Goal: Task Accomplishment & Management: Manage account settings

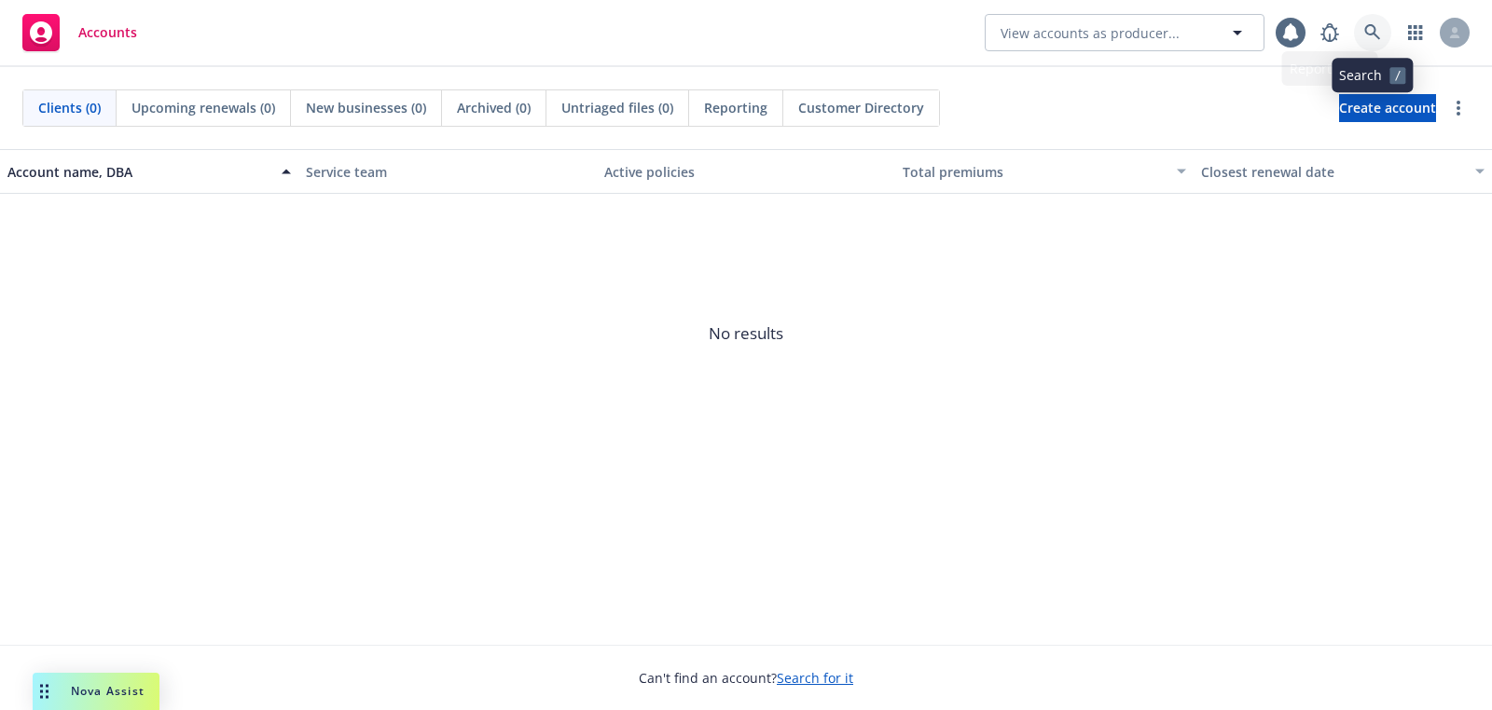
click at [1370, 37] on icon at bounding box center [1372, 32] width 17 height 17
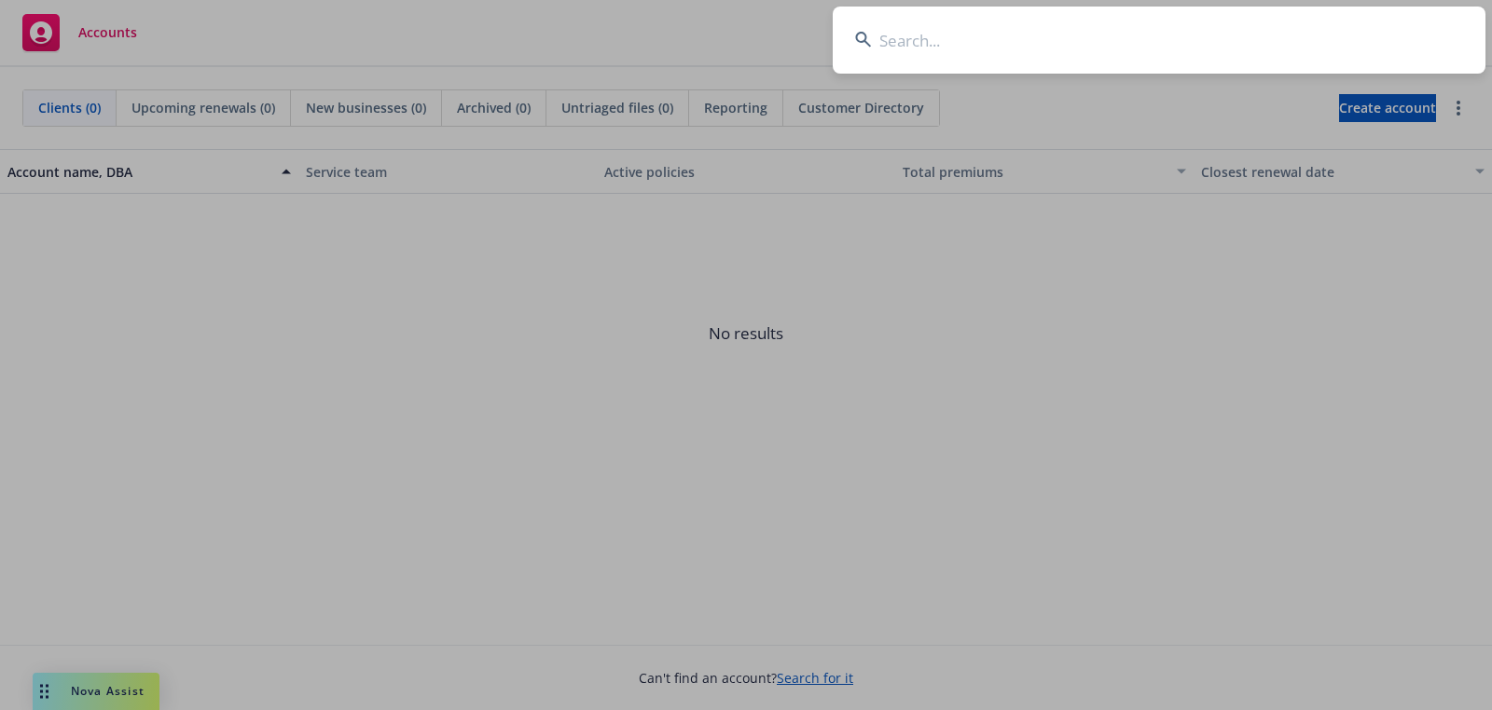
type input "MOHOC"
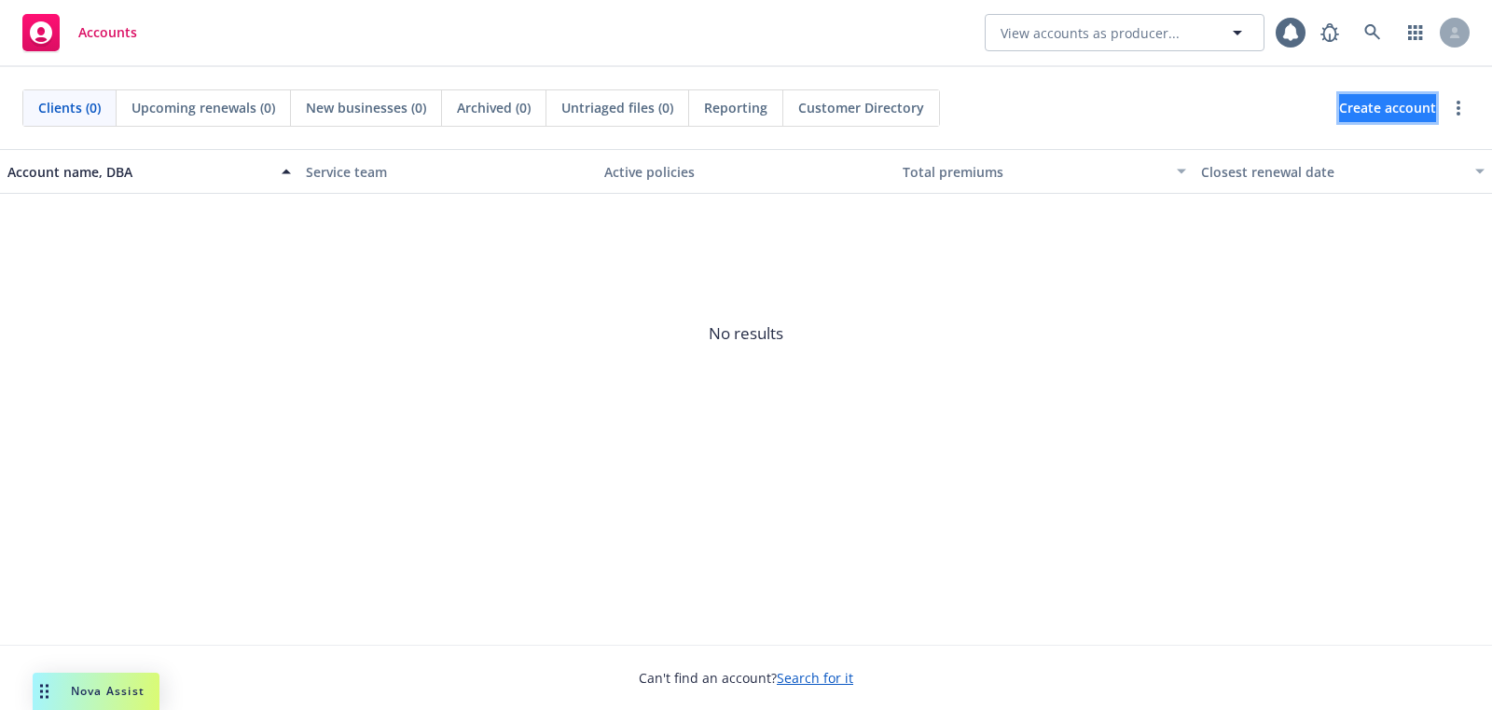
click at [1365, 121] on span "Create account" at bounding box center [1387, 107] width 97 height 35
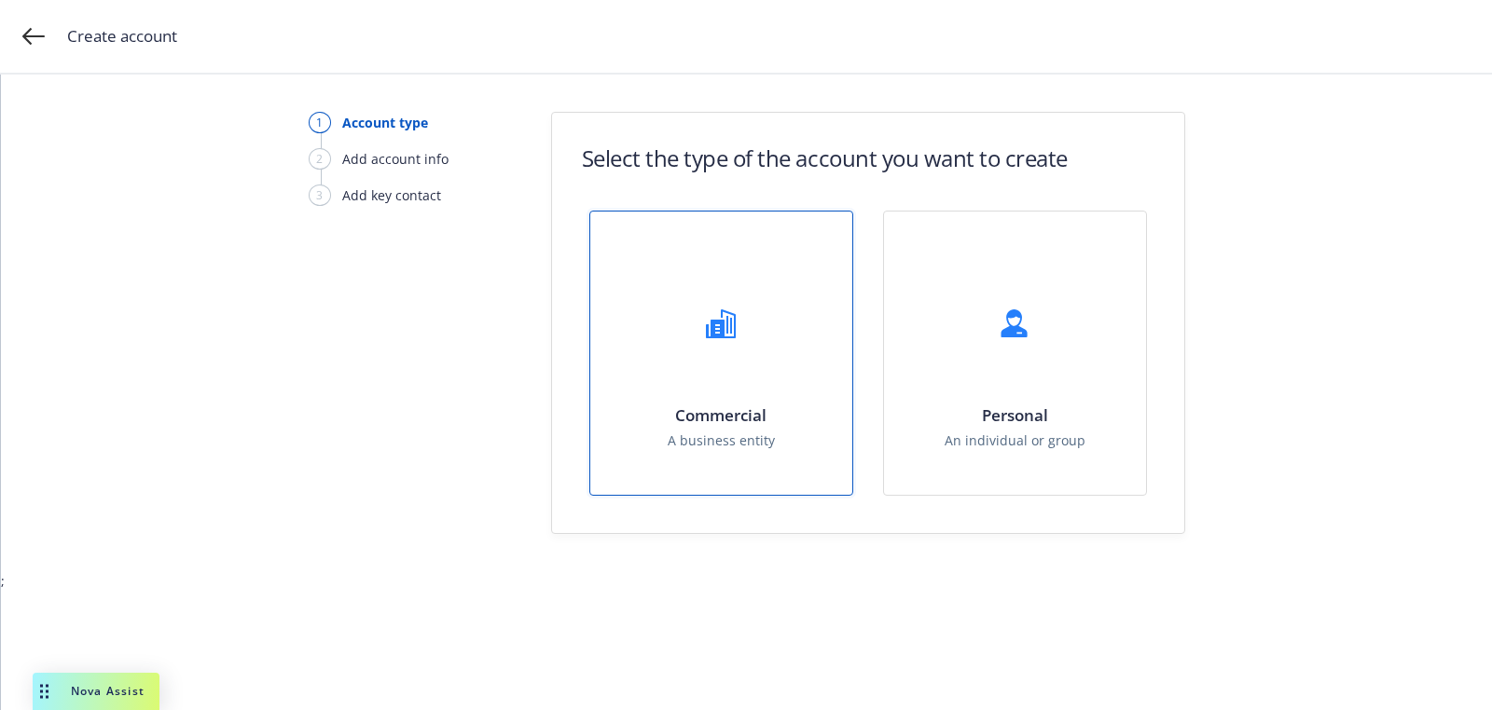
click at [724, 477] on div "Commercial A business entity" at bounding box center [721, 353] width 262 height 283
select select "US"
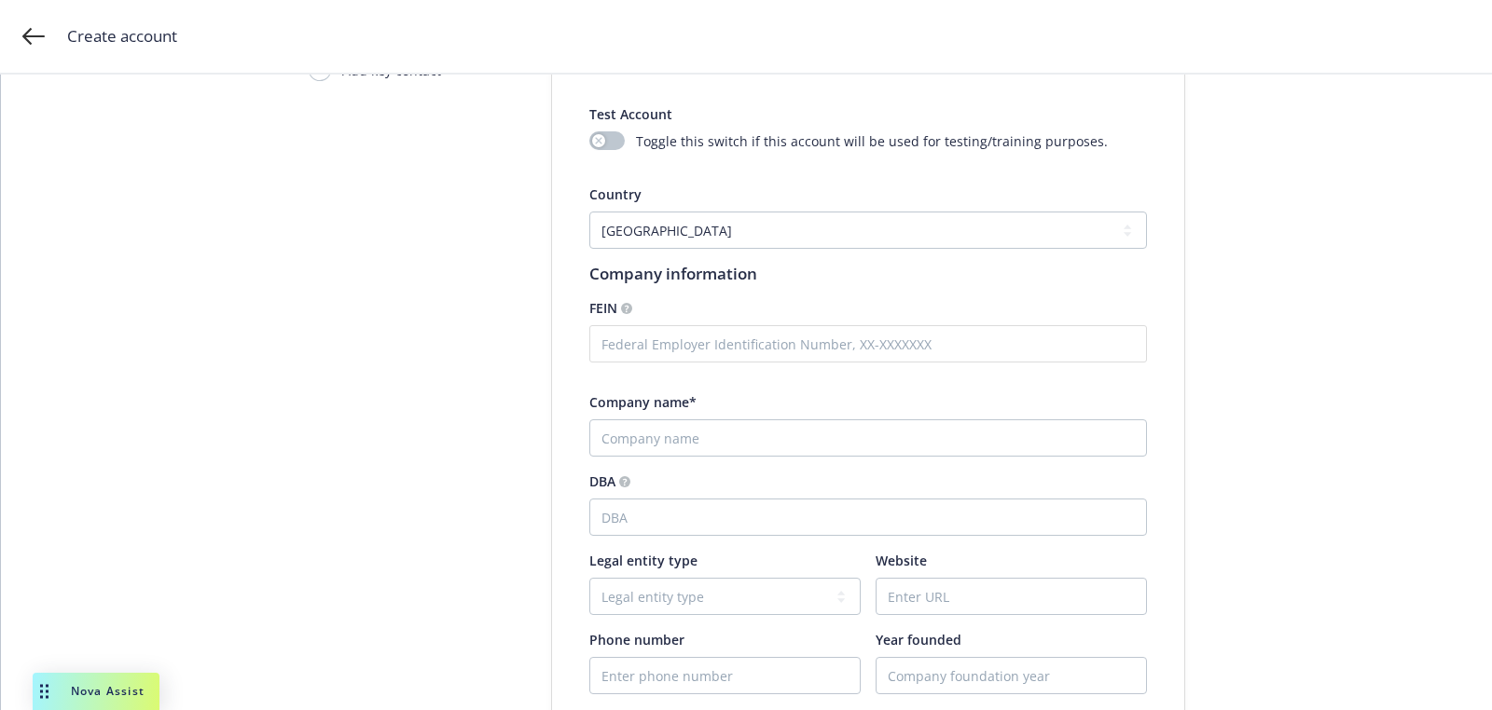
scroll to position [272, 0]
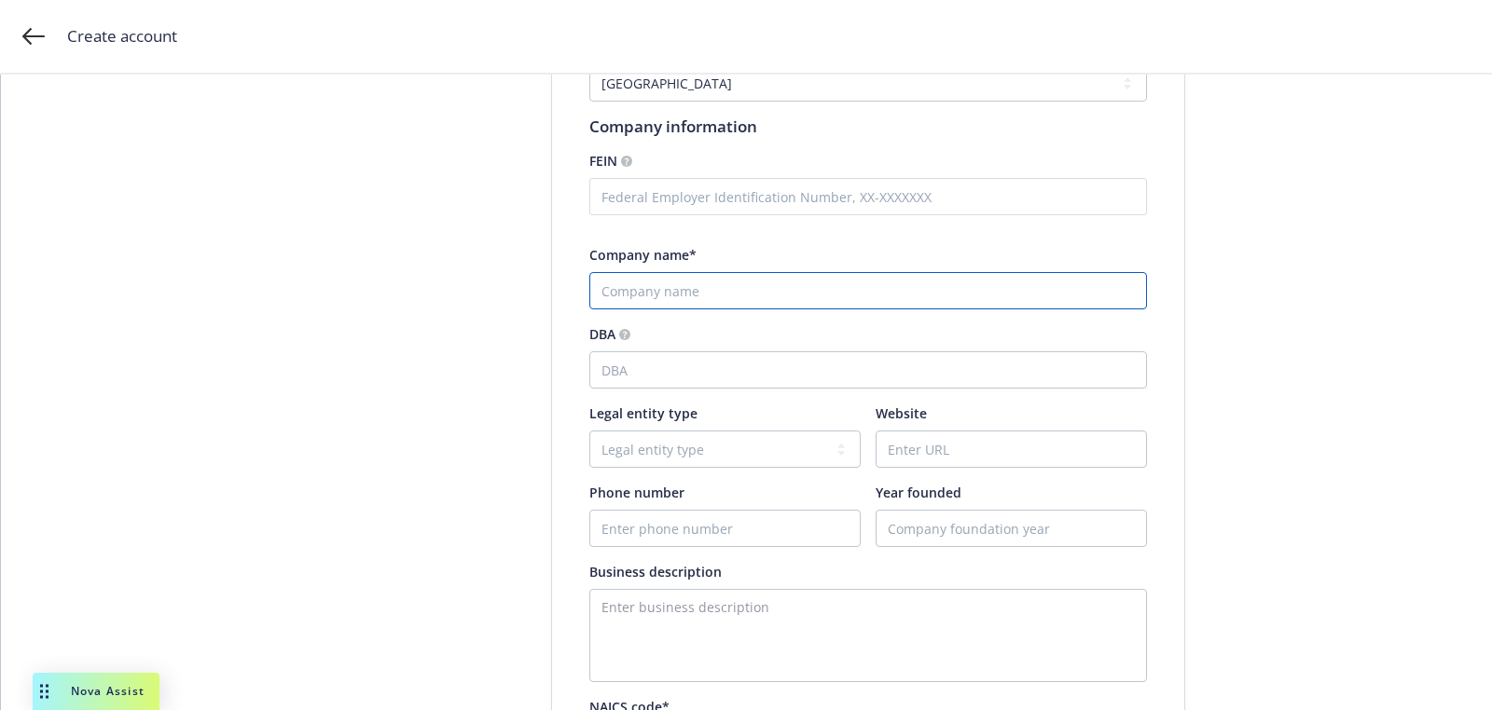
click at [645, 303] on input "Company name*" at bounding box center [868, 290] width 558 height 37
type input "MOHOC"
click at [911, 428] on div "Website" at bounding box center [1011, 436] width 271 height 64
click at [932, 454] on input "Website" at bounding box center [1010, 449] width 269 height 35
paste input "[URL][DOMAIN_NAME]"
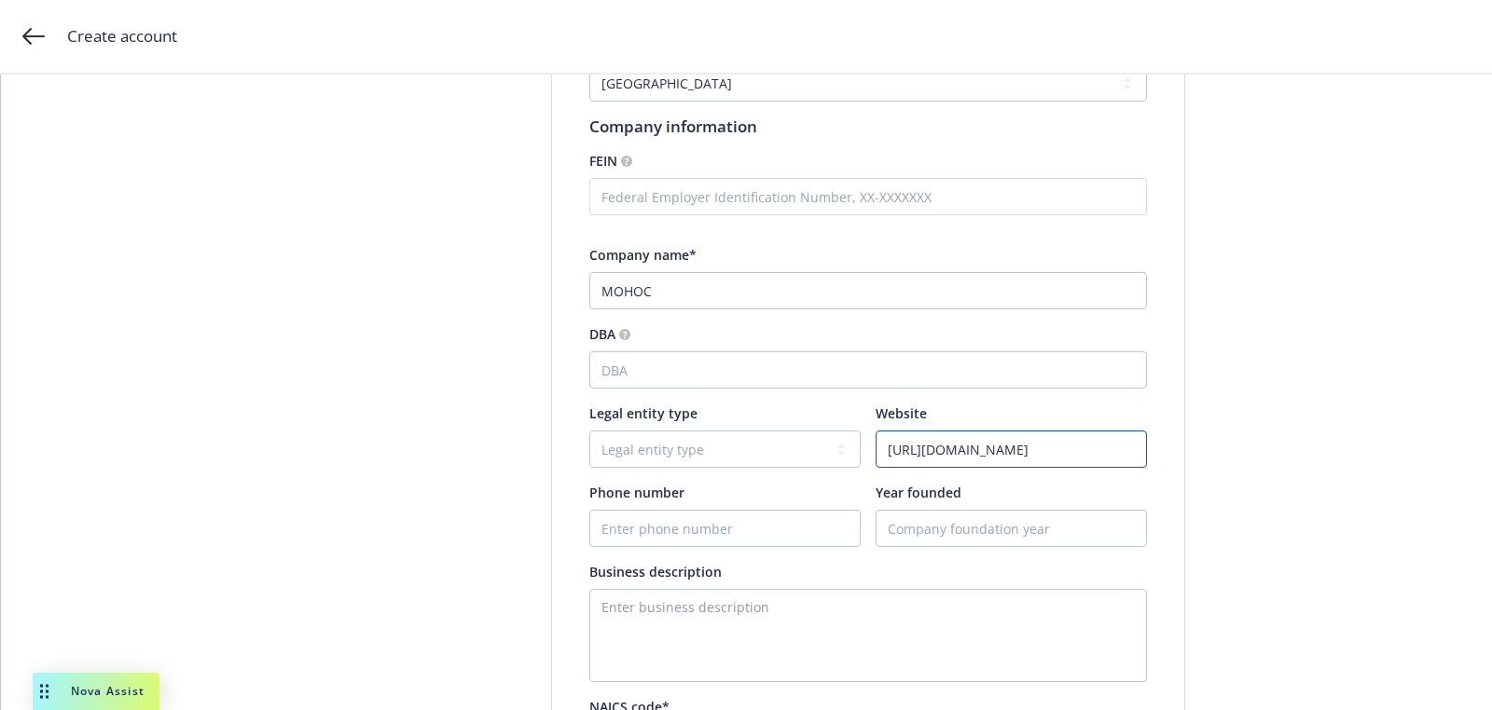
type input "[URL][DOMAIN_NAME]"
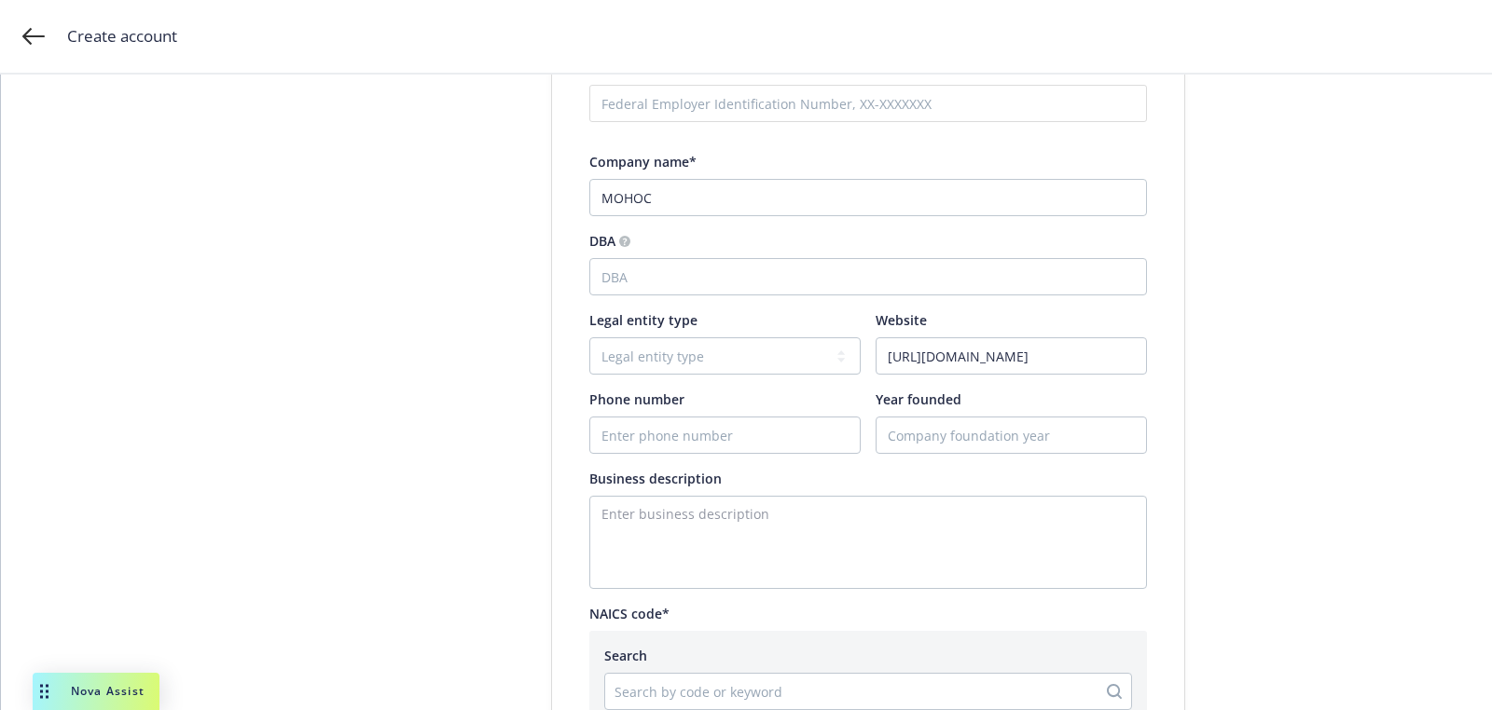
scroll to position [546, 0]
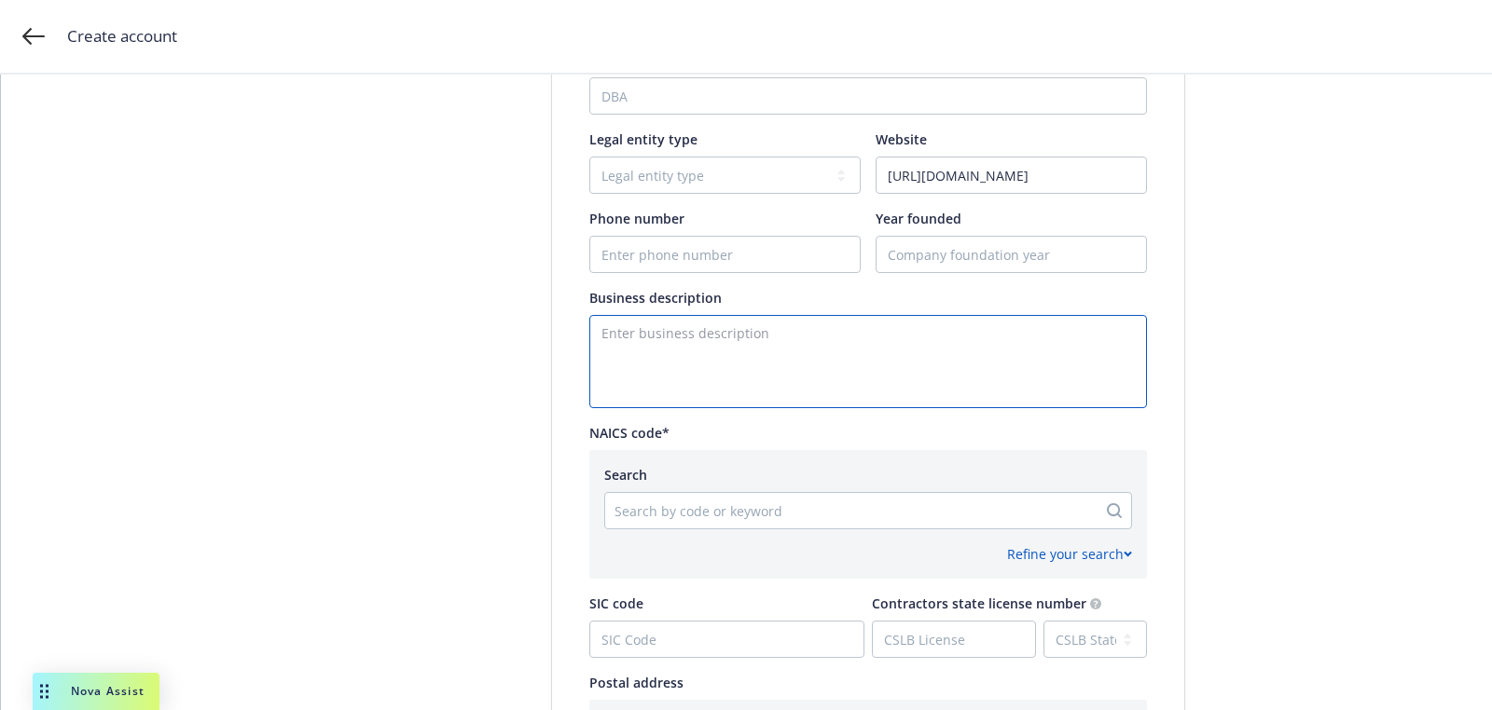
click at [745, 368] on textarea "Enter business description" at bounding box center [868, 361] width 558 height 93
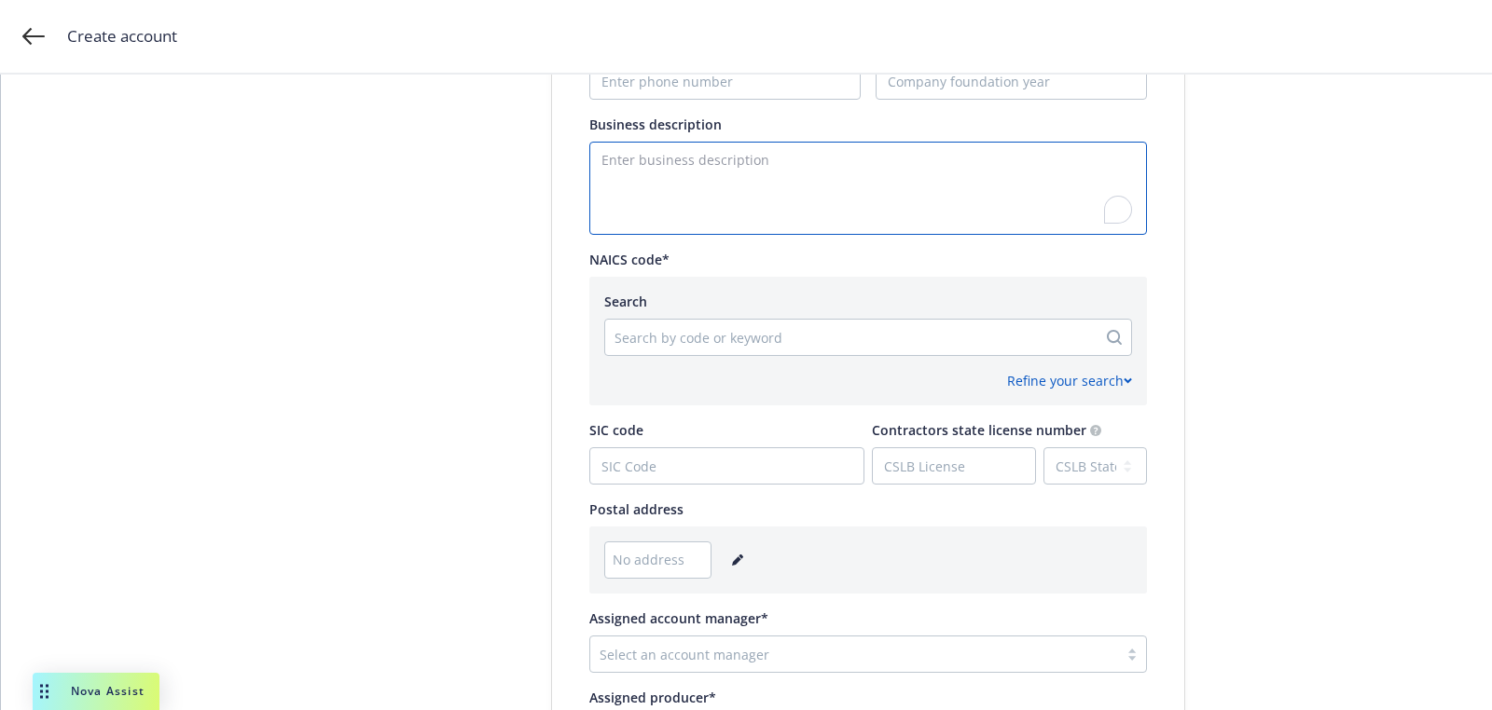
scroll to position [755, 0]
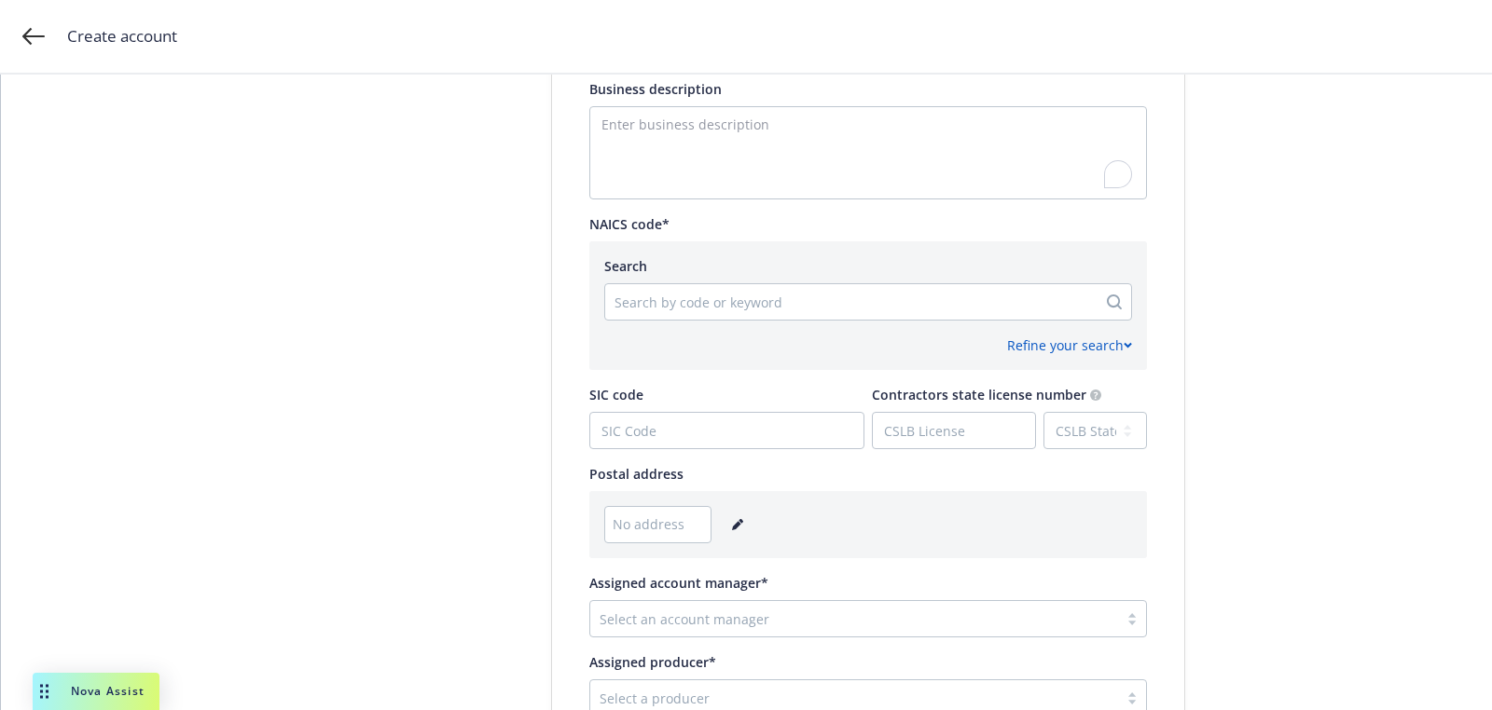
click at [738, 522] on link "editPencil" at bounding box center [737, 525] width 22 height 22
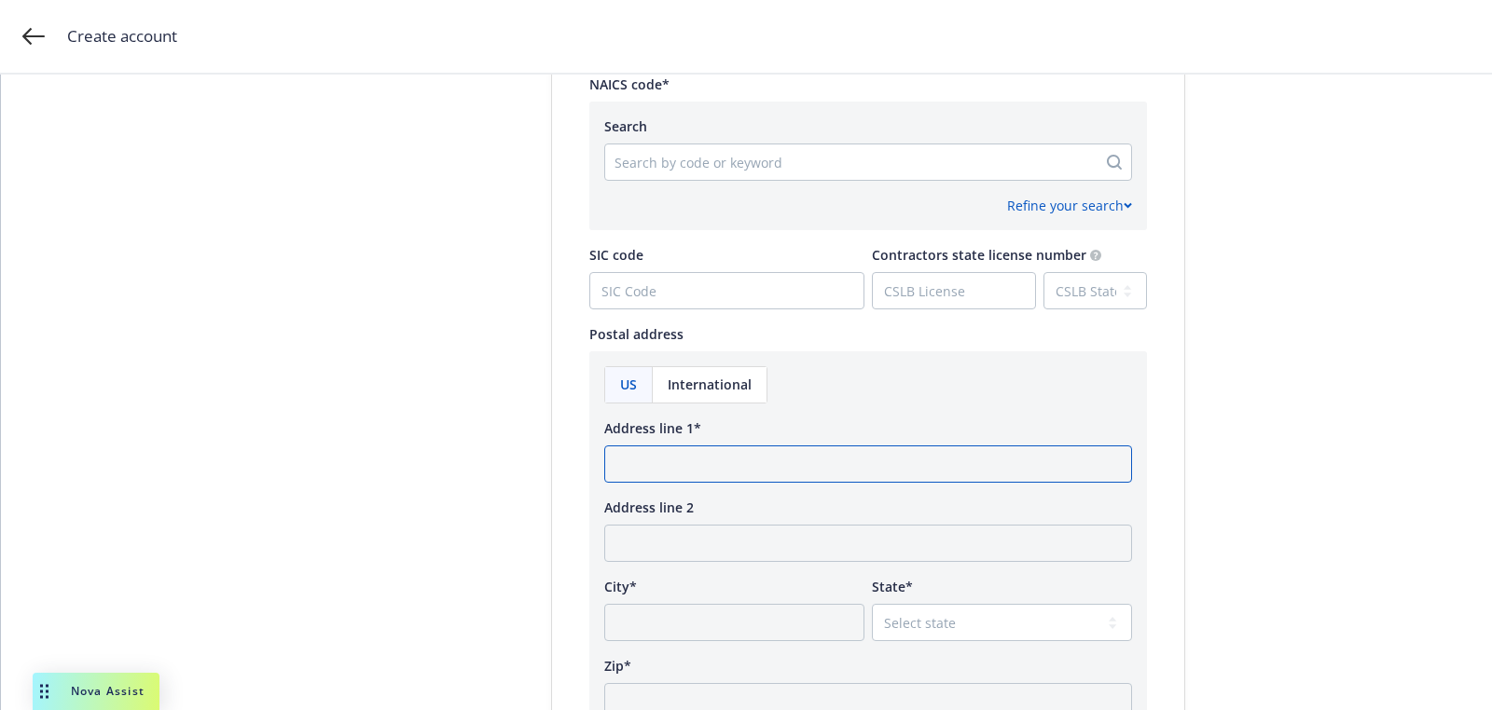
click at [718, 462] on input "Address line 1*" at bounding box center [868, 464] width 528 height 37
paste input "PO BOX 10087 Bainbridge Island, WA 98110"
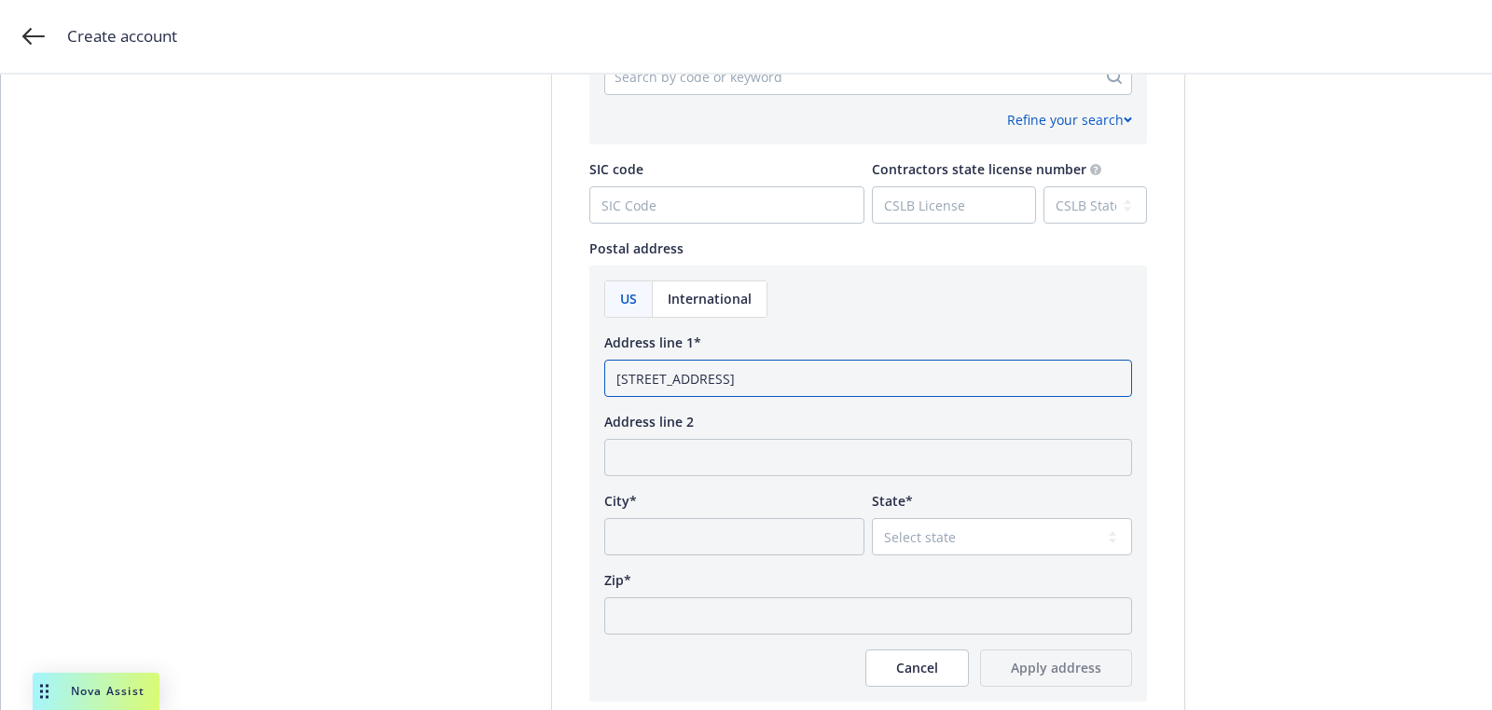
scroll to position [1066, 0]
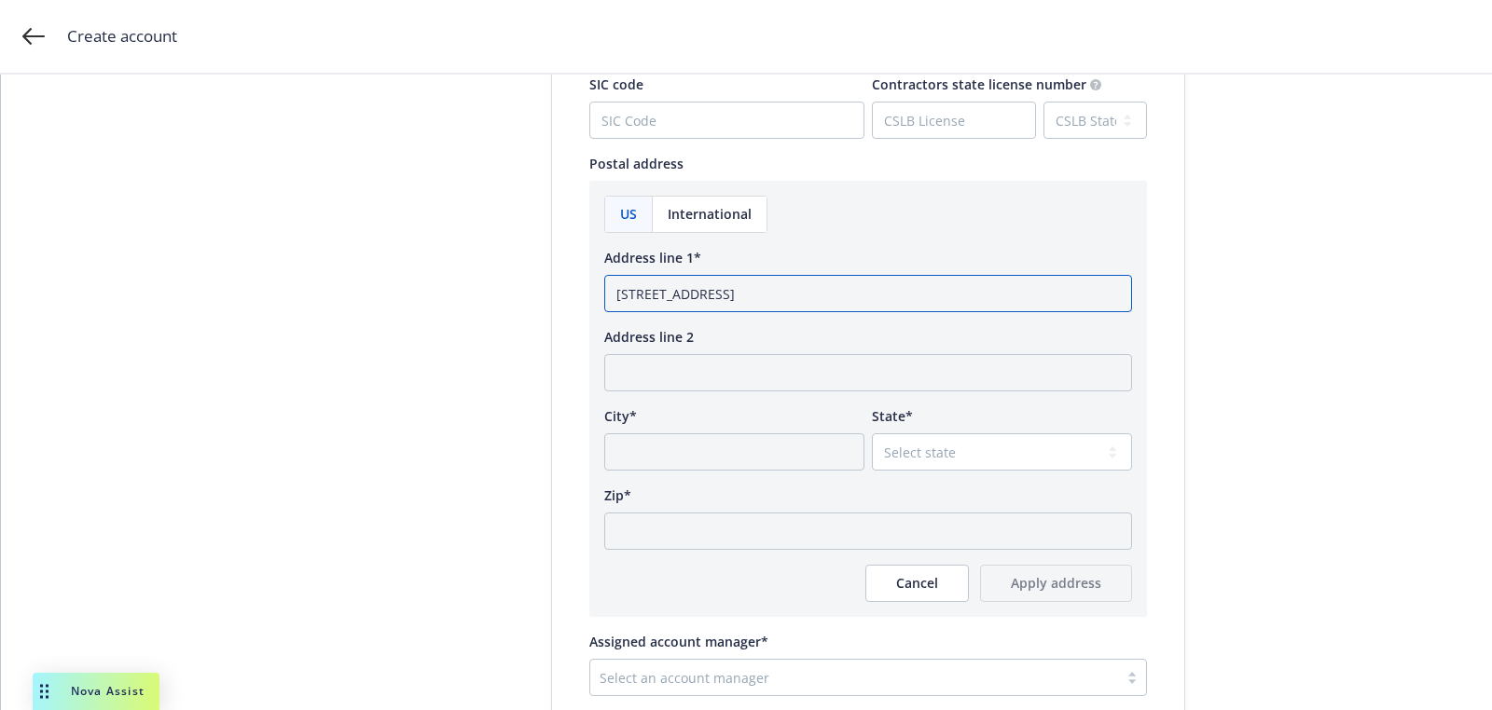
click at [849, 304] on input "PO BOX 10087 Bainbridge Island, WA 98110" at bounding box center [868, 293] width 528 height 37
click at [849, 291] on input "PO BOX 10087 Bainbridge Island, WA 98110" at bounding box center [868, 293] width 528 height 37
type input "PO BOX 10087 Bainbridge Island, WA"
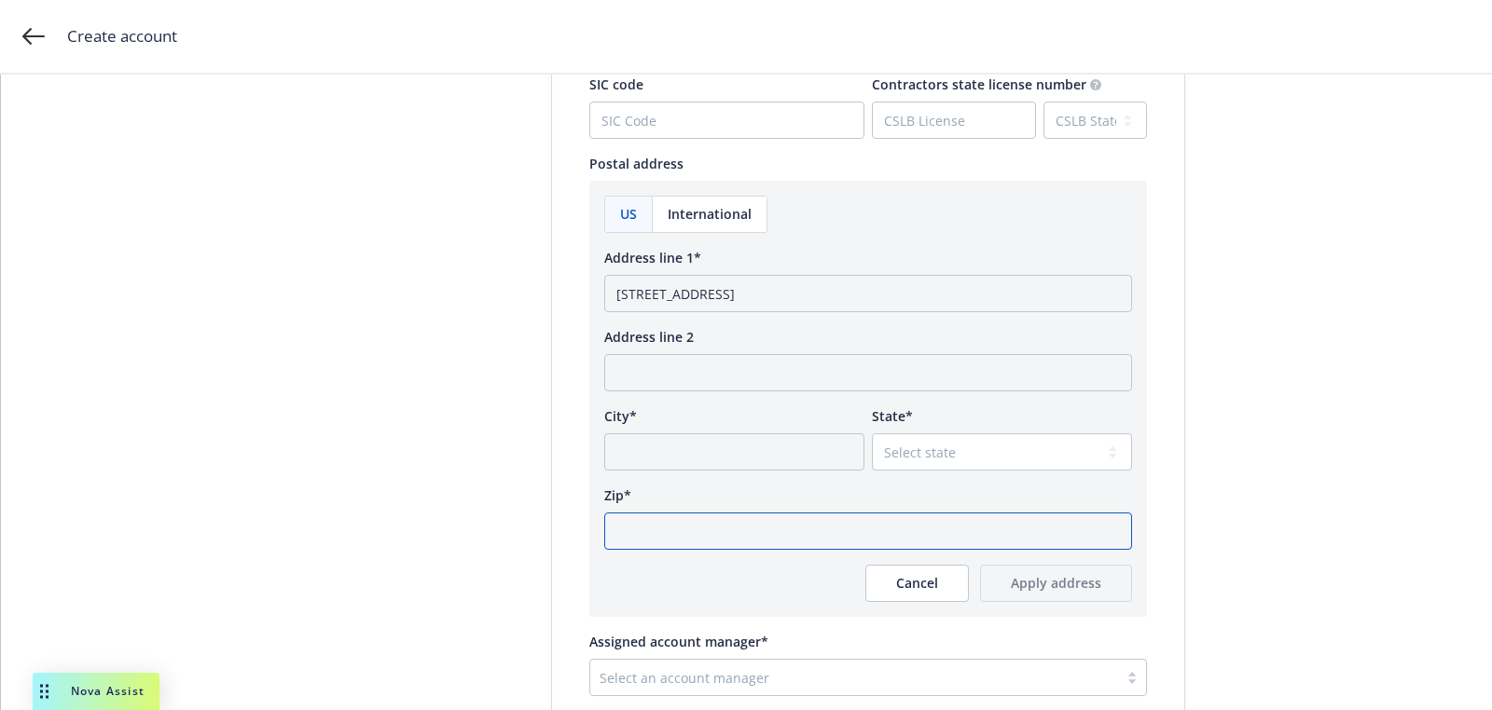
click at [740, 518] on input "Zip*" at bounding box center [868, 531] width 528 height 37
paste input "98110"
type input "98110"
click at [930, 443] on select "Select state Alabama Alaska American Samoa Arizona Arkansas Baker Island Califo…" at bounding box center [1002, 452] width 260 height 37
select select "WA"
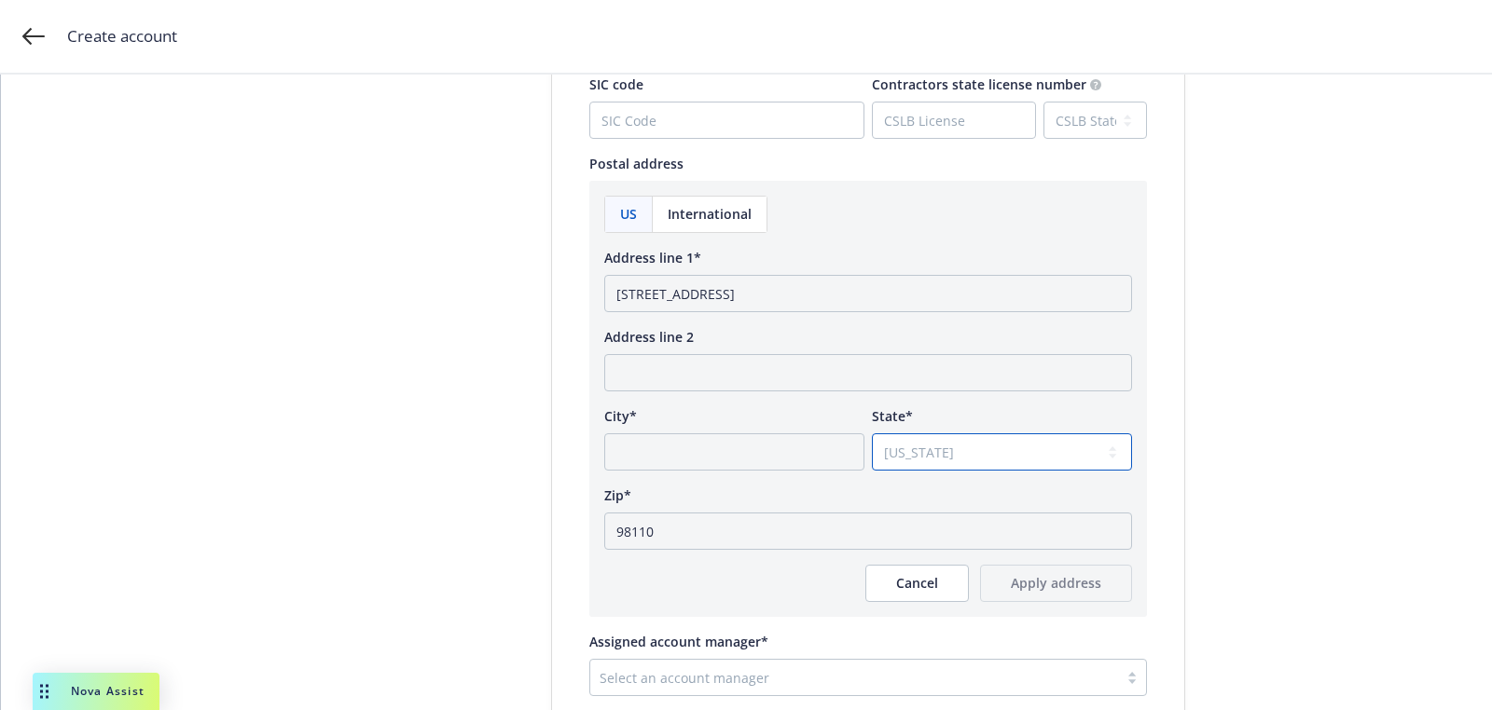
click at [872, 434] on select "Select state Alabama Alaska American Samoa Arizona Arkansas Baker Island Califo…" at bounding box center [1002, 452] width 260 height 37
click at [806, 296] on input "PO BOX 10087 Bainbridge Island, WA" at bounding box center [868, 293] width 528 height 37
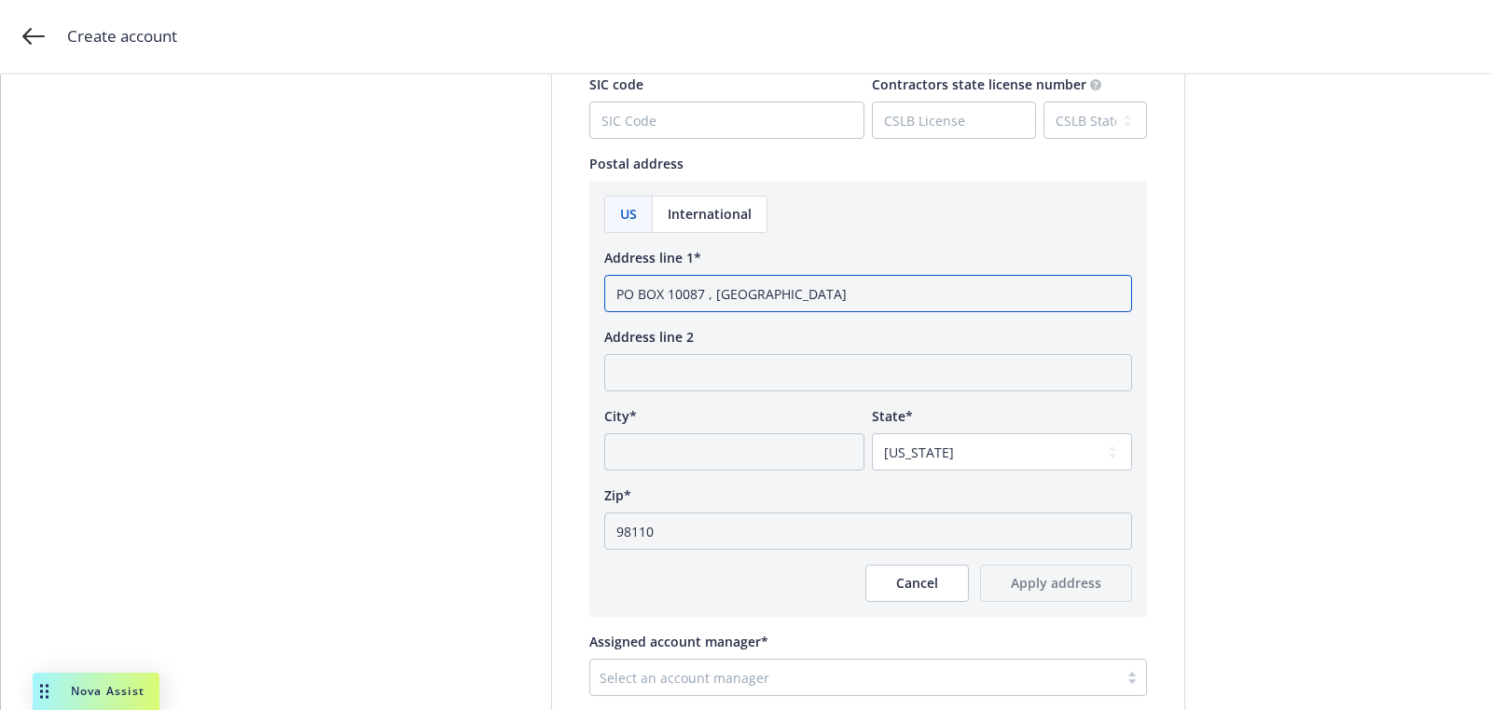
type input "PO BOX 10087 , WA"
click at [706, 435] on input "City*" at bounding box center [734, 452] width 260 height 37
paste input "Bainbridge Island"
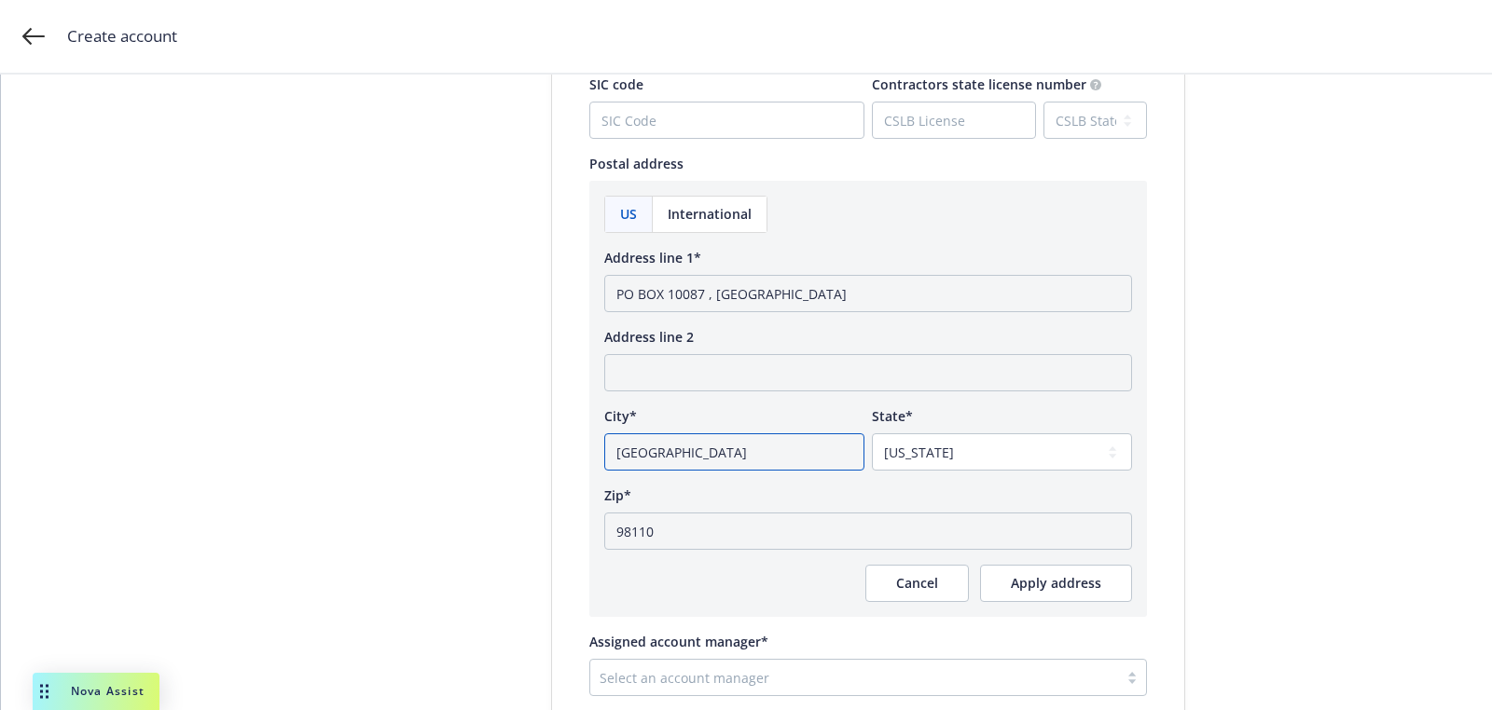
type input "Bainbridge Island"
drag, startPoint x: 710, startPoint y: 295, endPoint x: 816, endPoint y: 295, distance: 105.4
click at [787, 295] on input "PO BOX 10087 , WA" at bounding box center [868, 293] width 528 height 37
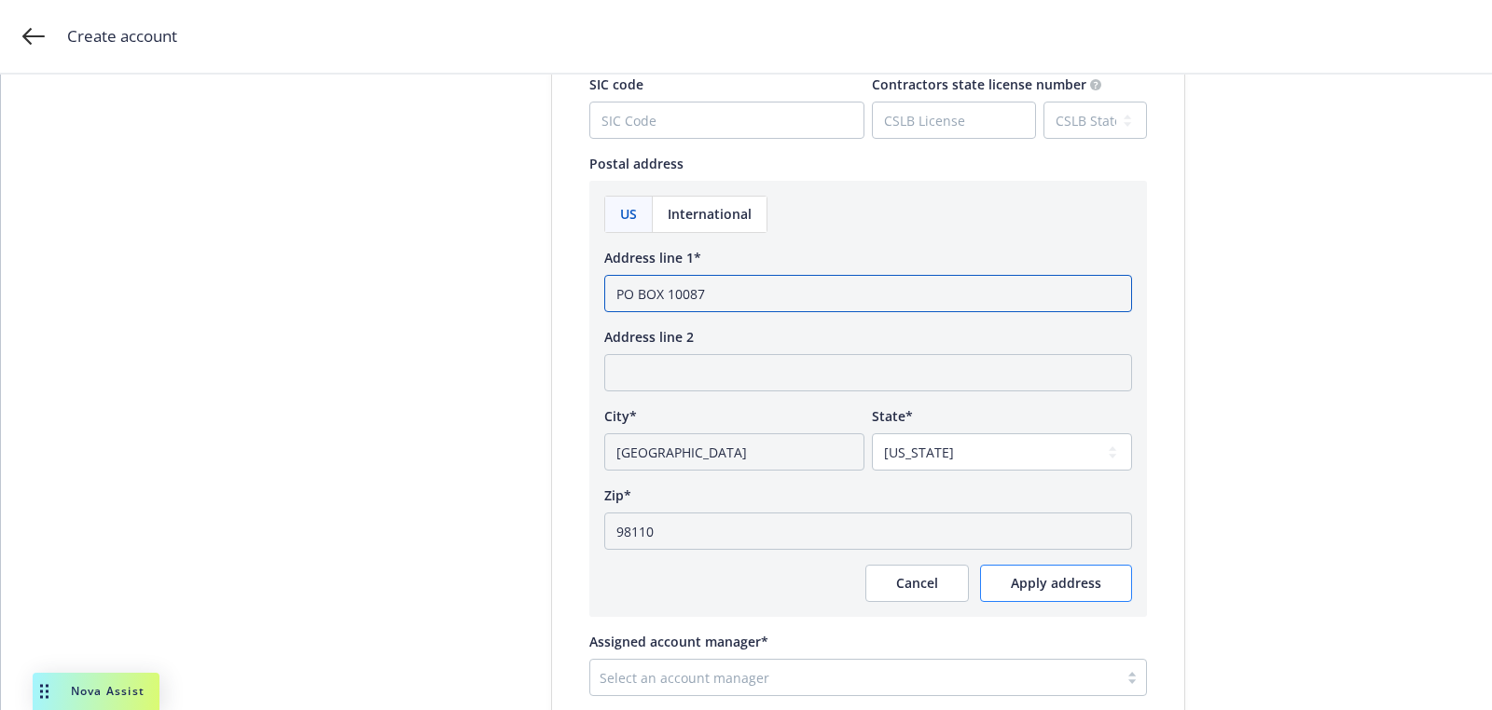
type input "PO BOX 10087"
click at [1007, 581] on button "Apply address" at bounding box center [1056, 583] width 152 height 37
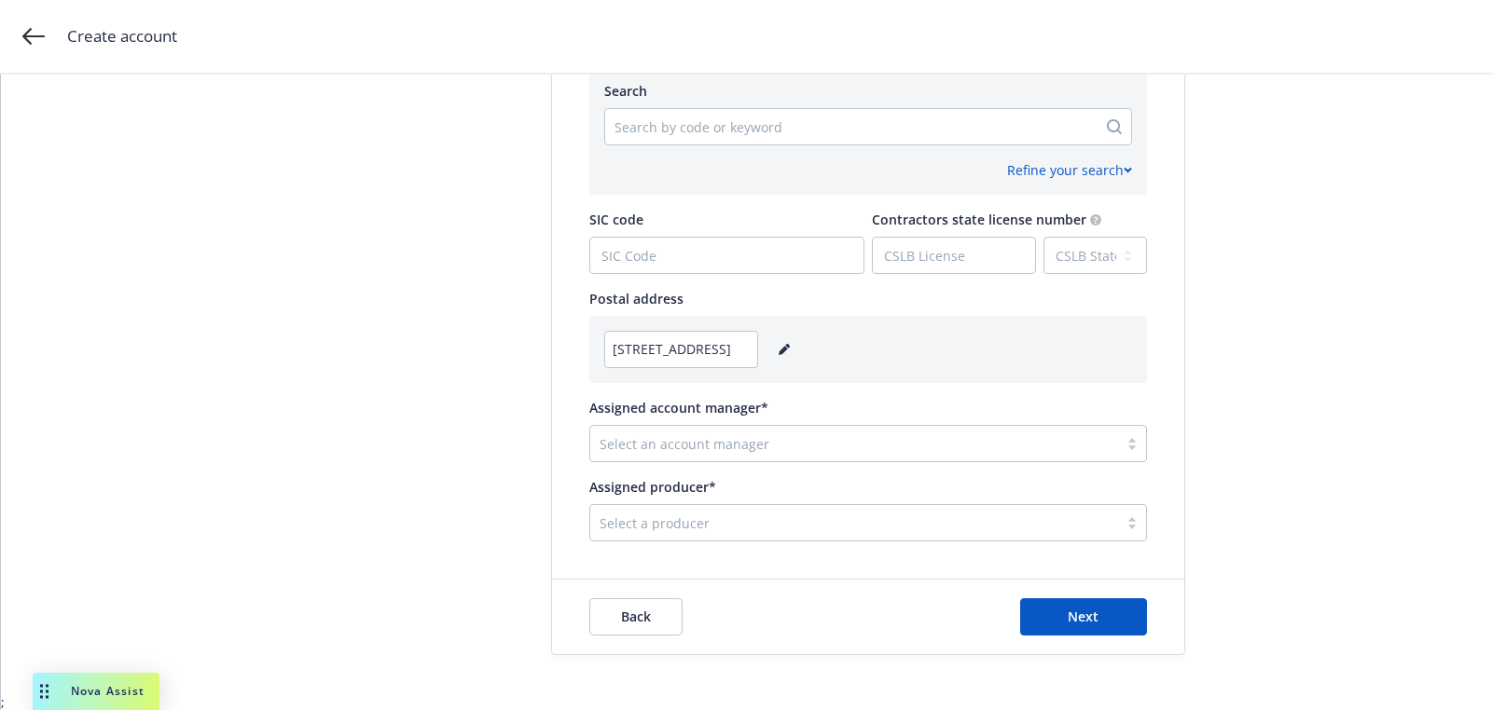
click at [636, 442] on div at bounding box center [854, 444] width 509 height 22
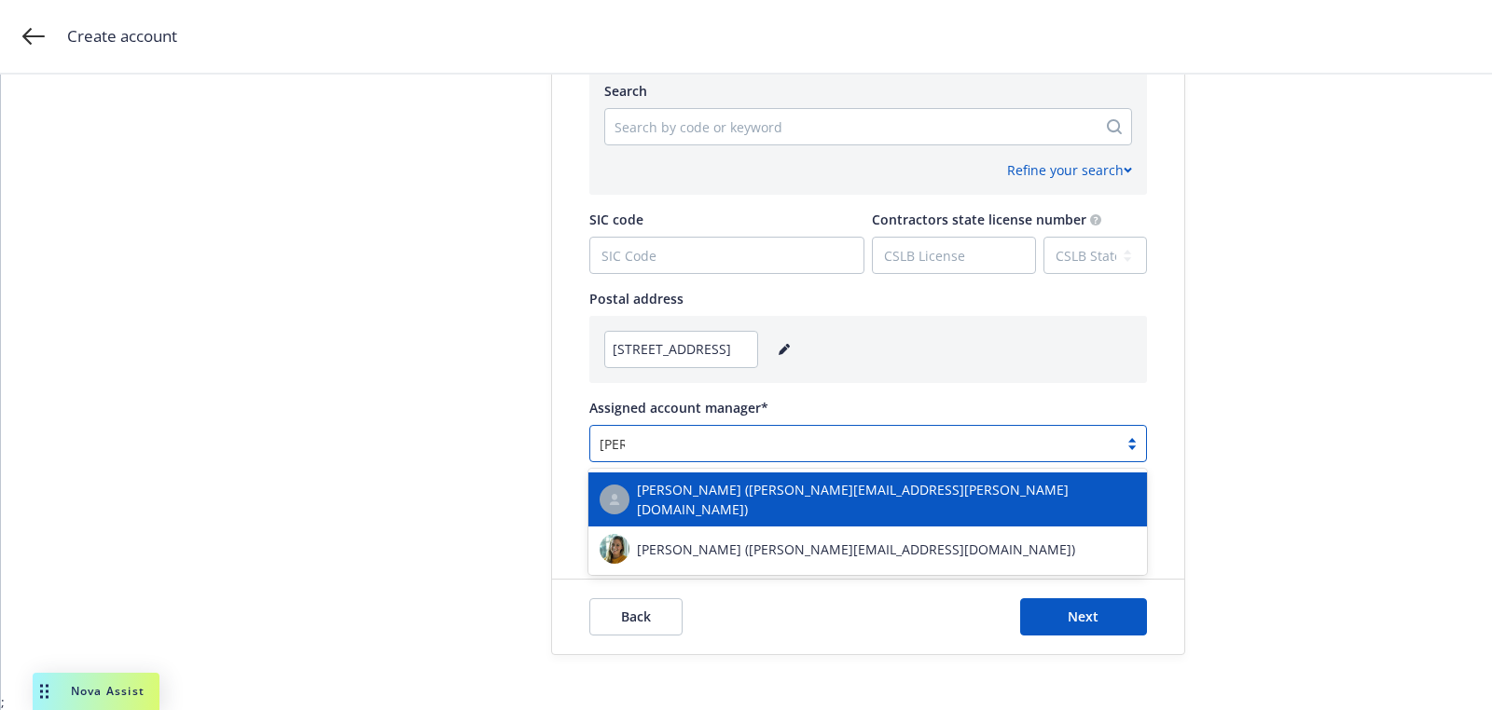
type input "sally"
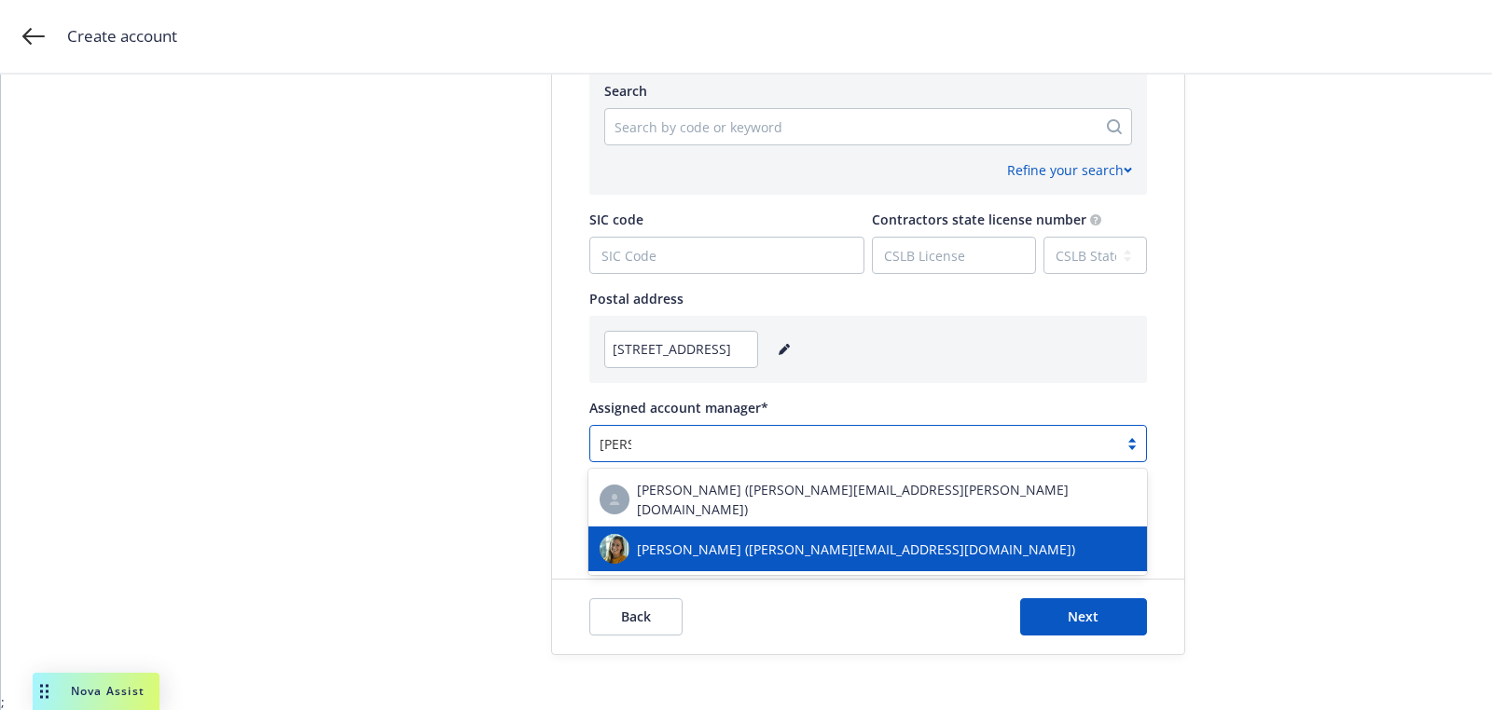
click at [697, 540] on span "Sally Poole (sally@newfront.com)" at bounding box center [856, 550] width 438 height 20
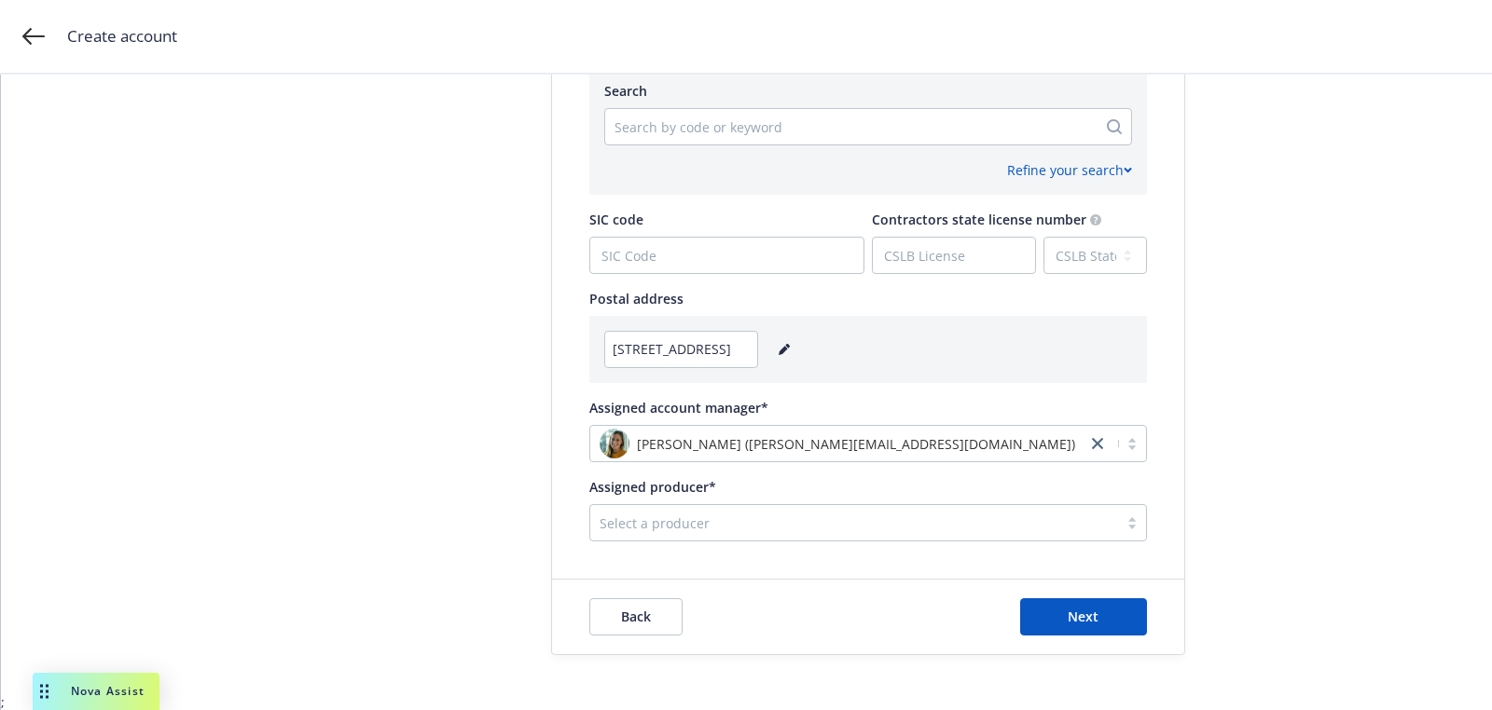
click at [845, 499] on div "Assigned producer* Select a producer" at bounding box center [868, 509] width 558 height 64
click at [838, 520] on div at bounding box center [854, 523] width 509 height 22
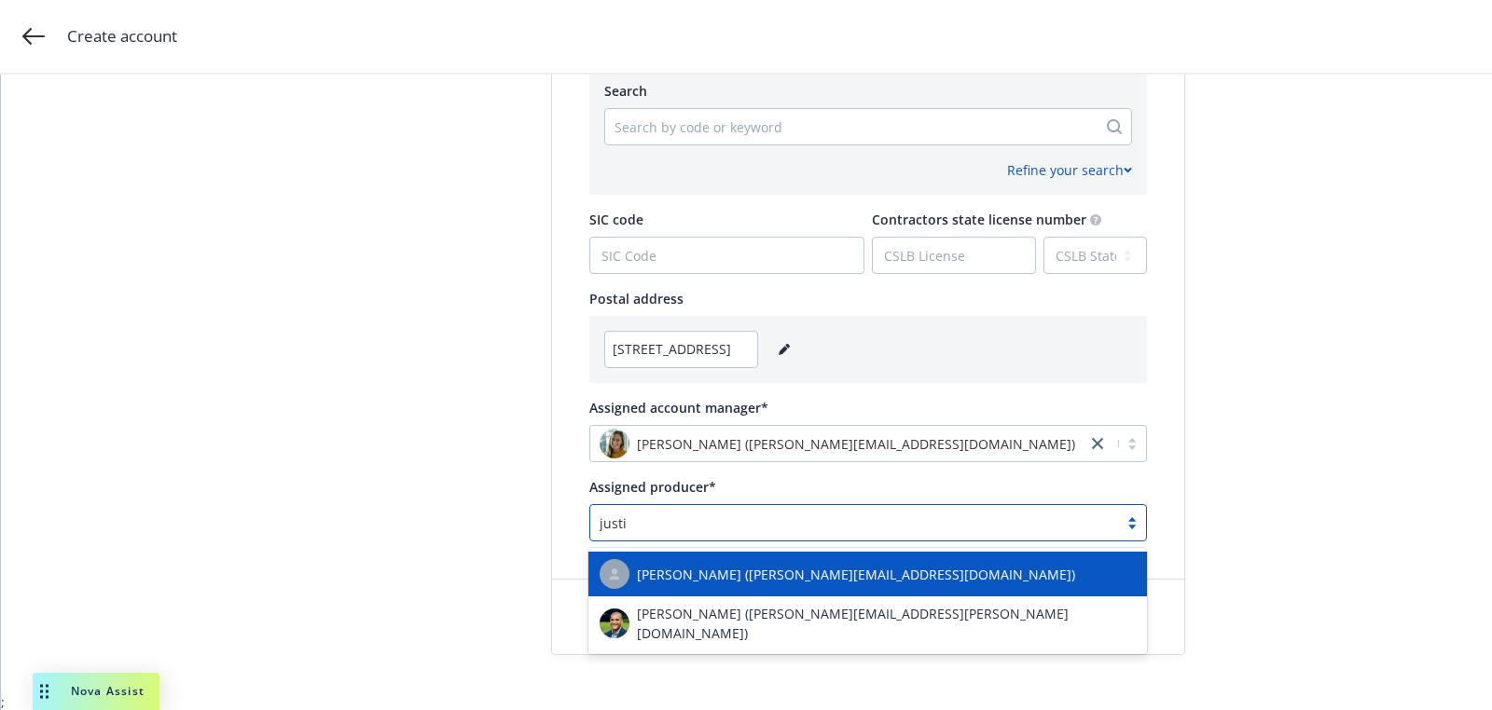
type input "justin"
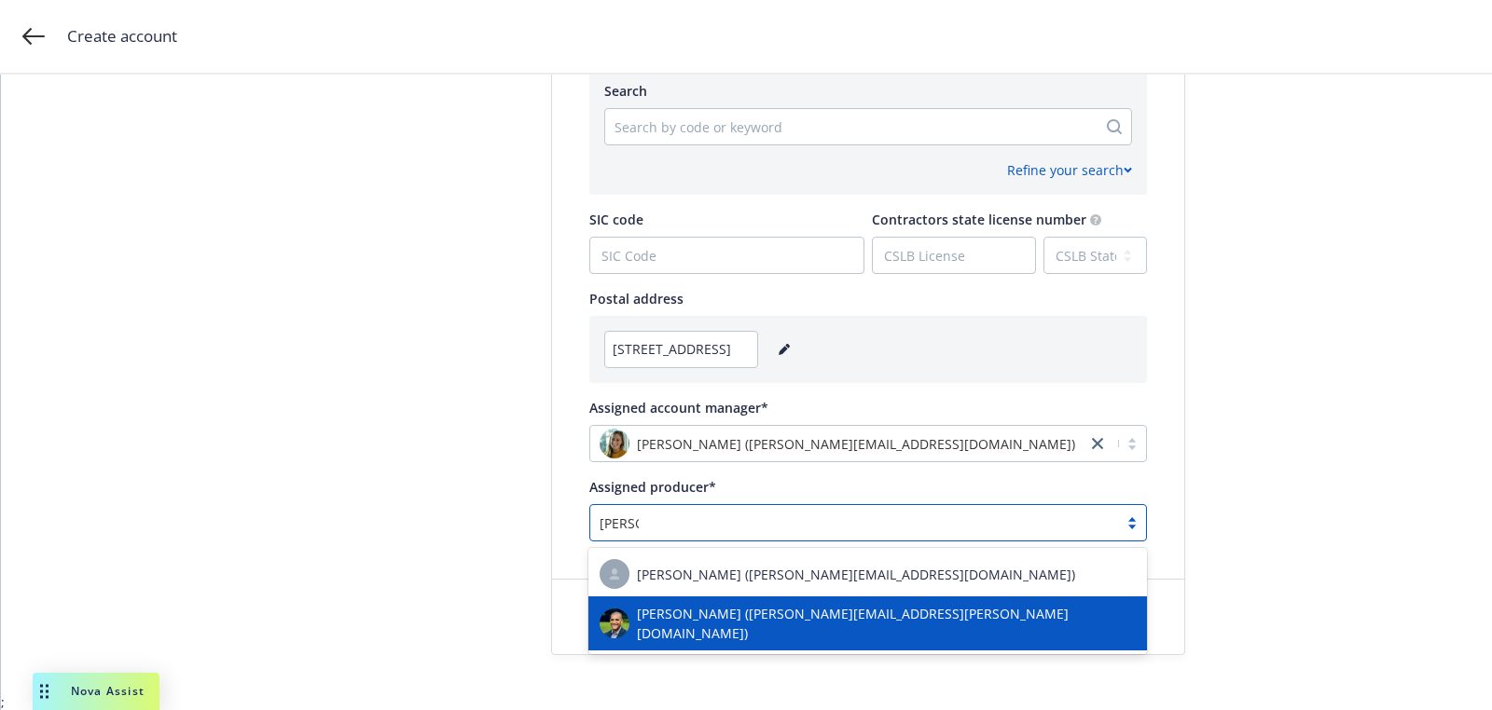
click at [784, 607] on div "Justin Medlock (justin.medlock@newfront.com)" at bounding box center [868, 623] width 536 height 39
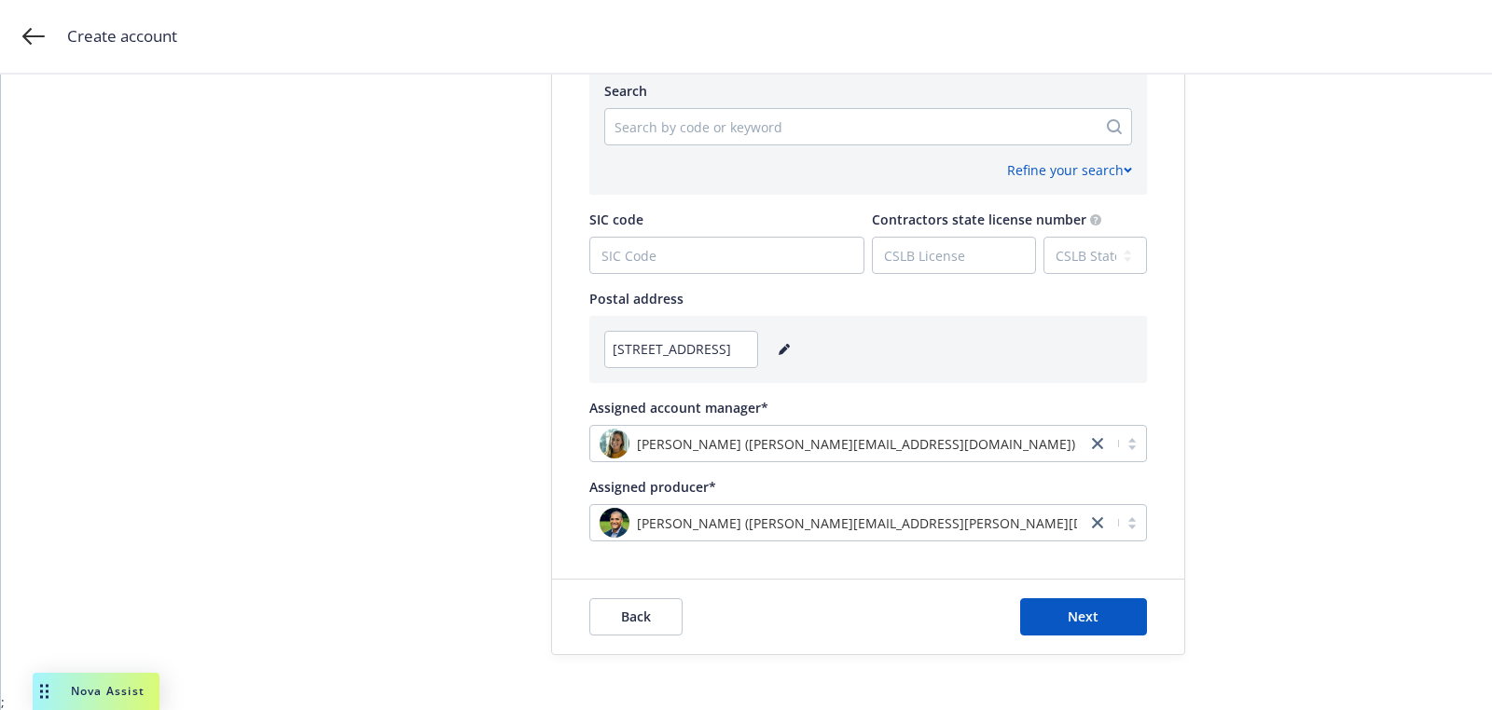
click at [691, 134] on div at bounding box center [850, 127] width 473 height 22
paste input "334310"
type input "334310"
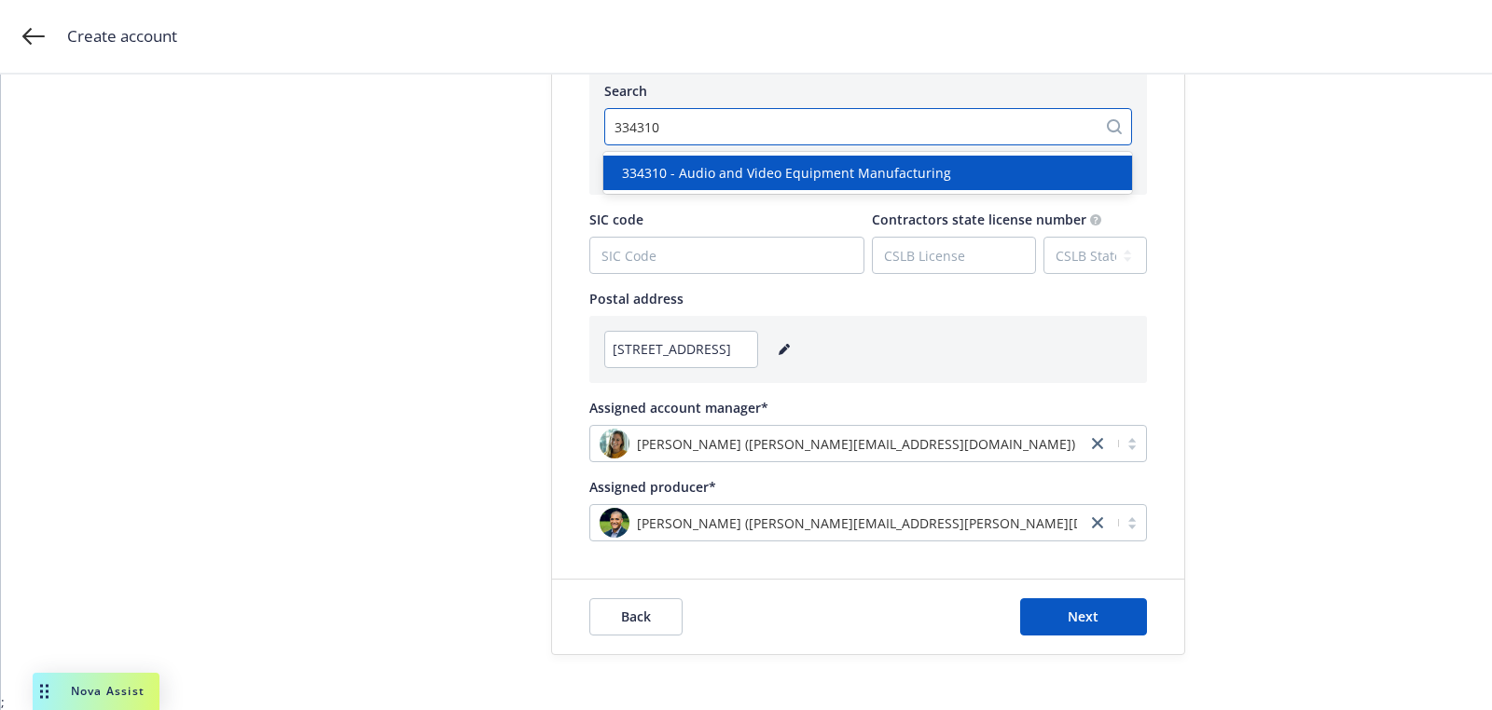
click at [717, 164] on span "334310 - Audio and Video Equipment Manufacturing" at bounding box center [786, 173] width 329 height 20
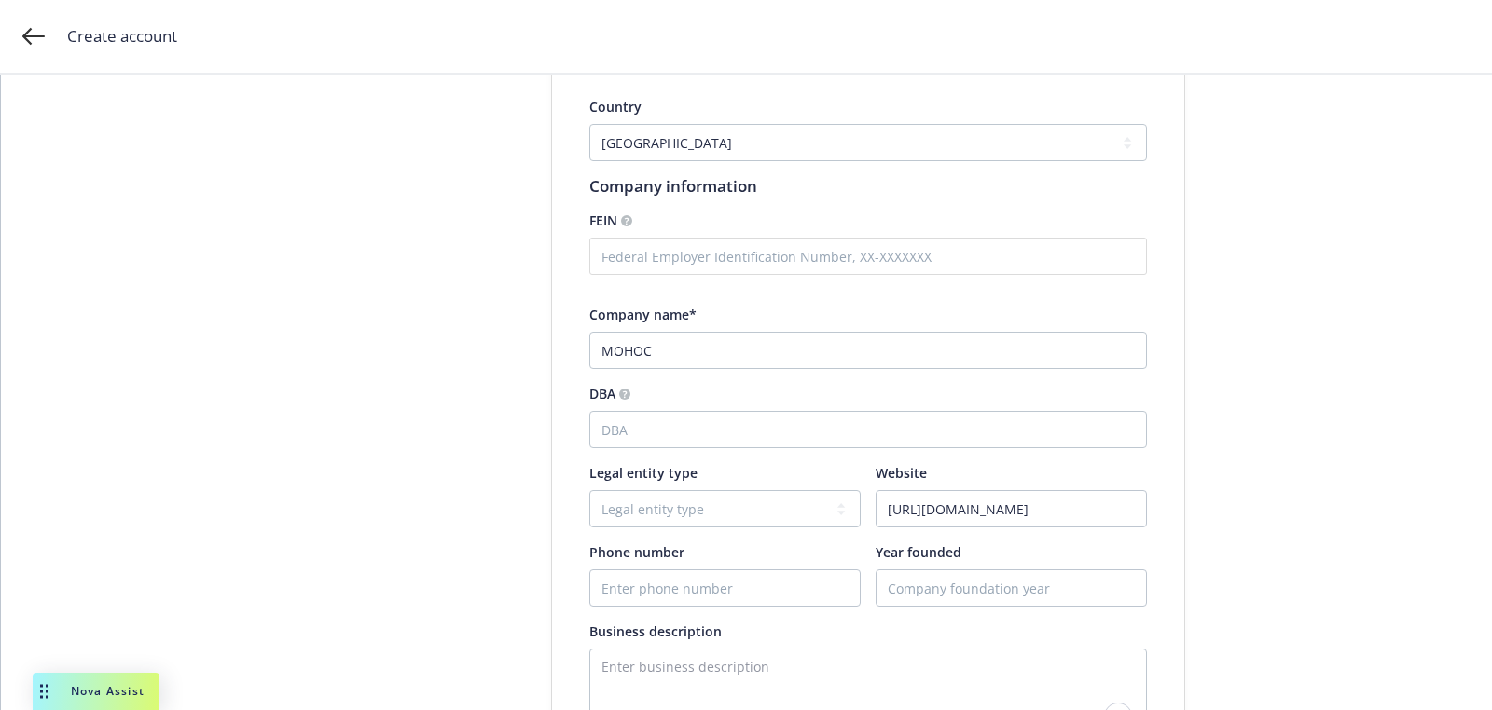
scroll to position [296, 0]
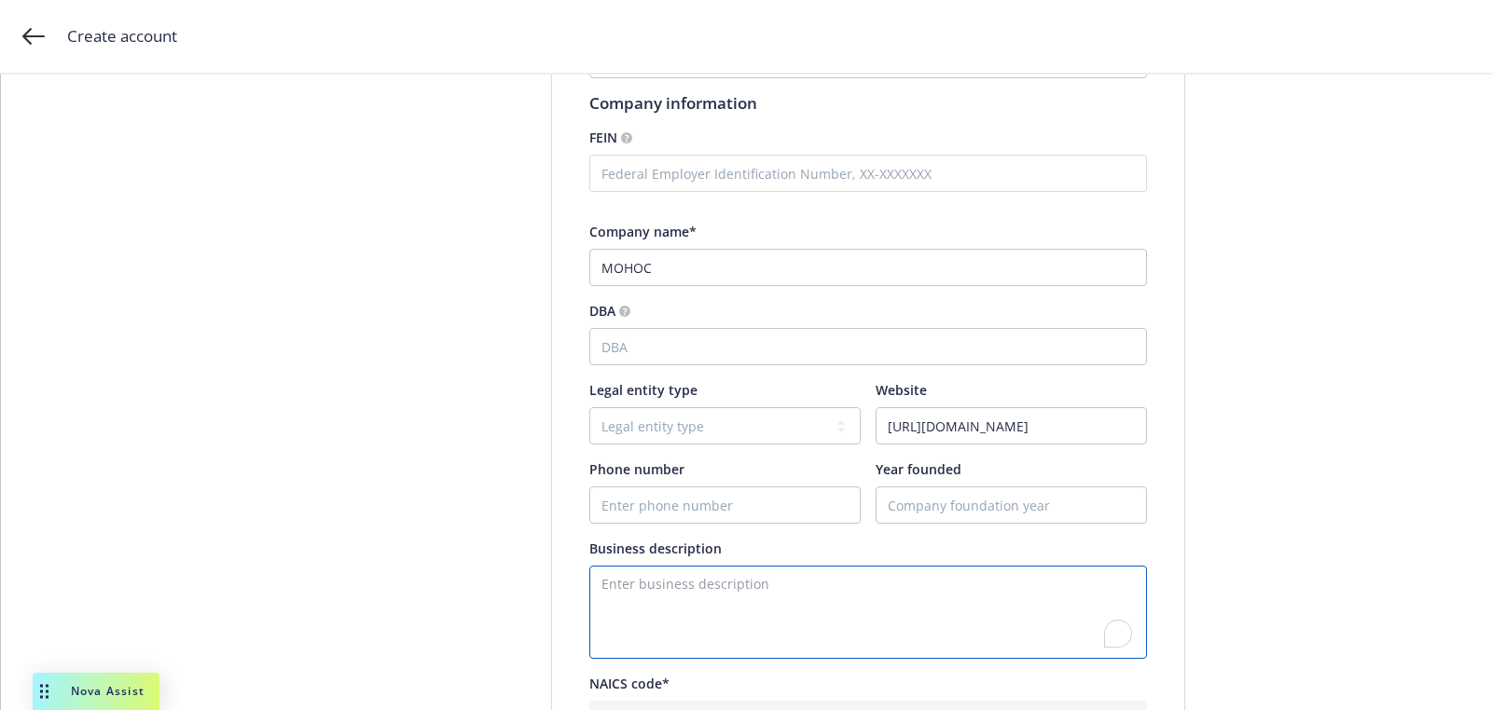
click at [719, 600] on textarea "To enrich screen reader interactions, please activate Accessibility in Grammarl…" at bounding box center [868, 612] width 558 height 93
paste textarea "MOHOC believes the world’s toughest warfighters deserve equipment worthy of the…"
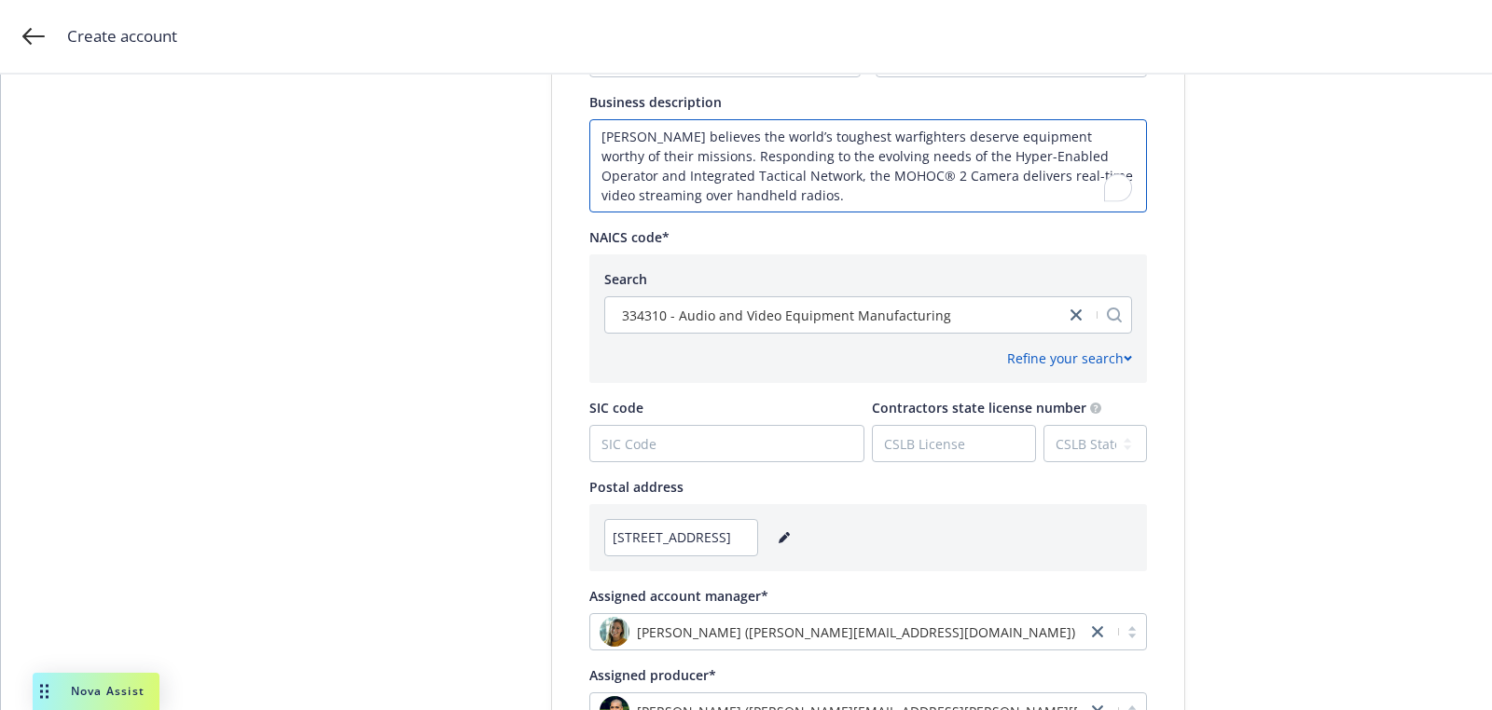
scroll to position [931, 0]
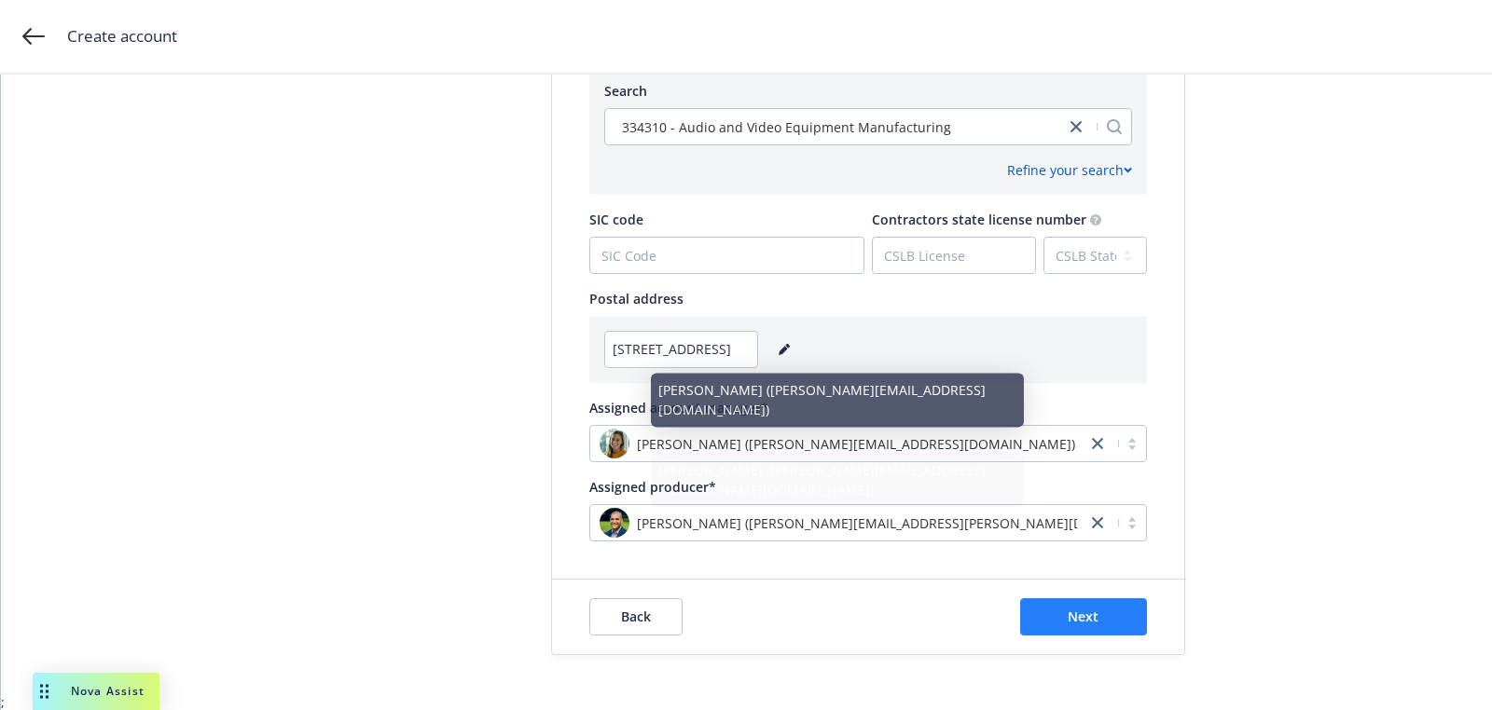
type textarea "MOHOC believes the world’s toughest warfighters deserve equipment worthy of the…"
click at [1084, 616] on span "Next" at bounding box center [1083, 617] width 31 height 18
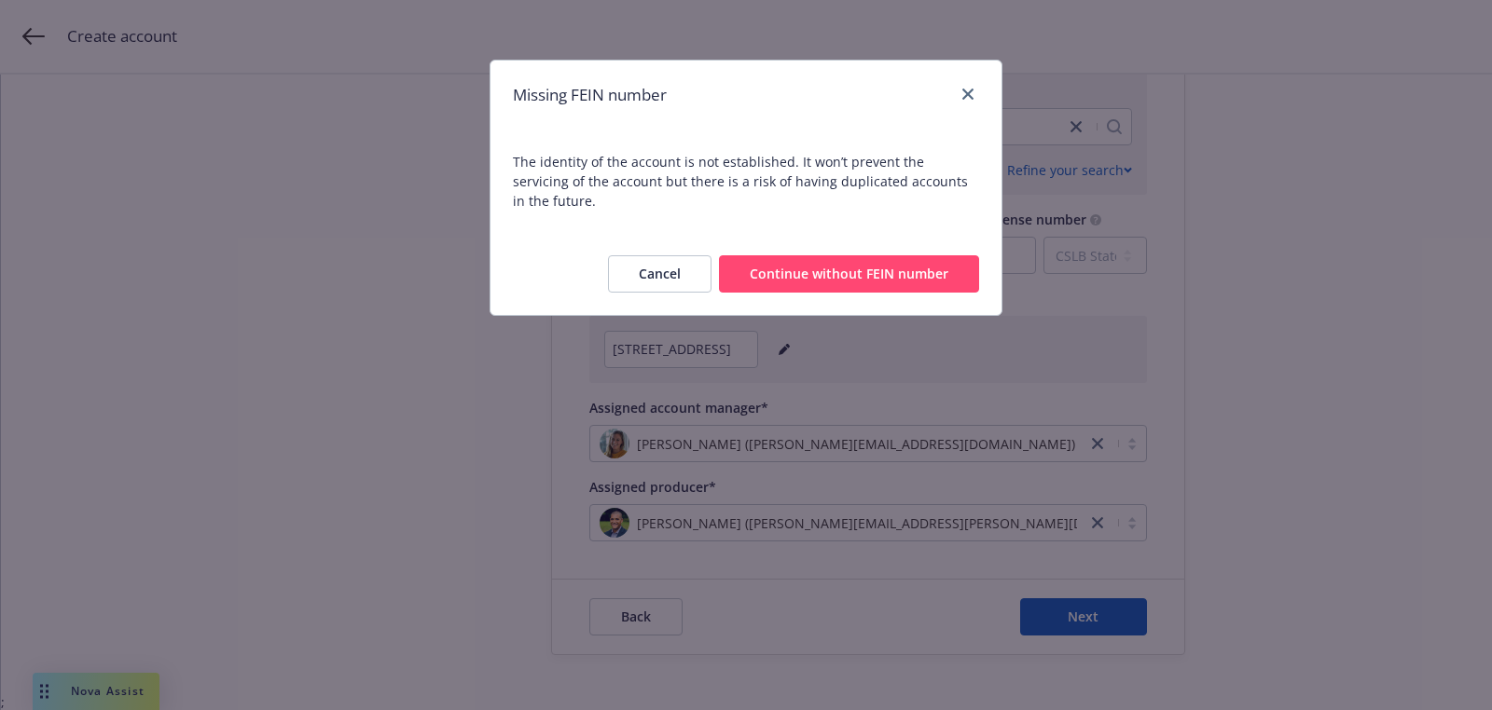
click at [809, 255] on button "Continue without FEIN number" at bounding box center [849, 273] width 260 height 37
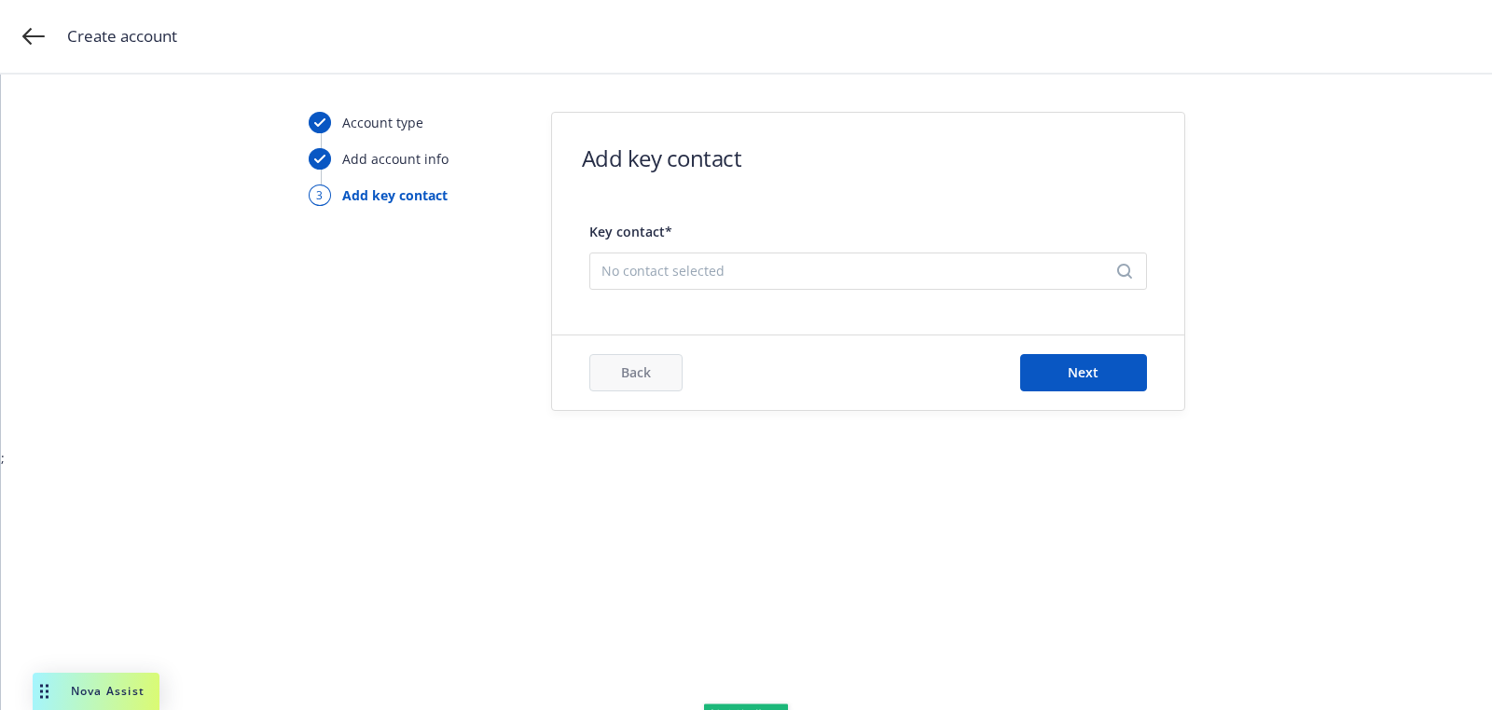
scroll to position [0, 0]
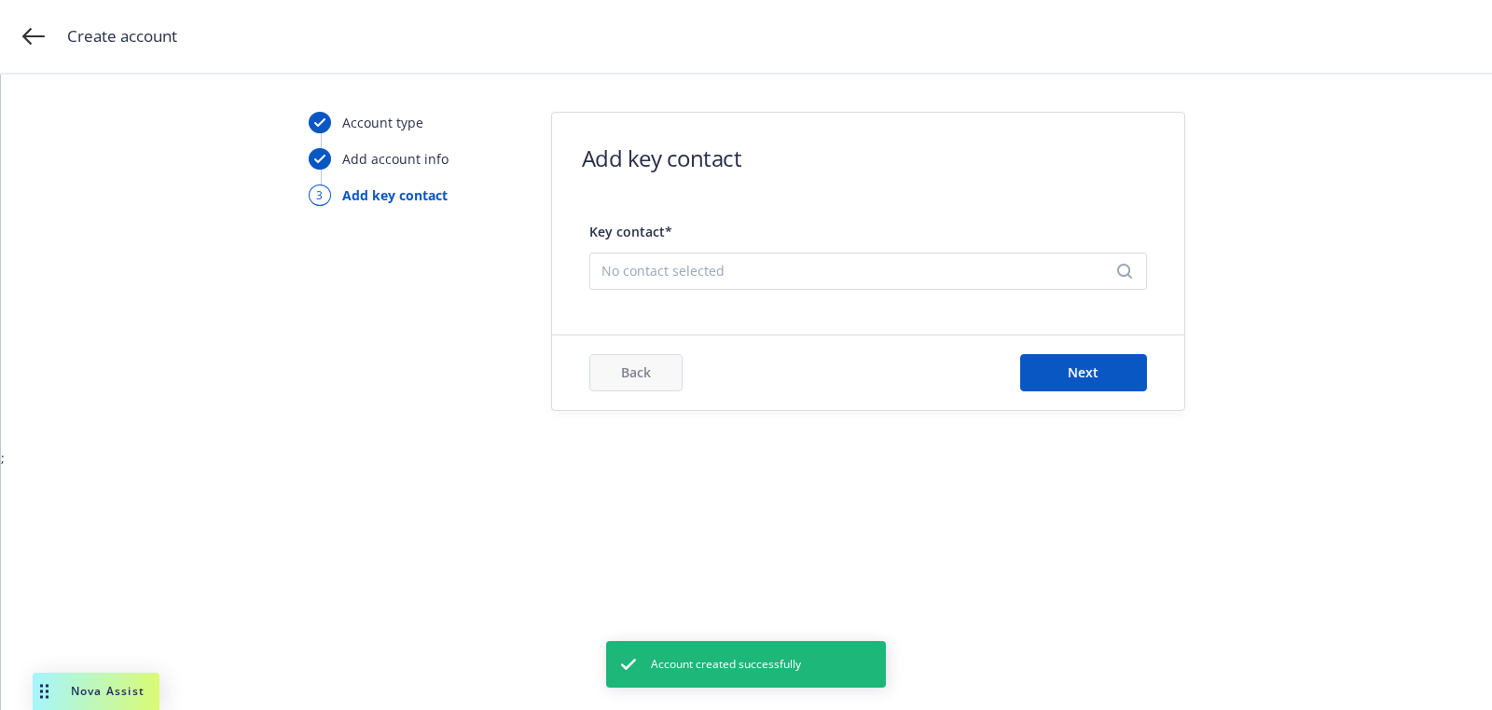
click at [649, 255] on div "No contact selected" at bounding box center [868, 271] width 558 height 37
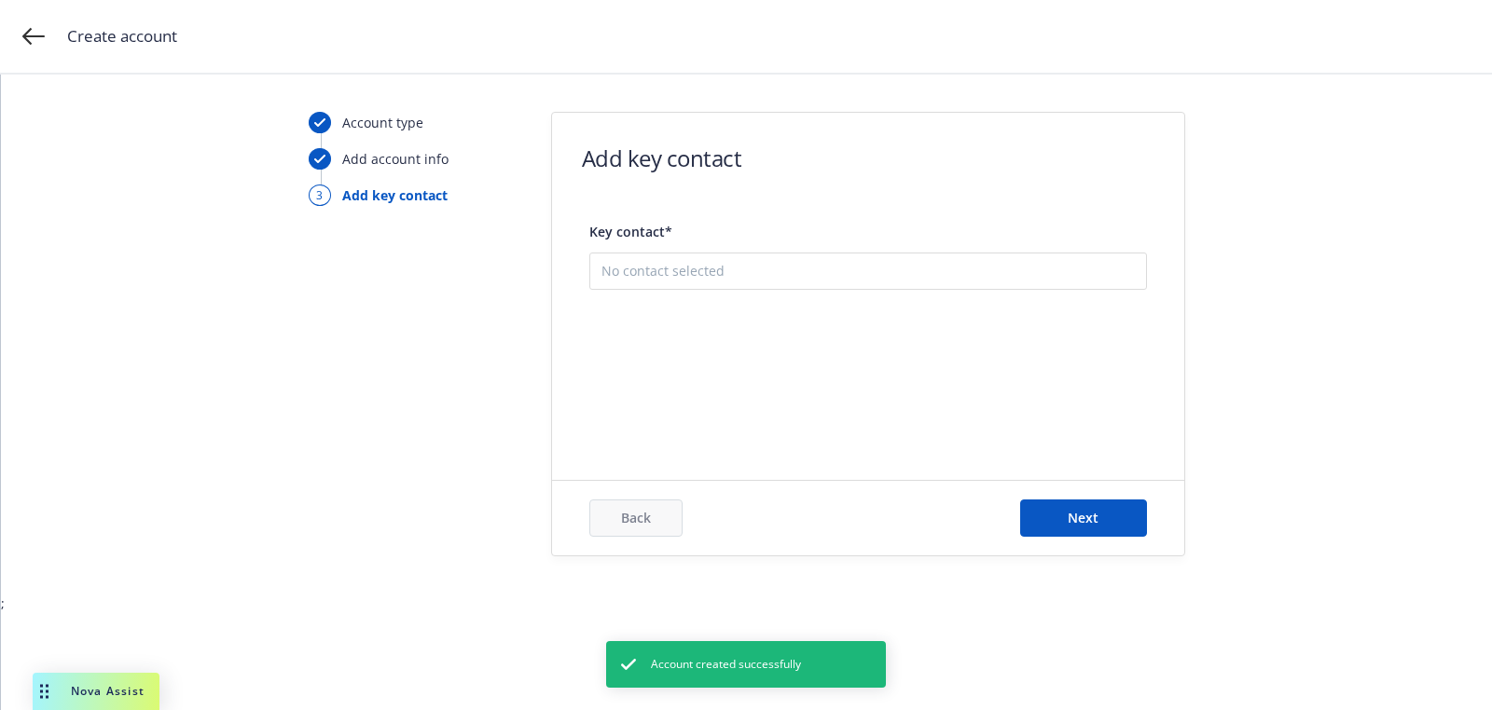
click at [649, 280] on input "Search" at bounding box center [868, 285] width 526 height 37
click at [653, 345] on button "Add new contact" at bounding box center [867, 363] width 533 height 37
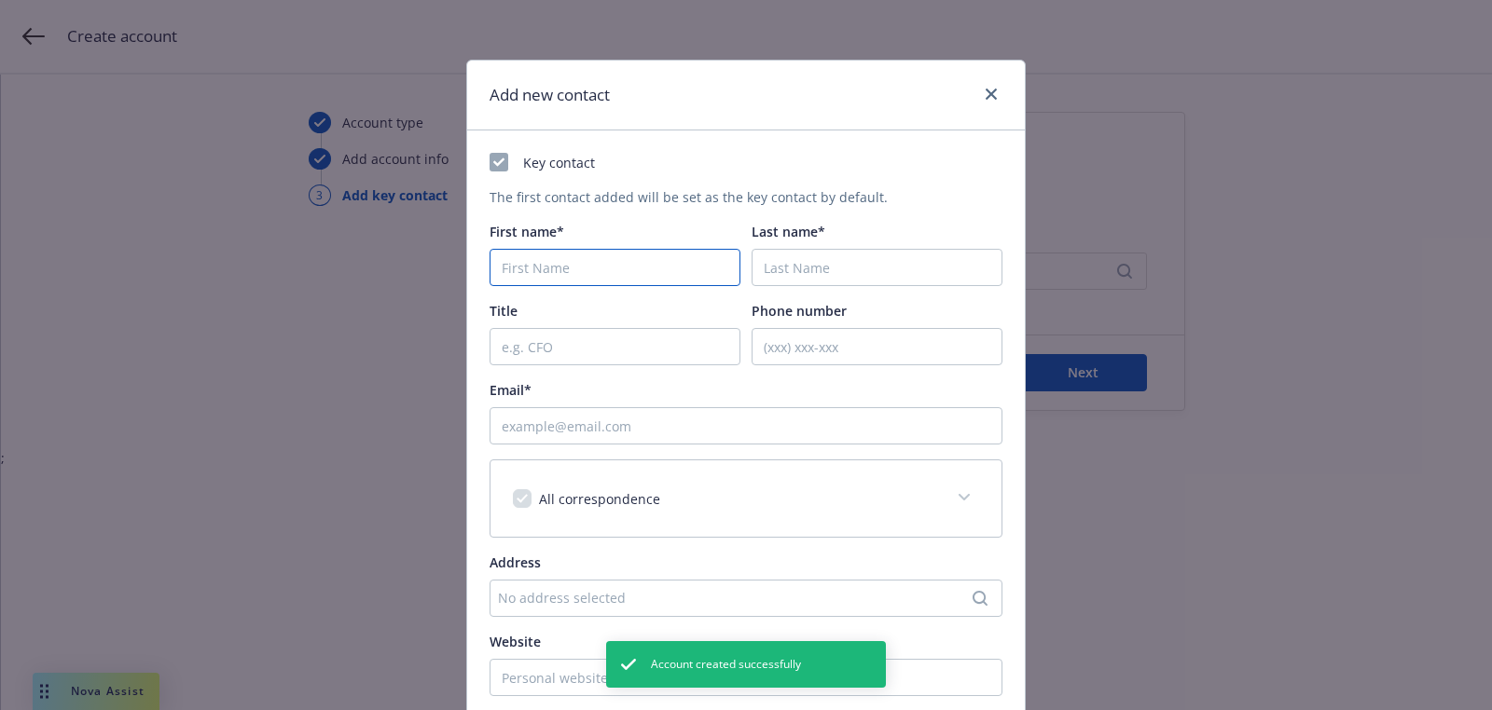
click at [575, 255] on input "First name*" at bounding box center [615, 267] width 251 height 37
paste input "Ramon"
type input "Ramon"
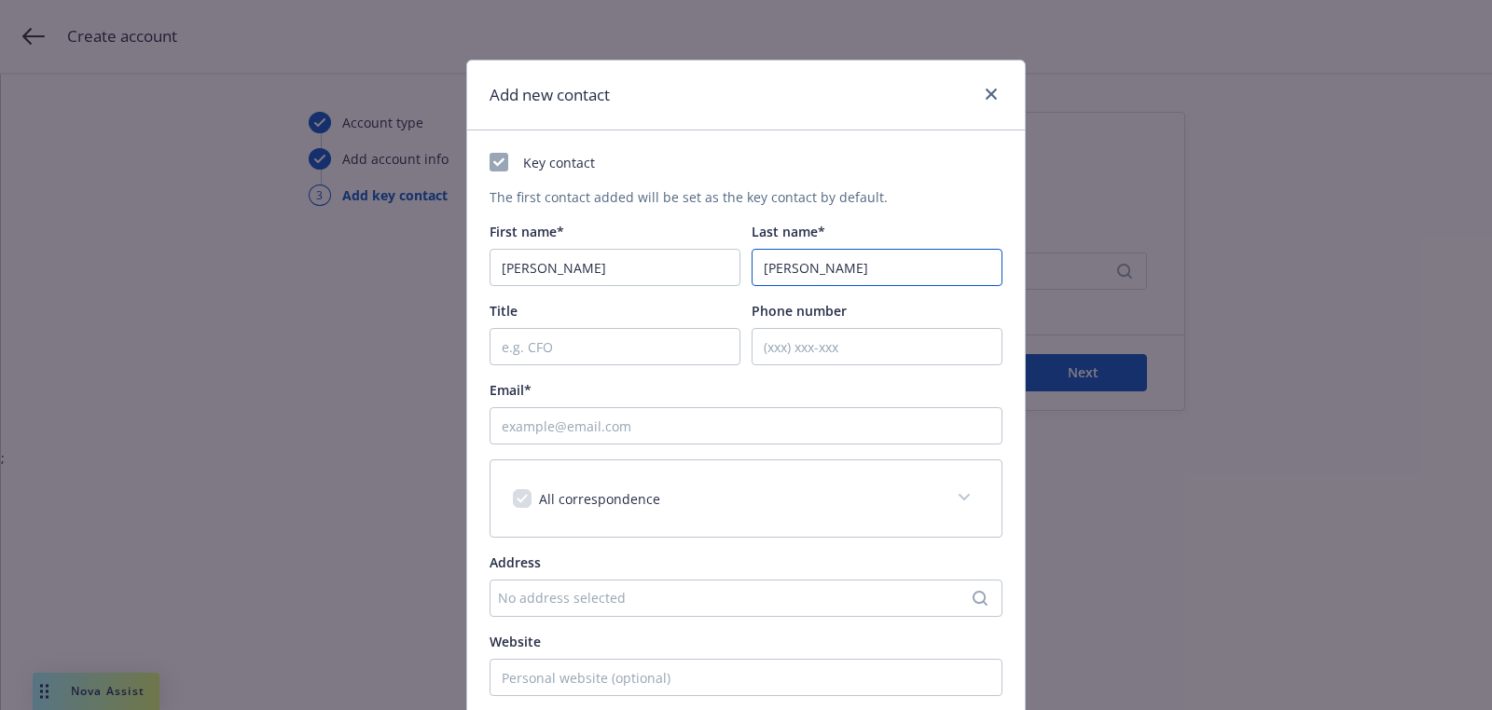
type input "Simms"
click at [744, 424] on input "Email*" at bounding box center [746, 425] width 513 height 37
paste input "rsimms@propellerindustries.com"
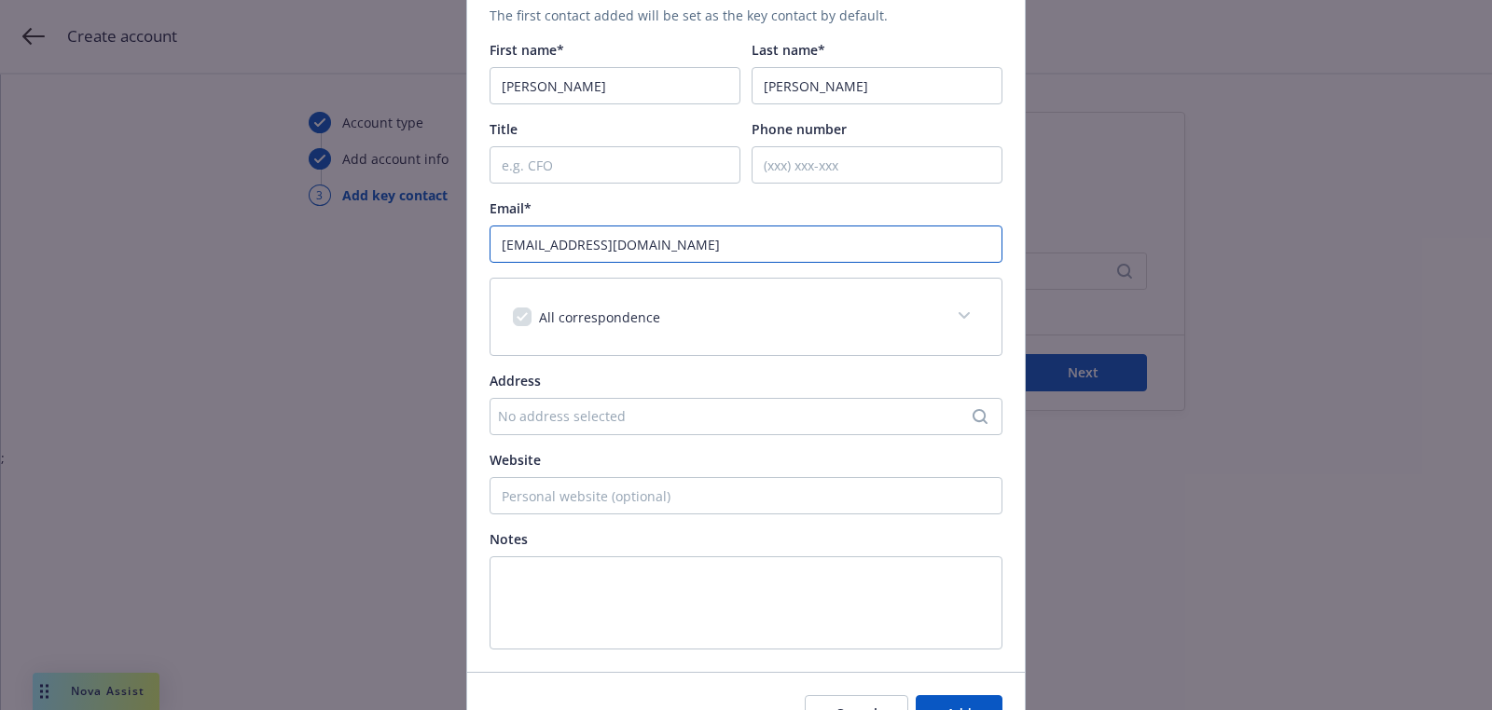
scroll to position [284, 0]
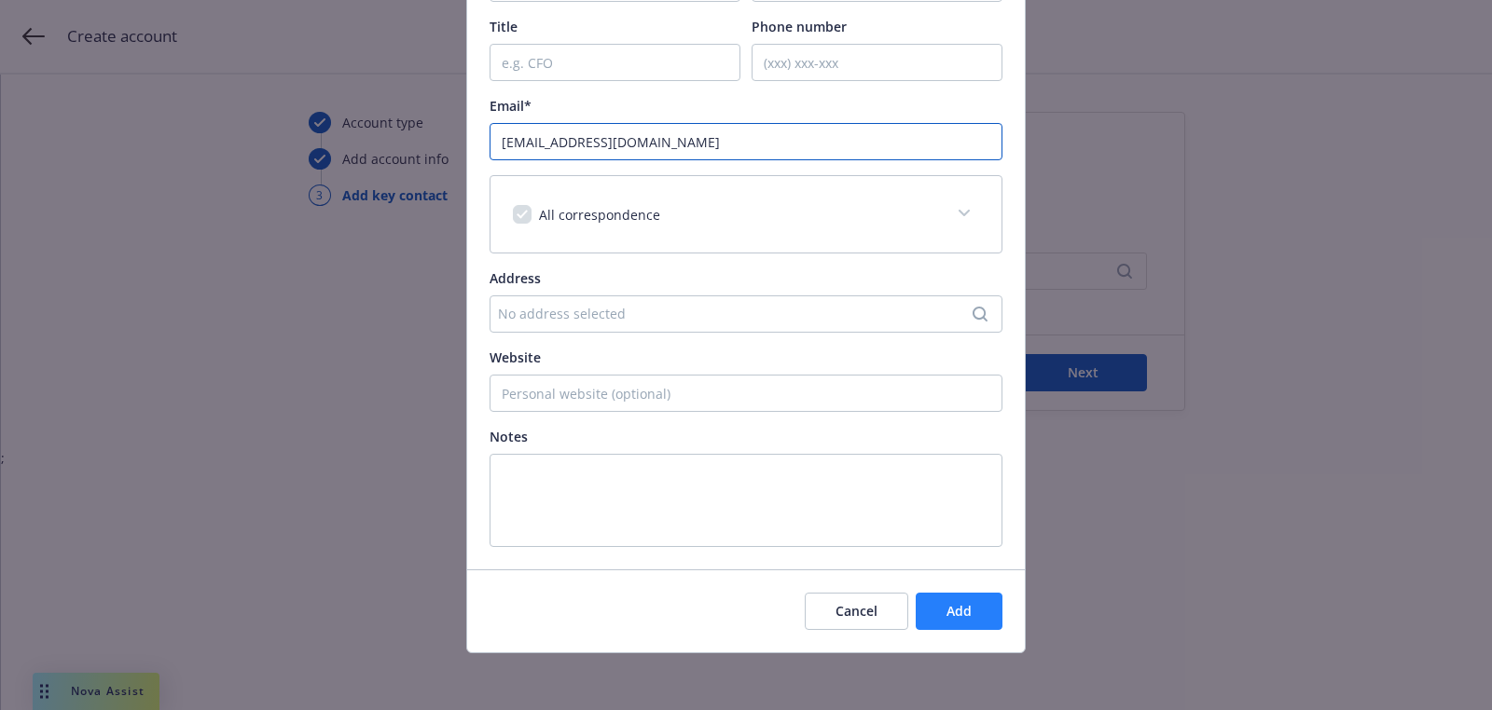
type input "rsimms@propellerindustries.com"
click at [997, 612] on button "Add" at bounding box center [959, 611] width 87 height 37
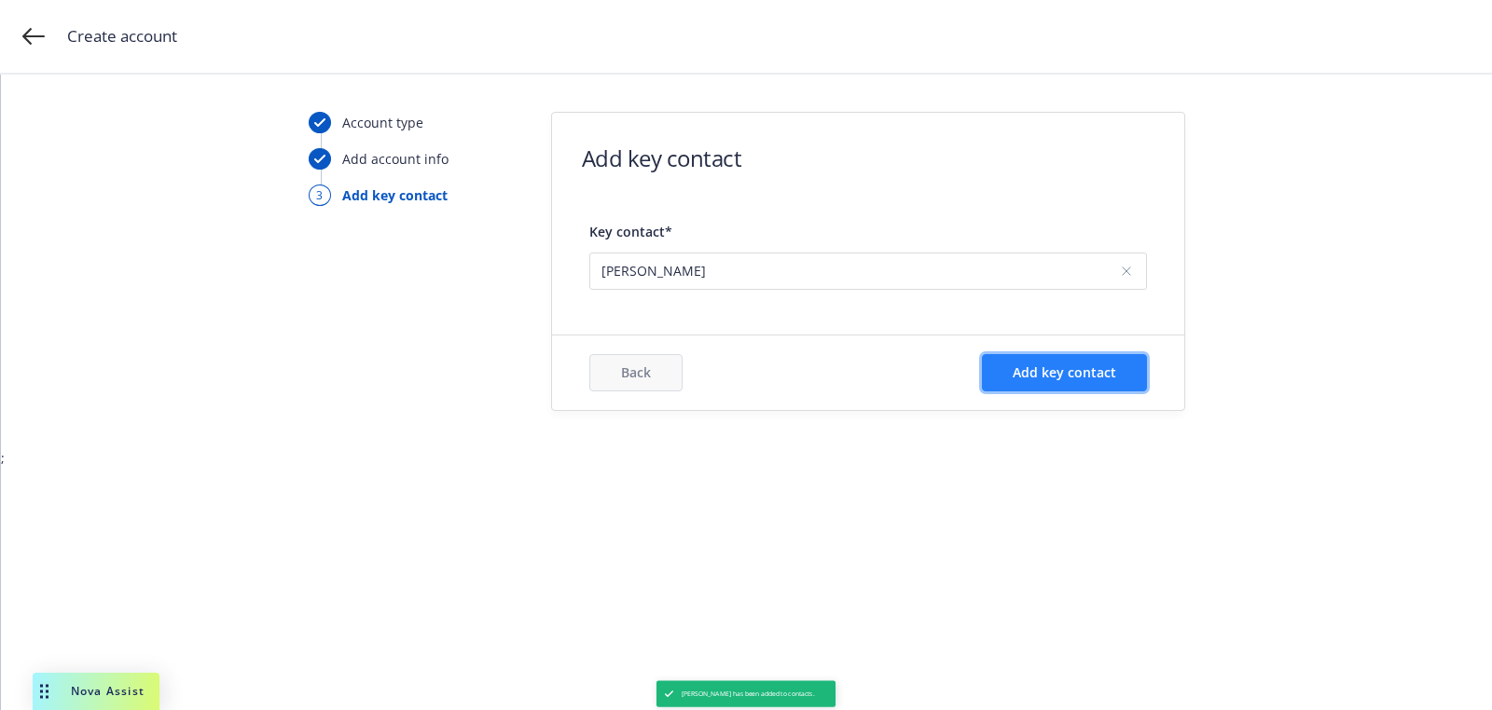
click at [1130, 385] on button "Add key contact" at bounding box center [1064, 372] width 165 height 37
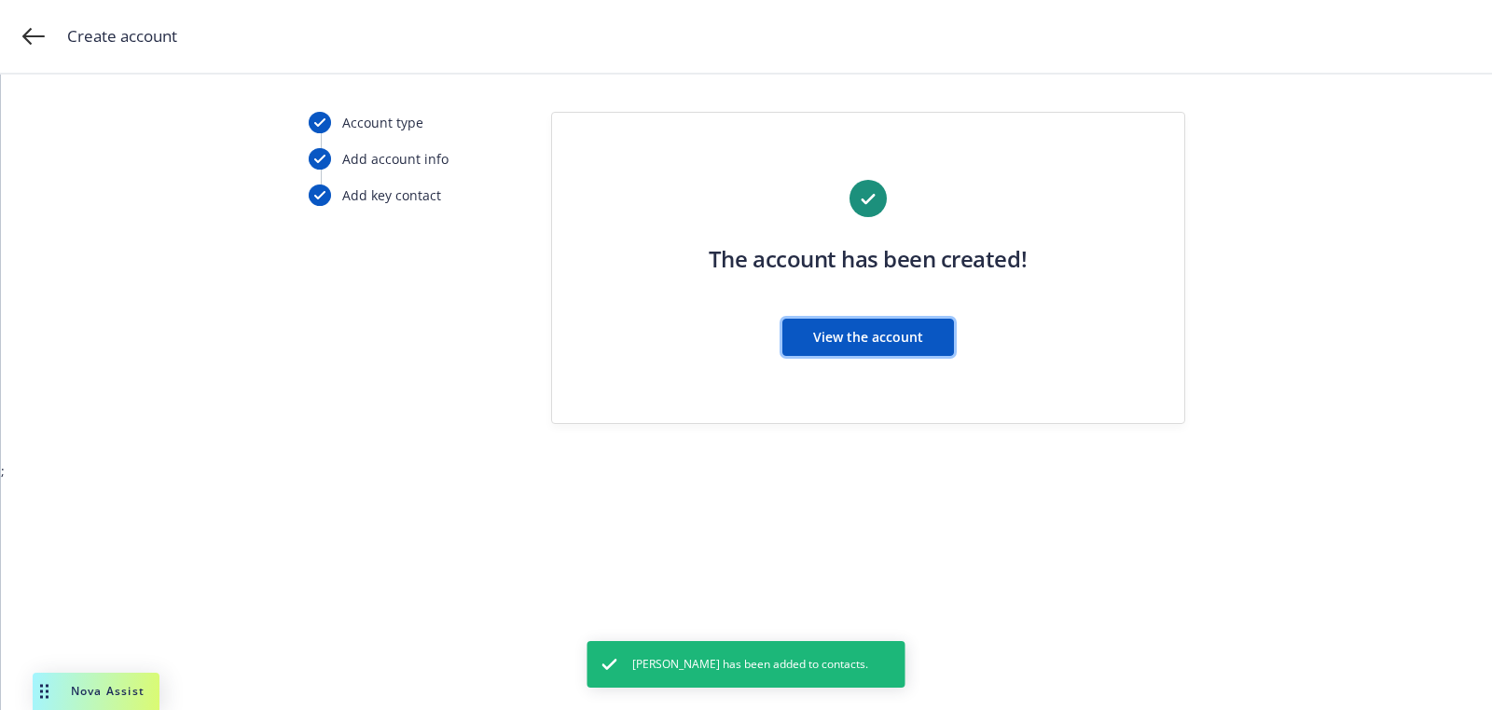
click at [939, 340] on button "View the account" at bounding box center [868, 337] width 172 height 37
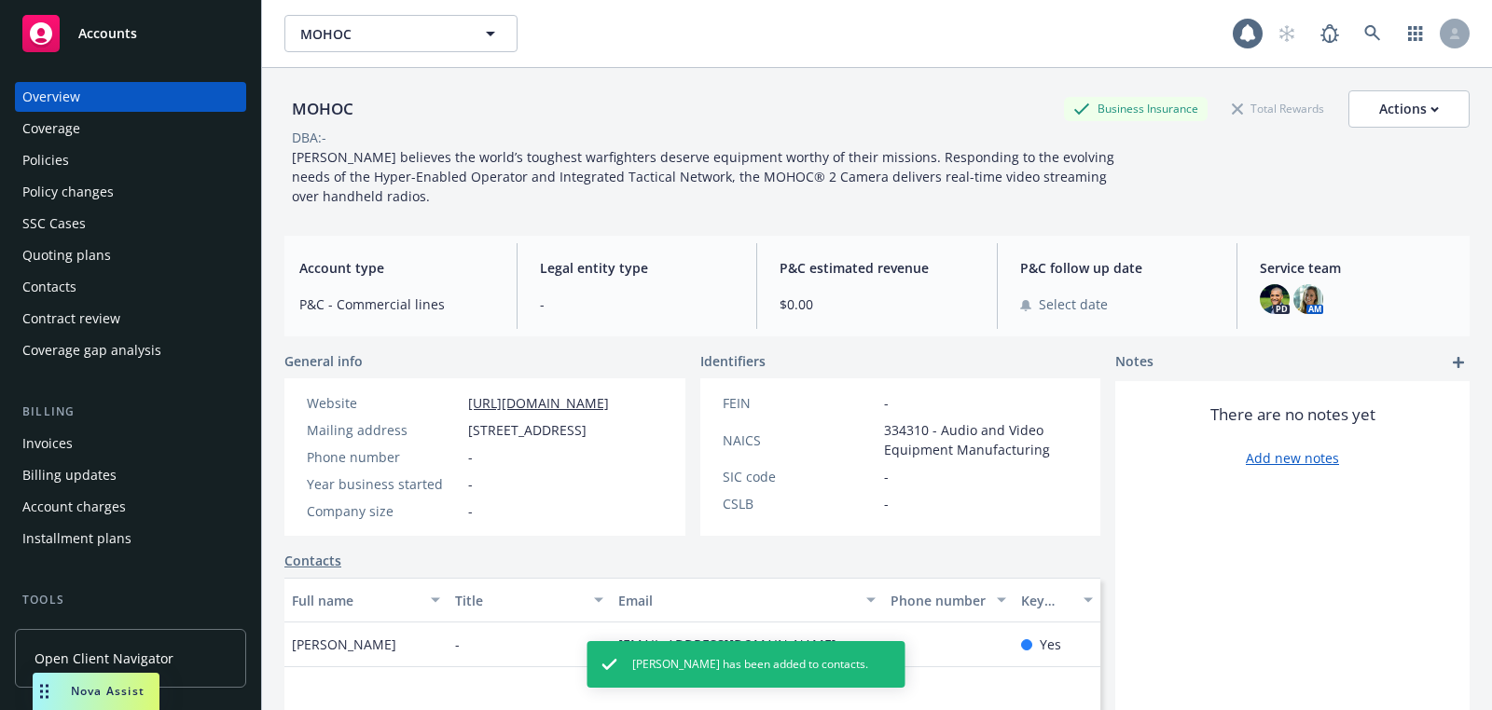
click at [108, 262] on div "Quoting plans" at bounding box center [130, 256] width 216 height 30
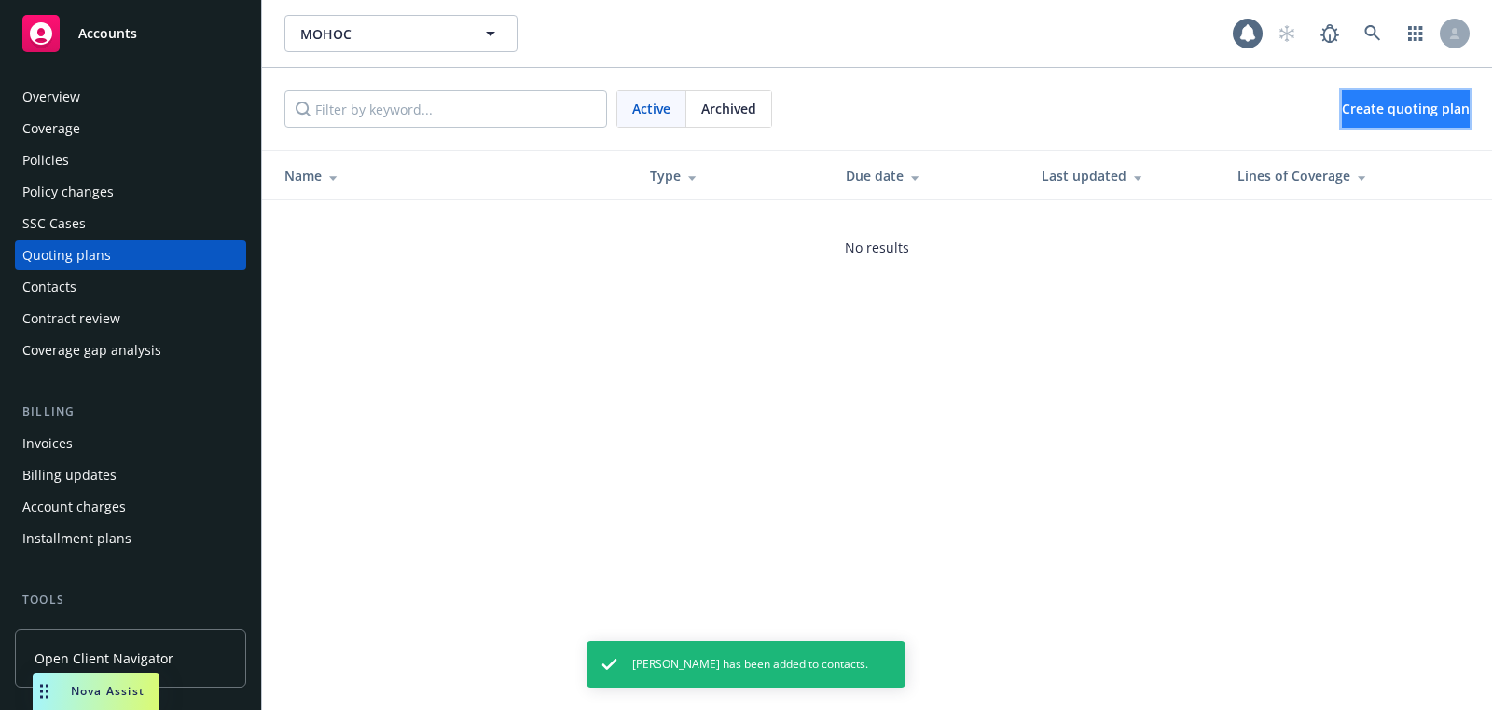
click at [1415, 106] on span "Create quoting plan" at bounding box center [1406, 109] width 128 height 18
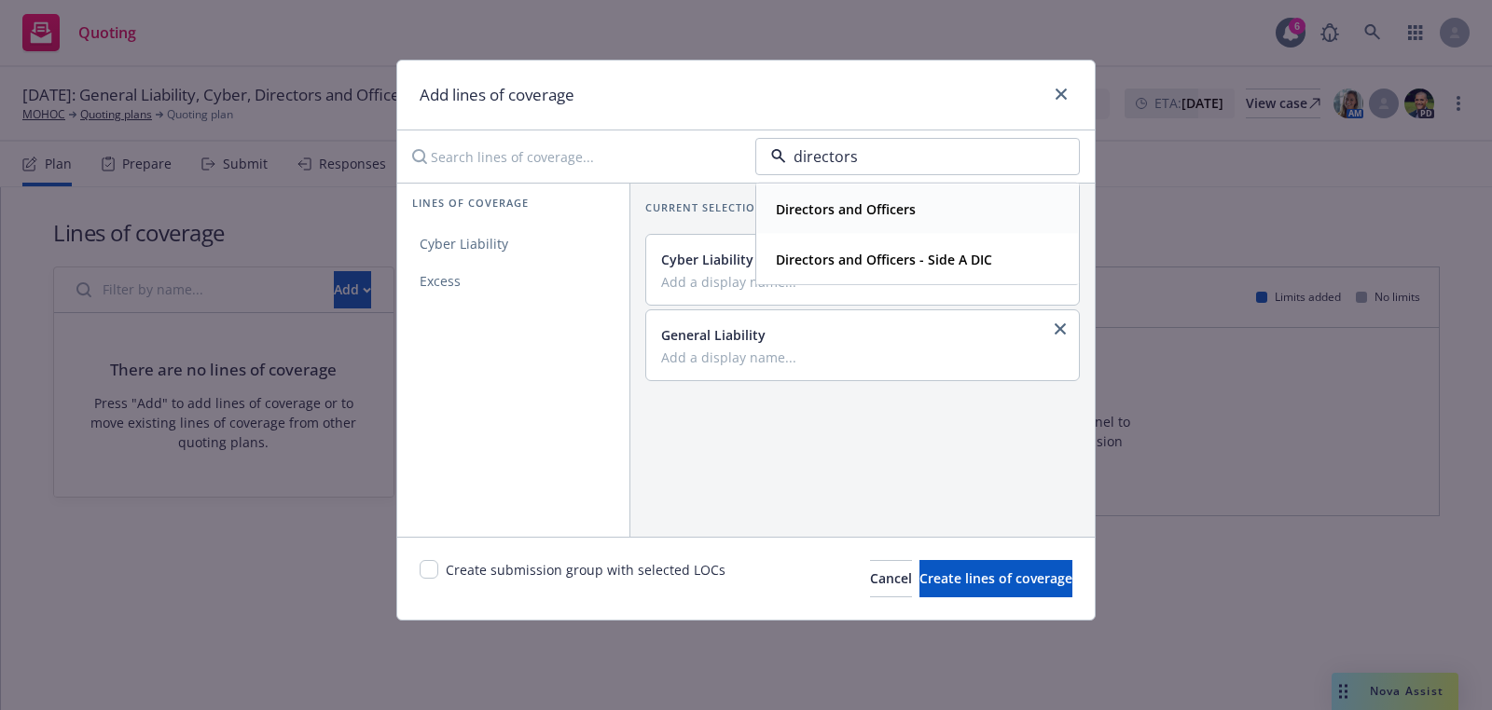
click at [844, 207] on strong "Directors and Officers" at bounding box center [846, 209] width 140 height 18
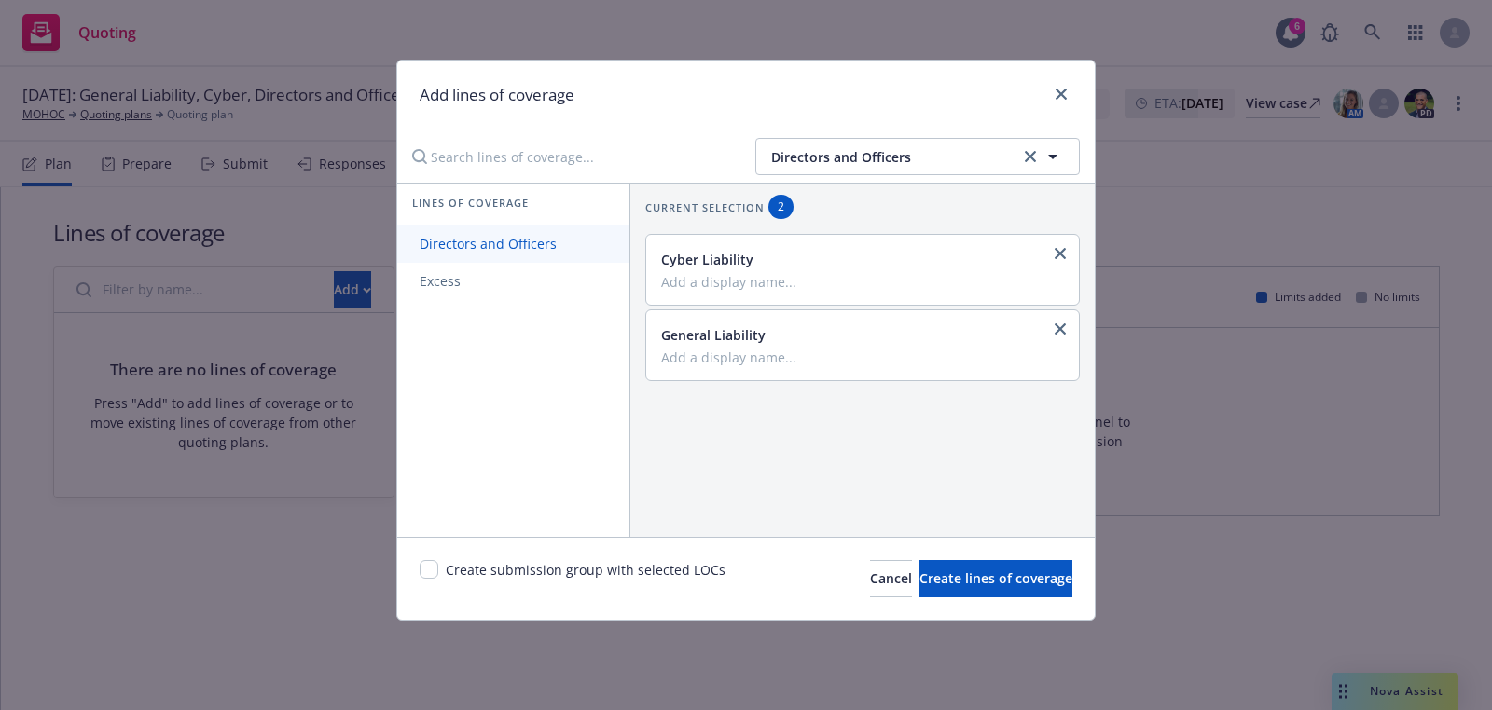
click at [553, 229] on link "Directors and Officers" at bounding box center [513, 244] width 232 height 37
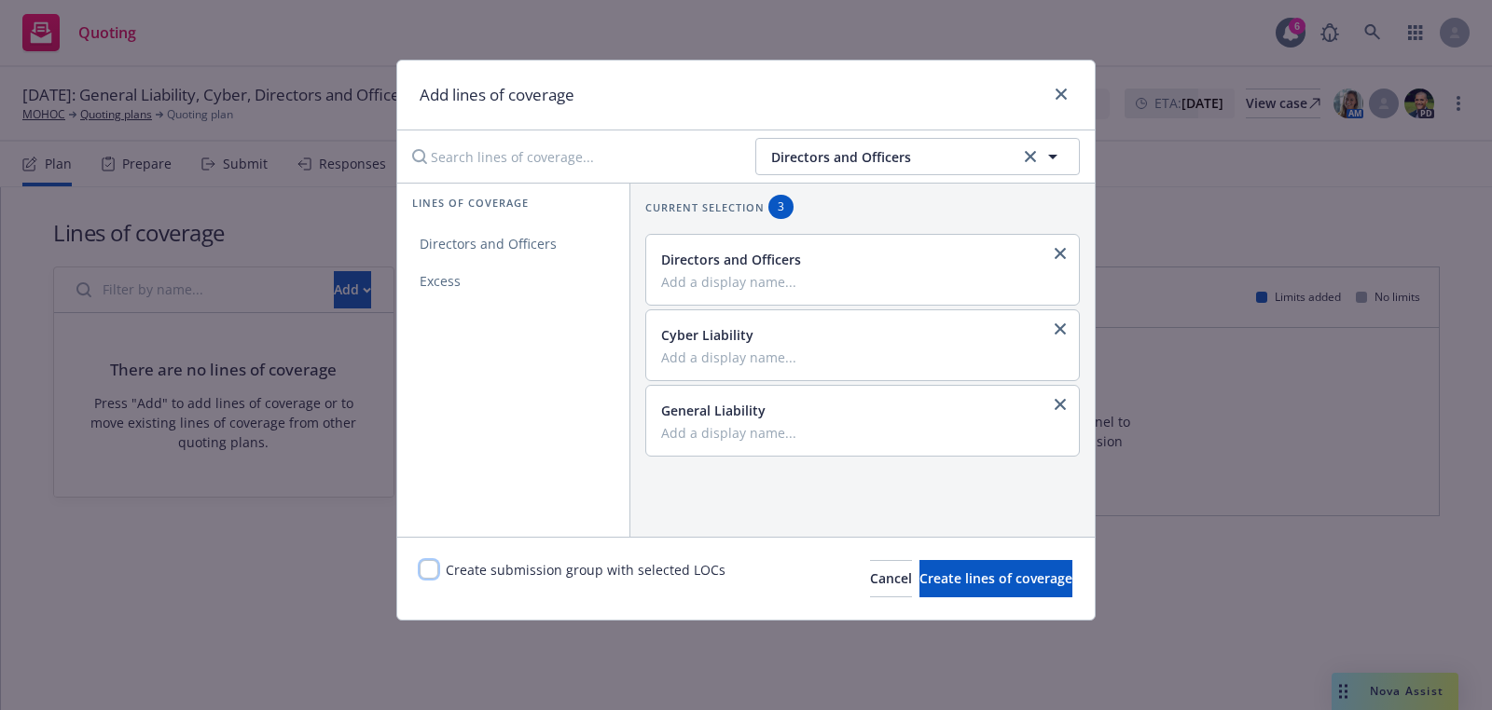
click at [434, 569] on input "checkbox" at bounding box center [429, 569] width 19 height 19
checkbox input "true"
click at [1021, 587] on button "Create lines of coverage" at bounding box center [995, 578] width 153 height 37
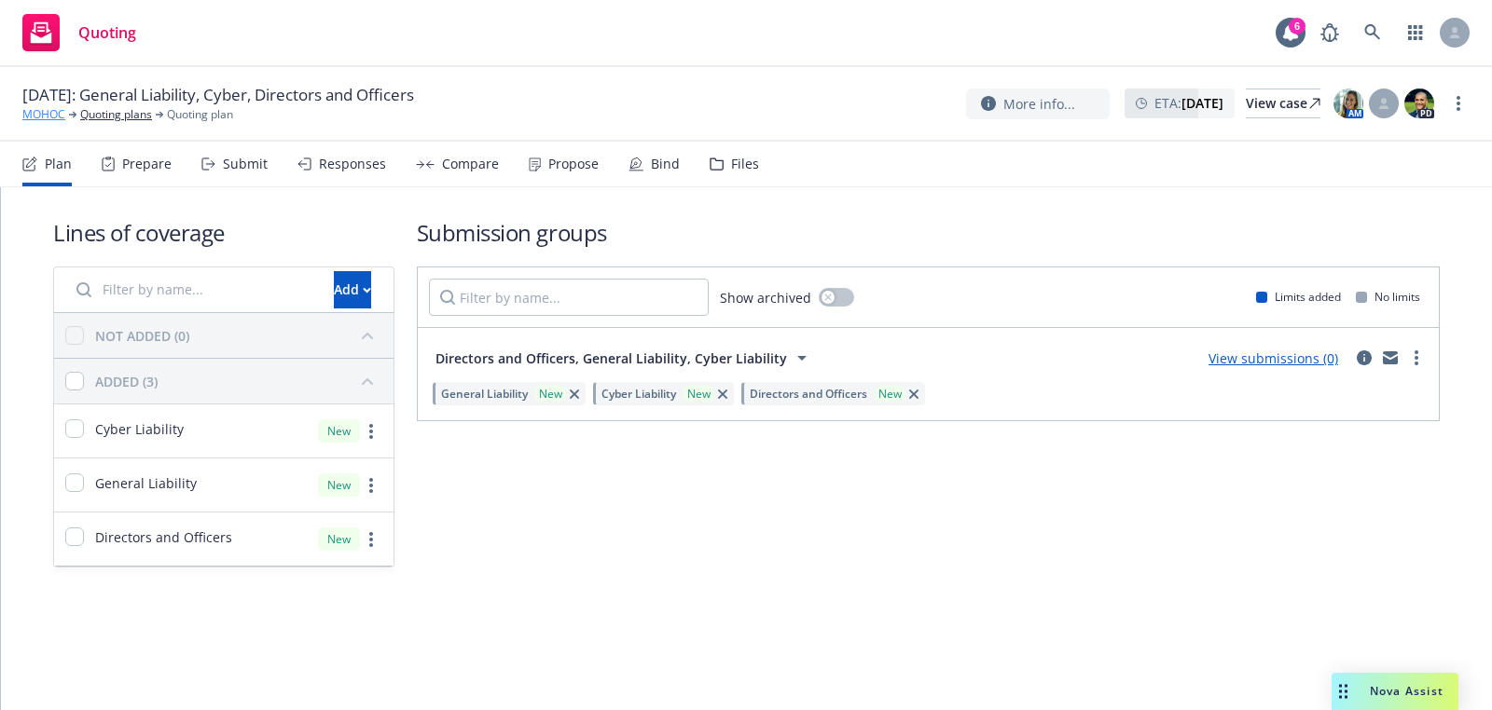
click at [53, 118] on link "MOHOC" at bounding box center [43, 114] width 43 height 17
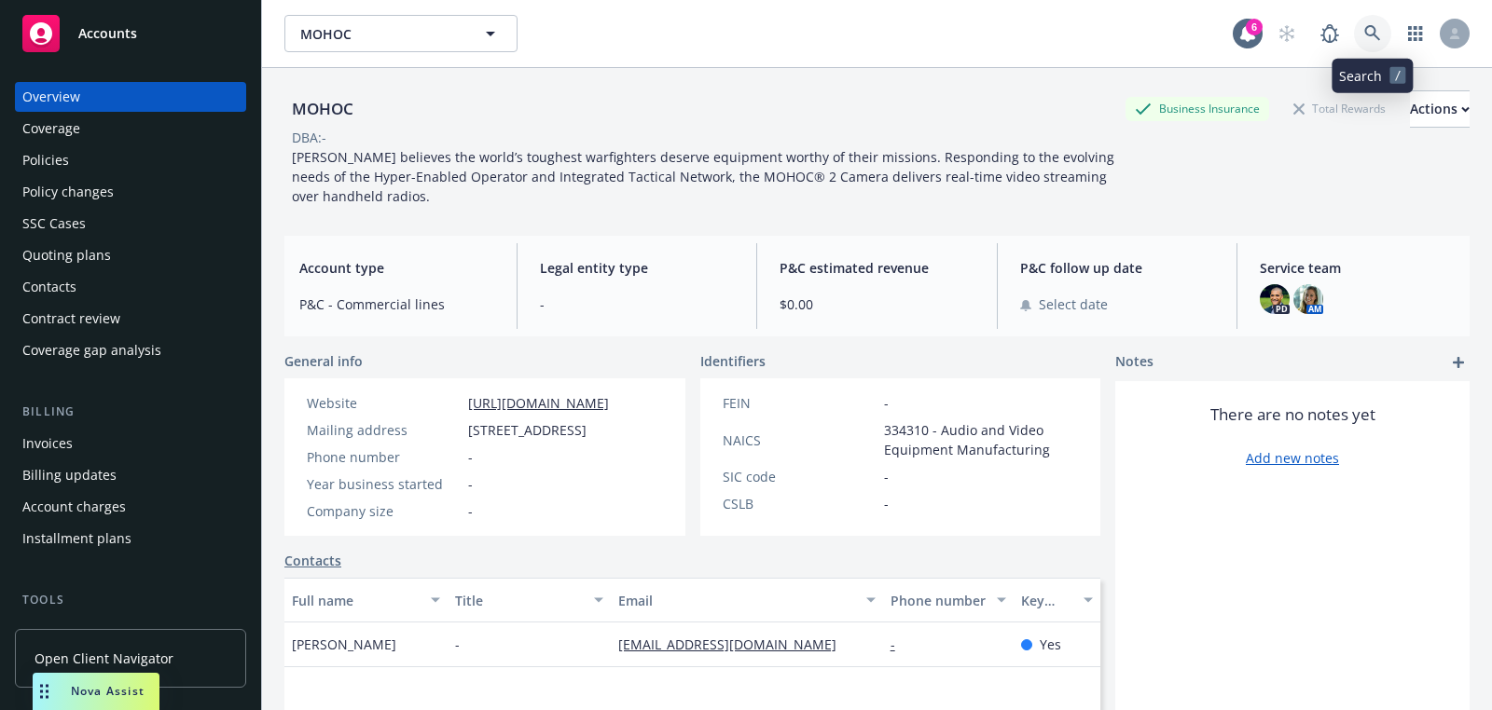
click at [1371, 39] on icon at bounding box center [1372, 33] width 17 height 17
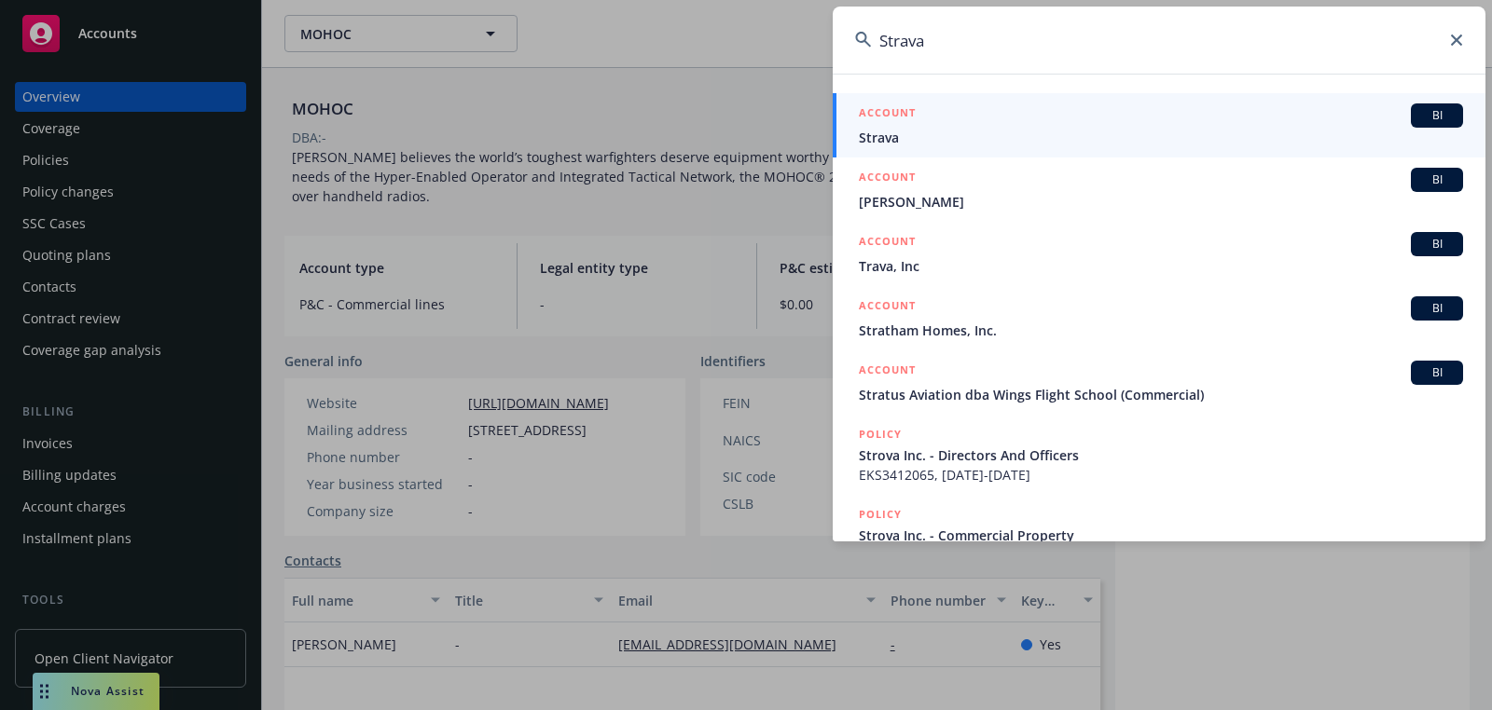
type input "Strava"
click at [1195, 112] on div "ACCOUNT BI" at bounding box center [1161, 115] width 604 height 24
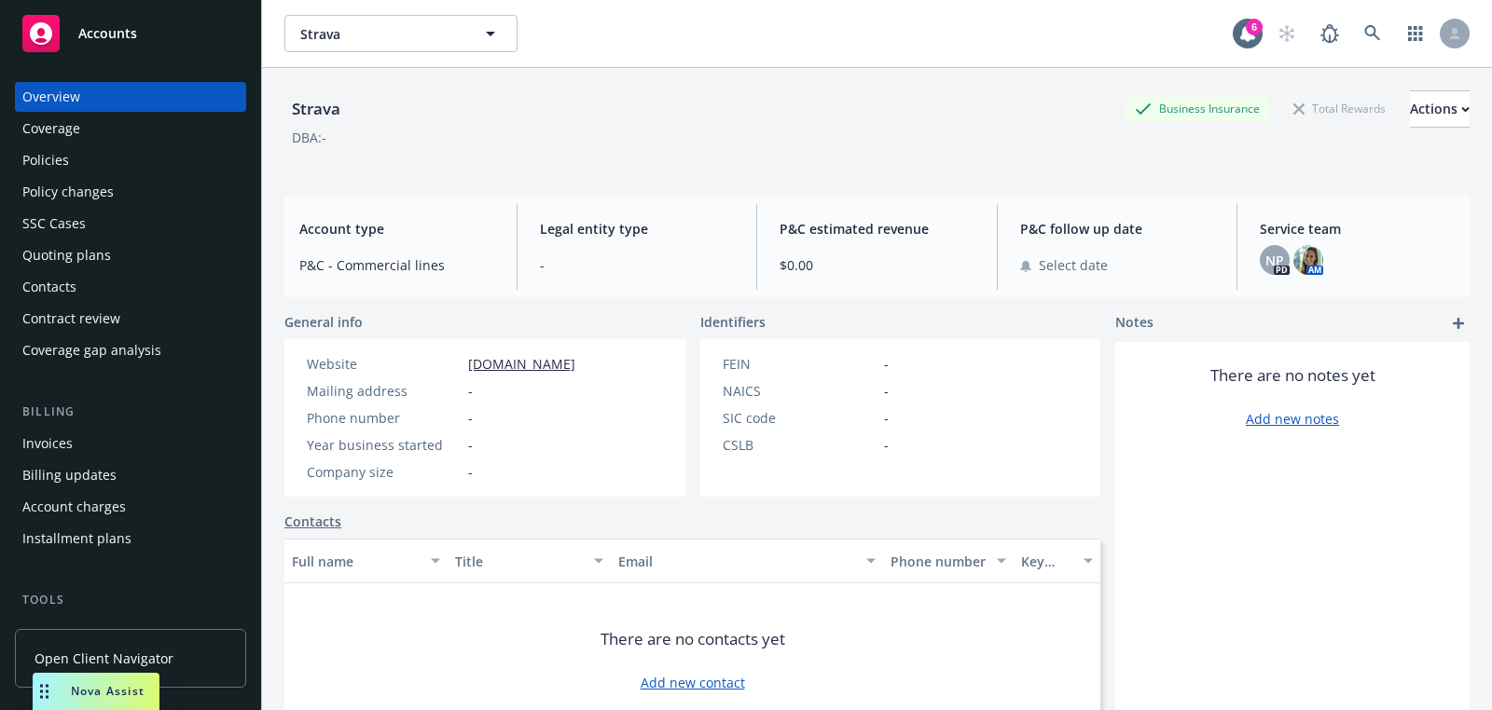
click at [1256, 236] on div "Service team NP PD AM" at bounding box center [1357, 247] width 225 height 86
click at [1282, 290] on div "Account type P&C - Commercial lines Legal entity type - P&C estimated revenue $…" at bounding box center [876, 247] width 1185 height 101
click at [1282, 278] on div "Service team NP PD AM" at bounding box center [1357, 247] width 225 height 86
click at [1275, 258] on span "NP" at bounding box center [1274, 261] width 19 height 20
click at [1320, 256] on img at bounding box center [1308, 260] width 30 height 30
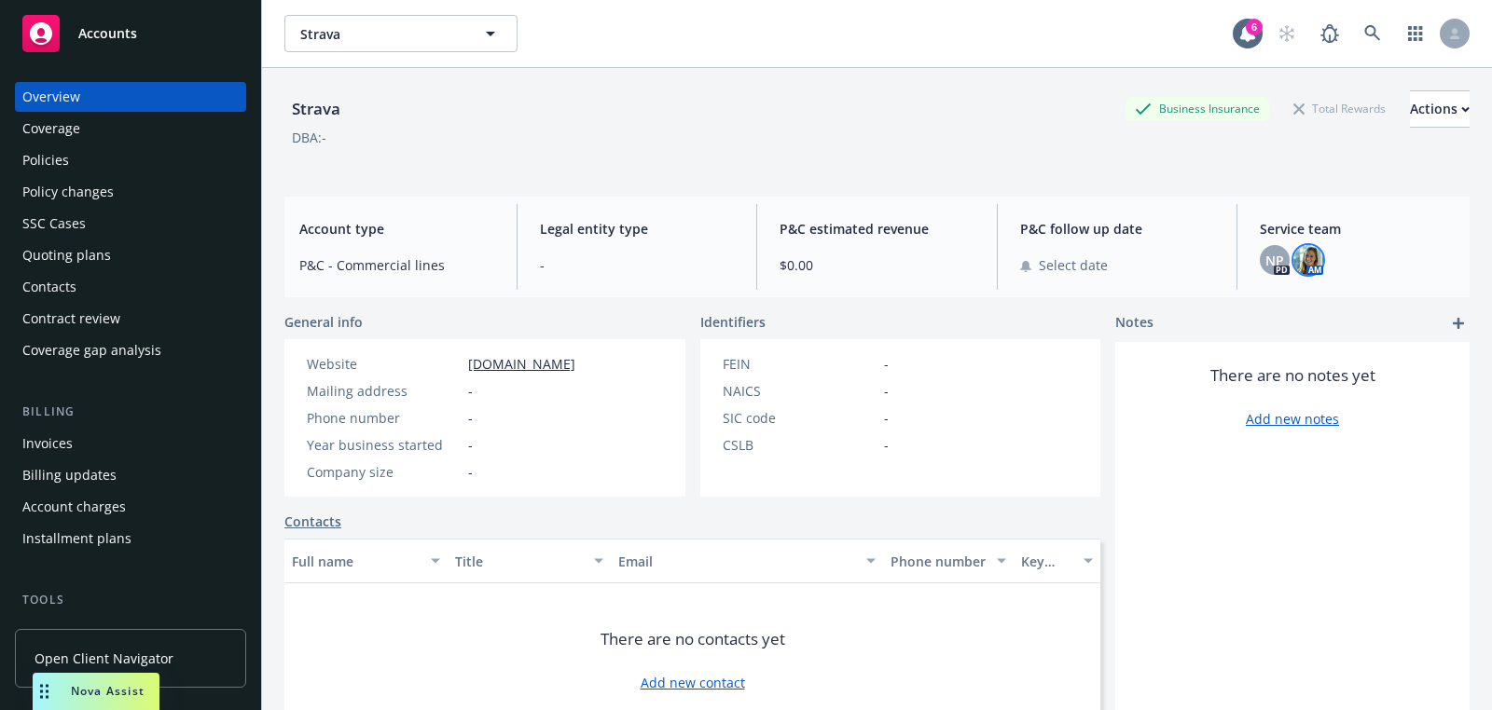
click at [1040, 130] on div "DBA: -" at bounding box center [876, 138] width 1185 height 20
click at [1410, 121] on div "Actions" at bounding box center [1440, 108] width 60 height 35
click at [1316, 192] on link "Edit account summary" at bounding box center [1317, 195] width 306 height 37
select select "US"
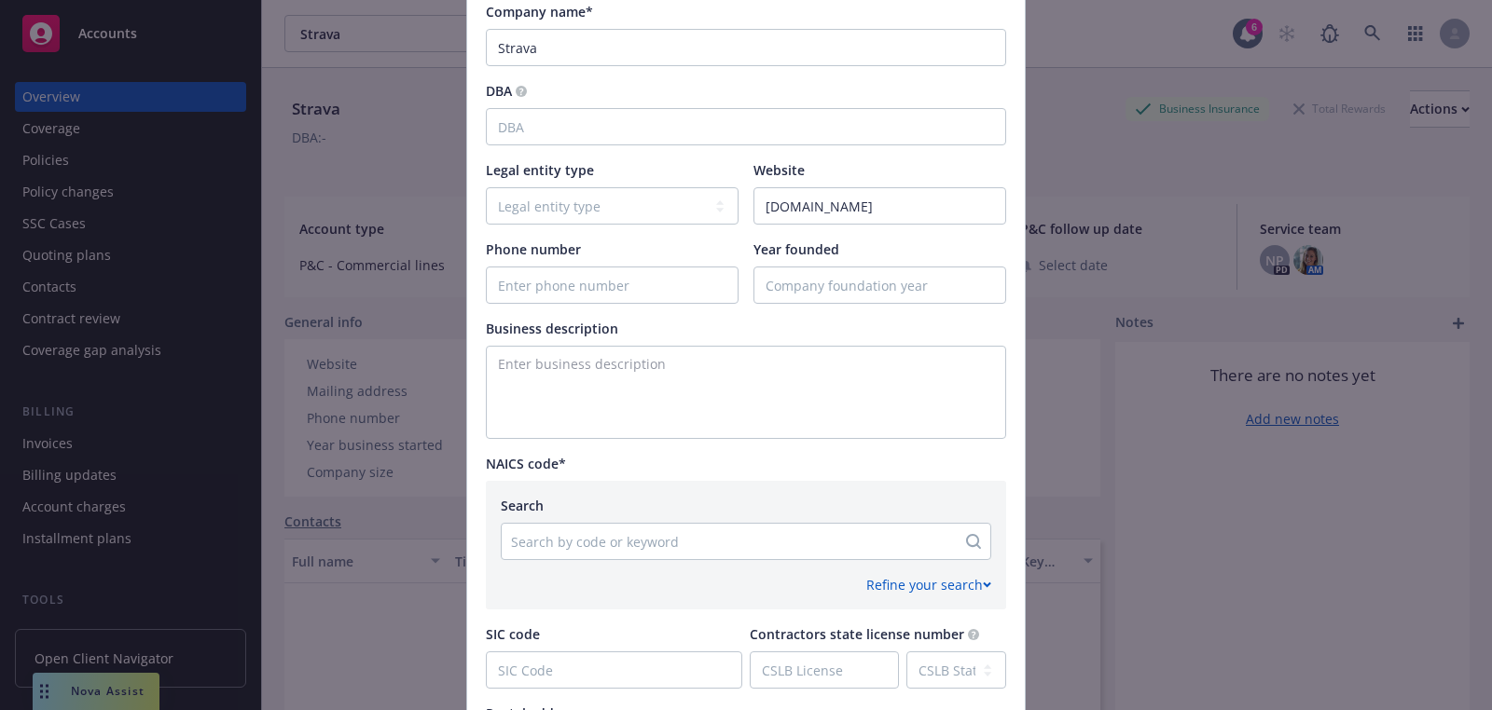
scroll to position [616, 0]
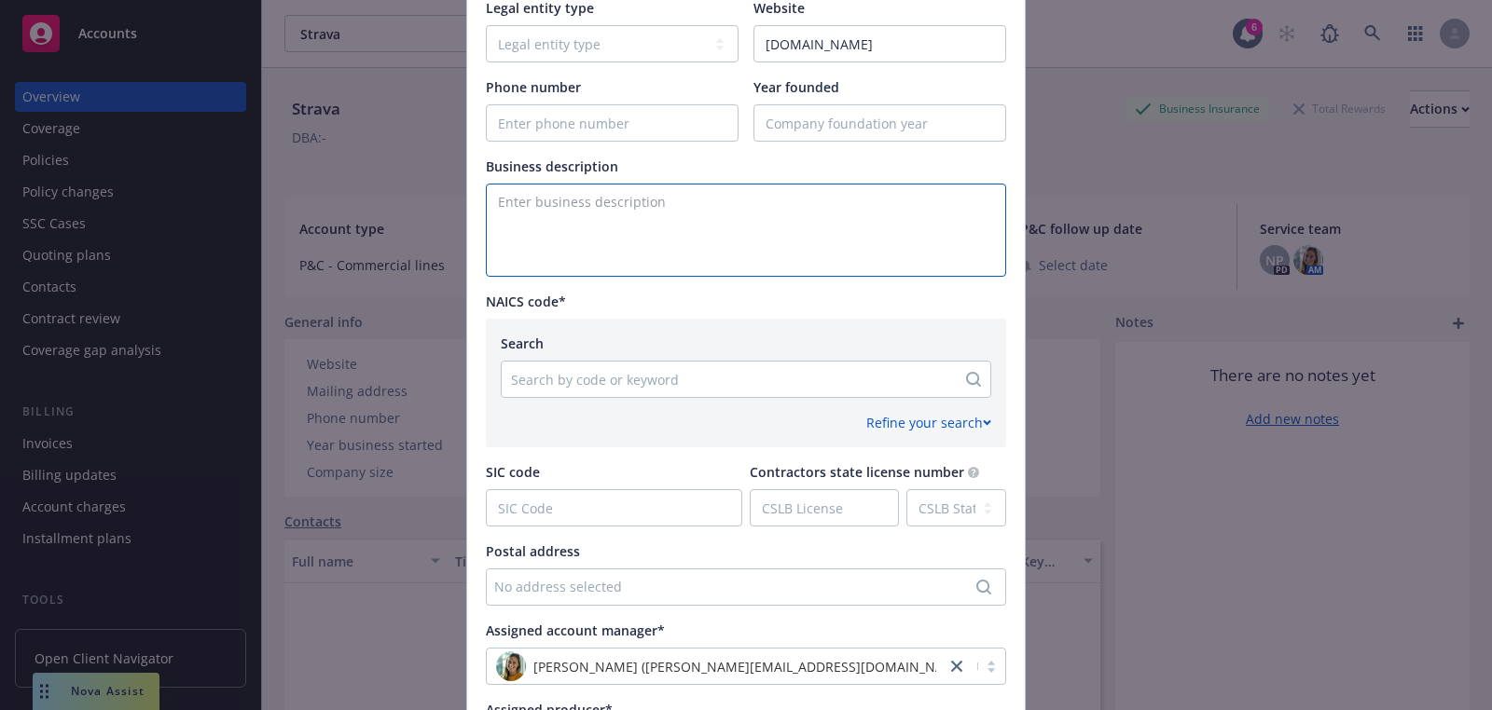
click at [600, 247] on textarea "Enter business description" at bounding box center [746, 230] width 520 height 93
paste textarea "Founded in 2009, Strava is a company that specializes in providing internet ser…"
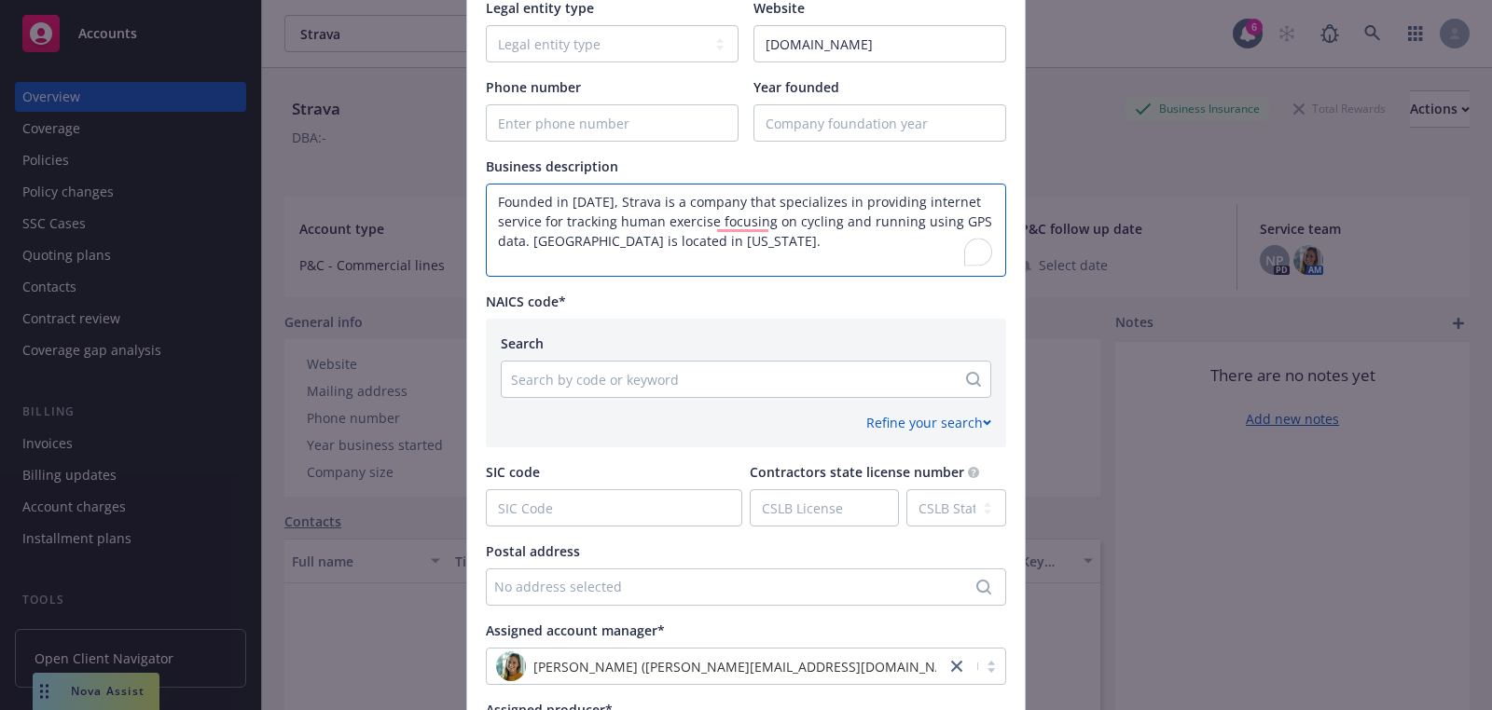
type textarea "Founded in 2009, Strava is a company that specializes in providing internet ser…"
click at [625, 384] on div at bounding box center [728, 379] width 435 height 22
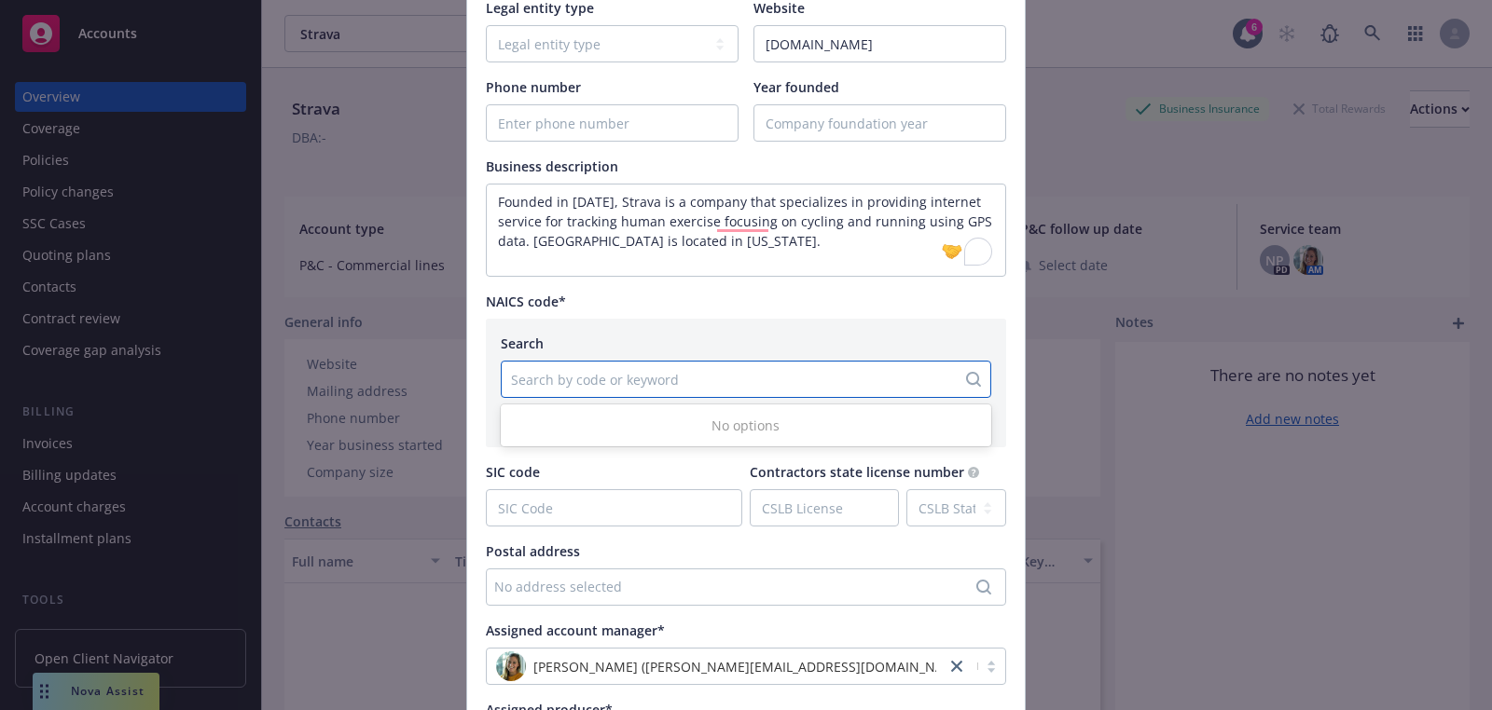
paste input "513210"
type input "513210"
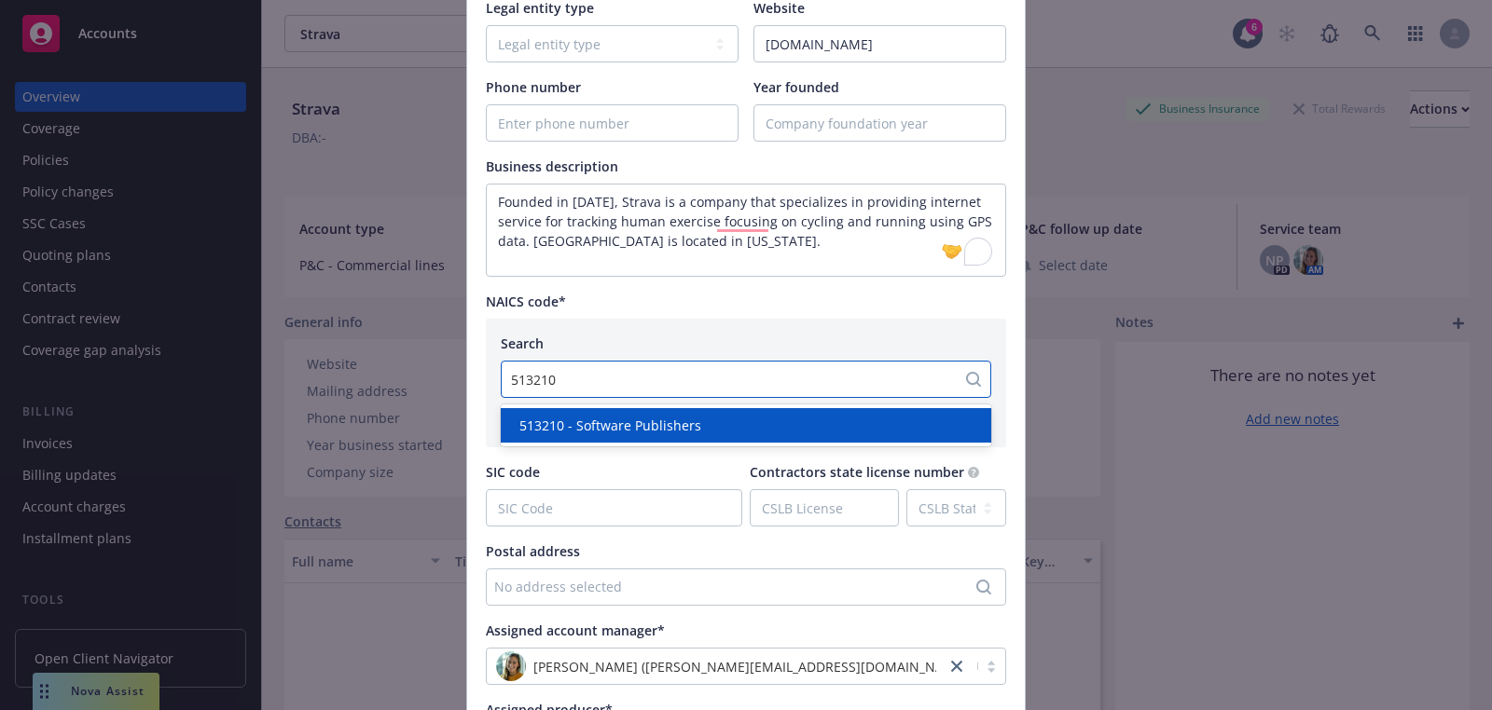
click at [636, 425] on span "513210 - Software Publishers" at bounding box center [610, 426] width 182 height 20
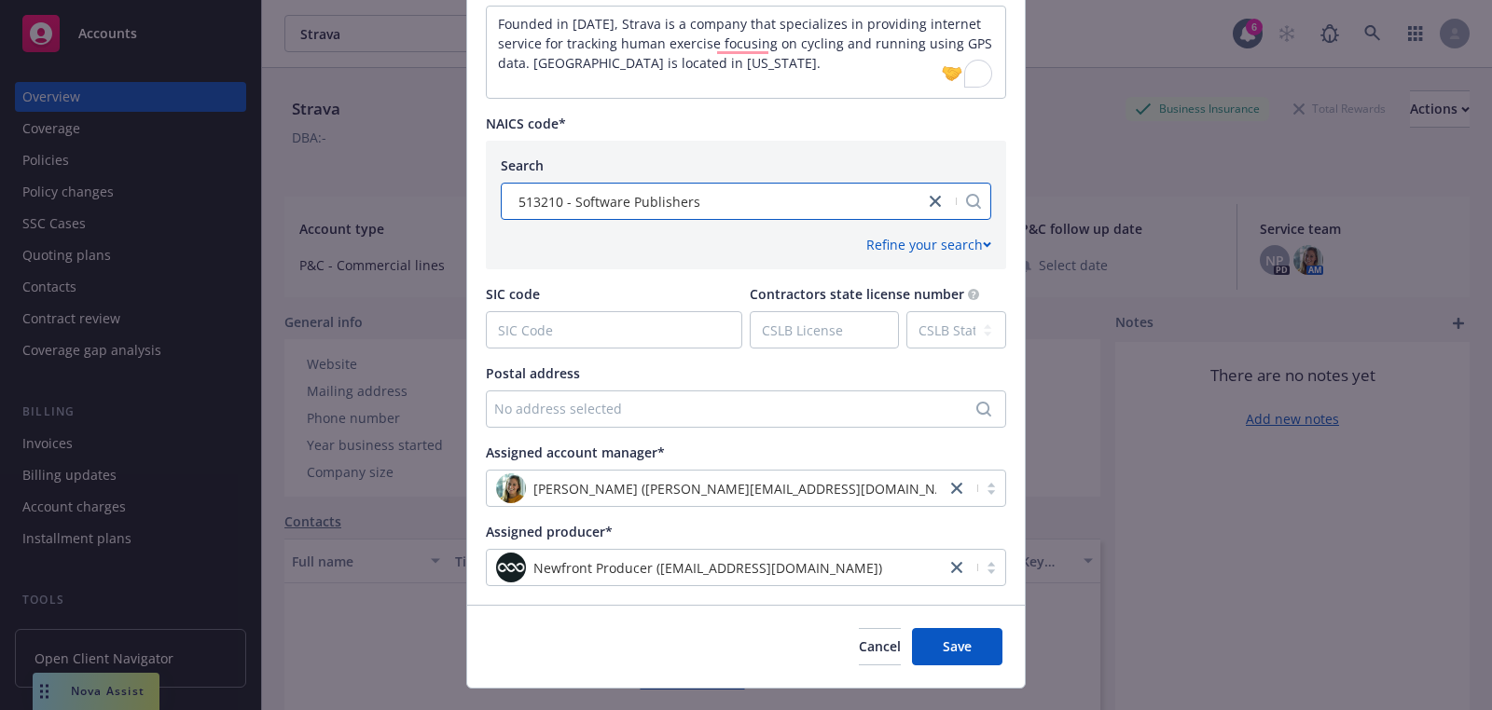
scroll to position [831, 0]
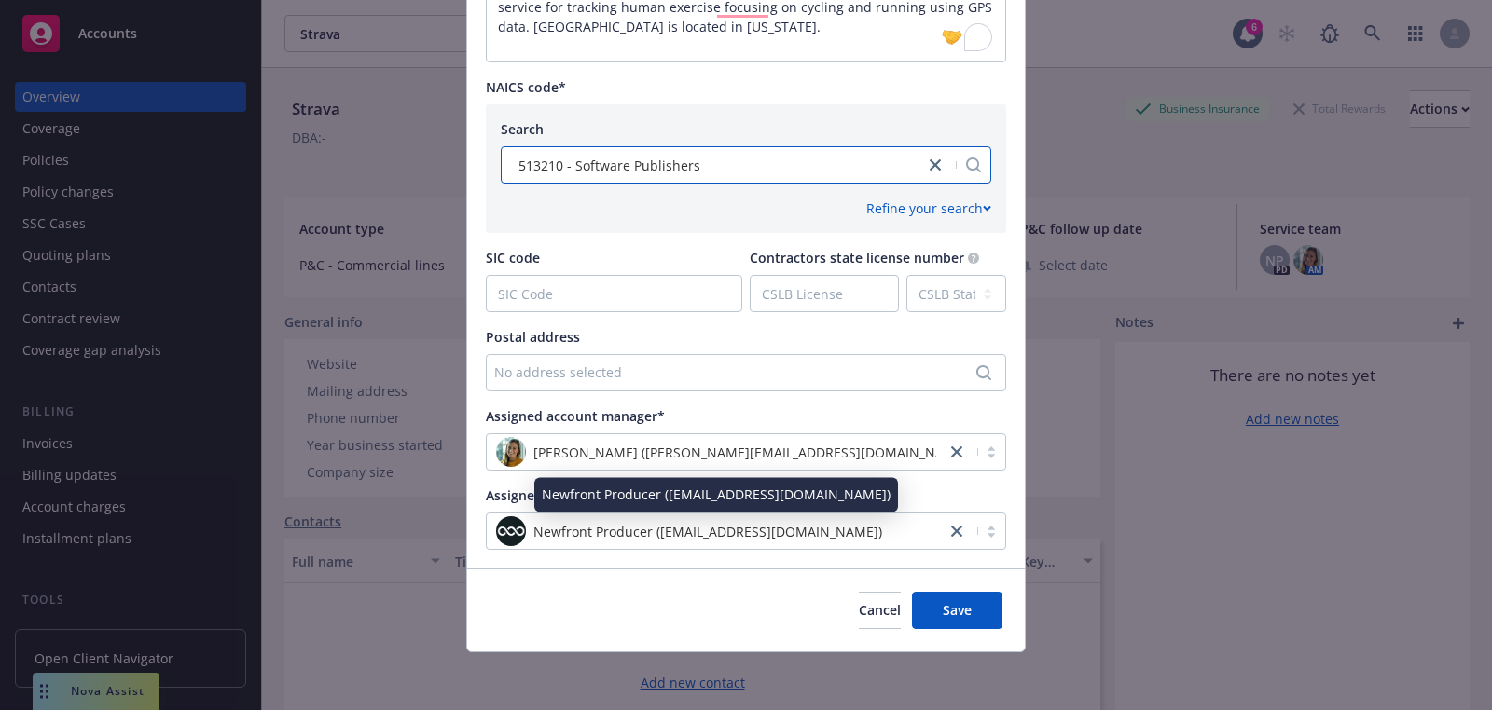
click at [679, 545] on div "Newfront Producer (success+producer@newfront.com)" at bounding box center [716, 532] width 440 height 30
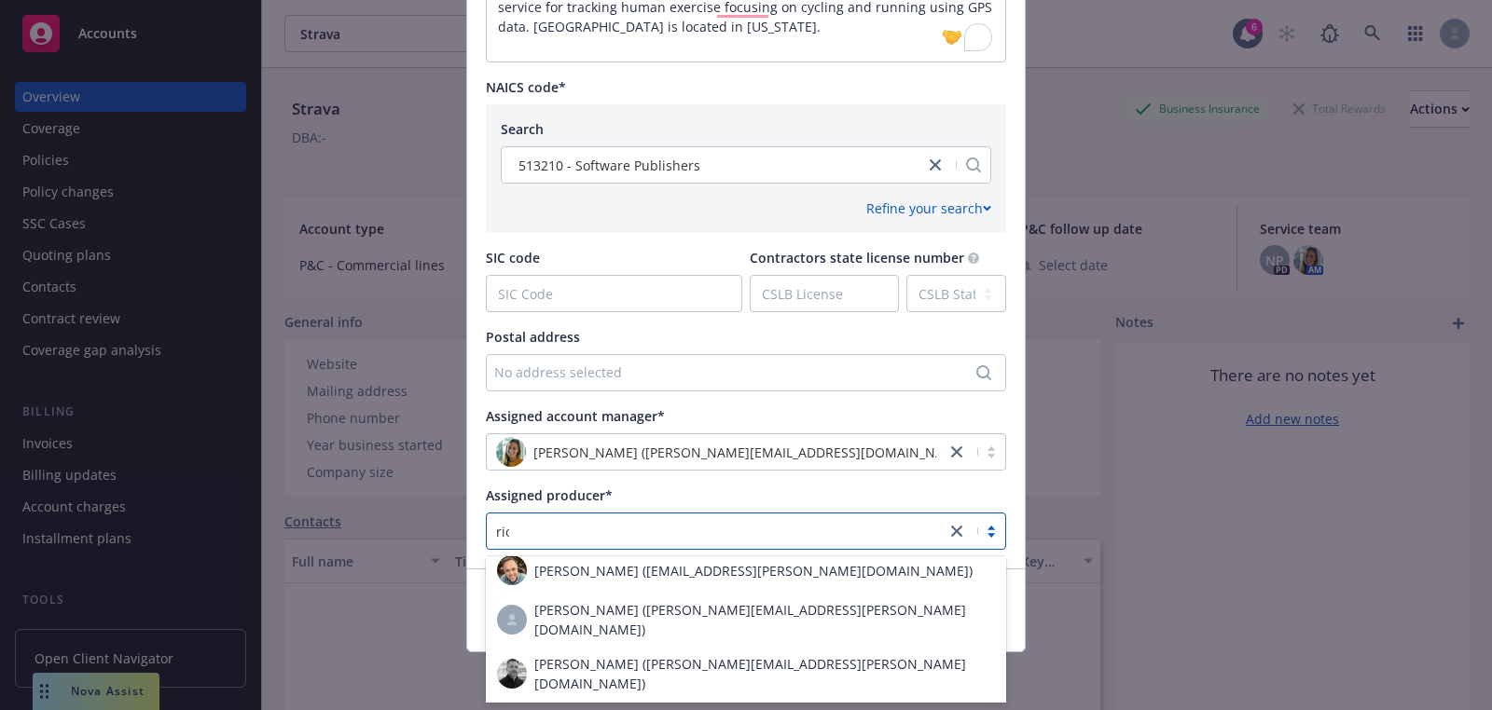
type input "rich"
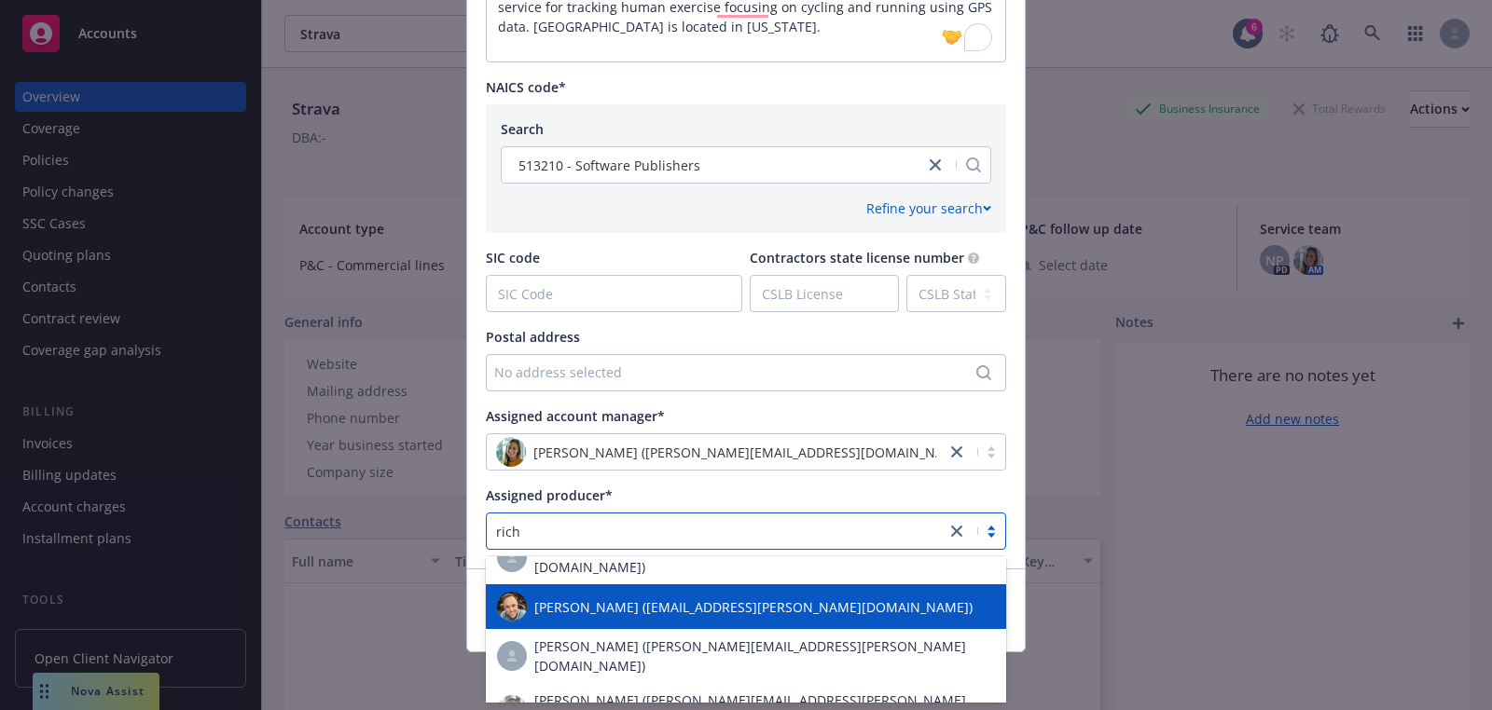
click at [666, 592] on div "Rich Weingart (rich.weingart@newfront.com)" at bounding box center [746, 607] width 499 height 30
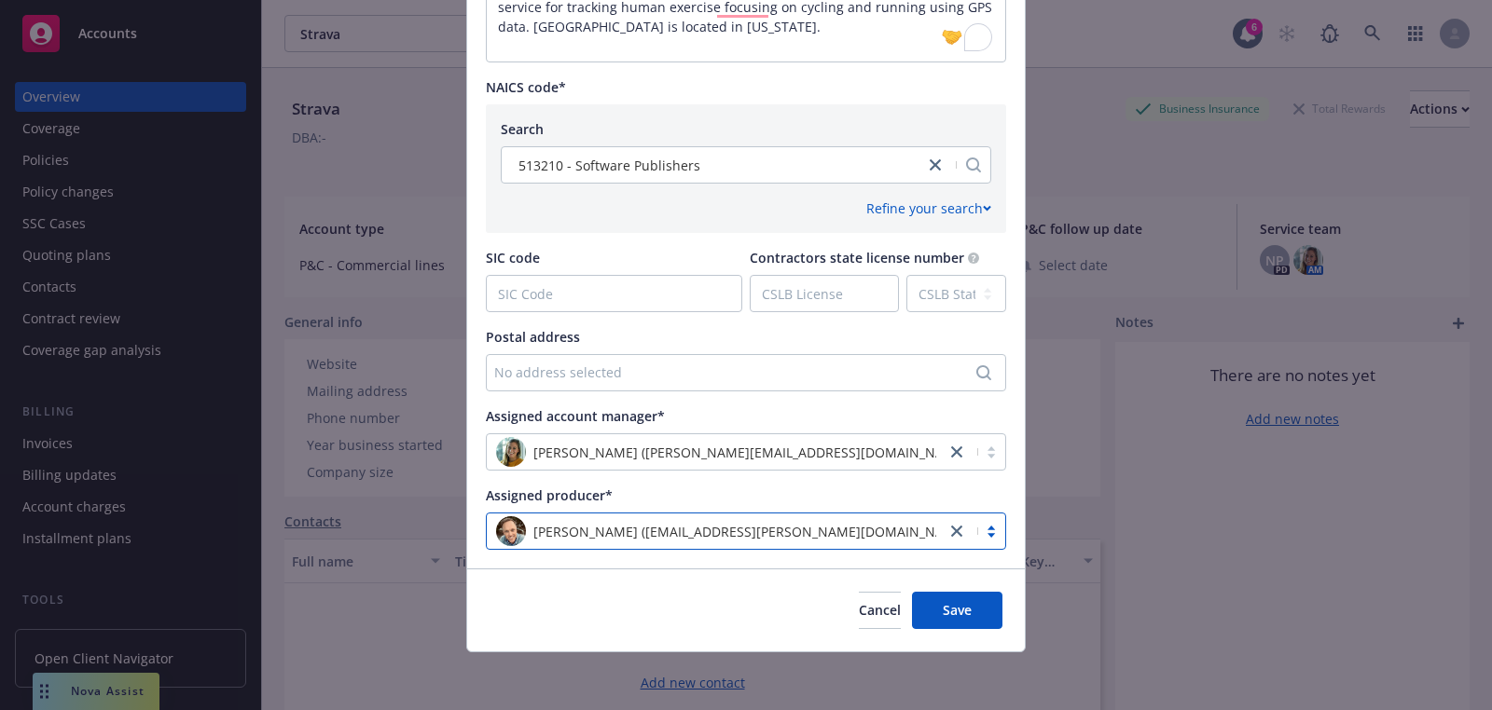
click at [577, 438] on div "Sally Poole (sally@newfront.com)" at bounding box center [716, 452] width 440 height 30
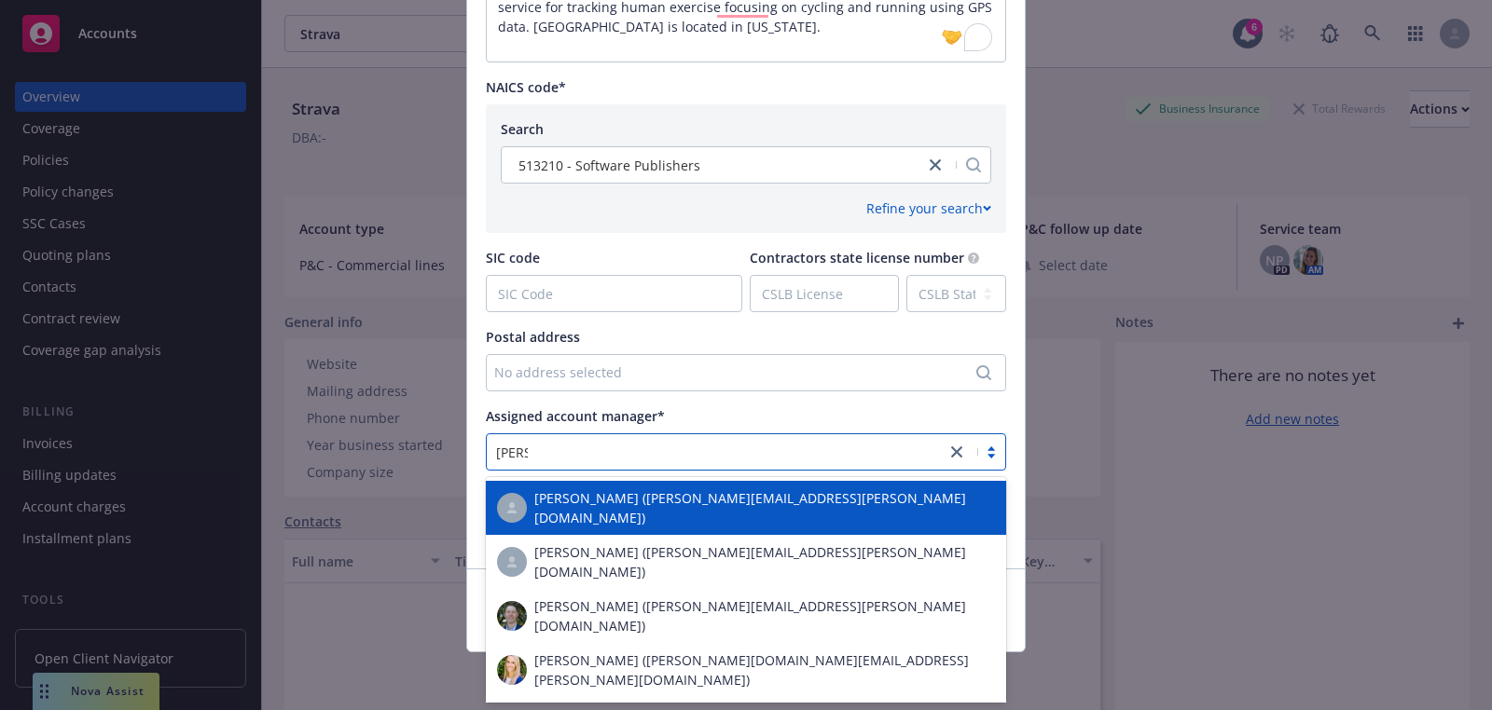
type input "dan"
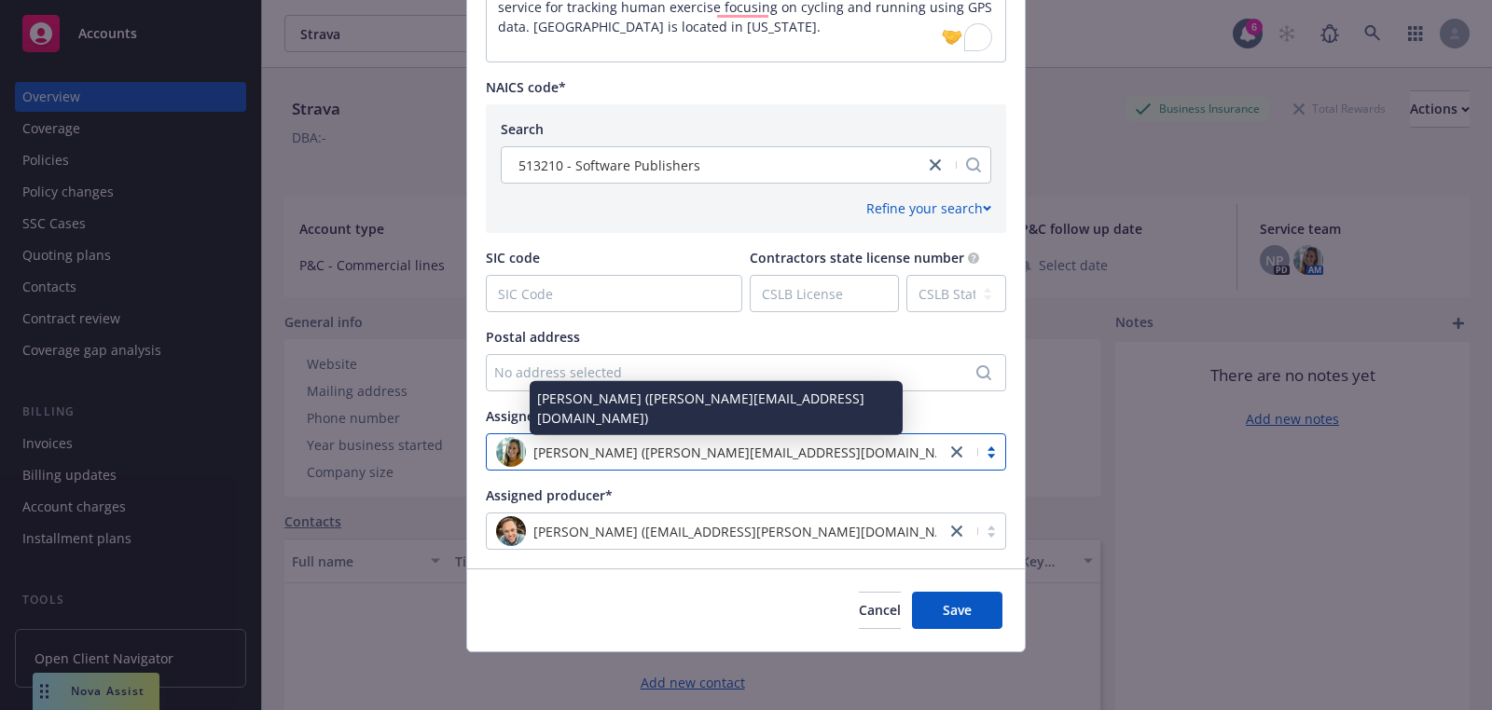
click at [752, 445] on div "Sally Poole (sally@newfront.com)" at bounding box center [716, 452] width 440 height 30
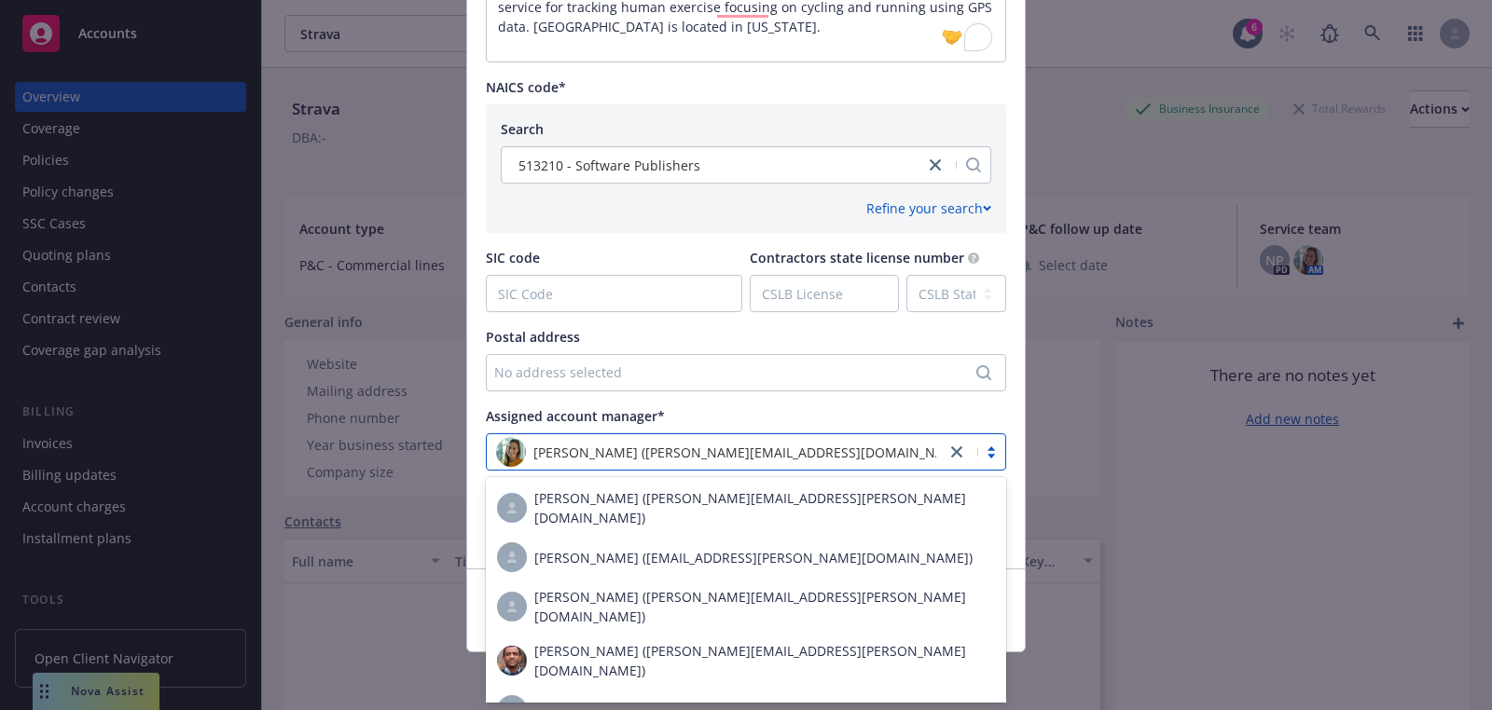
type input "d"
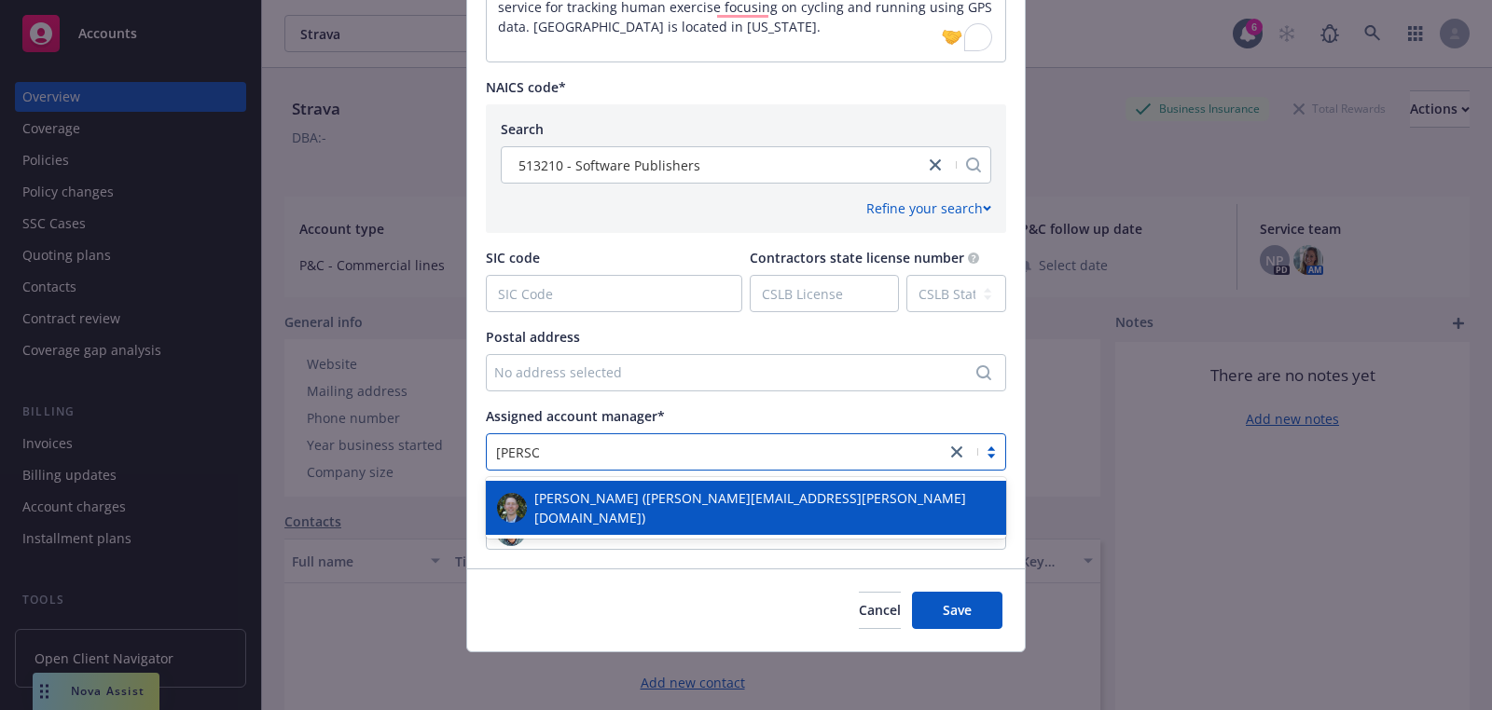
type input "lindell"
click at [701, 501] on div "Rich Weingart (rich.weingart@newfront.com)" at bounding box center [716, 488] width 373 height 54
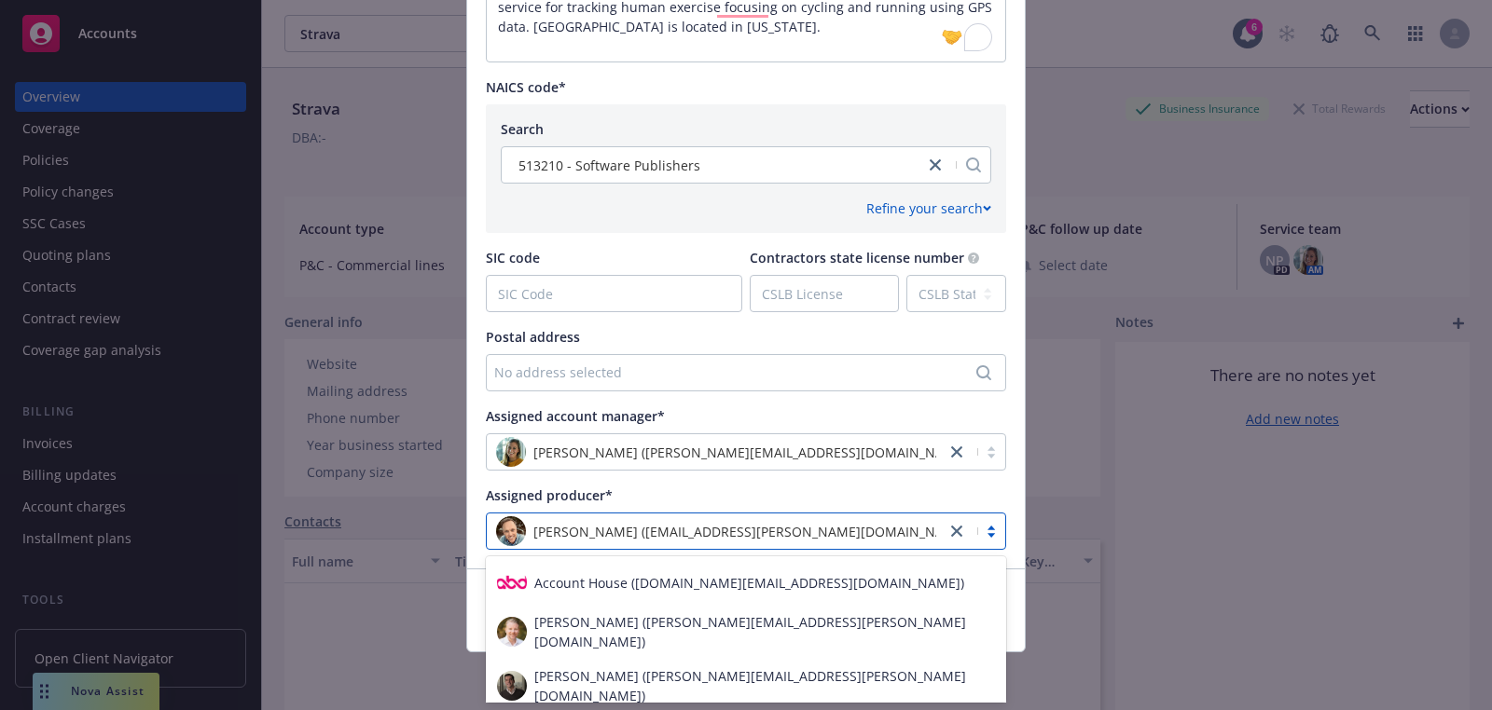
click at [756, 409] on div "Assigned account manager*" at bounding box center [746, 417] width 520 height 20
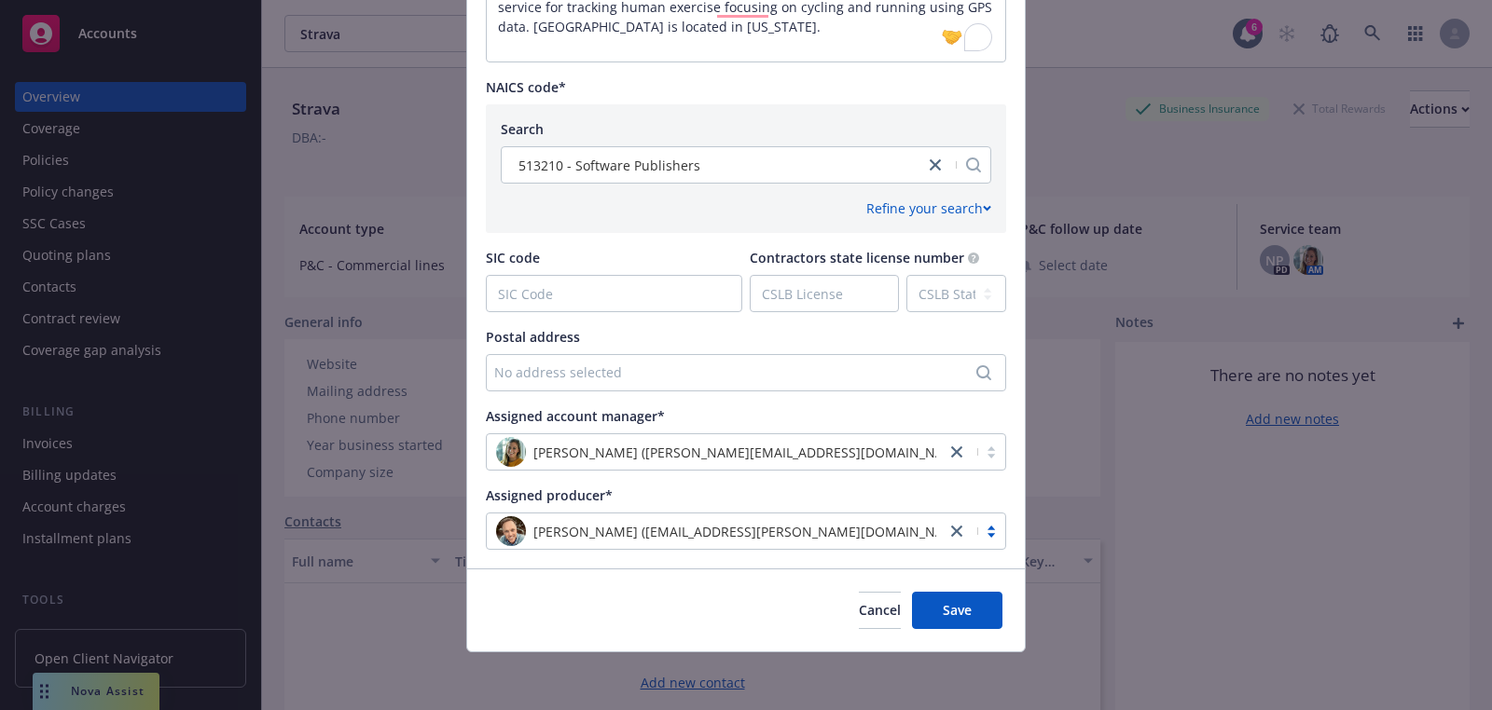
click at [884, 355] on div "No address selected" at bounding box center [746, 372] width 520 height 37
click at [846, 351] on div "Add custom address" at bounding box center [746, 356] width 349 height 37
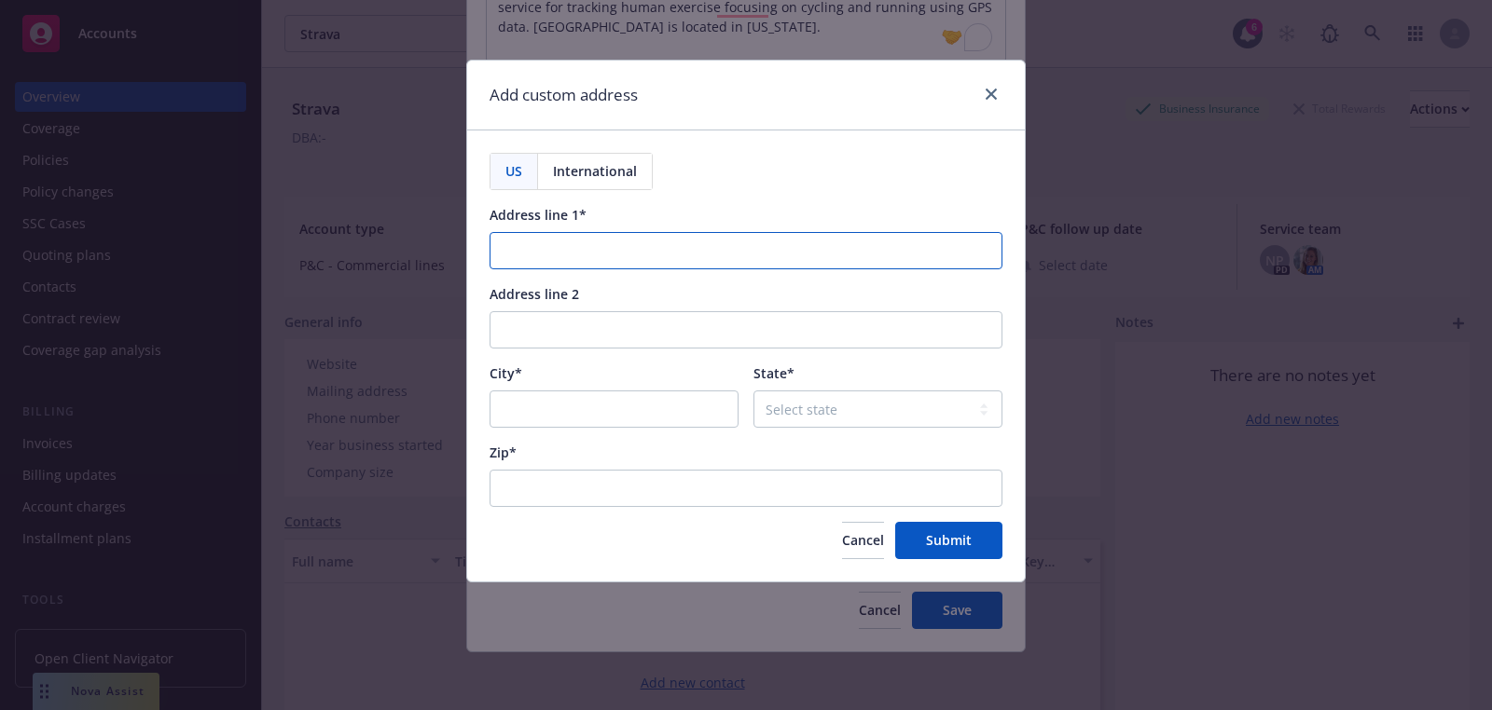
click at [588, 254] on input "Address line 1*" at bounding box center [746, 250] width 513 height 37
paste input "208 Utah St San Francisco, California 94103"
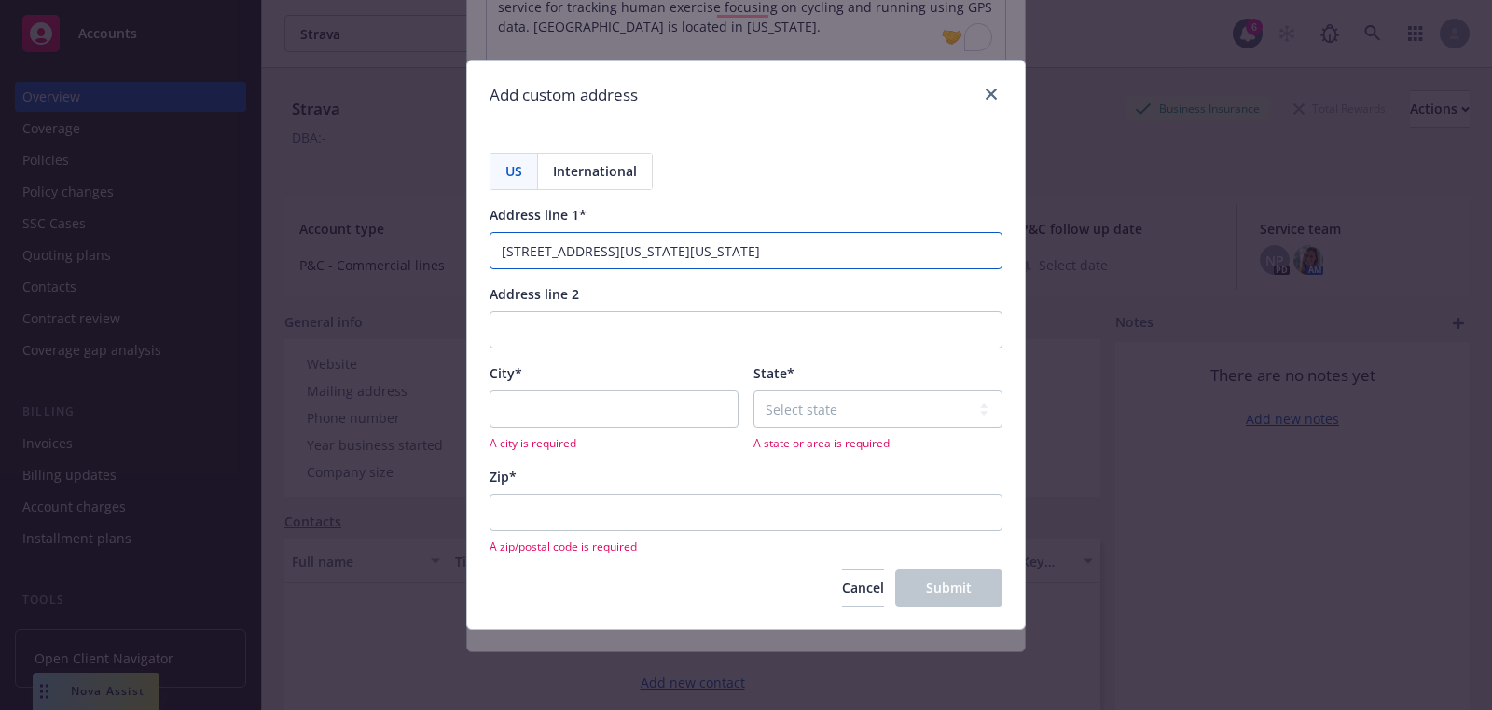
click at [741, 241] on input "208 Utah St San Francisco, California 94103" at bounding box center [746, 250] width 513 height 37
type input "208 Utah St San Francisco, California"
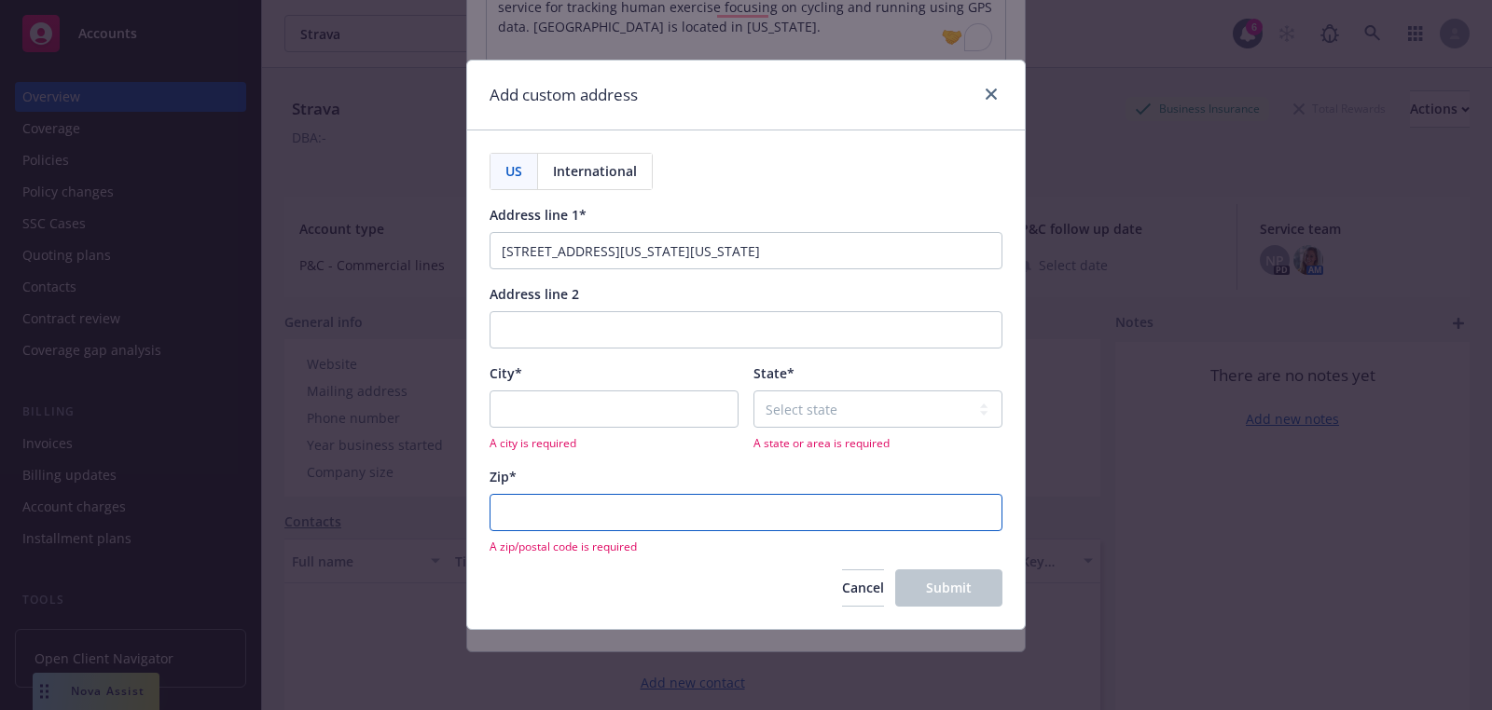
click at [738, 523] on input "Zip*" at bounding box center [746, 512] width 513 height 37
paste input "94103"
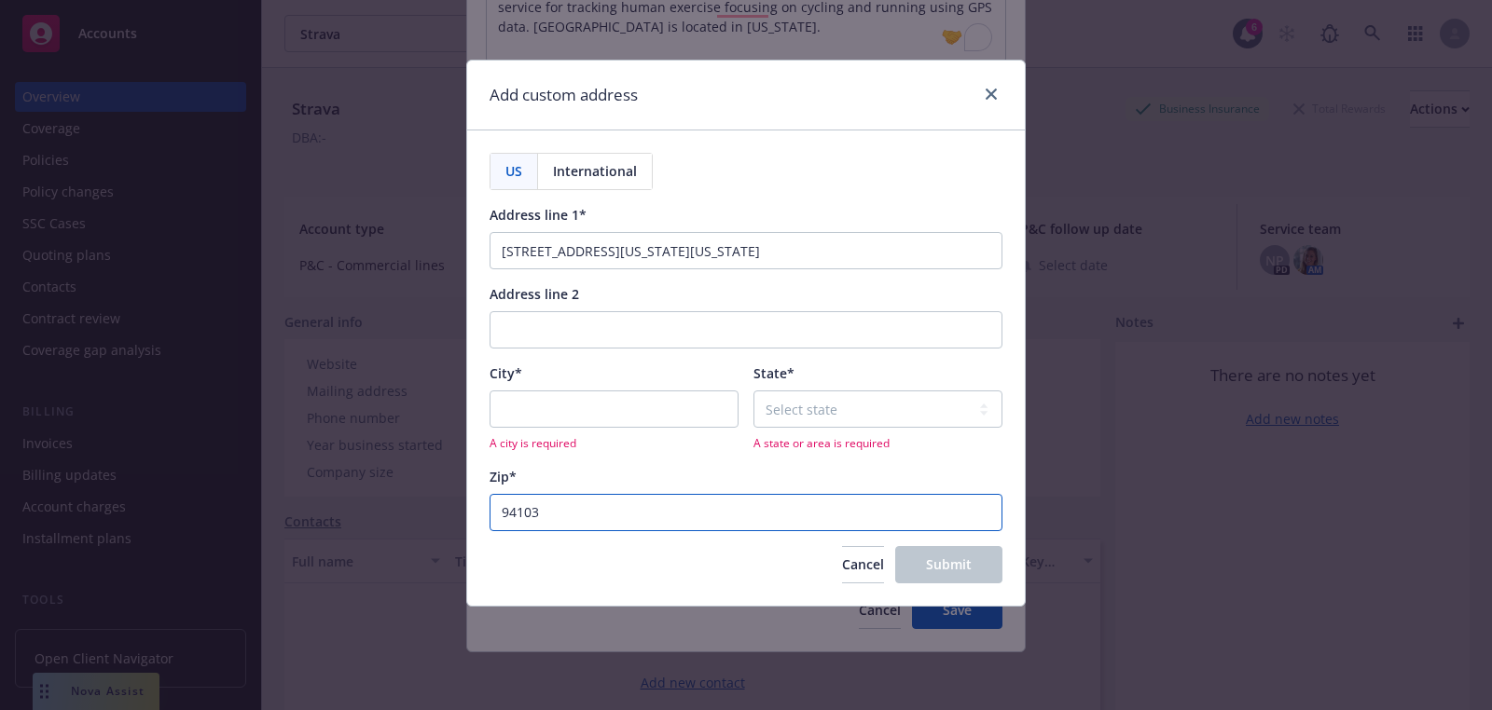
type input "94103"
click at [824, 394] on select "Select state [US_STATE] [US_STATE] [US_STATE] [US_STATE] [US_STATE] [PERSON_NAM…" at bounding box center [877, 409] width 249 height 37
select select "CA"
click at [753, 391] on select "Select state [US_STATE] [US_STATE] [US_STATE] [US_STATE] [US_STATE] [PERSON_NAM…" at bounding box center [877, 409] width 249 height 37
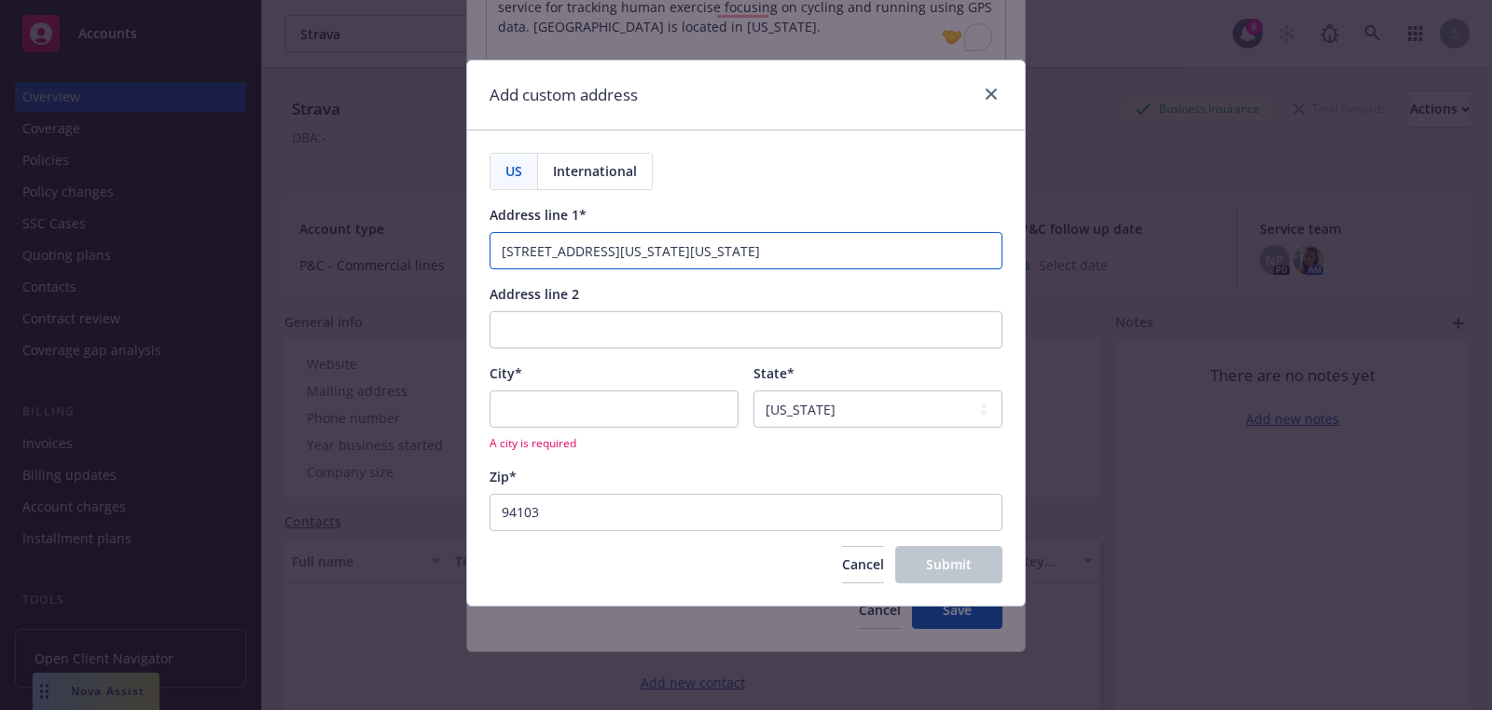
drag, startPoint x: 663, startPoint y: 245, endPoint x: 577, endPoint y: 245, distance: 85.8
click at [577, 245] on input "208 Utah St San Francisco, California" at bounding box center [746, 250] width 513 height 37
type input "208 Utah St California"
click at [579, 419] on input "City*" at bounding box center [614, 409] width 249 height 37
paste input "San Francisco,"
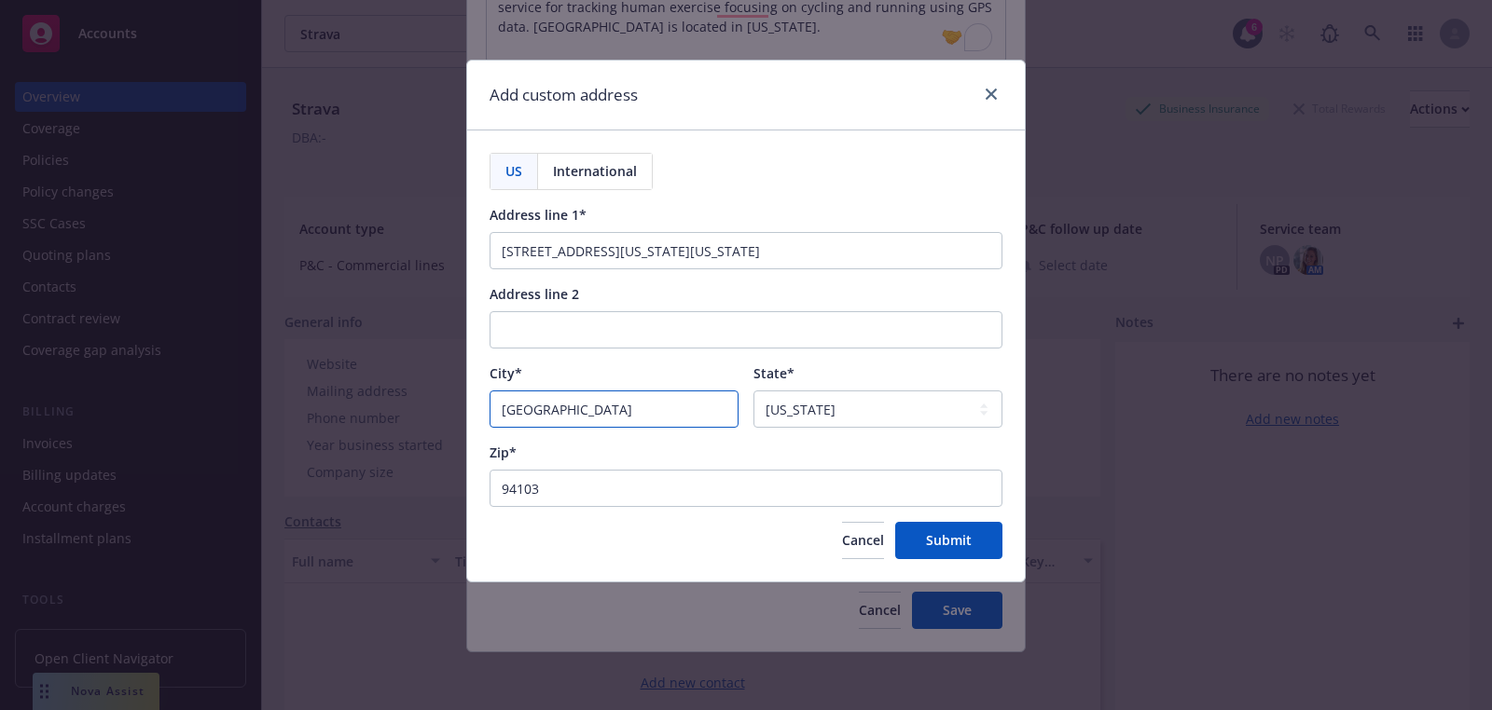
type input "San Francisco"
click at [622, 243] on input "208 Utah St California" at bounding box center [746, 250] width 513 height 37
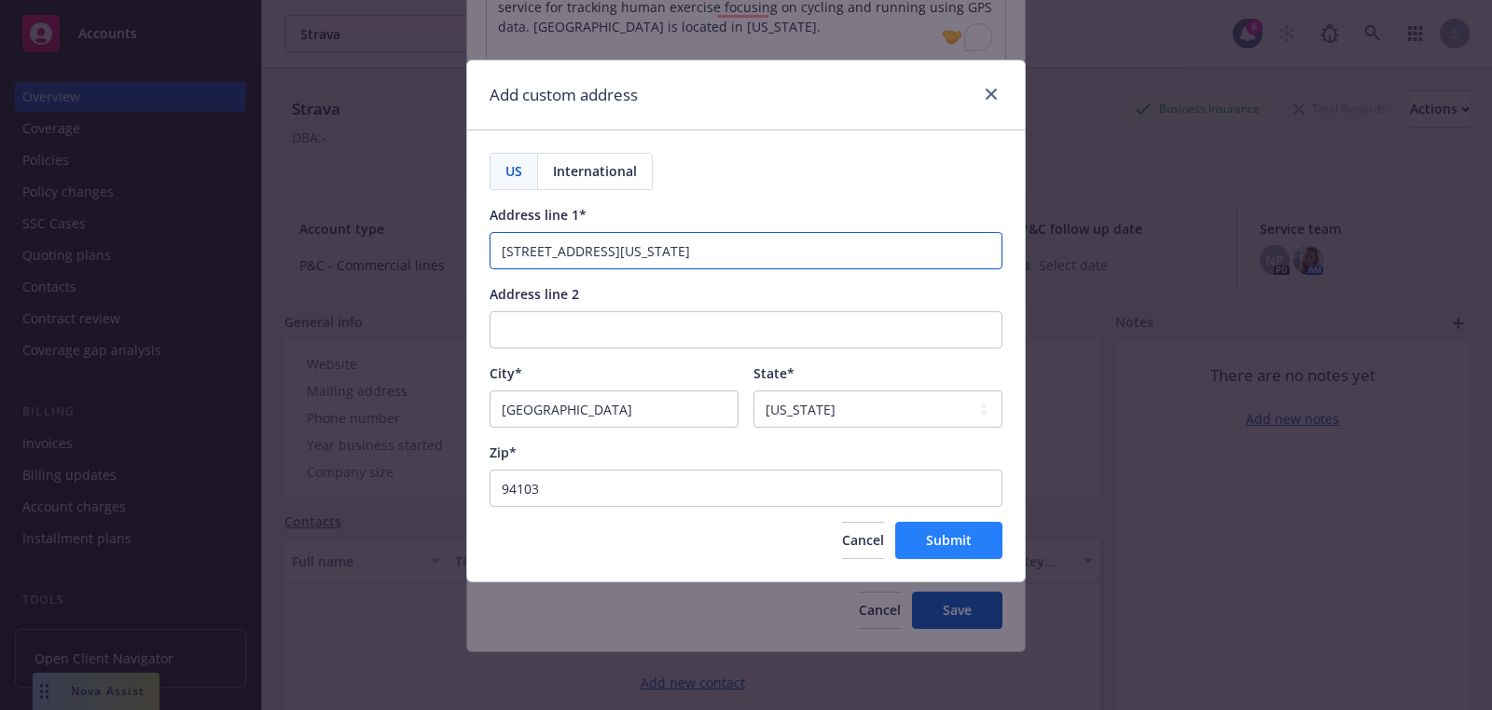
type input "208 Utah St"
click at [939, 526] on button "Submit" at bounding box center [948, 540] width 107 height 37
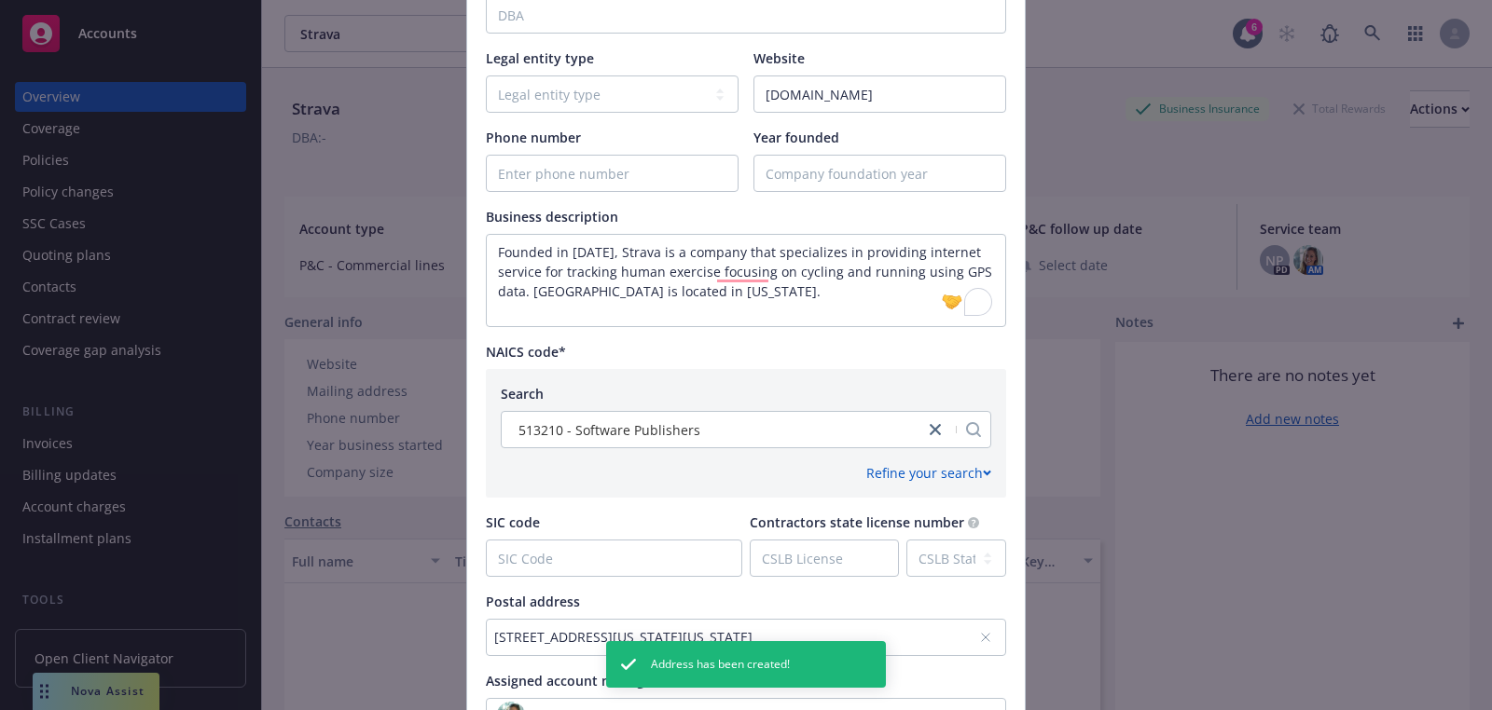
scroll to position [831, 0]
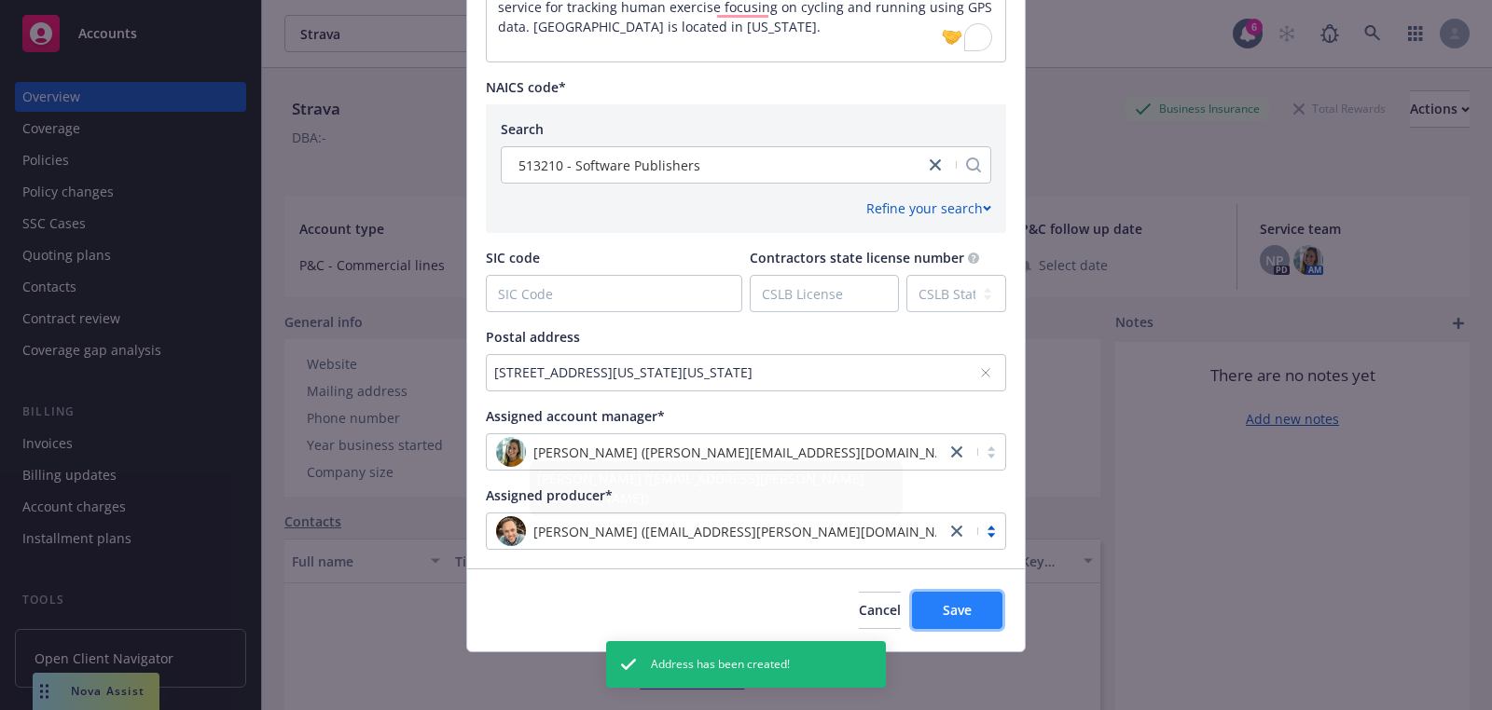
click at [945, 608] on span "Save" at bounding box center [957, 610] width 29 height 18
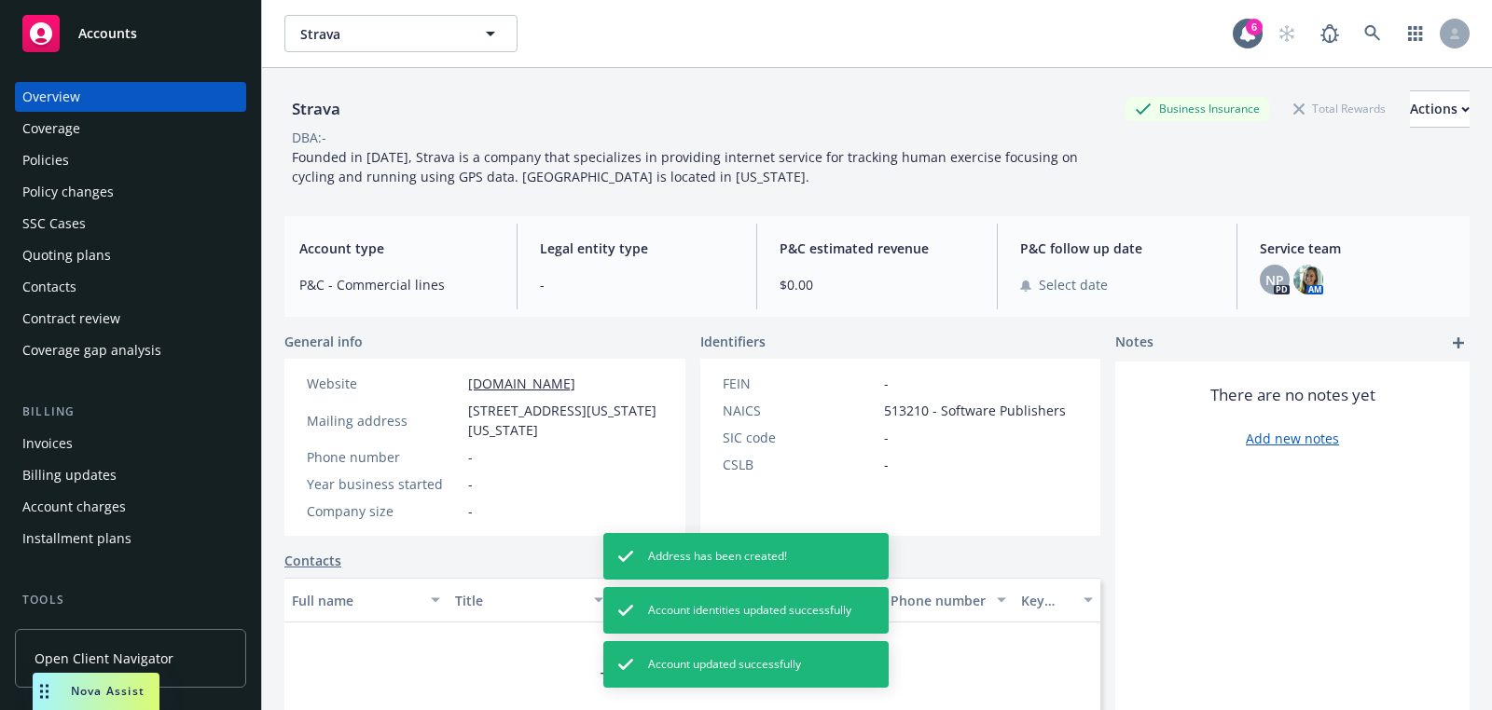
scroll to position [534, 0]
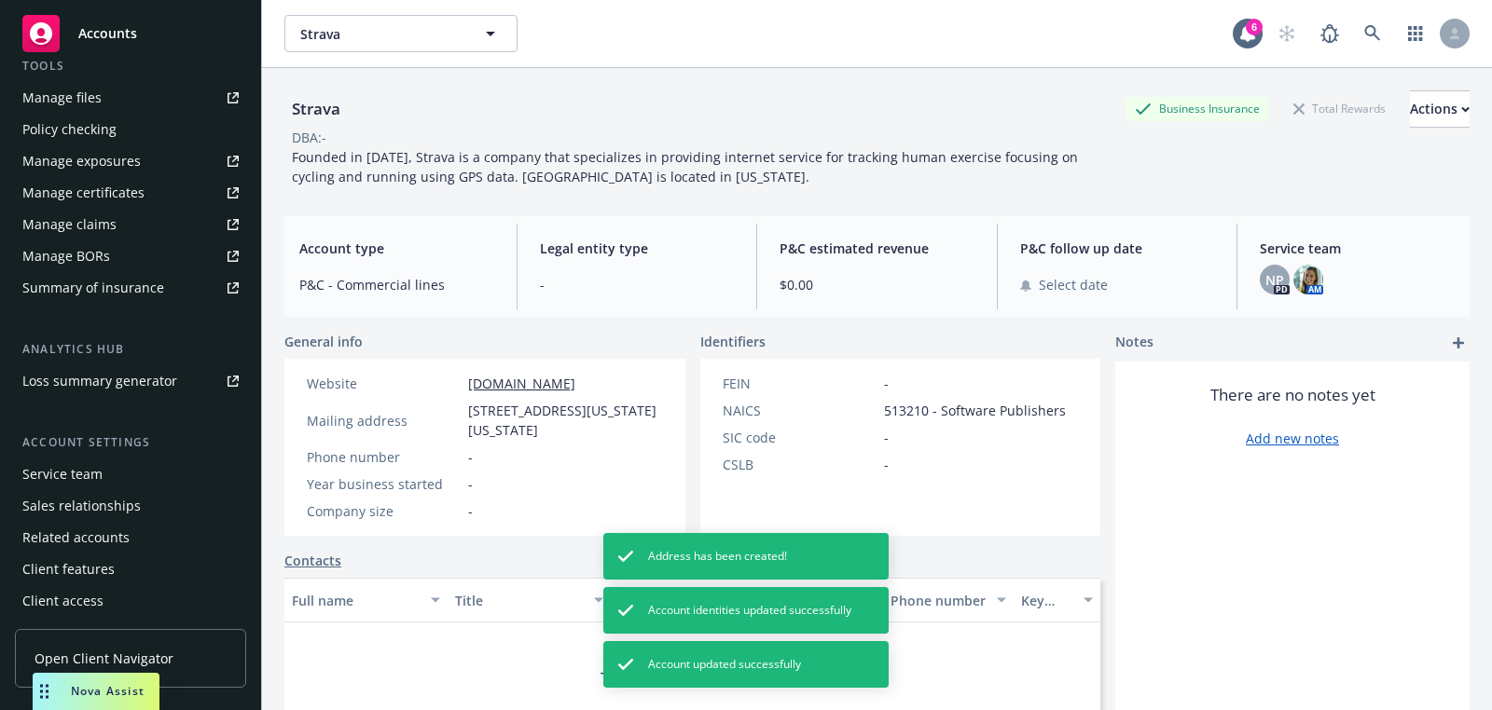
click at [39, 476] on div "Service team" at bounding box center [62, 475] width 80 height 30
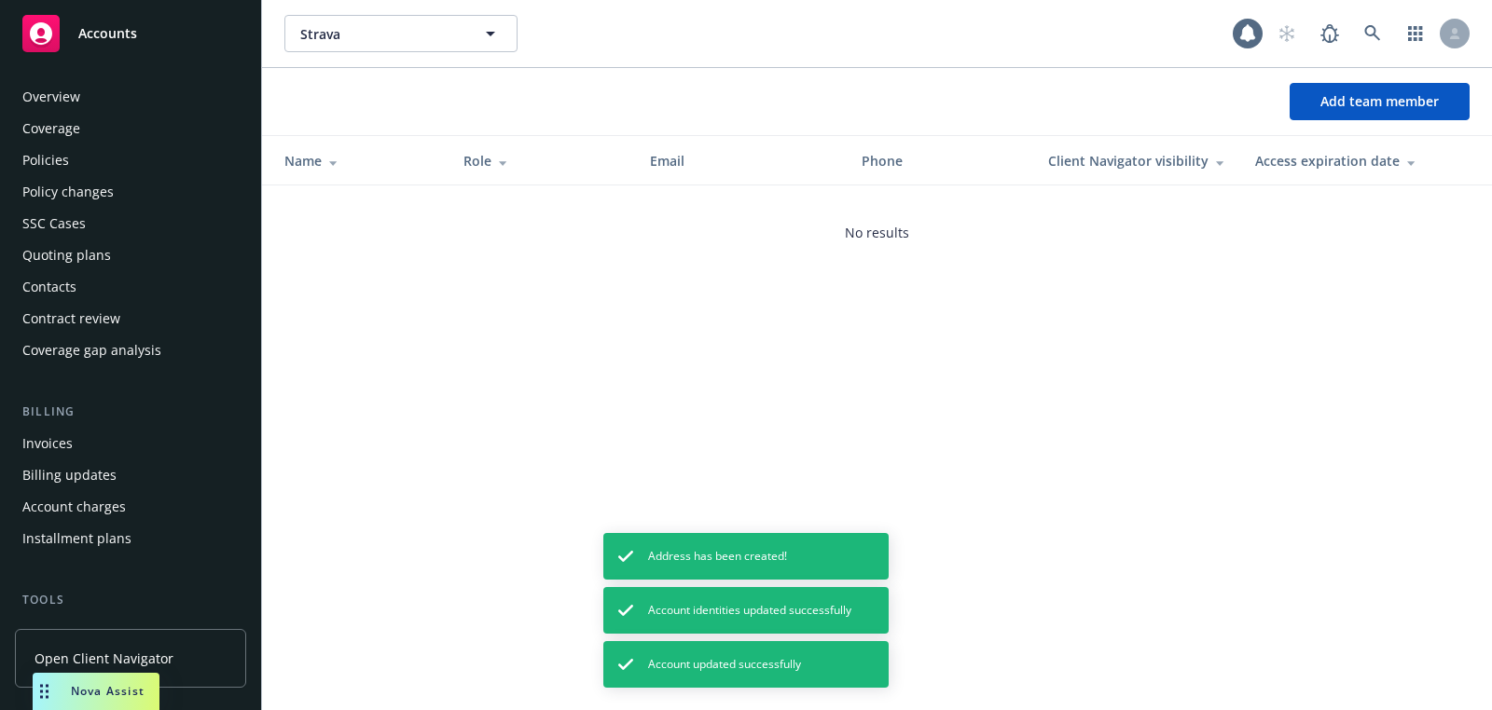
scroll to position [534, 0]
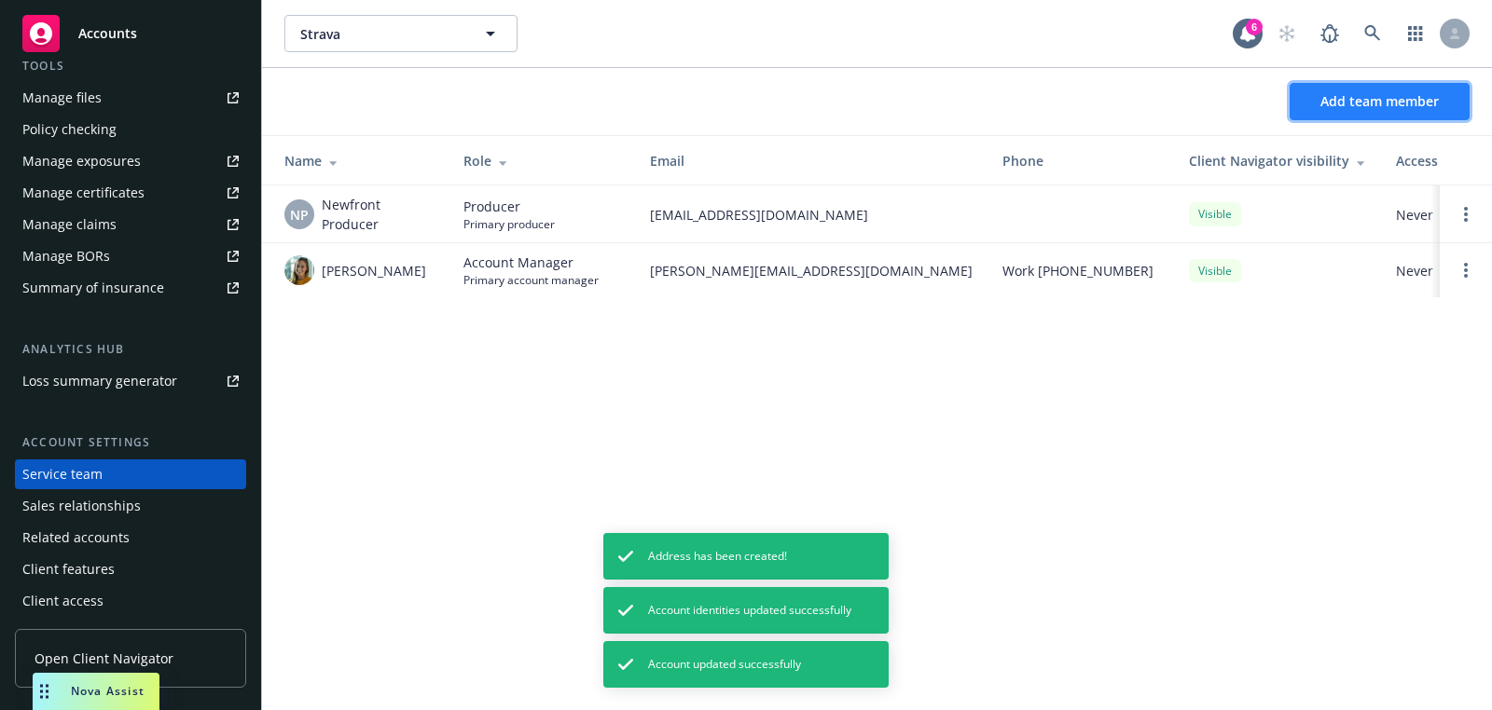
click at [1347, 108] on span "Add team member" at bounding box center [1379, 101] width 118 height 18
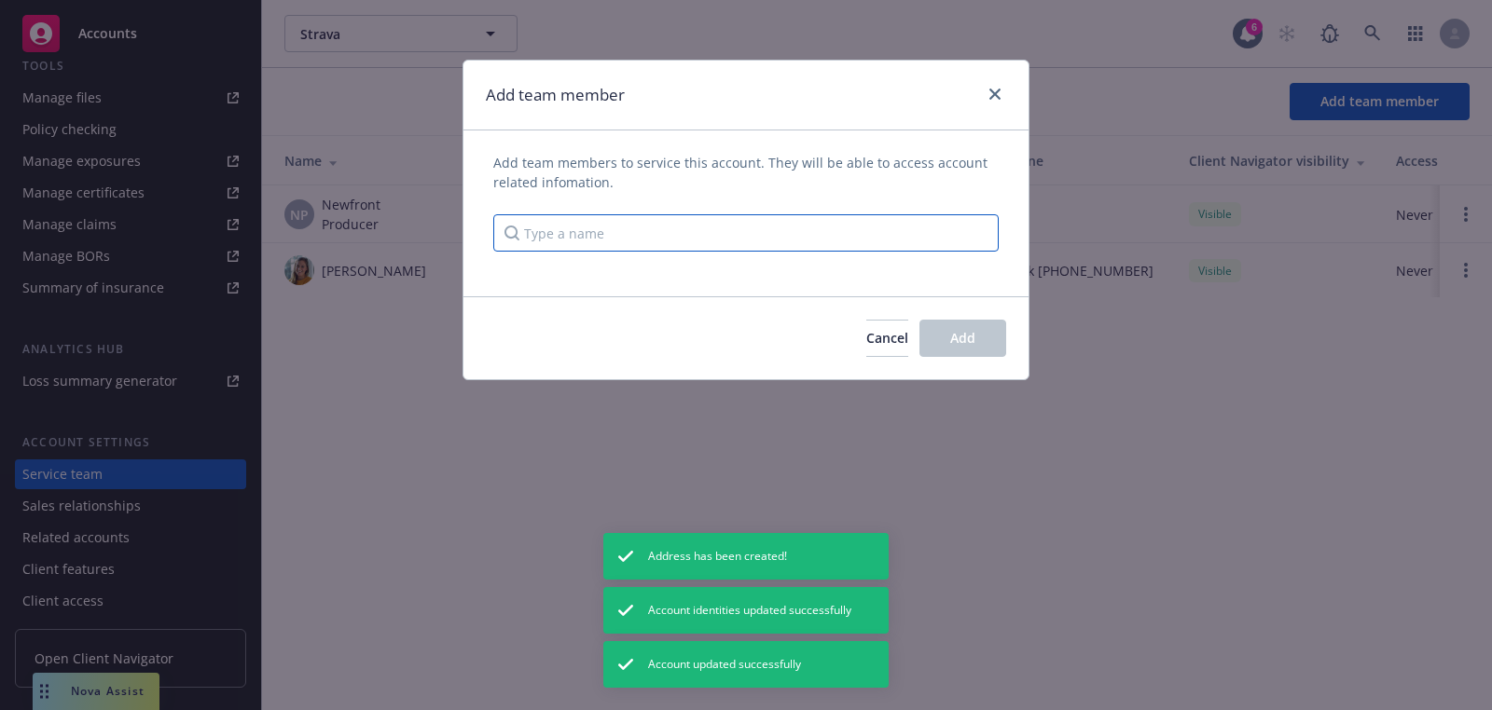
click at [789, 246] on input "Type a name" at bounding box center [745, 232] width 505 height 37
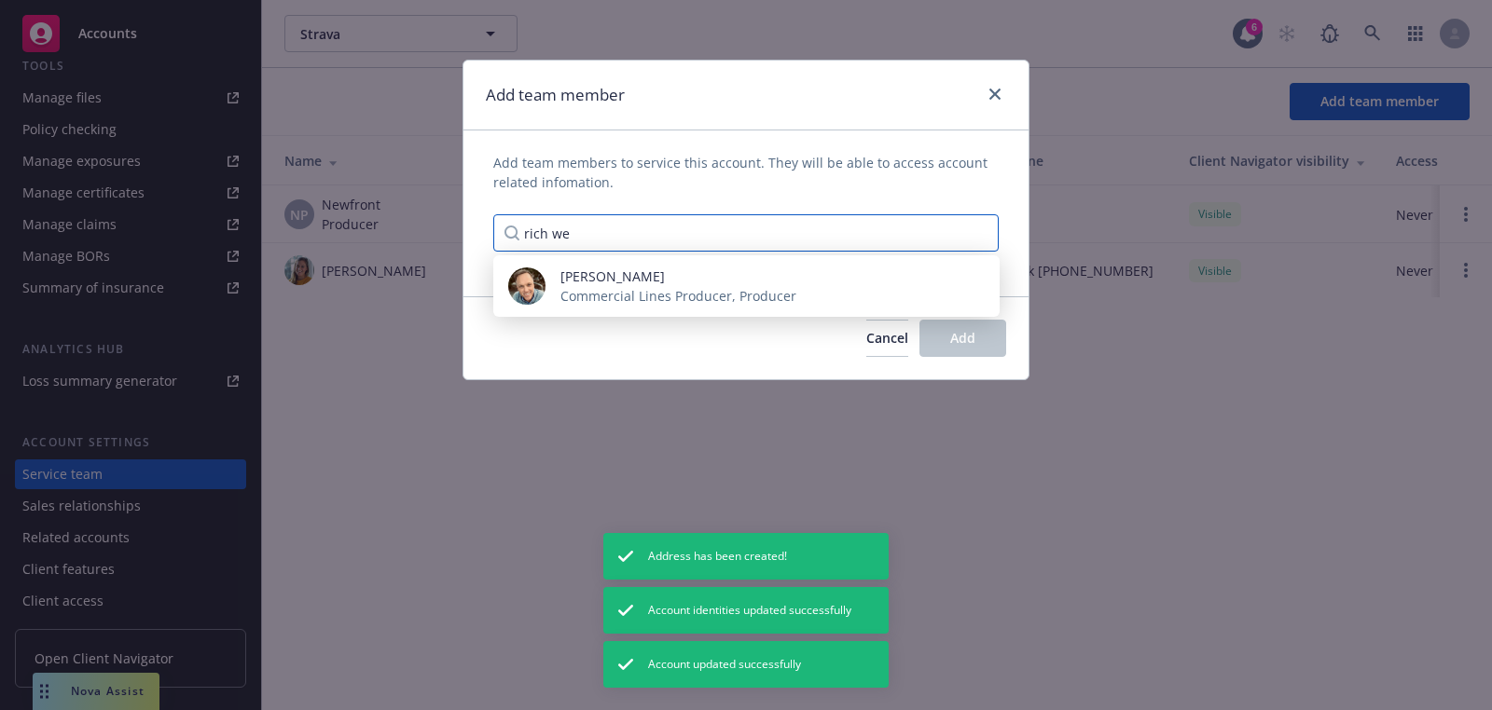
type input "rich we"
click at [746, 269] on span "Rich Weingart" at bounding box center [678, 277] width 236 height 20
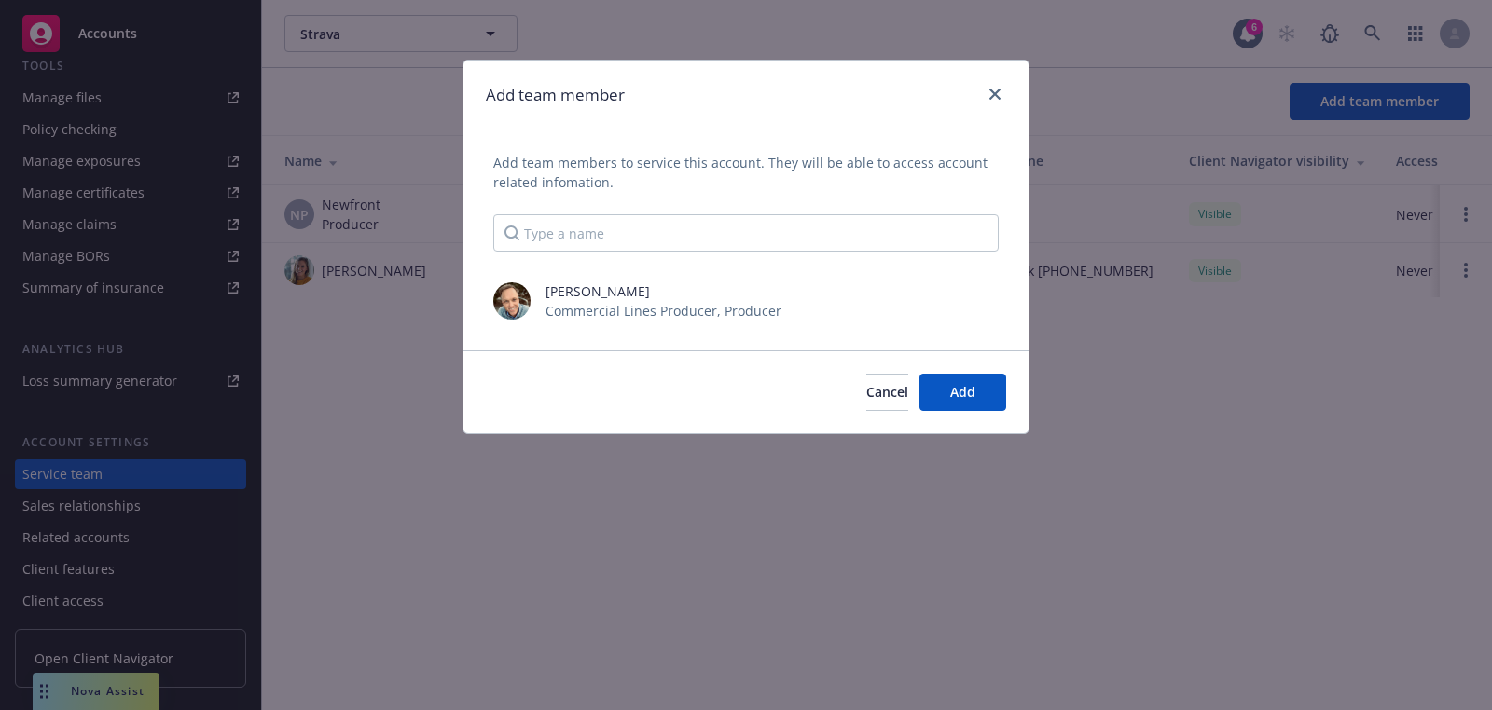
click at [1008, 388] on div "Cancel Add" at bounding box center [745, 392] width 565 height 83
click at [999, 388] on button "Add" at bounding box center [962, 392] width 87 height 37
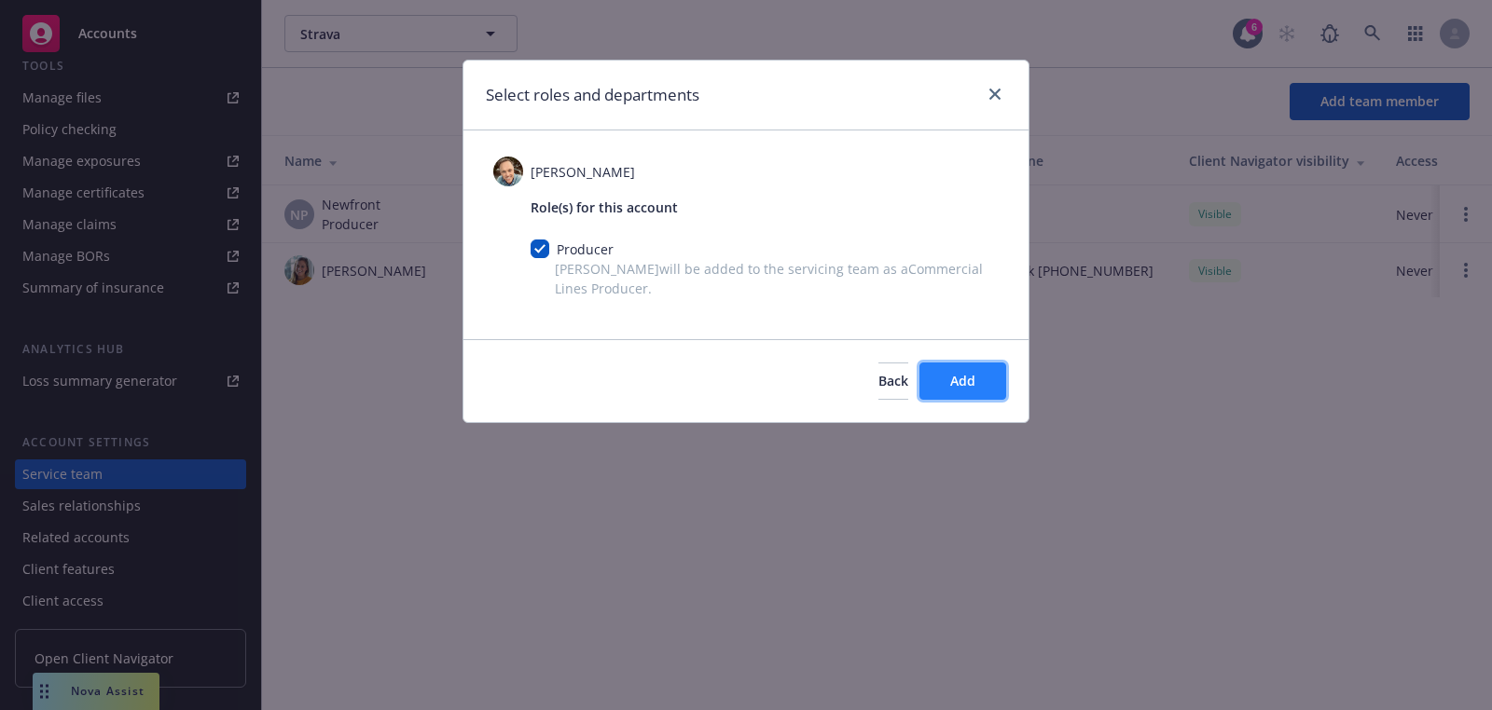
click at [940, 364] on button "Add" at bounding box center [962, 381] width 87 height 37
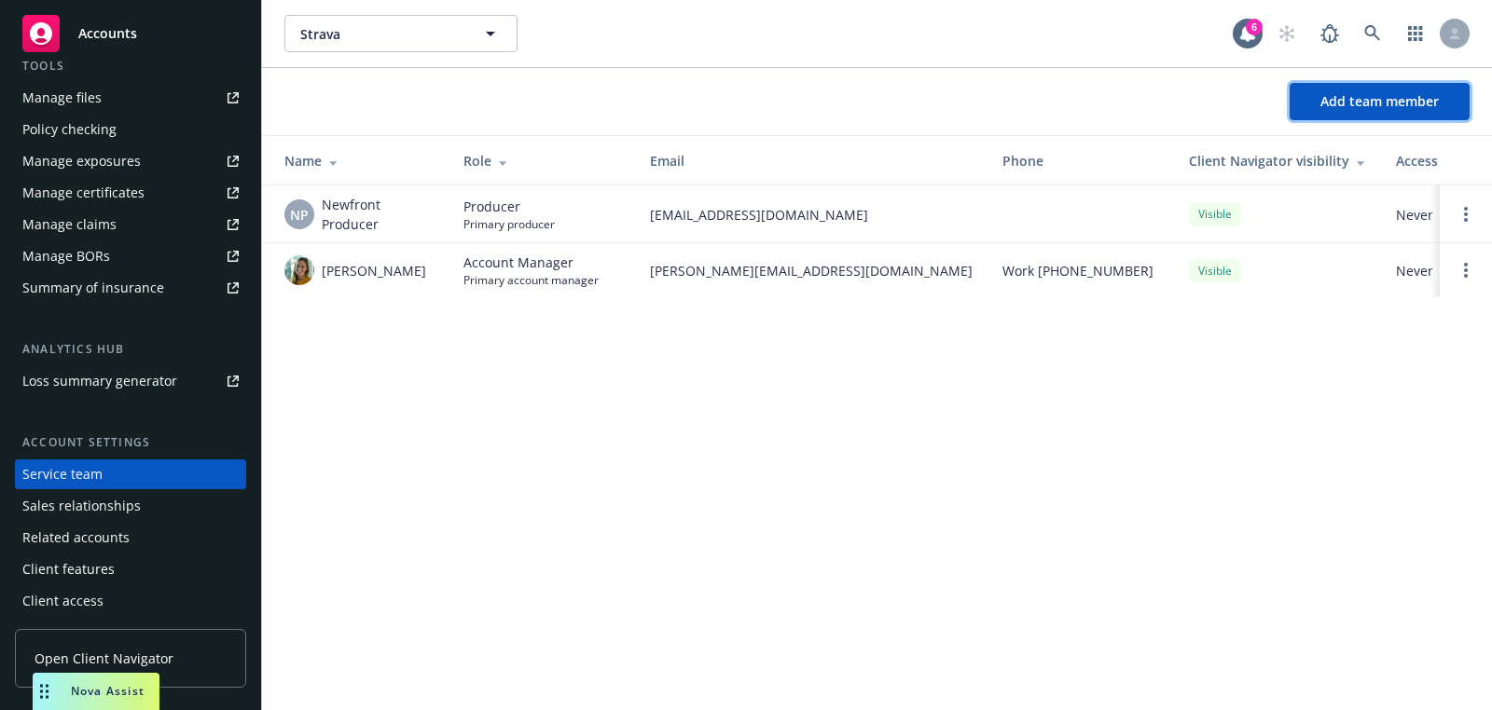
click at [1377, 109] on span "Add team member" at bounding box center [1379, 101] width 118 height 18
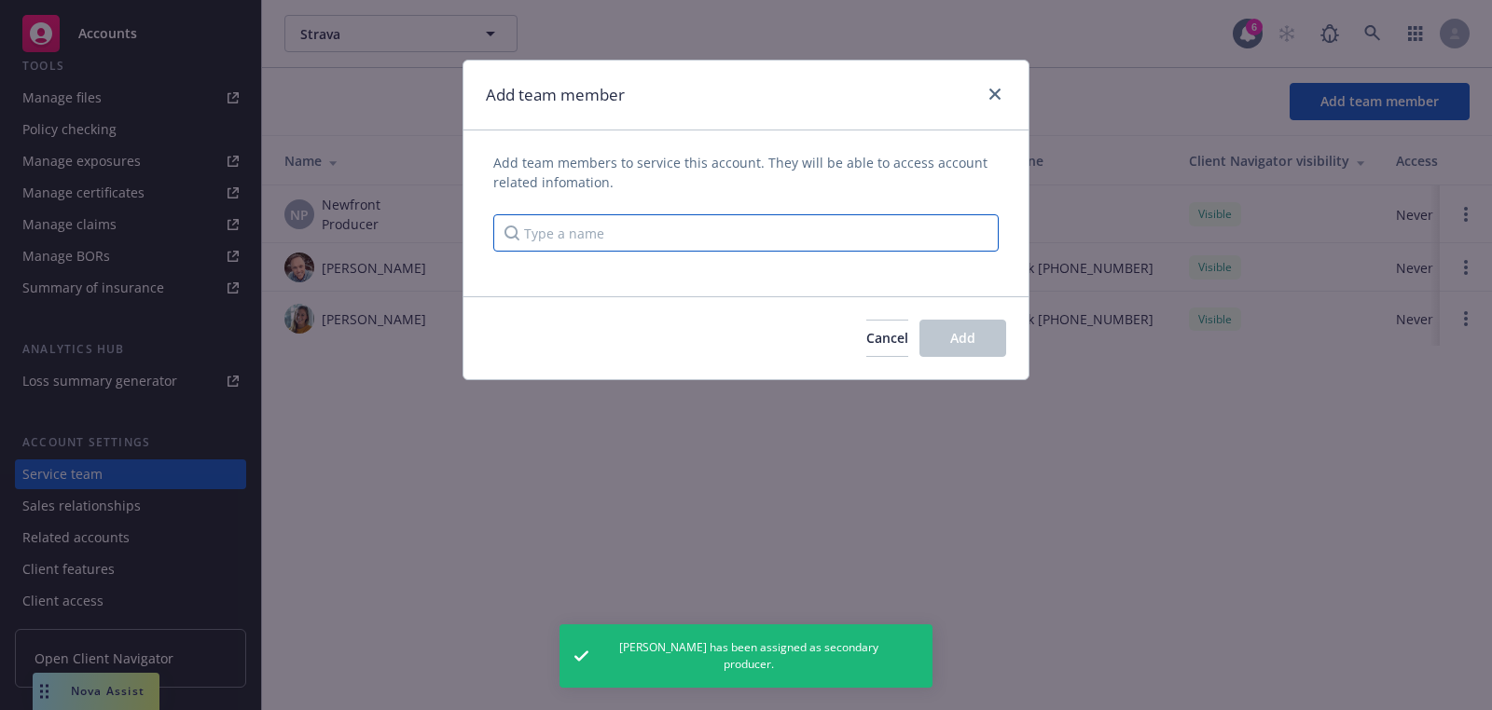
click at [676, 221] on input "Type a name" at bounding box center [745, 232] width 505 height 37
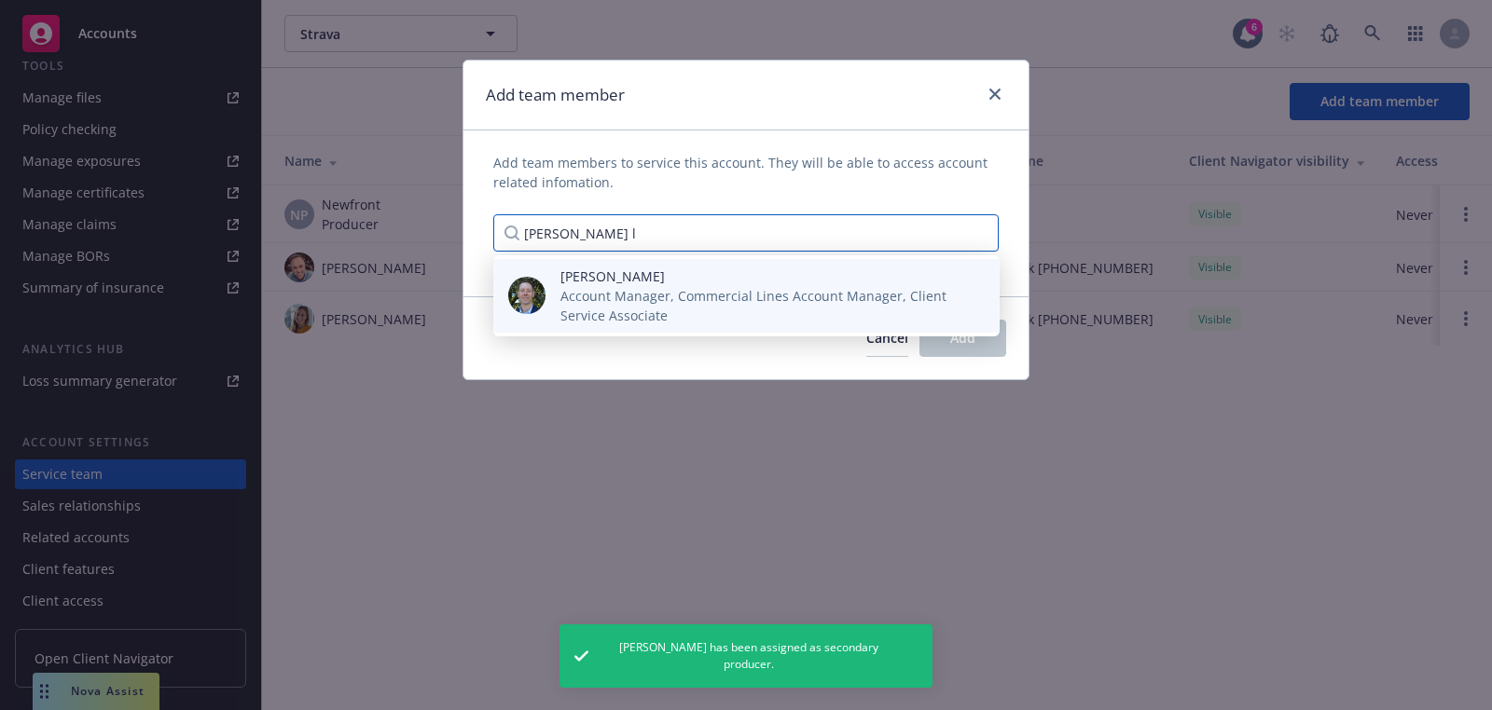
type input "dan l"
click at [626, 275] on span "Dan Lindell" at bounding box center [764, 277] width 409 height 20
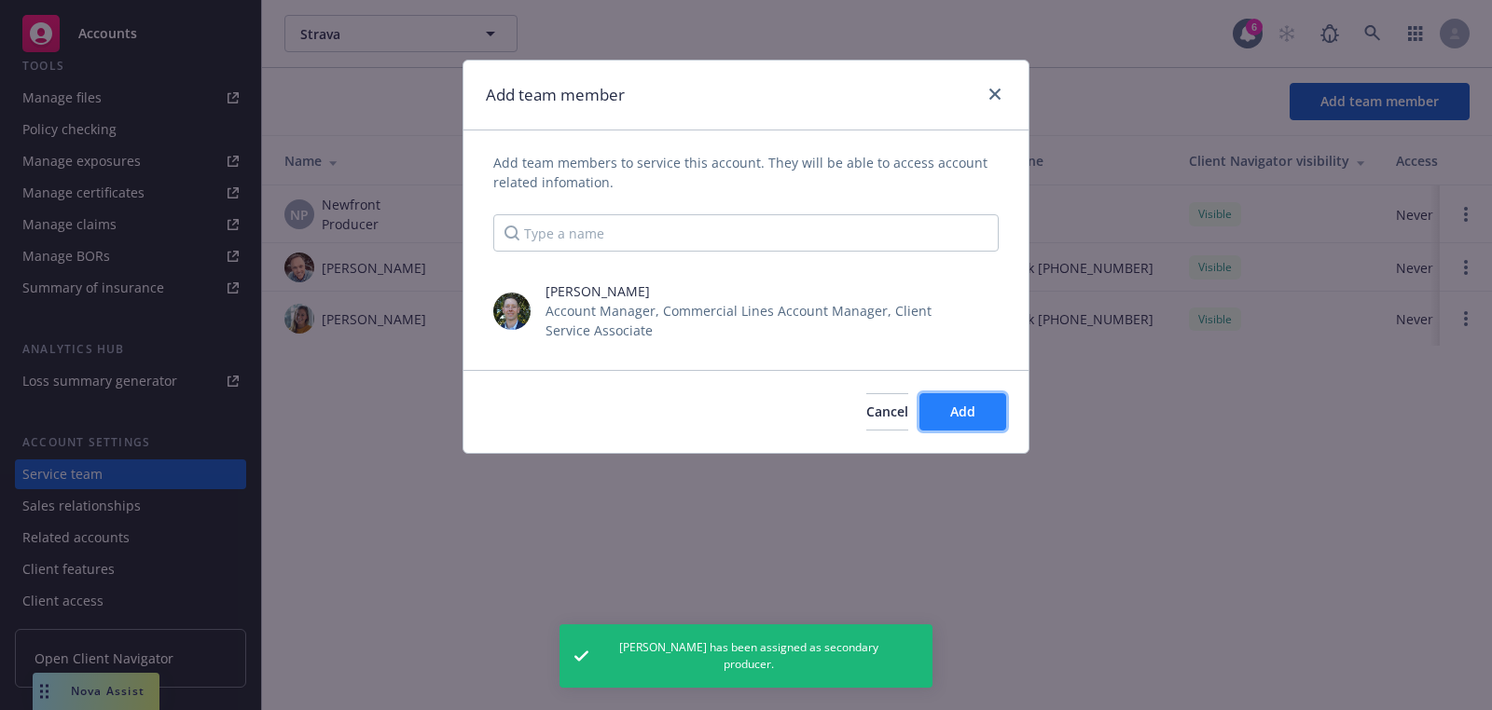
click at [968, 411] on span "Add" at bounding box center [962, 412] width 25 height 18
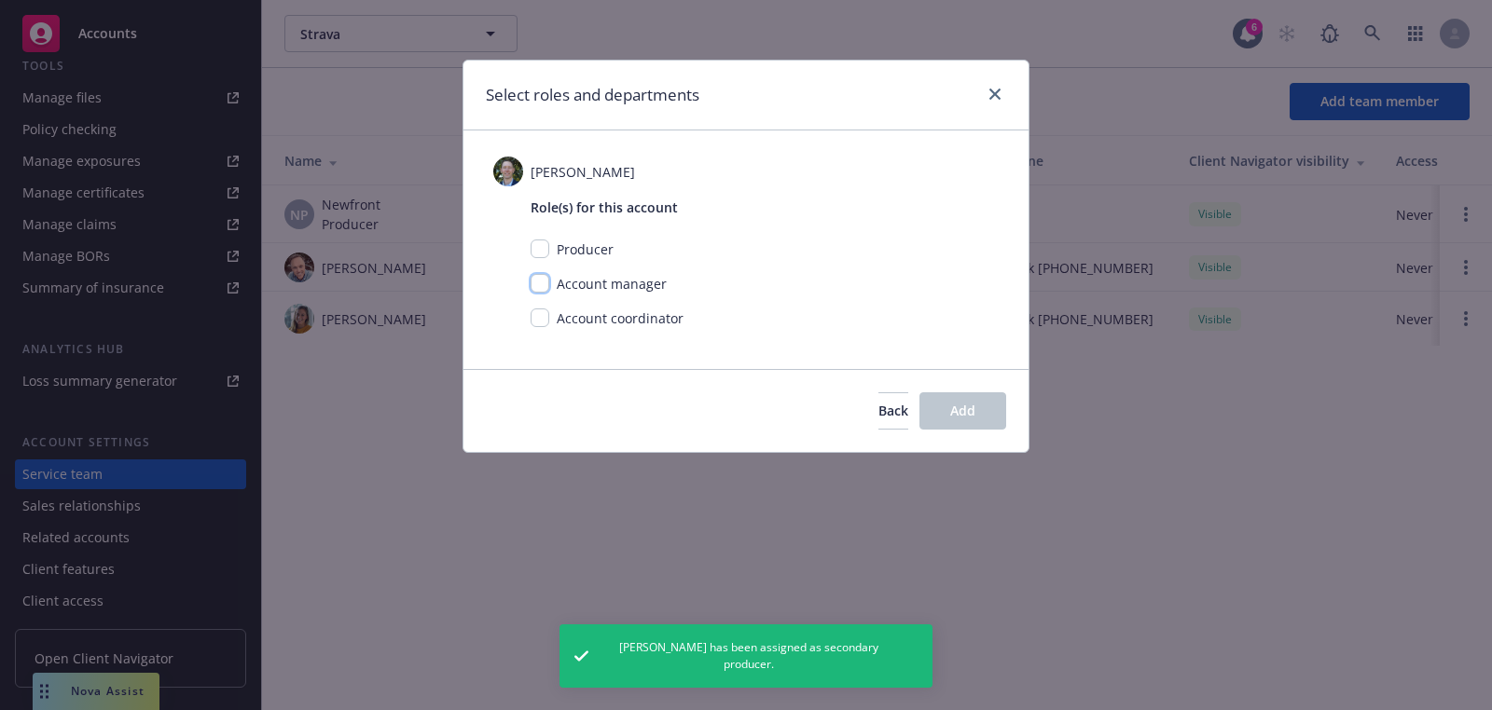
click at [532, 291] on input "checkbox" at bounding box center [540, 283] width 19 height 19
checkbox input "true"
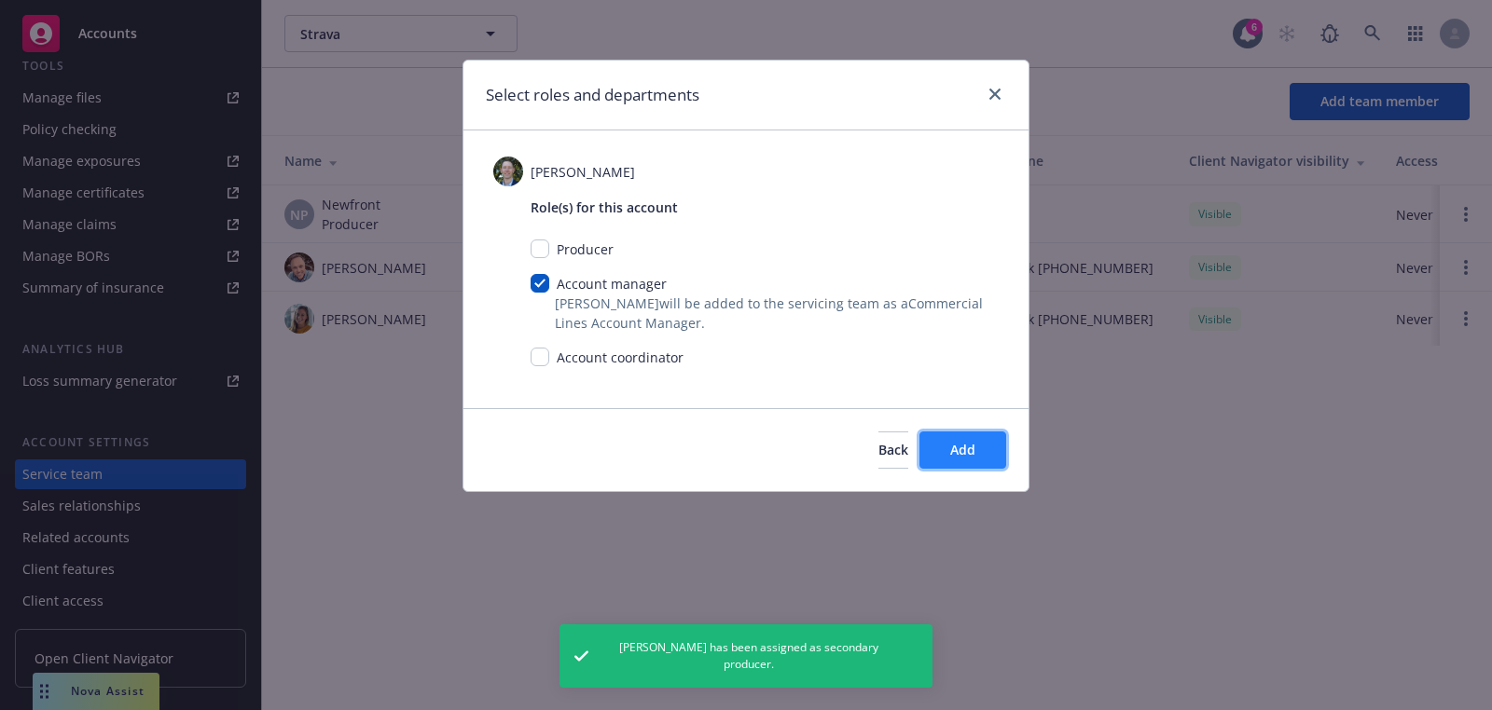
click at [957, 437] on button "Add" at bounding box center [962, 450] width 87 height 37
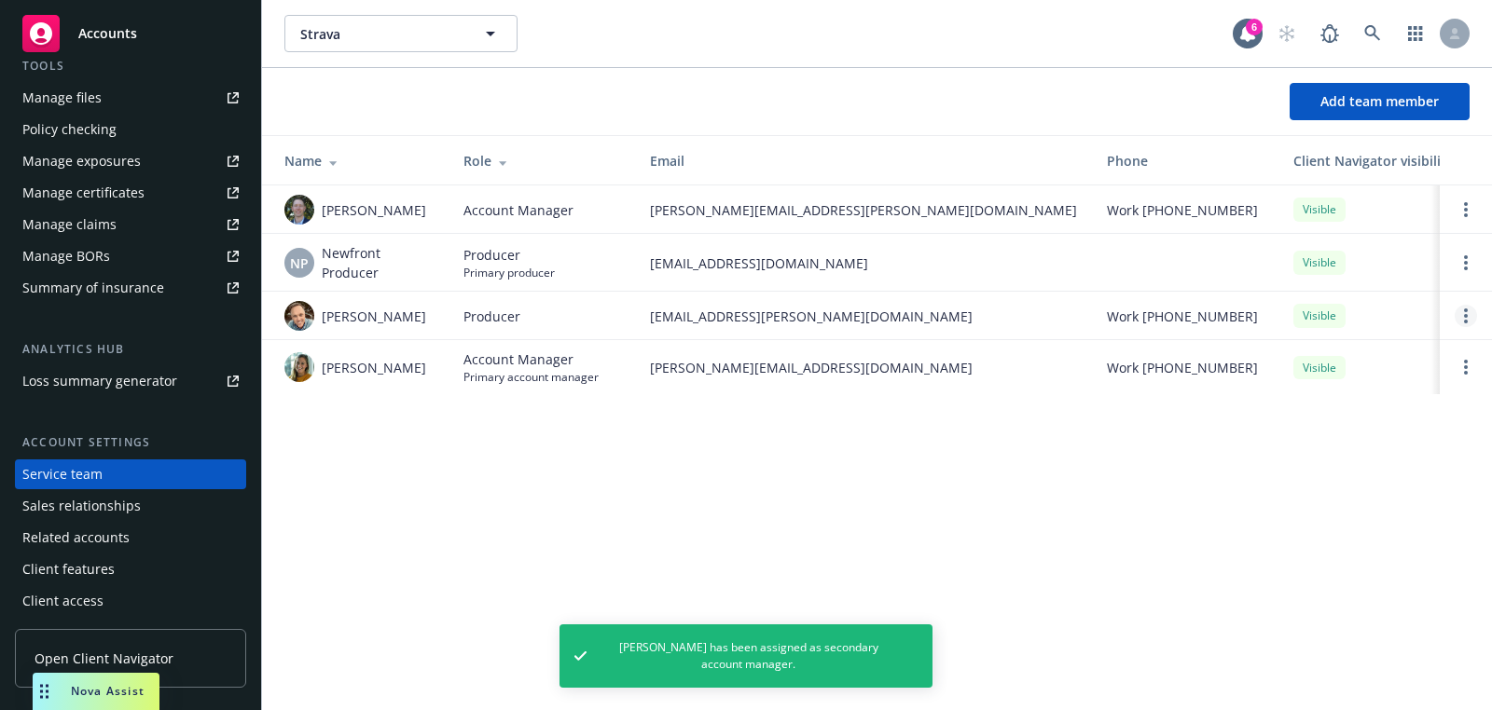
click at [1468, 314] on link "Open options" at bounding box center [1466, 316] width 22 height 22
click at [1386, 238] on link "Assign as primary producer" at bounding box center [1343, 225] width 218 height 37
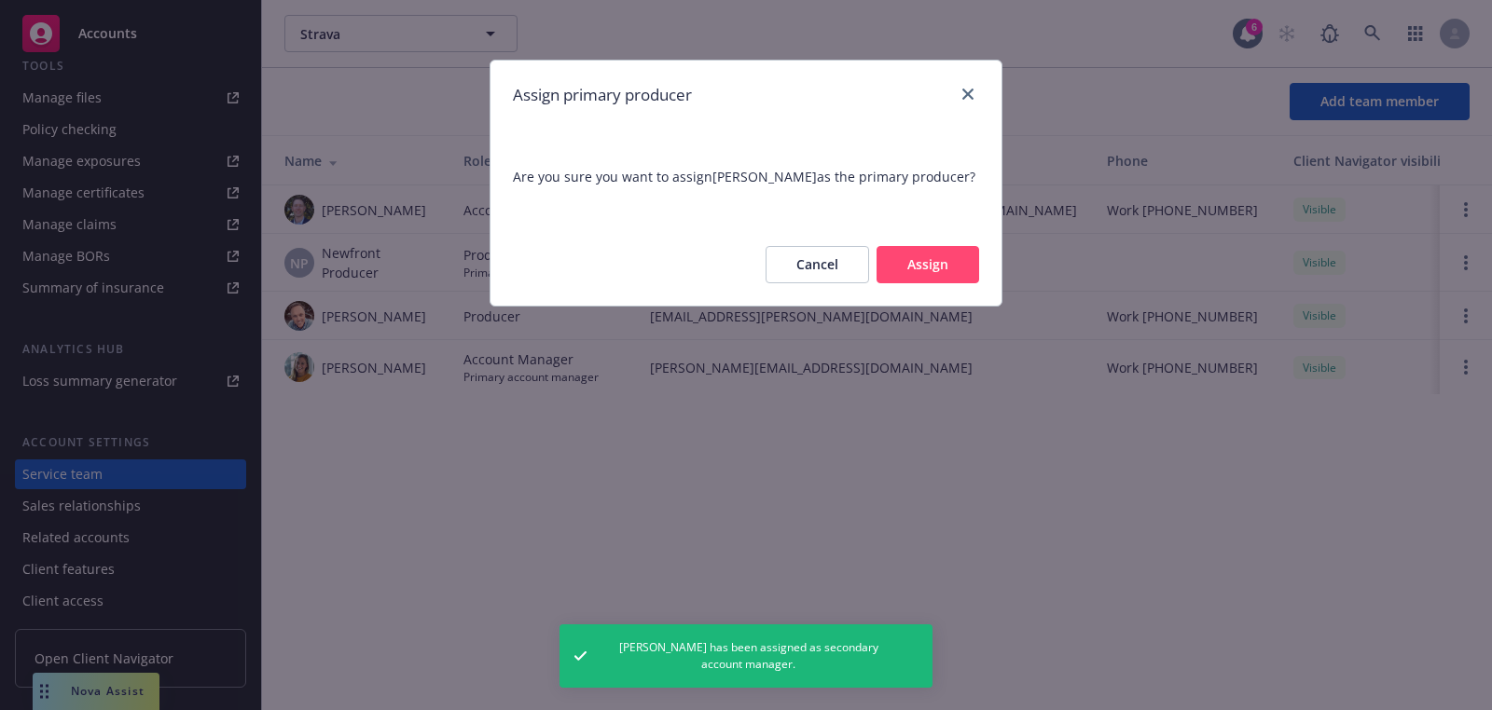
click at [976, 271] on button "Assign" at bounding box center [927, 264] width 103 height 37
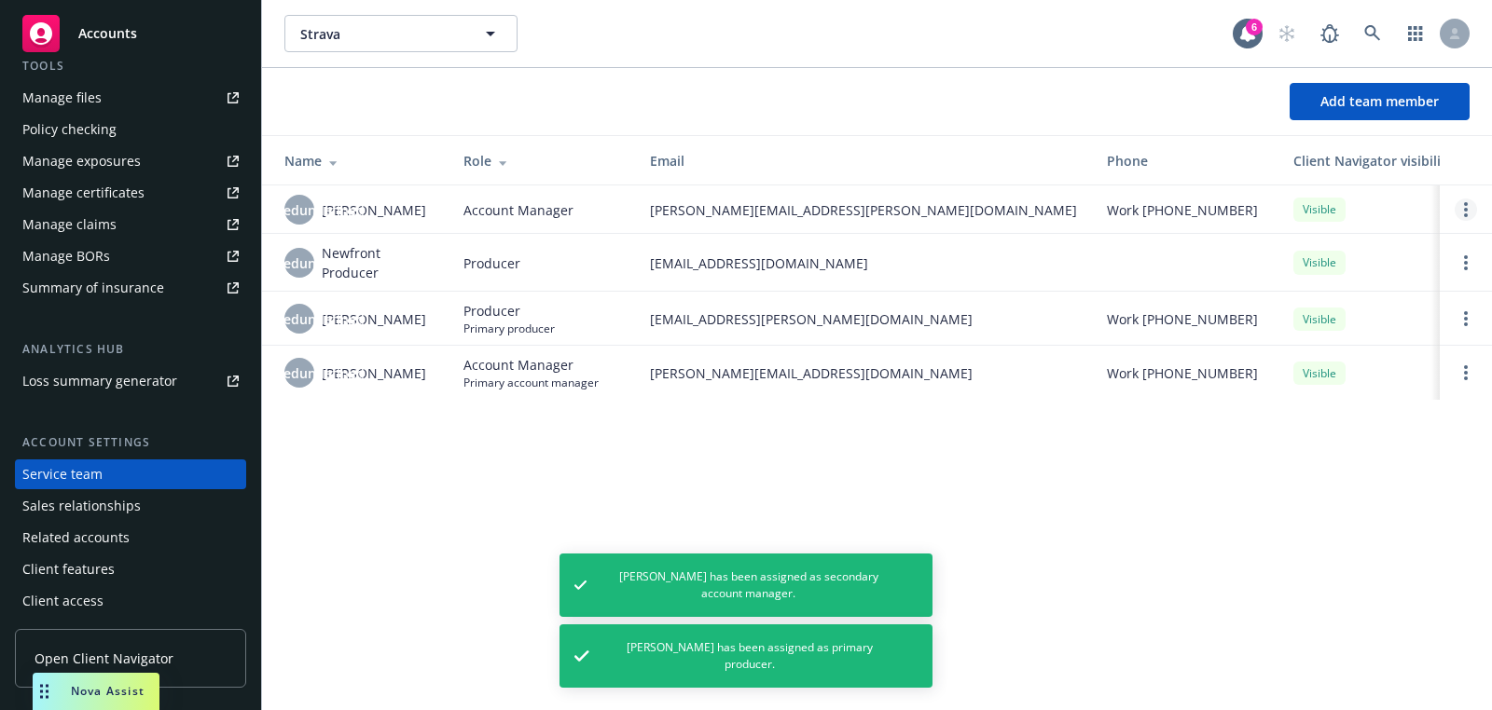
click at [1467, 211] on icon "Open options" at bounding box center [1466, 209] width 4 height 15
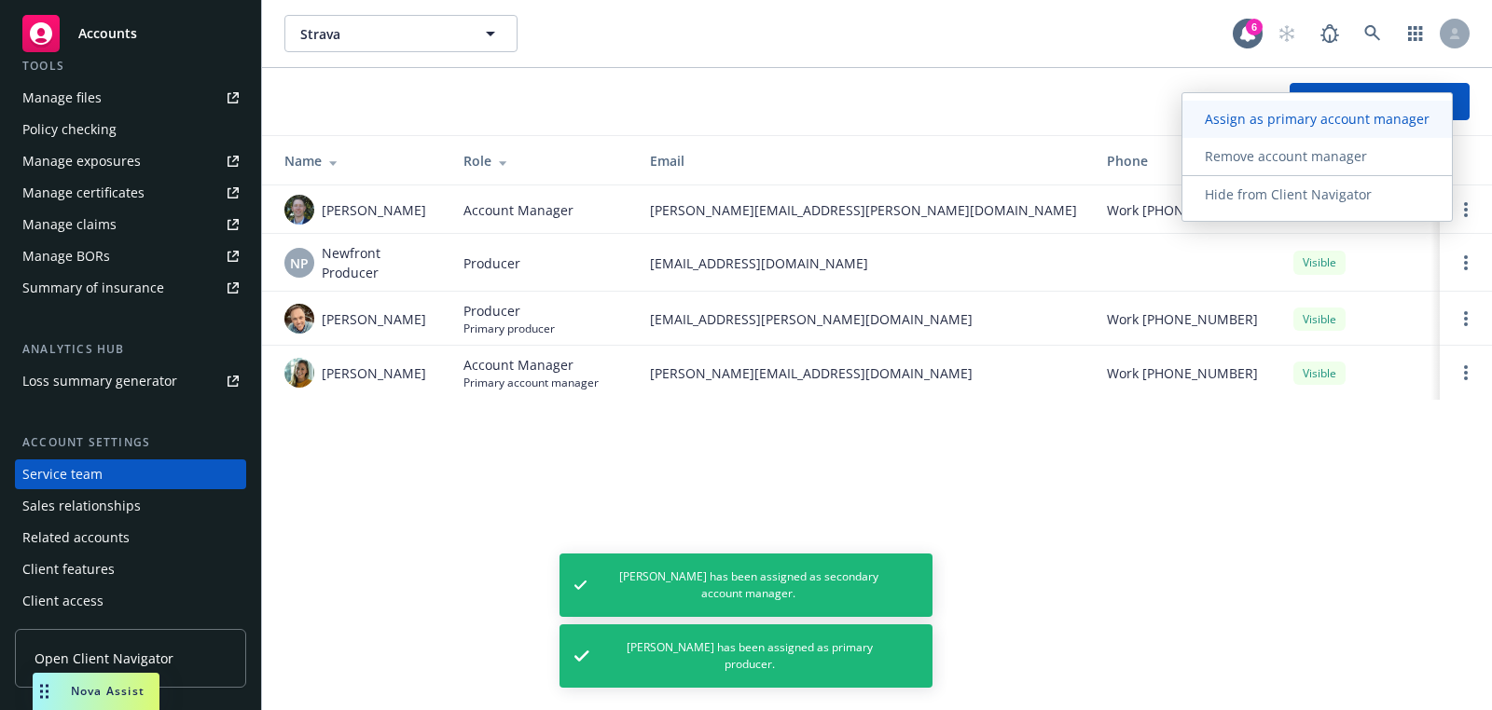
click at [1345, 123] on span "Assign as primary account manager" at bounding box center [1316, 119] width 269 height 18
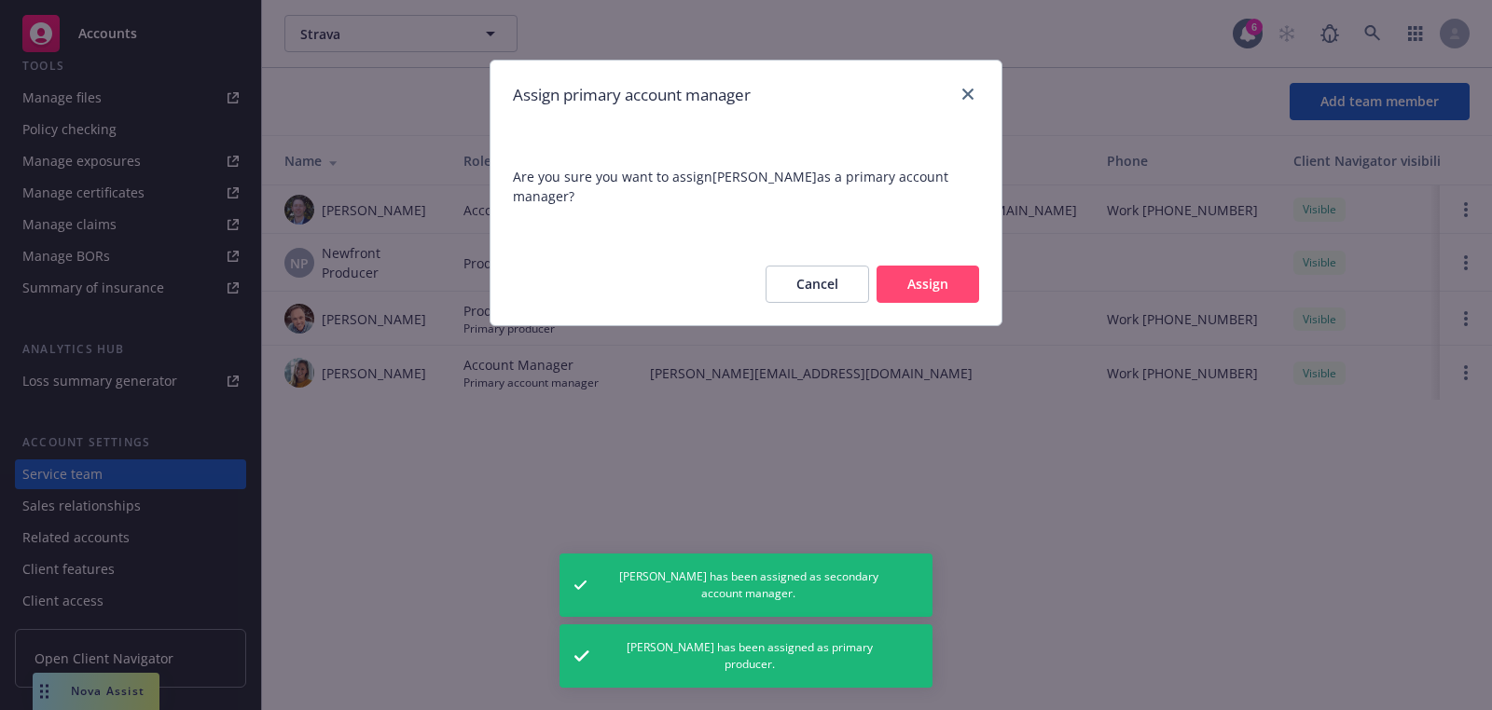
click at [932, 270] on button "Assign" at bounding box center [927, 284] width 103 height 37
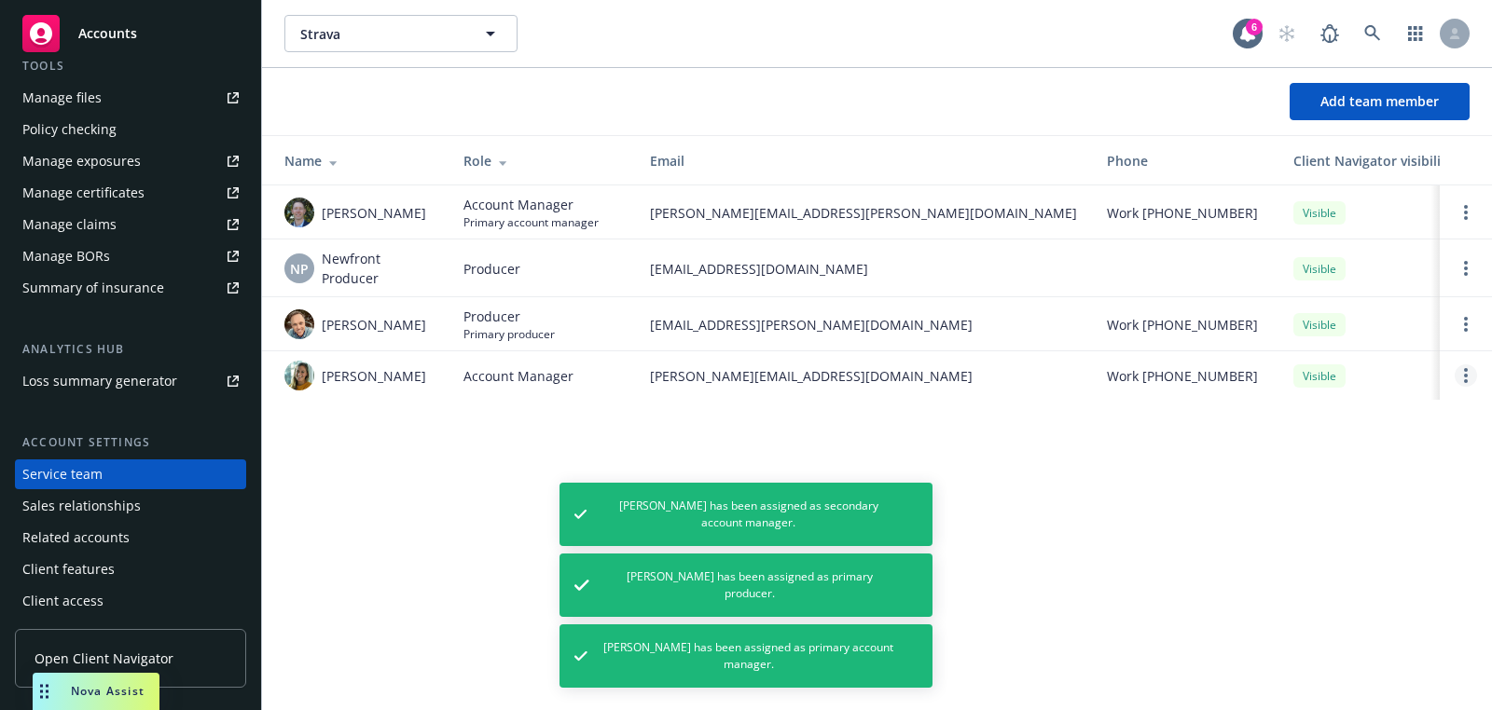
click at [1470, 373] on link "Open options" at bounding box center [1466, 376] width 22 height 22
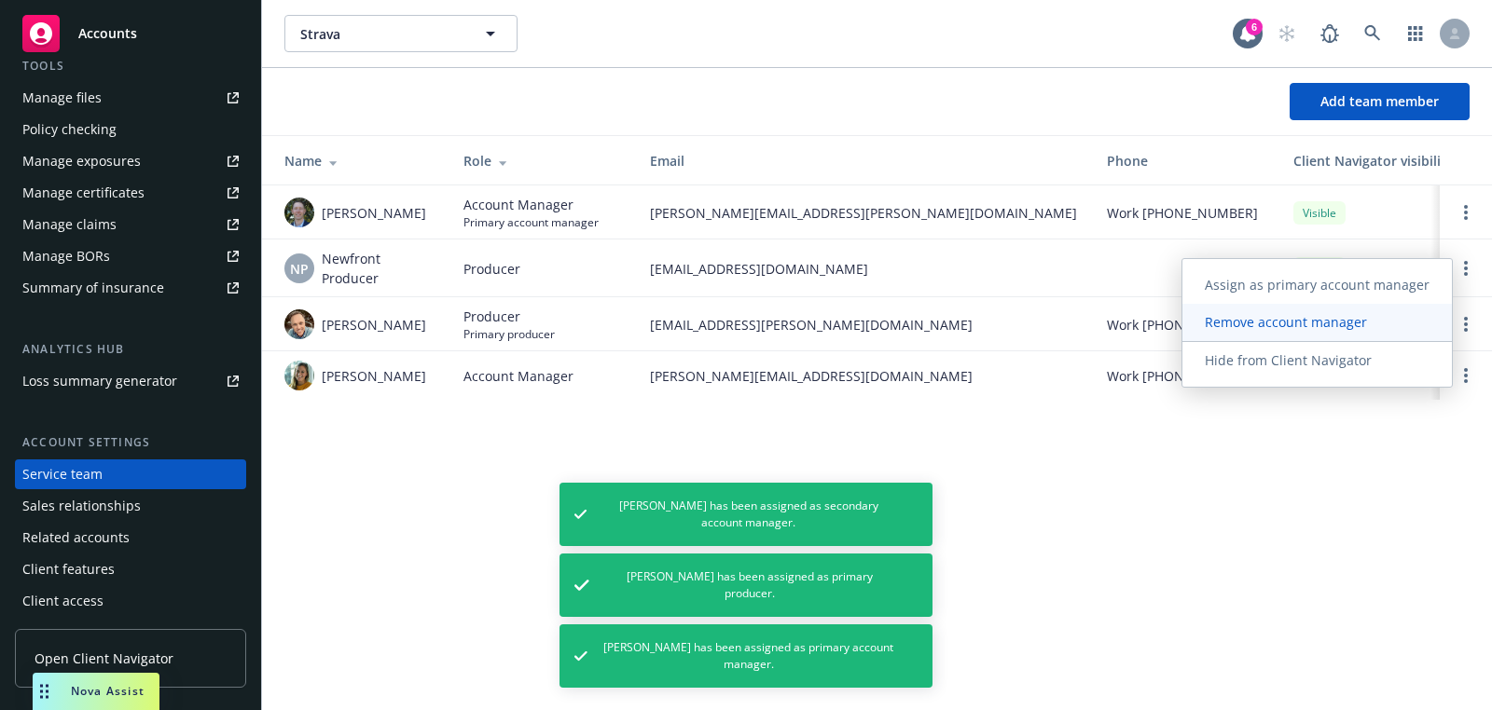
click at [1356, 327] on span "Remove account manager" at bounding box center [1285, 322] width 207 height 18
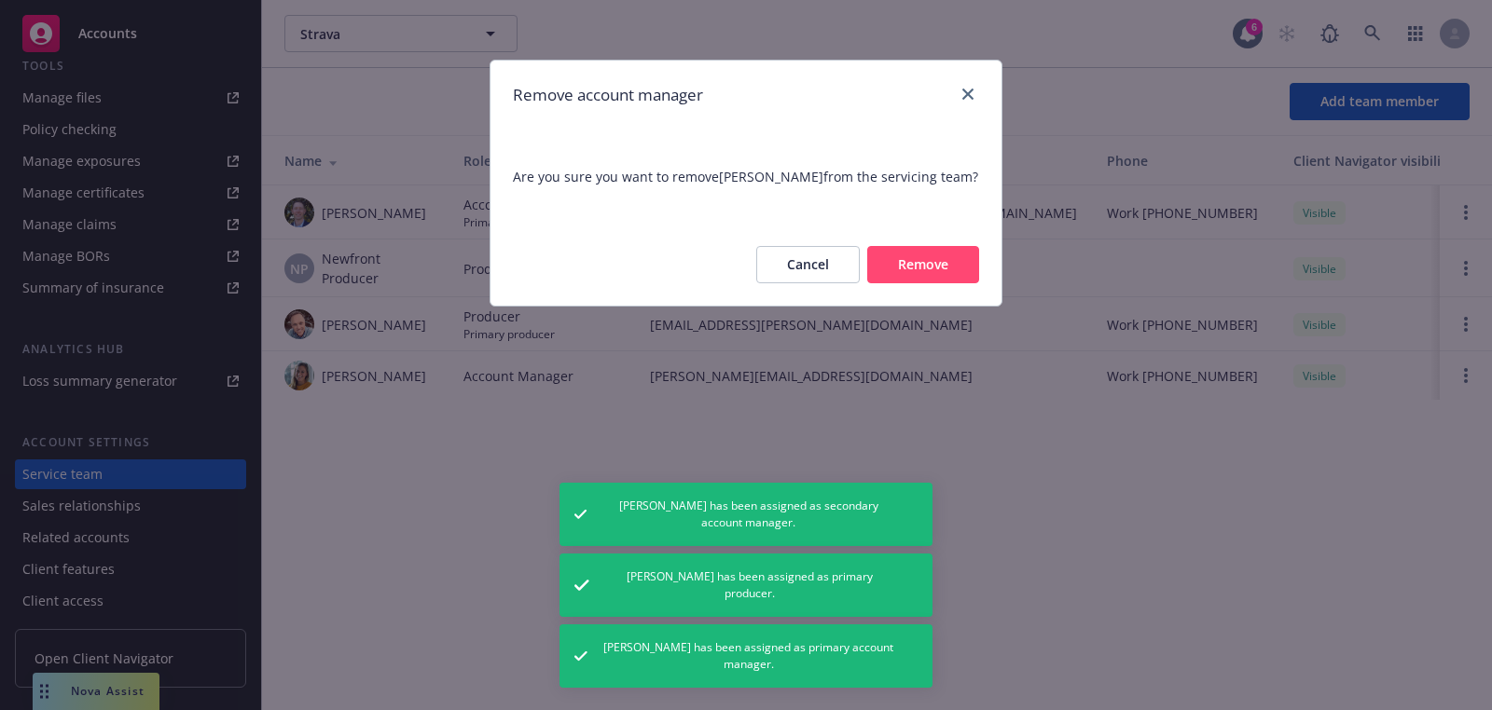
click at [953, 258] on button "Remove" at bounding box center [923, 264] width 112 height 37
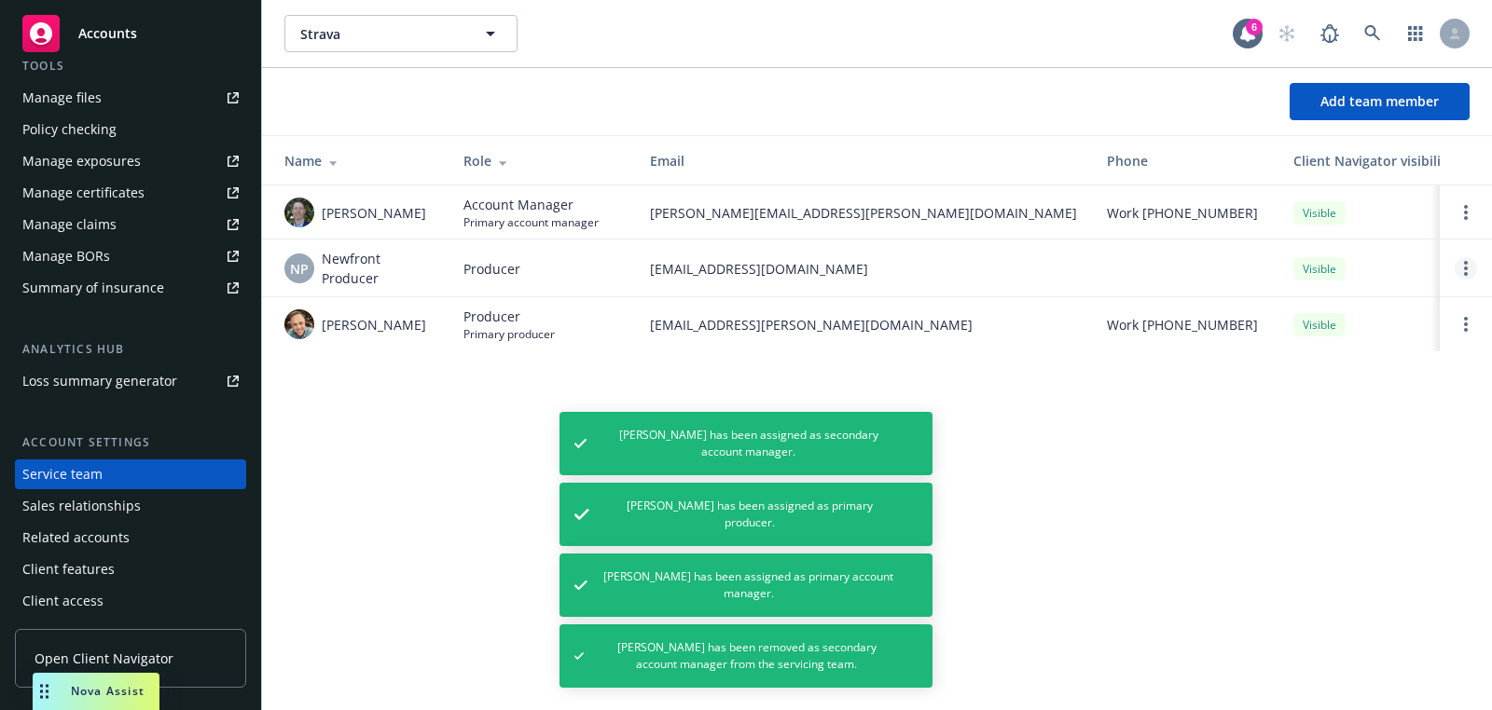
click at [1459, 277] on link "Open options" at bounding box center [1466, 268] width 22 height 22
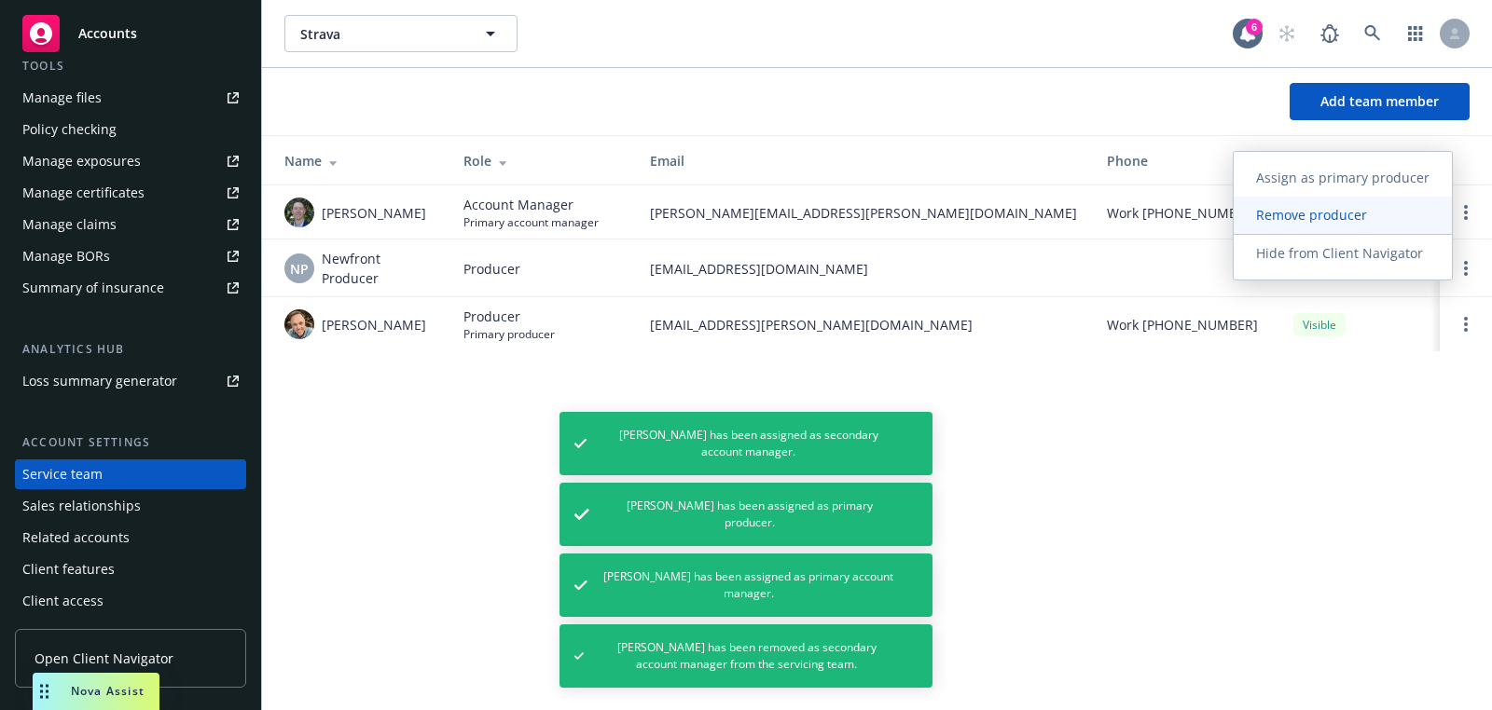
click at [1327, 219] on span "Remove producer" at bounding box center [1312, 215] width 156 height 18
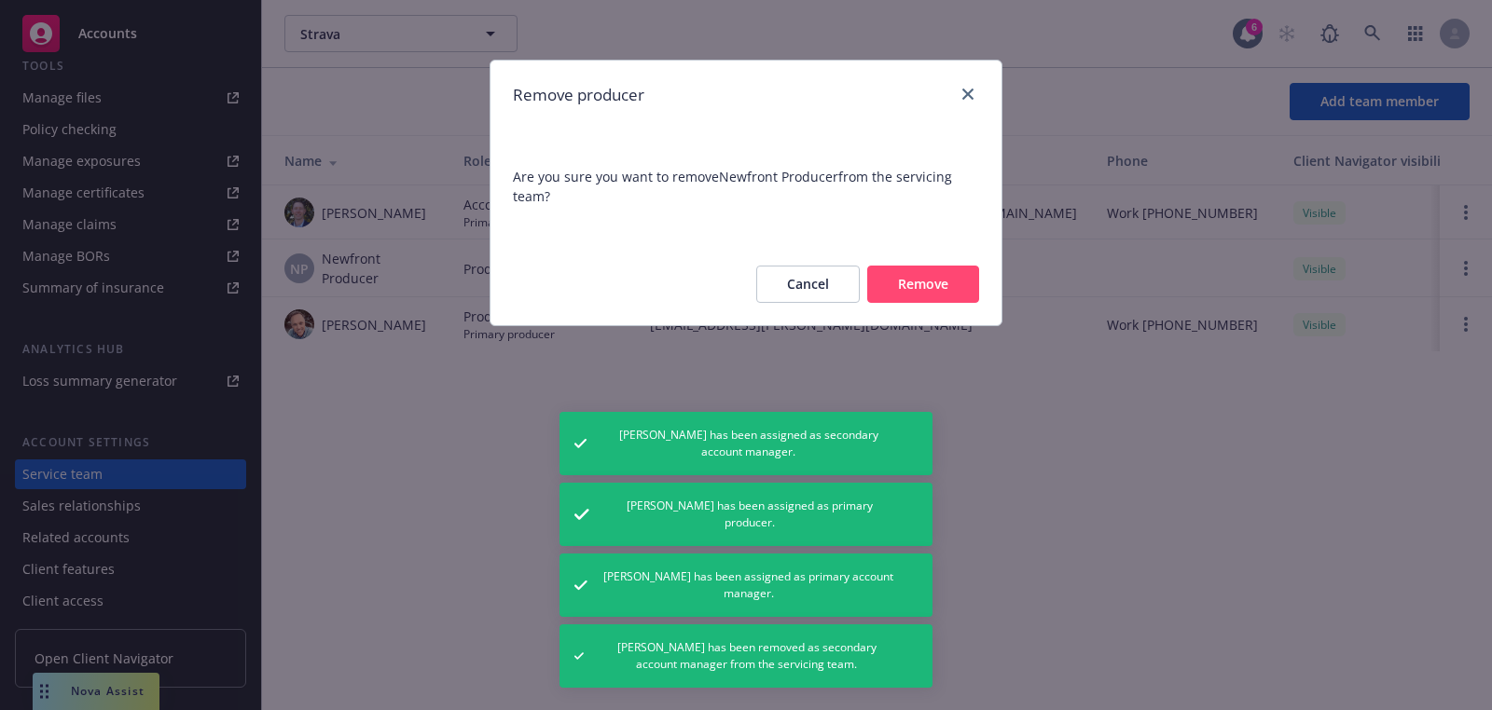
click at [932, 276] on button "Remove" at bounding box center [923, 284] width 112 height 37
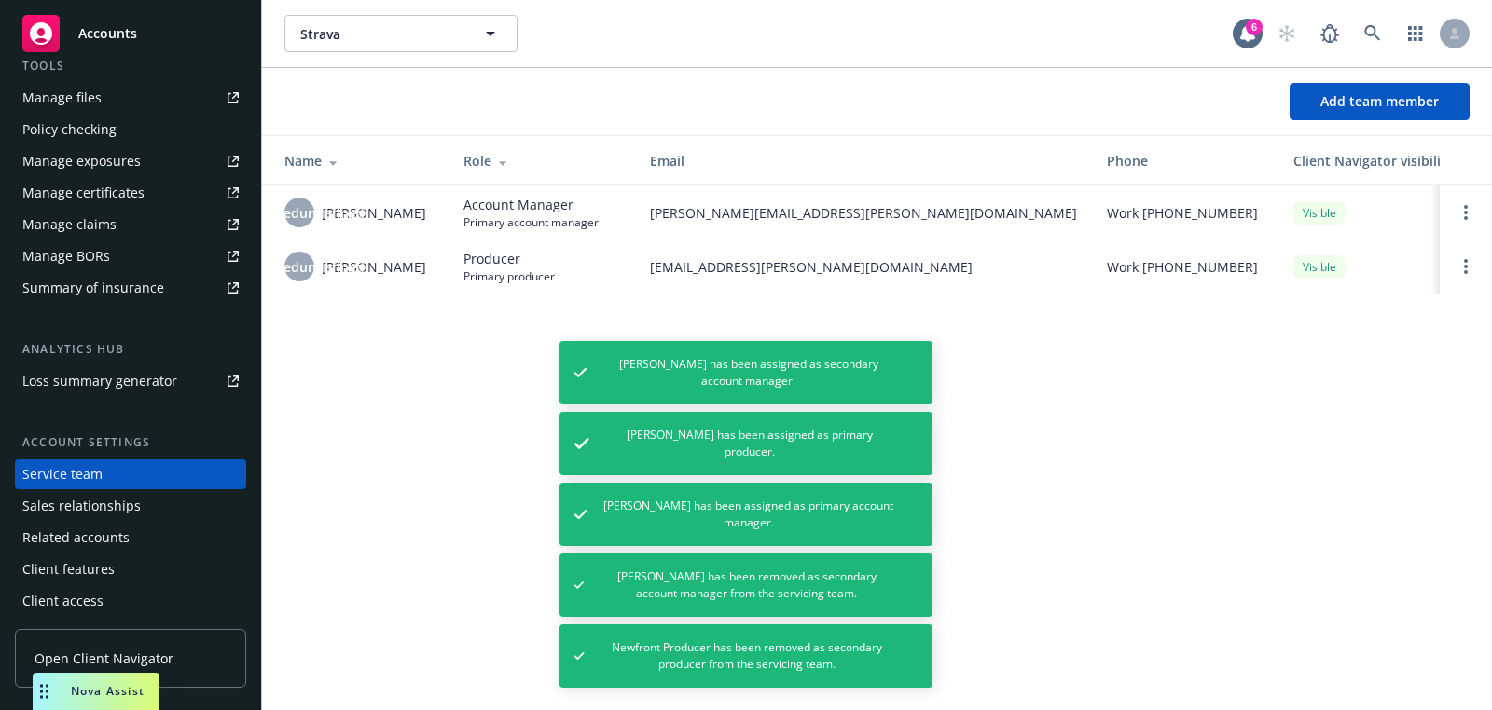
scroll to position [0, 0]
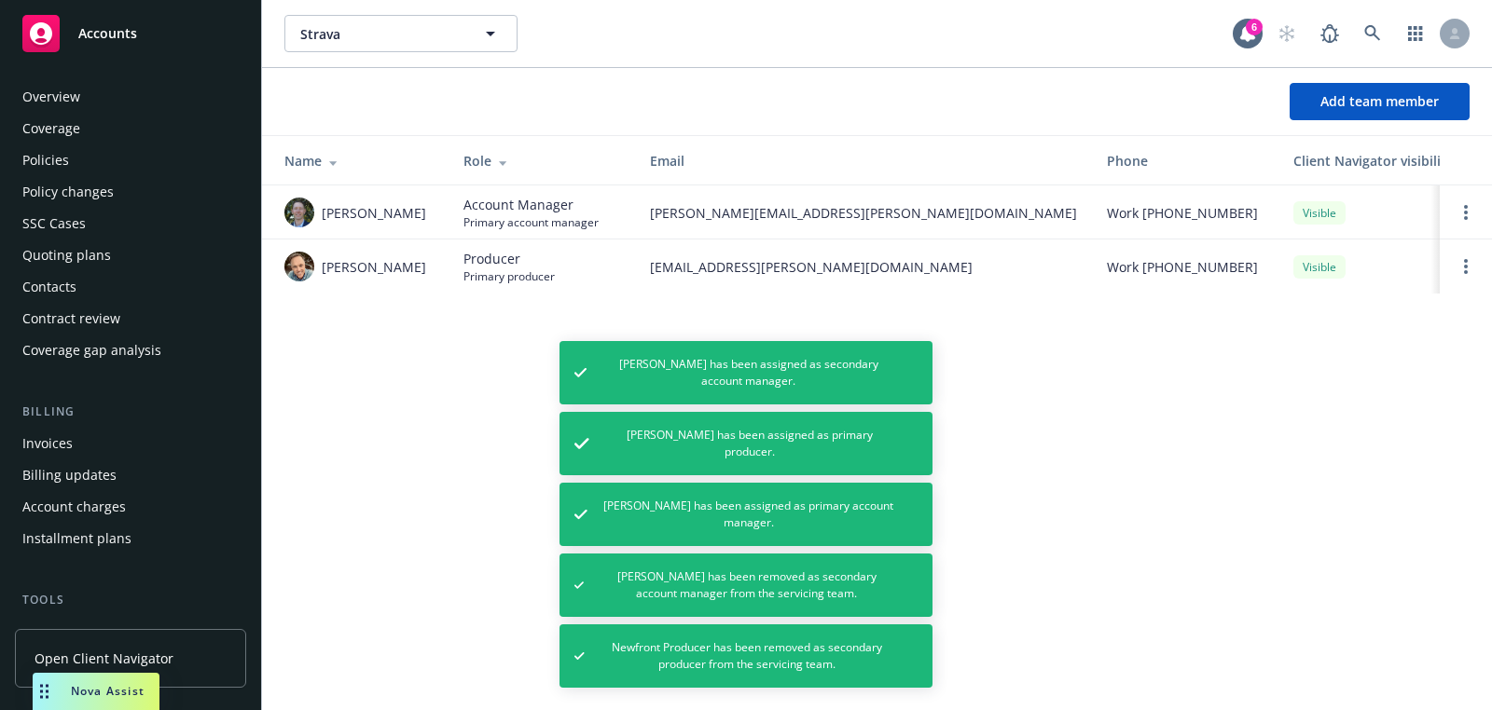
click at [110, 255] on div "Quoting plans" at bounding box center [130, 256] width 216 height 30
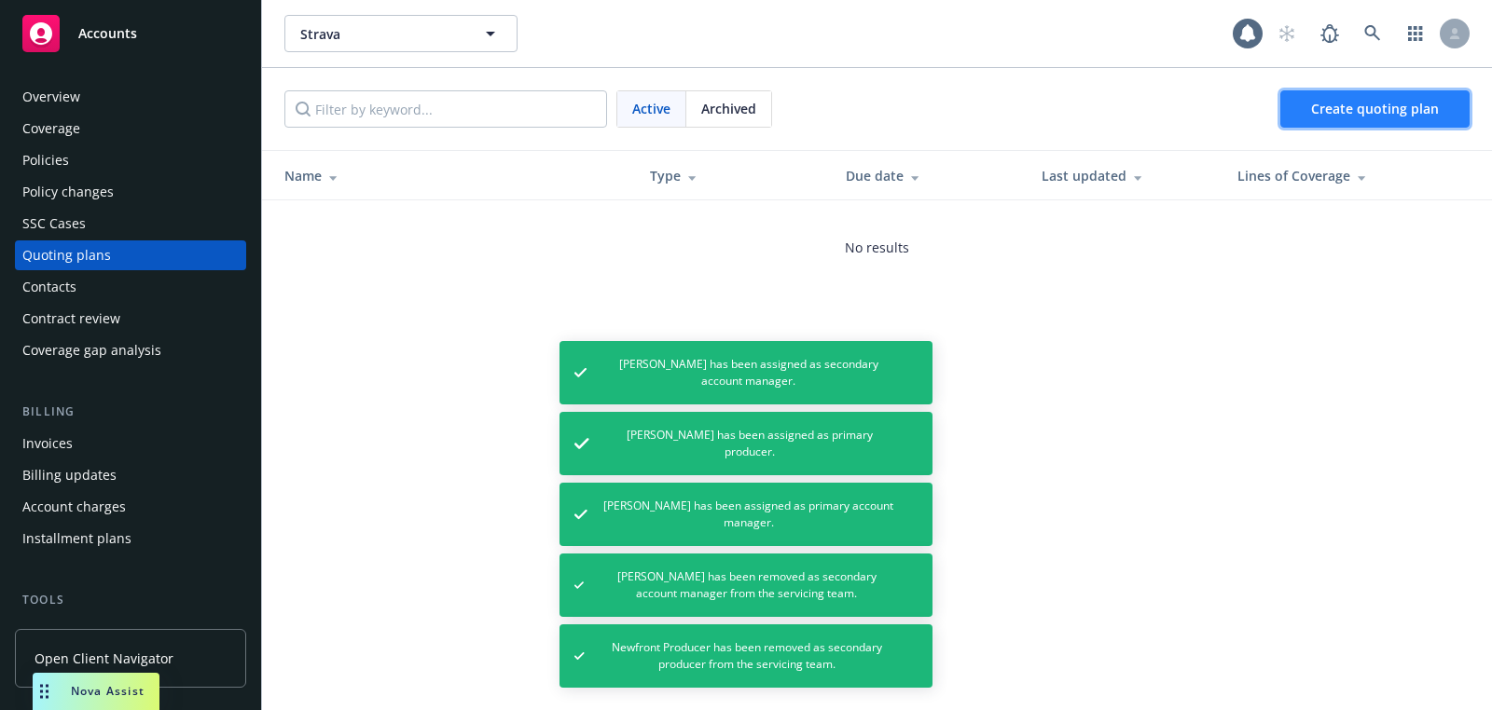
click at [1339, 112] on span "Create quoting plan" at bounding box center [1375, 109] width 128 height 18
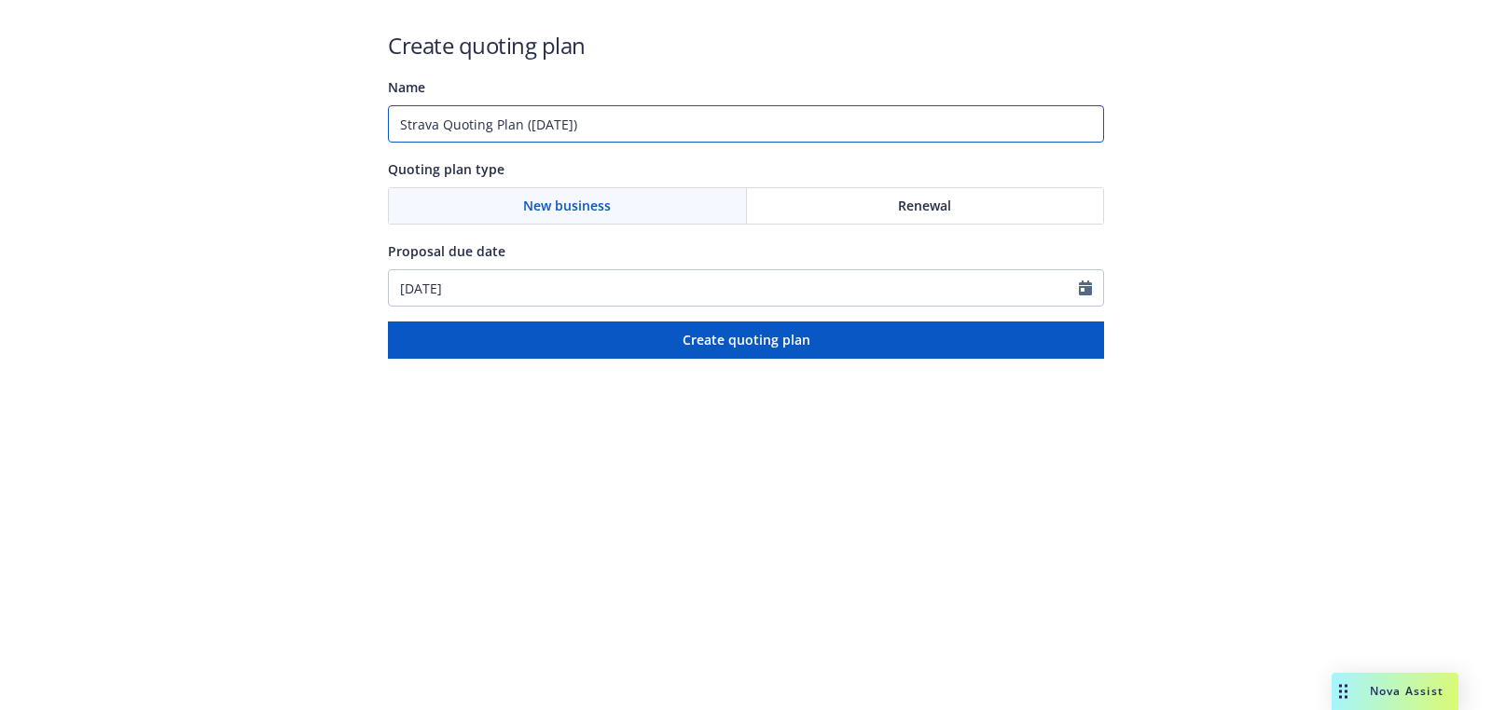
click at [672, 140] on input "Strava Quoting Plan ([DATE])" at bounding box center [746, 123] width 716 height 37
type input "[DATE]"
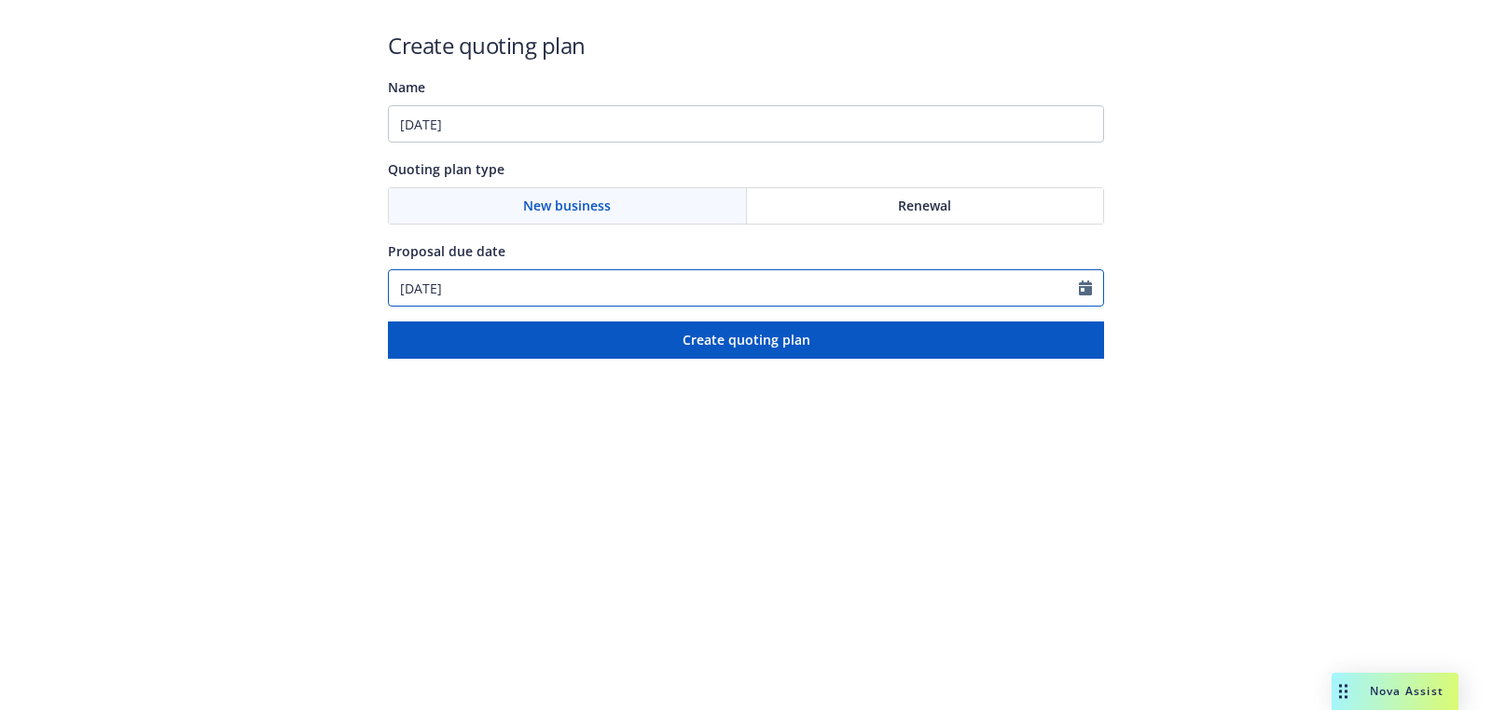
click at [553, 279] on input "[DATE]" at bounding box center [734, 287] width 690 height 35
select select "9"
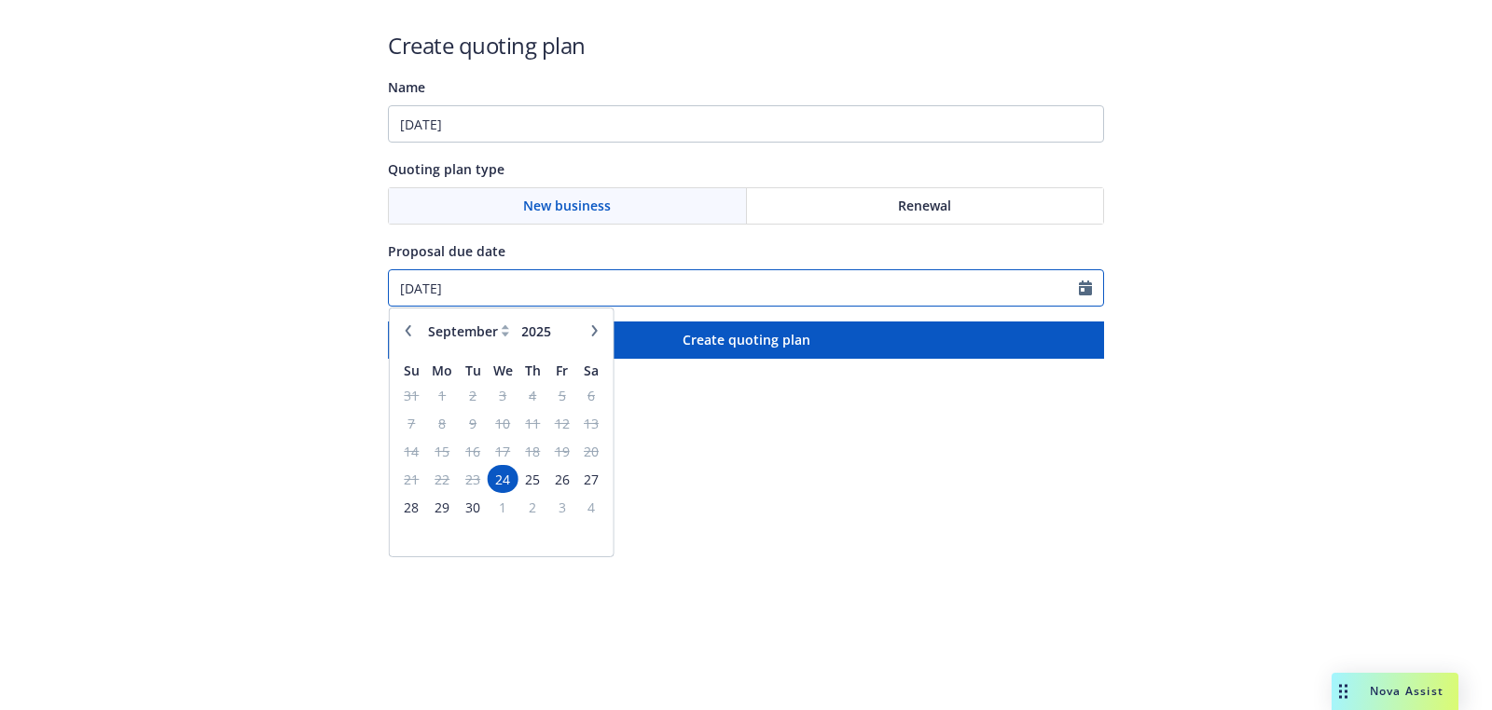
paste input "12/23"
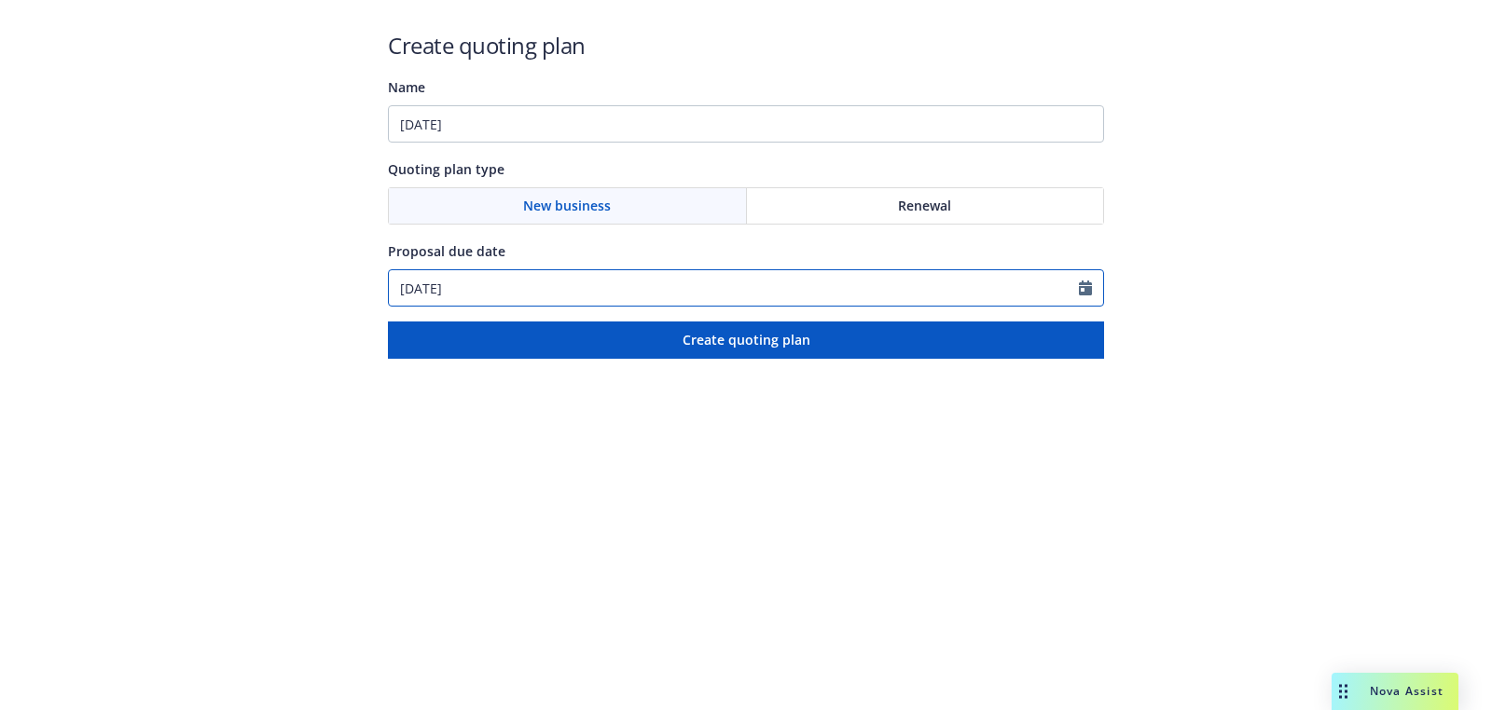
type input "12/23/2025"
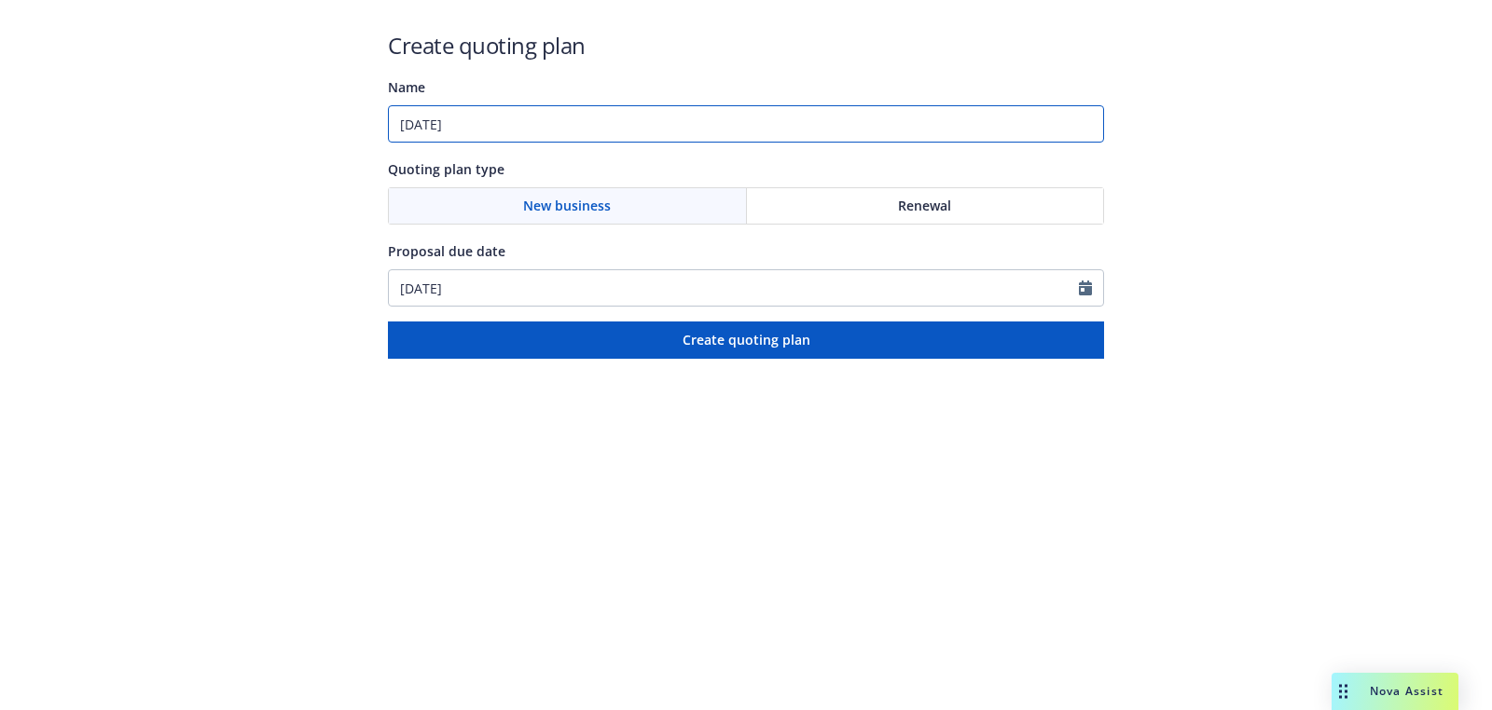
click at [581, 131] on input "12/23/2025" at bounding box center [746, 123] width 716 height 37
paste input "Workers Compensation;Commercial Package;Excess Liability;Crime;Directors and Of…"
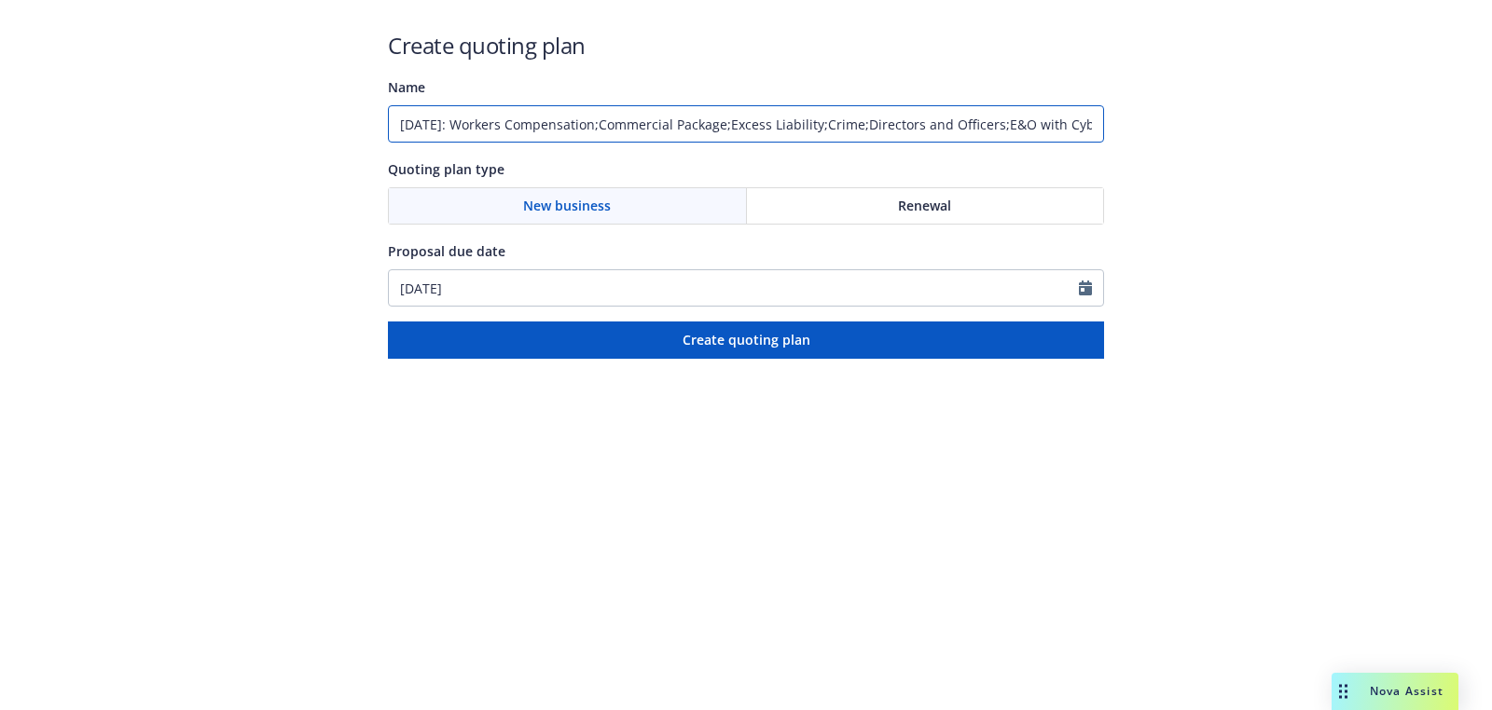
scroll to position [0, 320]
click at [994, 124] on input "12/23/2025: Workers Compensation;Commercial Package;Excess Liability;Crime;Dire…" at bounding box center [746, 123] width 716 height 37
click at [802, 125] on input "12/23/2025: Workers Compensation;Commercial Package;Excess Liability;Crime;Dire…" at bounding box center [746, 123] width 716 height 37
click at [704, 126] on input "12/23/2025: Workers Compensation;Commercial Package;Excess Liability;Crime;Dire…" at bounding box center [746, 123] width 716 height 37
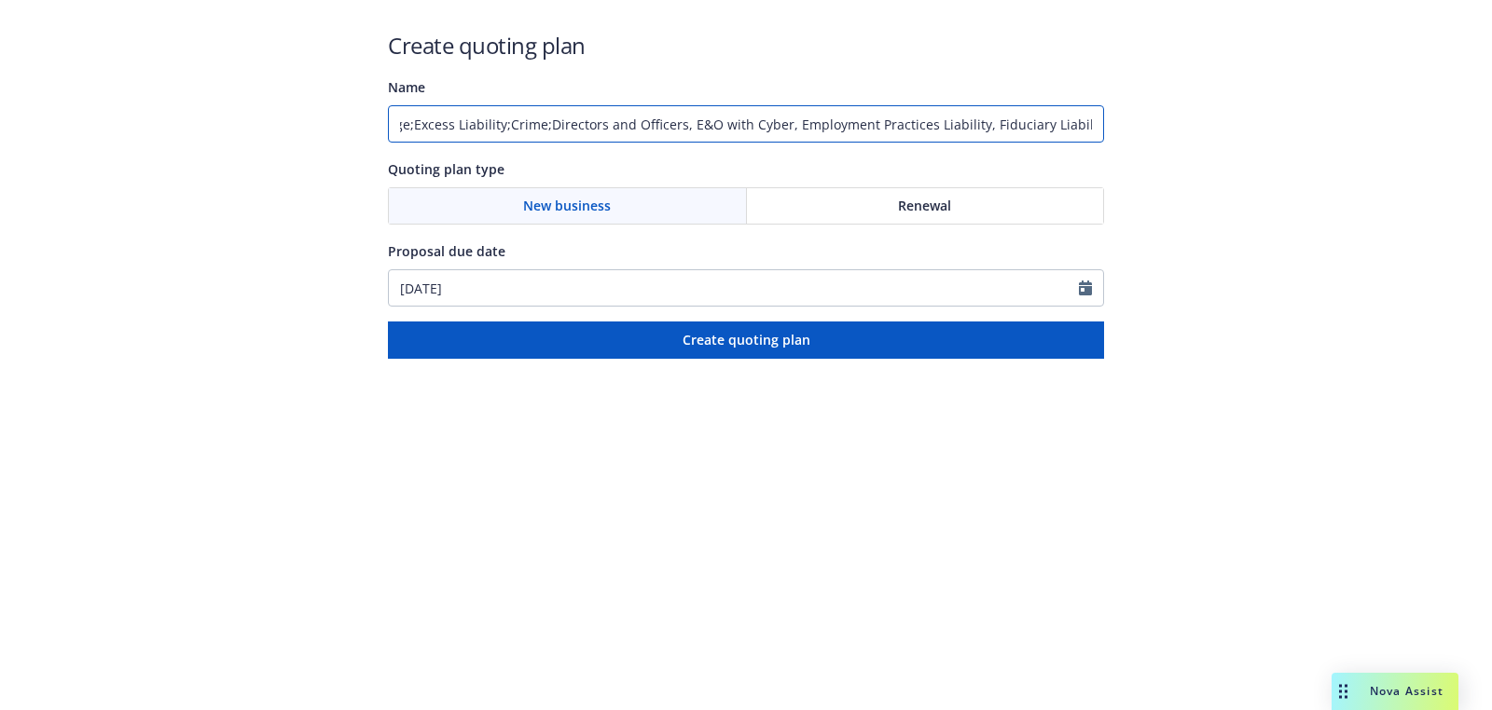
click at [572, 126] on input "12/23/2025: Workers Compensation;Commercial Package;Excess Liability;Crime;Dire…" at bounding box center [746, 123] width 716 height 37
click at [531, 121] on input "12/23/2025: Workers Compensation;Commercial Package;Excess Liability;Crime, Dir…" at bounding box center [746, 123] width 716 height 37
click at [1244, 102] on div "Create quoting plan Name 12/23/2025: Workers Compensation;Commercial Package;Ex…" at bounding box center [746, 179] width 1492 height 359
click at [621, 123] on input "12/23/2025: Workers Compensation;Commercial Package;Excess Liability;Crime, Dir…" at bounding box center [746, 123] width 716 height 37
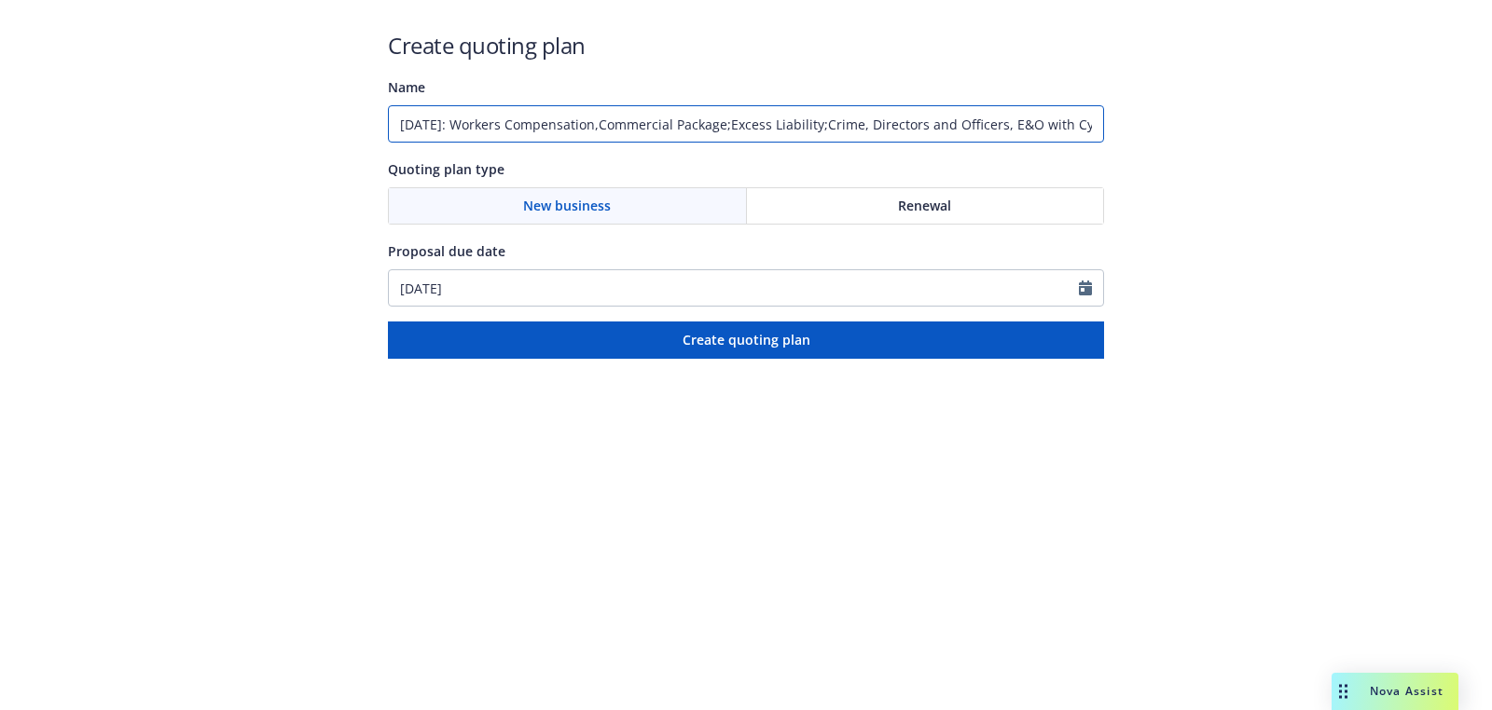
click at [751, 124] on input "12/23/2025: Workers Compensation,Commercial Package;Excess Liability;Crime, Dir…" at bounding box center [746, 123] width 716 height 37
click at [848, 124] on input "12/23/2025: Workers Compensation,Commercial Package, Excess Liability;Crime, Di…" at bounding box center [746, 123] width 716 height 37
type input "12/23/2025: Workers Compensation,Commercial Package, Excess Liability, Crime, D…"
click at [793, 359] on html "Create quoting plan Name 12/23/2025: Workers Compensation,Commercial Package, E…" at bounding box center [746, 179] width 1492 height 359
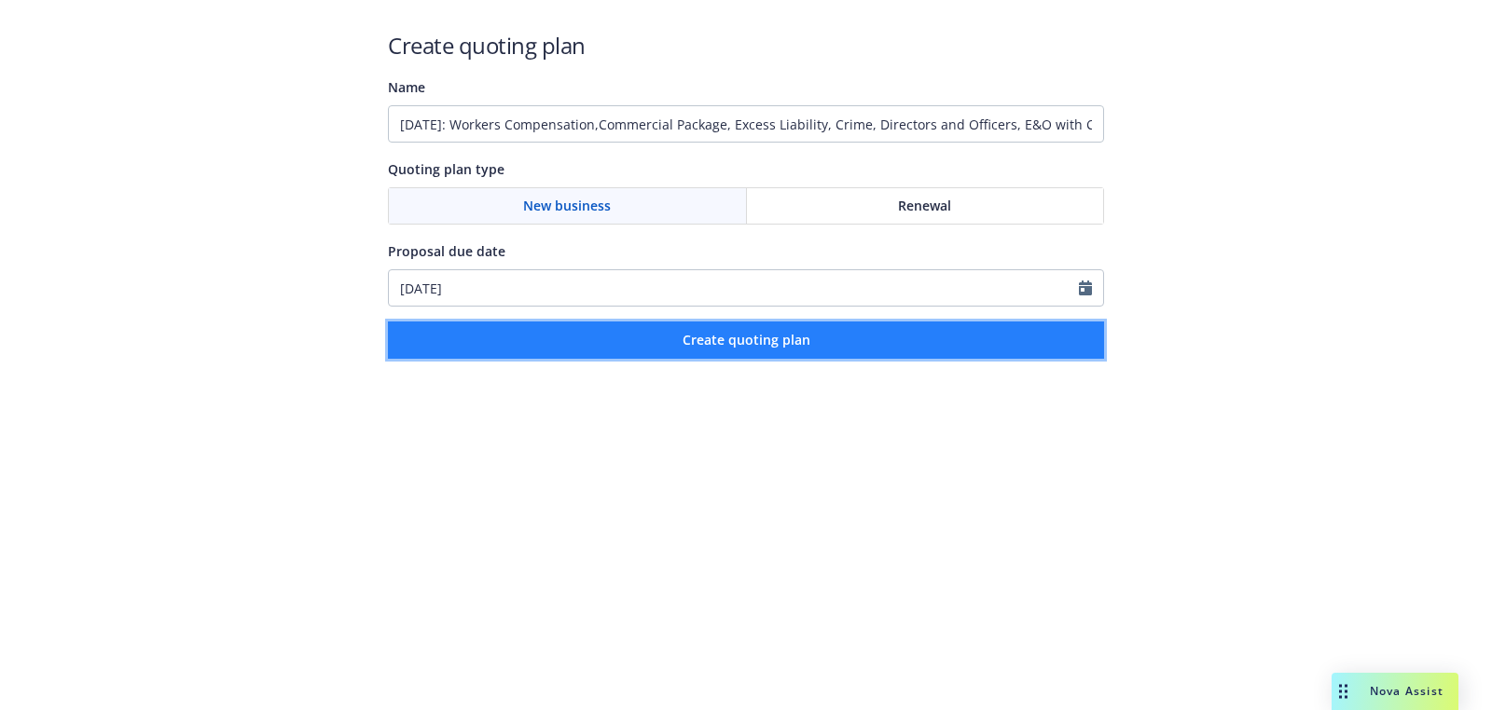
click at [764, 352] on button "Create quoting plan" at bounding box center [746, 340] width 716 height 37
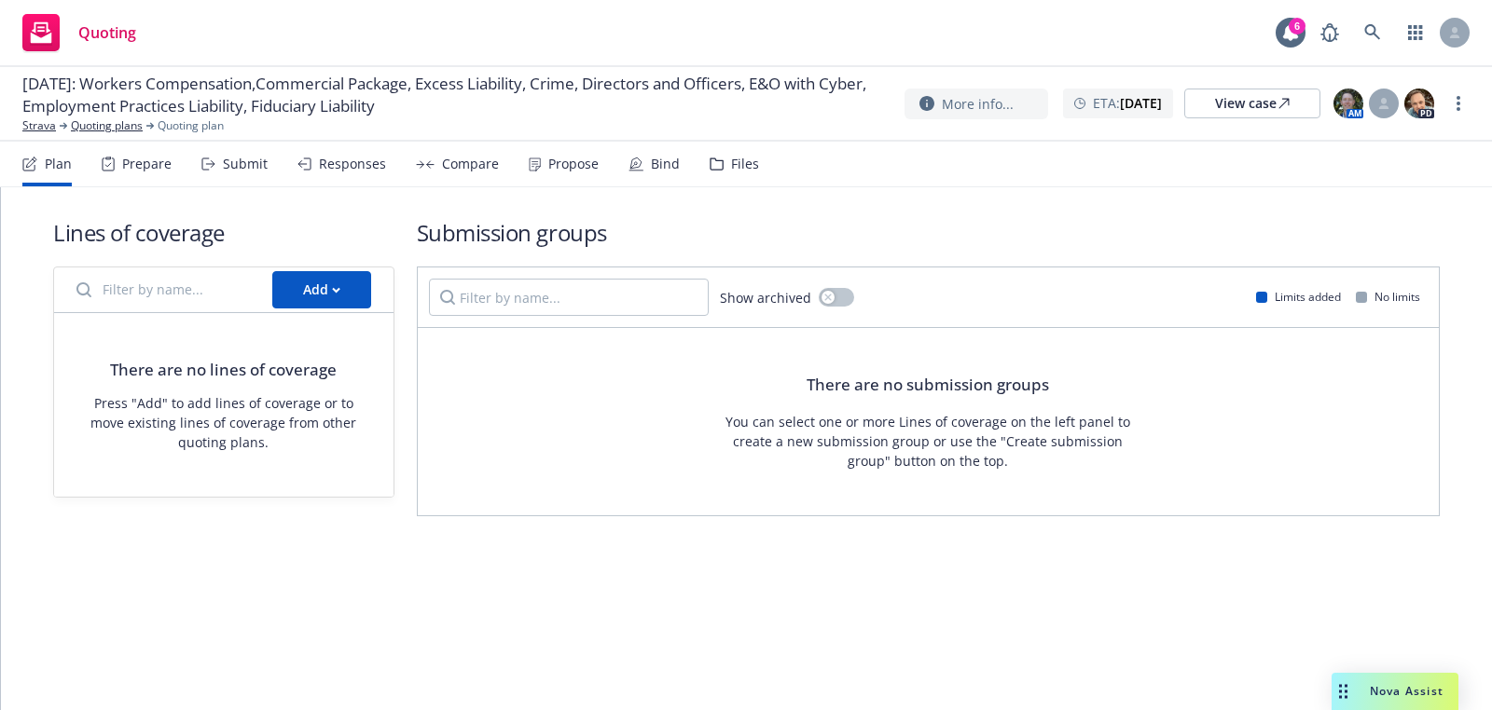
click at [351, 268] on div "Add" at bounding box center [223, 291] width 339 height 46
click at [361, 292] on button "Add" at bounding box center [321, 289] width 99 height 37
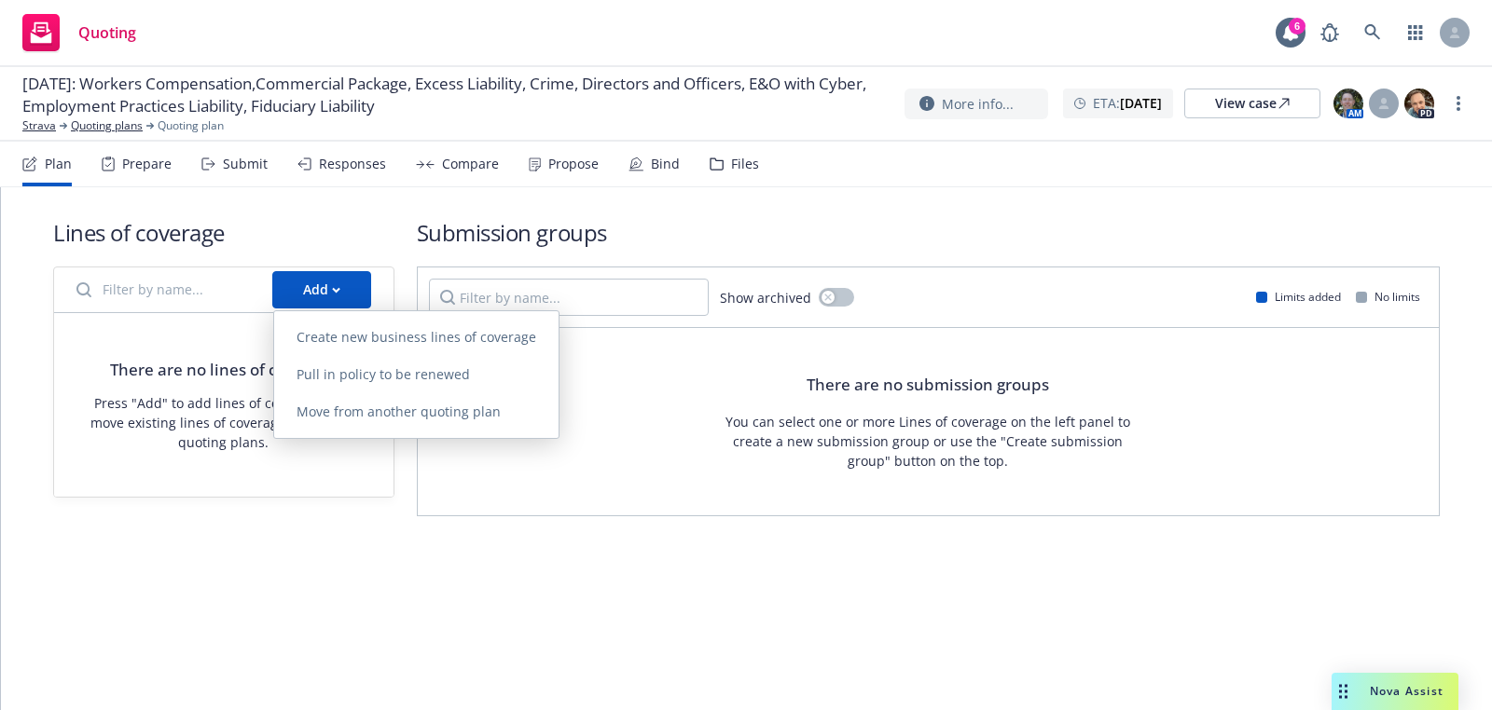
click at [409, 327] on link "Create new business lines of coverage" at bounding box center [416, 337] width 284 height 37
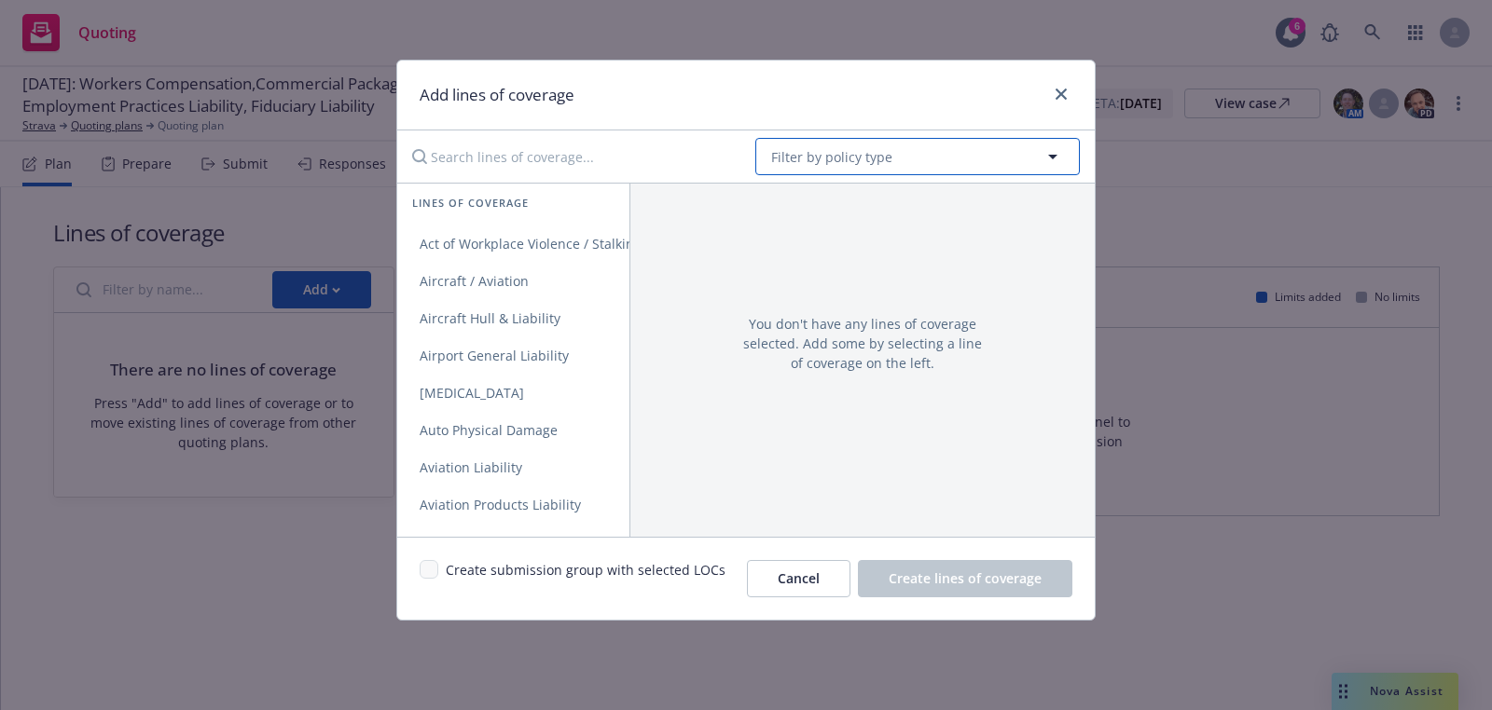
click at [870, 152] on span "Filter by policy type" at bounding box center [831, 157] width 121 height 20
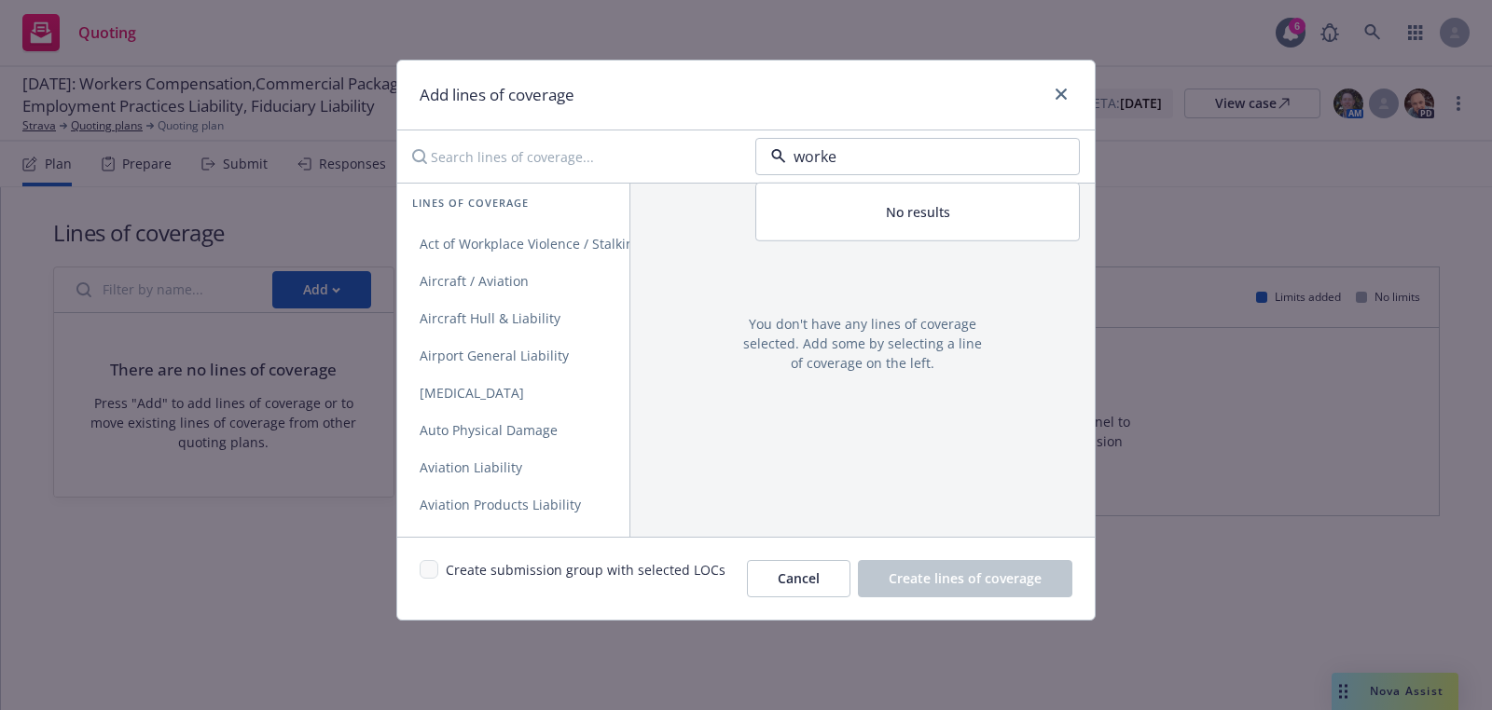
type input "worker"
click at [867, 214] on strong "Workers' Compensation" at bounding box center [852, 209] width 153 height 18
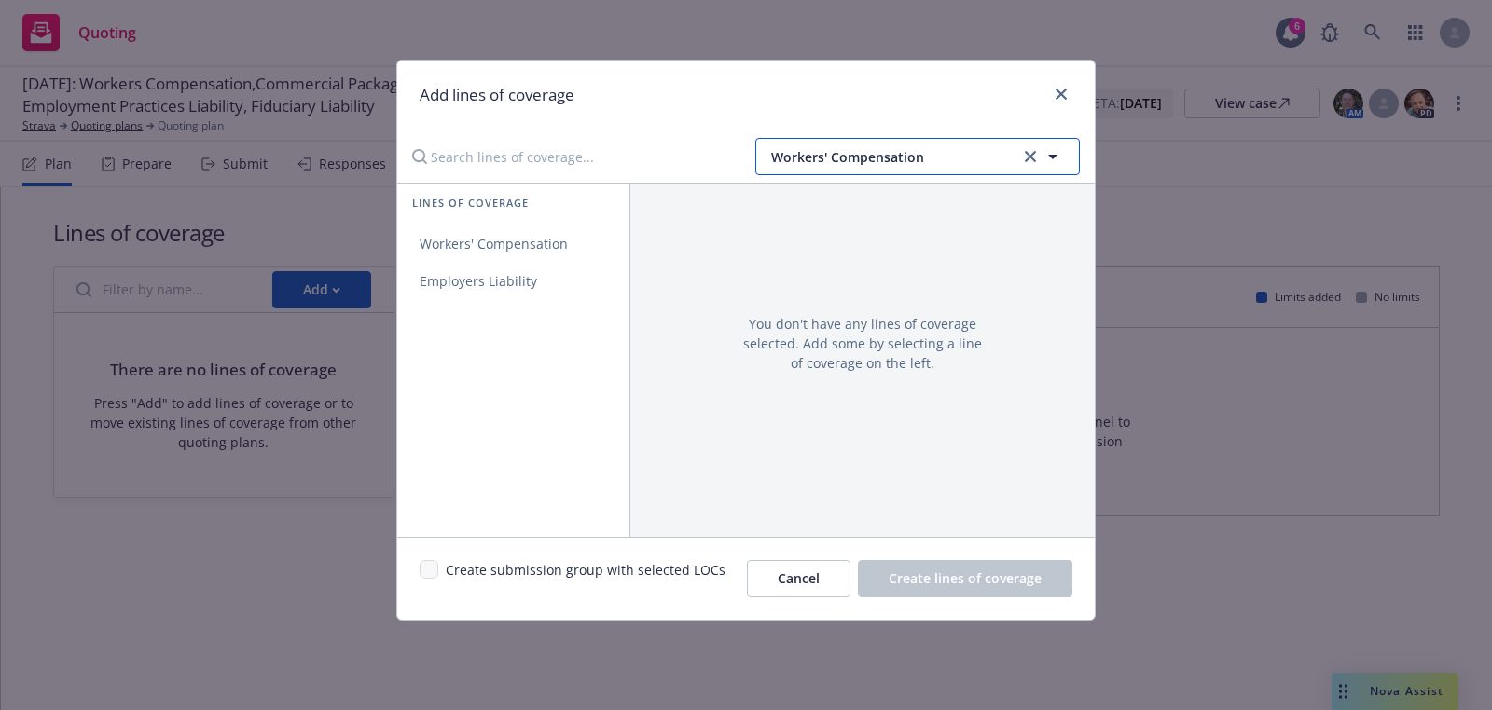
click at [852, 148] on span "Workers' Compensation" at bounding box center [892, 157] width 243 height 20
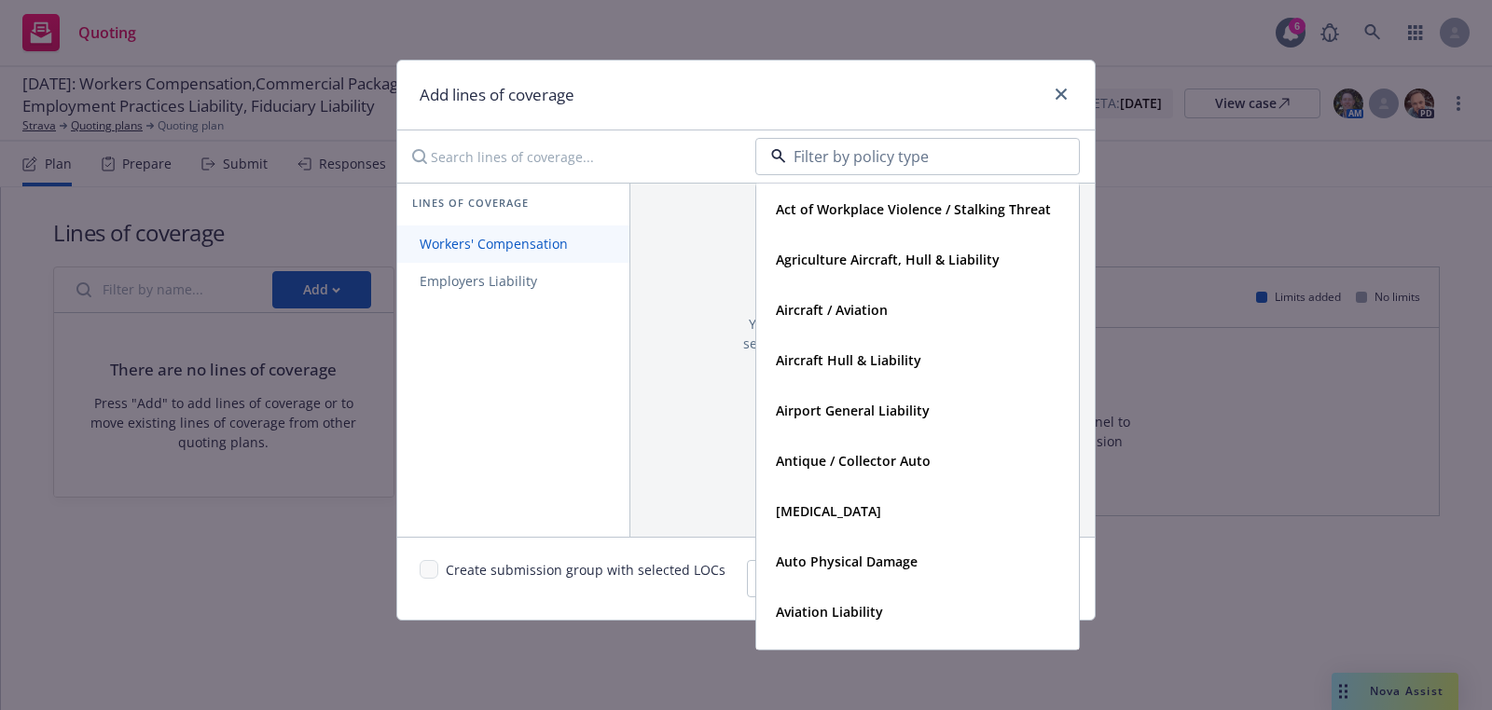
click at [563, 228] on link "Workers' Compensation" at bounding box center [513, 244] width 232 height 37
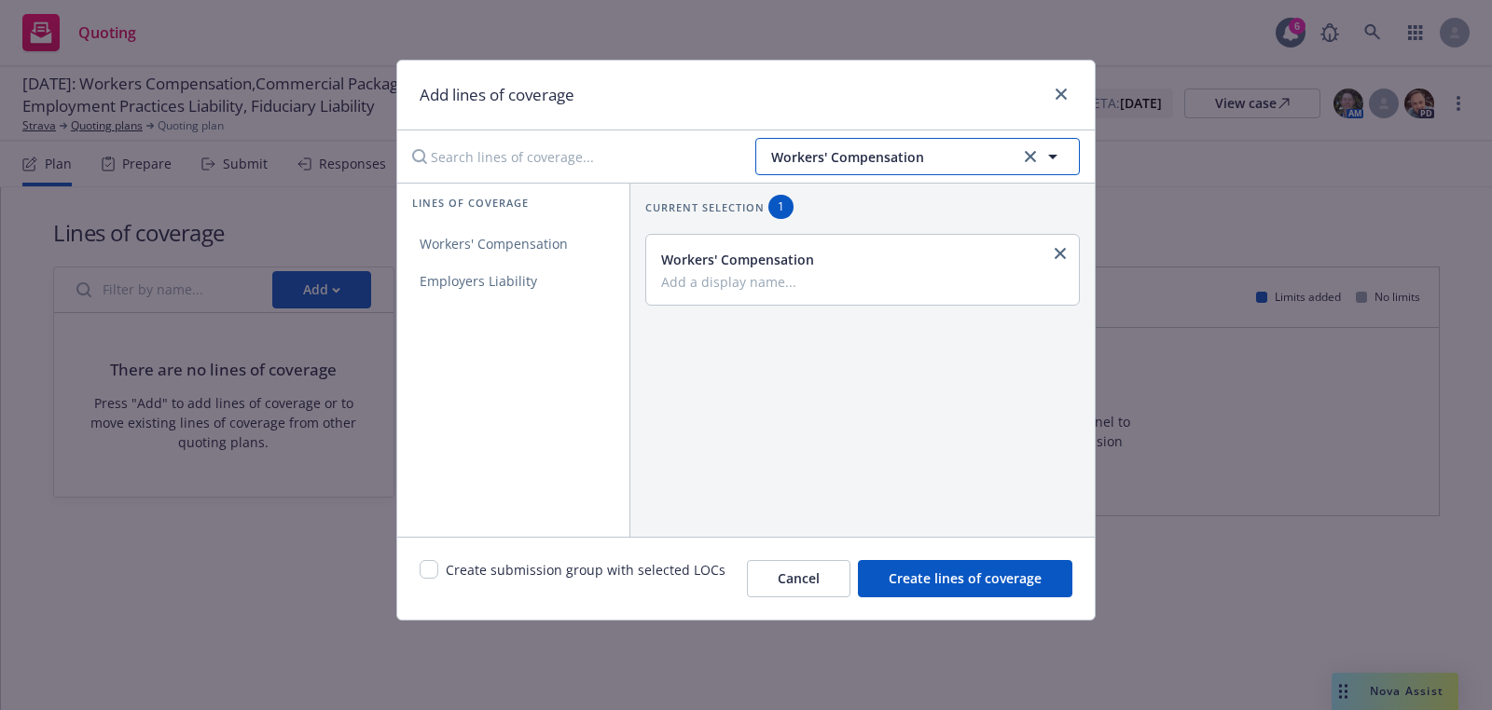
click at [849, 156] on span "Workers' Compensation" at bounding box center [892, 157] width 243 height 20
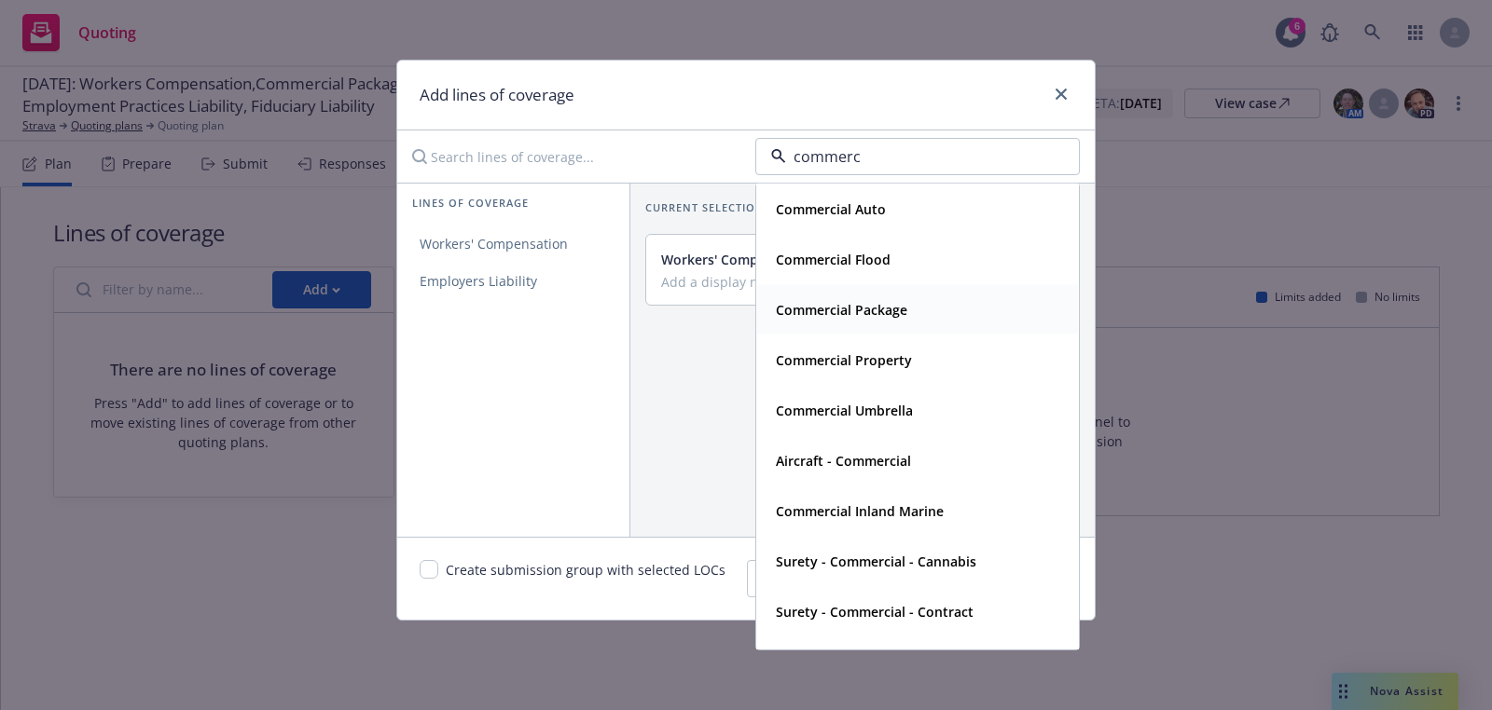
click at [844, 292] on div "Commercial Package" at bounding box center [917, 309] width 321 height 49
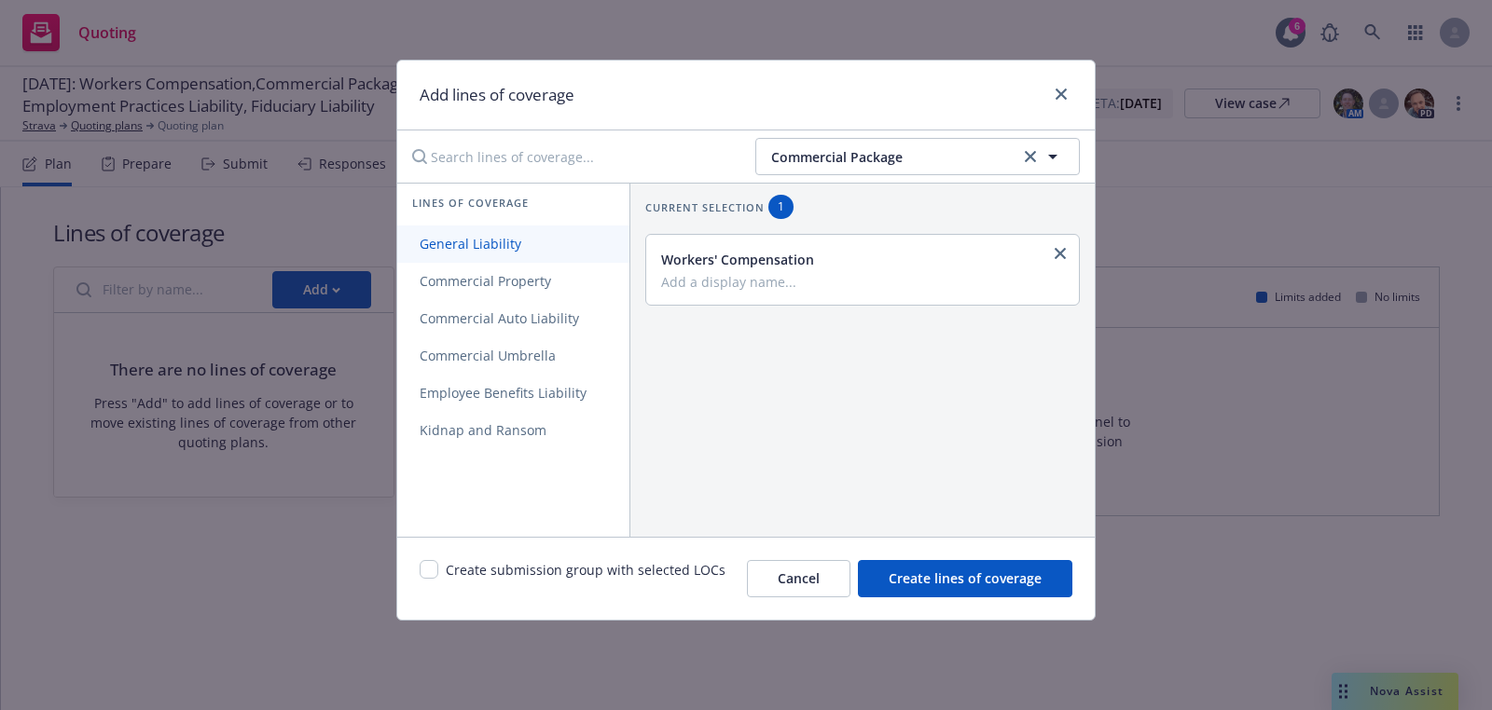
click at [547, 260] on link "General Liability" at bounding box center [513, 244] width 232 height 37
click at [547, 271] on link "Commercial Property" at bounding box center [513, 281] width 232 height 37
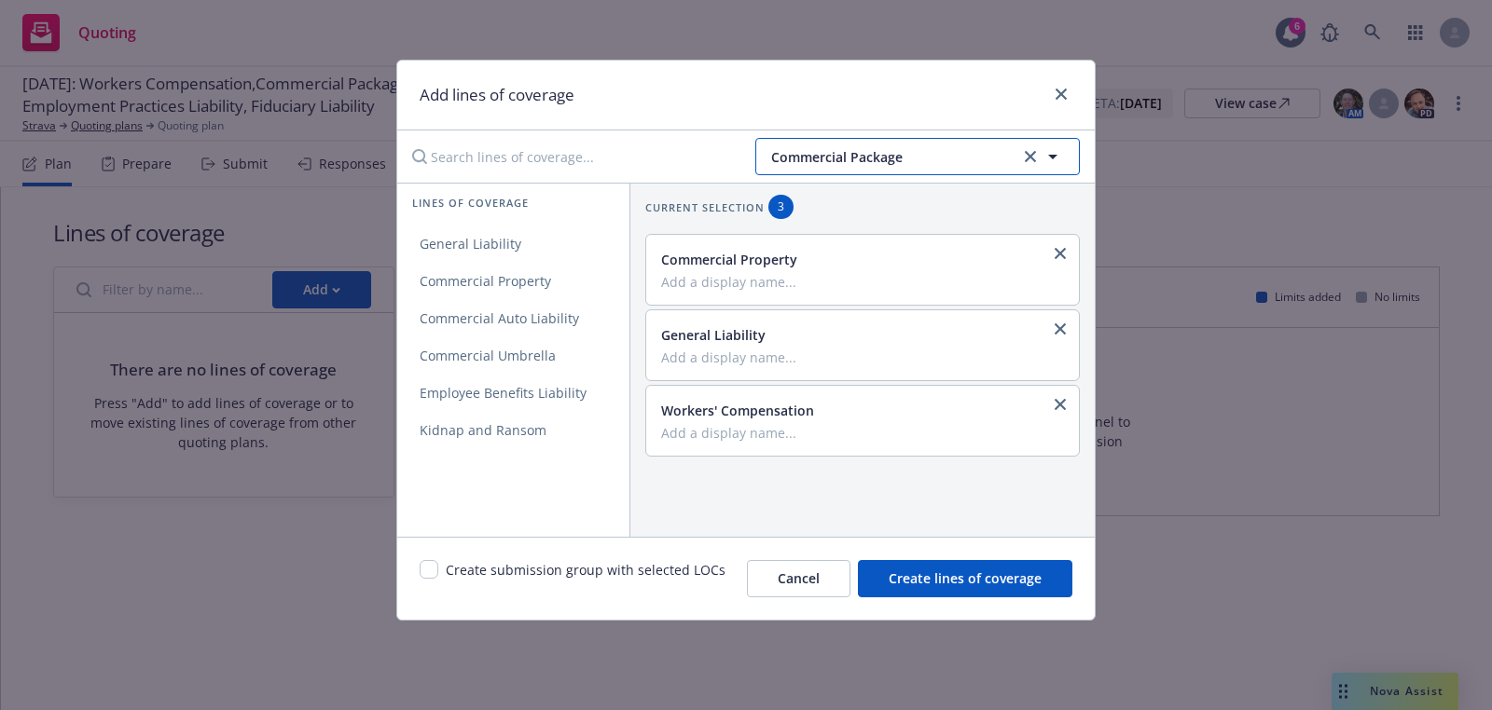
click at [972, 172] on button "Commercial Package" at bounding box center [917, 156] width 324 height 37
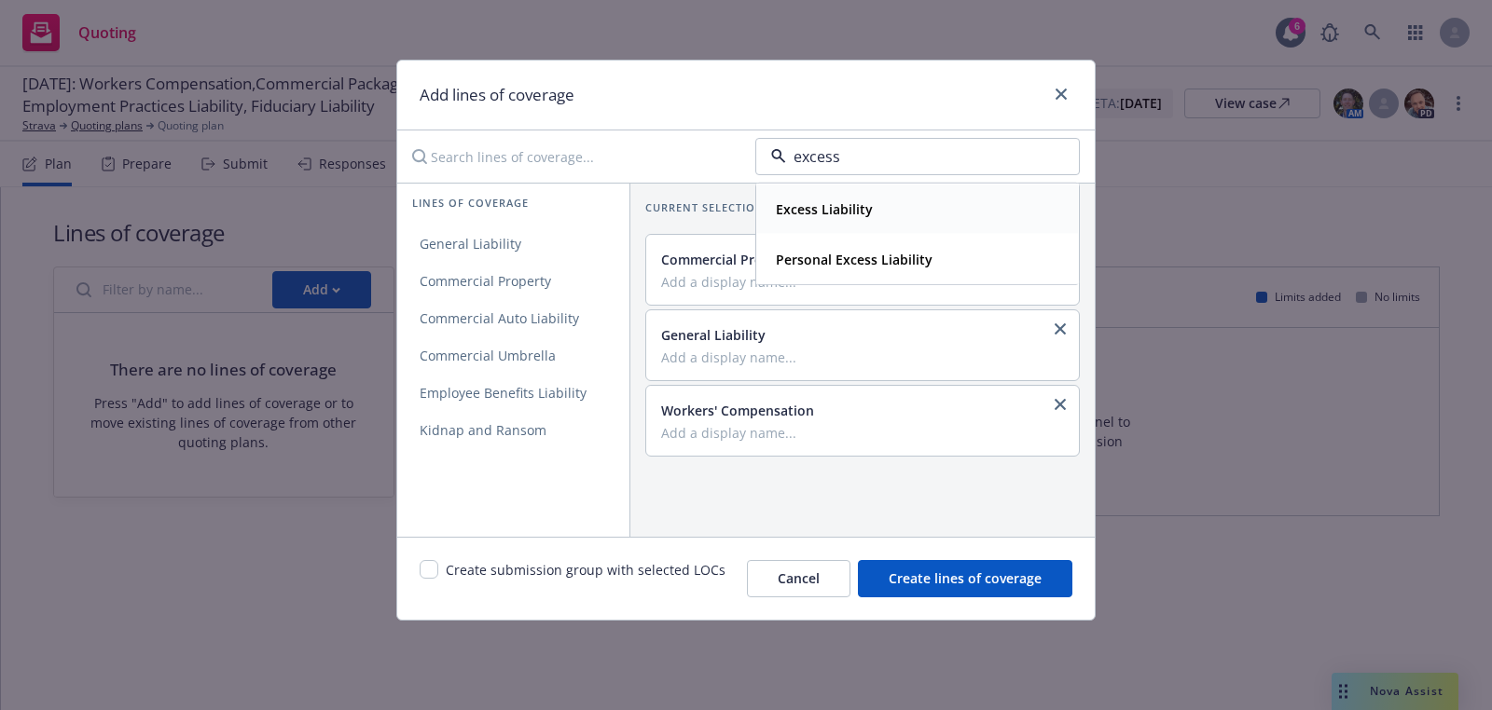
click at [855, 211] on strong "Excess Liability" at bounding box center [824, 209] width 97 height 18
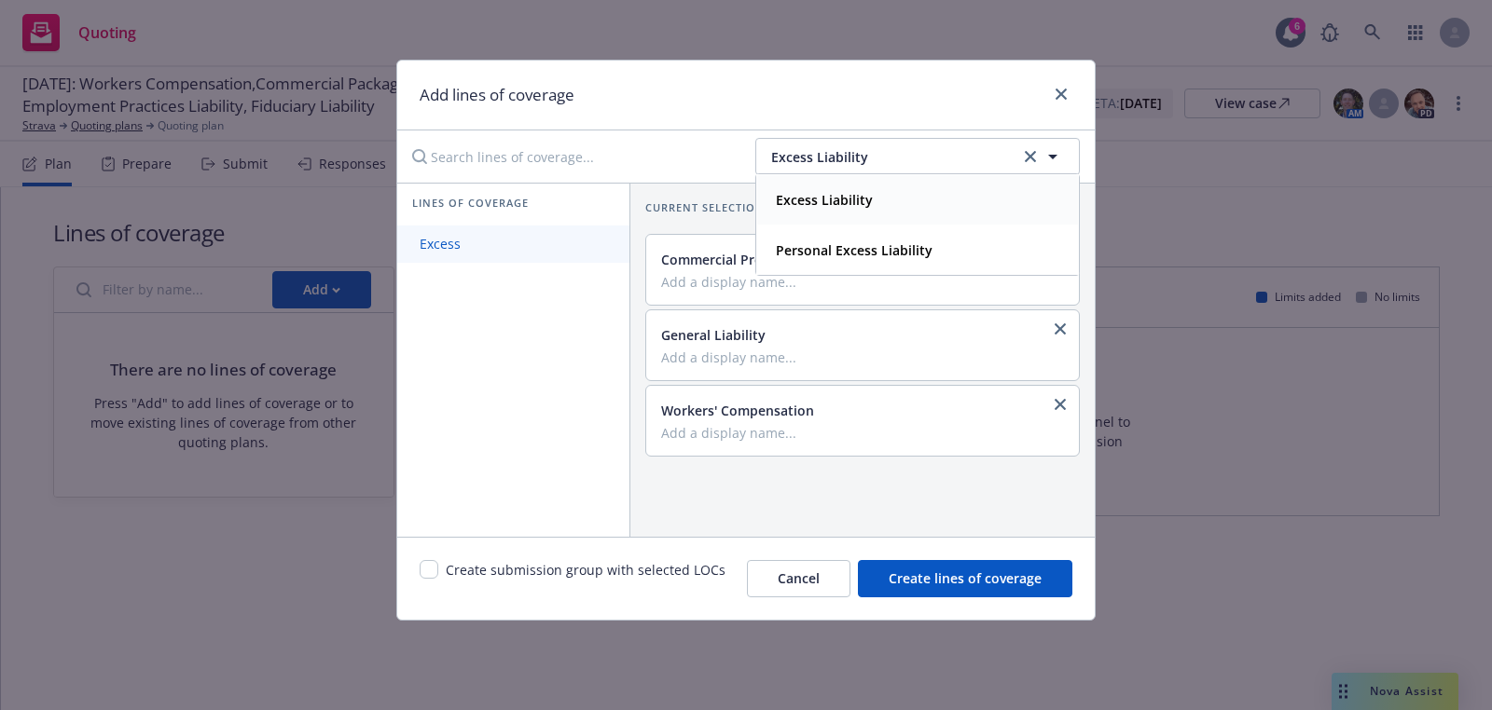
click at [535, 243] on link "Excess" at bounding box center [513, 244] width 232 height 37
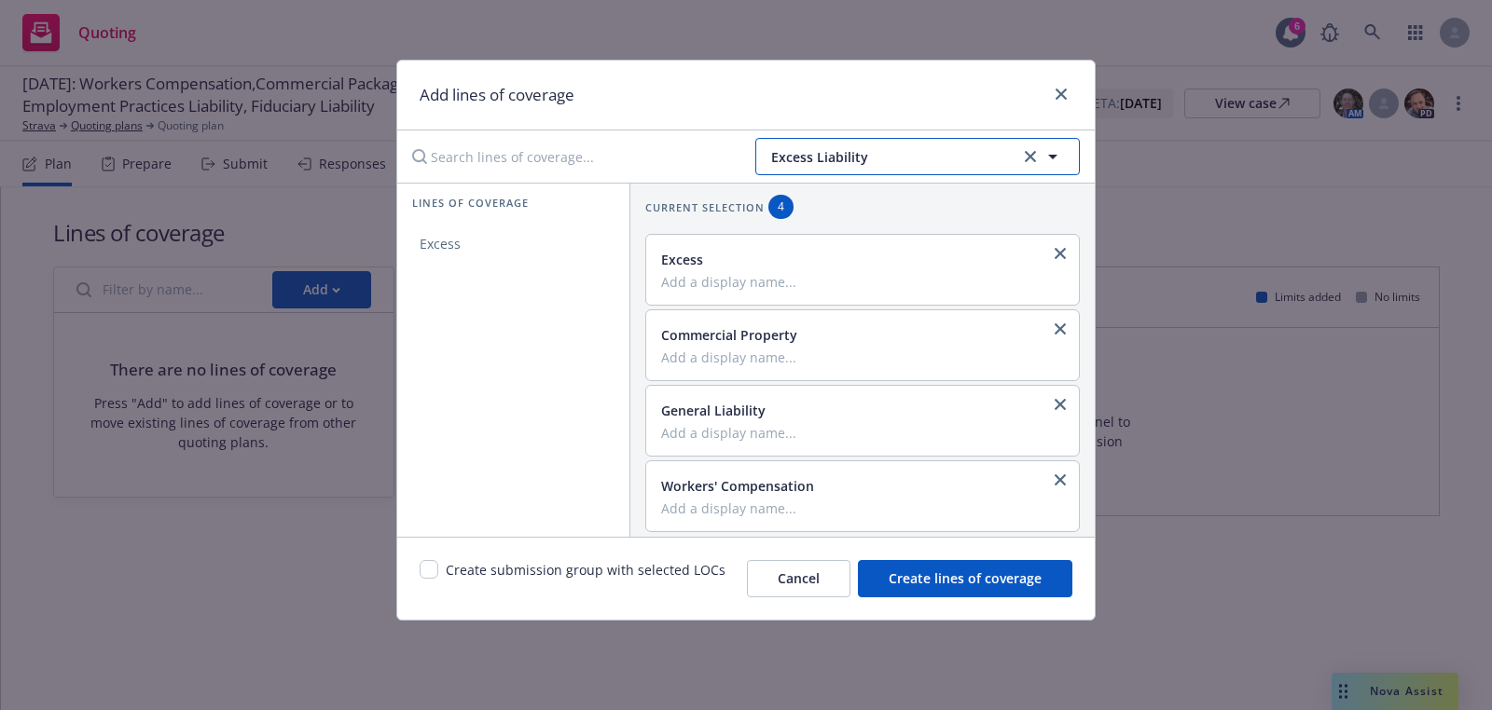
click at [818, 143] on button "Excess Liability" at bounding box center [917, 156] width 324 height 37
click at [823, 216] on div "Crime" at bounding box center [917, 209] width 298 height 27
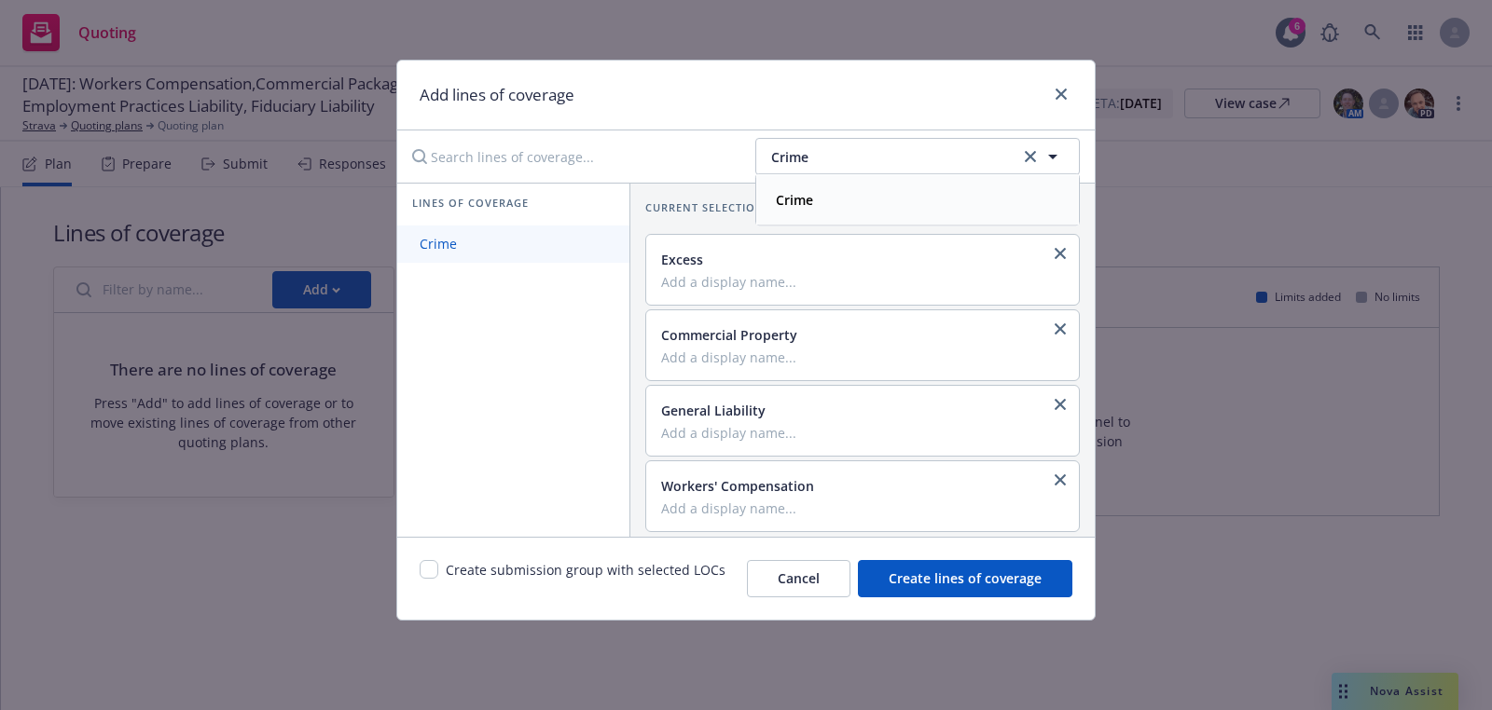
click at [568, 242] on link "Crime" at bounding box center [513, 244] width 232 height 37
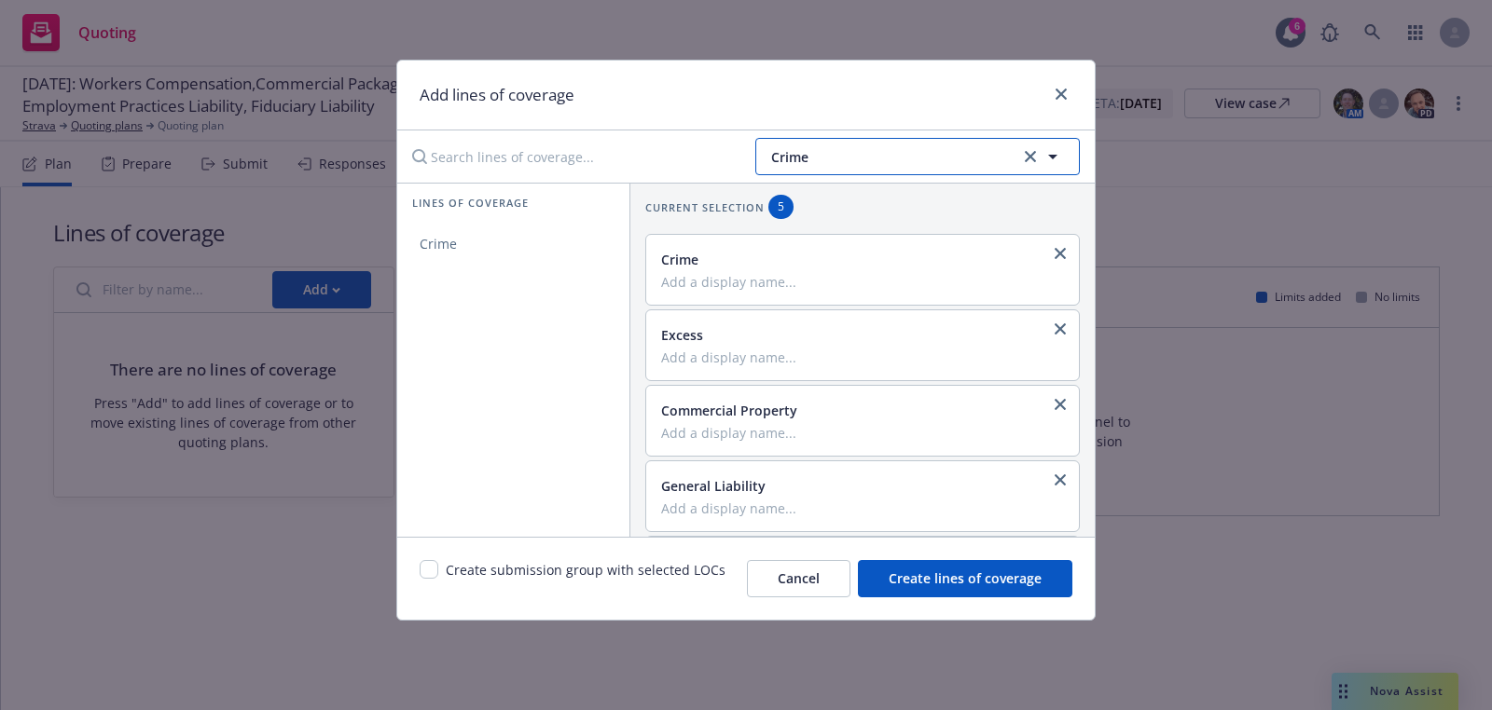
click at [894, 167] on button "Crime" at bounding box center [917, 156] width 324 height 37
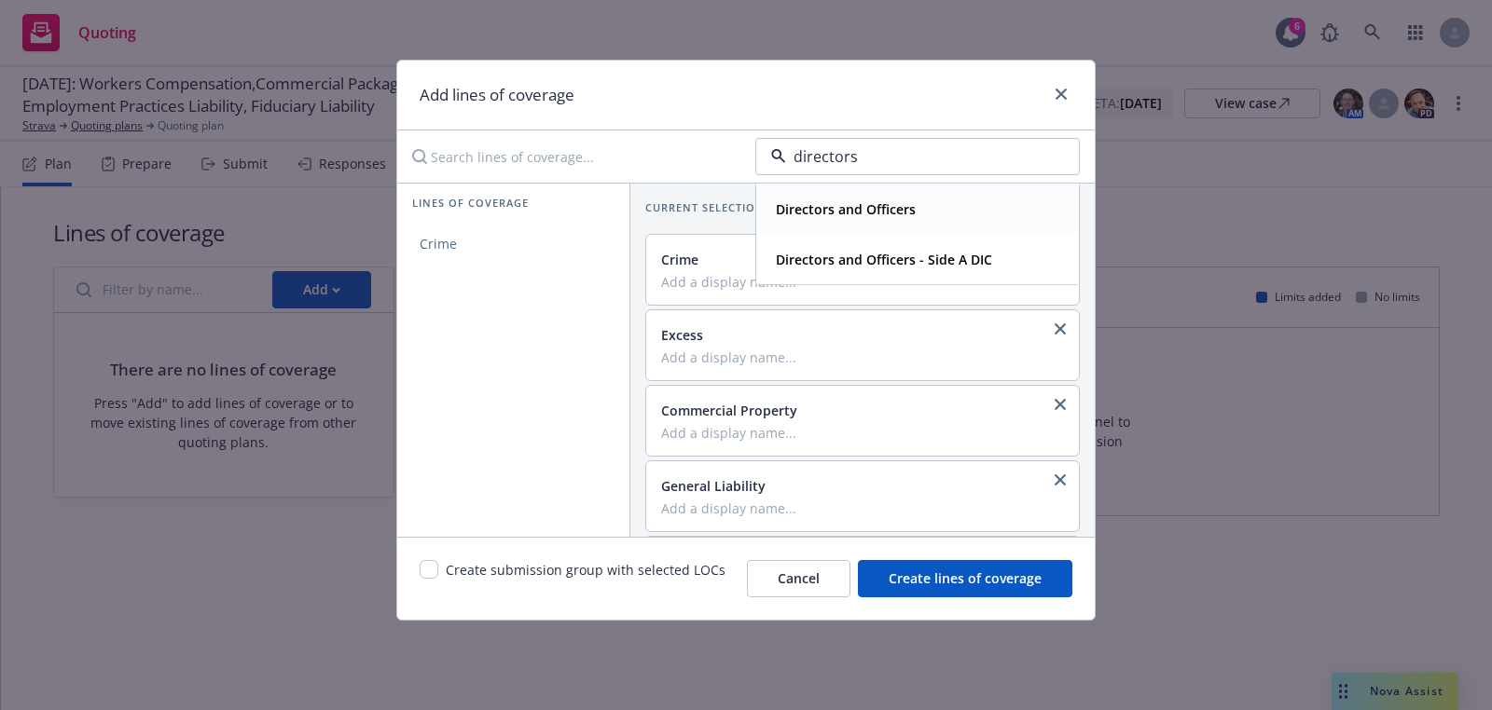
click at [847, 203] on strong "Directors and Officers" at bounding box center [846, 209] width 140 height 18
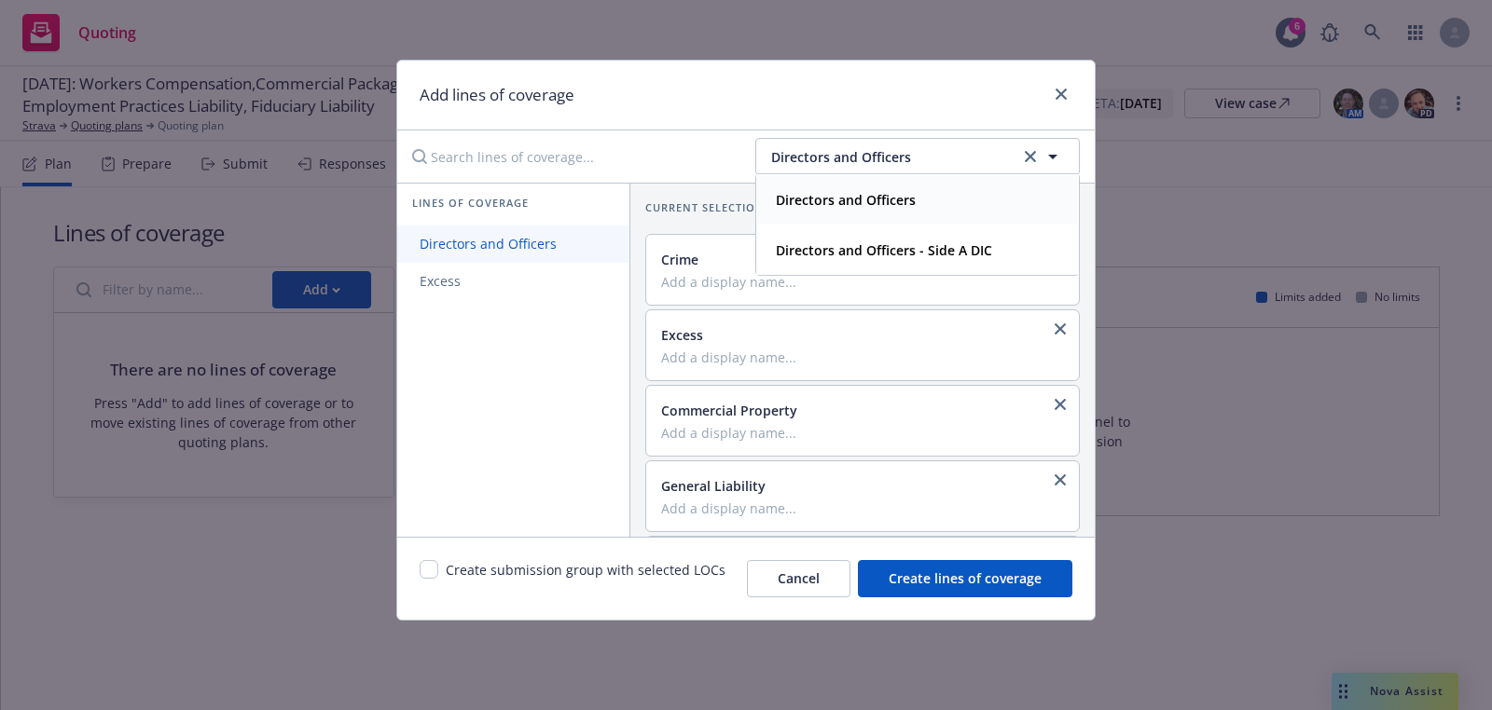
click at [549, 226] on link "Directors and Officers" at bounding box center [513, 244] width 232 height 37
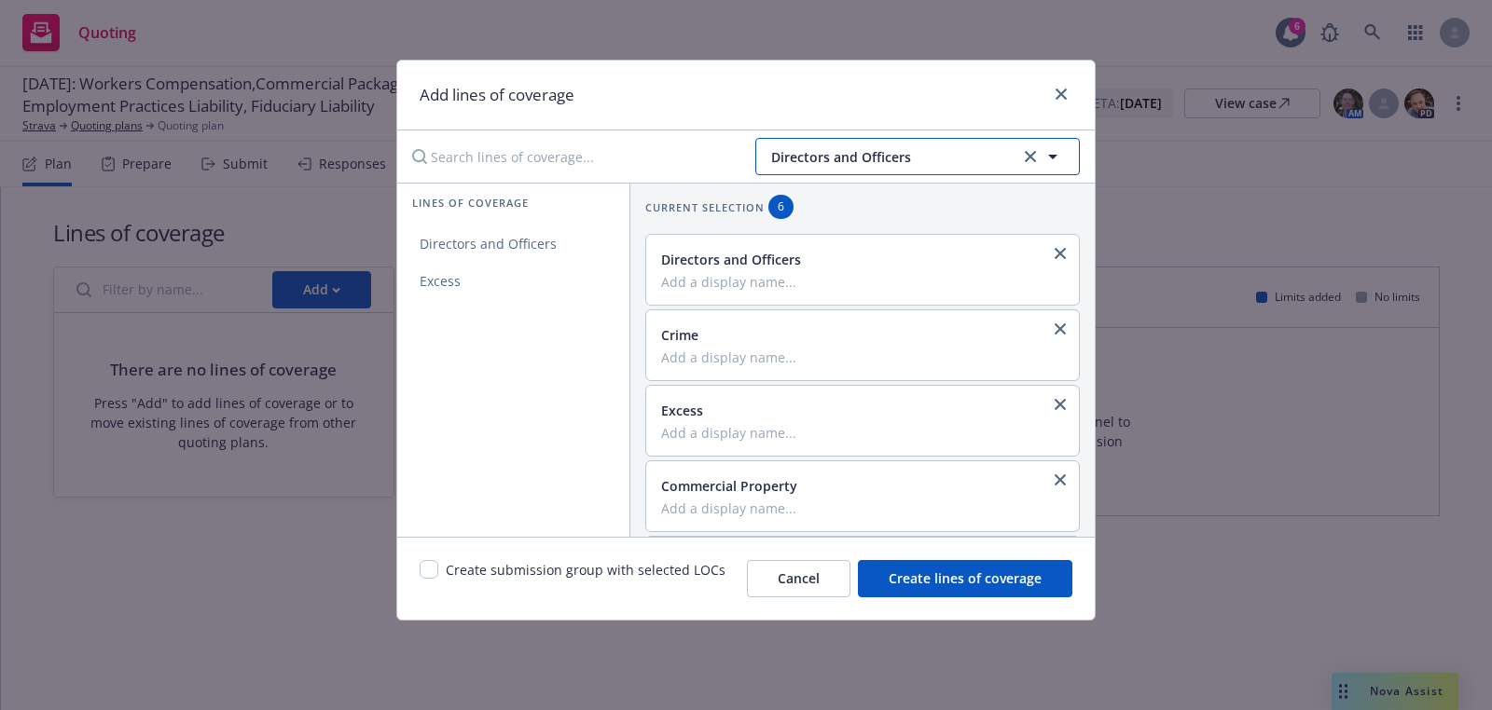
click at [794, 148] on span "Directors and Officers" at bounding box center [892, 157] width 243 height 20
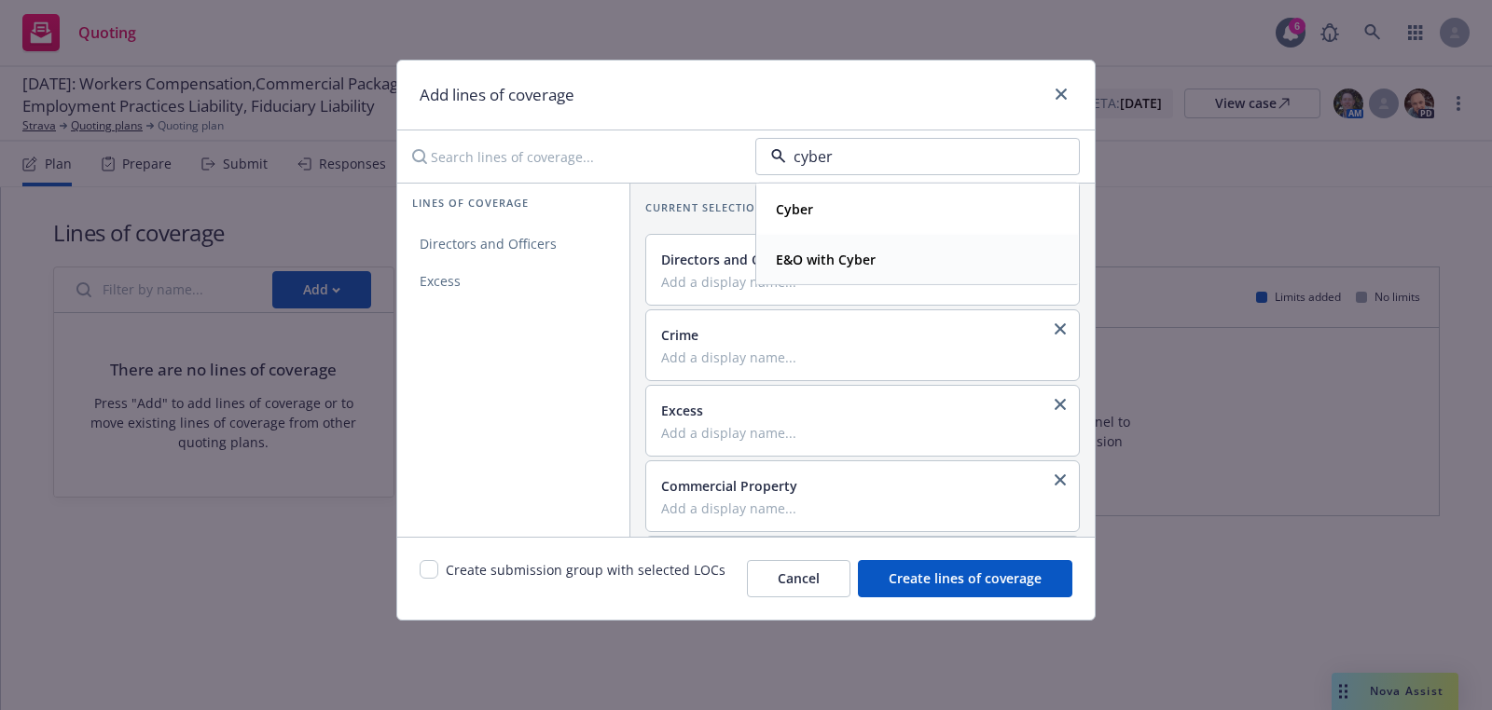
click at [852, 258] on strong "E&O with Cyber" at bounding box center [826, 260] width 100 height 18
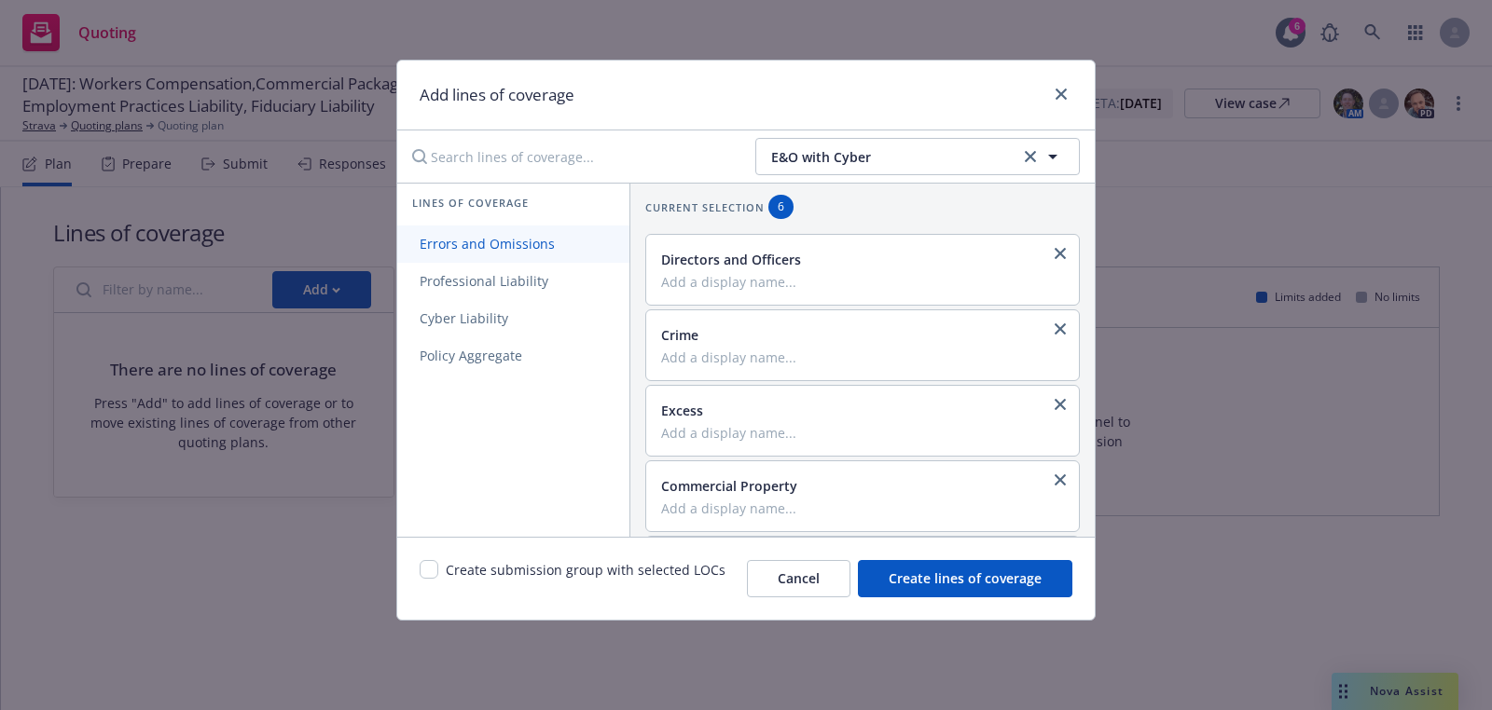
click at [468, 257] on link "Errors and Omissions" at bounding box center [513, 244] width 232 height 37
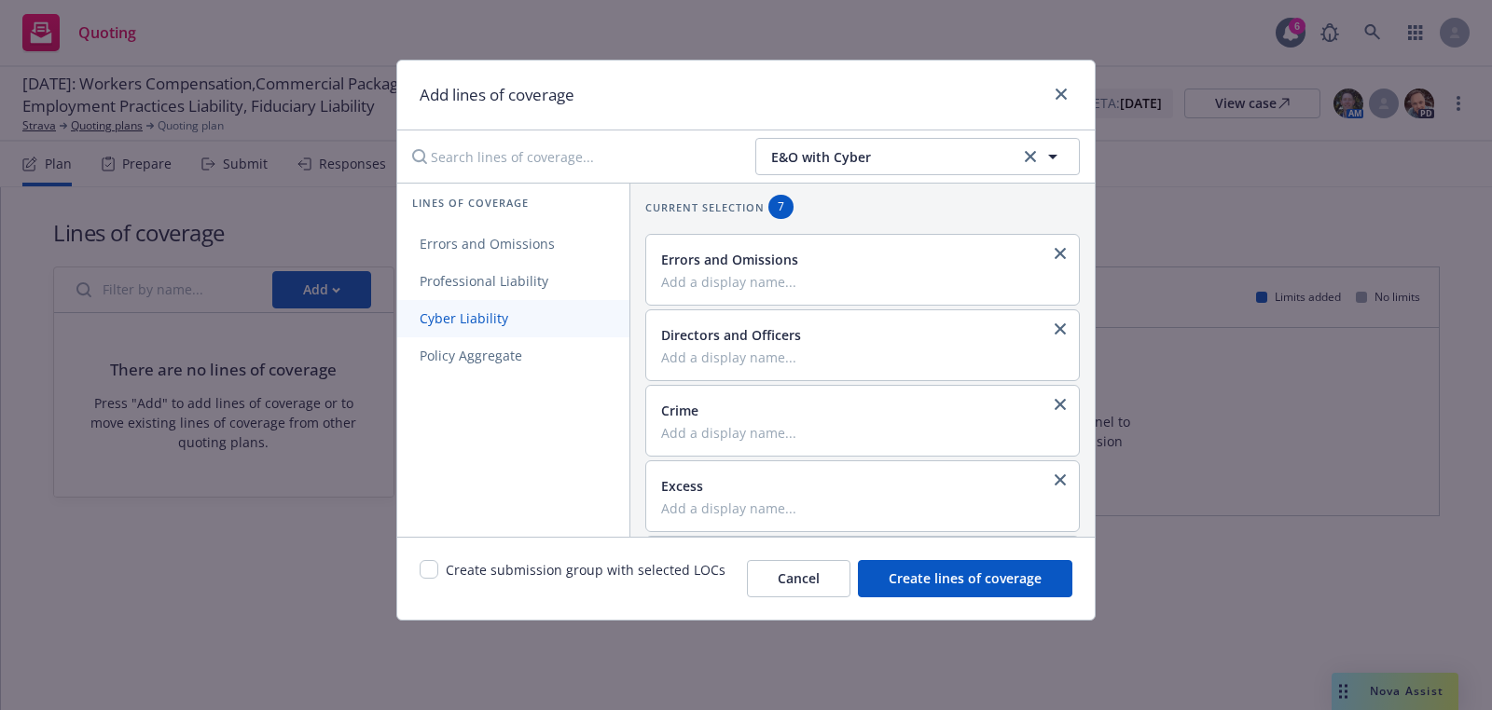
click at [464, 308] on link "Cyber Liability" at bounding box center [513, 318] width 232 height 37
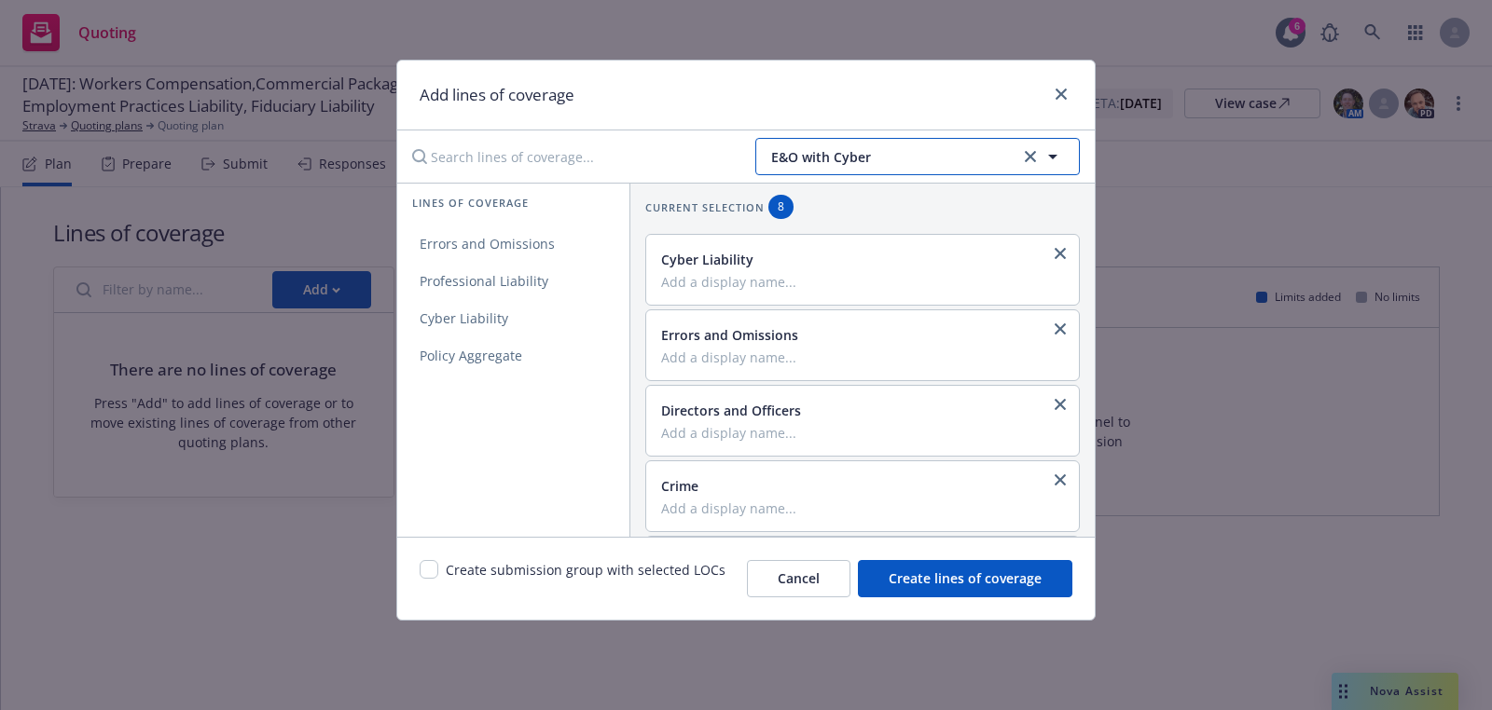
click at [810, 149] on span "E&O with Cyber" at bounding box center [892, 157] width 243 height 20
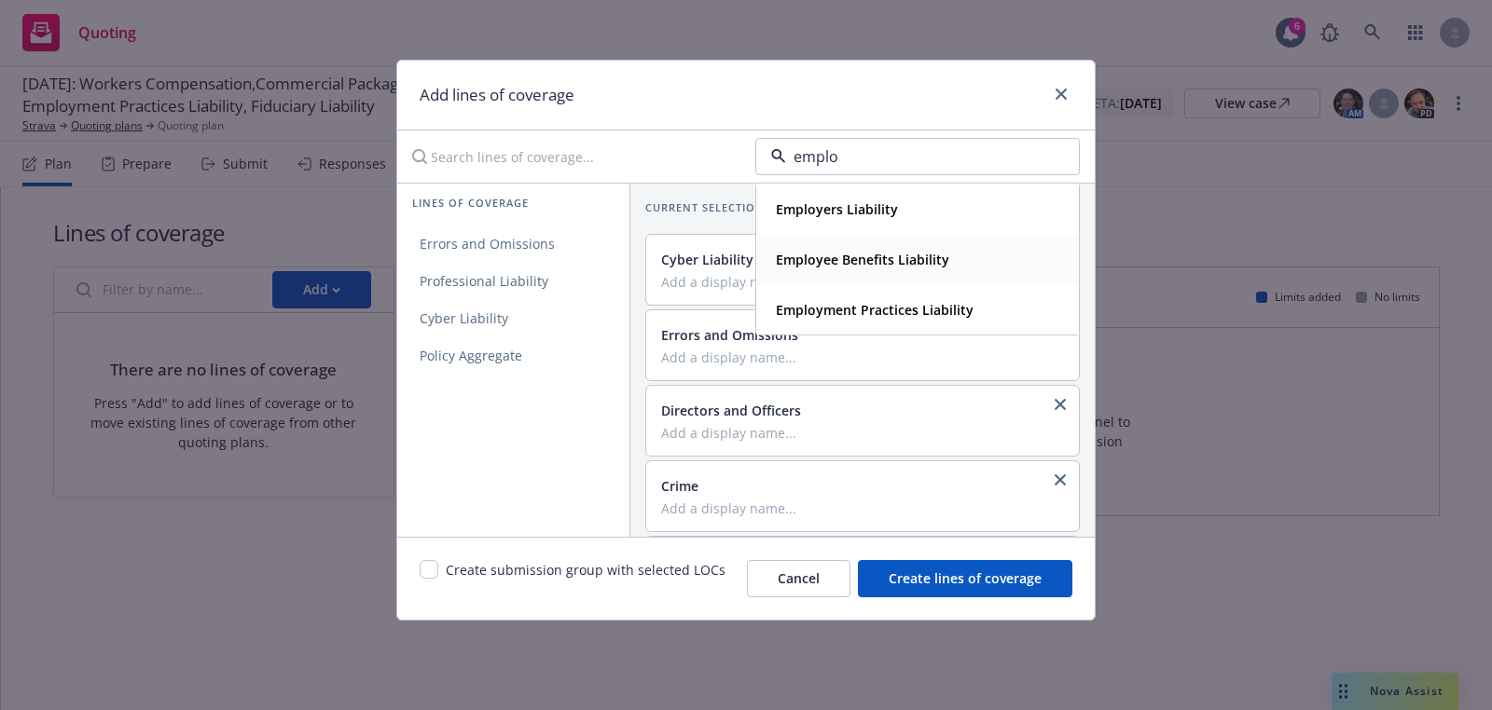
click at [861, 317] on span "Employment Practices Liability" at bounding box center [875, 310] width 198 height 20
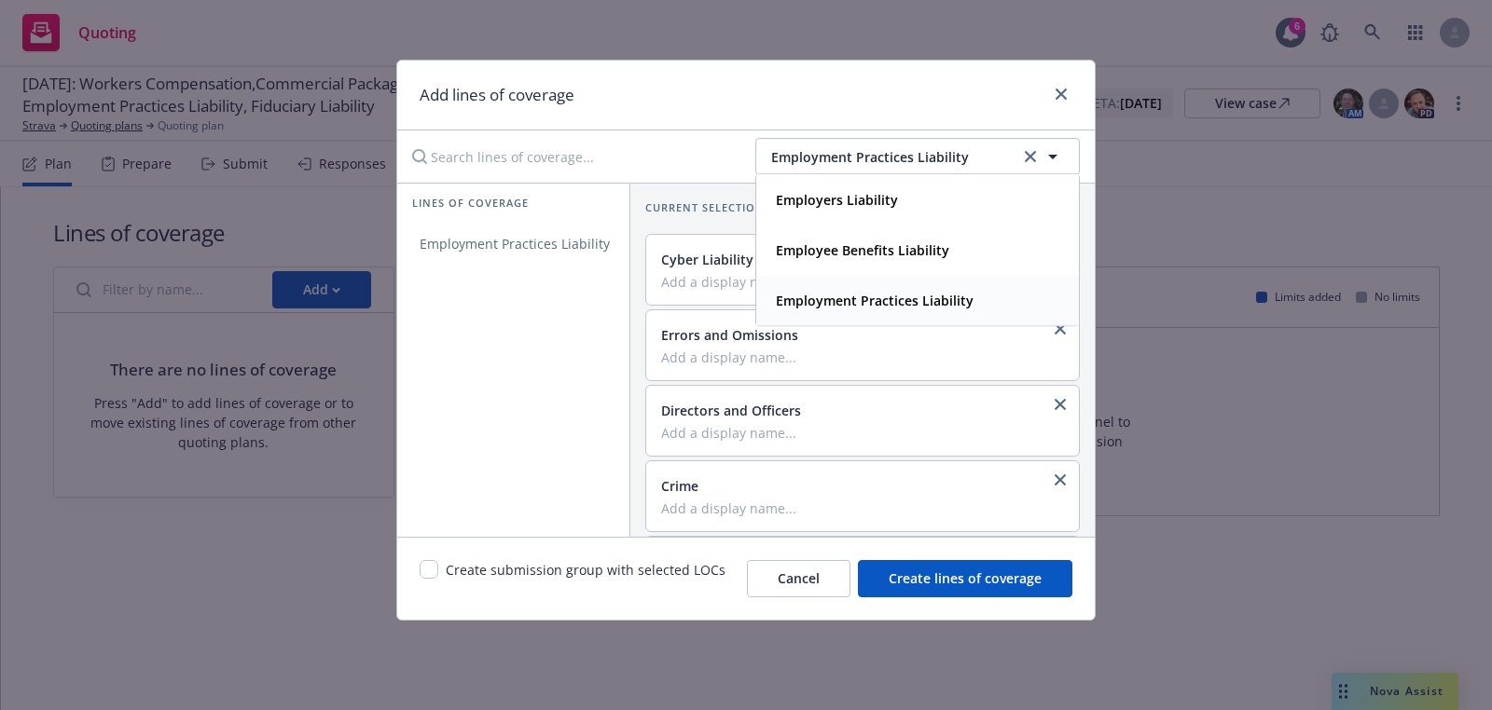
click at [564, 262] on div "Lines of coverage Employment Practices Liability" at bounding box center [513, 360] width 232 height 354
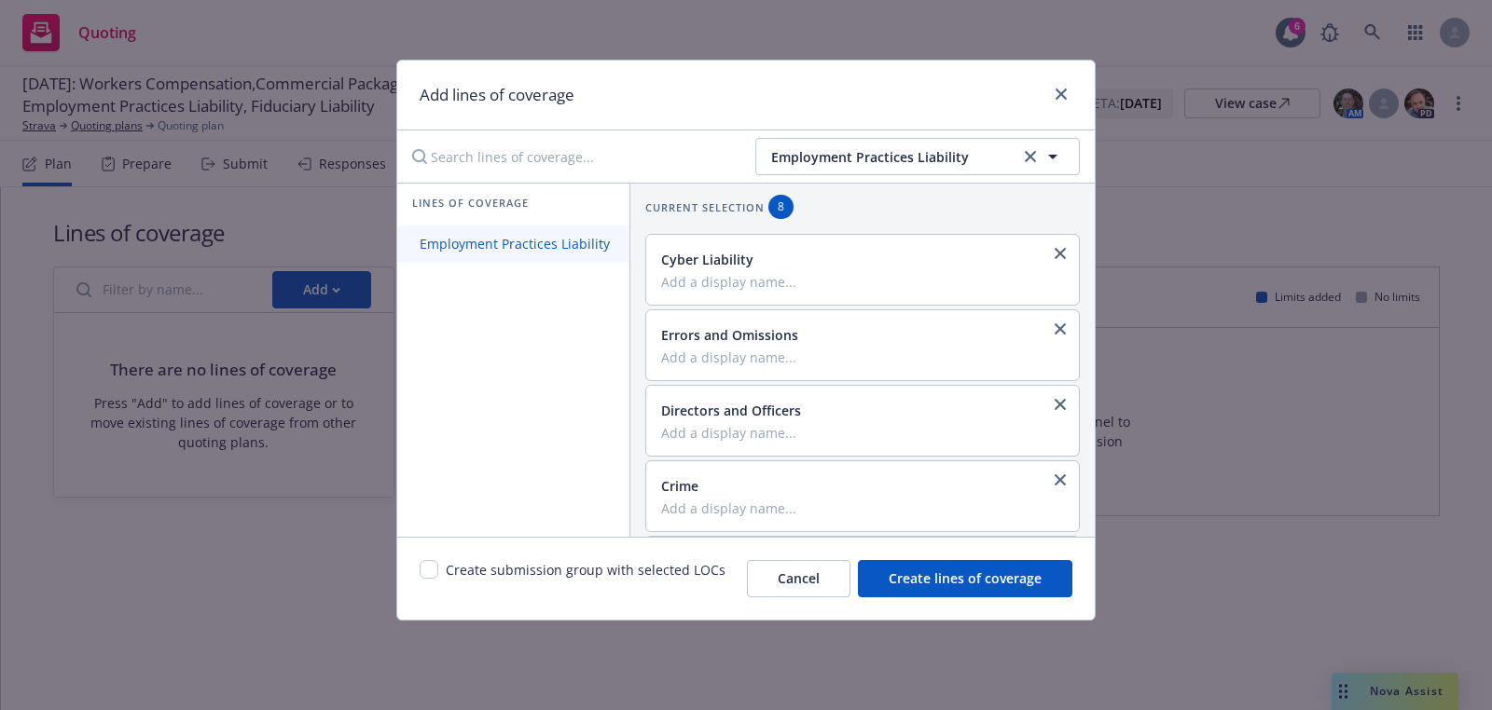
click at [564, 257] on link "Employment Practices Liability" at bounding box center [514, 244] width 235 height 37
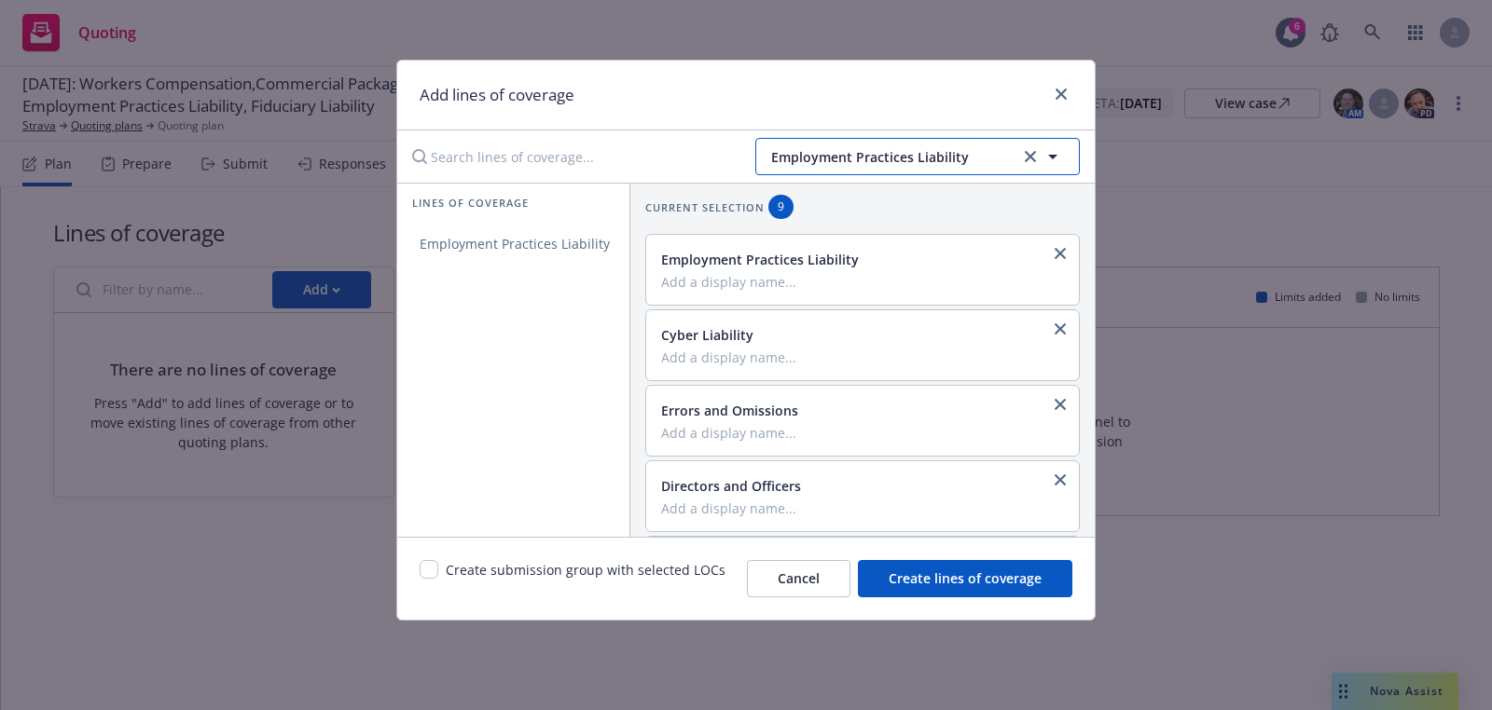
click at [882, 157] on span "Employment Practices Liability" at bounding box center [892, 157] width 243 height 20
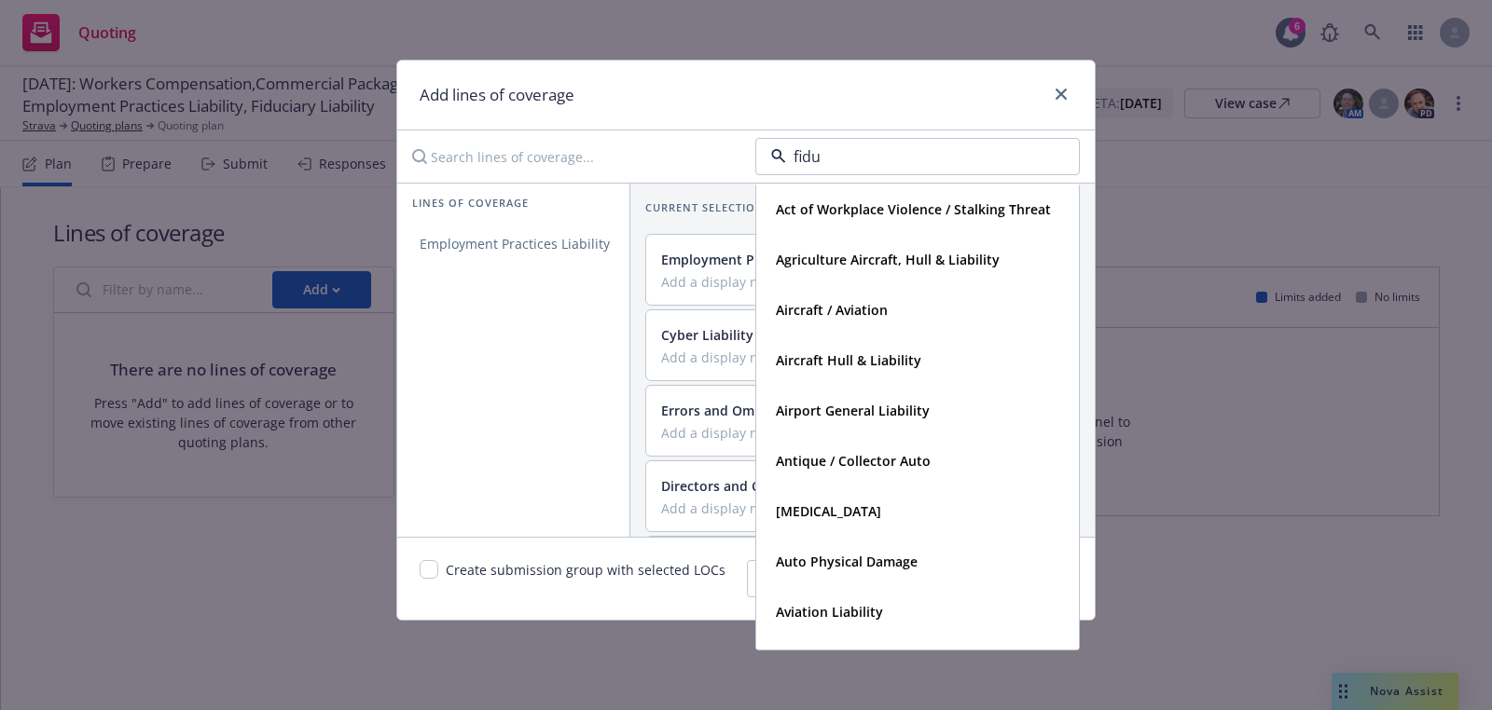
type input "fiduc"
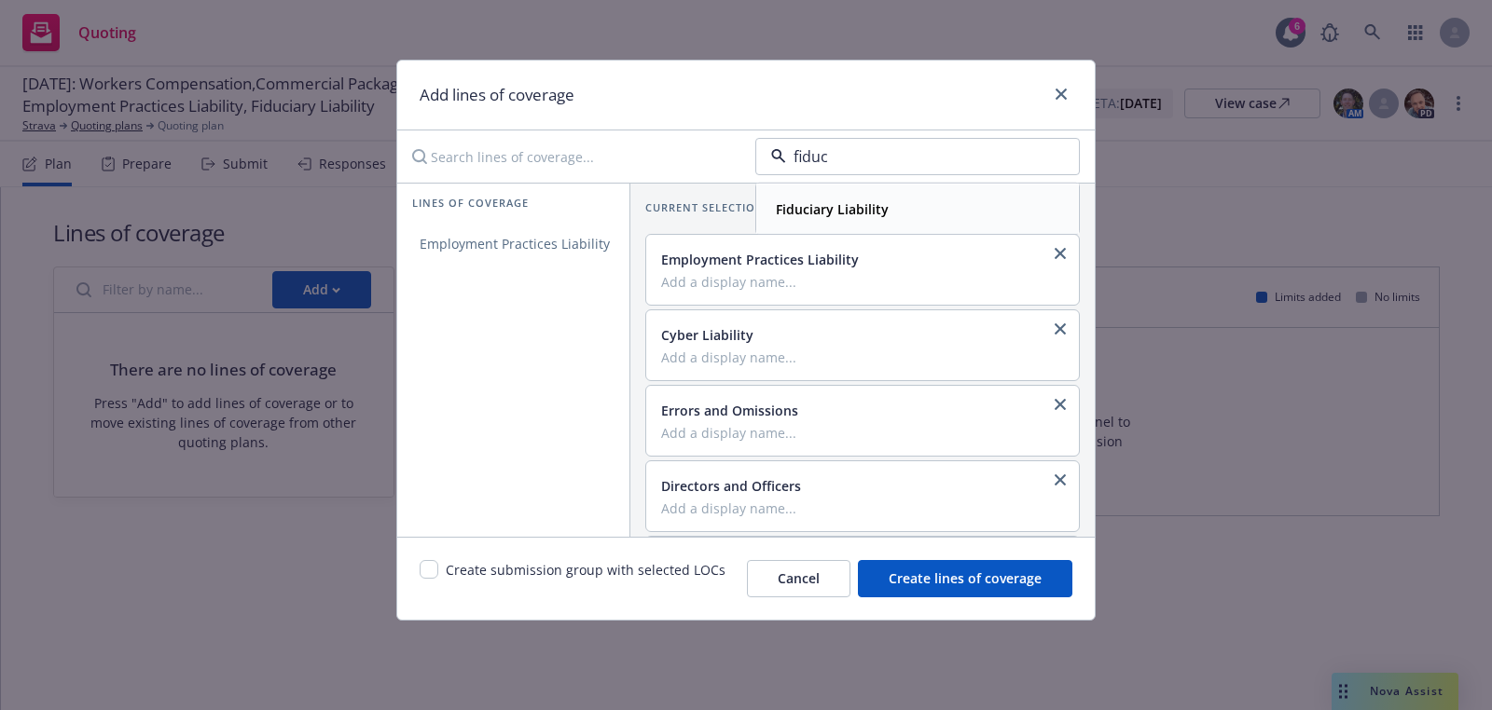
click at [870, 210] on strong "Fiduciary Liability" at bounding box center [832, 209] width 113 height 18
click at [580, 220] on div "Lines of coverage" at bounding box center [513, 205] width 232 height 42
drag, startPoint x: 567, startPoint y: 253, endPoint x: 581, endPoint y: 253, distance: 14.0
click at [567, 253] on link "Fiduciary Liability" at bounding box center [513, 244] width 232 height 37
click at [434, 578] on div "Create submission group with selected LOCs" at bounding box center [573, 578] width 306 height 37
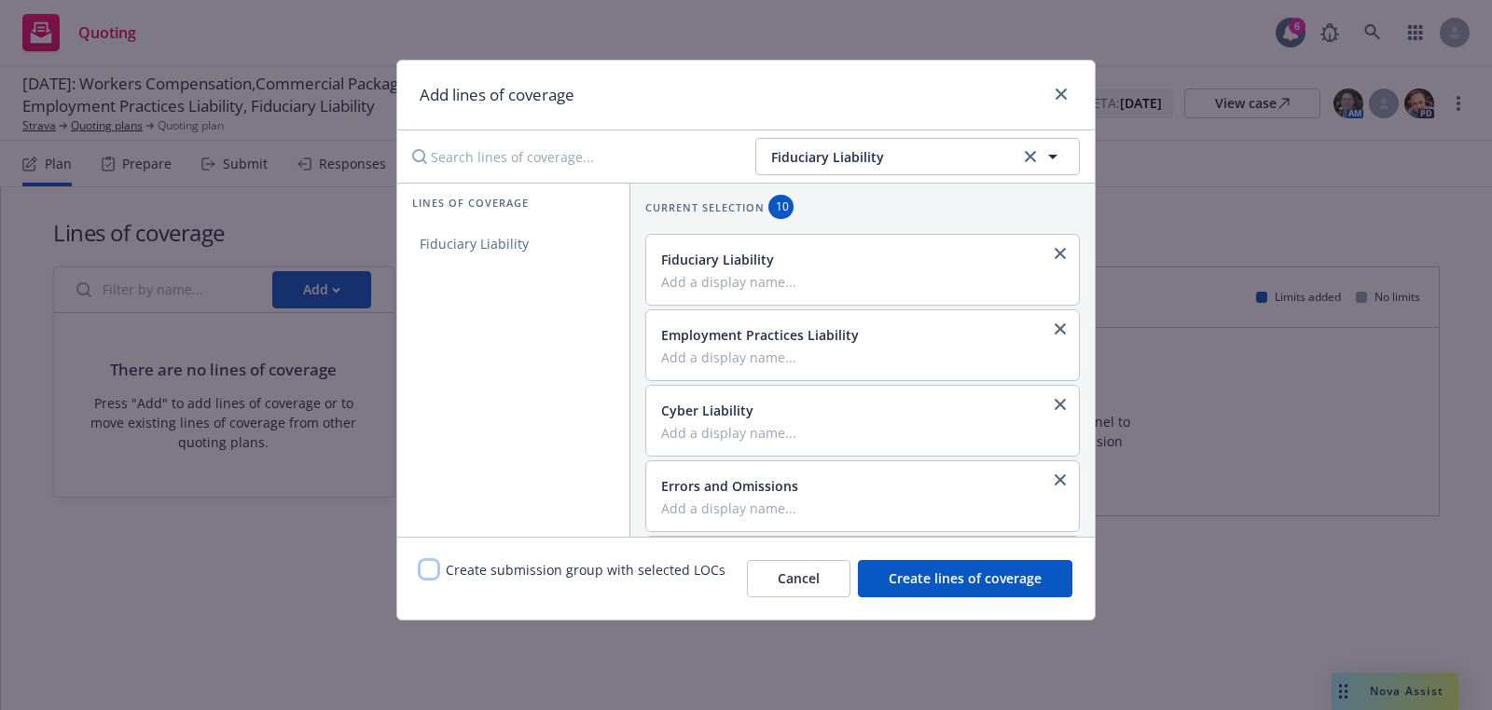
click at [429, 572] on input "checkbox" at bounding box center [429, 569] width 19 height 19
checkbox input "true"
click at [964, 571] on span "Create lines of coverage" at bounding box center [965, 579] width 153 height 18
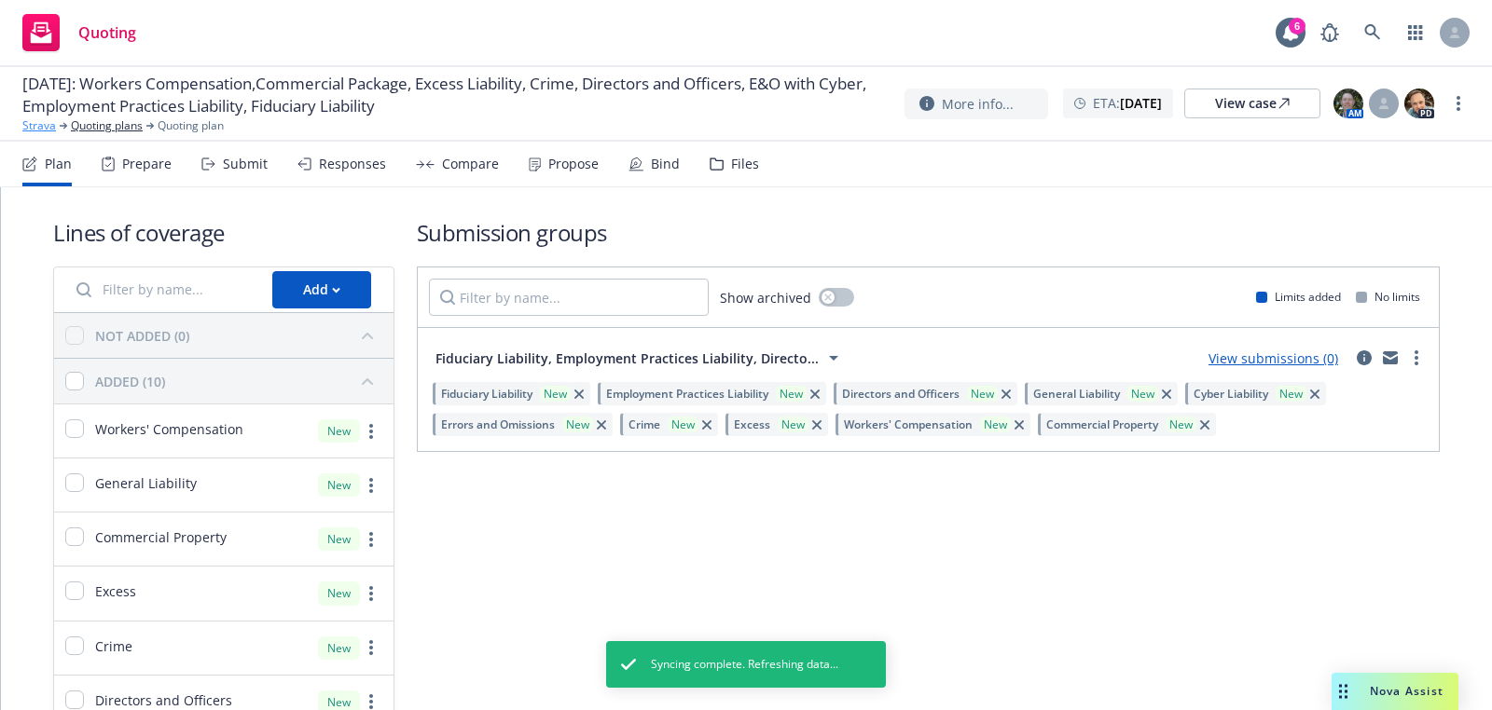
click at [29, 131] on link "Strava" at bounding box center [39, 125] width 34 height 17
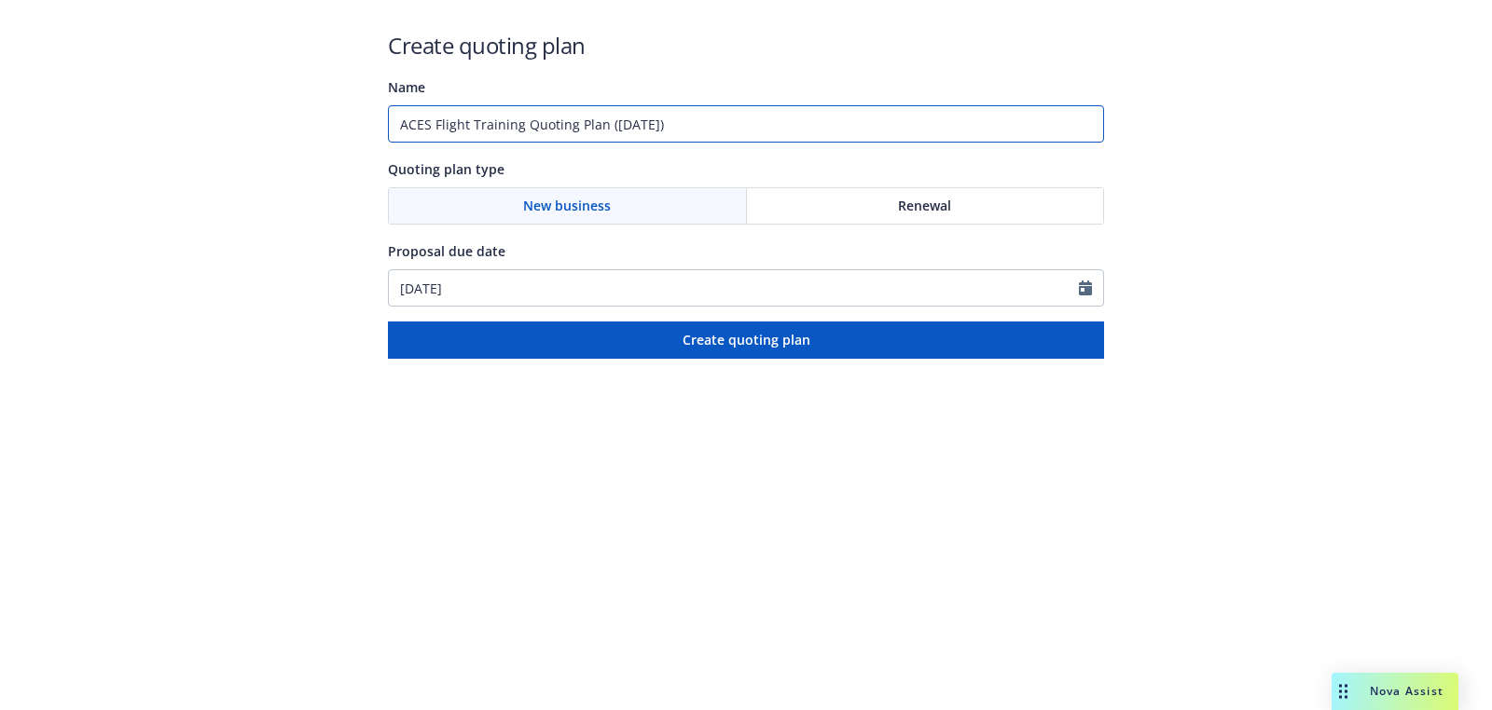
click at [582, 123] on input "ACES Flight Training Quoting Plan ([DATE])" at bounding box center [746, 123] width 716 height 37
type input "[DATE]"
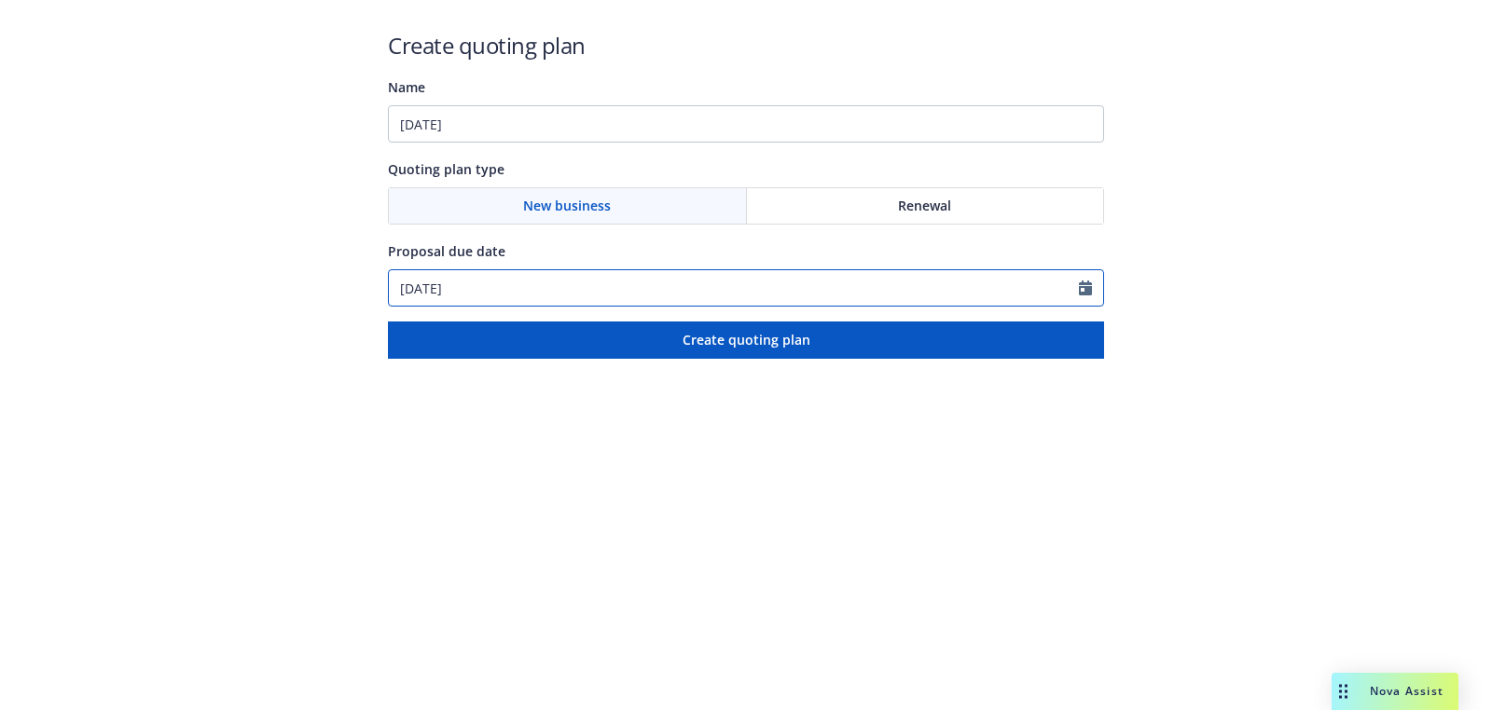
click at [521, 280] on input "[DATE]" at bounding box center [734, 287] width 690 height 35
select select "9"
paste input "12/11"
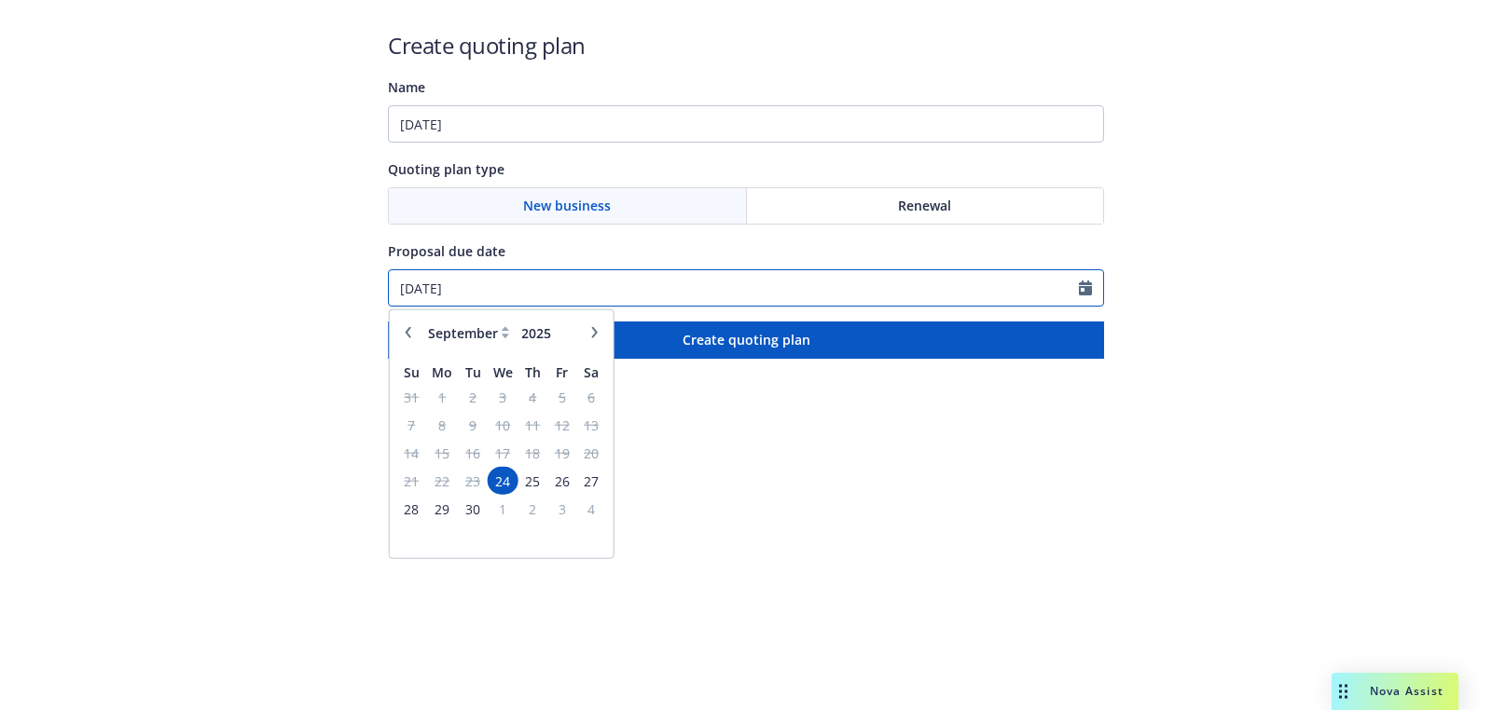
type input "12/11/2025"
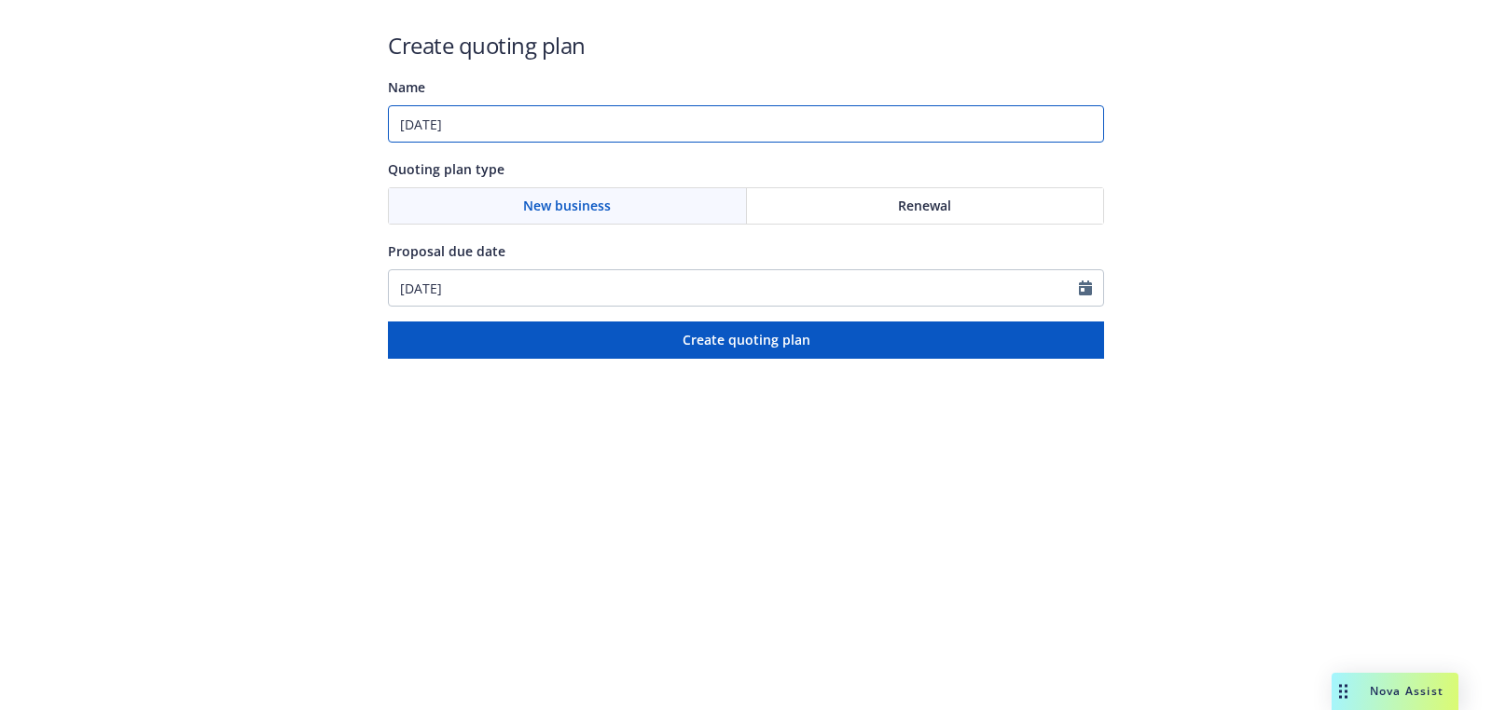
click at [554, 131] on input "12/11/2025" at bounding box center [746, 123] width 716 height 37
paste input "Aircraft / Aviation"
type input "12/11/2025: Aircraft / Aviation"
click at [656, 359] on html "Create quoting plan Name 12/11/2025: Aircraft / Aviation Quoting plan type New …" at bounding box center [746, 179] width 1492 height 359
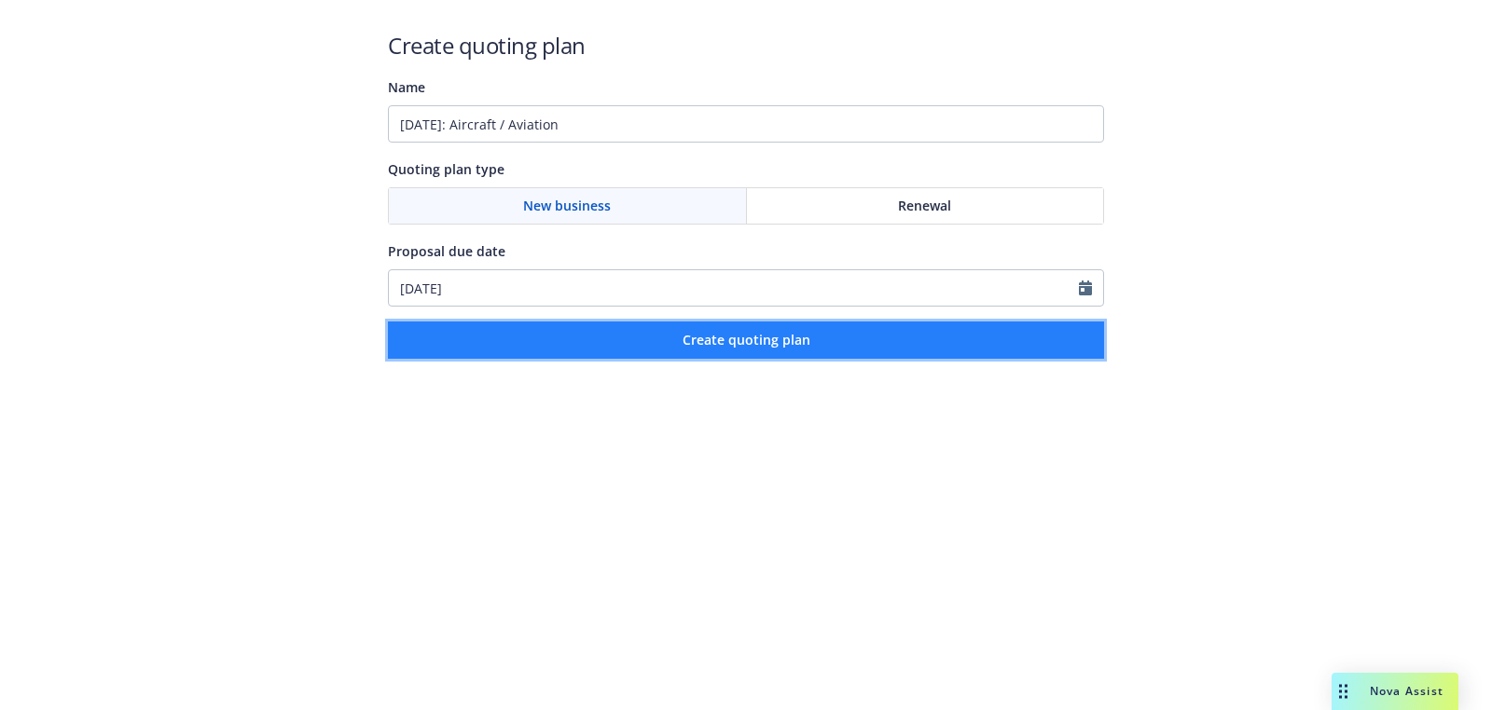
click at [656, 356] on button "Create quoting plan" at bounding box center [746, 340] width 716 height 37
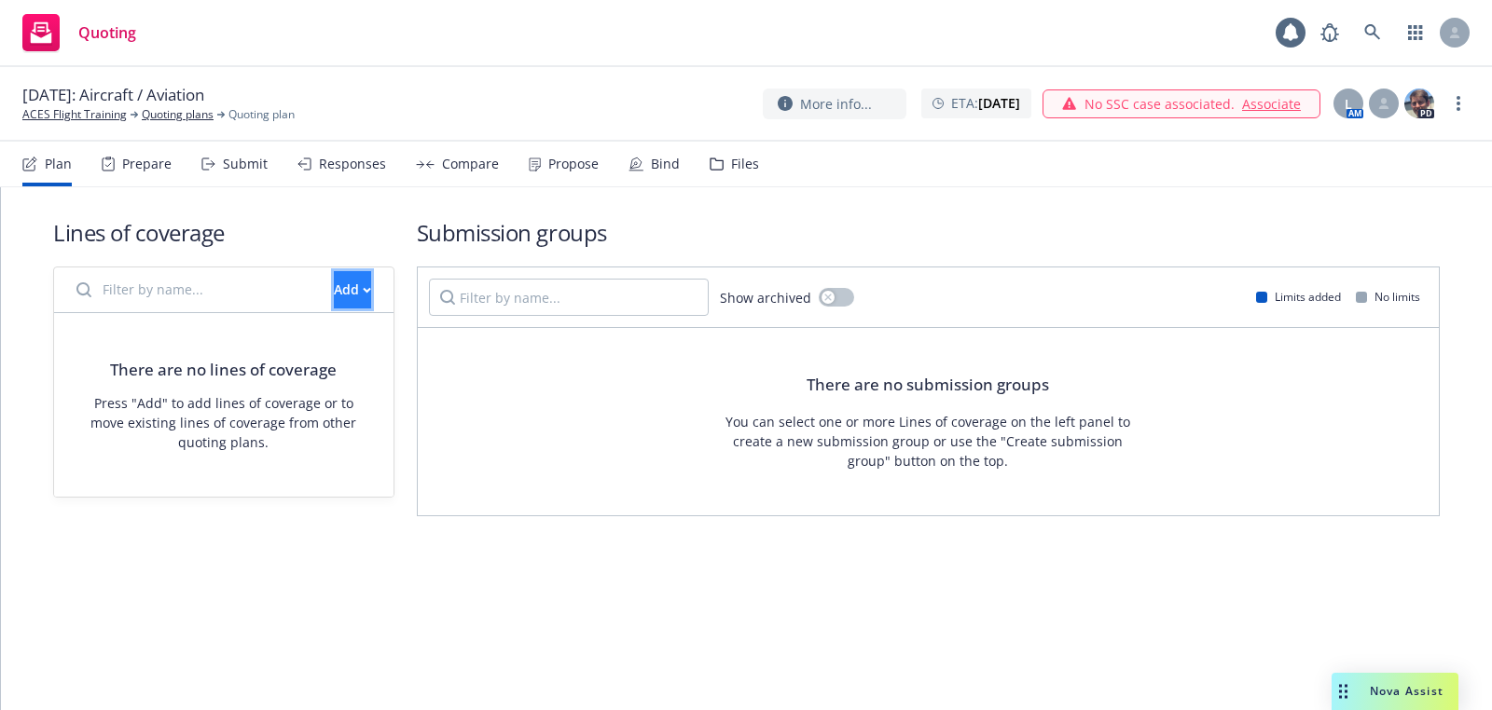
click at [334, 290] on div "Add" at bounding box center [352, 289] width 37 height 35
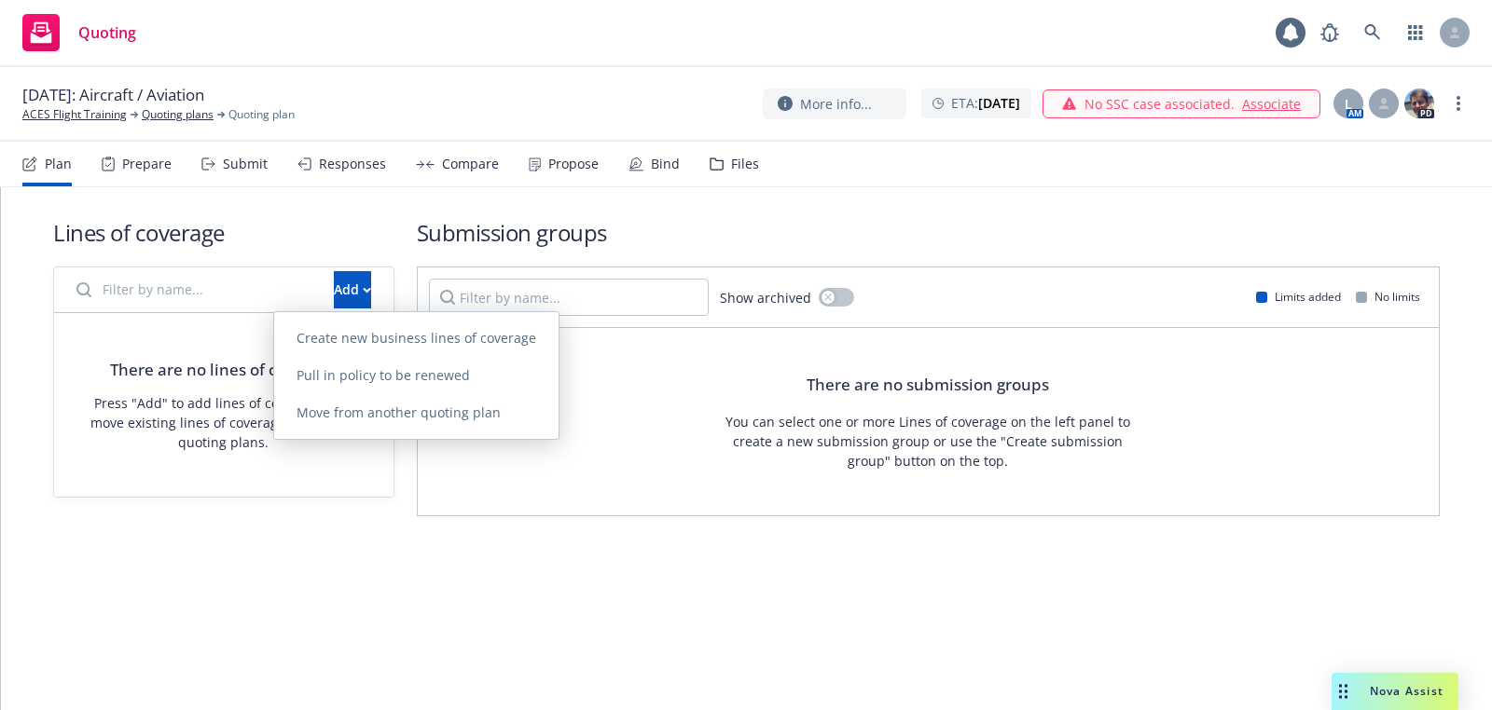
click at [407, 320] on link "Create new business lines of coverage" at bounding box center [416, 338] width 284 height 37
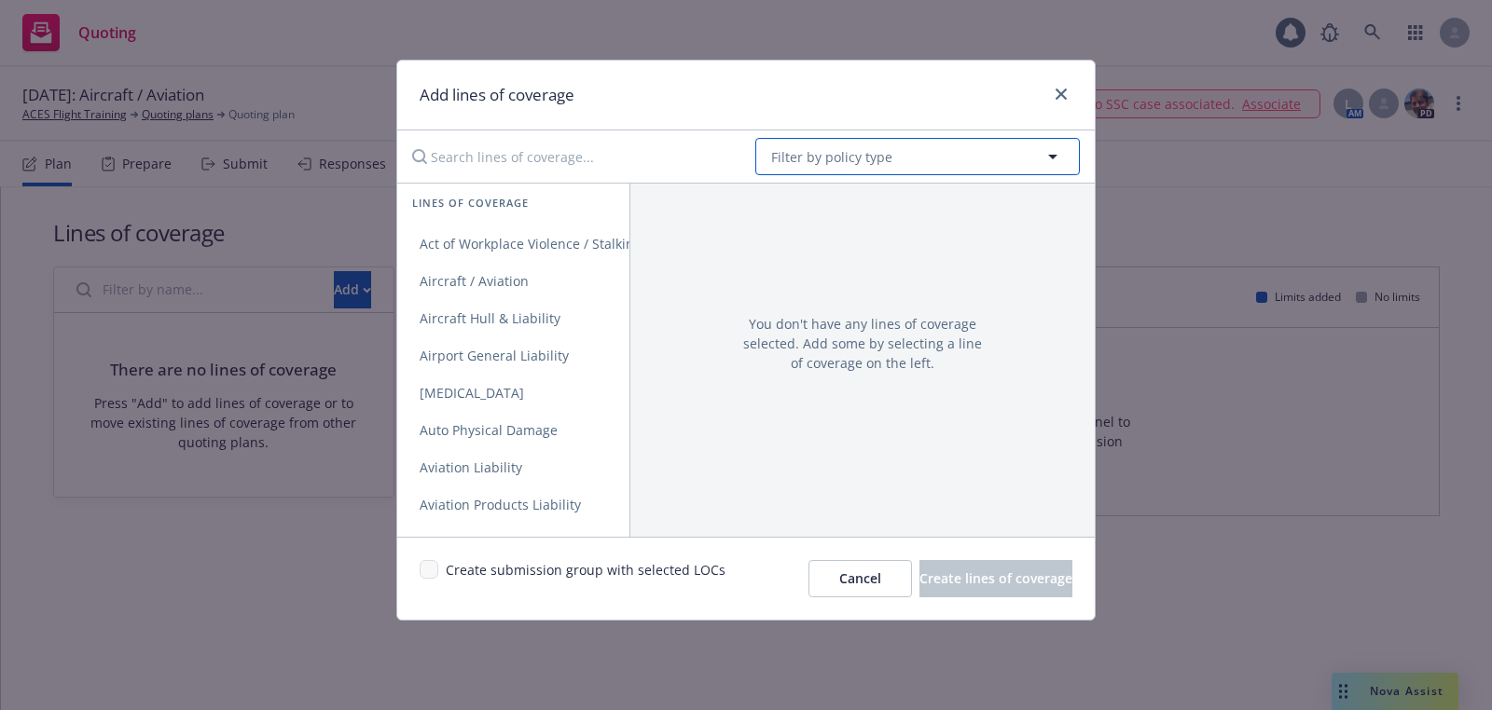
click at [855, 145] on button "Filter by policy type" at bounding box center [917, 156] width 324 height 37
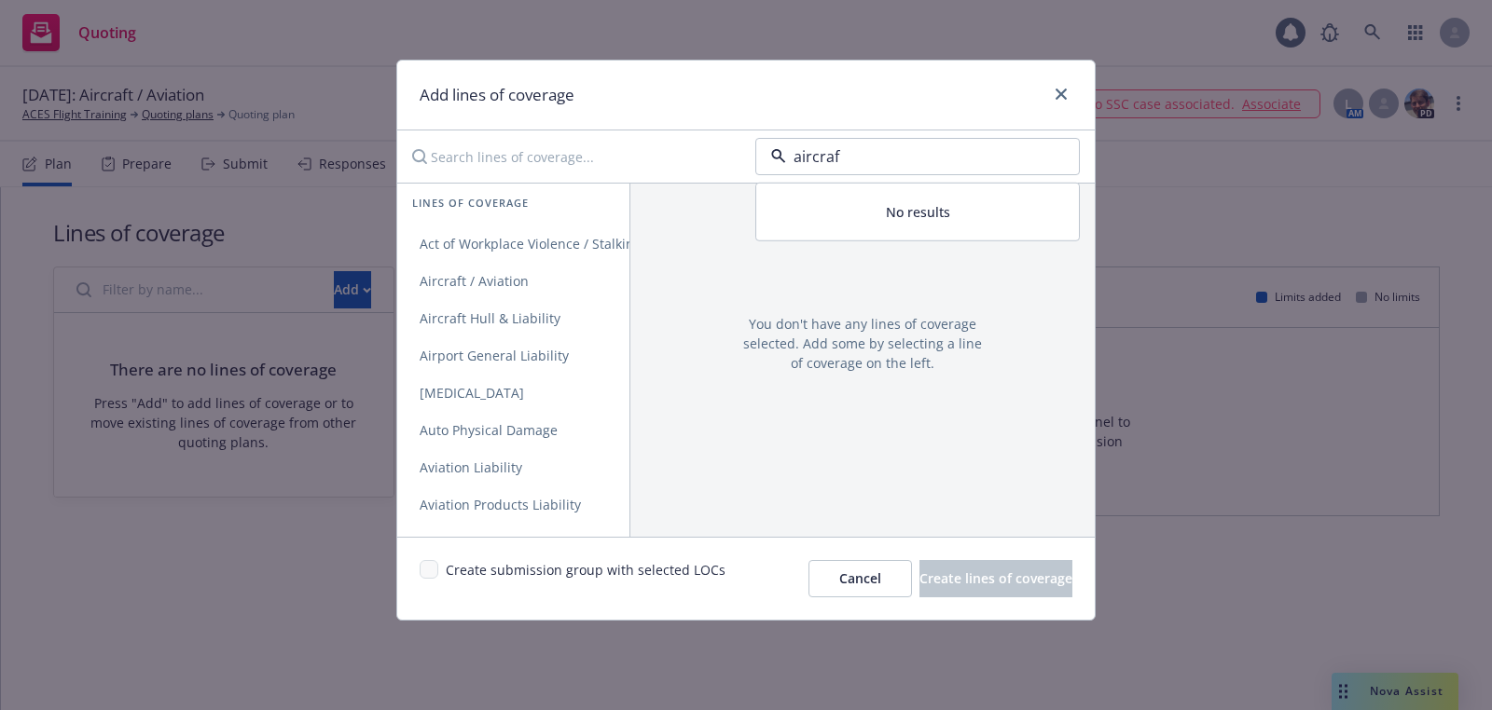
type input "aircraft"
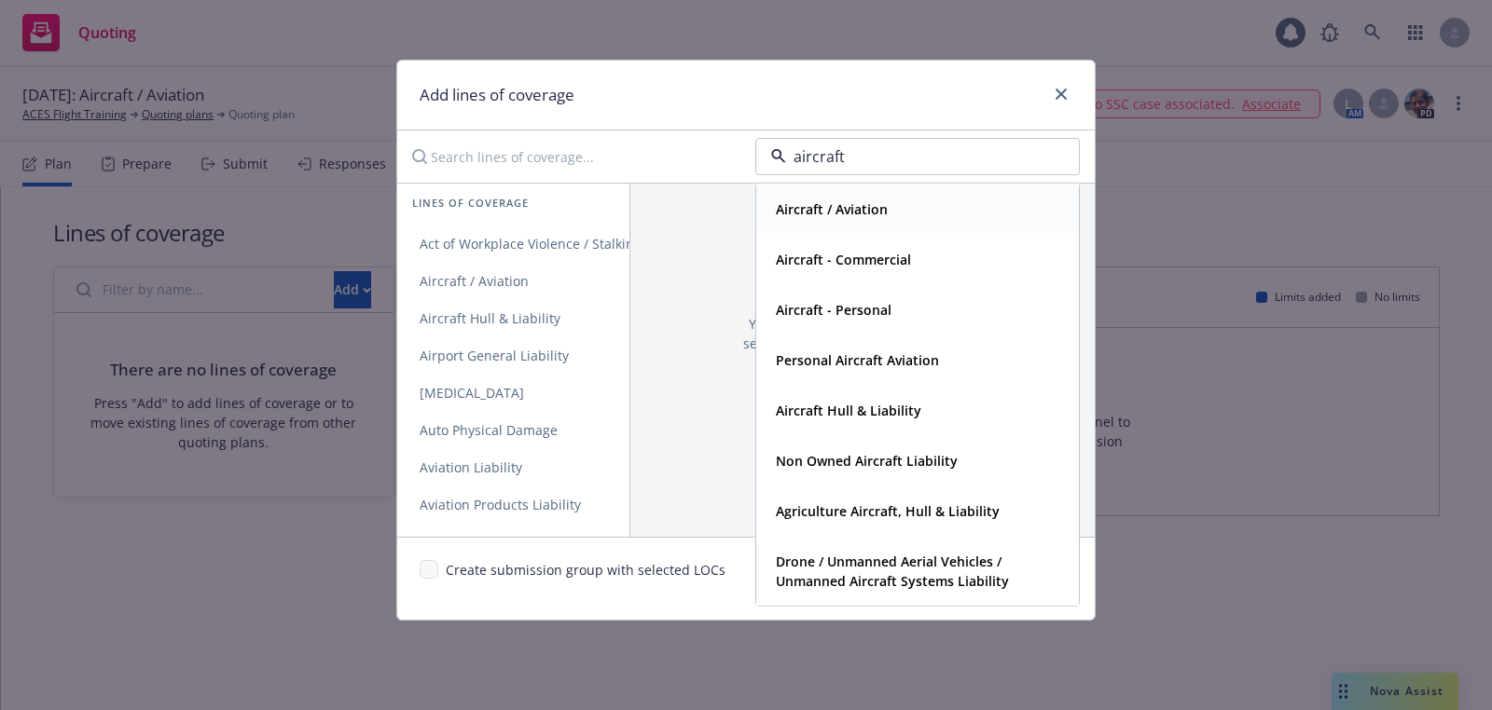
click at [821, 200] on strong "Aircraft / Aviation" at bounding box center [832, 209] width 112 height 18
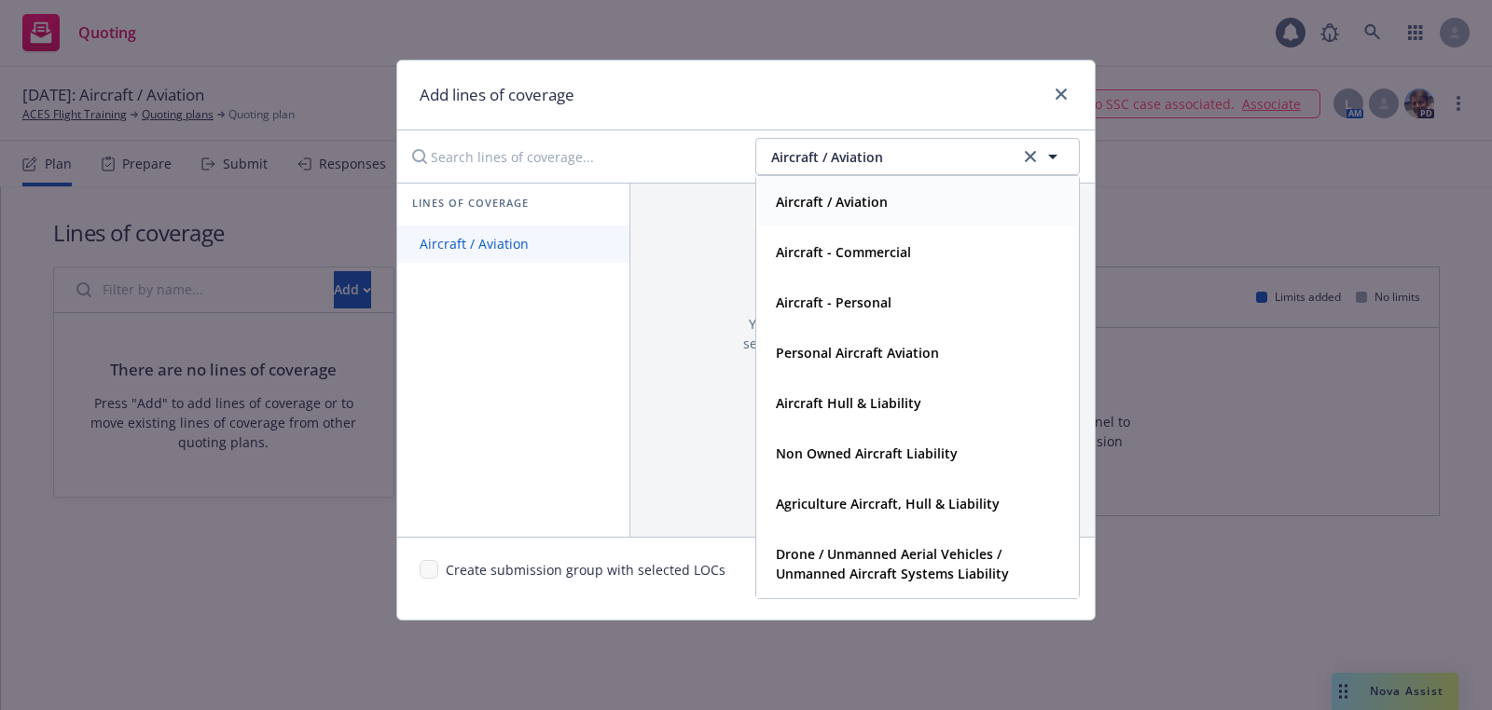
click at [544, 247] on span "Aircraft / Aviation" at bounding box center [474, 244] width 154 height 18
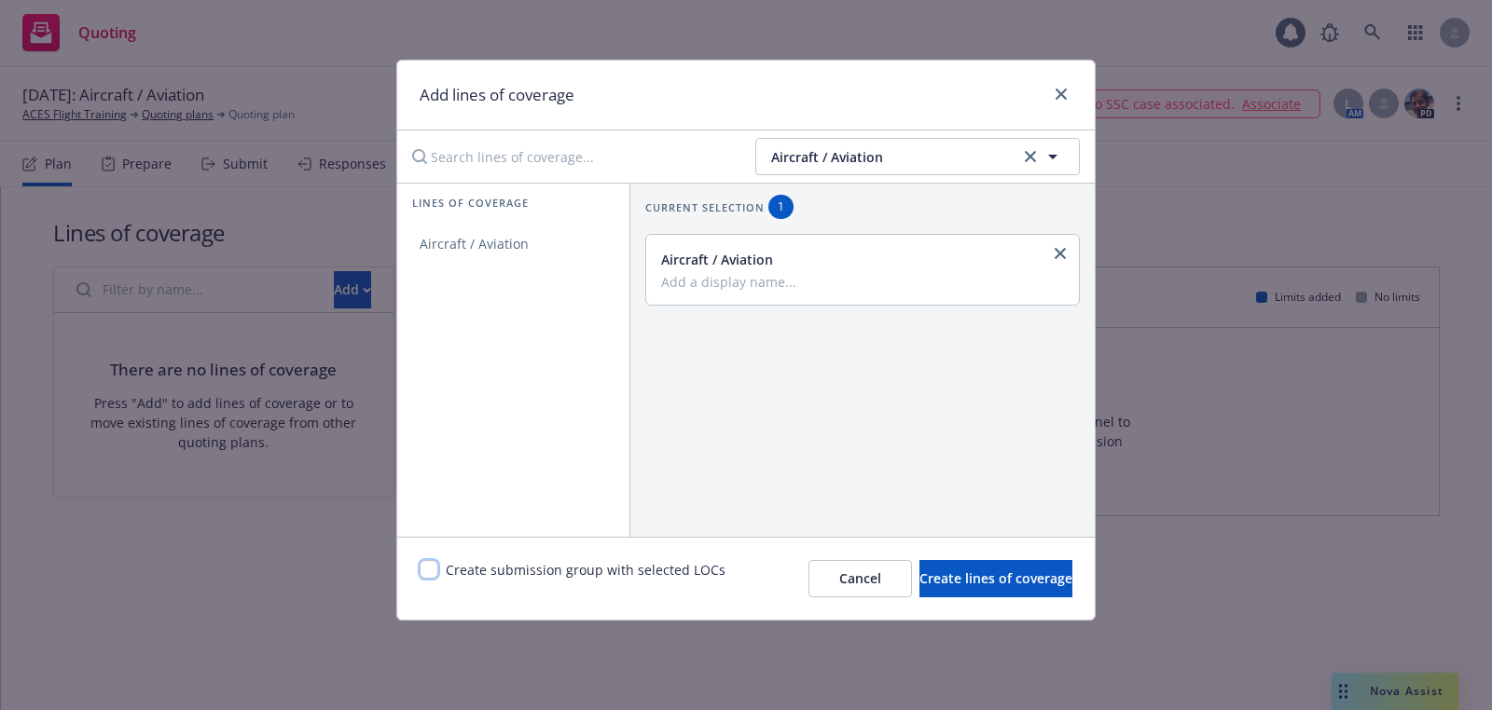
click at [431, 576] on input "checkbox" at bounding box center [429, 569] width 19 height 19
checkbox input "true"
click at [1012, 600] on div "Create submission group with selected LOCs Cancel Create lines of coverage" at bounding box center [745, 578] width 697 height 83
click at [992, 585] on span "Create lines of coverage" at bounding box center [995, 579] width 153 height 18
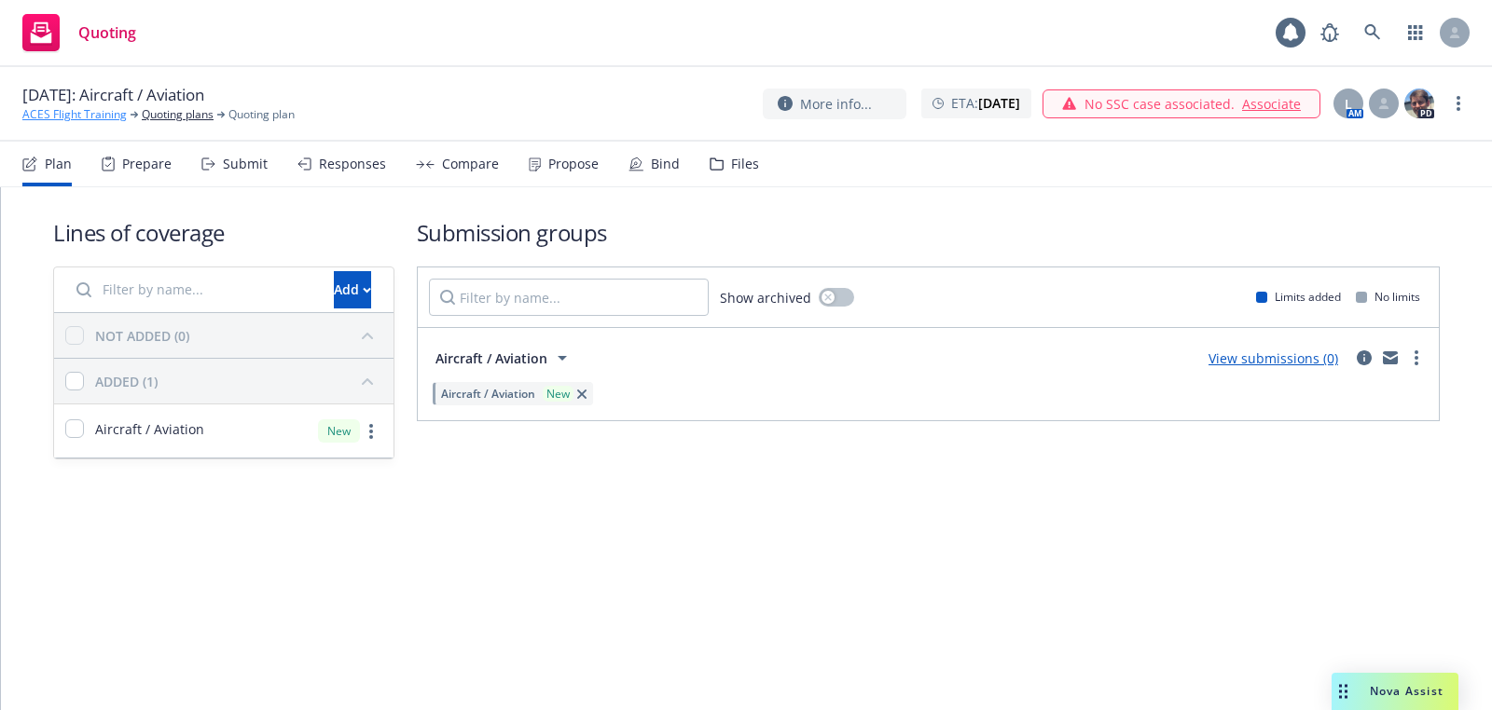
click at [102, 110] on link "ACES Flight Training" at bounding box center [74, 114] width 104 height 17
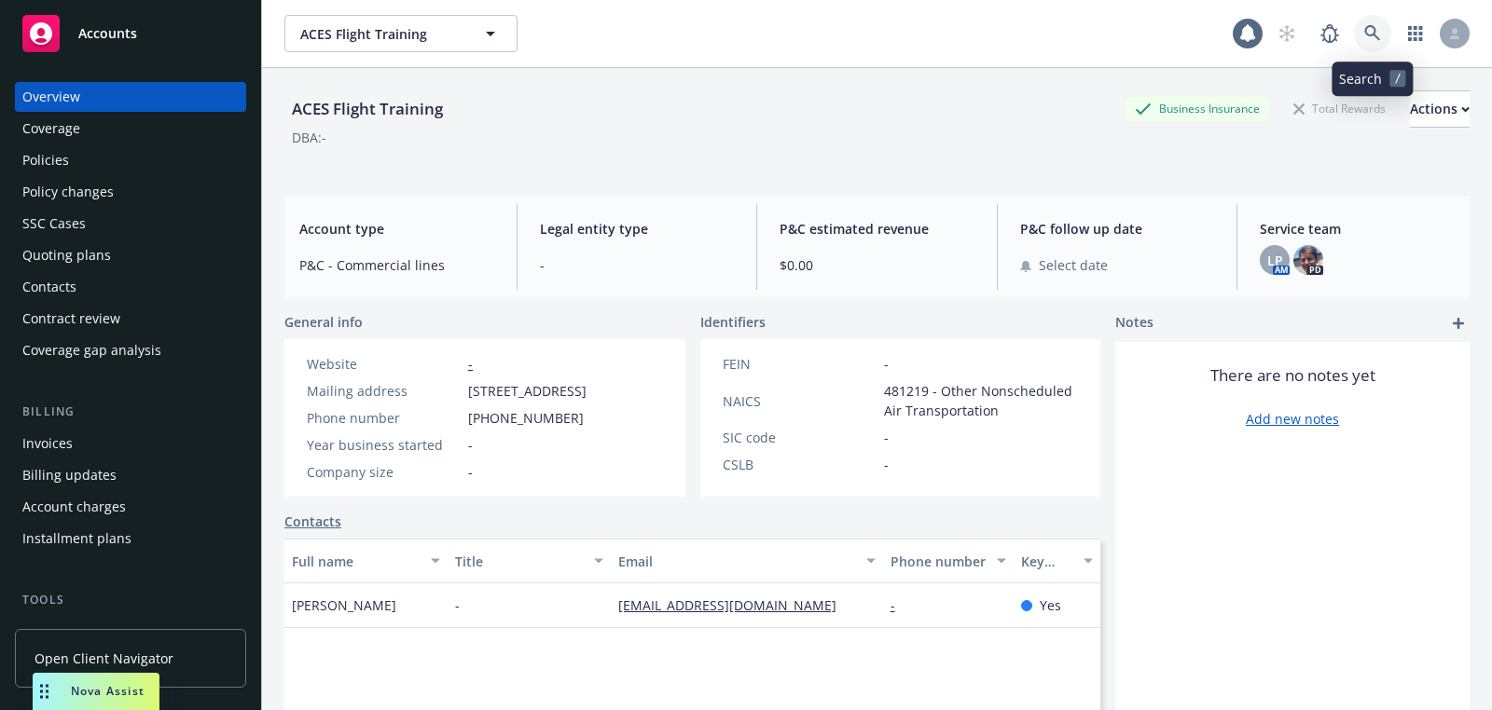
click at [1372, 22] on link at bounding box center [1372, 33] width 37 height 37
click at [200, 53] on link "Accounts" at bounding box center [130, 33] width 231 height 52
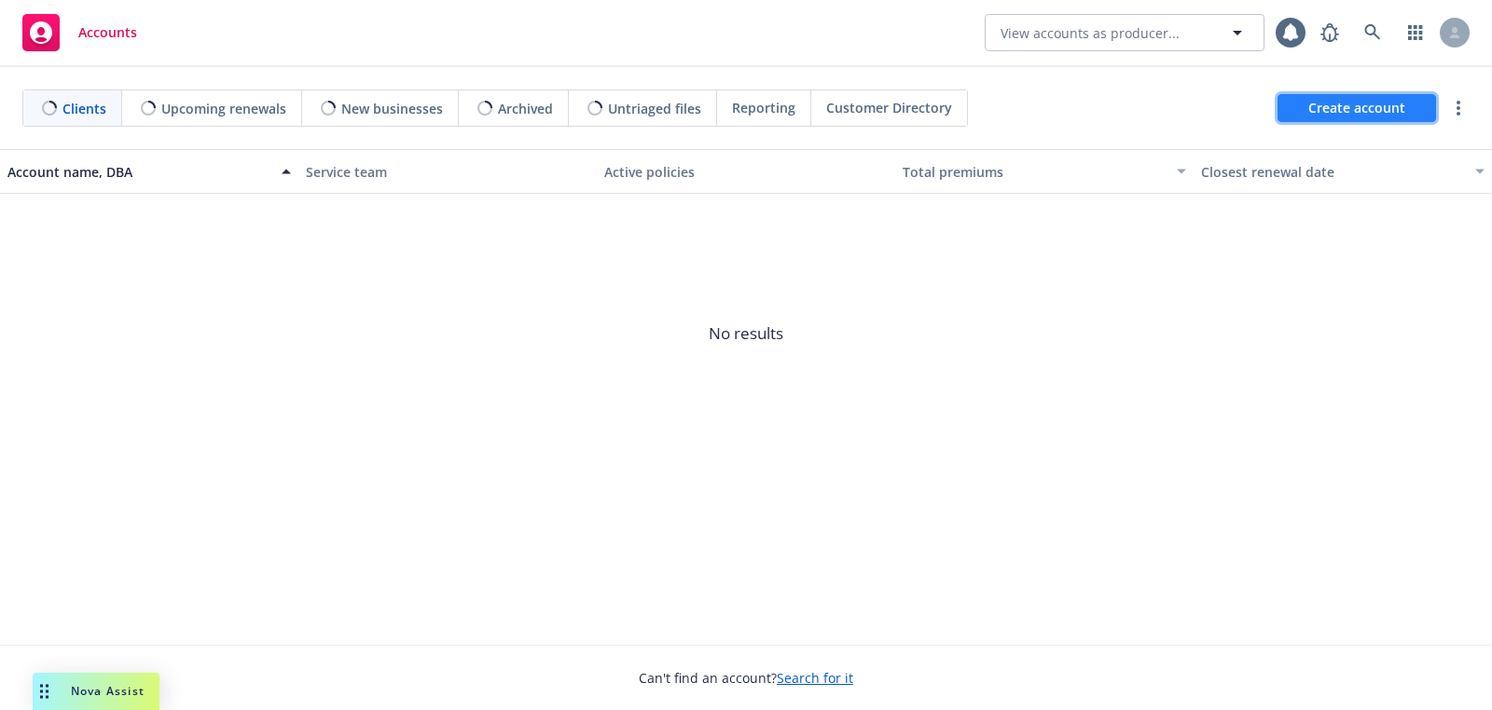
click at [1309, 112] on span "Create account" at bounding box center [1356, 107] width 97 height 35
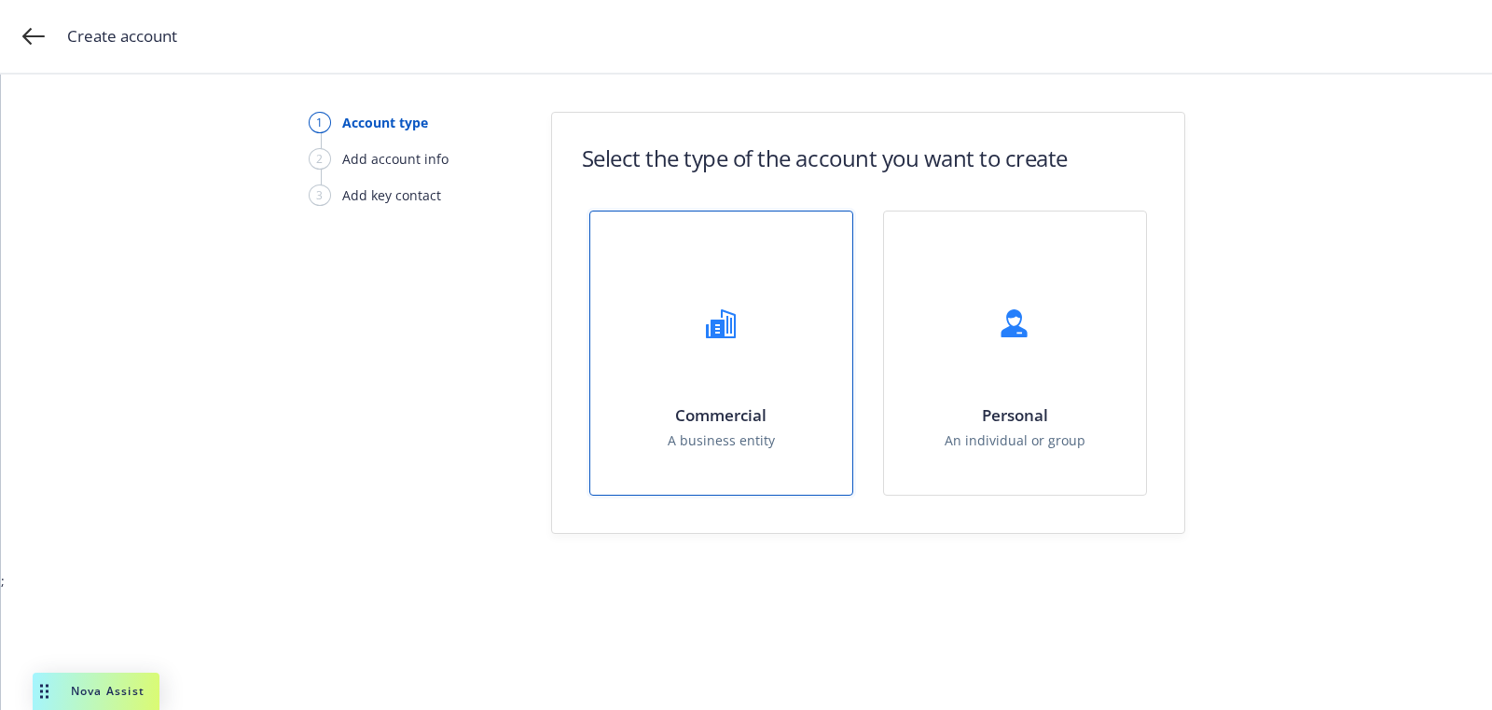
click at [694, 318] on div at bounding box center [720, 323] width 75 height 75
select select "US"
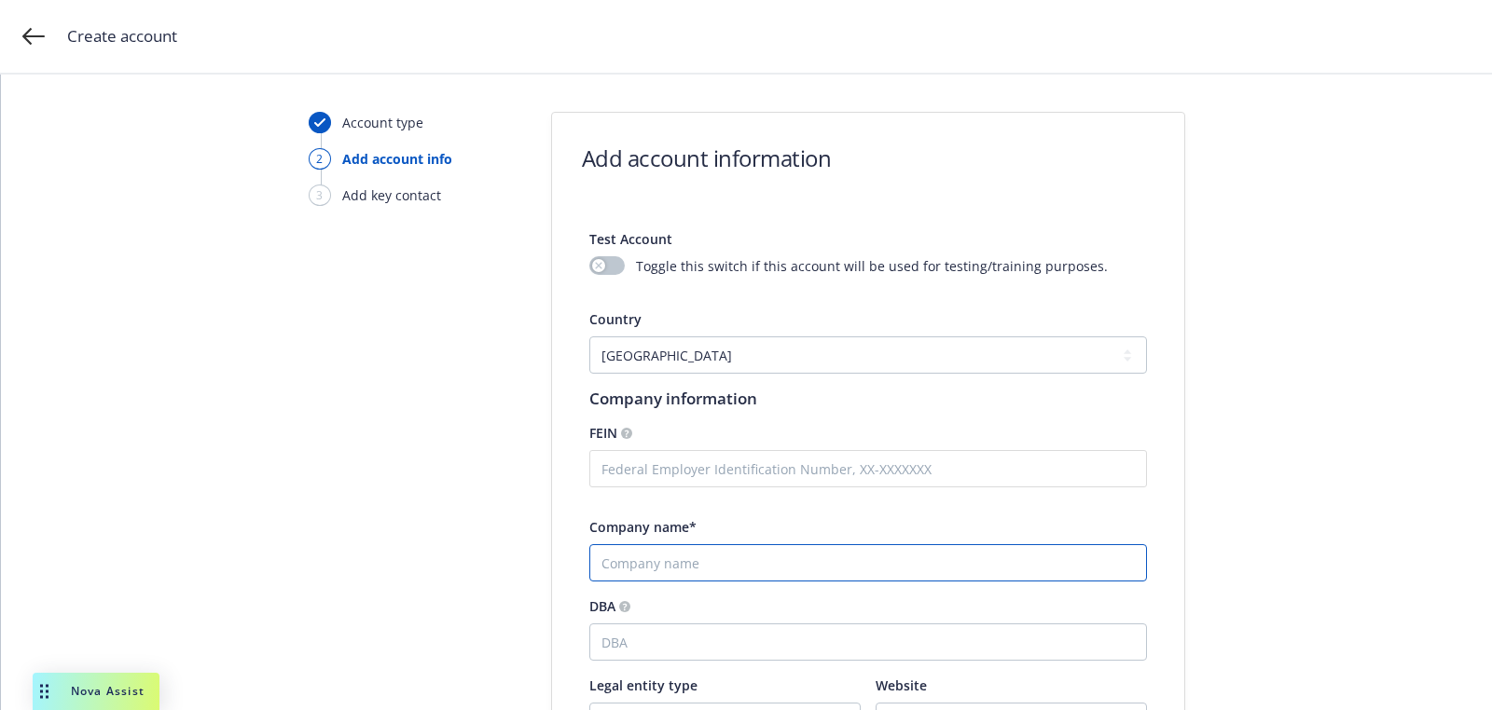
click at [675, 561] on input "Company name*" at bounding box center [868, 563] width 558 height 37
paste input "Cybernetic Intelligence"
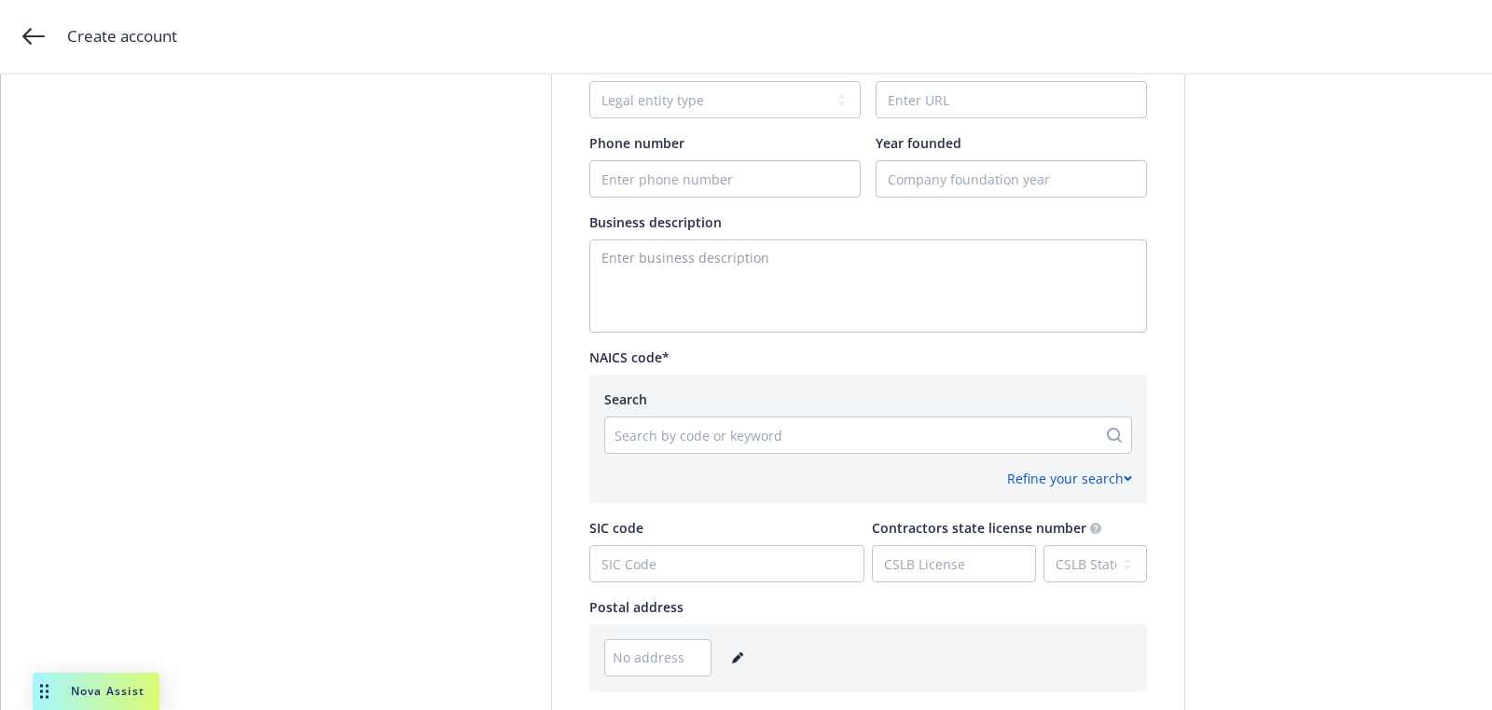
type input "Cybernetic Intelligence"
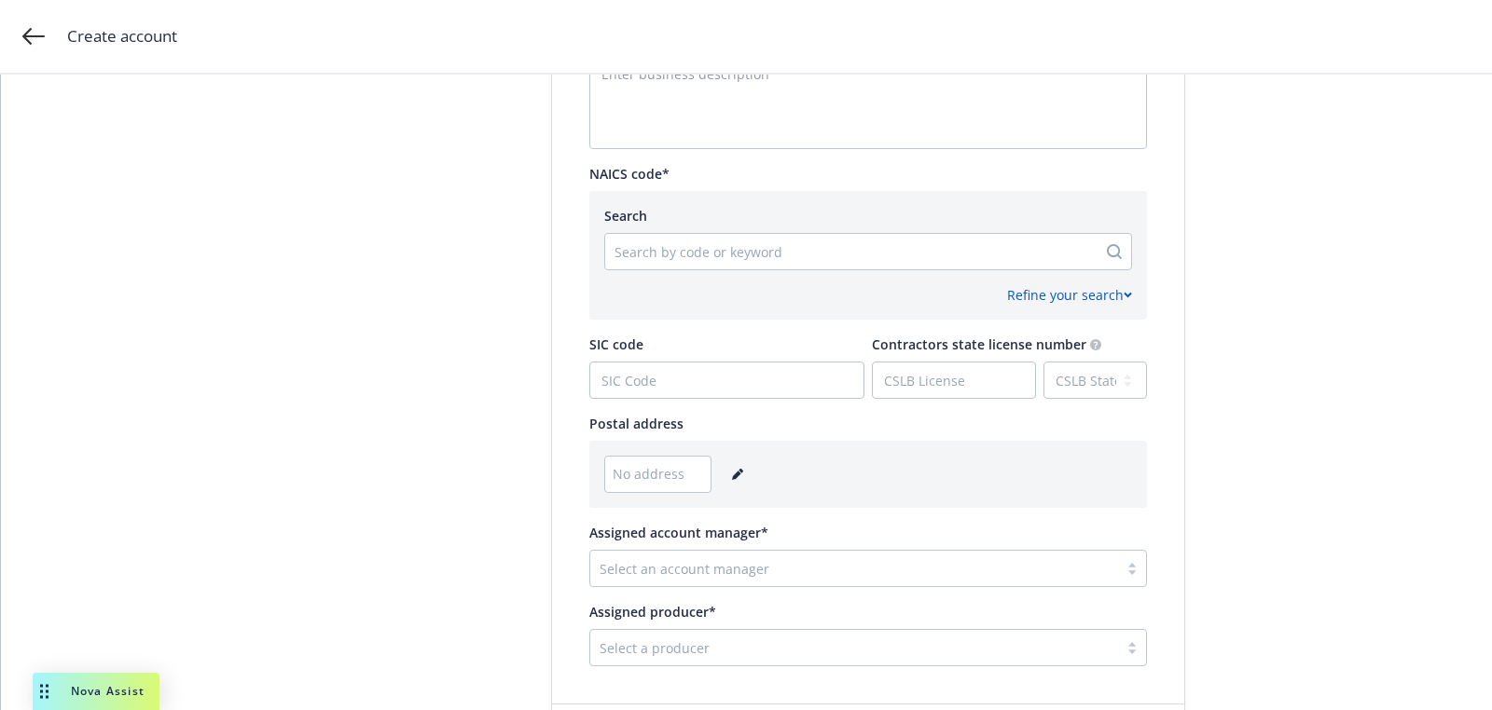
scroll to position [872, 0]
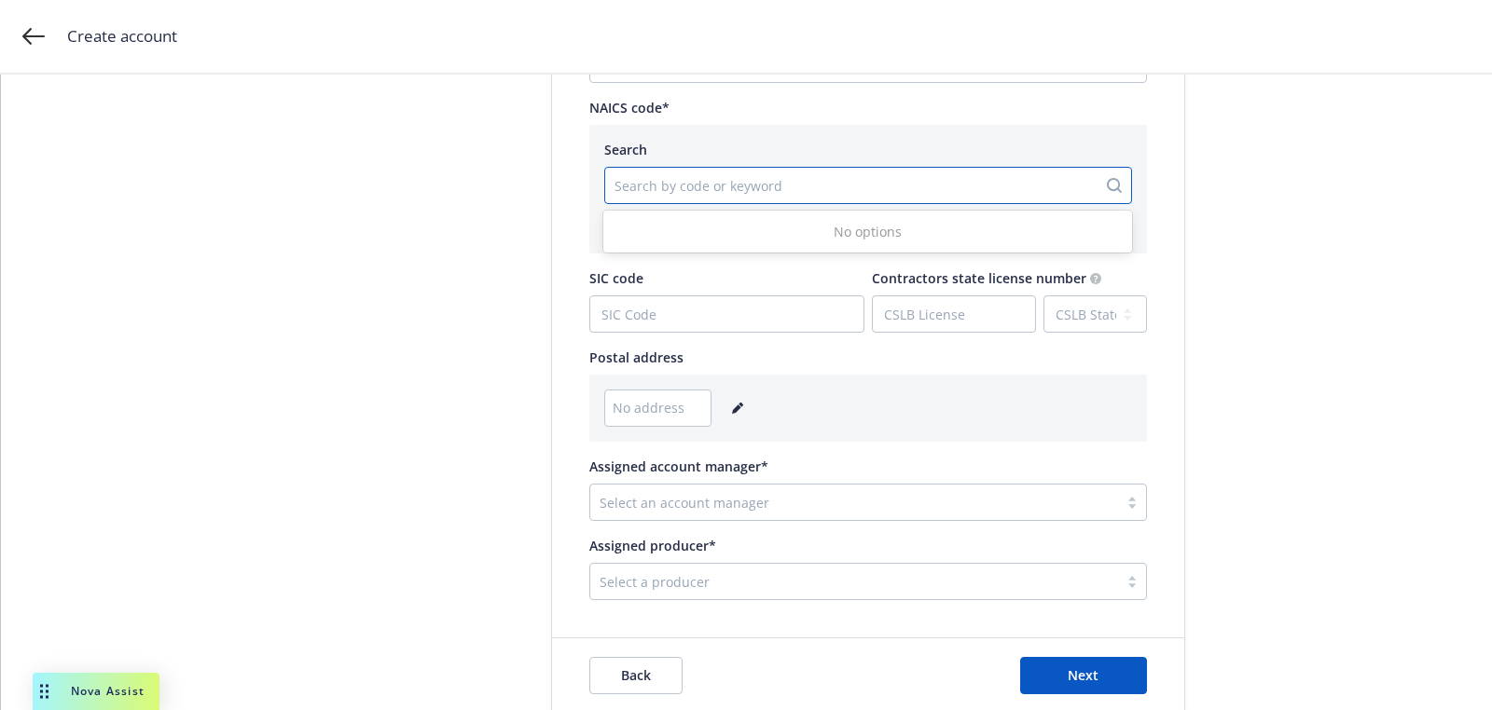
click at [696, 193] on div at bounding box center [850, 185] width 473 height 22
paste input "541519"
type input "541519"
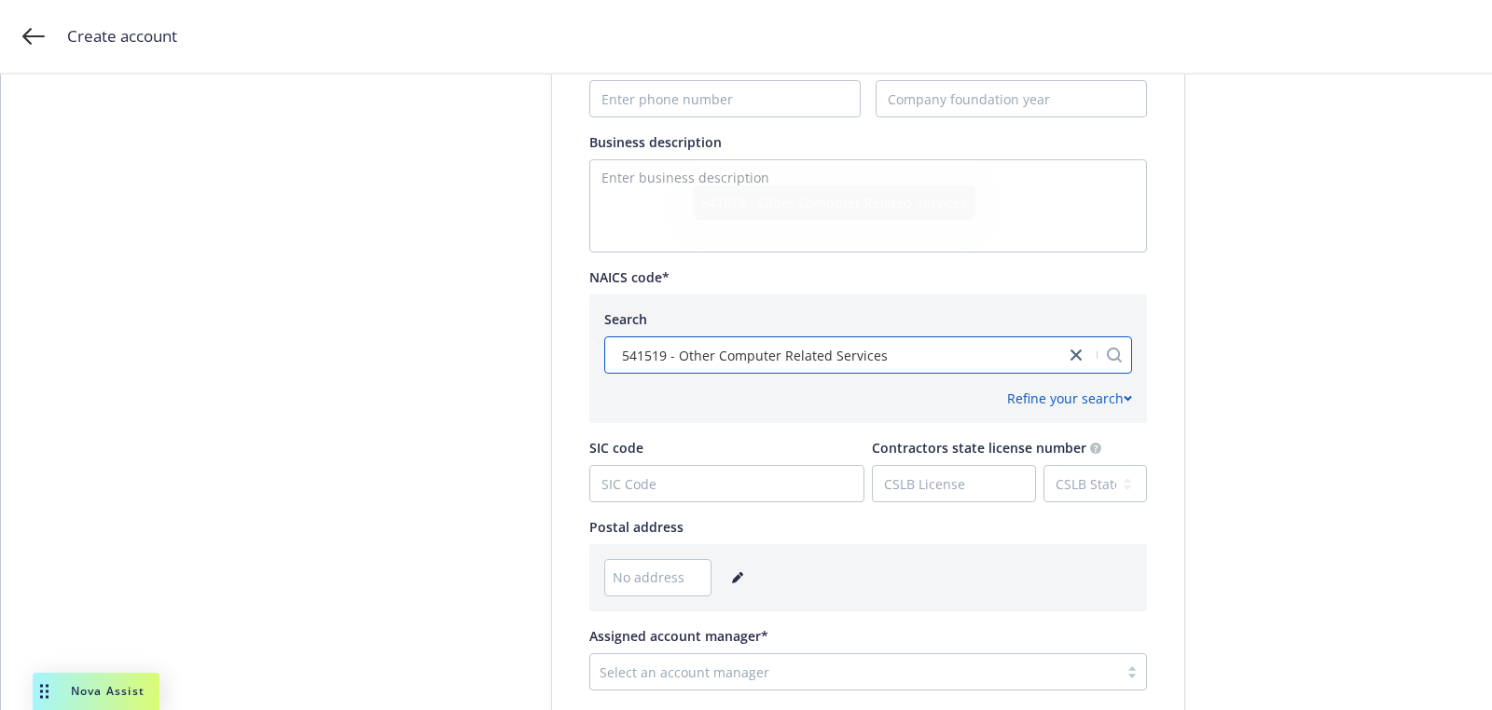
scroll to position [826, 0]
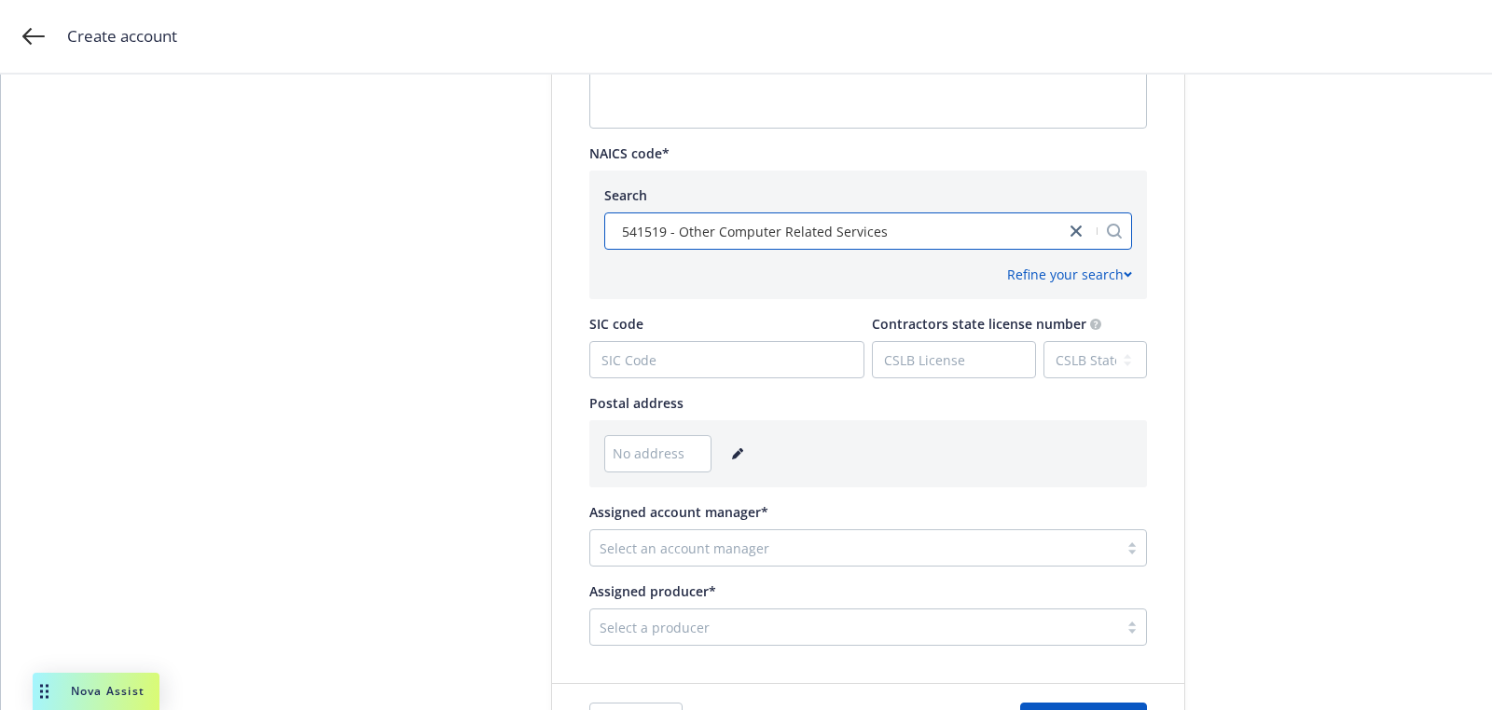
click at [733, 445] on link "editPencil" at bounding box center [737, 454] width 22 height 22
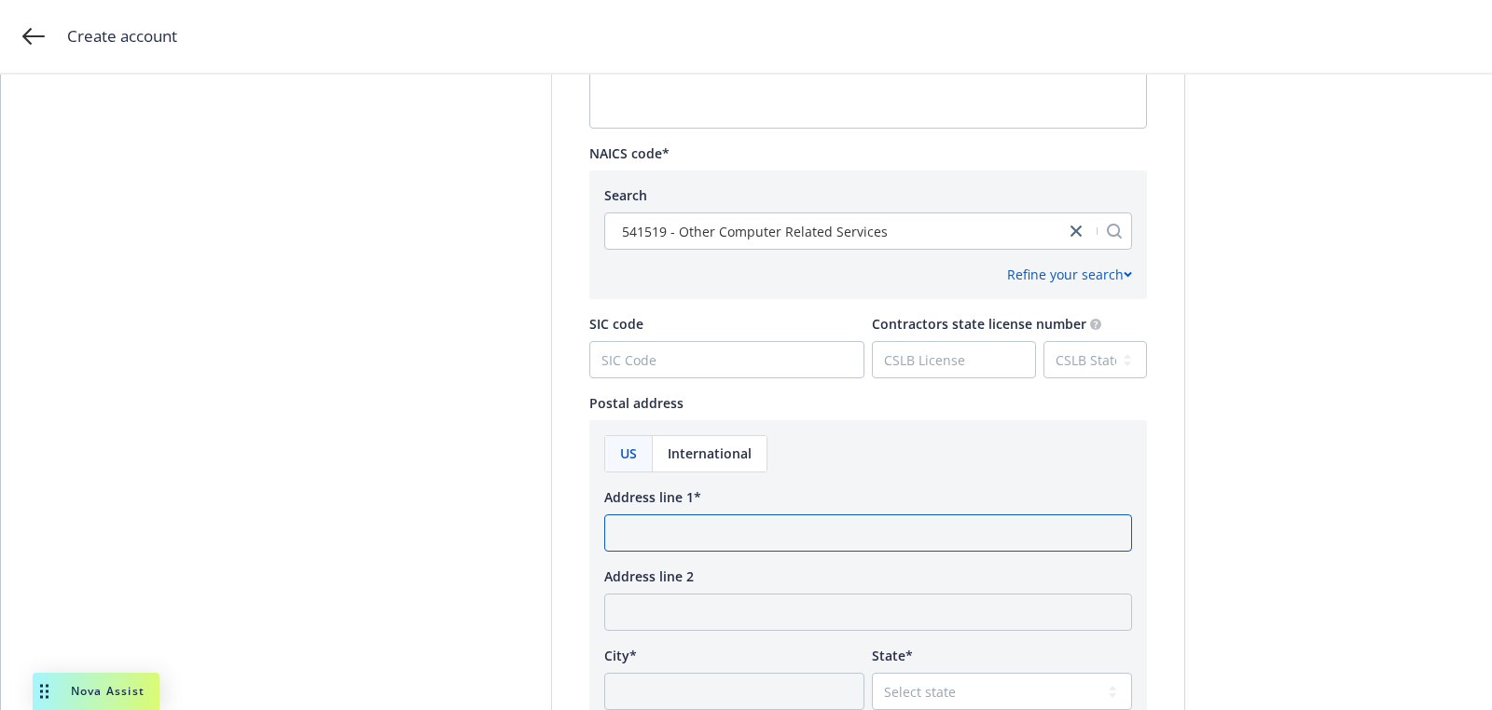
click at [666, 533] on input "Address line 1*" at bounding box center [868, 533] width 528 height 37
paste input "[STREET_ADDRESS] · [STREET_ADDRESS][US_STATE]"
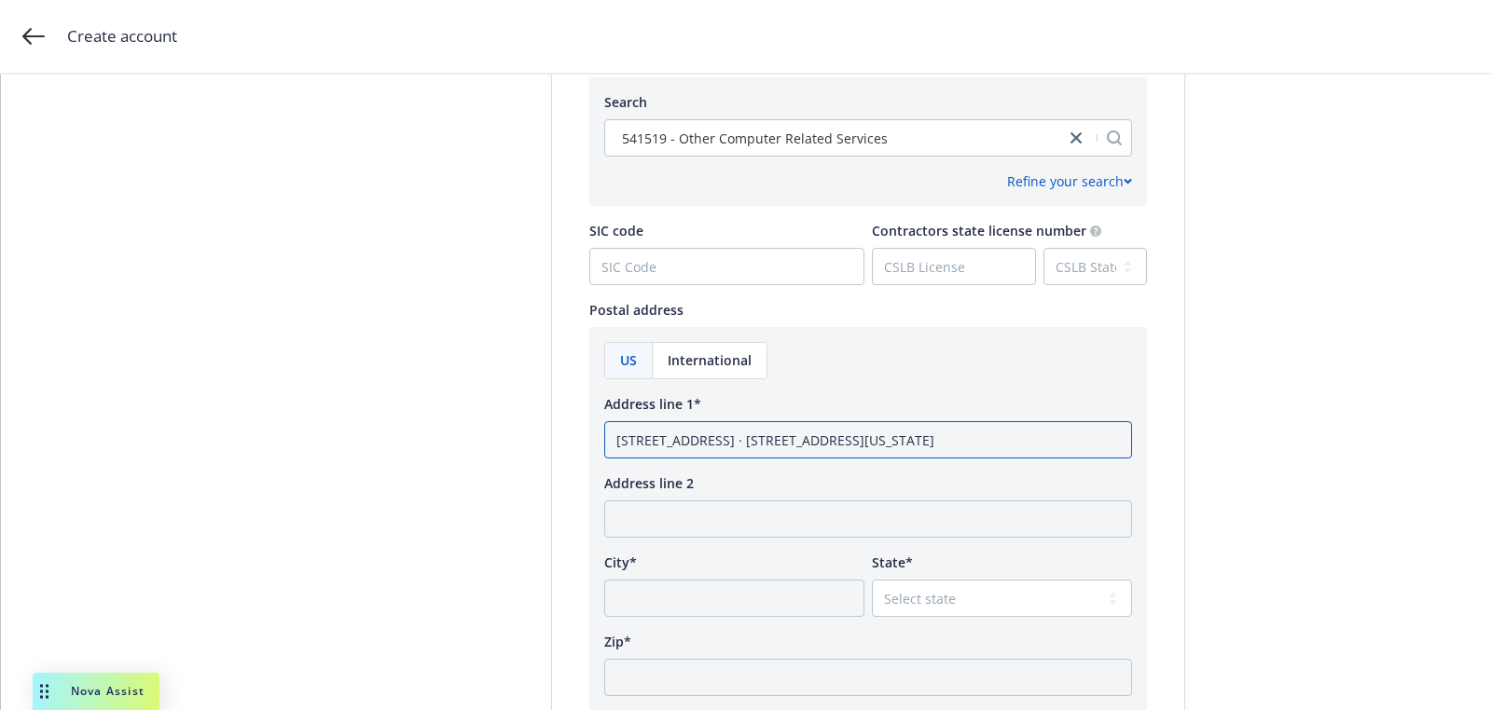
scroll to position [1067, 0]
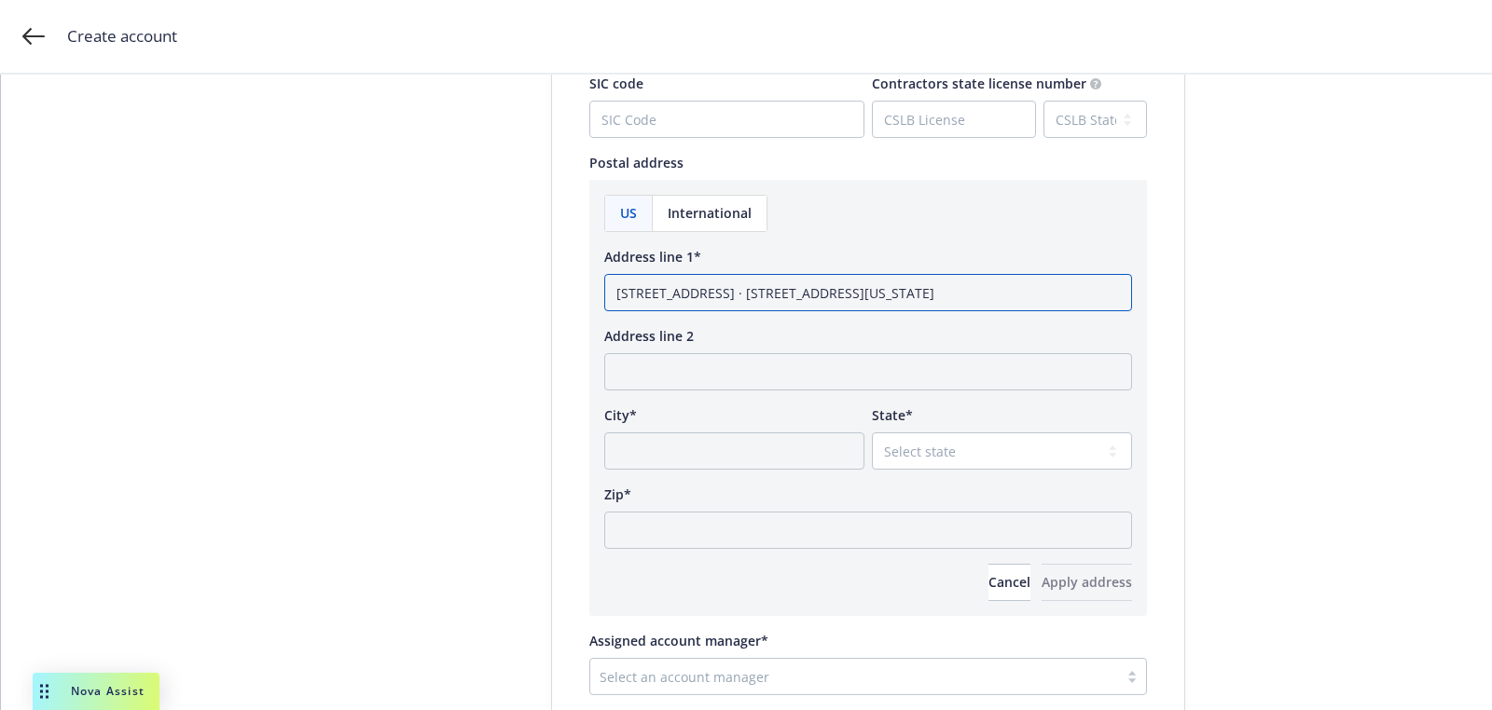
click at [908, 286] on input "[STREET_ADDRESS] · [STREET_ADDRESS][US_STATE]" at bounding box center [868, 292] width 528 height 37
type input "551 Madison Avenue · 4th Floor New York, NY"
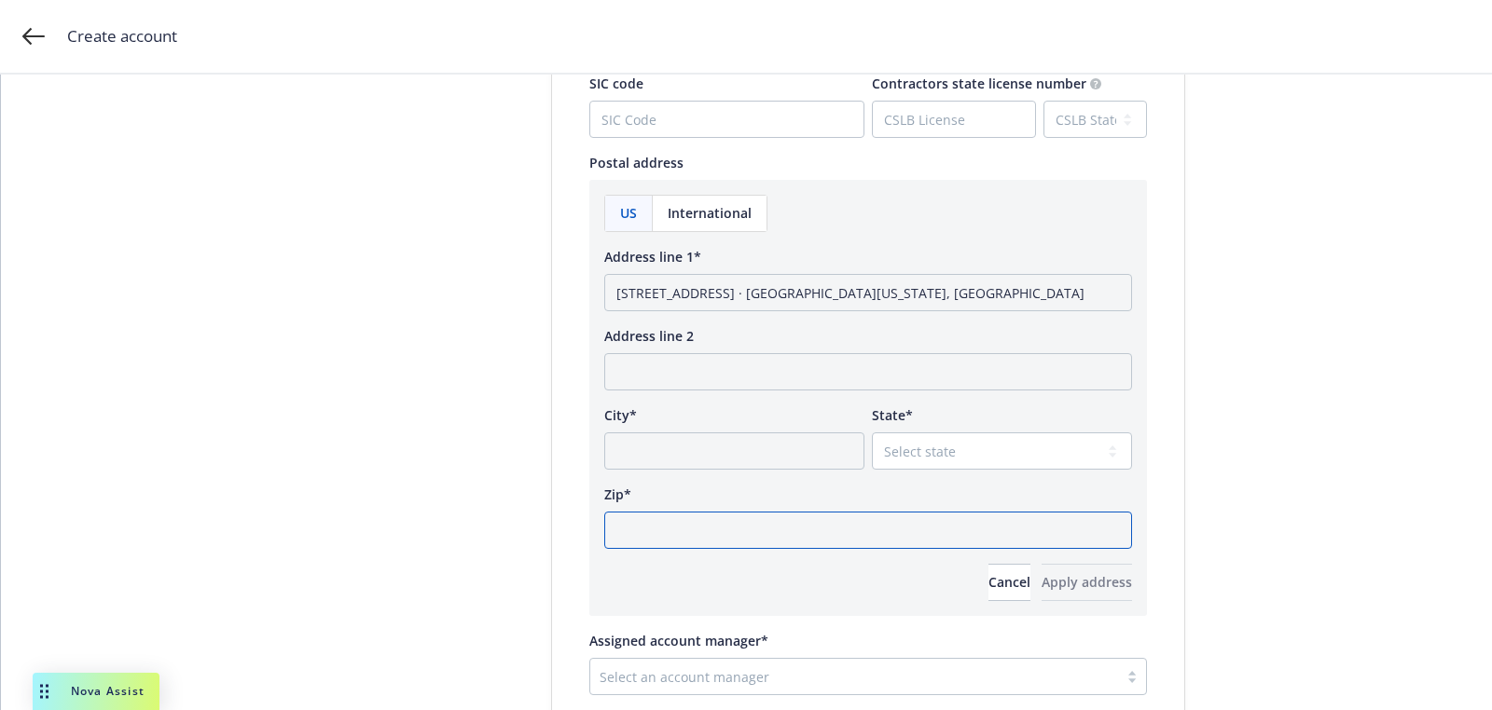
click at [757, 533] on input "Zip*" at bounding box center [868, 530] width 528 height 37
paste input "13021"
type input "13021"
click at [1001, 467] on select "Select state Alabama Alaska American Samoa Arizona Arkansas Baker Island Califo…" at bounding box center [1002, 451] width 260 height 37
select select "NY"
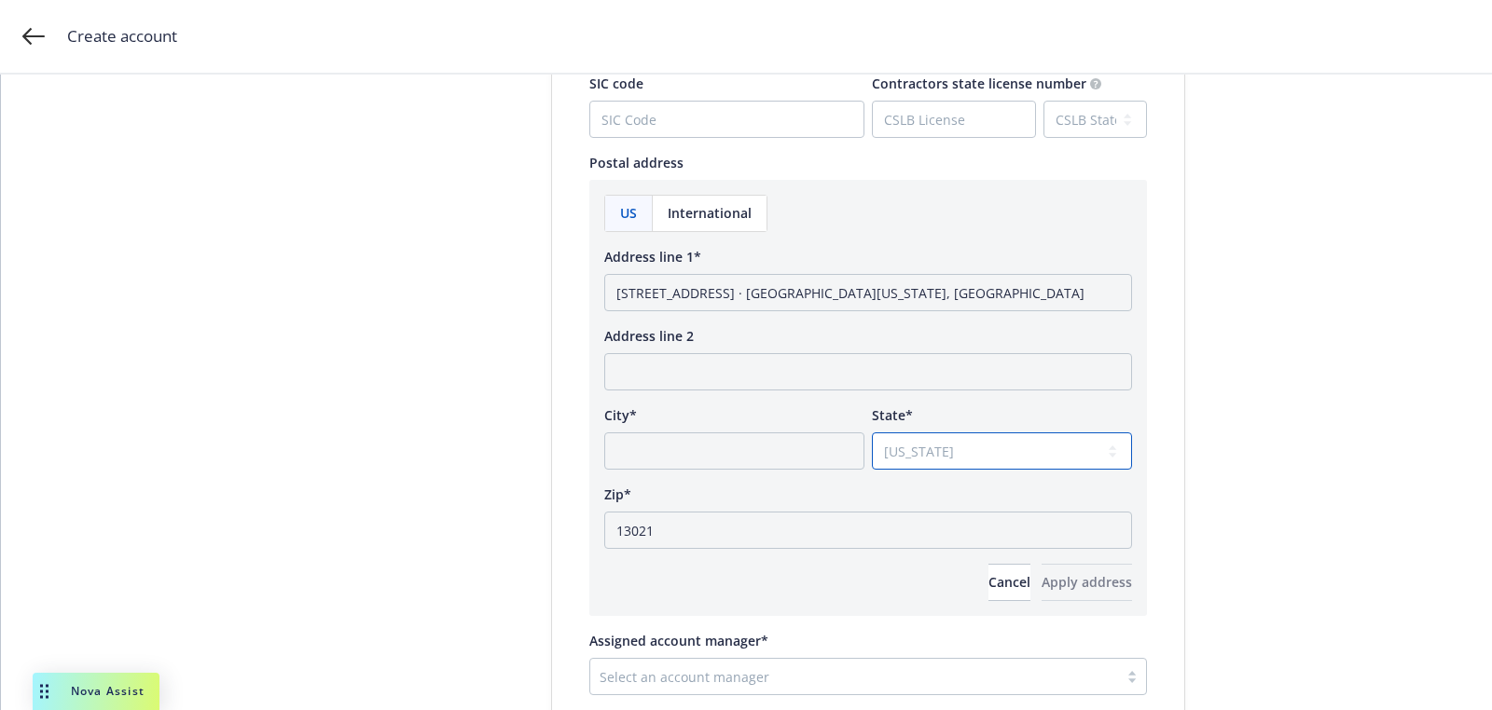
click at [872, 433] on select "Select state Alabama Alaska American Samoa Arizona Arkansas Baker Island Califo…" at bounding box center [1002, 451] width 260 height 37
click at [961, 453] on select "Select state Alabama Alaska American Samoa Arizona Arkansas Baker Island Califo…" at bounding box center [1002, 451] width 260 height 37
click at [872, 433] on select "Select state Alabama Alaska American Samoa Arizona Arkansas Baker Island Califo…" at bounding box center [1002, 451] width 260 height 37
drag, startPoint x: 869, startPoint y: 290, endPoint x: 811, endPoint y: 290, distance: 57.8
click at [811, 290] on input "551 Madison Avenue · 4th Floor New York, NY" at bounding box center [868, 292] width 528 height 37
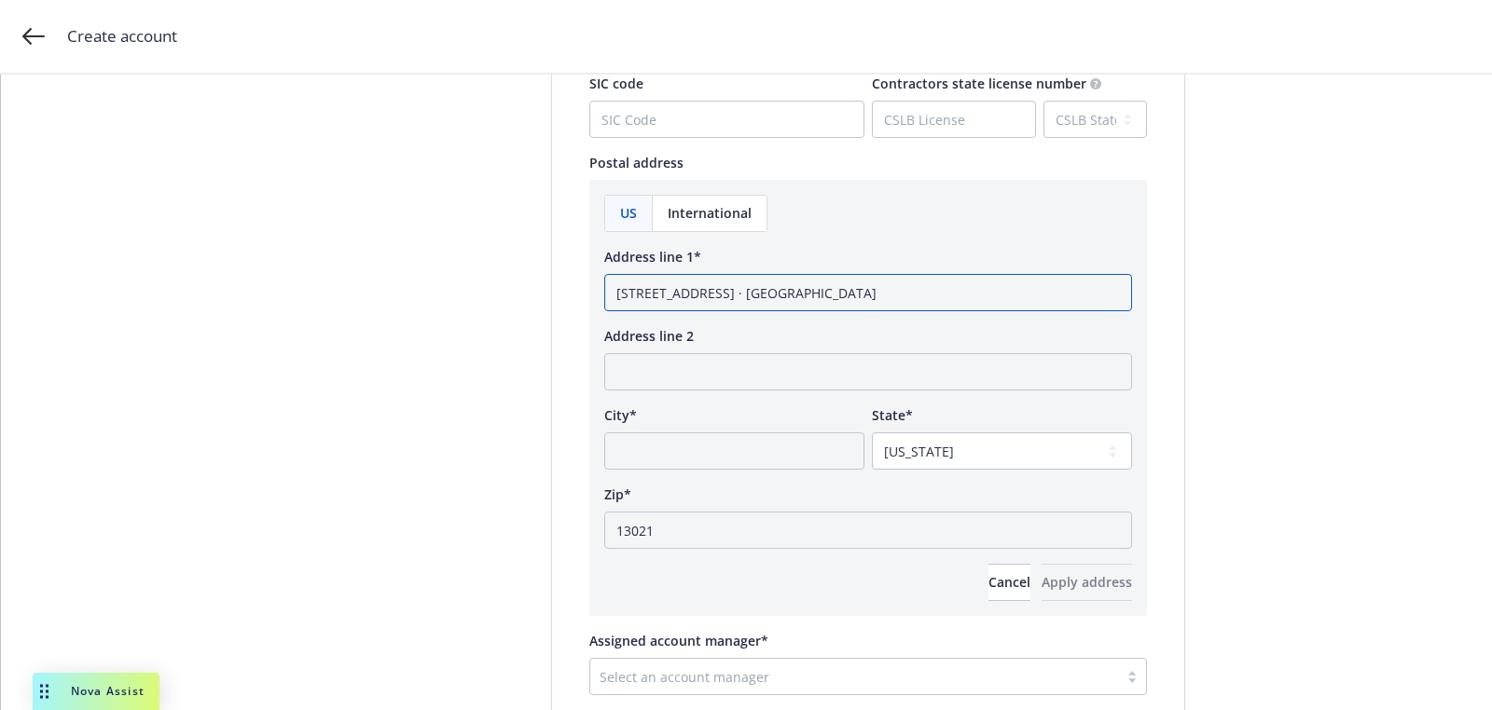
type input "551 Madison Avenue · 4th Floor NY"
click at [771, 440] on input "City*" at bounding box center [734, 451] width 260 height 37
paste input "New York,"
type input "New York,"
drag, startPoint x: 806, startPoint y: 291, endPoint x: 914, endPoint y: 291, distance: 108.2
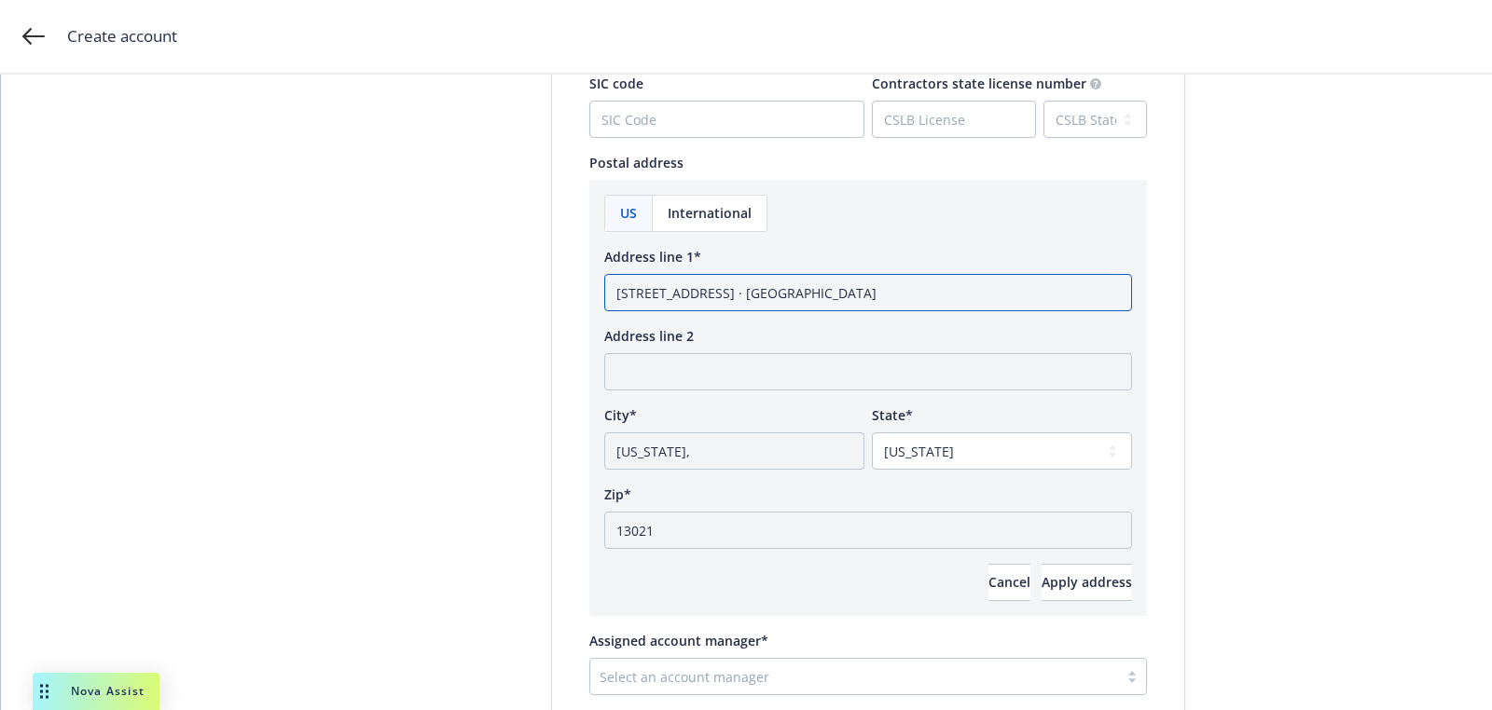
click at [855, 291] on input "551 Madison Avenue · 4th Floor NY" at bounding box center [868, 292] width 528 height 37
type input "551 Madison Avenue · 4th Floor"
click at [1063, 559] on div "US International Address line 1* 551 Madison Avenue · 4th Floor Address line 2 …" at bounding box center [868, 398] width 528 height 407
click at [857, 448] on input "New York," at bounding box center [734, 451] width 260 height 37
type input "New York"
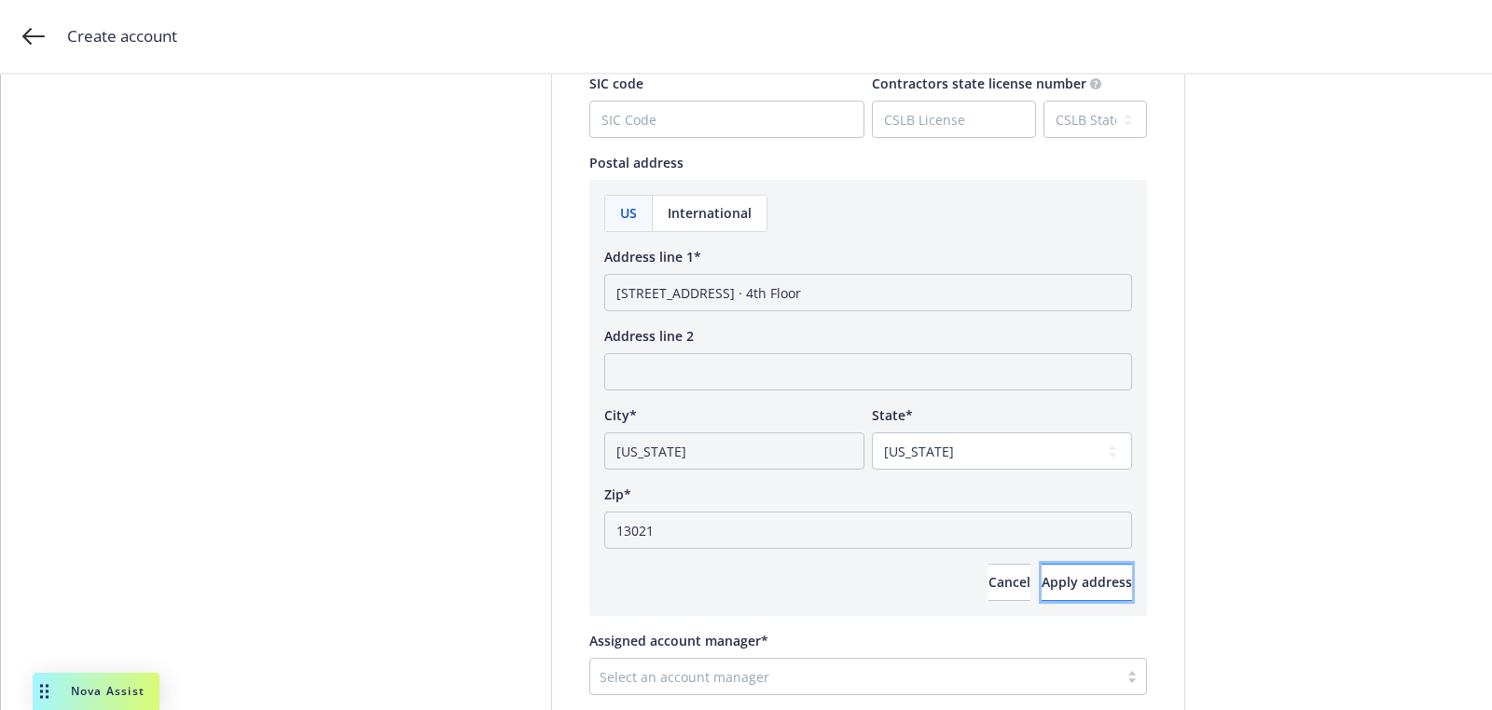
click at [1108, 582] on button "Apply address" at bounding box center [1086, 582] width 90 height 37
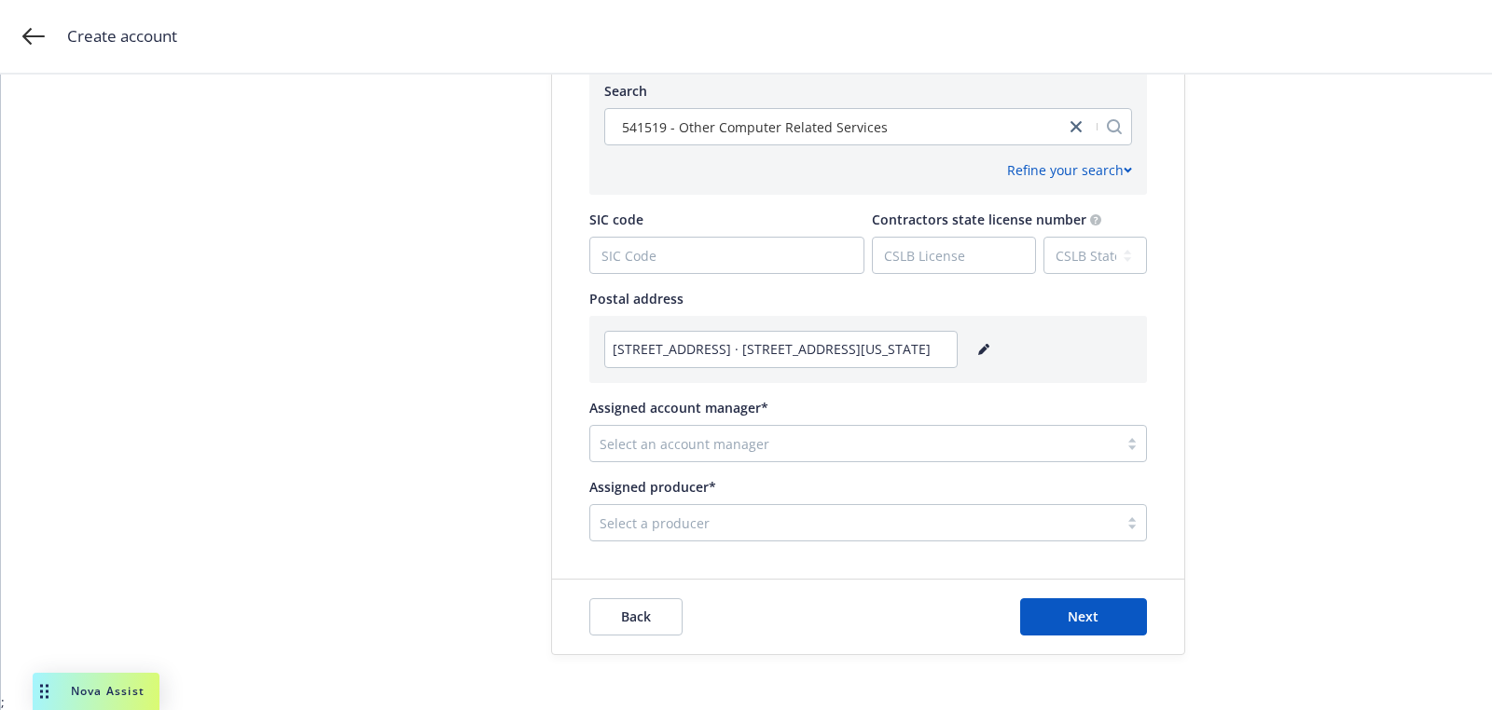
click at [750, 526] on div at bounding box center [854, 523] width 509 height 22
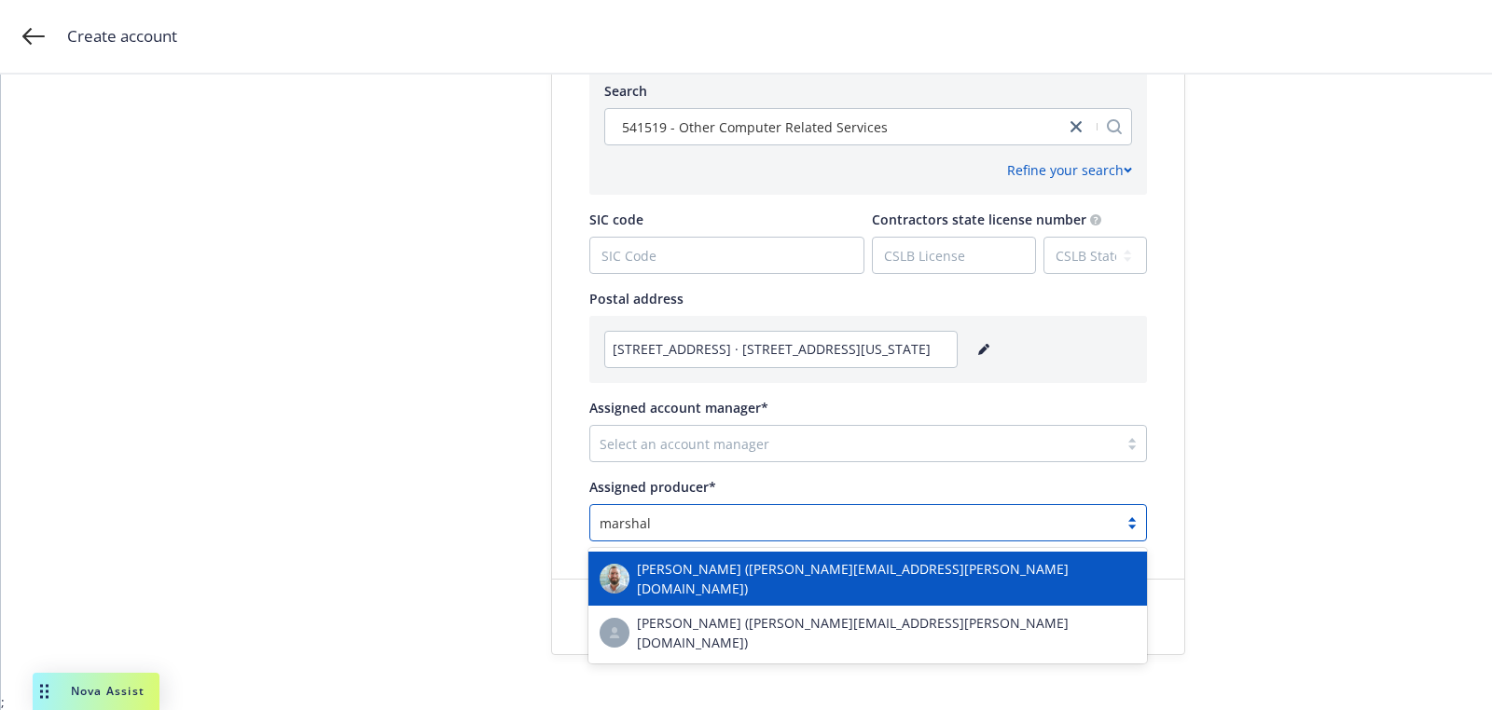
type input "marshall"
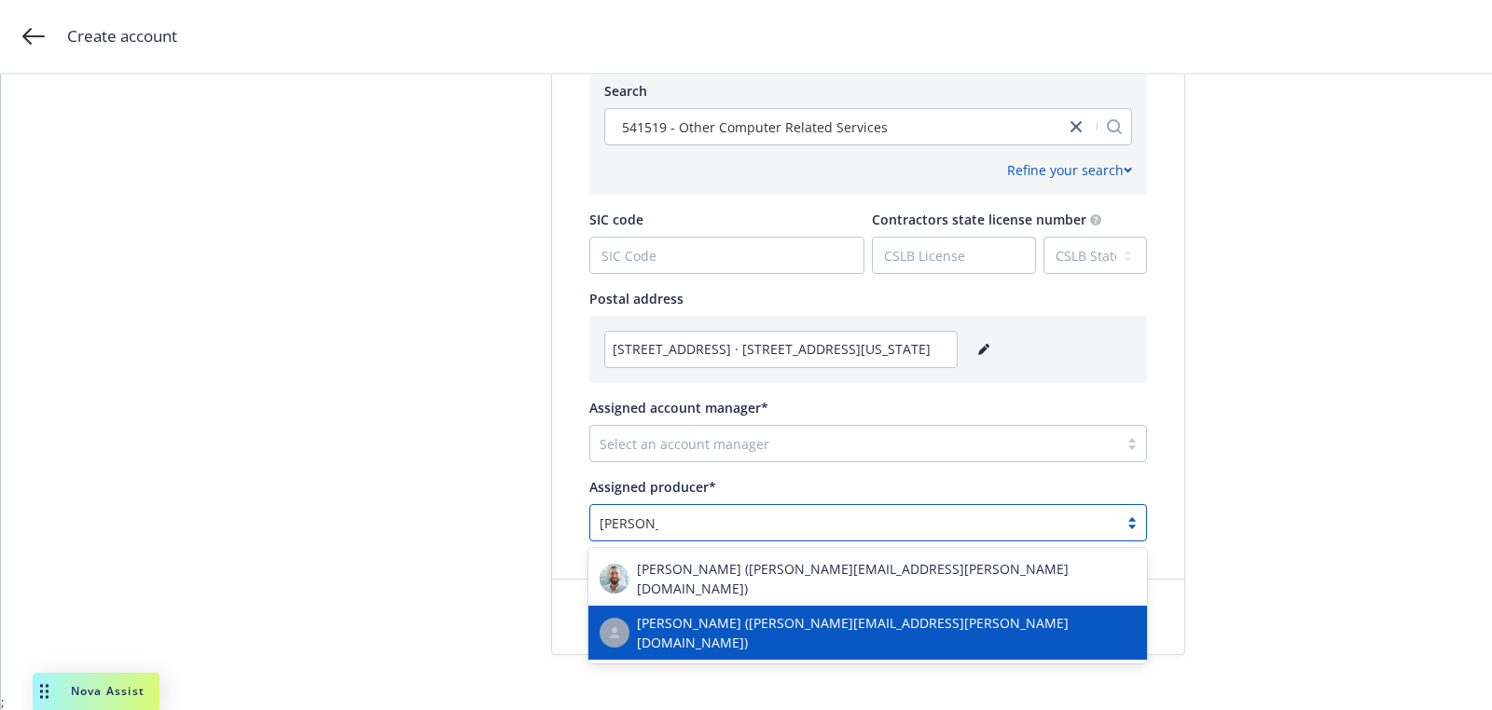
click at [743, 625] on span "Marshall Williams (marshall.williams@newfront.com)" at bounding box center [886, 633] width 499 height 39
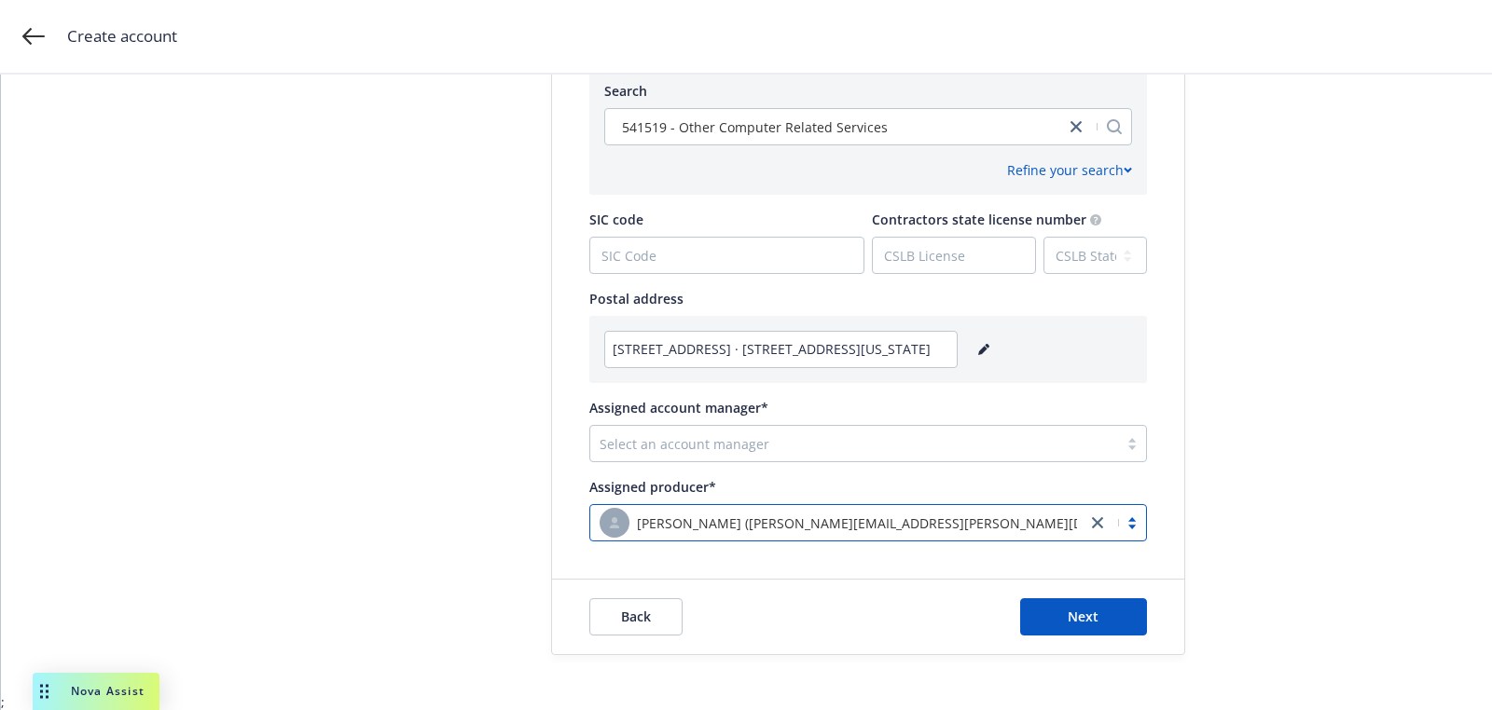
click at [744, 447] on div at bounding box center [854, 444] width 509 height 22
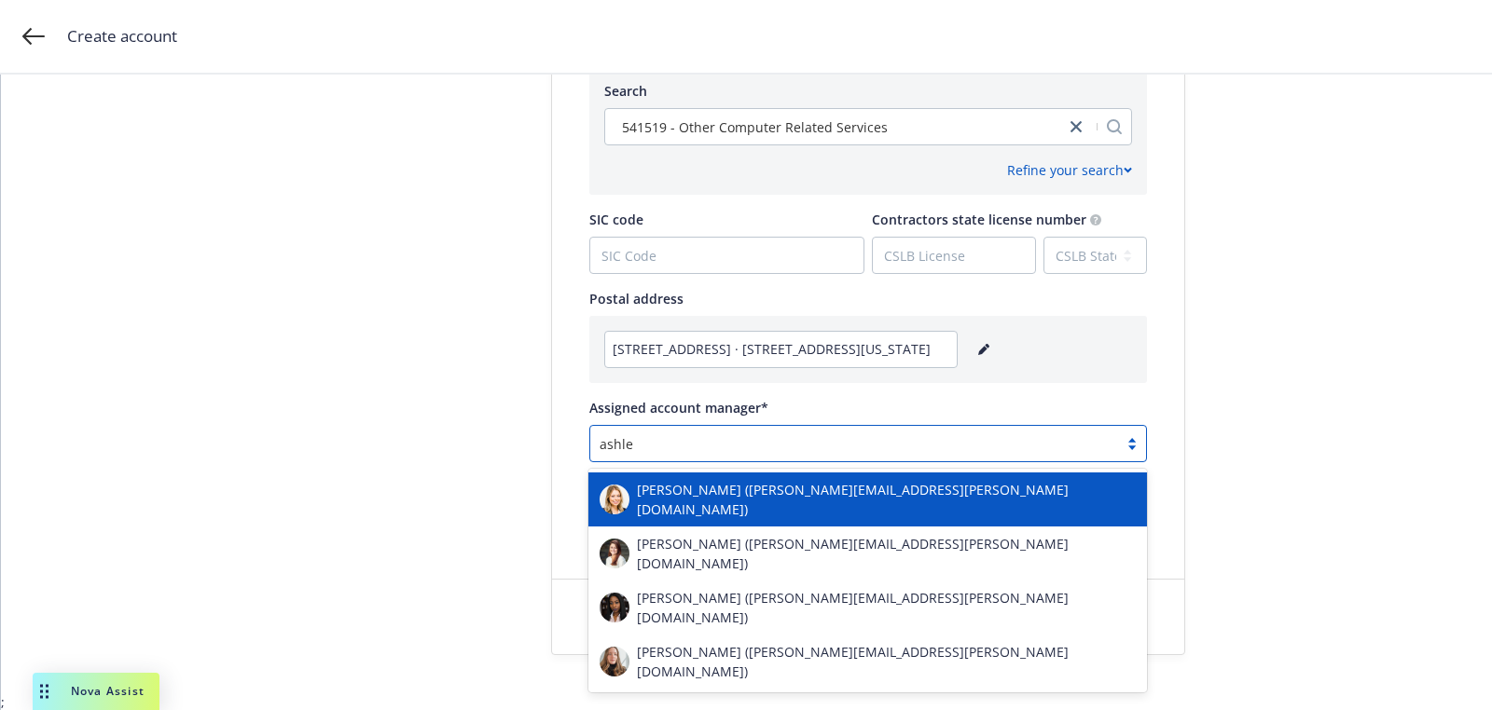
type input "ashley"
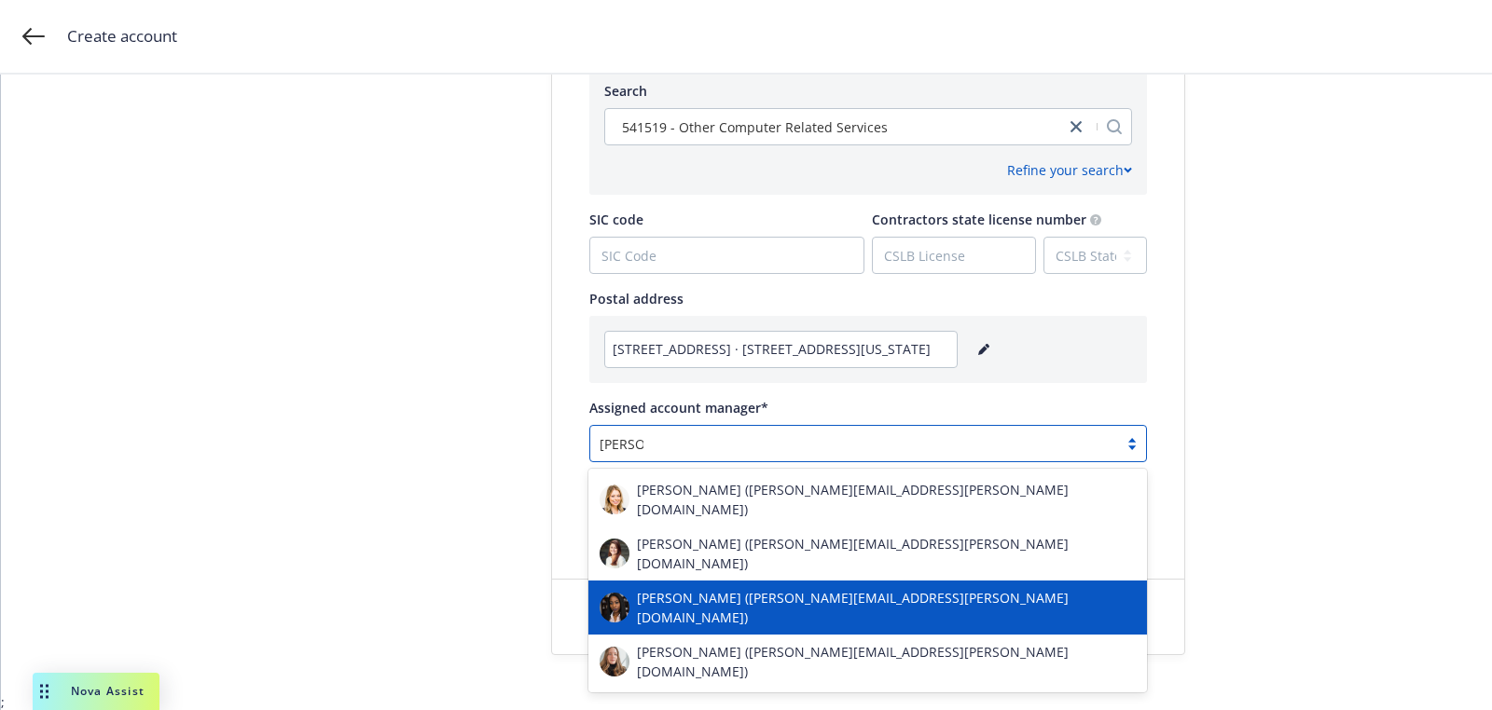
click at [822, 588] on span "Ashley Mack (ashley.mack@newfront.com)" at bounding box center [886, 607] width 499 height 39
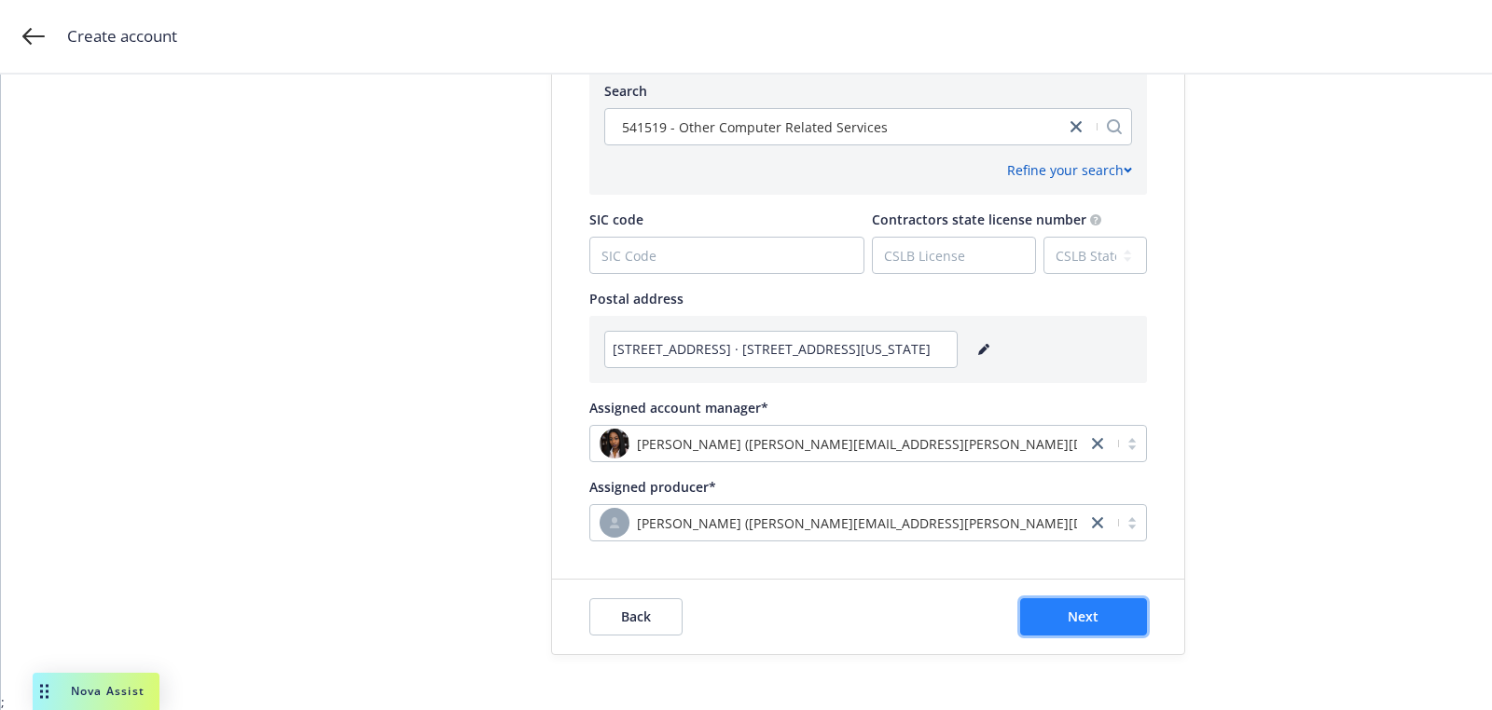
click at [1125, 604] on button "Next" at bounding box center [1083, 617] width 127 height 37
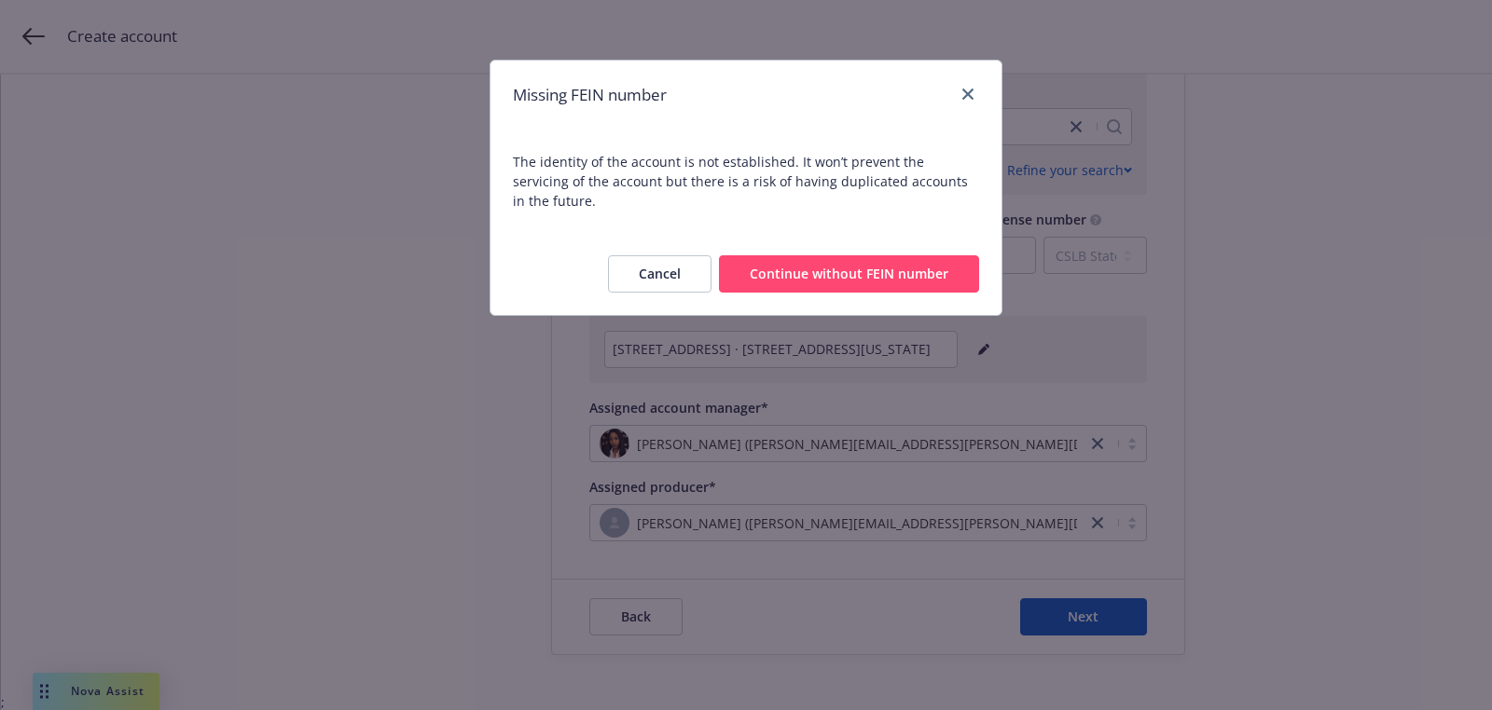
click at [802, 255] on button "Continue without FEIN number" at bounding box center [849, 273] width 260 height 37
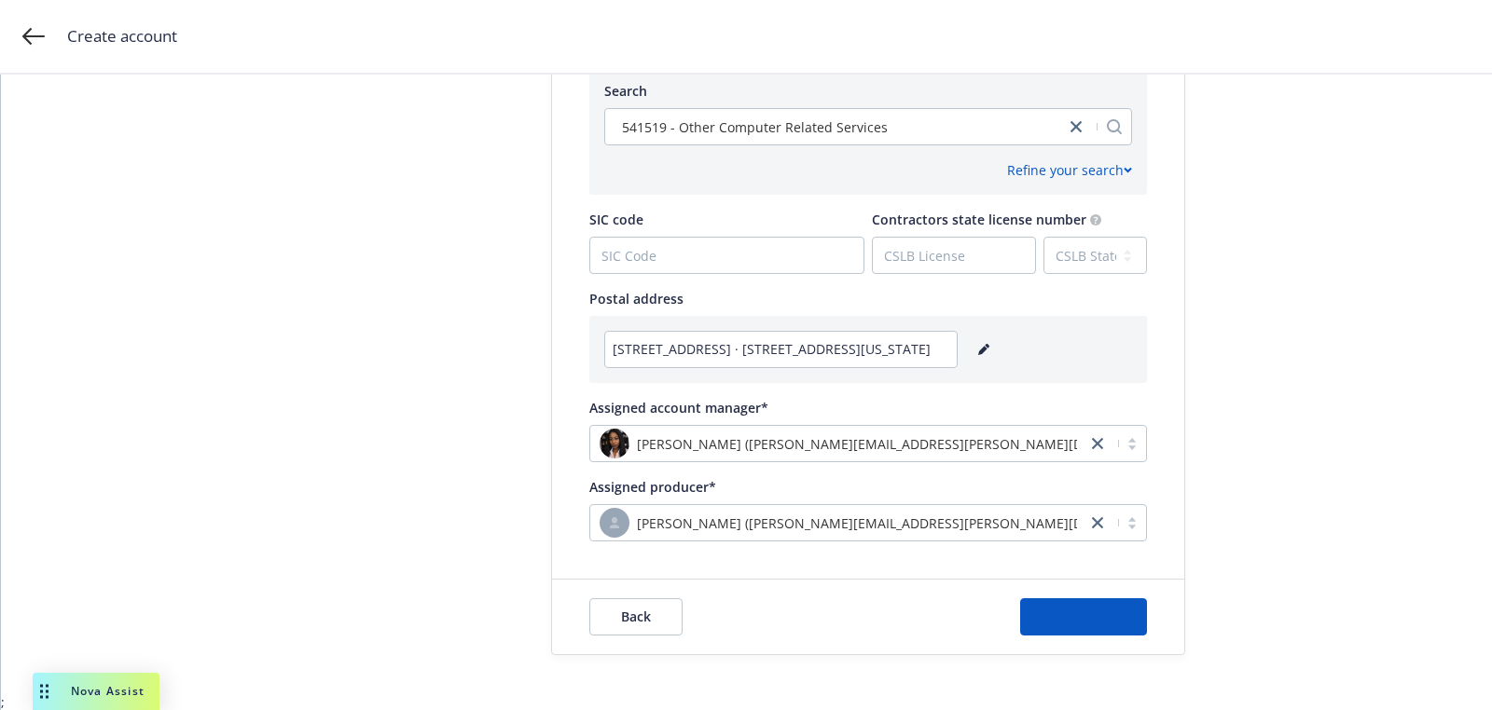
scroll to position [0, 0]
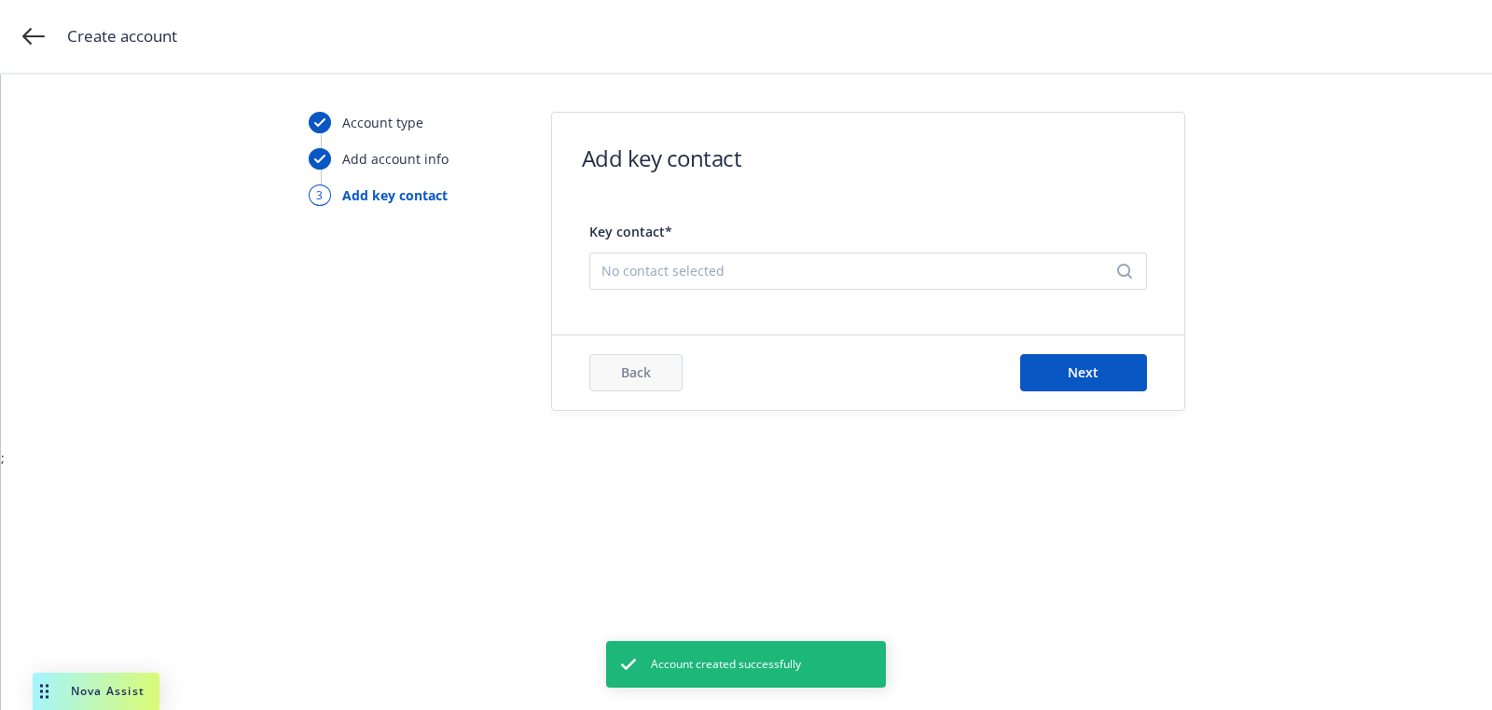
click at [1001, 347] on div "Back Next" at bounding box center [868, 373] width 632 height 75
click at [996, 310] on form "Add key contact Key contact* No contact selected Back Next" at bounding box center [868, 261] width 632 height 297
click at [962, 279] on span "No contact selected" at bounding box center [860, 271] width 518 height 20
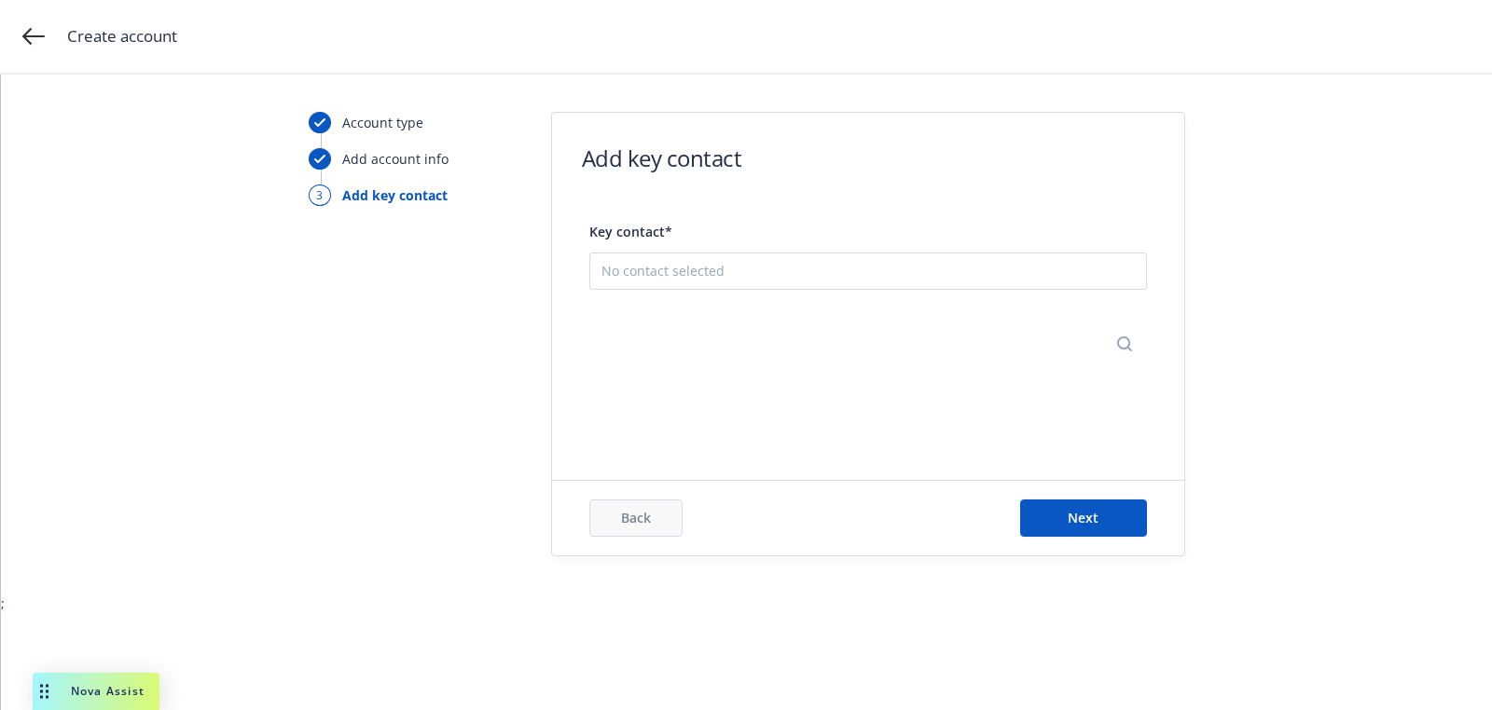
click at [681, 352] on button "Add new contact" at bounding box center [867, 363] width 533 height 37
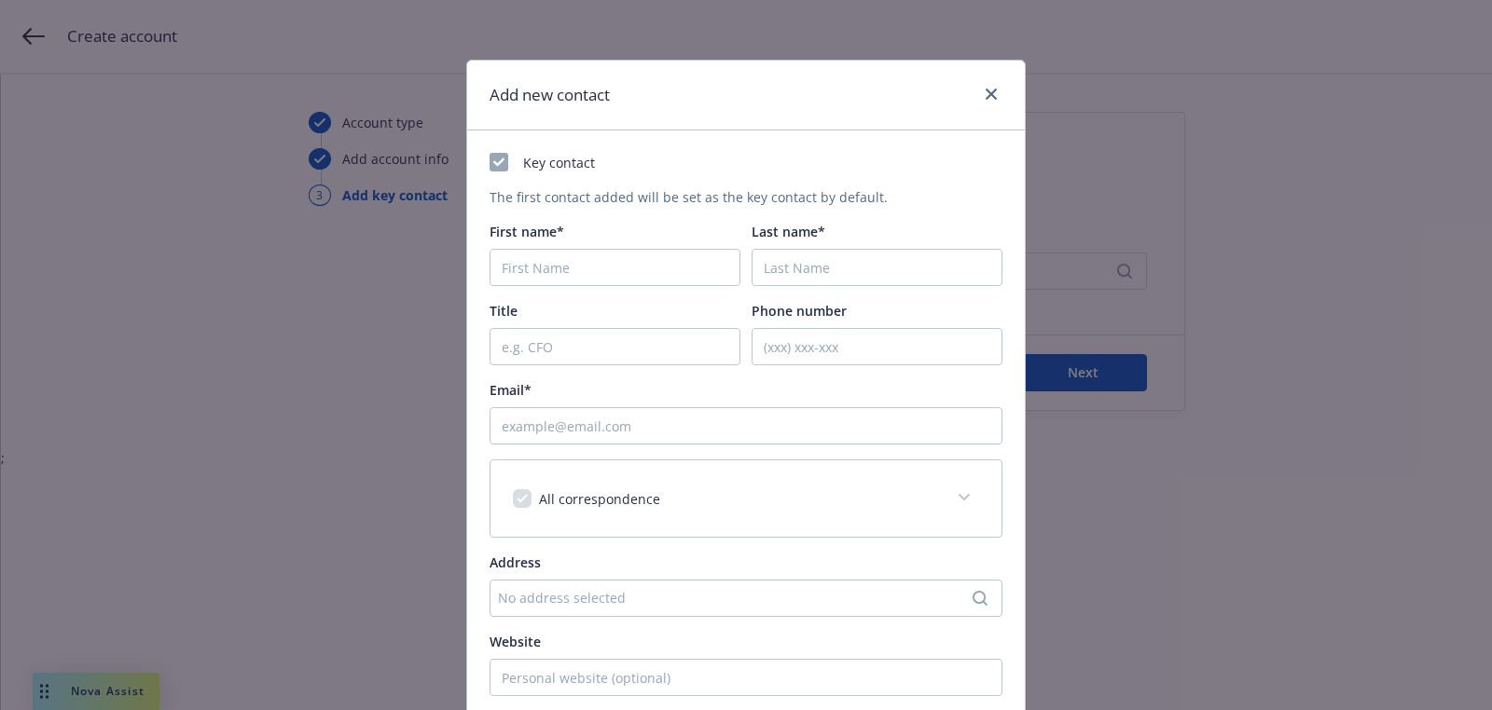
click at [646, 287] on div "Key contact The first contact added will be set as the key contact by default. …" at bounding box center [746, 492] width 513 height 679
click at [641, 270] on input "First name*" at bounding box center [615, 267] width 251 height 37
paste input "Rick"
type input "Rick"
paste input "Giannantonio"
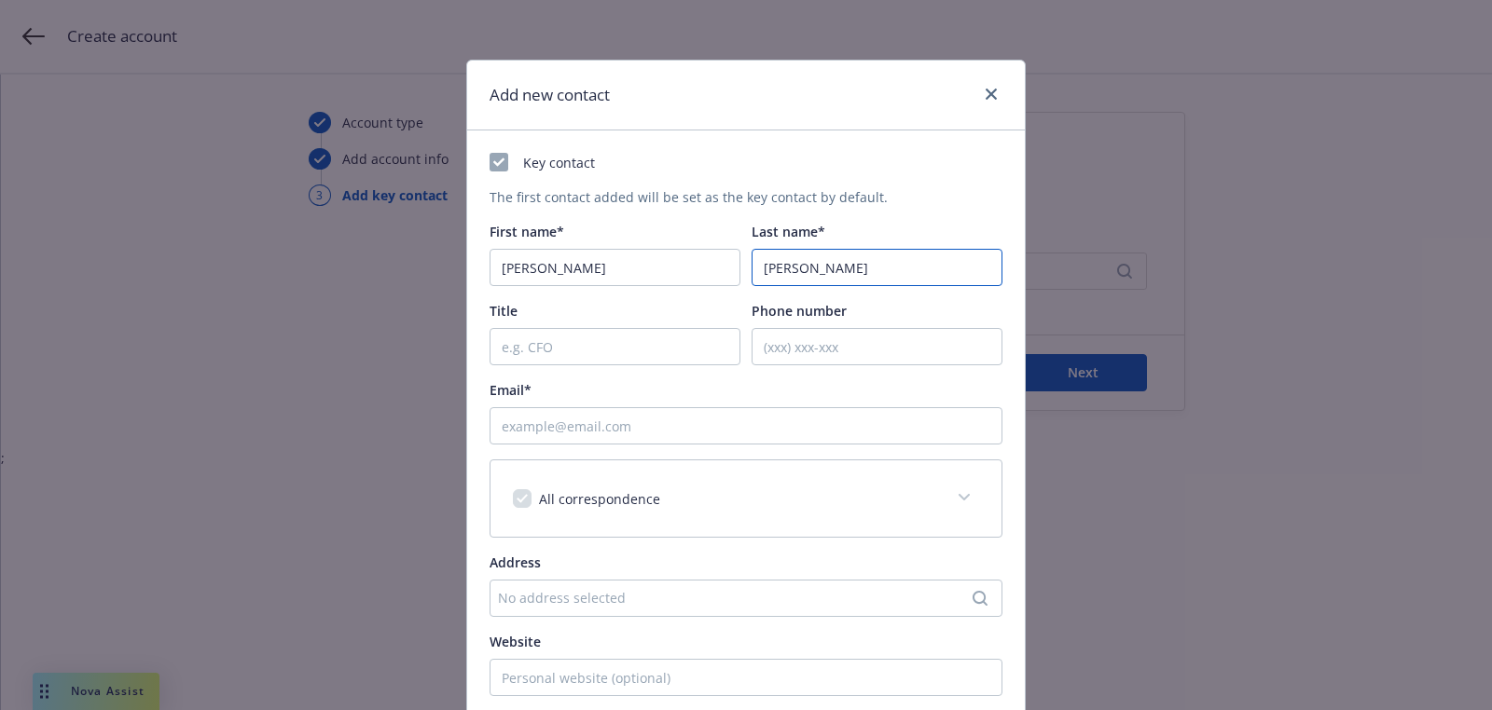
type input "Giannantonio"
click at [709, 425] on input "Email*" at bounding box center [746, 425] width 513 height 37
paste input "rick@cyberintel.tech"
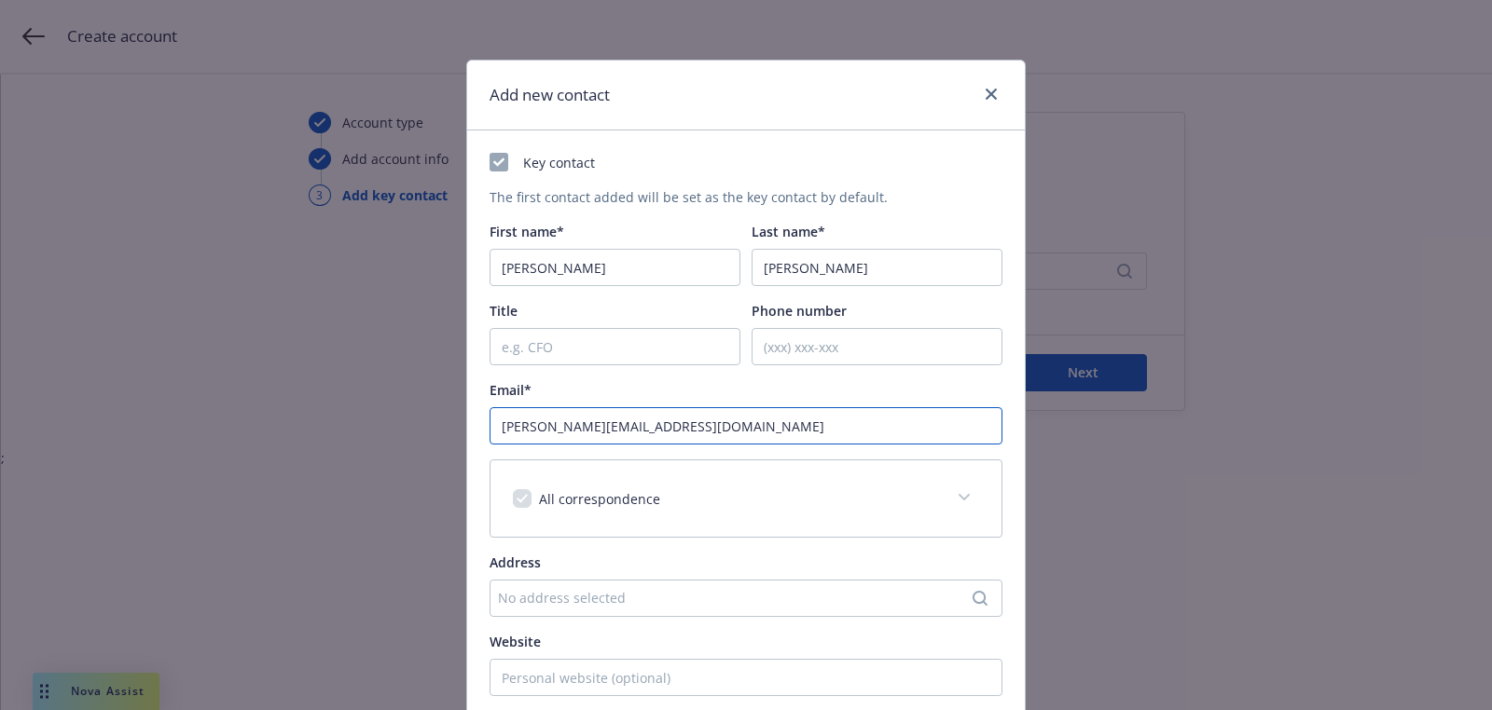
type input "rick@cyberintel.tech"
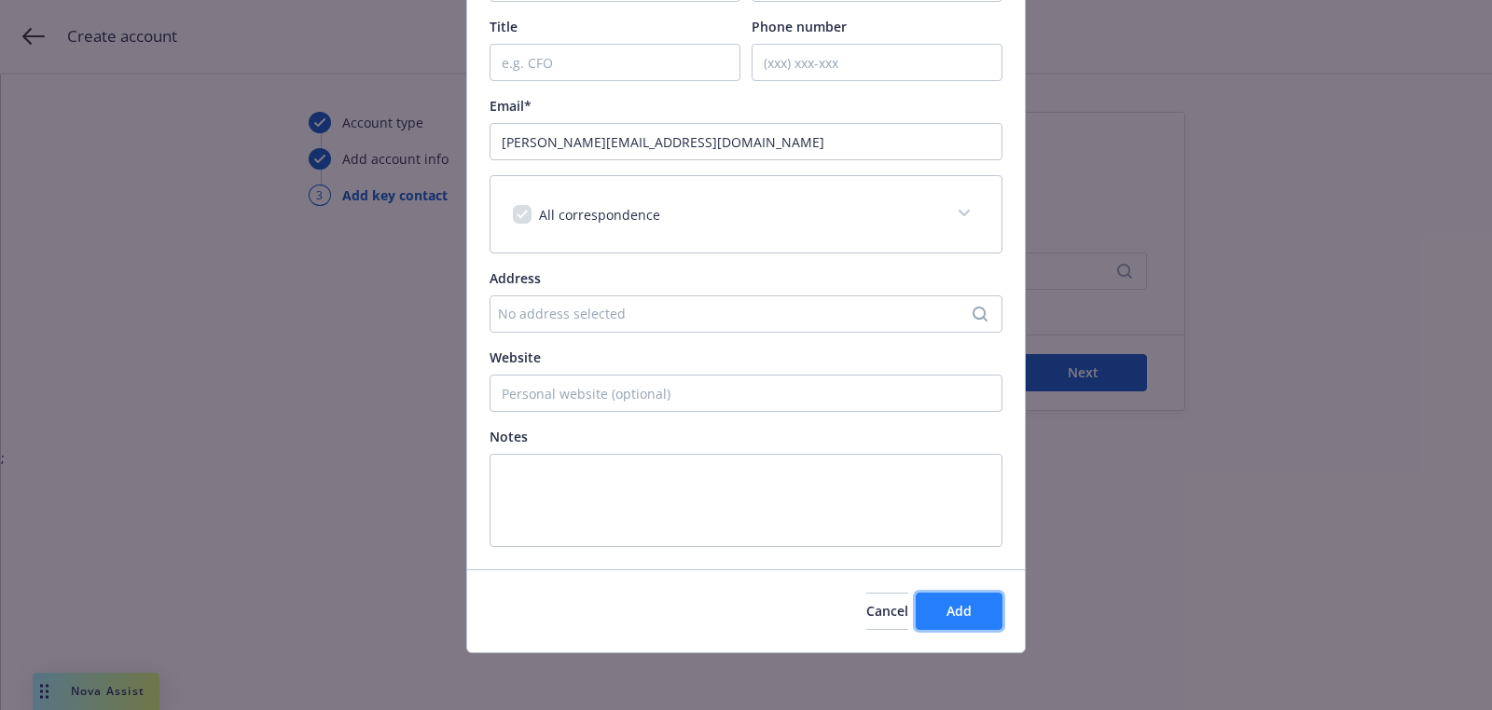
click at [972, 614] on span "Add" at bounding box center [958, 611] width 25 height 18
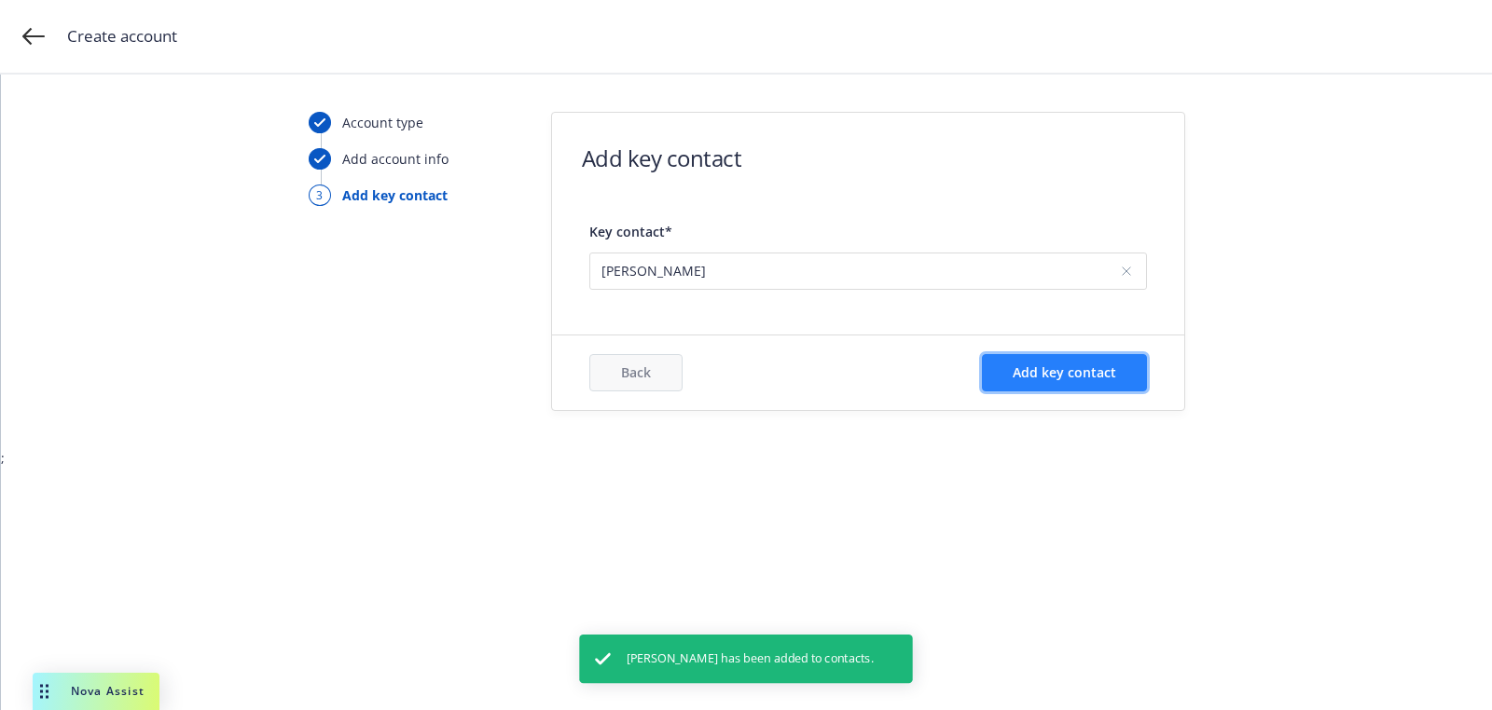
click at [1066, 364] on span "Add key contact" at bounding box center [1064, 373] width 103 height 18
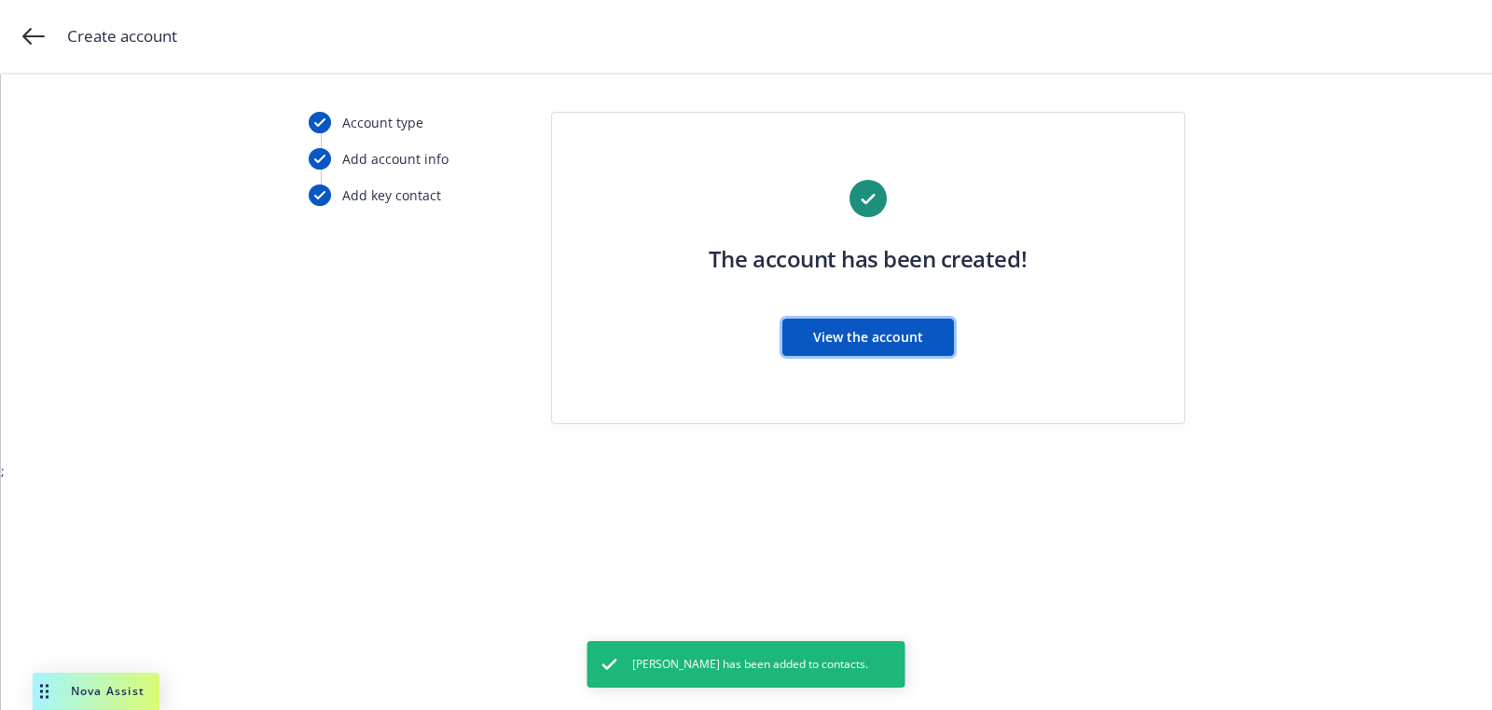
click at [882, 335] on span "View the account" at bounding box center [868, 337] width 110 height 18
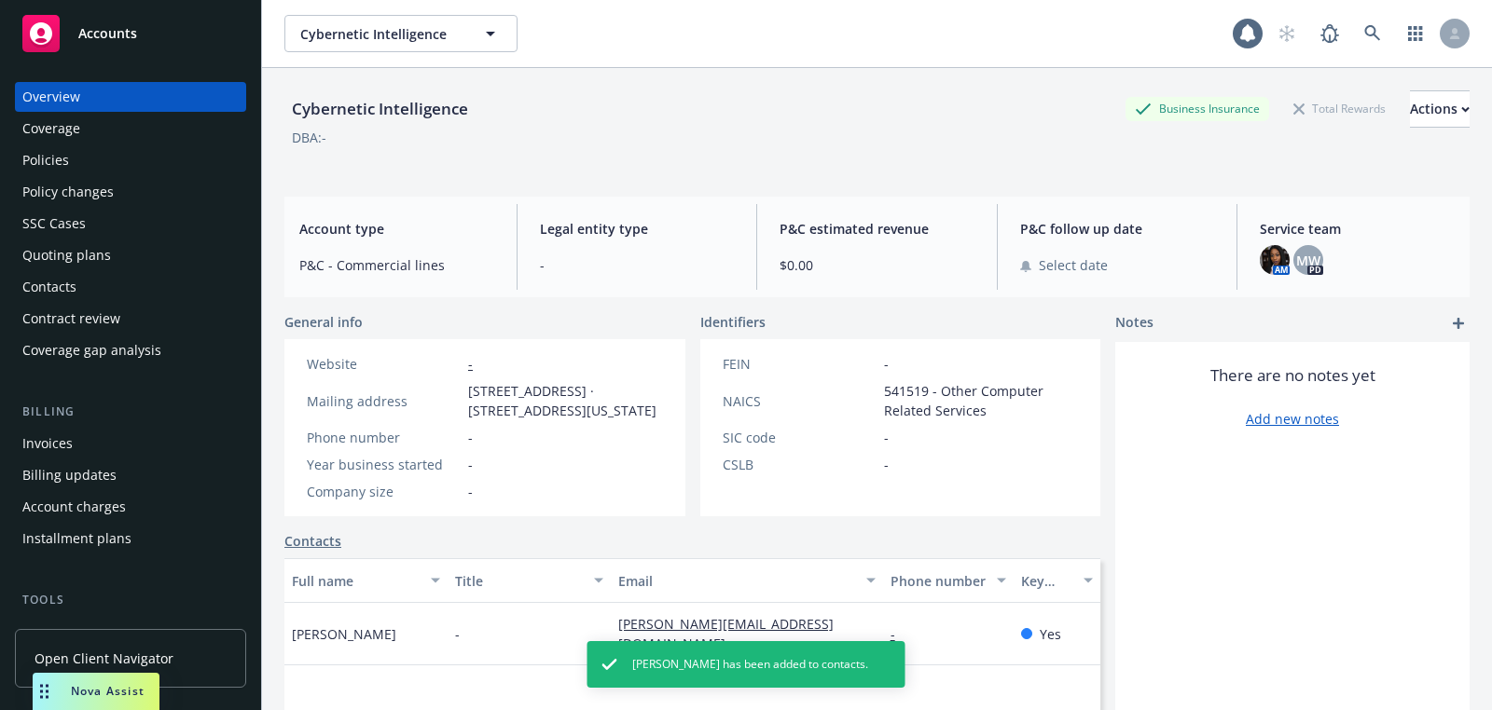
click at [125, 259] on div "Quoting plans" at bounding box center [130, 256] width 216 height 30
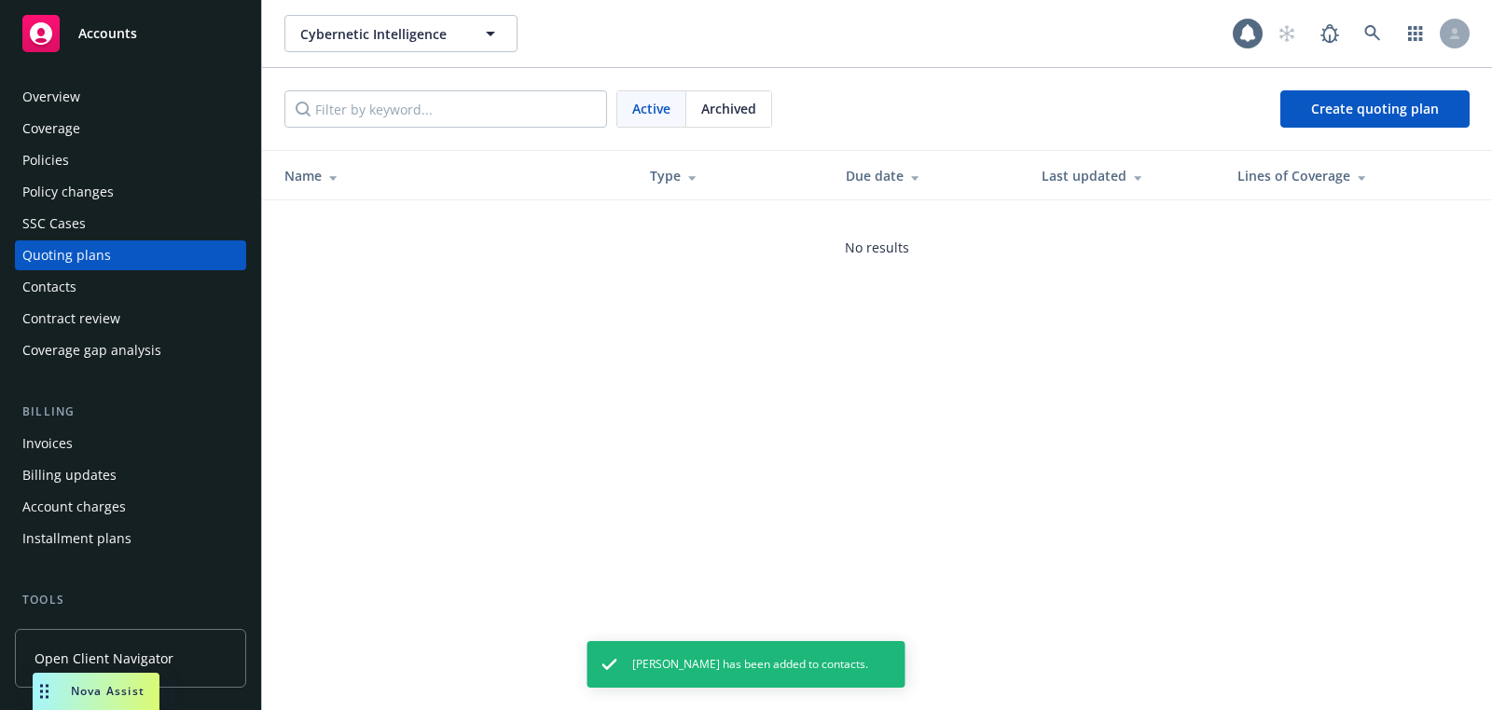
click at [1345, 82] on div "Active Archived Create quoting plan" at bounding box center [877, 109] width 1230 height 82
click at [1318, 96] on link "Create quoting plan" at bounding box center [1374, 108] width 189 height 37
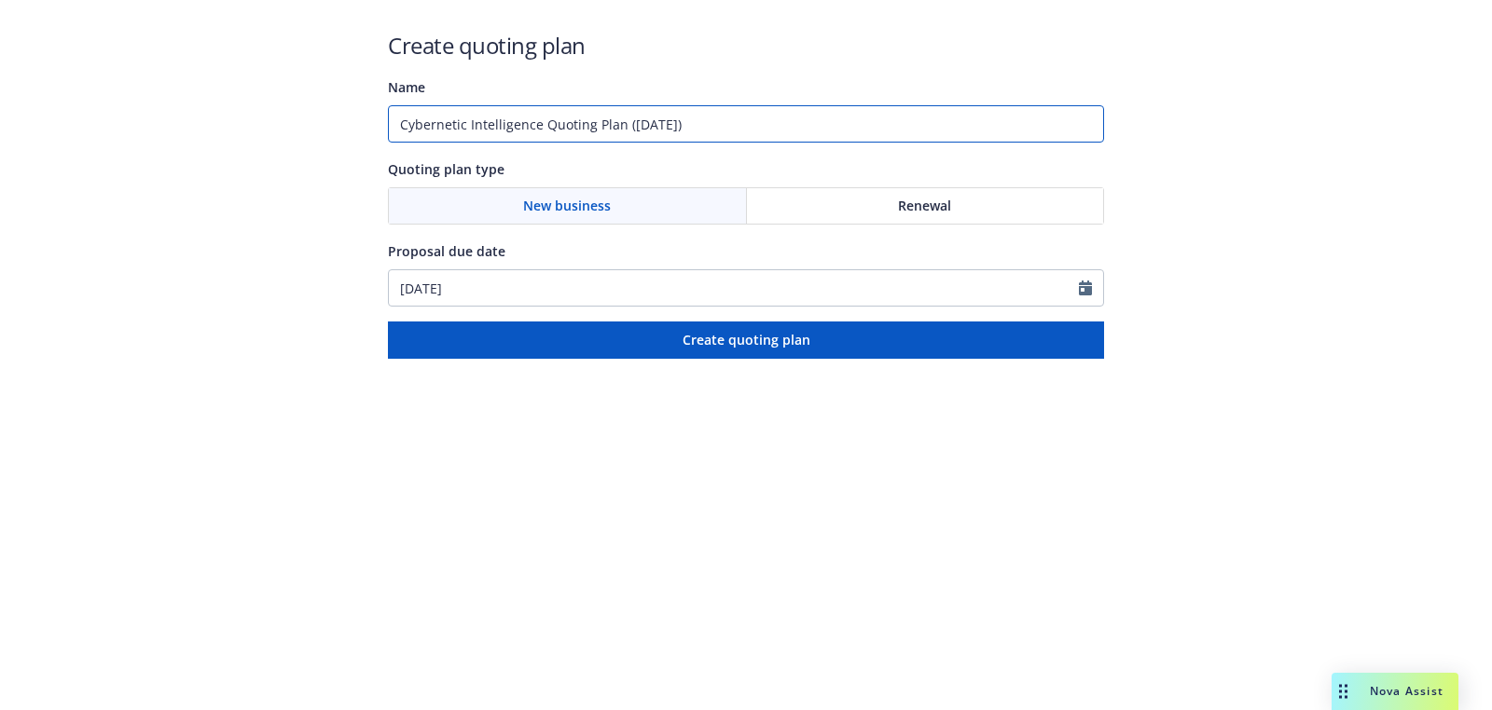
click at [594, 129] on input "Cybernetic Intelligence Quoting Plan ([DATE])" at bounding box center [746, 123] width 716 height 37
type input "[DATE]"
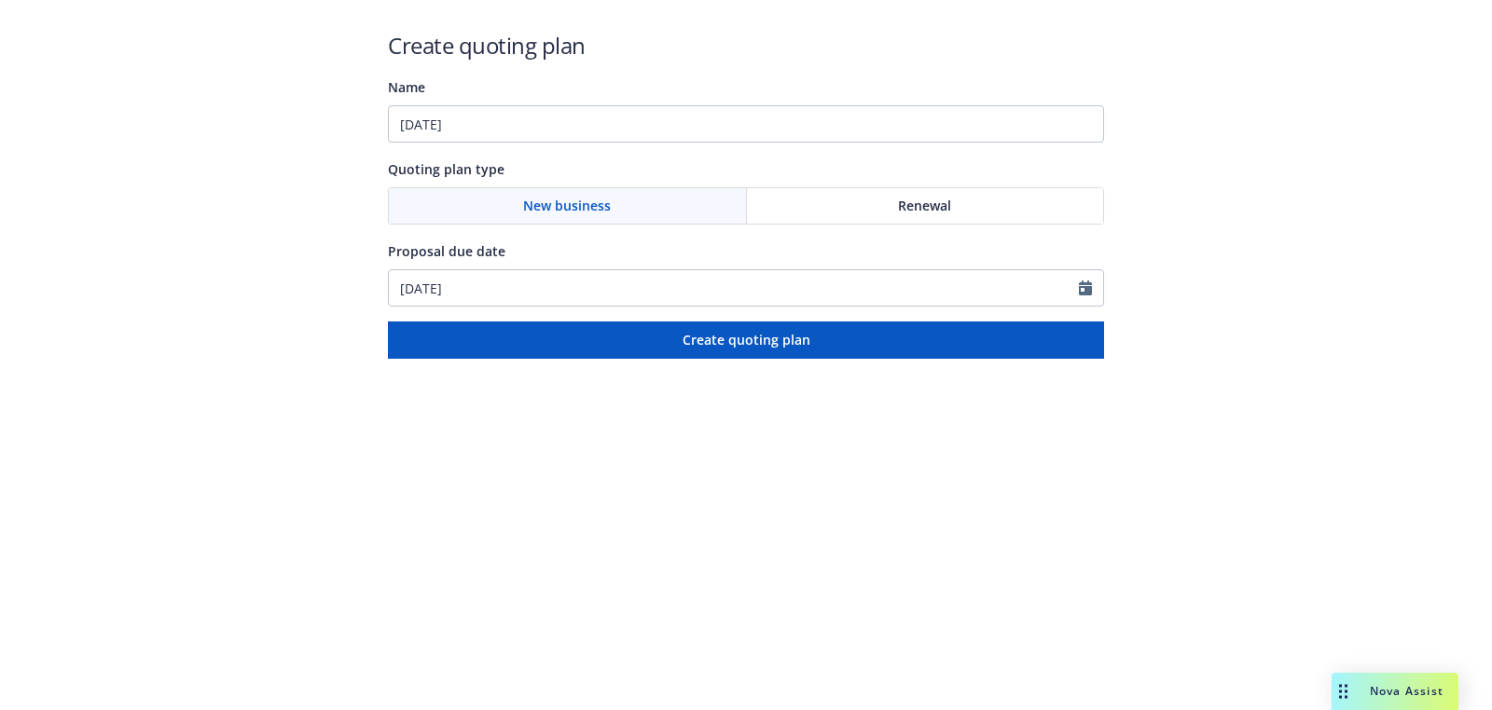
click at [536, 269] on div "[DATE]" at bounding box center [746, 287] width 716 height 37
select select "9"
click at [522, 287] on input "[DATE]" at bounding box center [734, 287] width 690 height 35
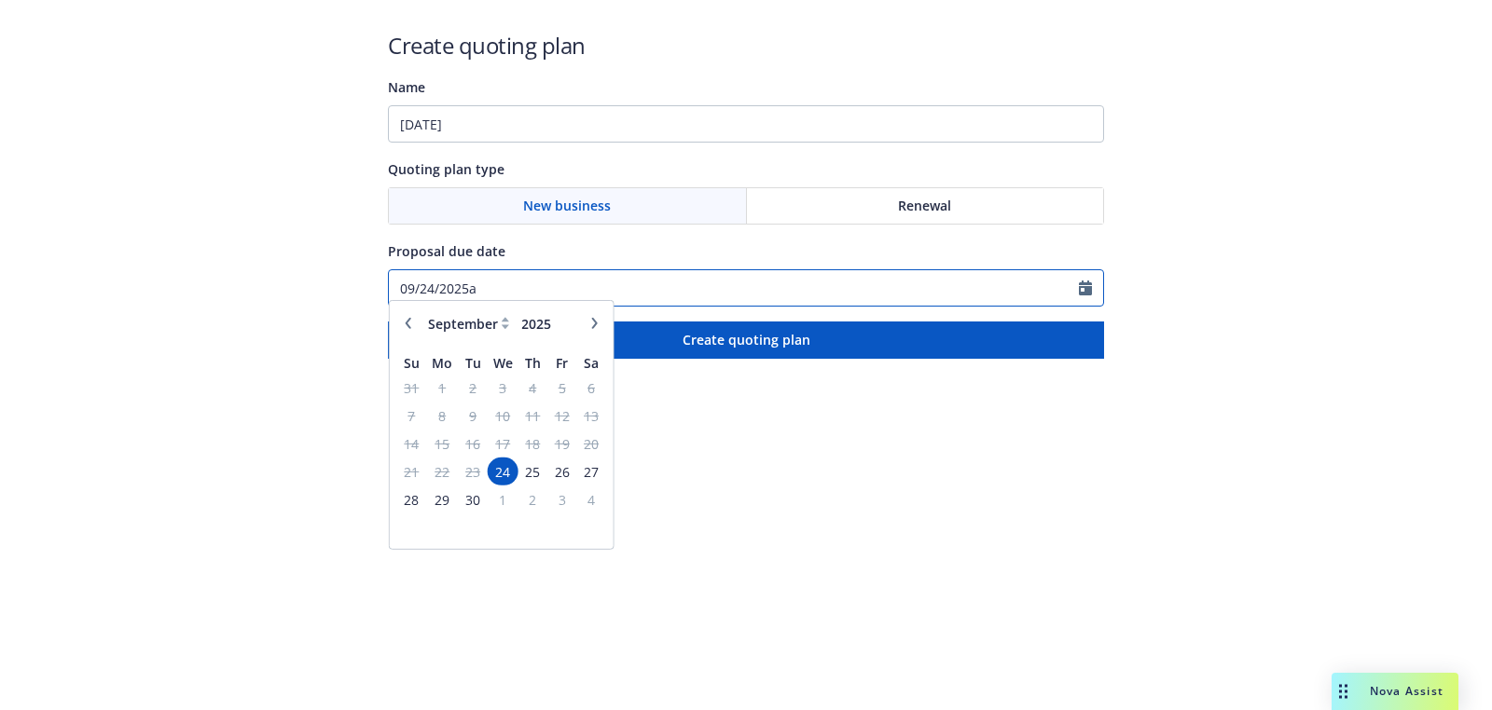
paste input "[DATE]"
paste input "text"
type input "[DATE]"
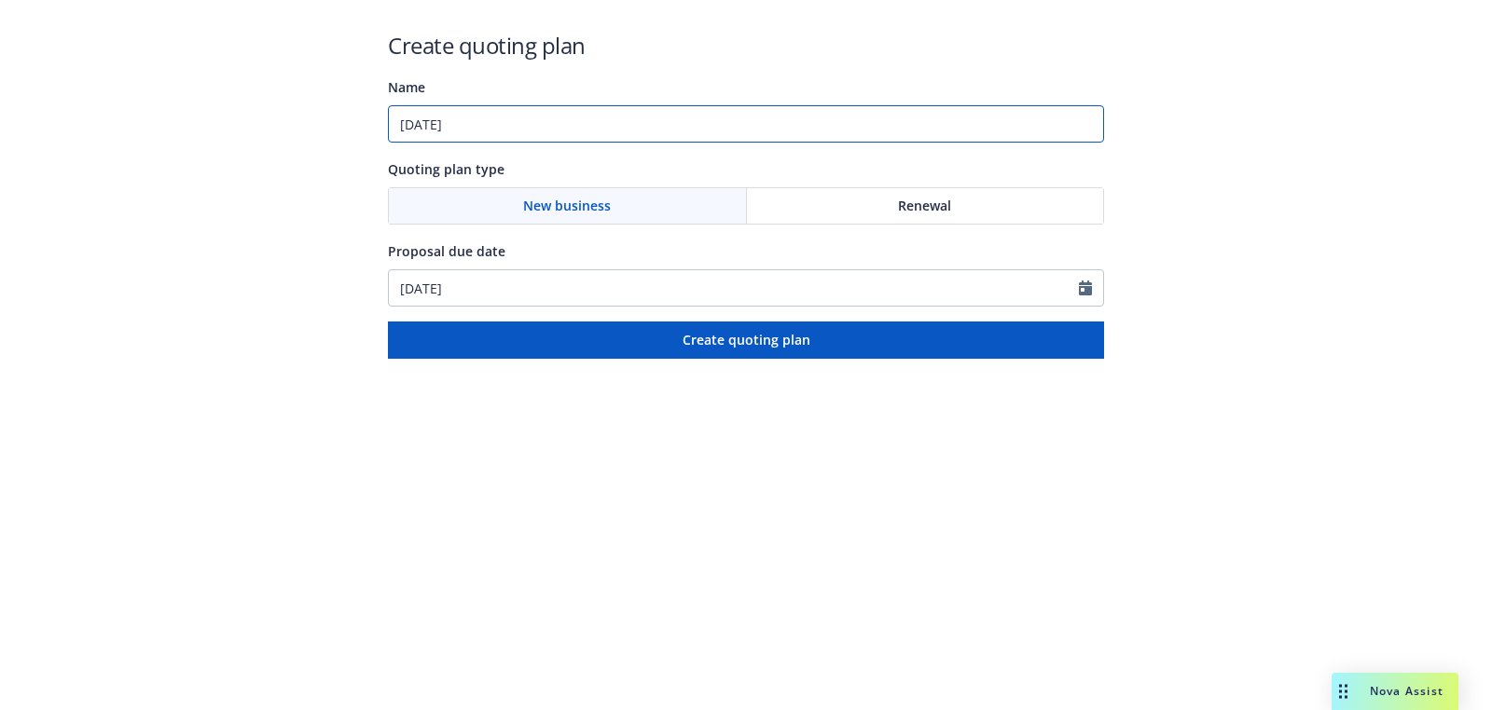
click at [535, 114] on input "[DATE]" at bounding box center [746, 123] width 716 height 37
click at [557, 126] on input "[DATE]" at bounding box center [746, 123] width 716 height 37
paste input "E&O with Cyber"
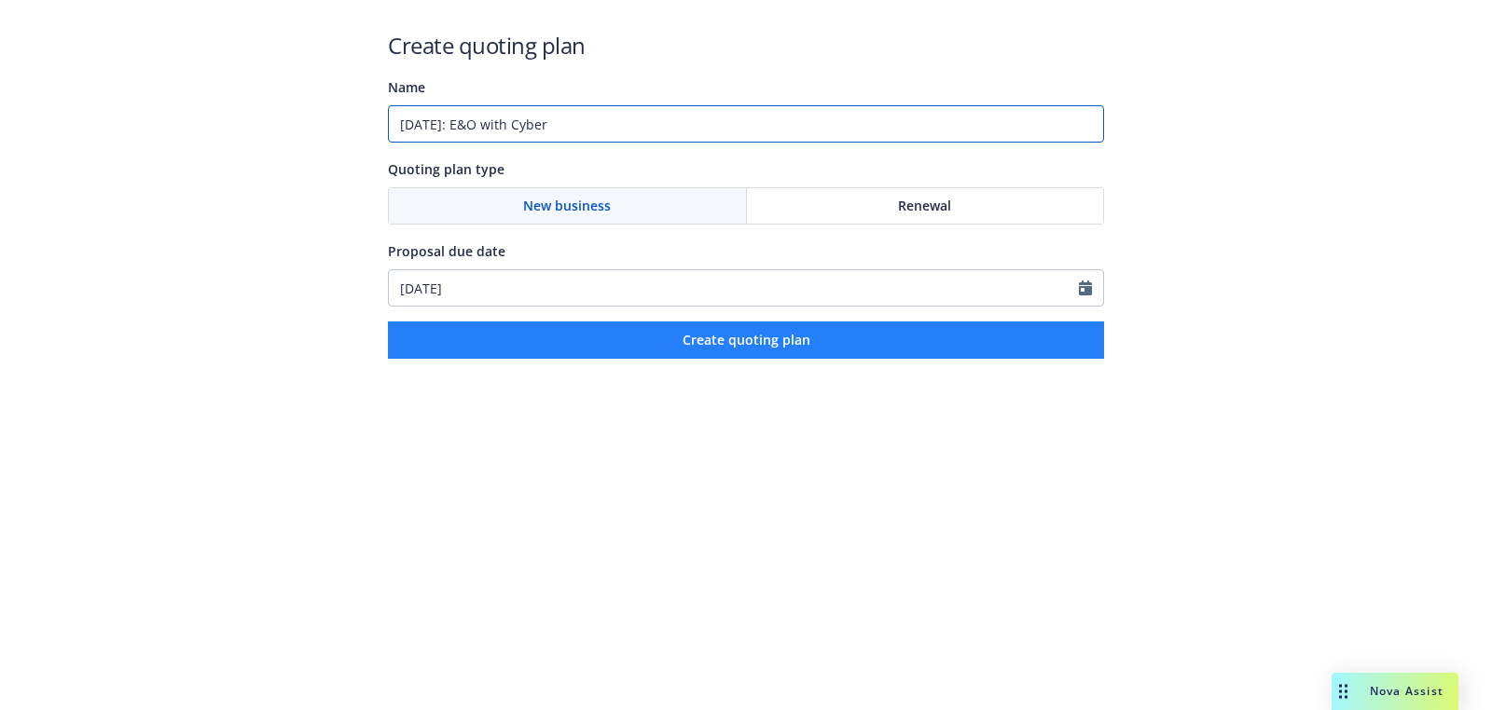
type input "10/01/2025: E&O with Cyber"
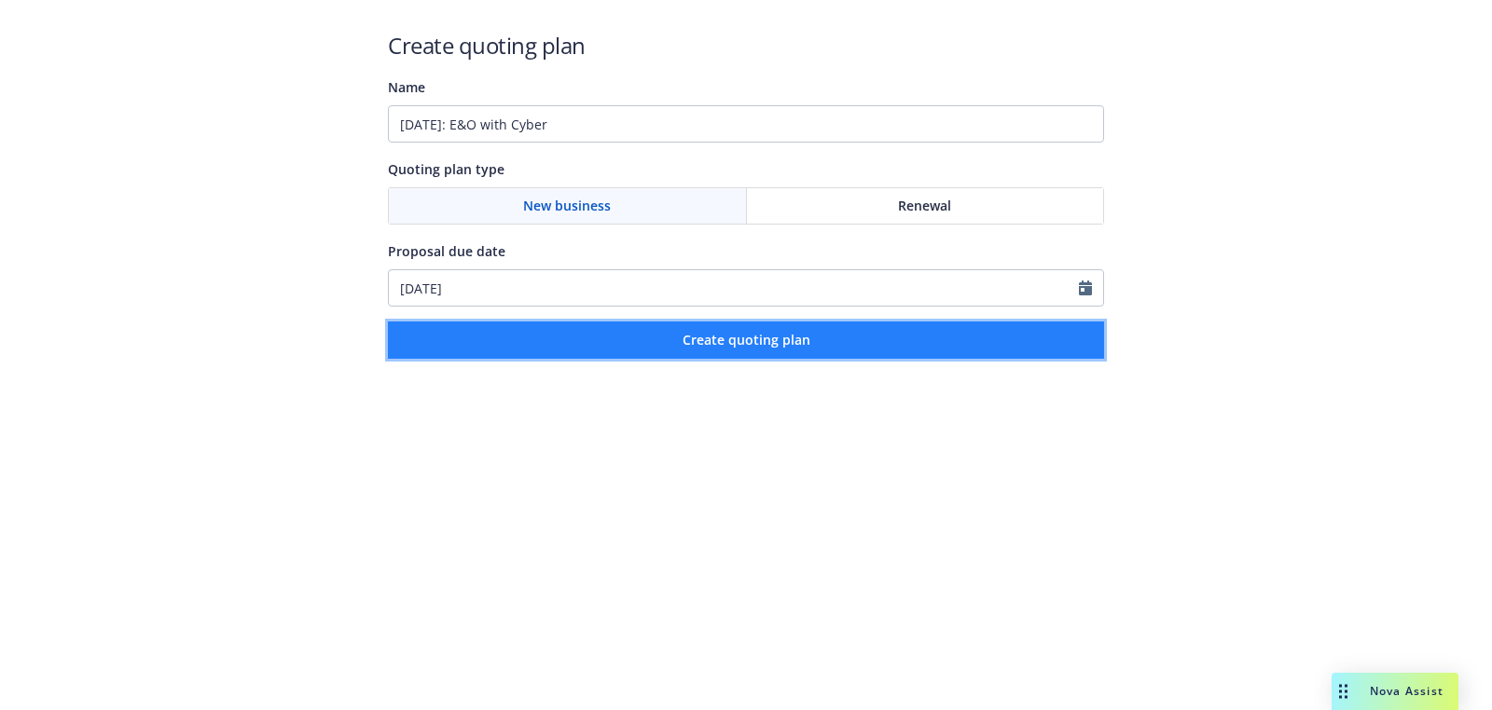
click at [724, 347] on span "Create quoting plan" at bounding box center [747, 340] width 128 height 18
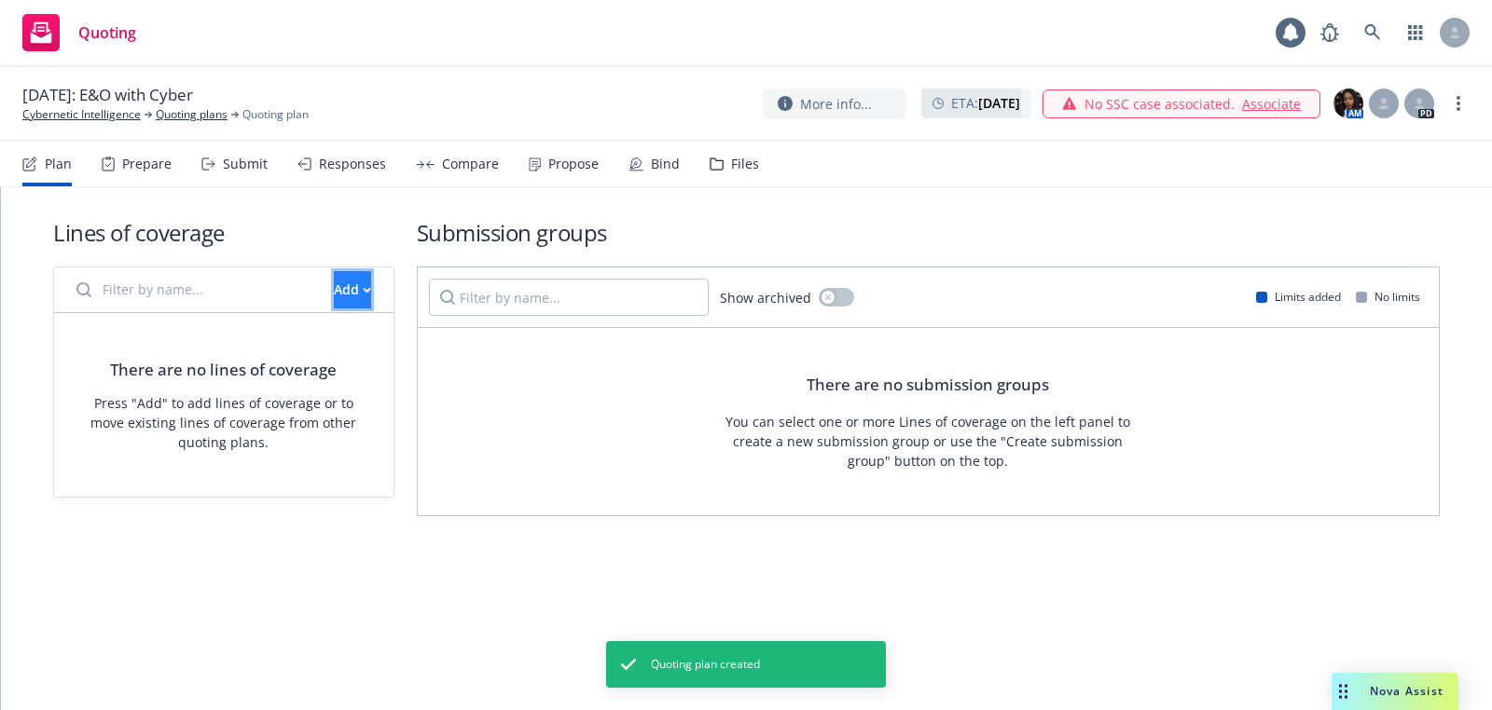
click at [334, 283] on div "Add" at bounding box center [352, 289] width 37 height 35
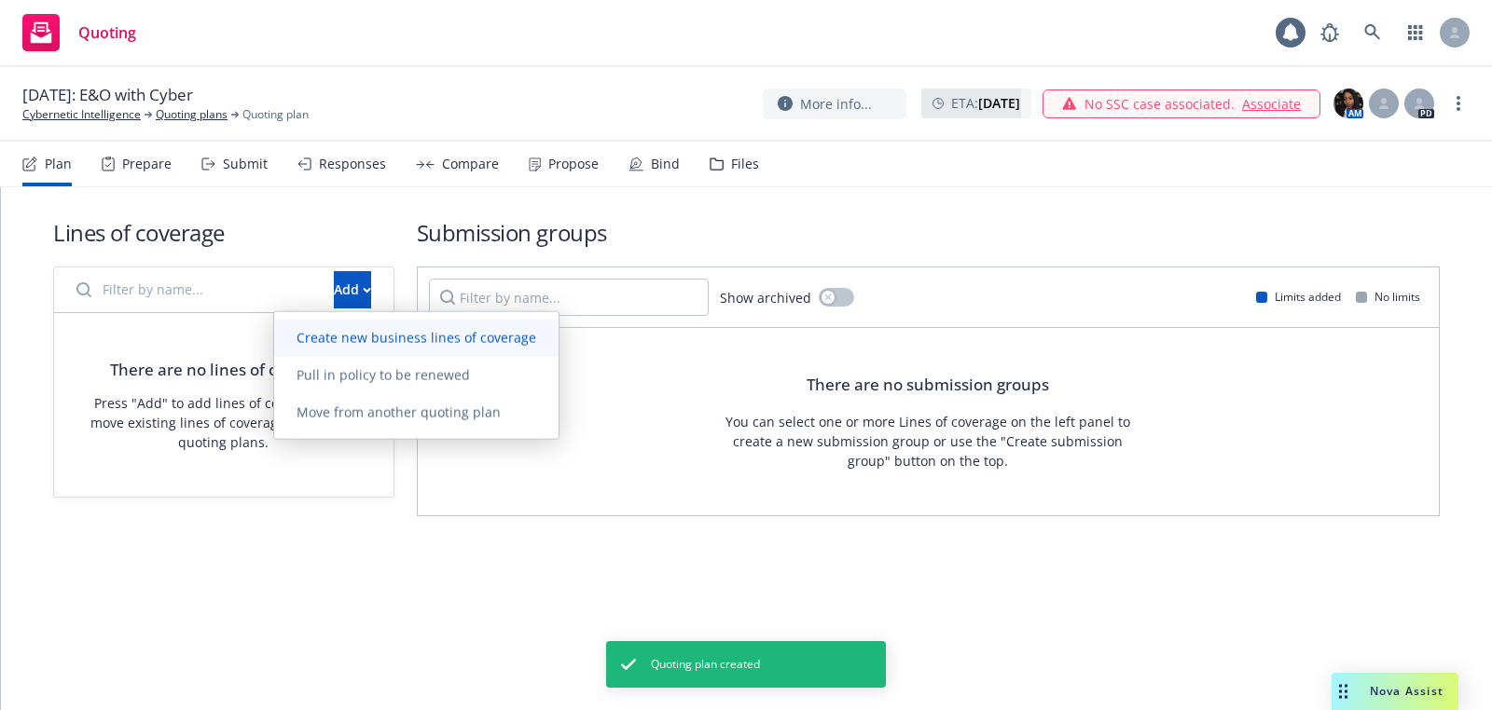
click at [400, 332] on span "Create new business lines of coverage" at bounding box center [416, 338] width 284 height 18
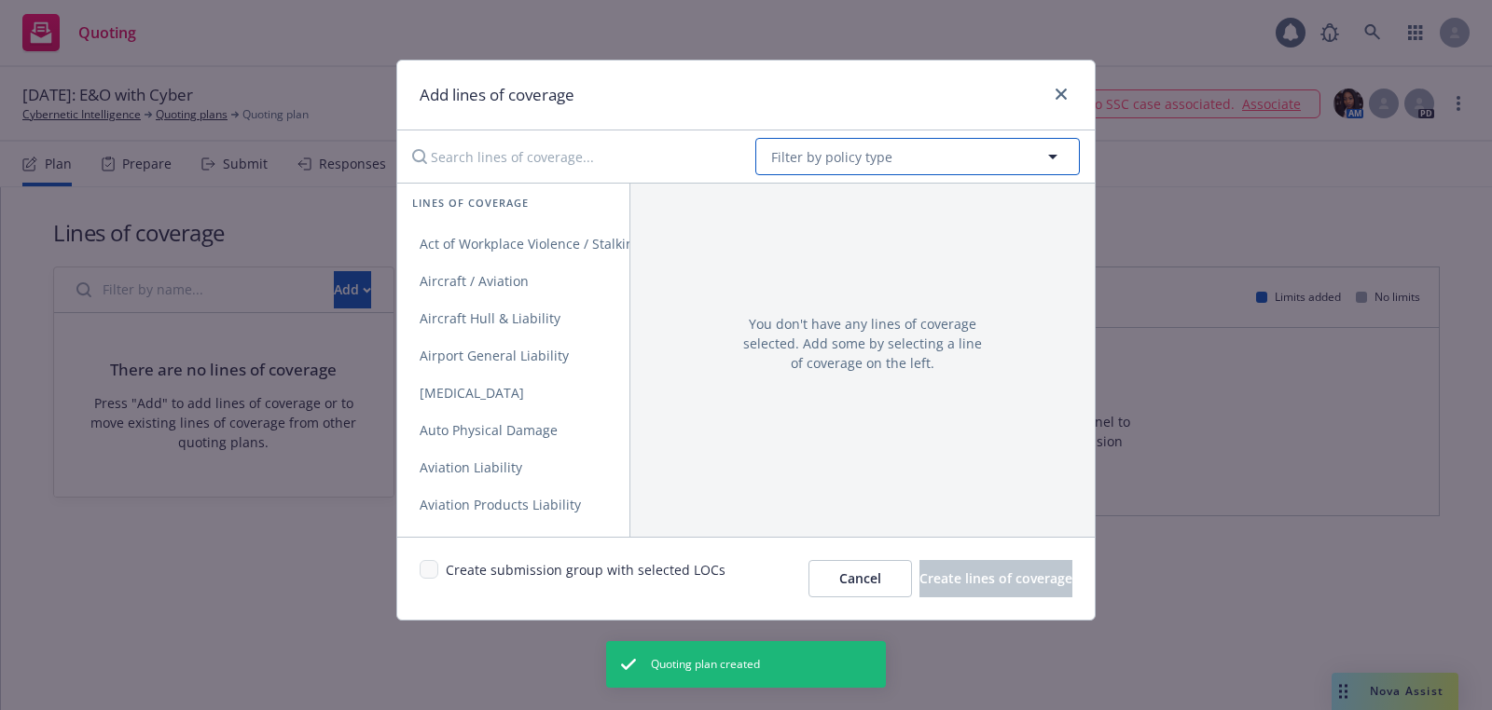
click at [917, 166] on button "Filter by policy type" at bounding box center [917, 156] width 324 height 37
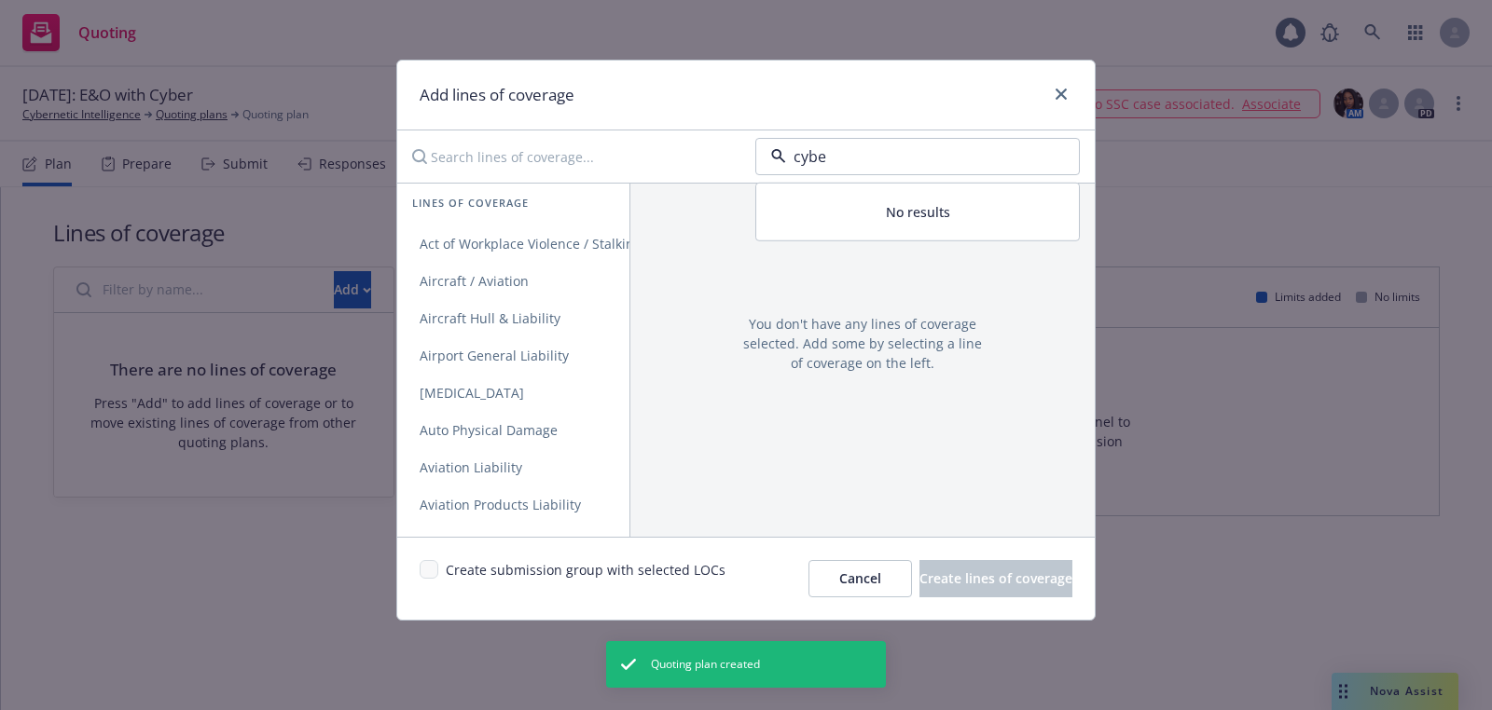
type input "cyber"
drag, startPoint x: 900, startPoint y: 223, endPoint x: 881, endPoint y: 247, distance: 30.6
click at [881, 248] on div "Cyber E&O with Cyber" at bounding box center [917, 234] width 323 height 101
click at [881, 247] on div "E&O with Cyber" at bounding box center [917, 259] width 298 height 27
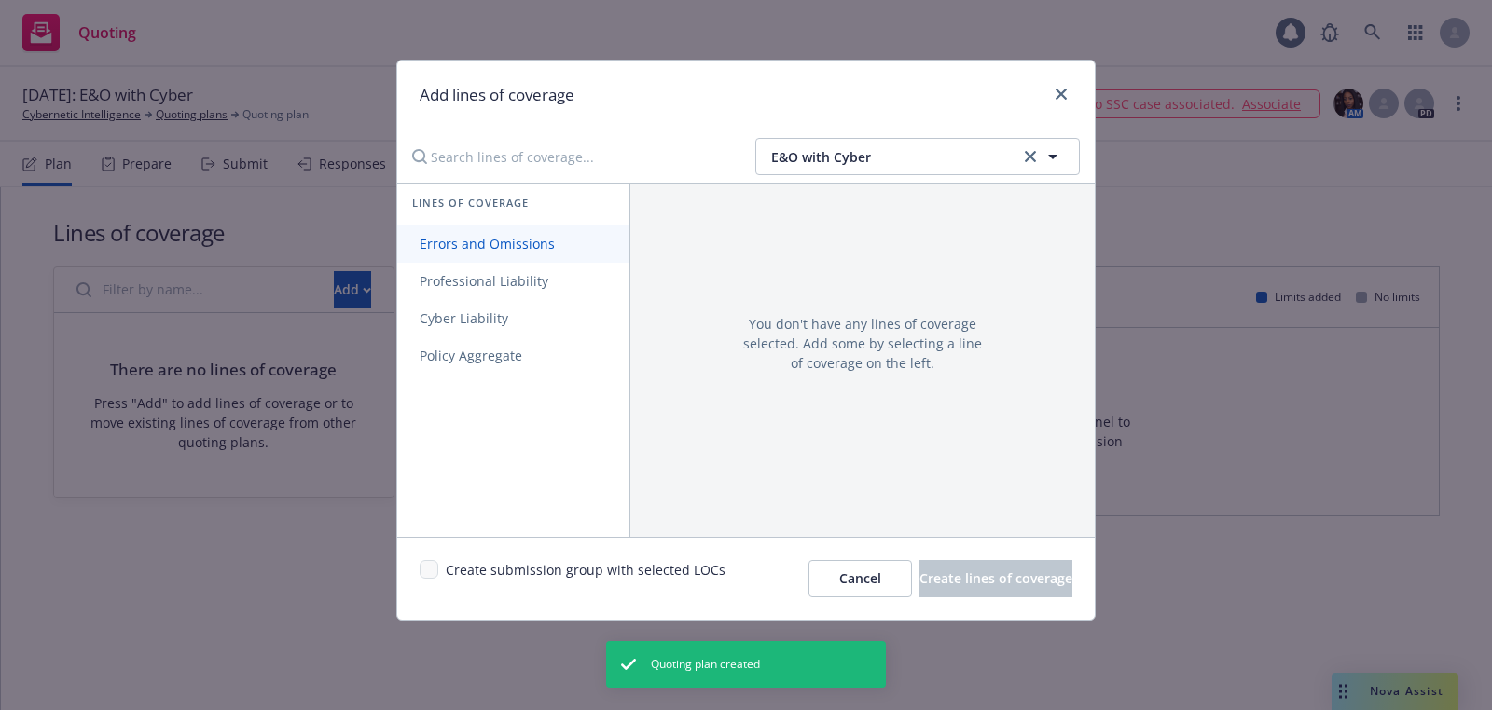
click at [437, 245] on span "Errors and Omissions" at bounding box center [487, 244] width 180 height 18
click at [440, 324] on span "Cyber Liability" at bounding box center [463, 319] width 133 height 18
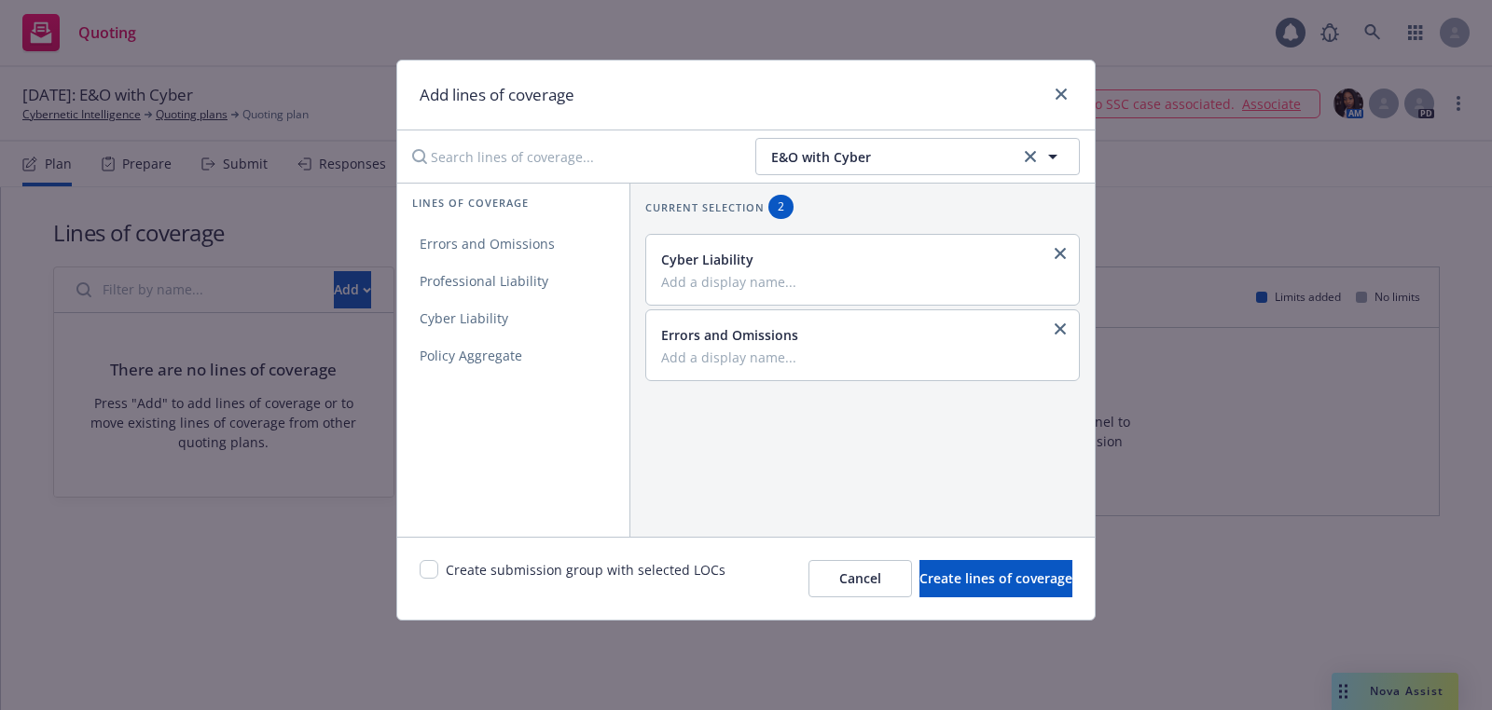
click at [420, 584] on div "Create submission group with selected LOCs" at bounding box center [573, 578] width 306 height 37
click at [420, 562] on input "checkbox" at bounding box center [429, 569] width 19 height 19
checkbox input "true"
click at [944, 578] on span "Create lines of coverage" at bounding box center [995, 579] width 153 height 18
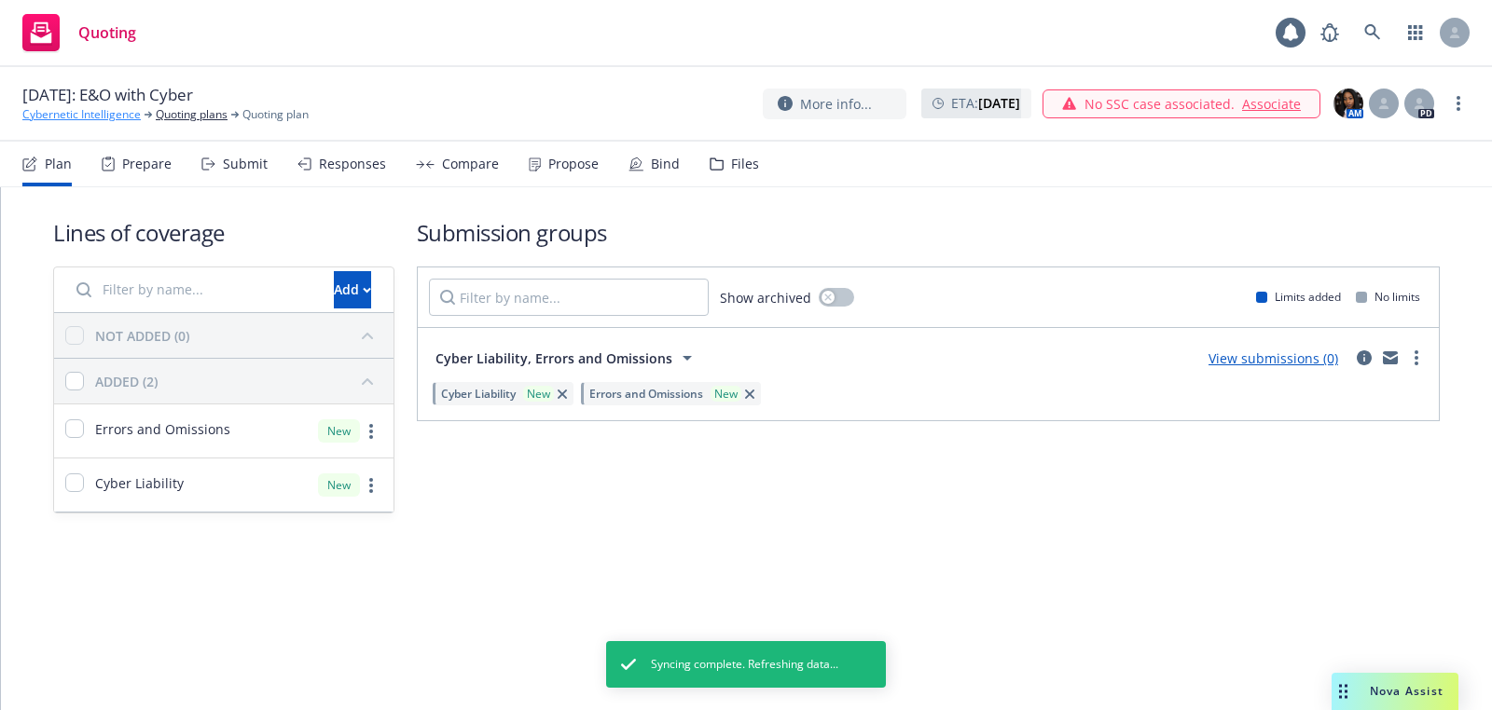
click at [99, 112] on link "Cybernetic Intelligence" at bounding box center [81, 114] width 118 height 17
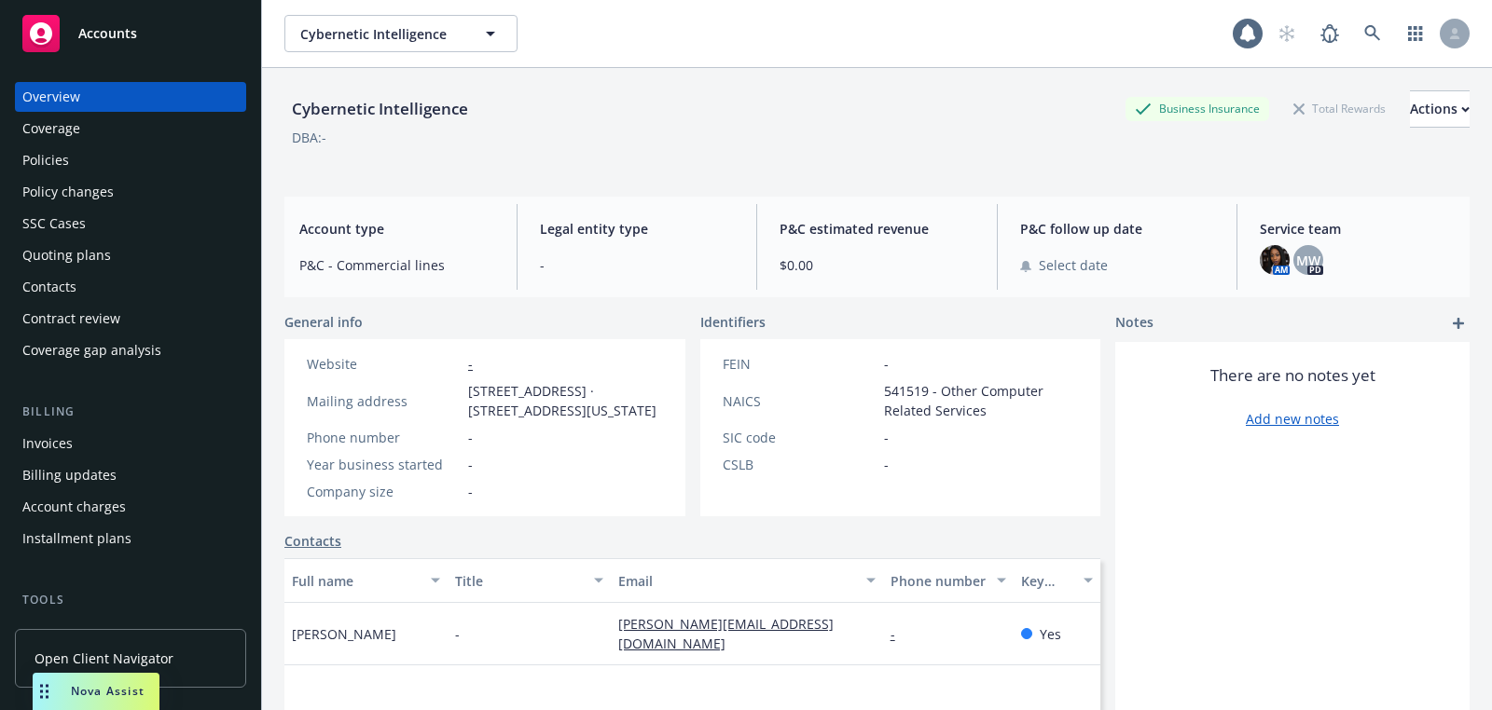
click at [171, 40] on div "Accounts" at bounding box center [130, 33] width 216 height 37
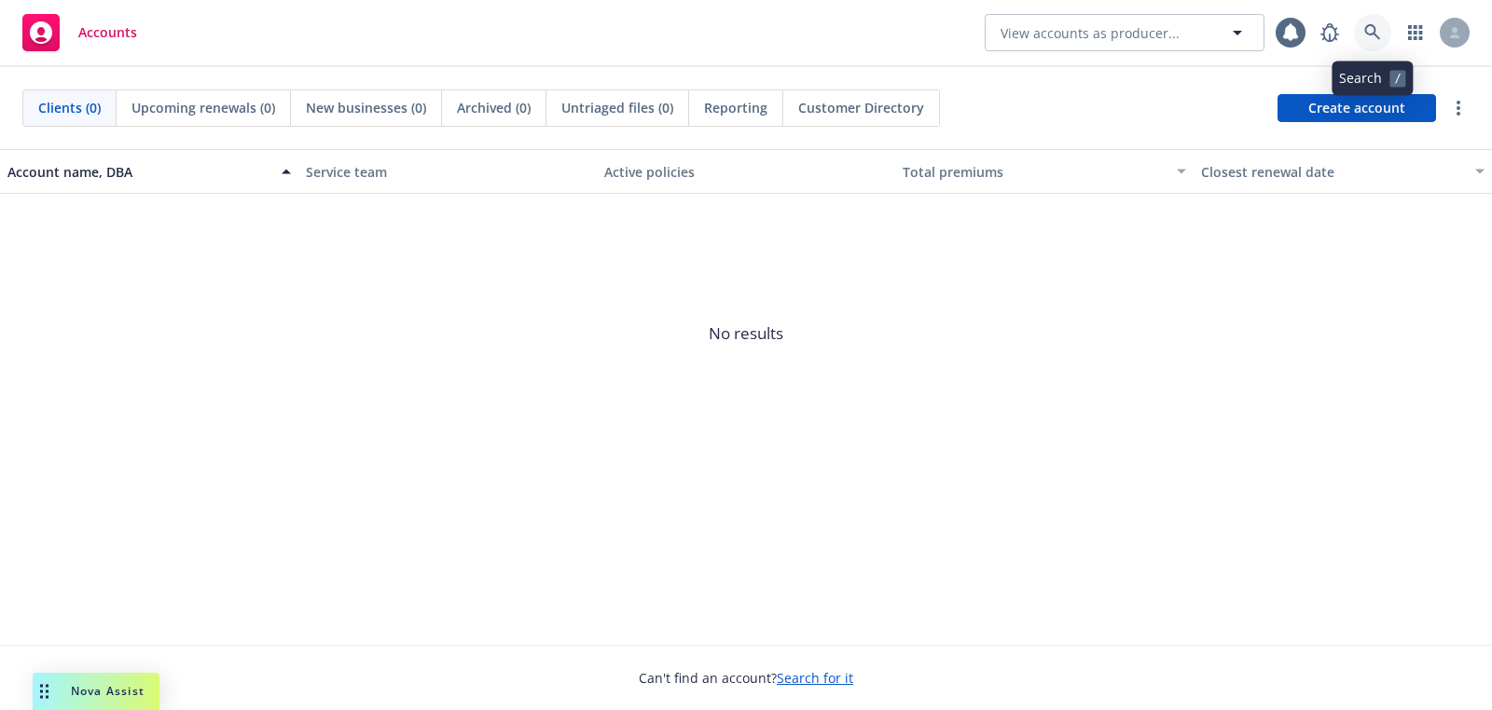
click at [1371, 36] on icon at bounding box center [1372, 32] width 17 height 17
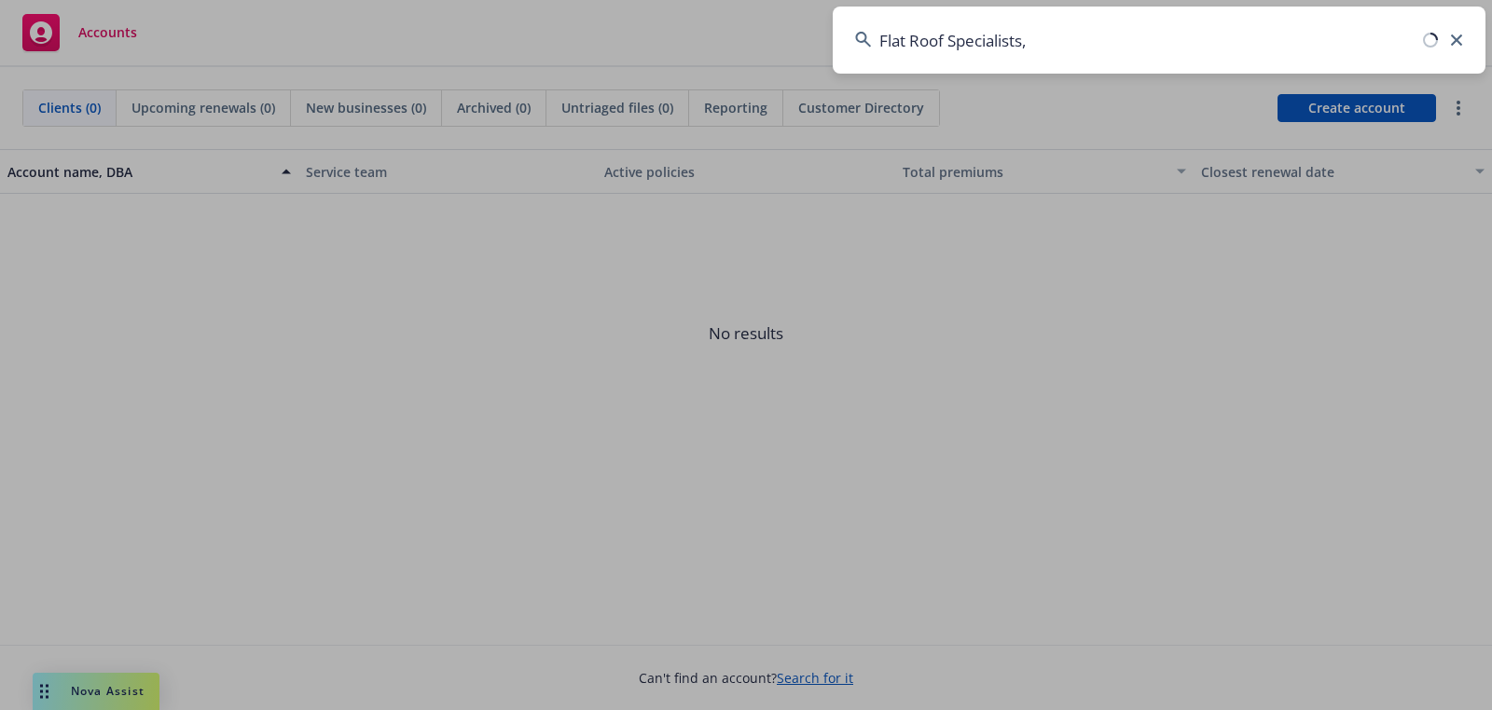
type input "Flat Roof Specialists"
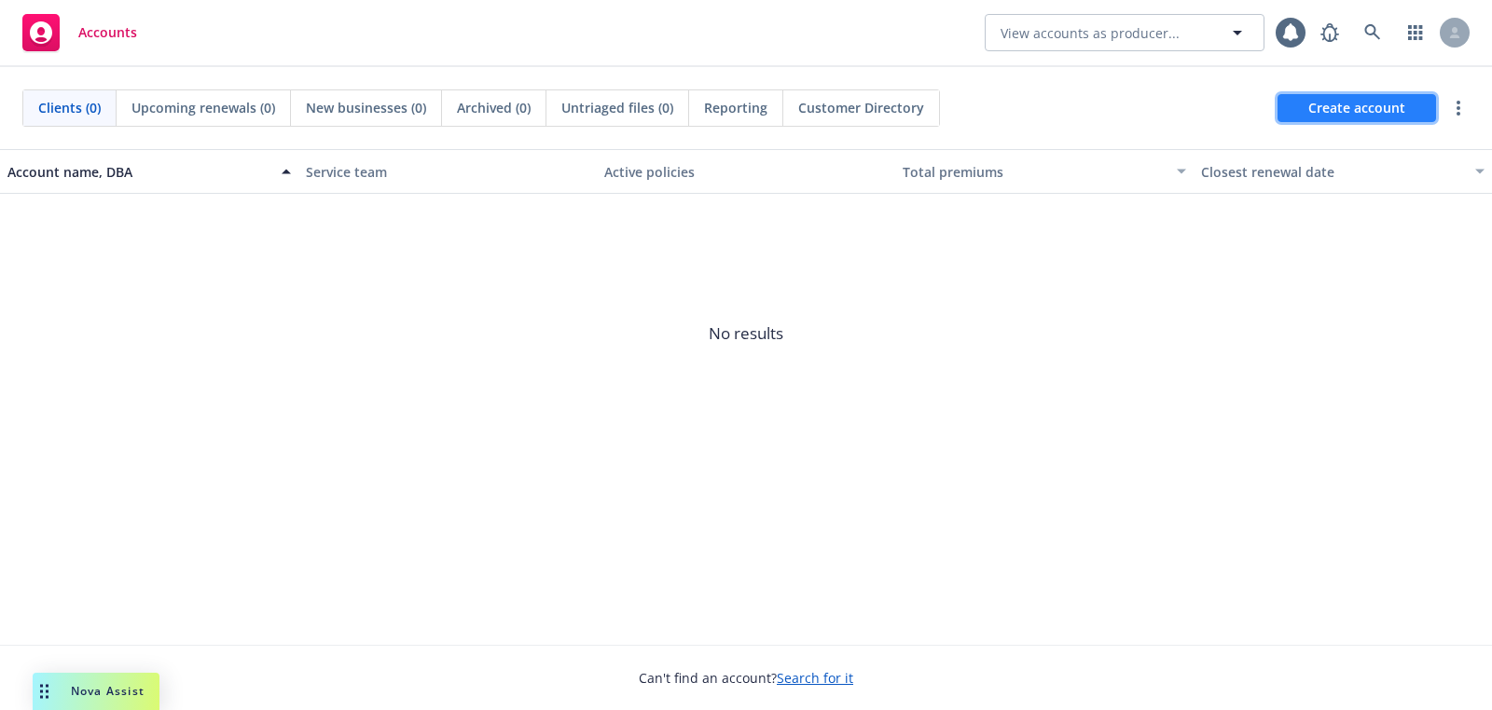
click at [1312, 121] on span "Create account" at bounding box center [1356, 107] width 97 height 35
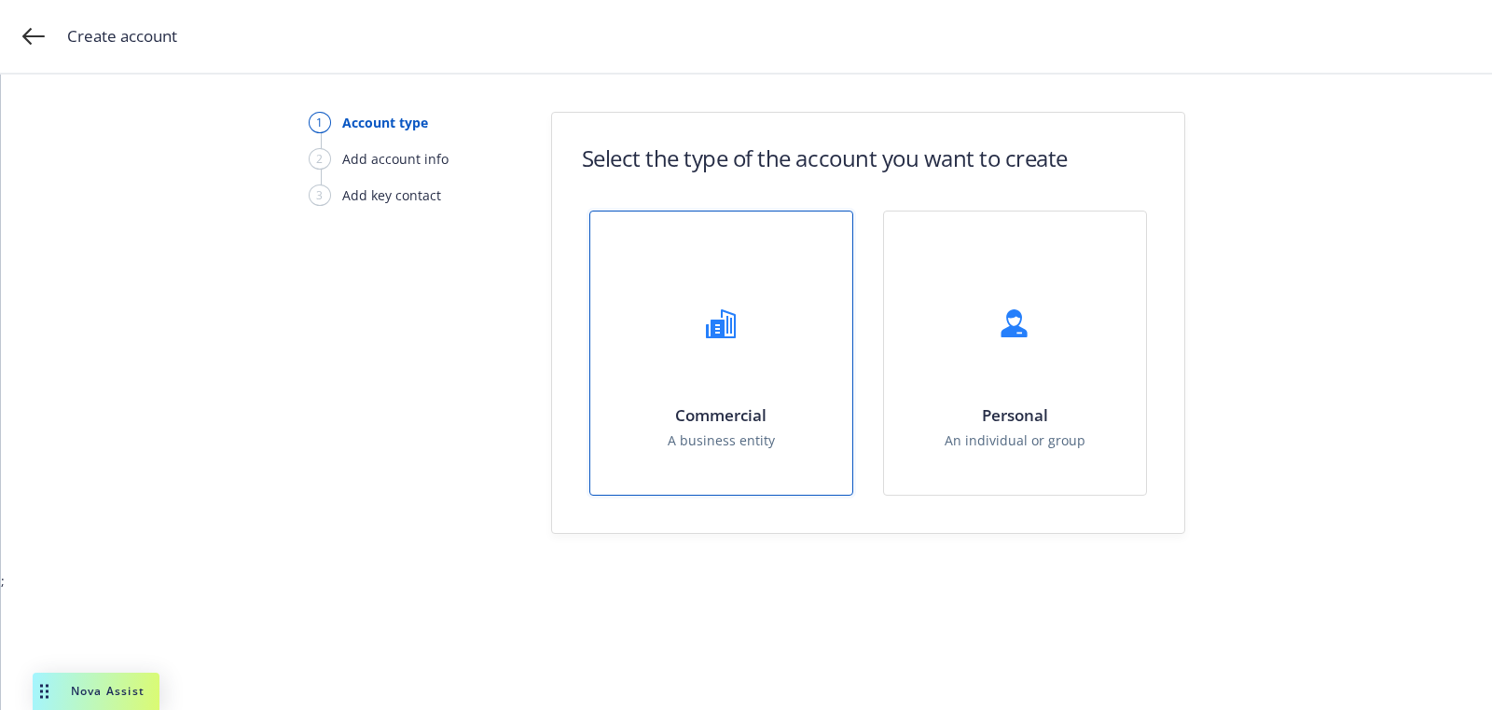
click at [641, 339] on div "Commercial A business entity" at bounding box center [721, 353] width 262 height 283
select select "US"
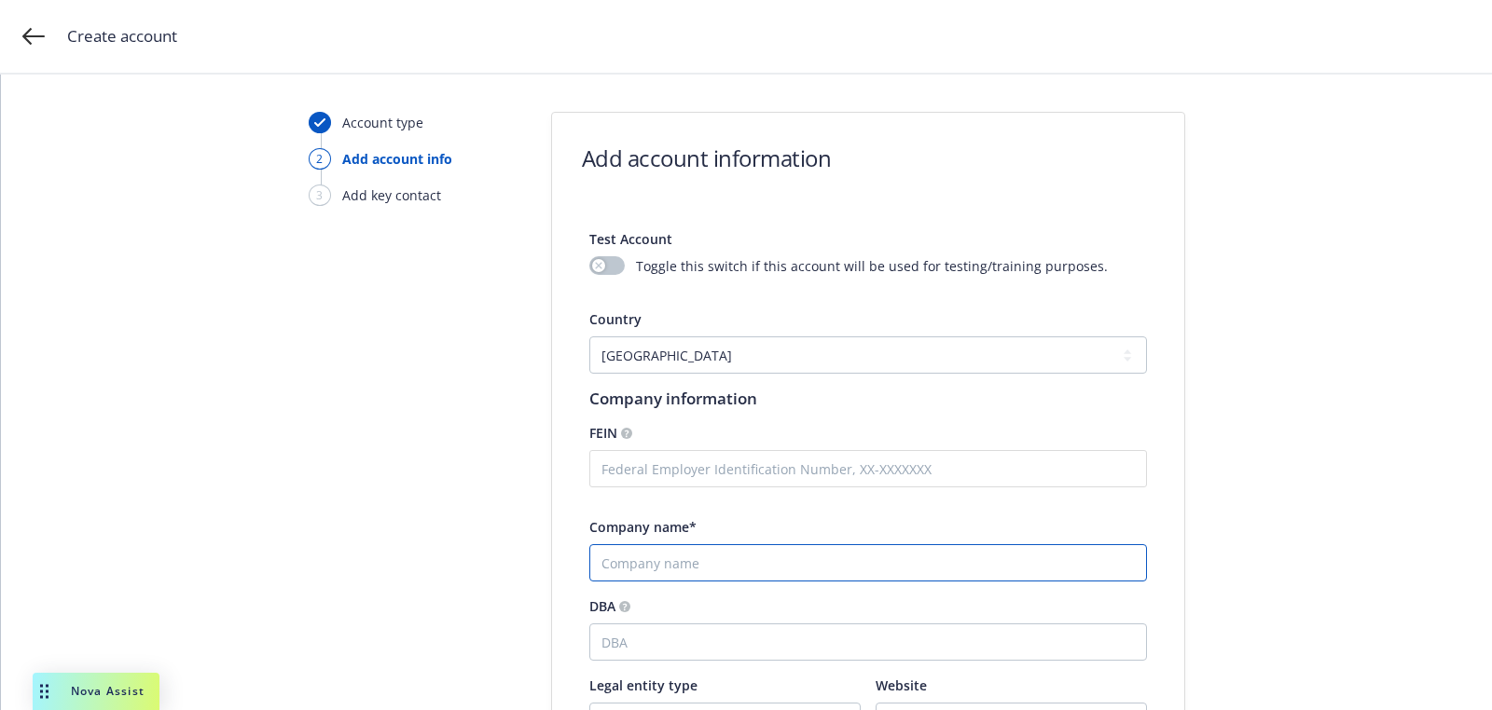
click at [739, 545] on input "Company name*" at bounding box center [868, 563] width 558 height 37
paste input "Flat Roof Specialists, Inc."
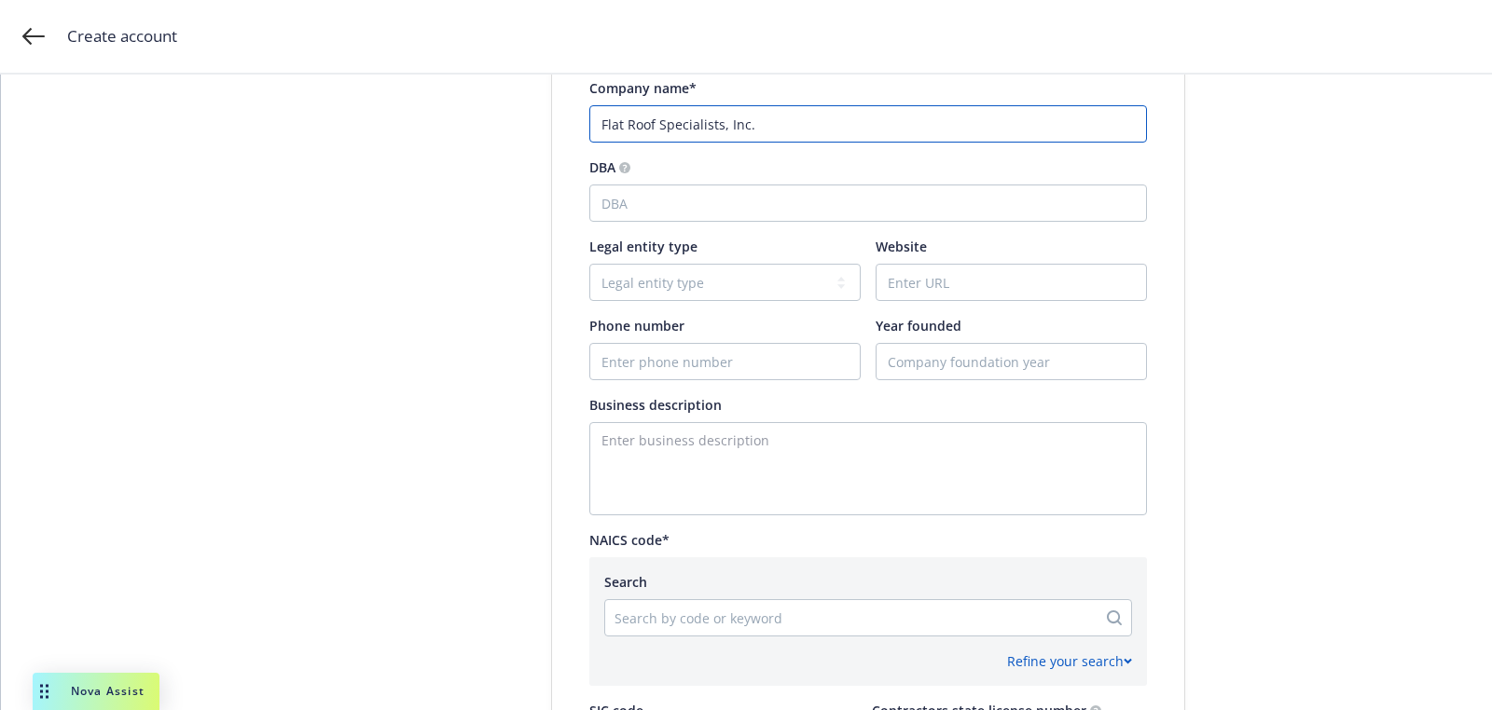
scroll to position [443, 0]
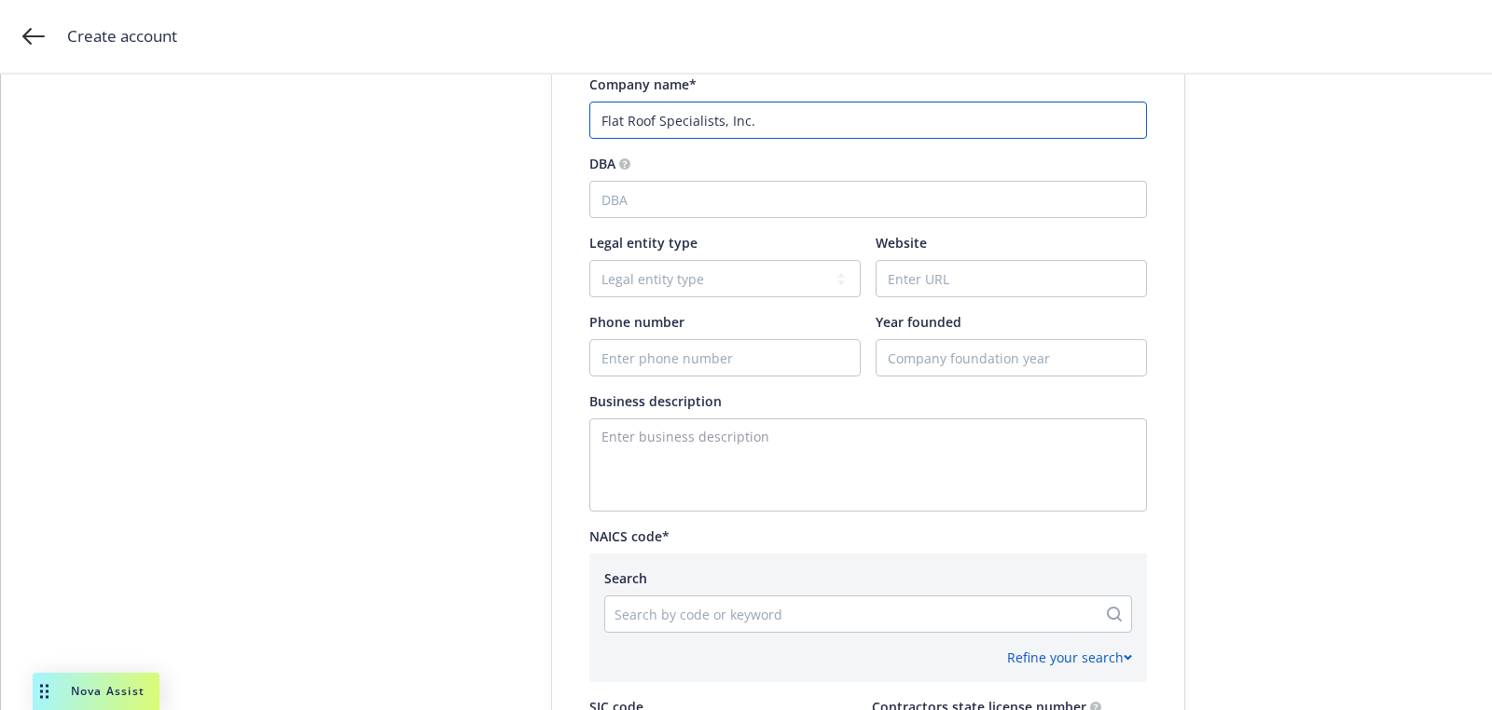
type input "Flat Roof Specialists, Inc."
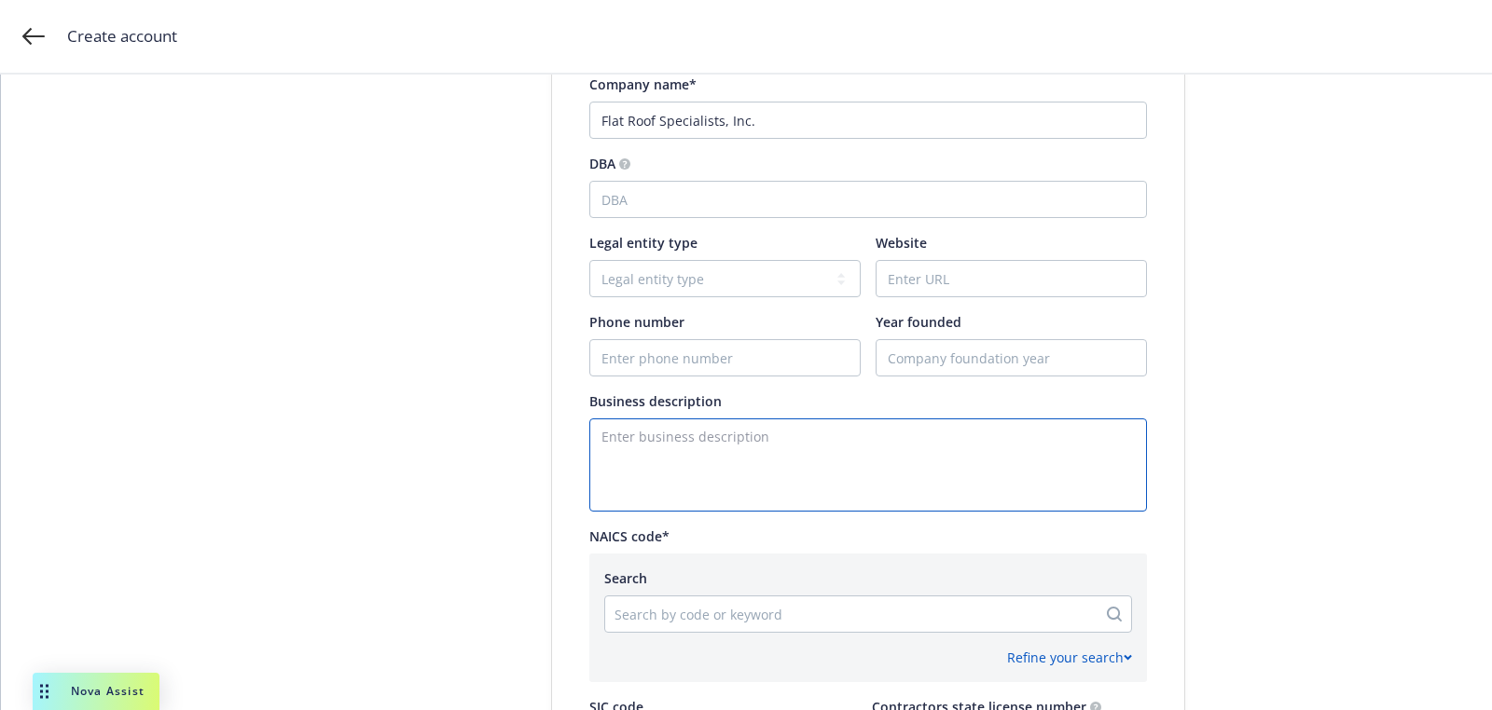
drag, startPoint x: 625, startPoint y: 461, endPoint x: 652, endPoint y: 265, distance: 197.7
click at [625, 462] on textarea "Enter business description" at bounding box center [868, 465] width 558 height 93
paste textarea "Flat top roofing contractor"
type textarea "Flat top roofing contractor"
click at [693, 339] on div at bounding box center [724, 357] width 271 height 37
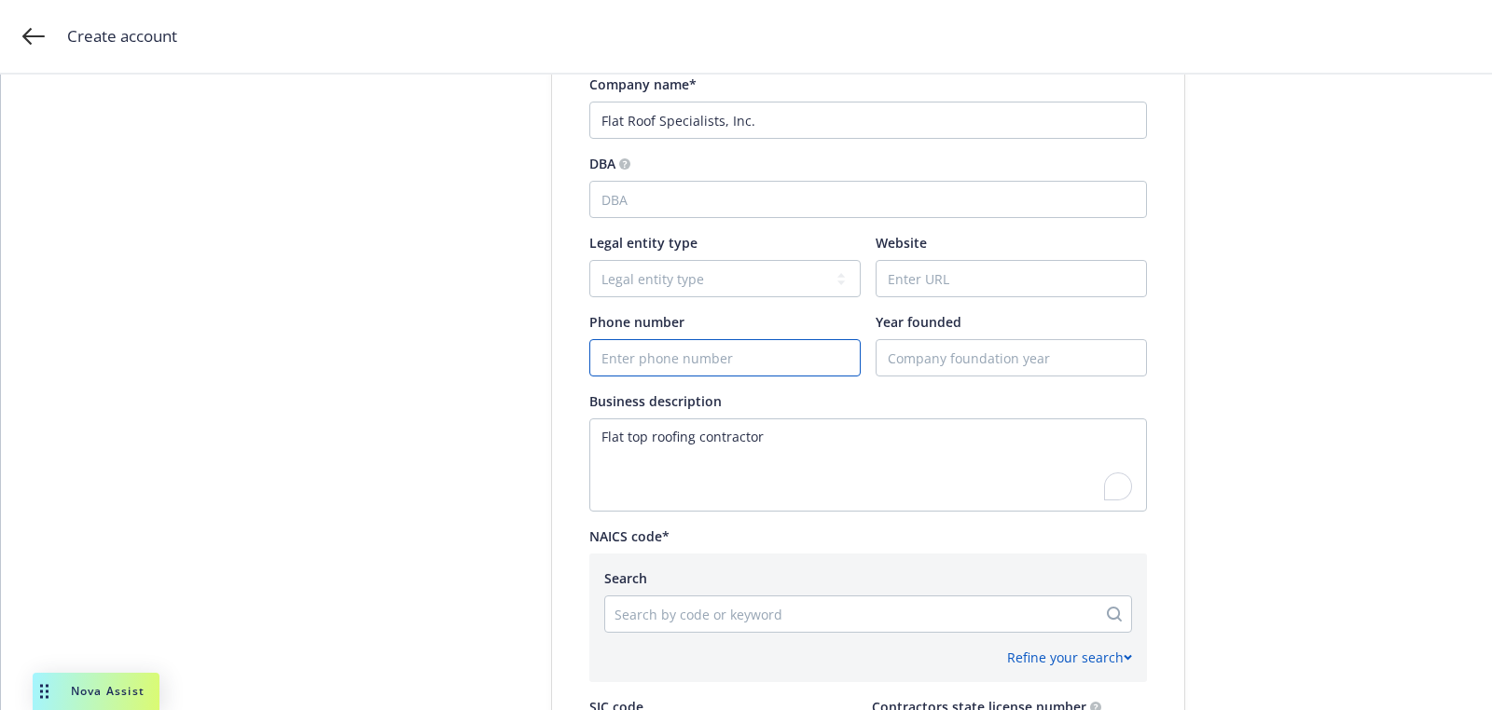
click at [658, 348] on input "Phone number" at bounding box center [724, 357] width 269 height 35
paste input "[PHONE_NUMBER]"
type input "[PHONE_NUMBER]"
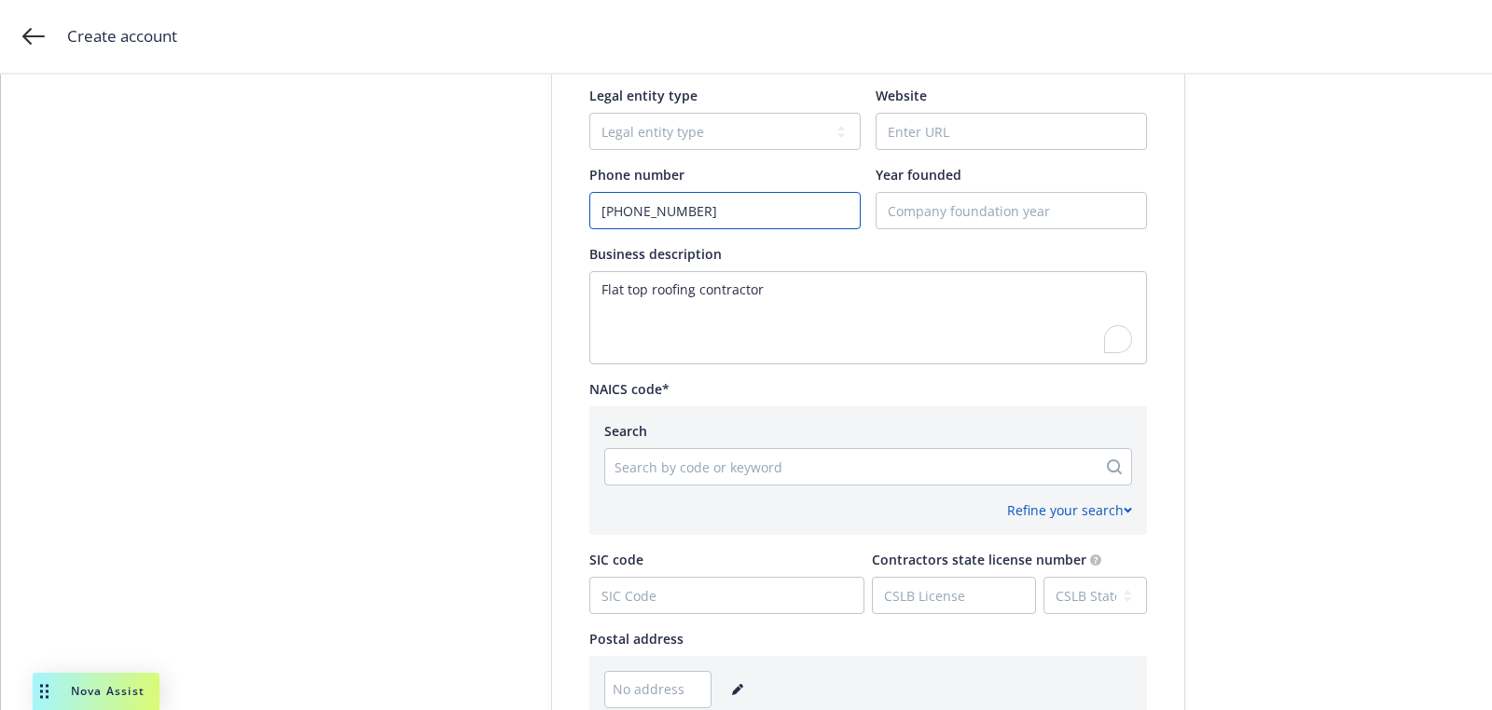
scroll to position [898, 0]
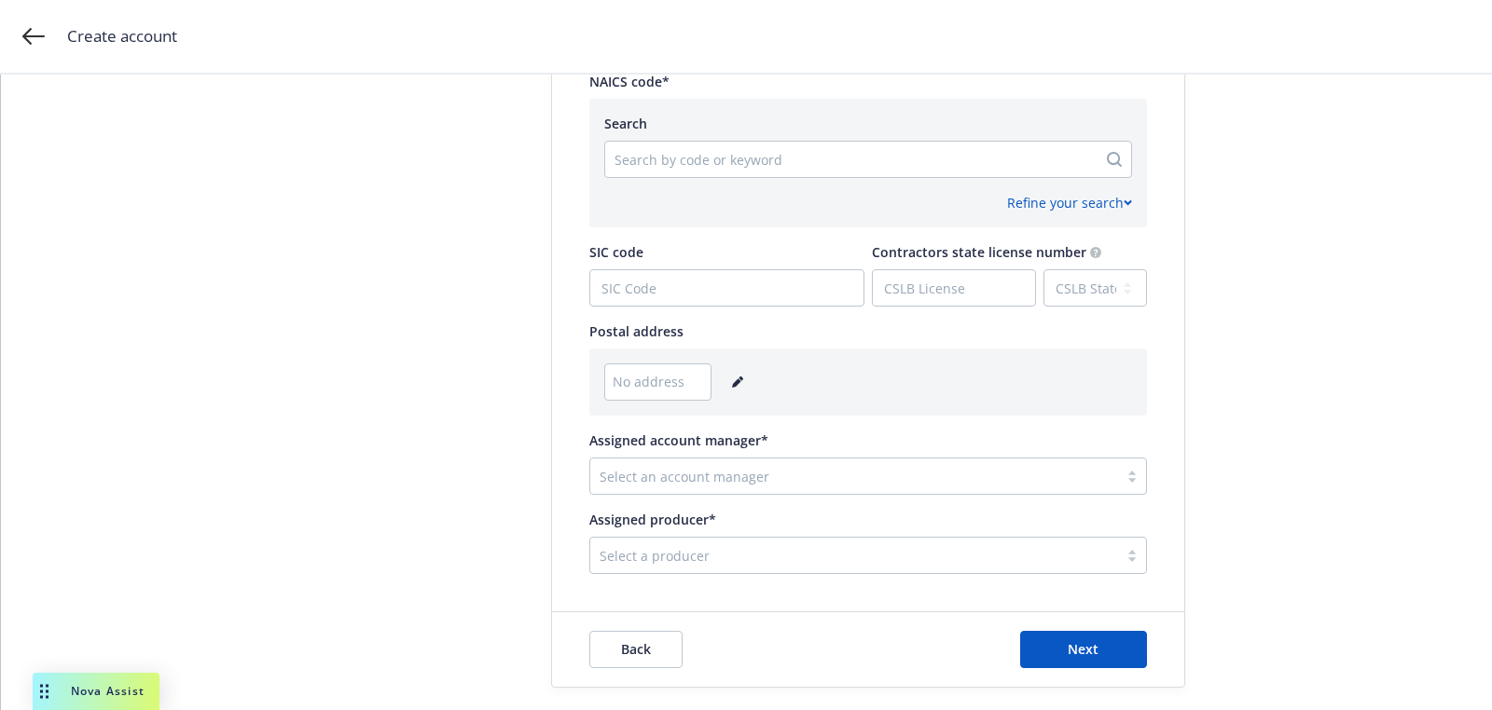
click at [732, 384] on icon "editPencil" at bounding box center [736, 383] width 9 height 9
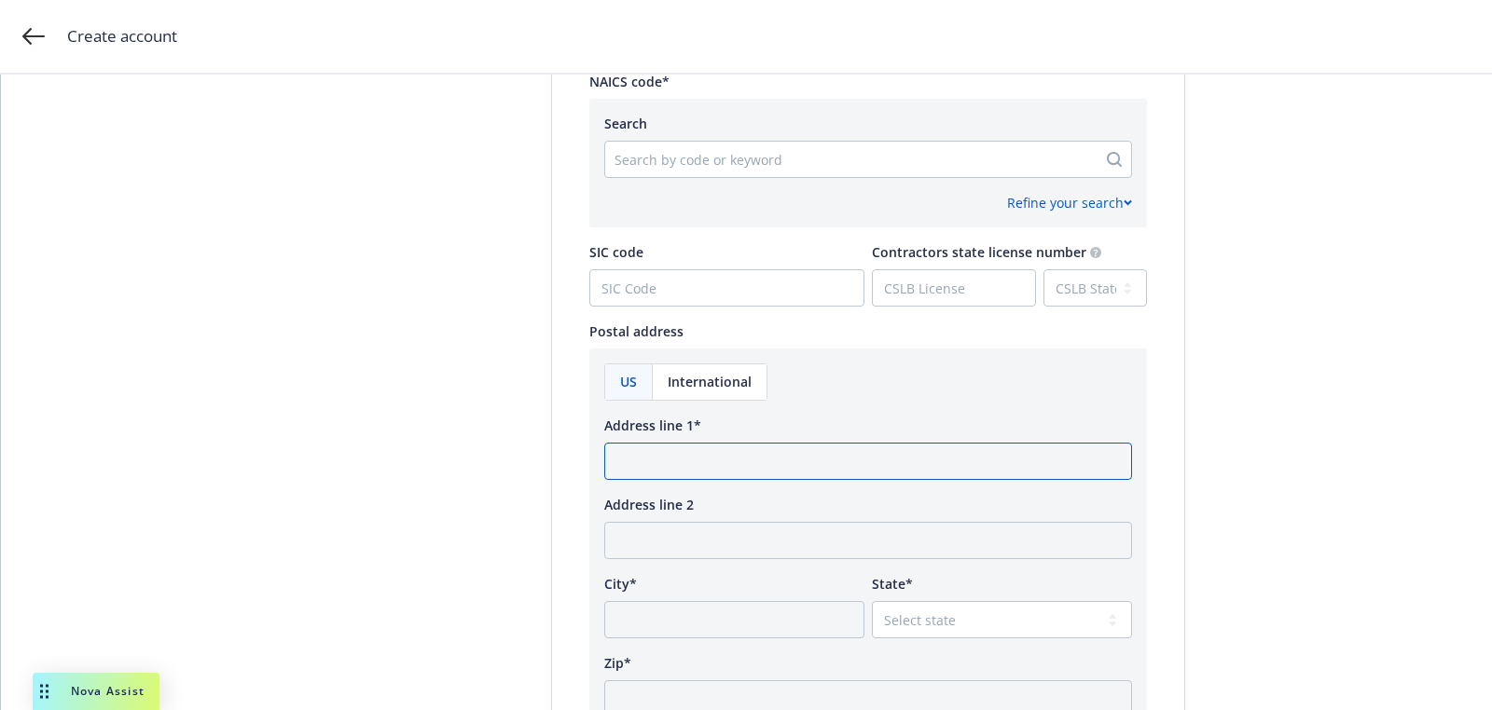
click at [736, 464] on input "Address line 1*" at bounding box center [868, 461] width 528 height 37
paste input "2811 Lava Ridge Court Roseville, CA 9566"
click at [846, 458] on input "2811 Lava Ridge Court Roseville, CA 95661" at bounding box center [868, 461] width 528 height 37
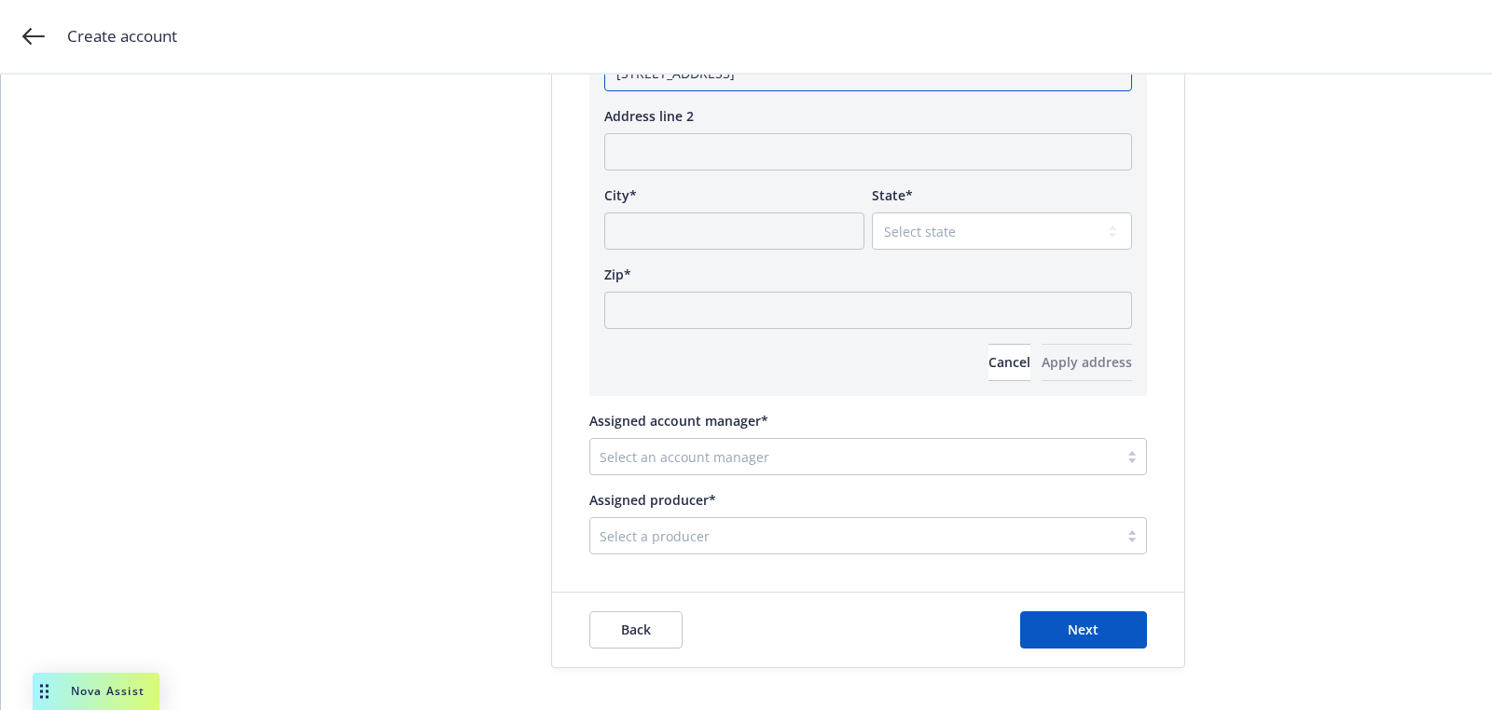
scroll to position [1299, 0]
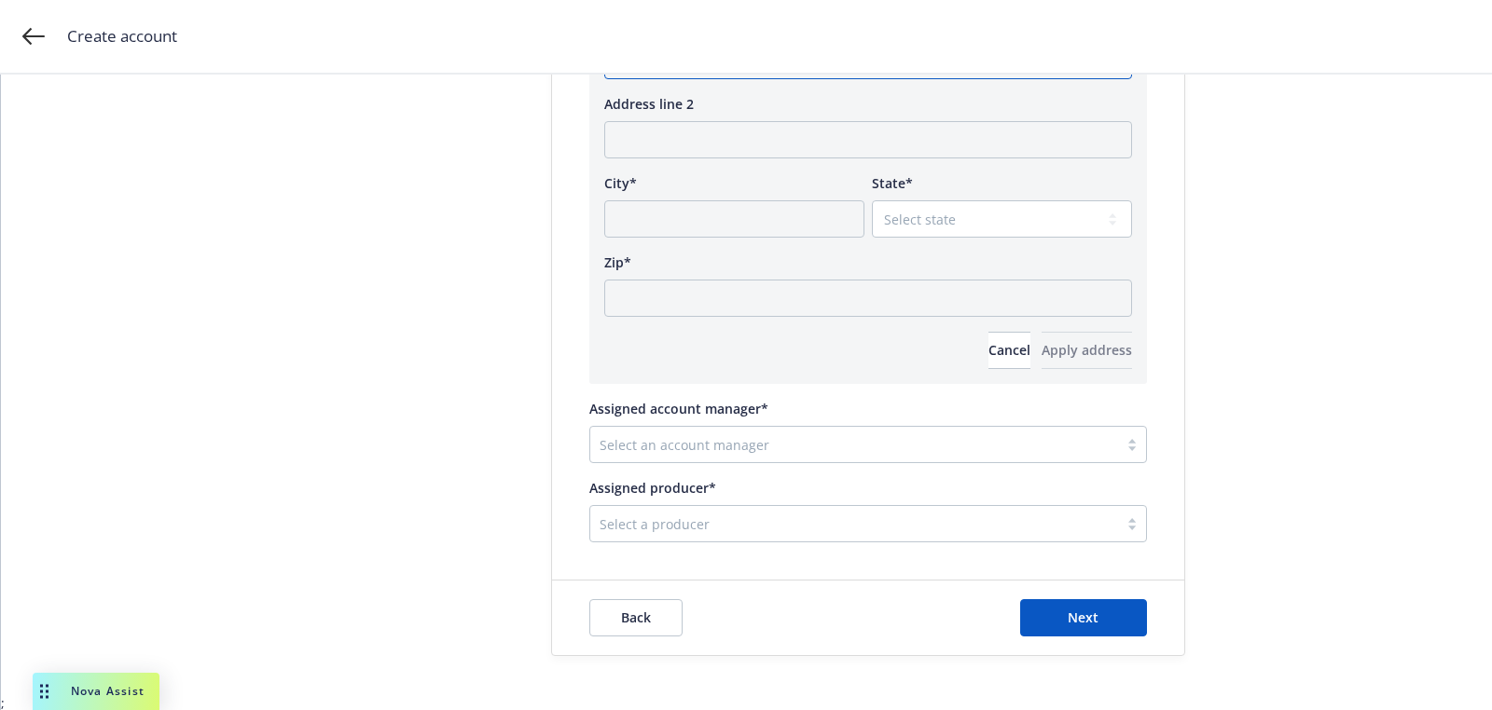
type input "2811 Lava Ridge Court Roseville, CA"
click at [717, 285] on input "Zip*" at bounding box center [868, 298] width 528 height 37
paste input "95661"
type input "95661"
click at [926, 203] on select "Select state Alabama Alaska American Samoa Arizona Arkansas Baker Island Califo…" at bounding box center [1002, 218] width 260 height 37
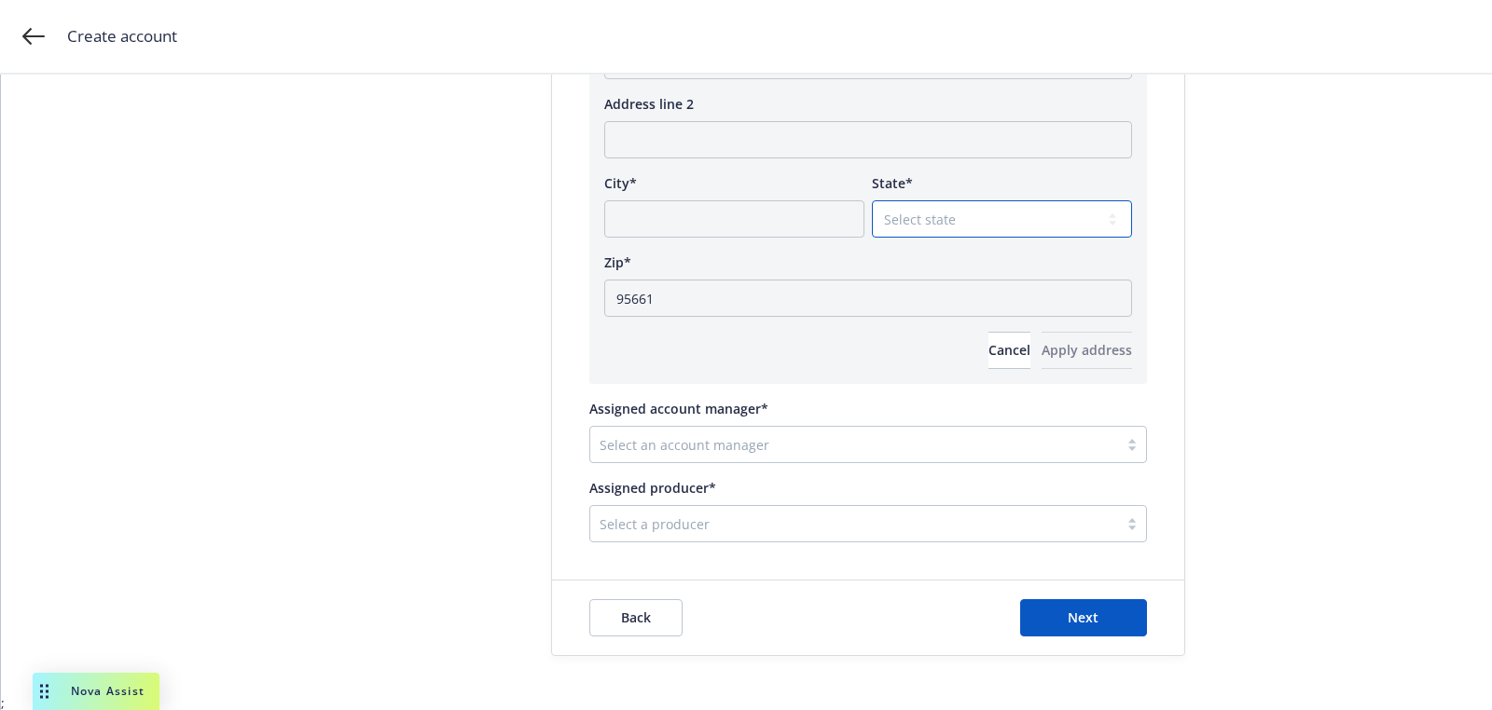
select select "CA"
click at [872, 200] on select "Select state Alabama Alaska American Samoa Arizona Arkansas Baker Island Califo…" at bounding box center [1002, 218] width 260 height 37
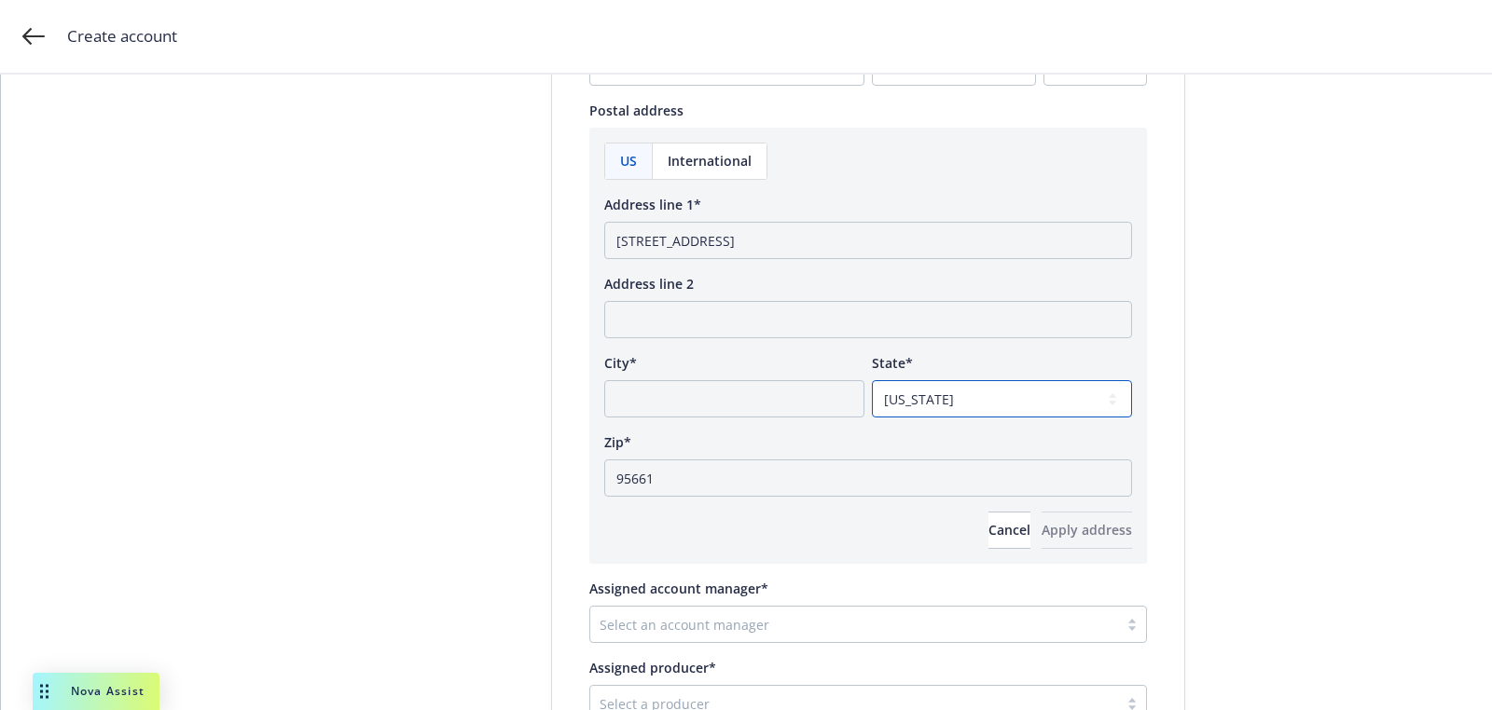
scroll to position [1066, 0]
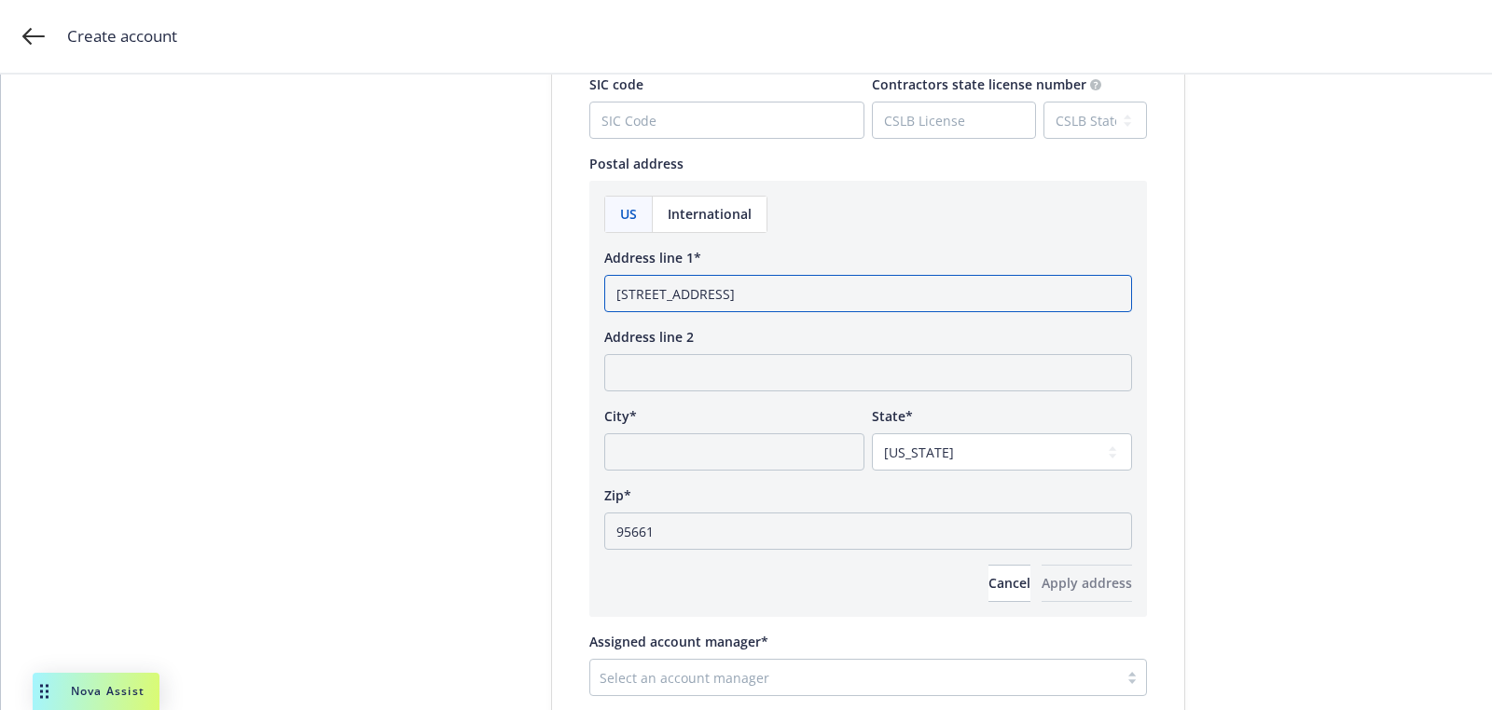
click at [791, 293] on input "2811 Lava Ridge Court Roseville, CA" at bounding box center [868, 293] width 528 height 37
type input "2811 Lava Ridge Court, CA"
click at [698, 498] on div "Zip*" at bounding box center [868, 496] width 528 height 20
click at [699, 465] on input "City*" at bounding box center [734, 452] width 260 height 37
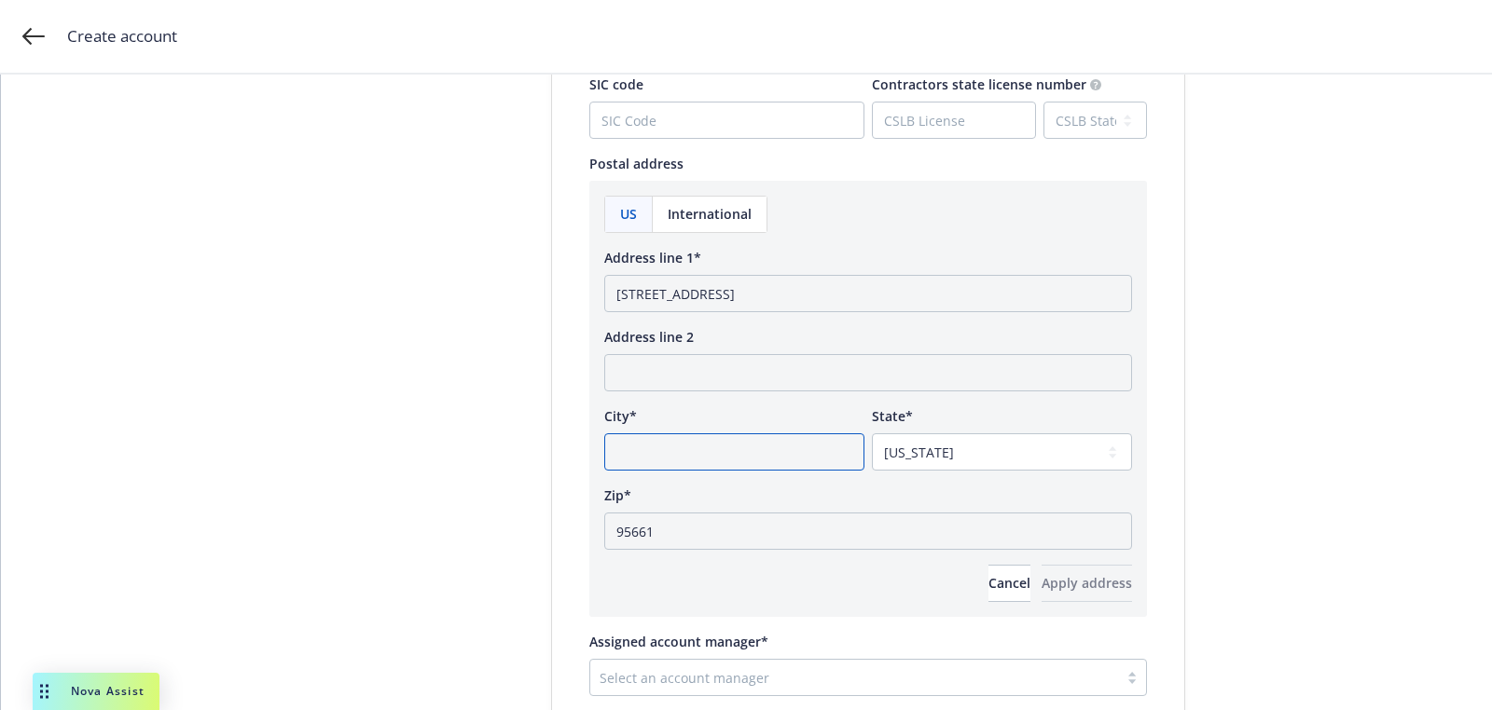
paste input "Roseville"
type input "Roseville"
drag, startPoint x: 749, startPoint y: 292, endPoint x: 976, endPoint y: 317, distance: 228.9
click at [976, 317] on div "US International Address line 1* 2811 Lava Ridge Court, CA Address line 2 City*…" at bounding box center [868, 399] width 528 height 407
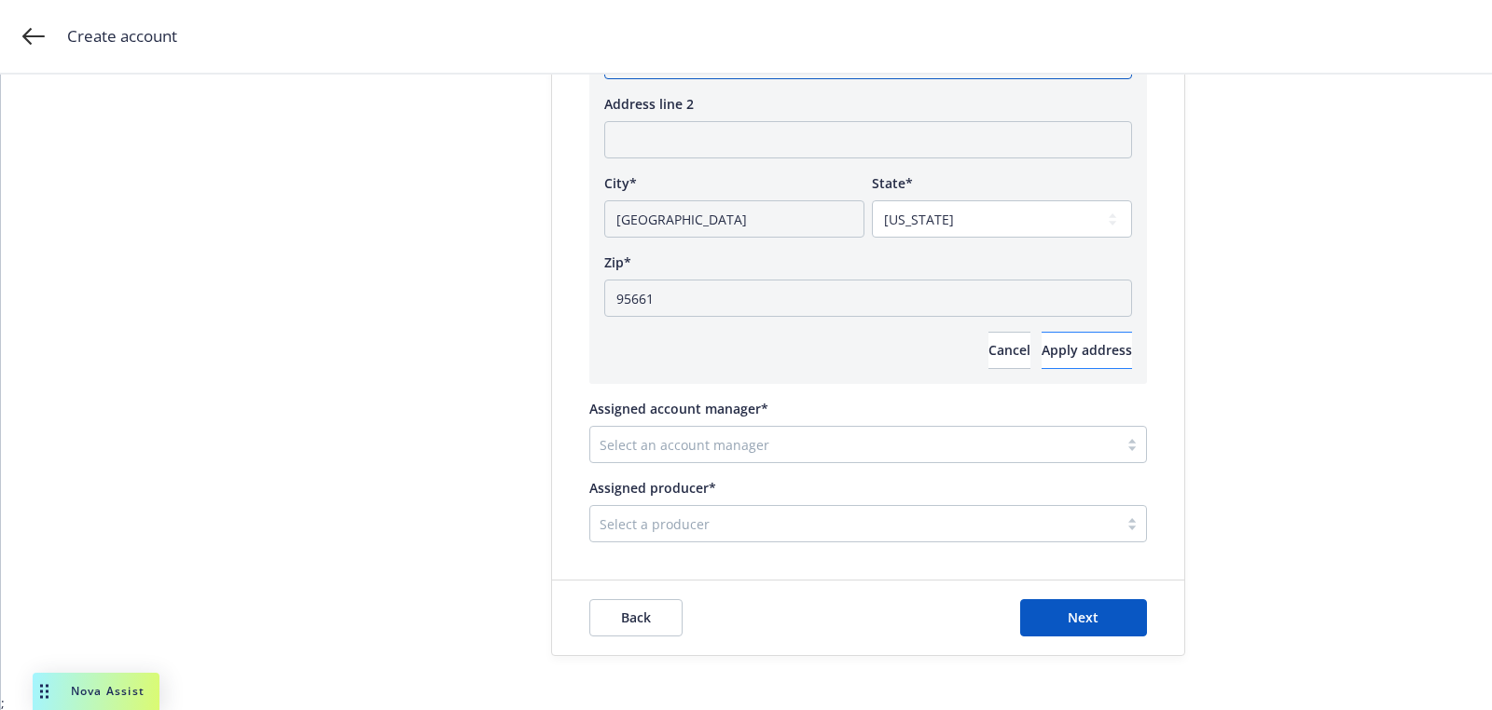
type input "2811 Lava Ridge Court"
click at [1089, 360] on button "Apply address" at bounding box center [1086, 350] width 90 height 37
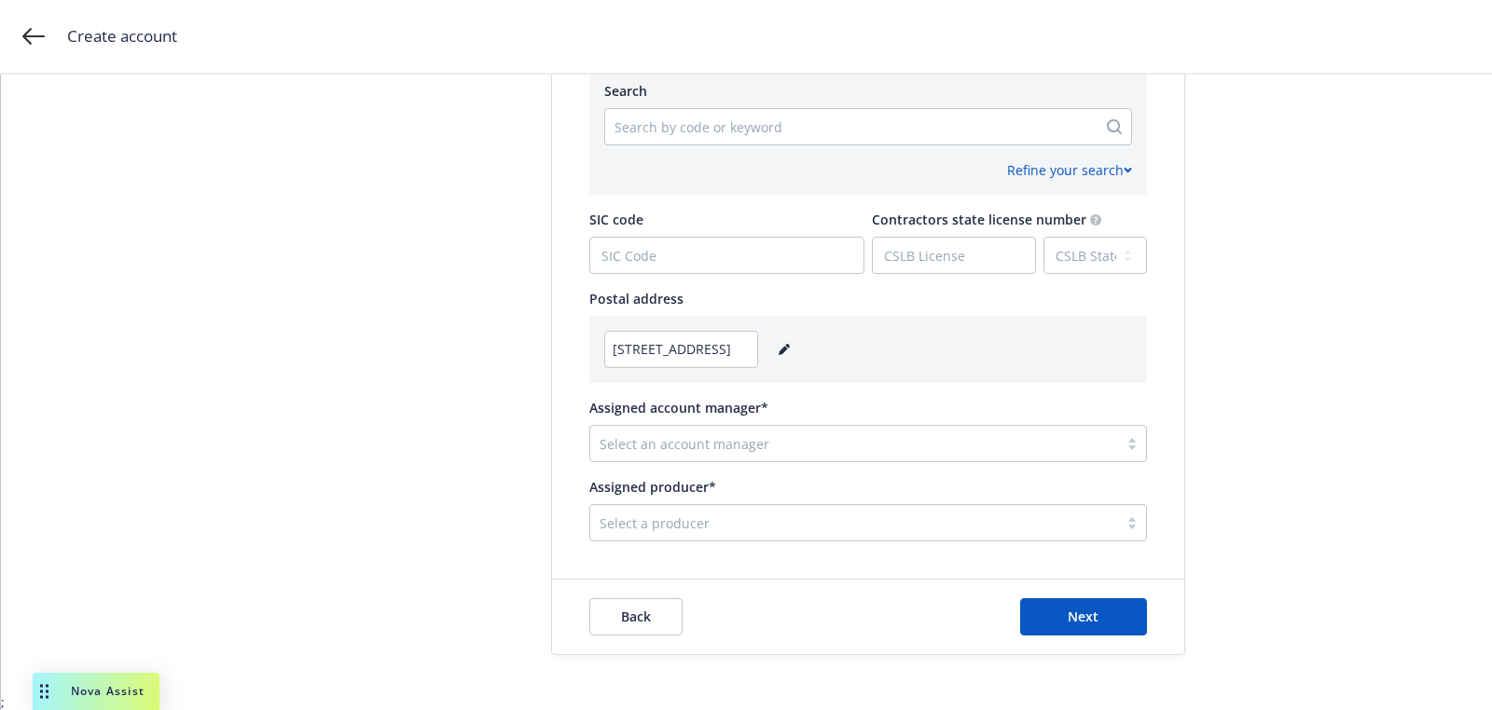
click at [684, 520] on div at bounding box center [854, 523] width 509 height 22
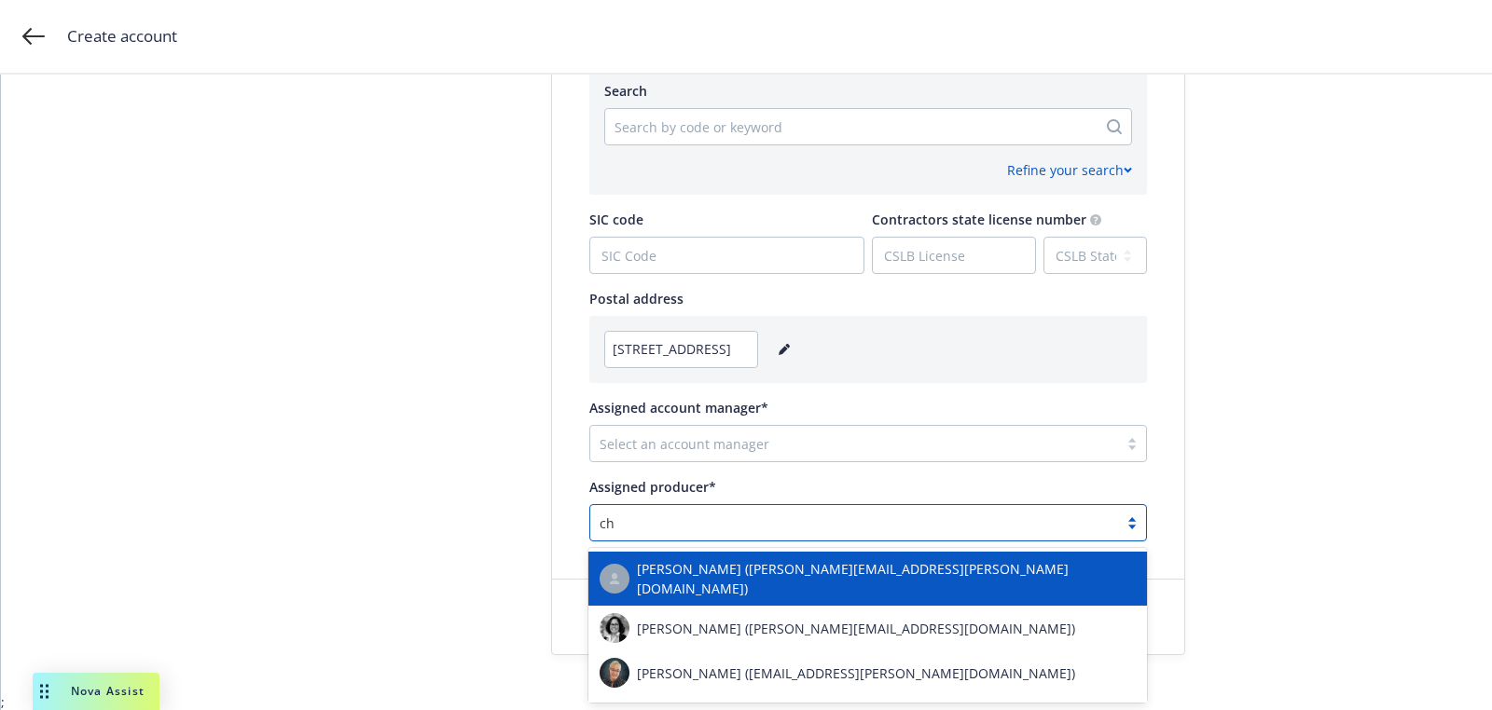
type input "c"
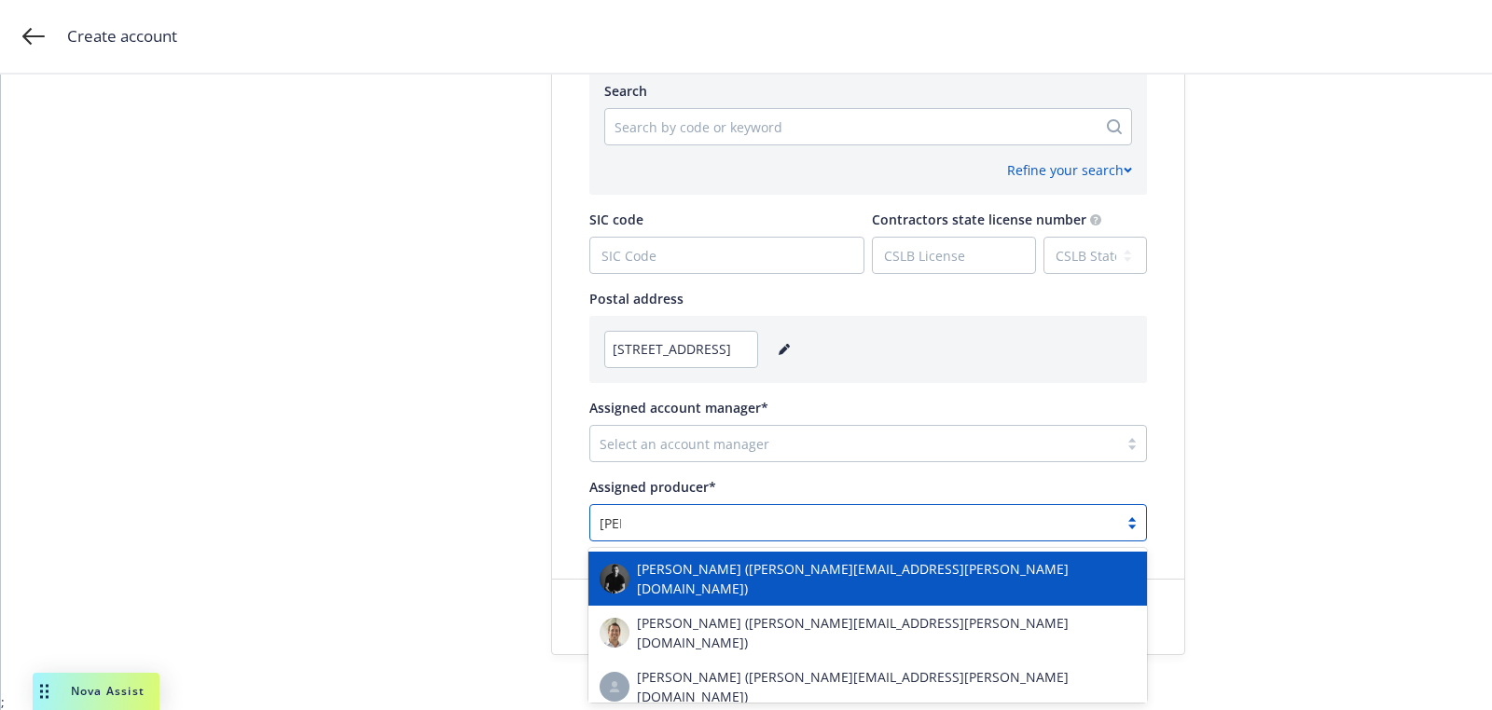
type input "josh"
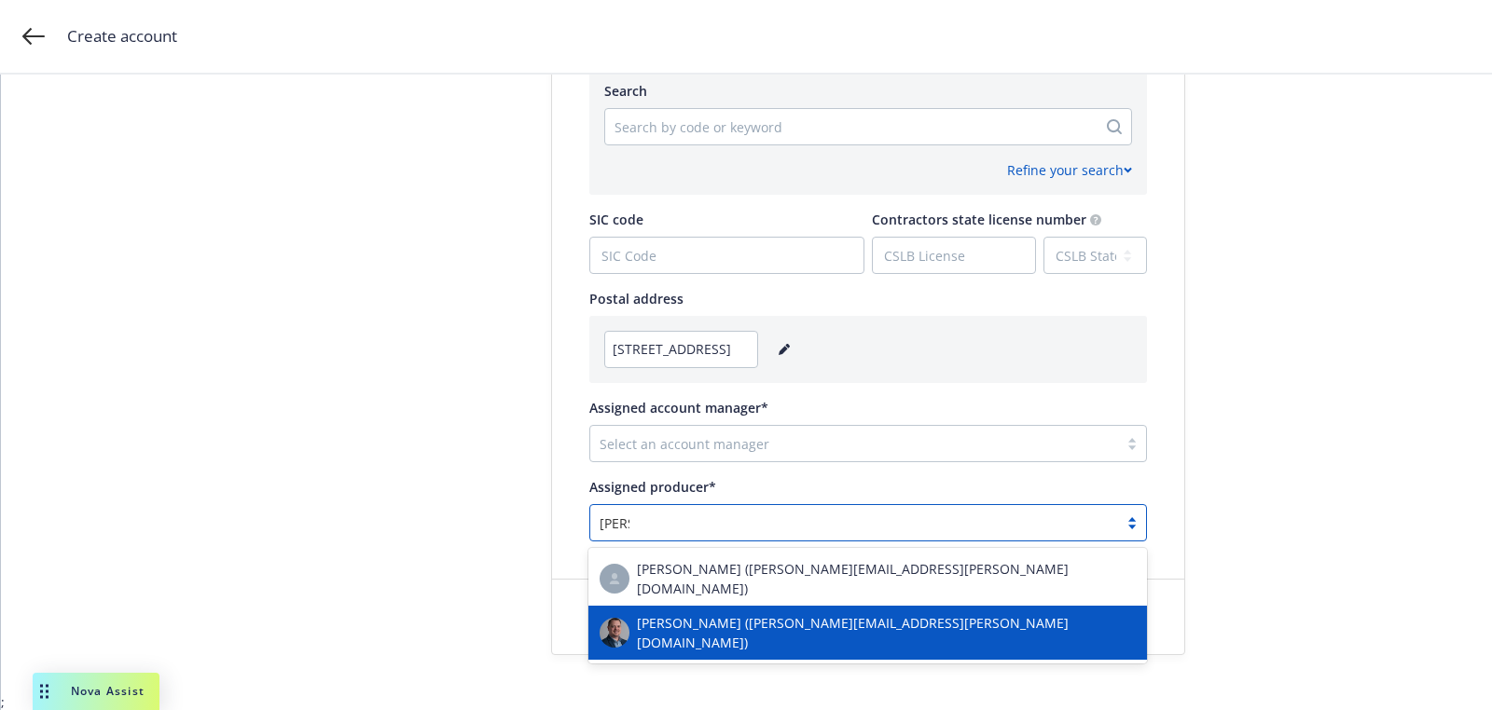
click at [699, 627] on span "Josh Young (josh.young@newfront.com)" at bounding box center [886, 633] width 499 height 39
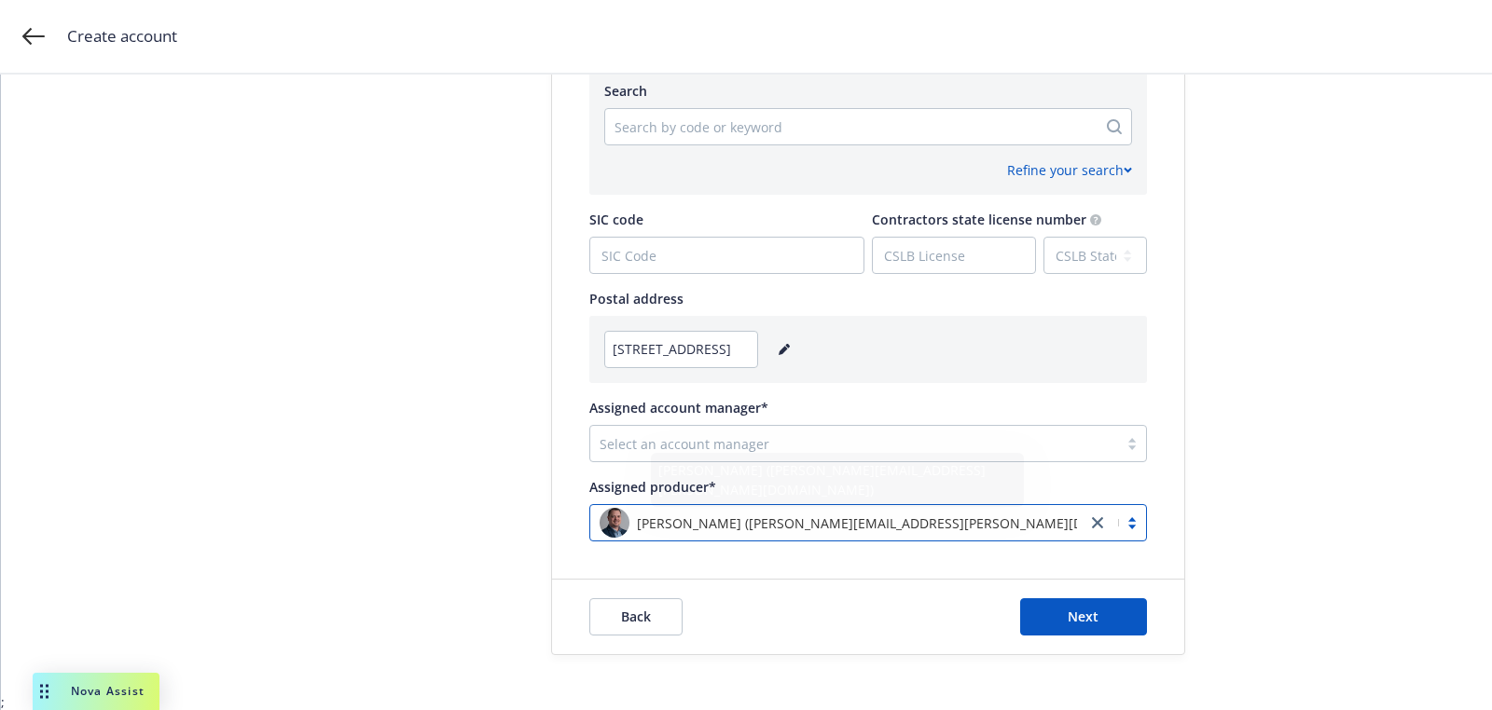
click at [718, 444] on div at bounding box center [854, 444] width 509 height 22
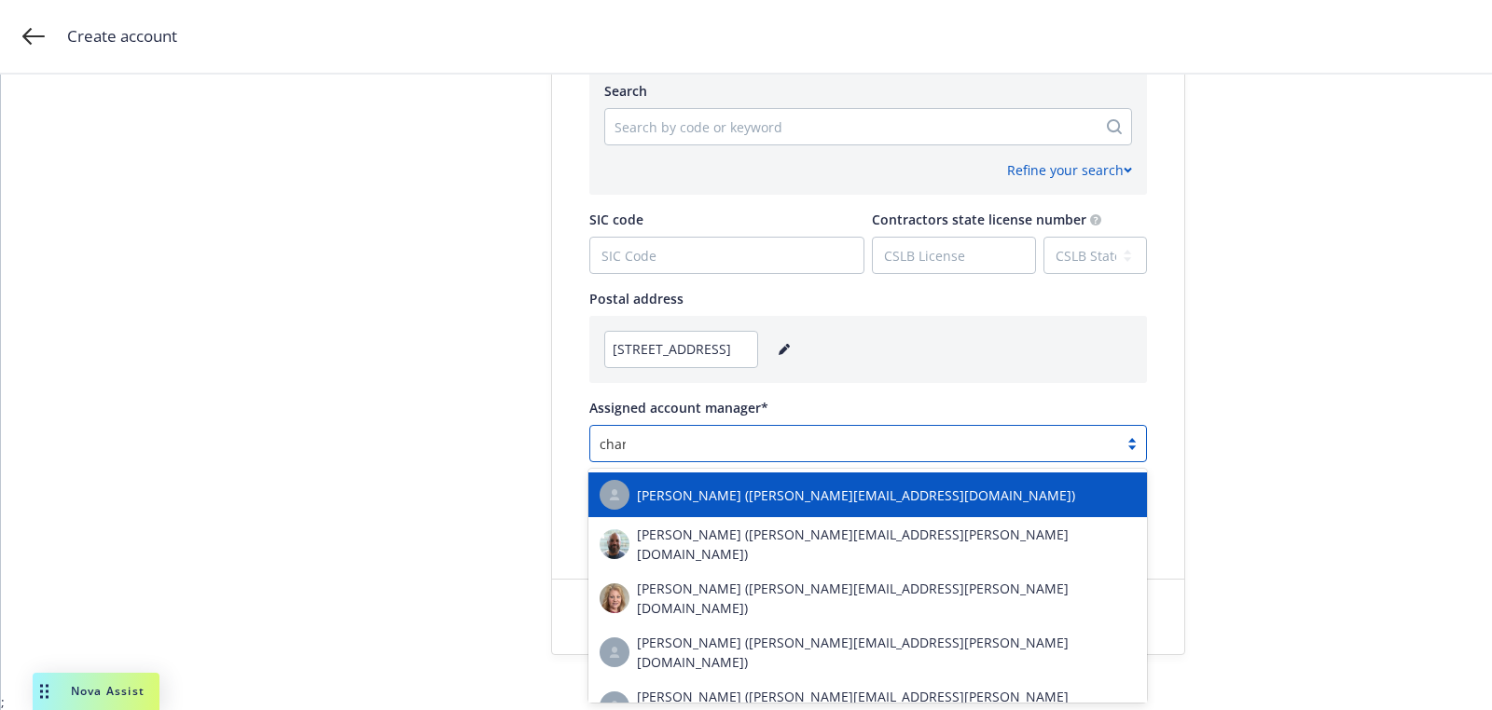
type input "charl"
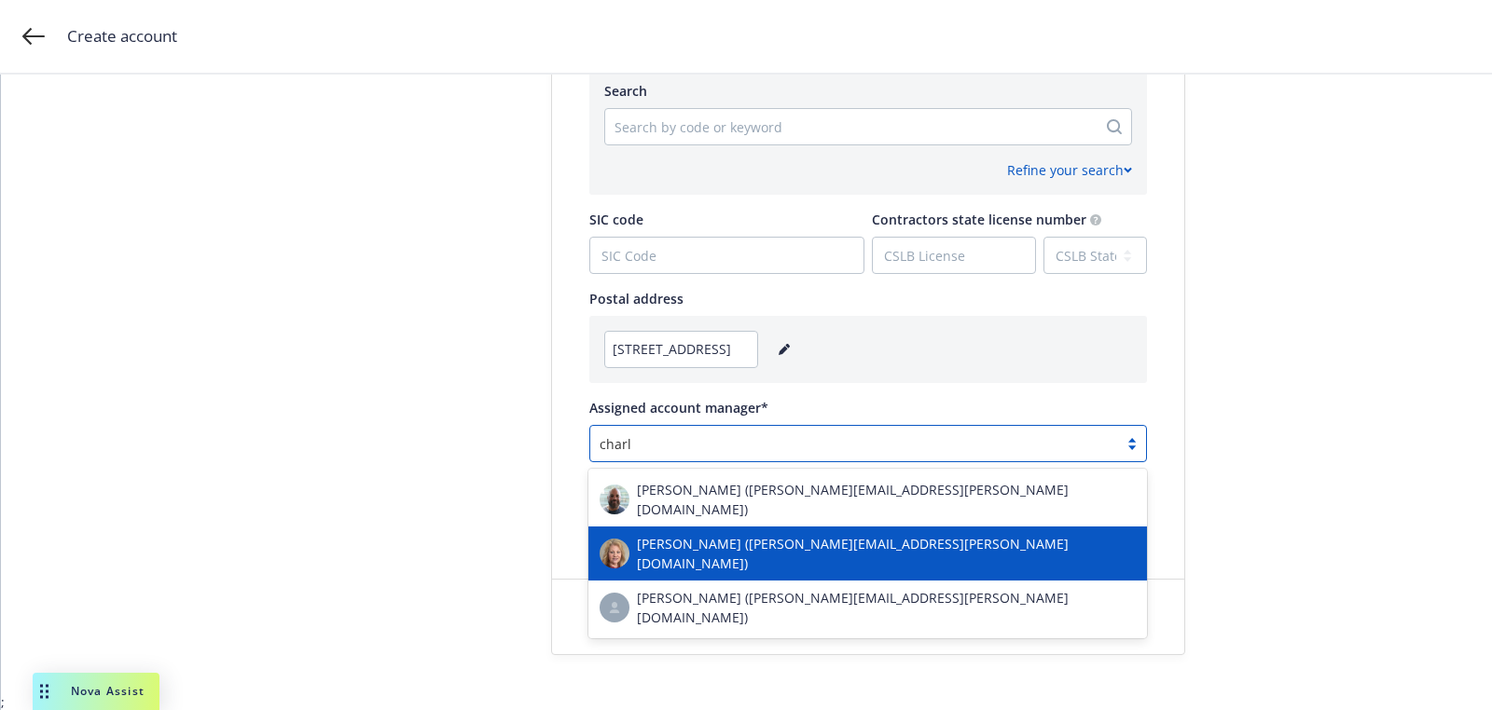
click at [725, 548] on span "Charlotte Arnold (charlotte.arnold@newfront.com)" at bounding box center [886, 553] width 499 height 39
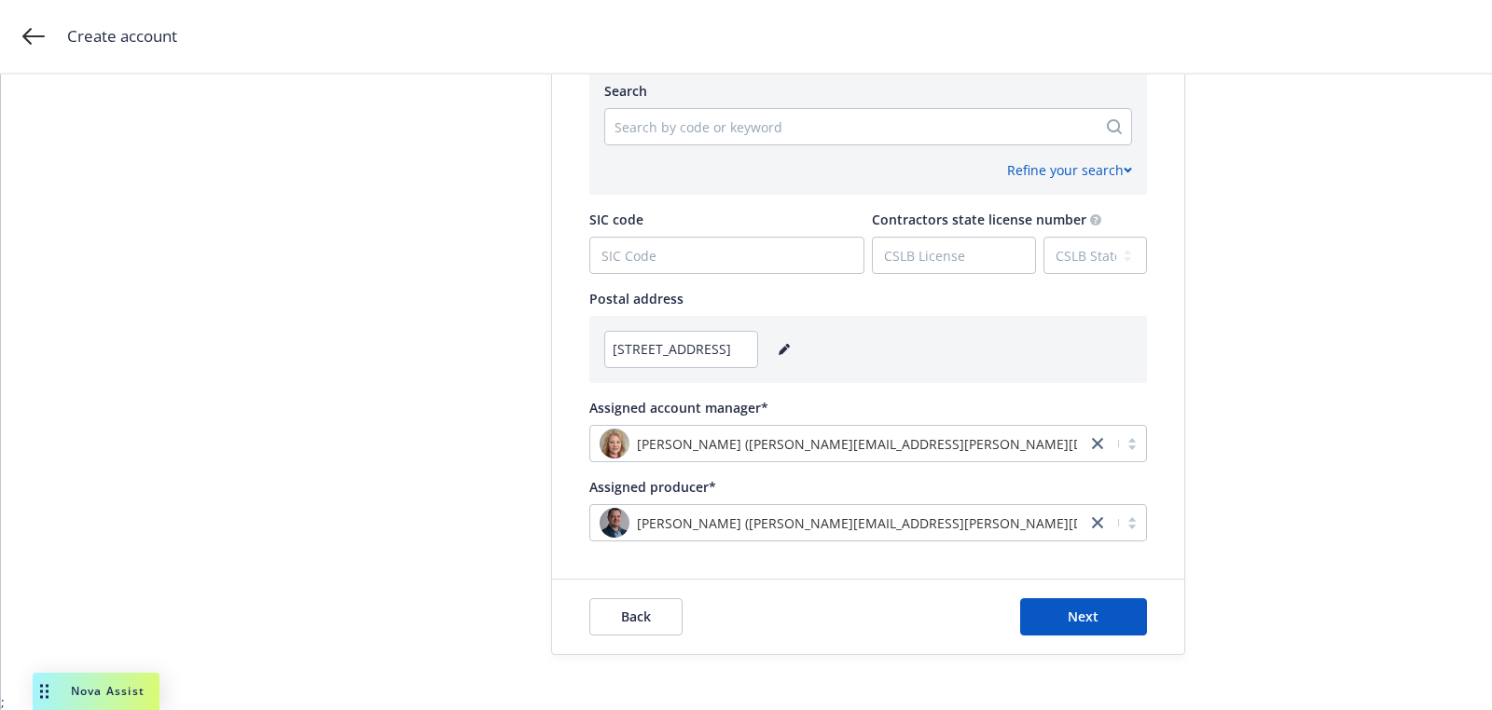
scroll to position [643, 0]
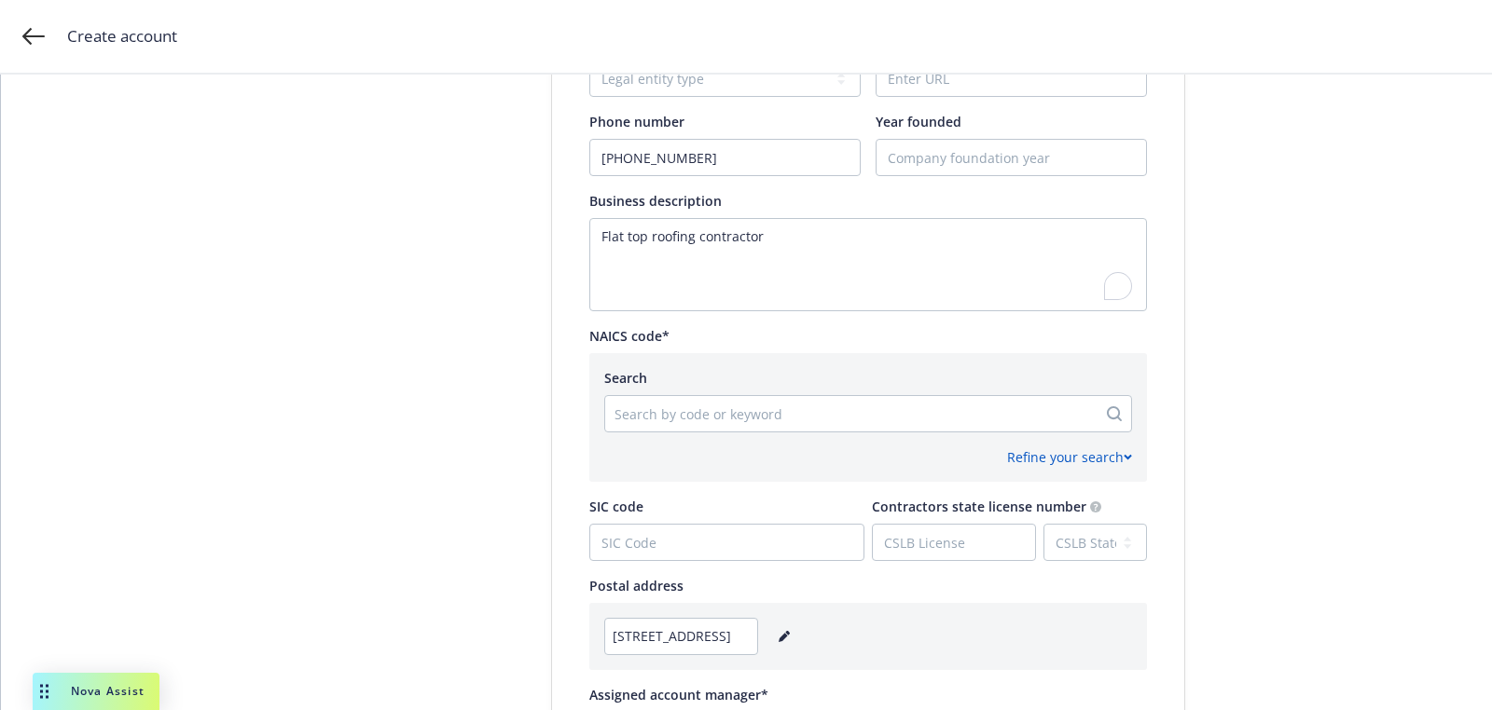
click at [654, 409] on div at bounding box center [850, 414] width 473 height 22
paste input "238160"
type input "238160"
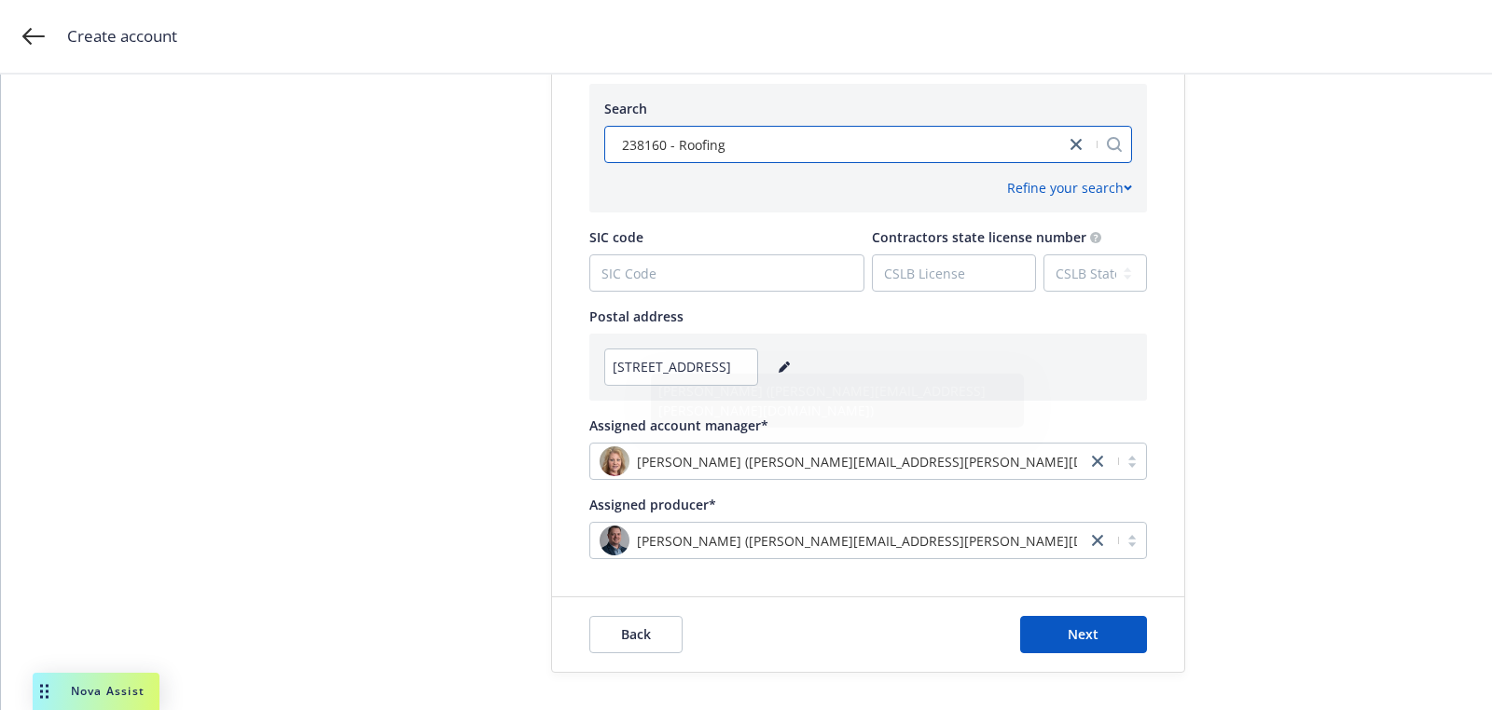
scroll to position [931, 0]
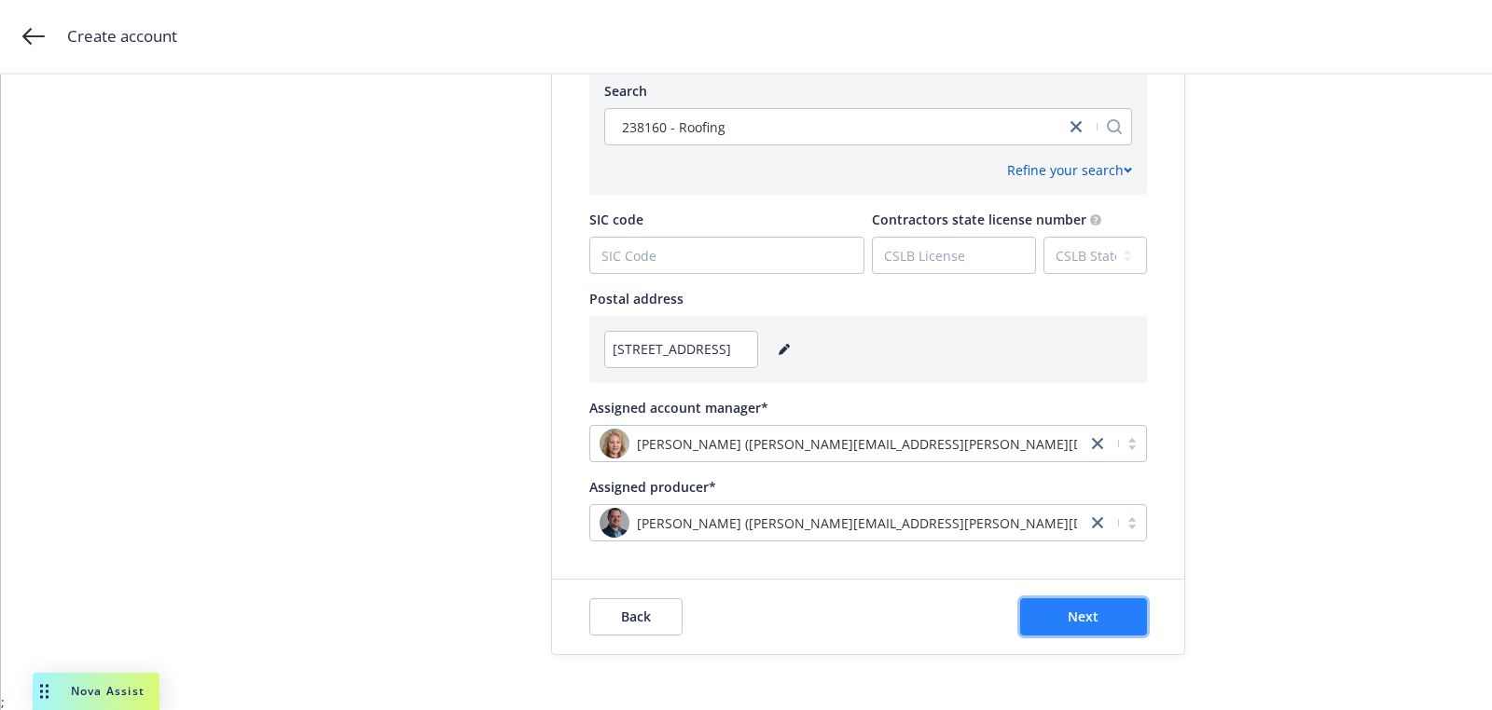
click at [1064, 625] on button "Next" at bounding box center [1083, 617] width 127 height 37
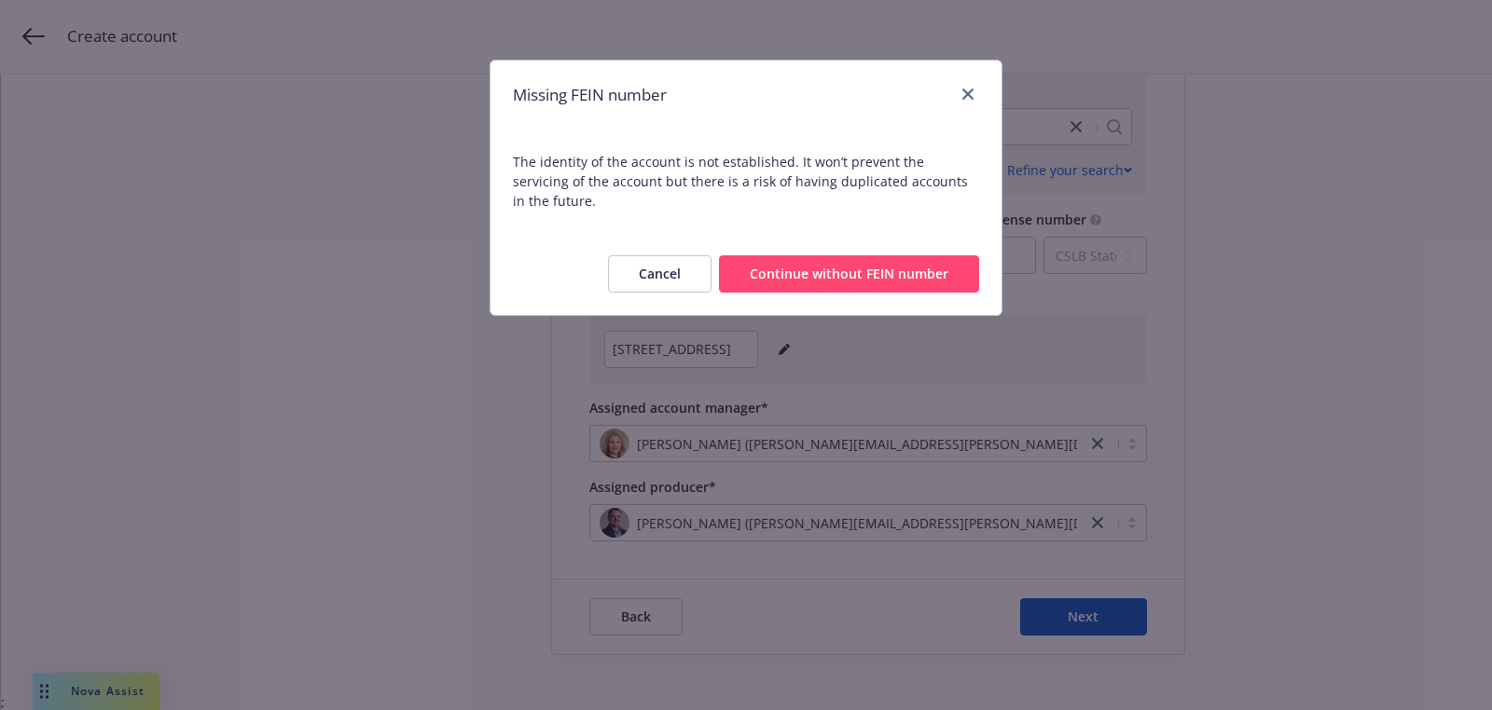
click at [879, 255] on button "Continue without FEIN number" at bounding box center [849, 273] width 260 height 37
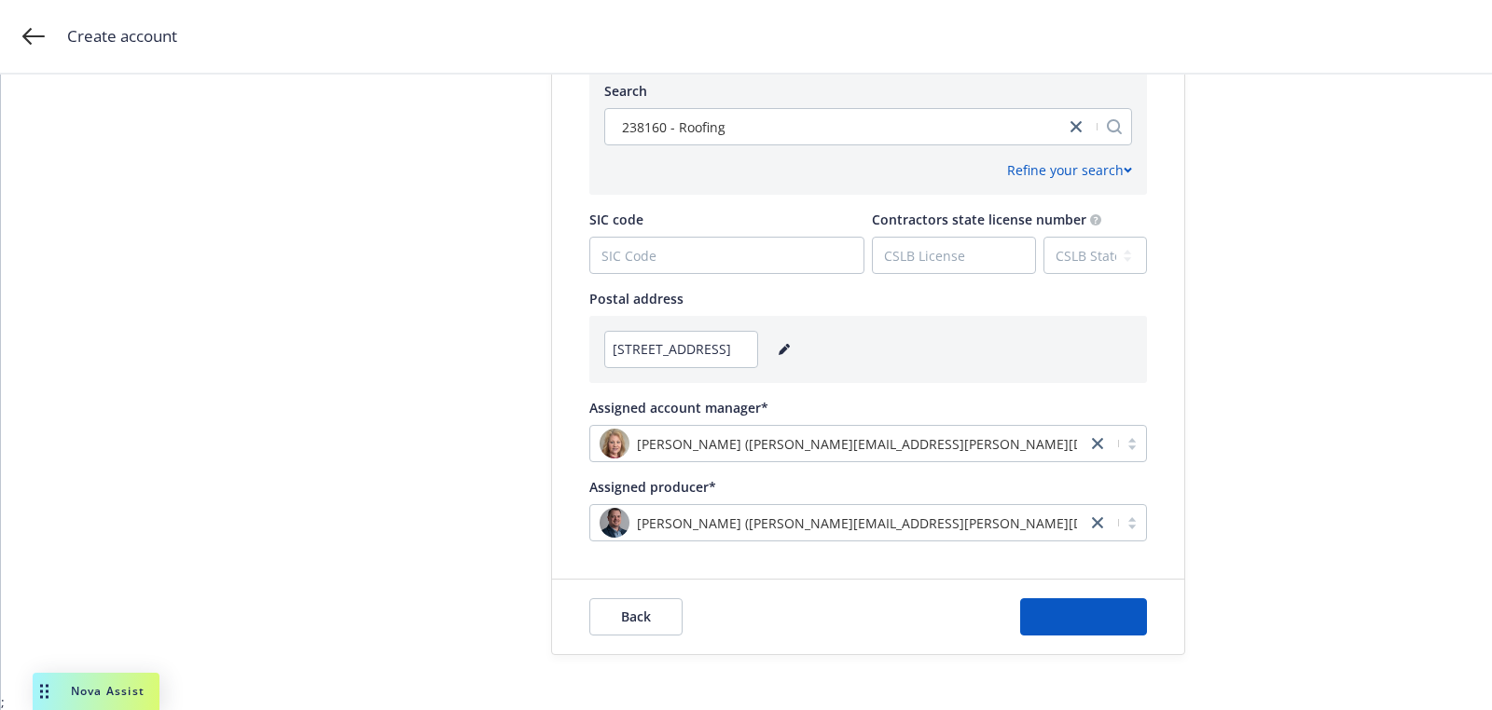
scroll to position [0, 0]
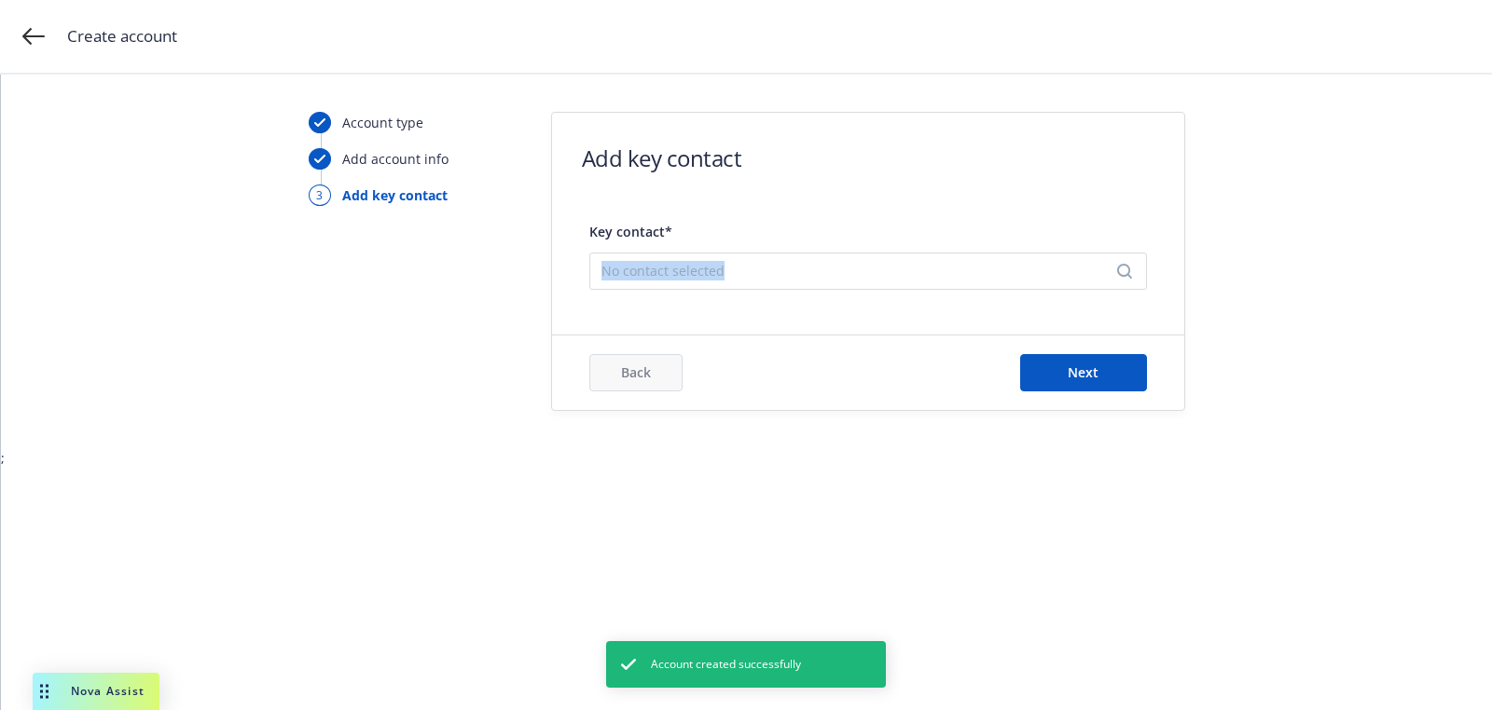
click at [890, 261] on span "No contact selected" at bounding box center [860, 271] width 518 height 20
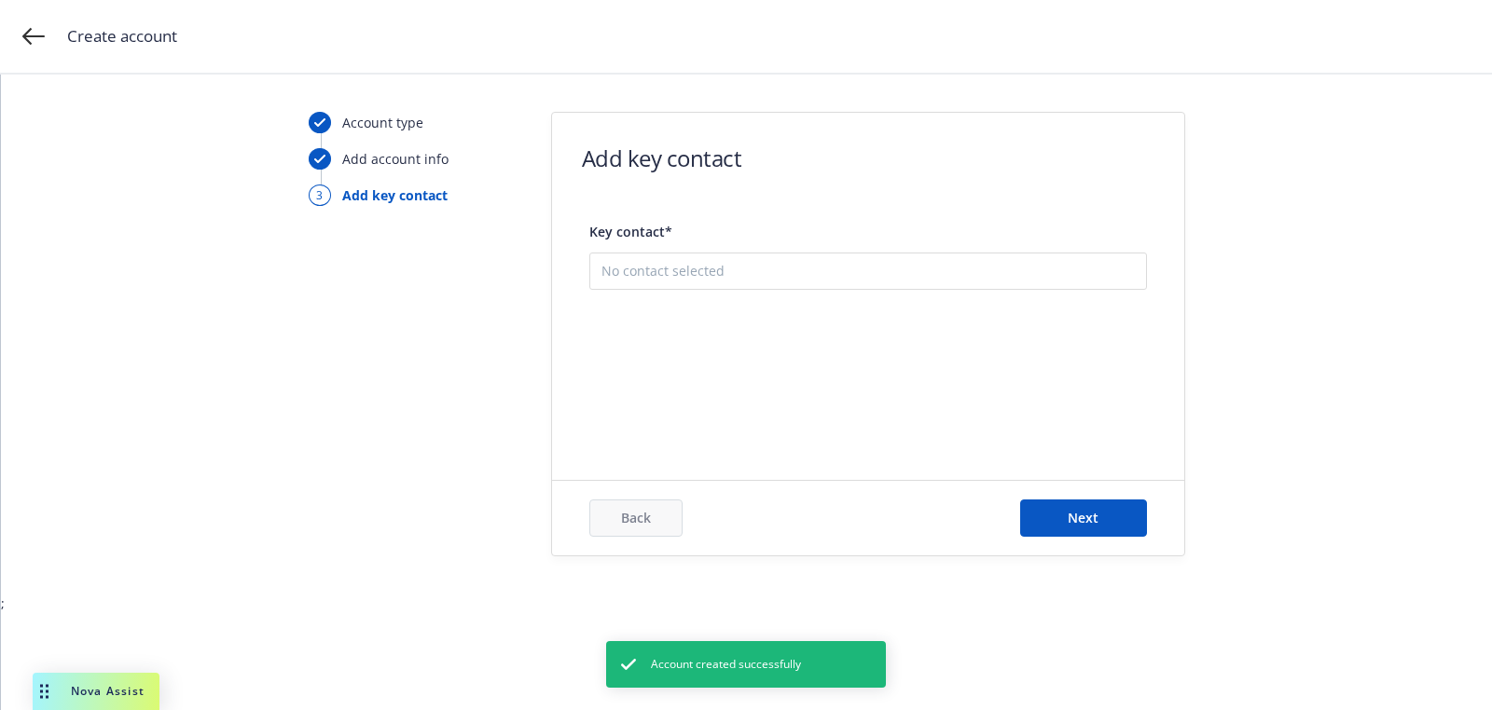
click at [885, 357] on button "Add new contact" at bounding box center [867, 364] width 533 height 37
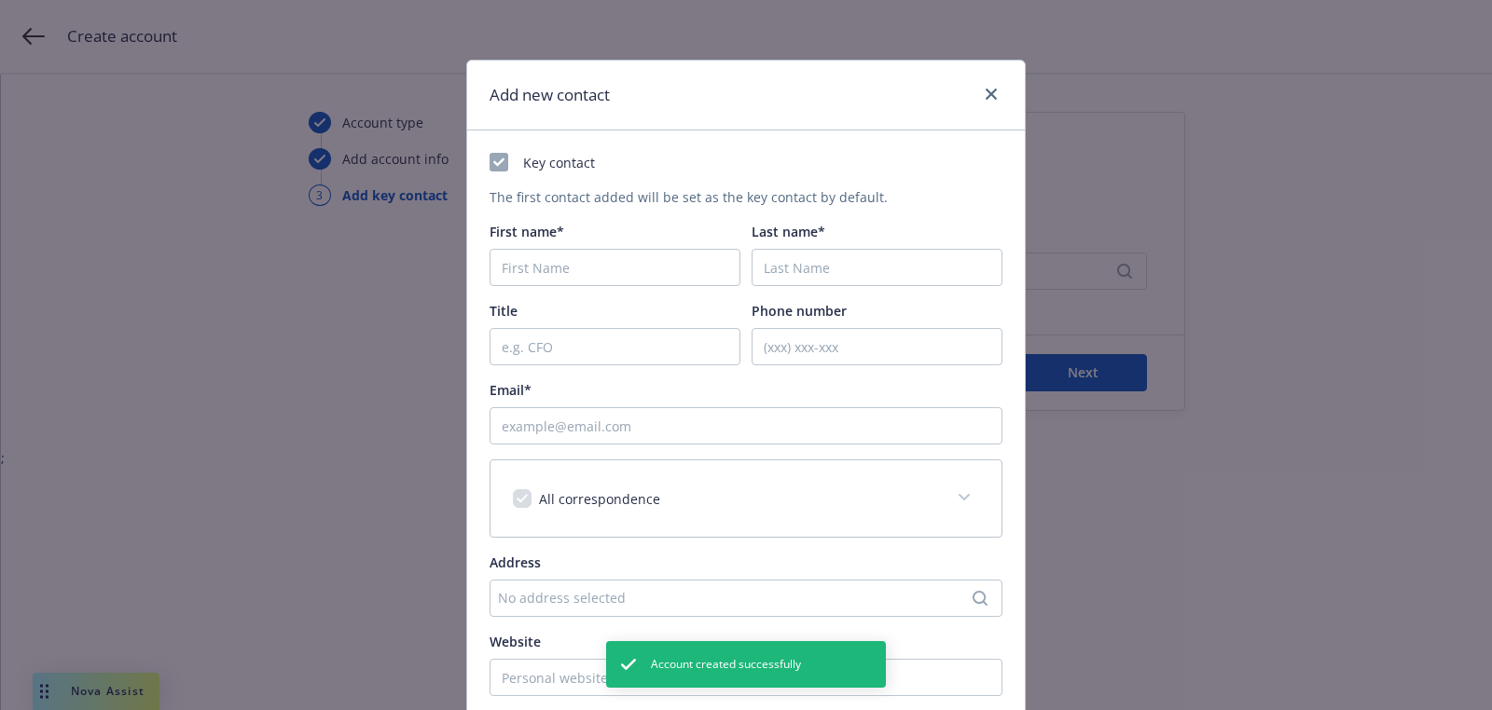
click at [588, 241] on div "First name*" at bounding box center [615, 254] width 251 height 64
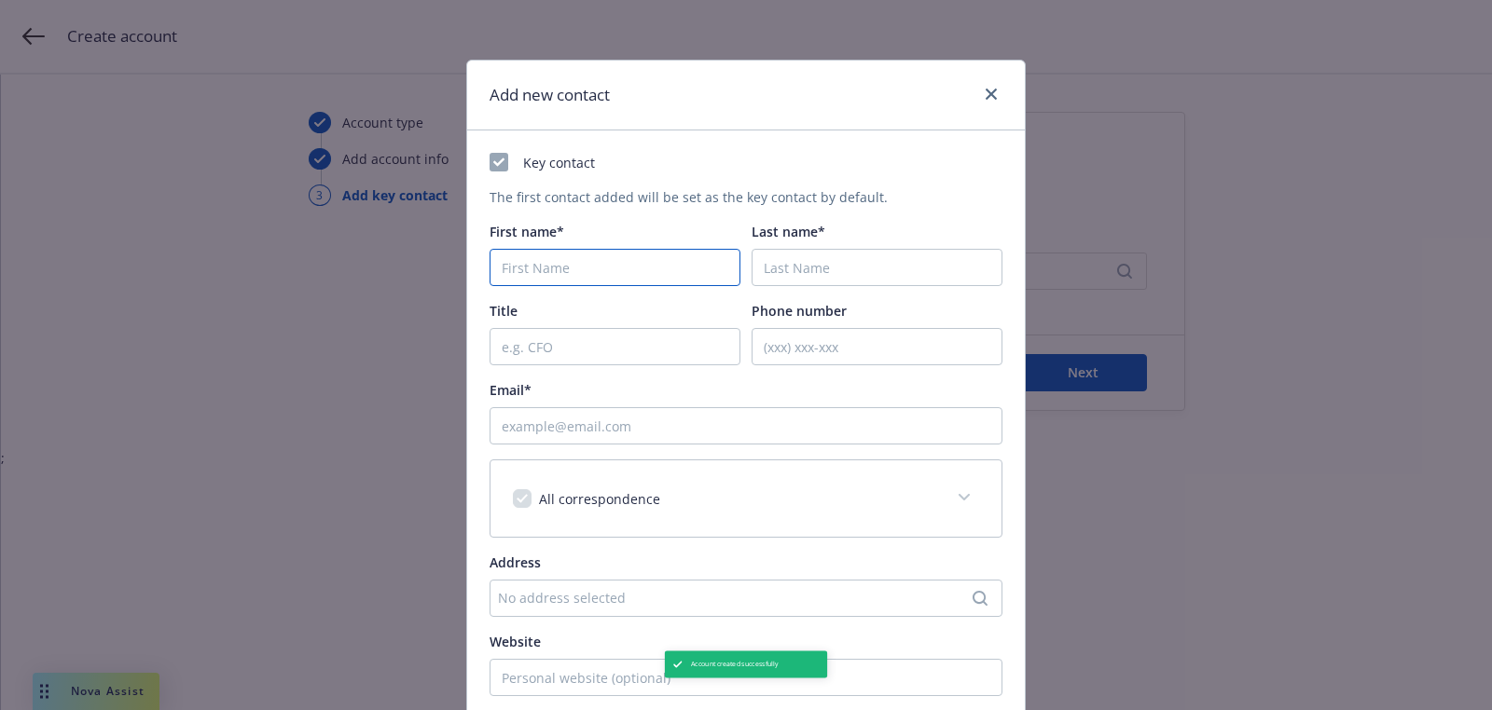
click at [585, 260] on input "First name*" at bounding box center [615, 267] width 251 height 37
paste input "Vazgen"
type input "Vazgen"
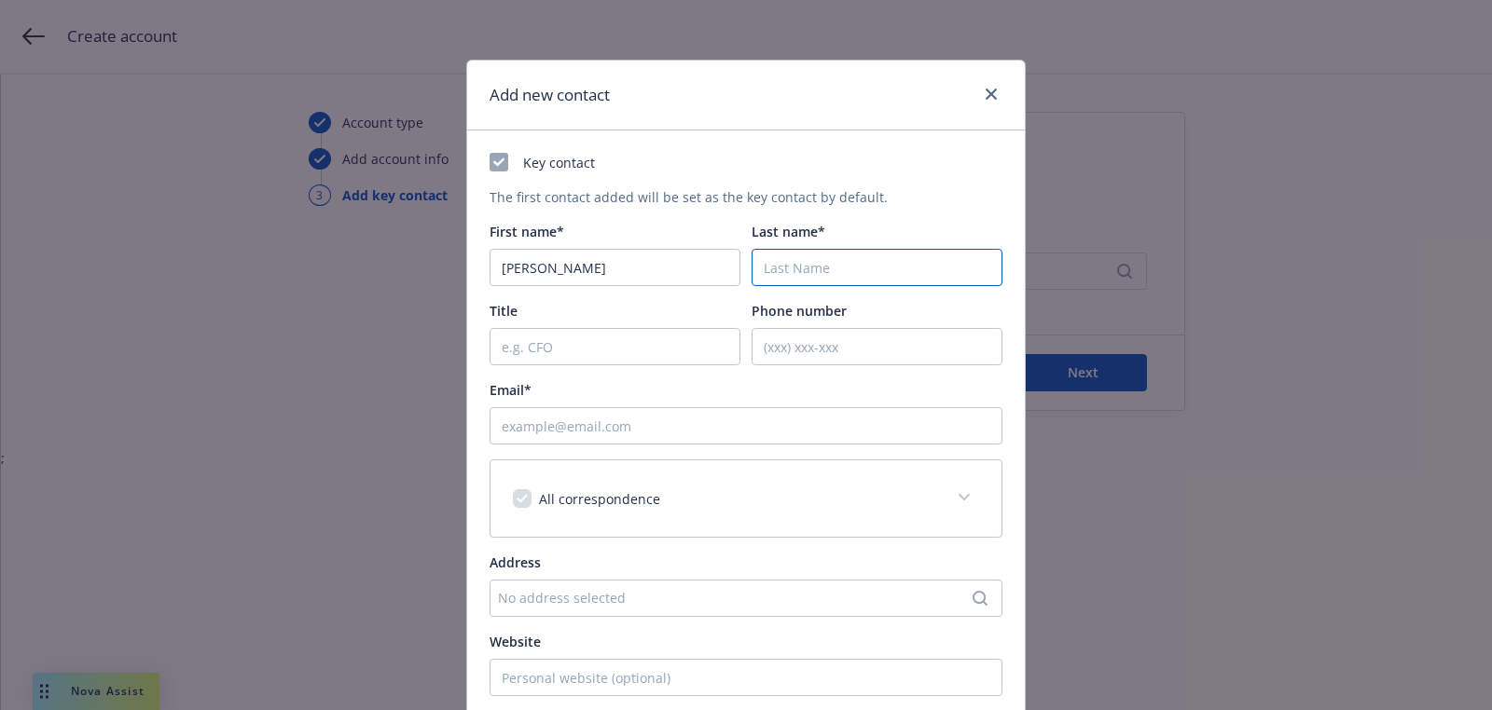
paste input "Dallakyan"
type input "Dallakyan"
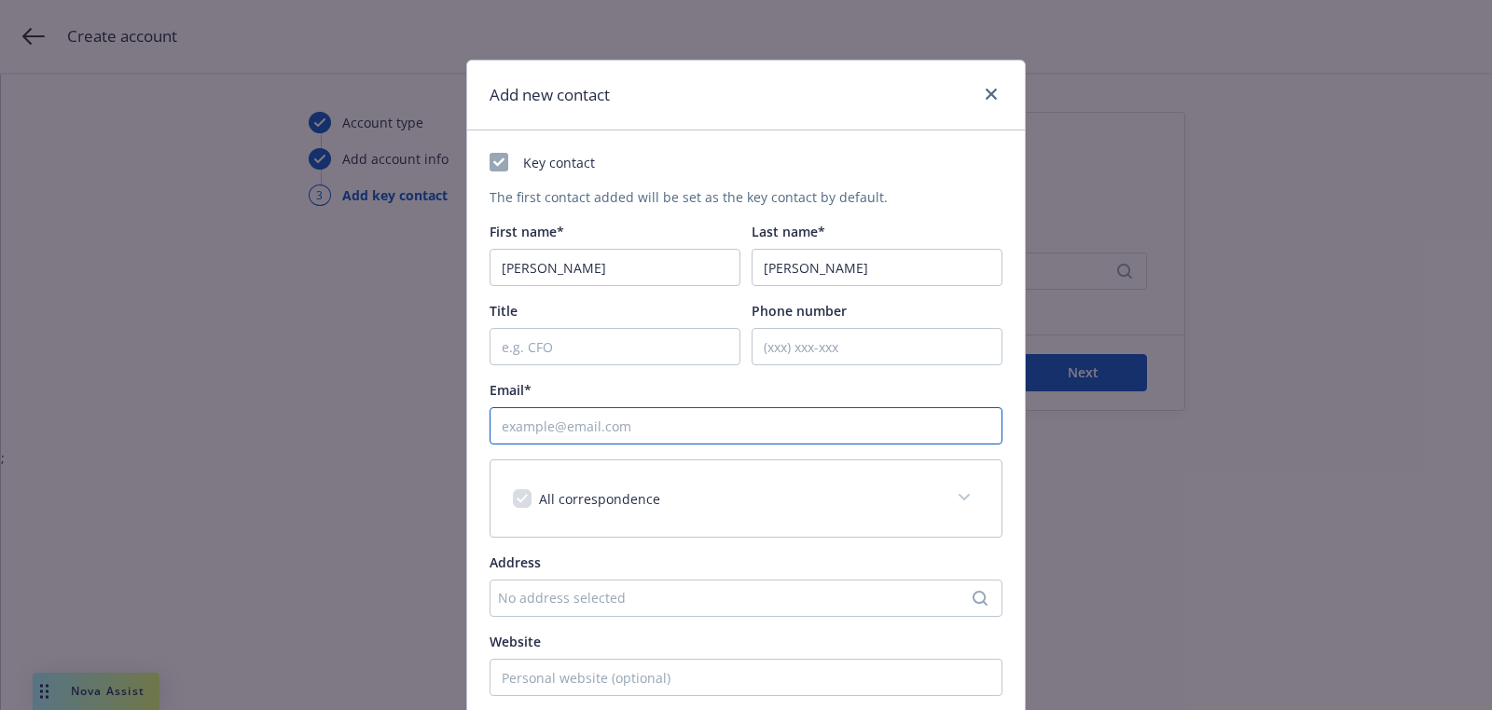
click at [642, 420] on input "Email*" at bounding box center [746, 425] width 513 height 37
paste input "vazgend@cobexcg.com"
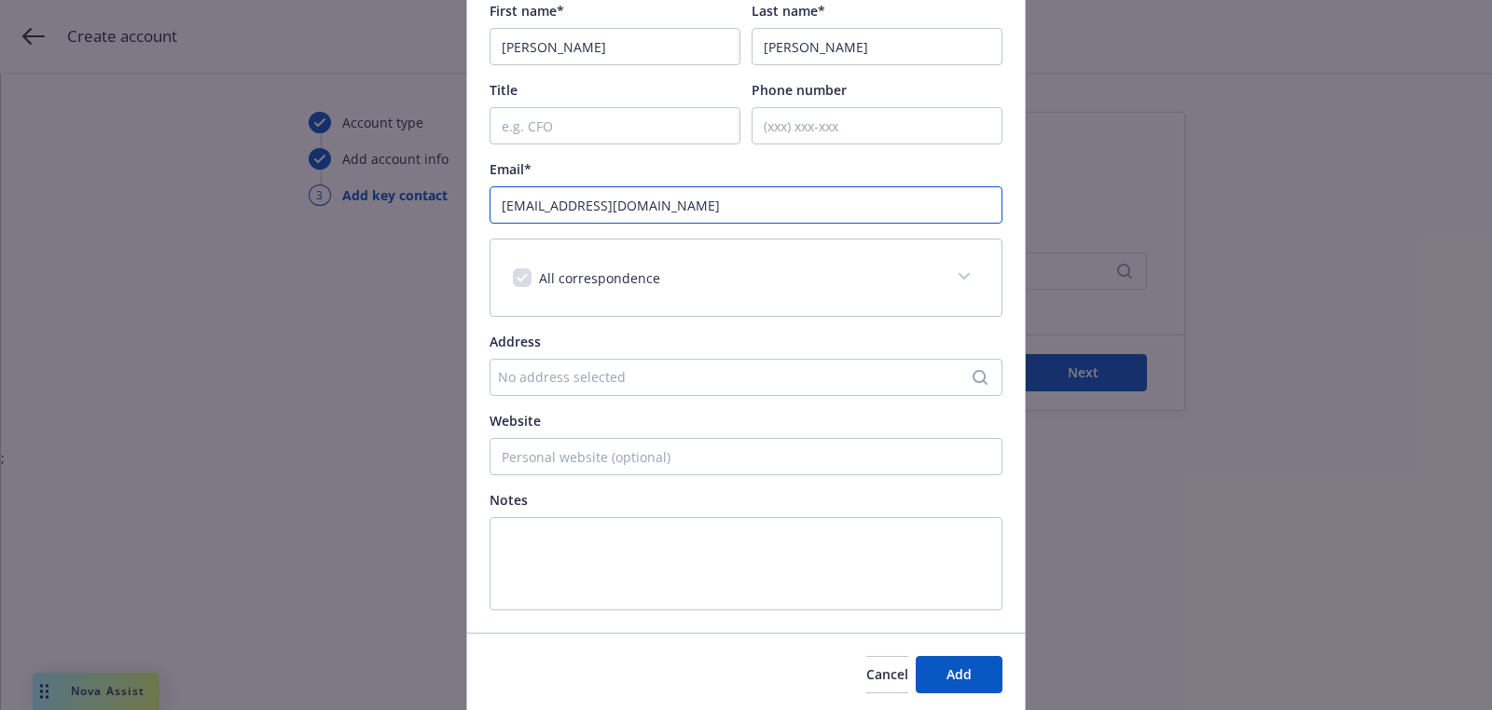
scroll to position [284, 0]
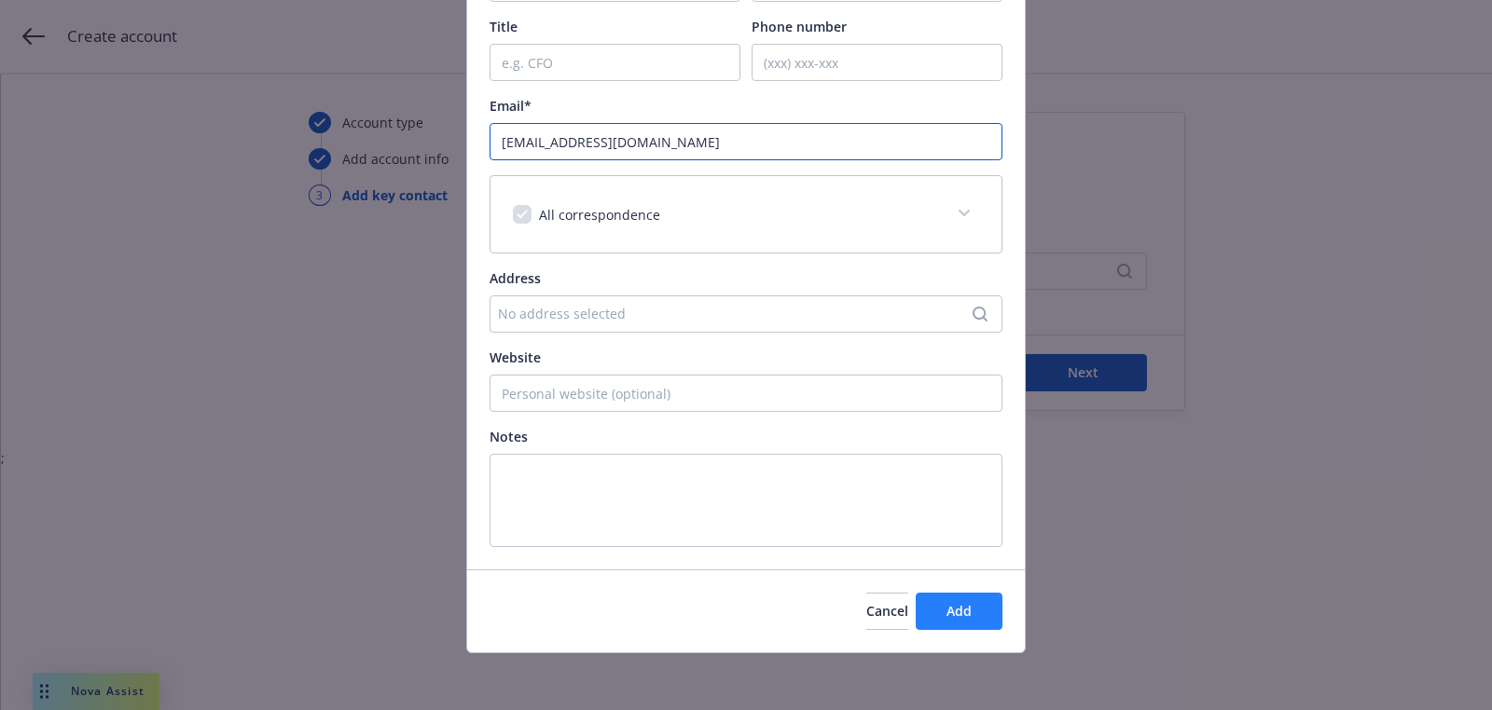
type input "vazgend@cobexcg.com"
click at [956, 608] on span "Add" at bounding box center [958, 611] width 25 height 18
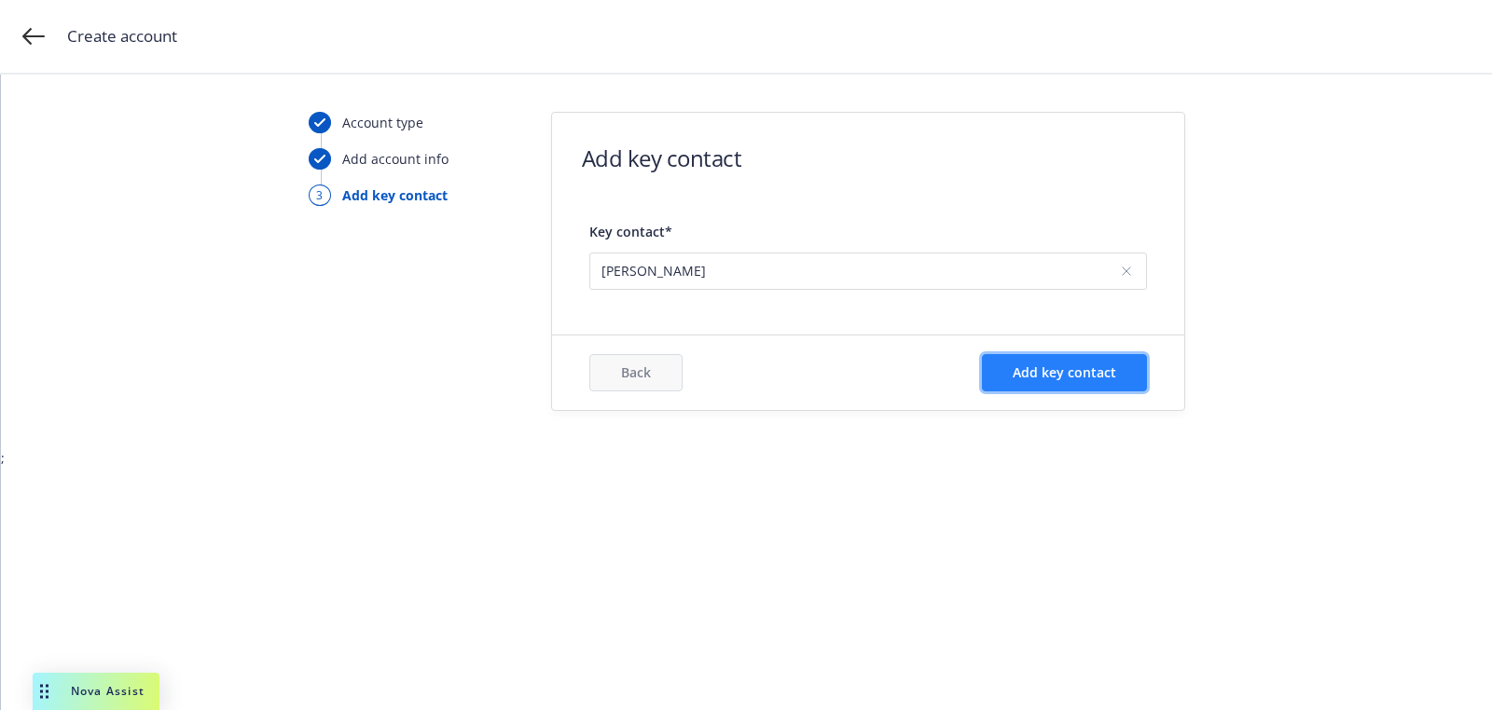
click at [1059, 378] on span "Add key contact" at bounding box center [1064, 373] width 103 height 18
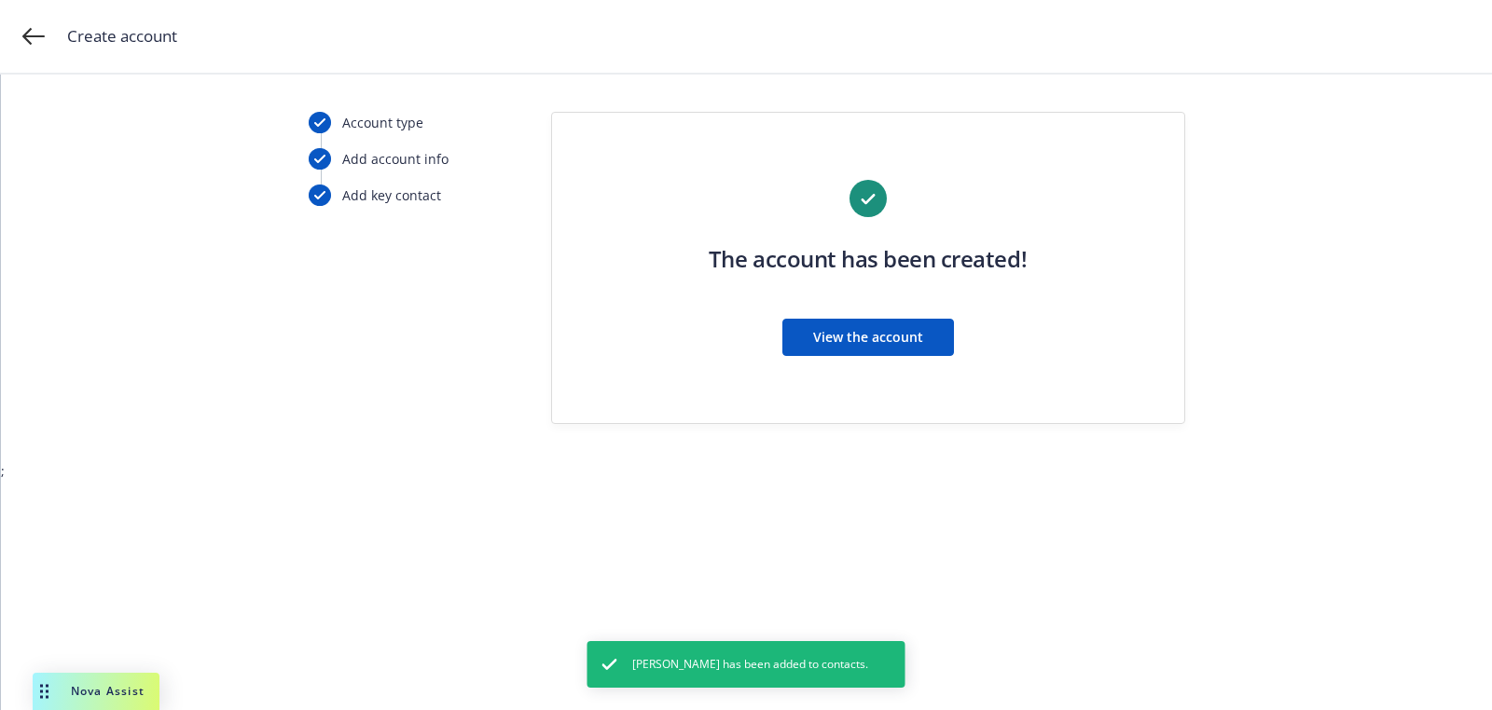
click at [857, 310] on div "The account has been created! View the account" at bounding box center [868, 279] width 558 height 199
click at [844, 334] on span "View the account" at bounding box center [868, 337] width 110 height 18
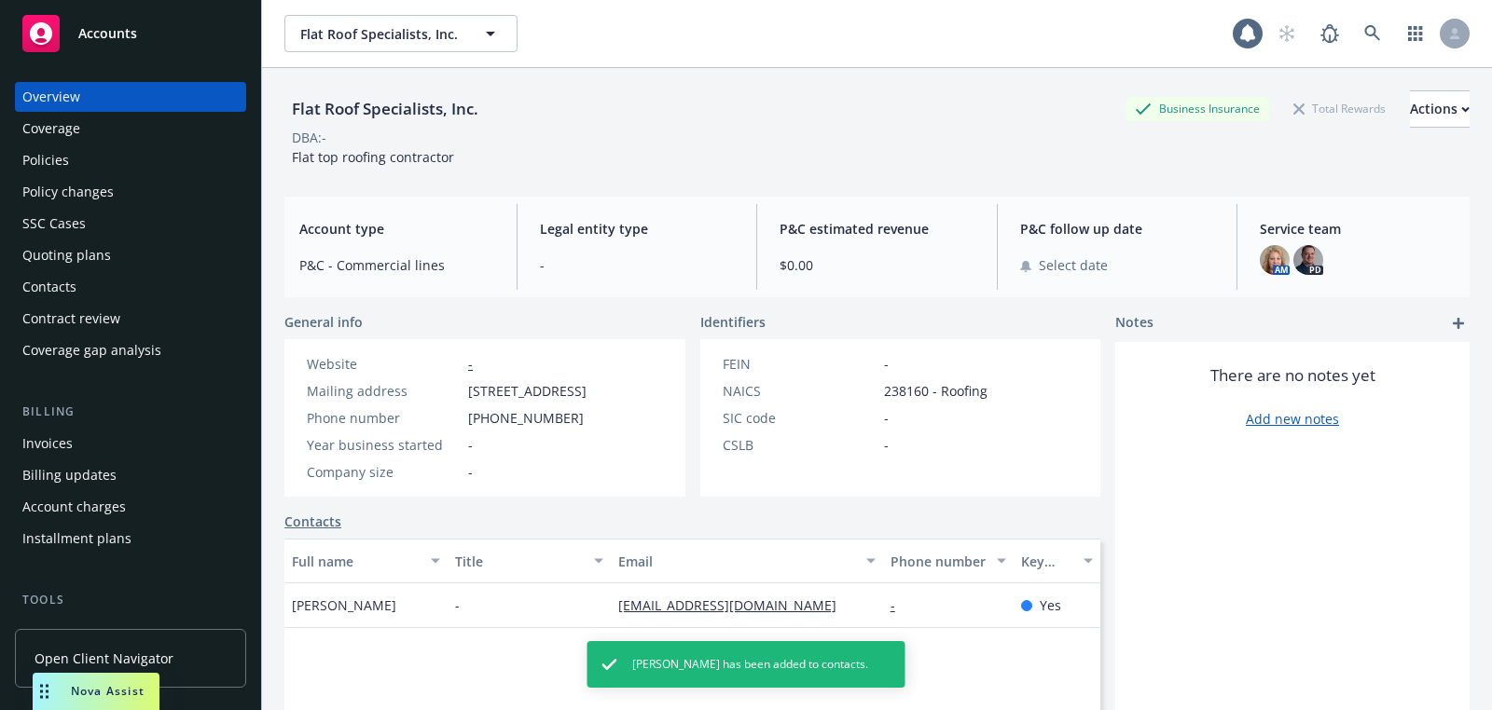
click at [75, 181] on div "Policy changes" at bounding box center [67, 192] width 91 height 30
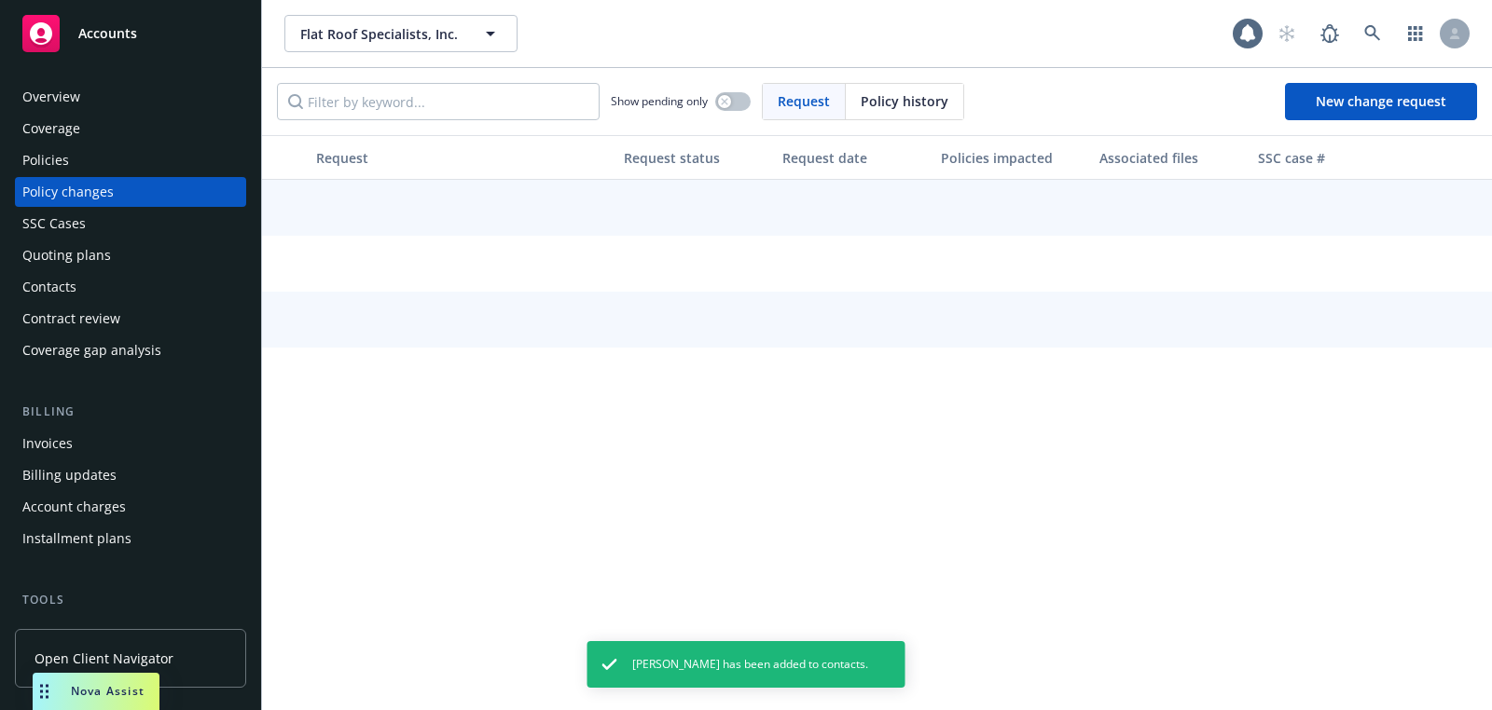
click at [67, 244] on div "Quoting plans" at bounding box center [66, 256] width 89 height 30
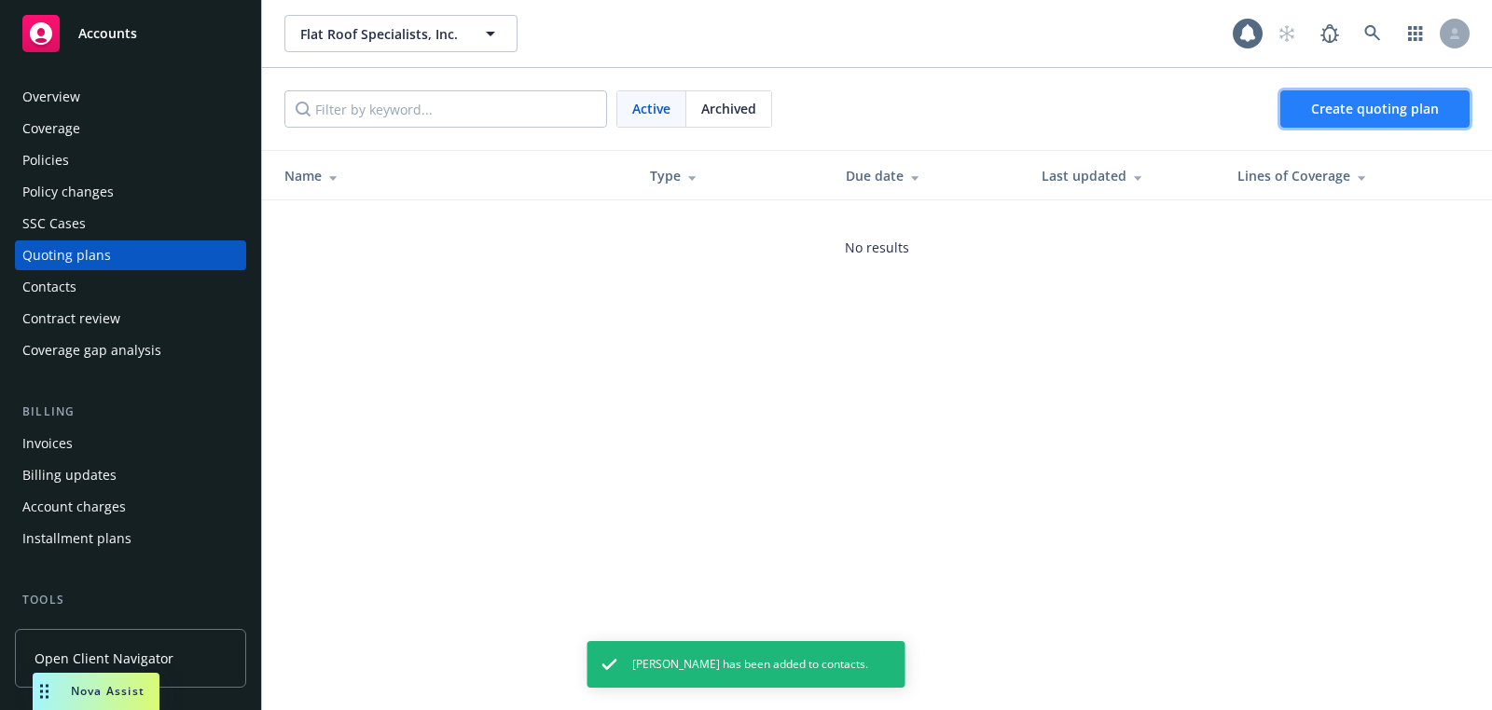
click at [1352, 110] on span "Create quoting plan" at bounding box center [1375, 109] width 128 height 18
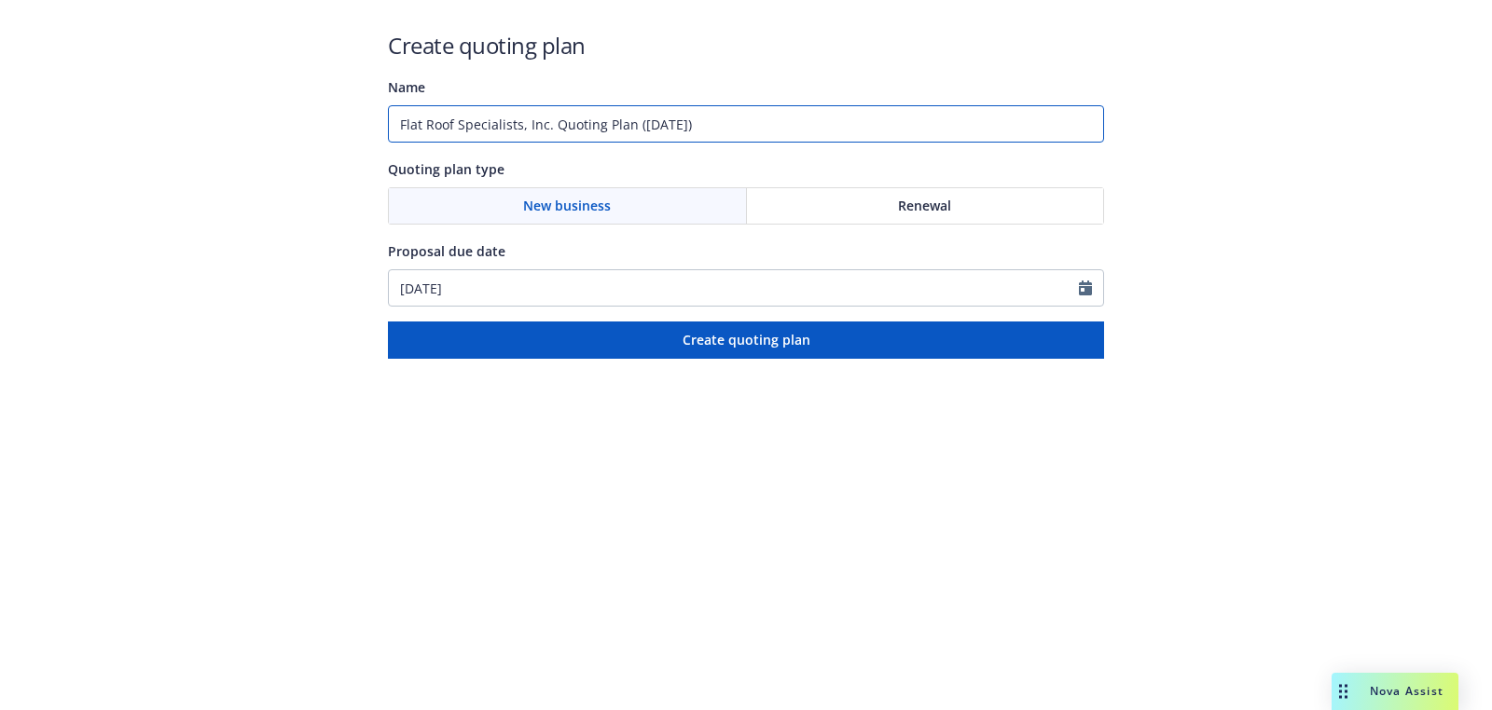
click at [753, 130] on input "Flat Roof Specialists, Inc. Quoting Plan (2025-09-24)" at bounding box center [746, 123] width 716 height 37
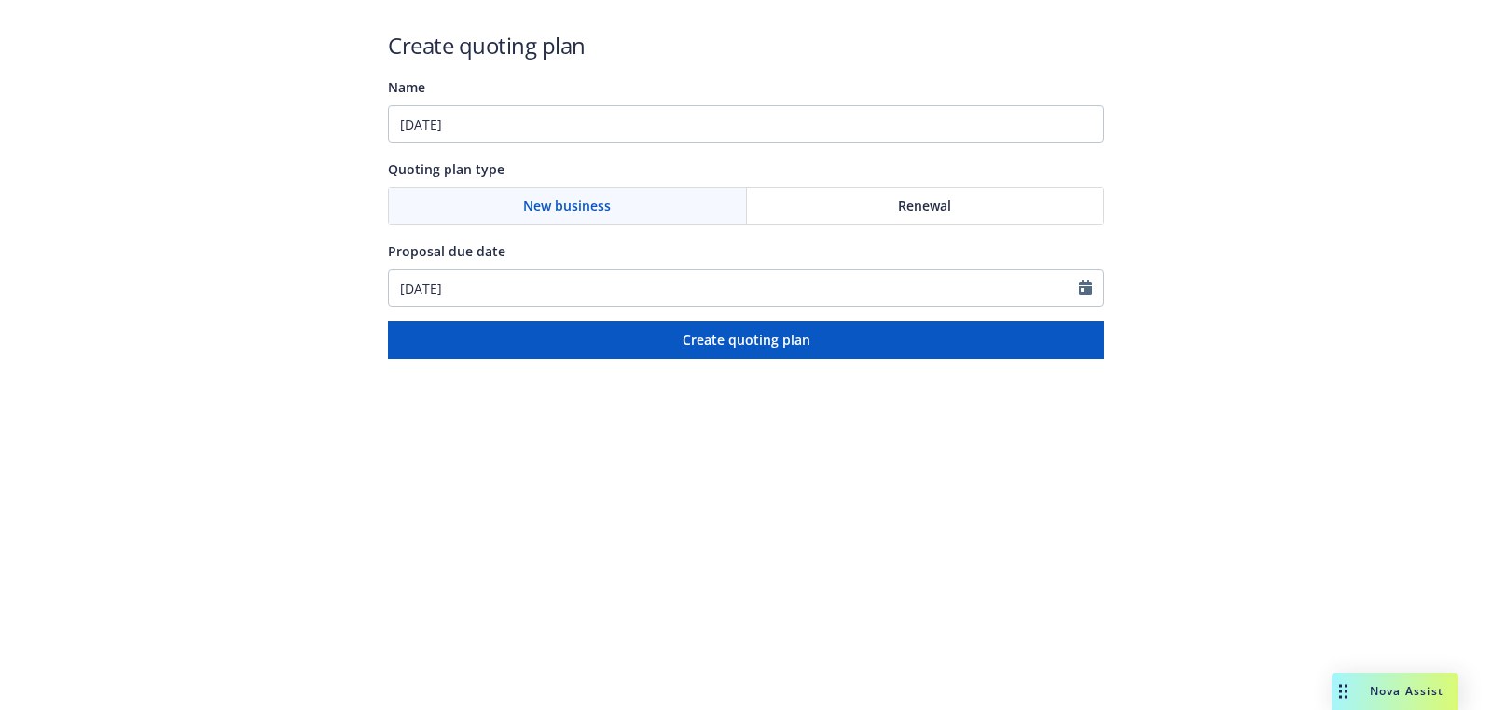
click at [623, 145] on div "Create quoting plan Name 10/06/2026 Quoting plan type New business Renewal Prop…" at bounding box center [746, 194] width 716 height 329
click at [623, 132] on input "10/06/2026" at bounding box center [746, 123] width 716 height 37
type input "10/06/2025"
click at [524, 270] on input "09/24/2025" at bounding box center [734, 287] width 690 height 35
select select "9"
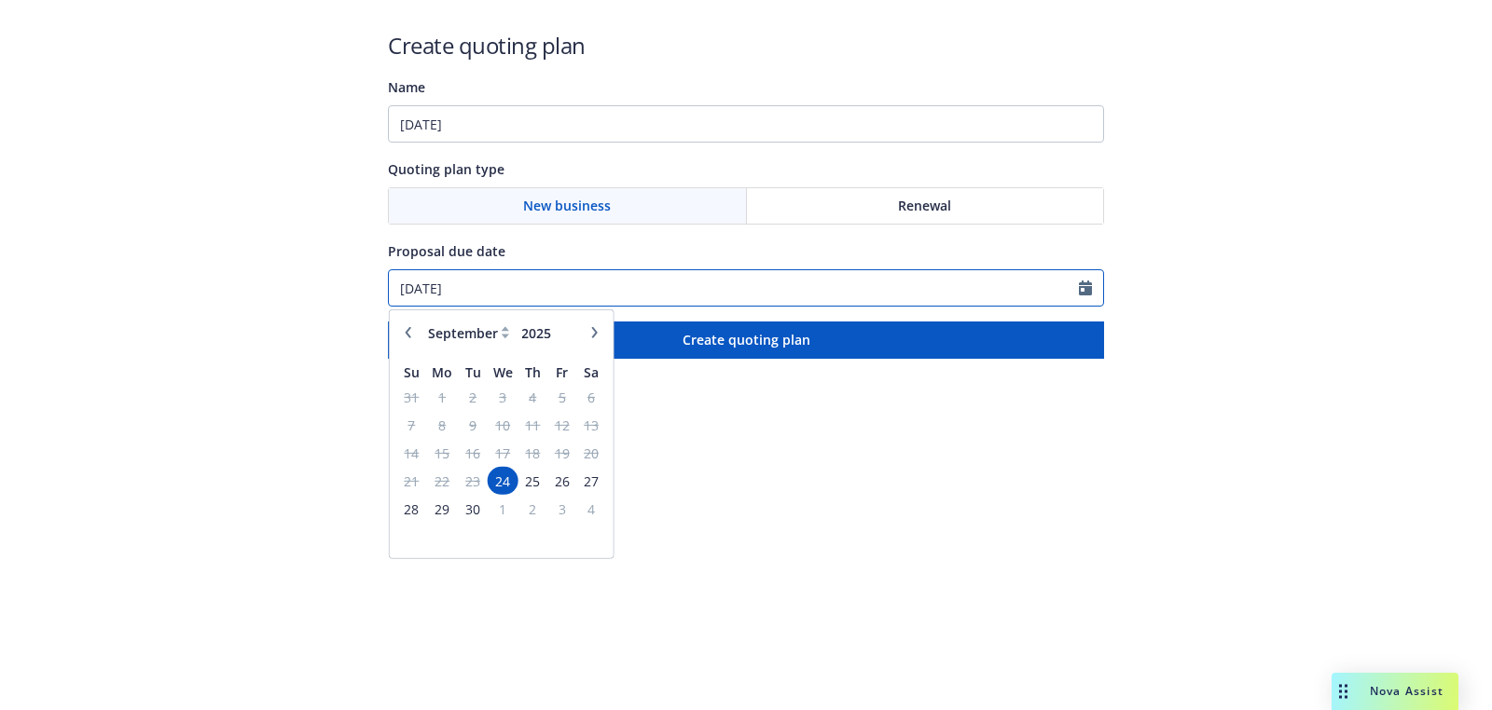
paste input "10/06"
type input "10/06/2025"
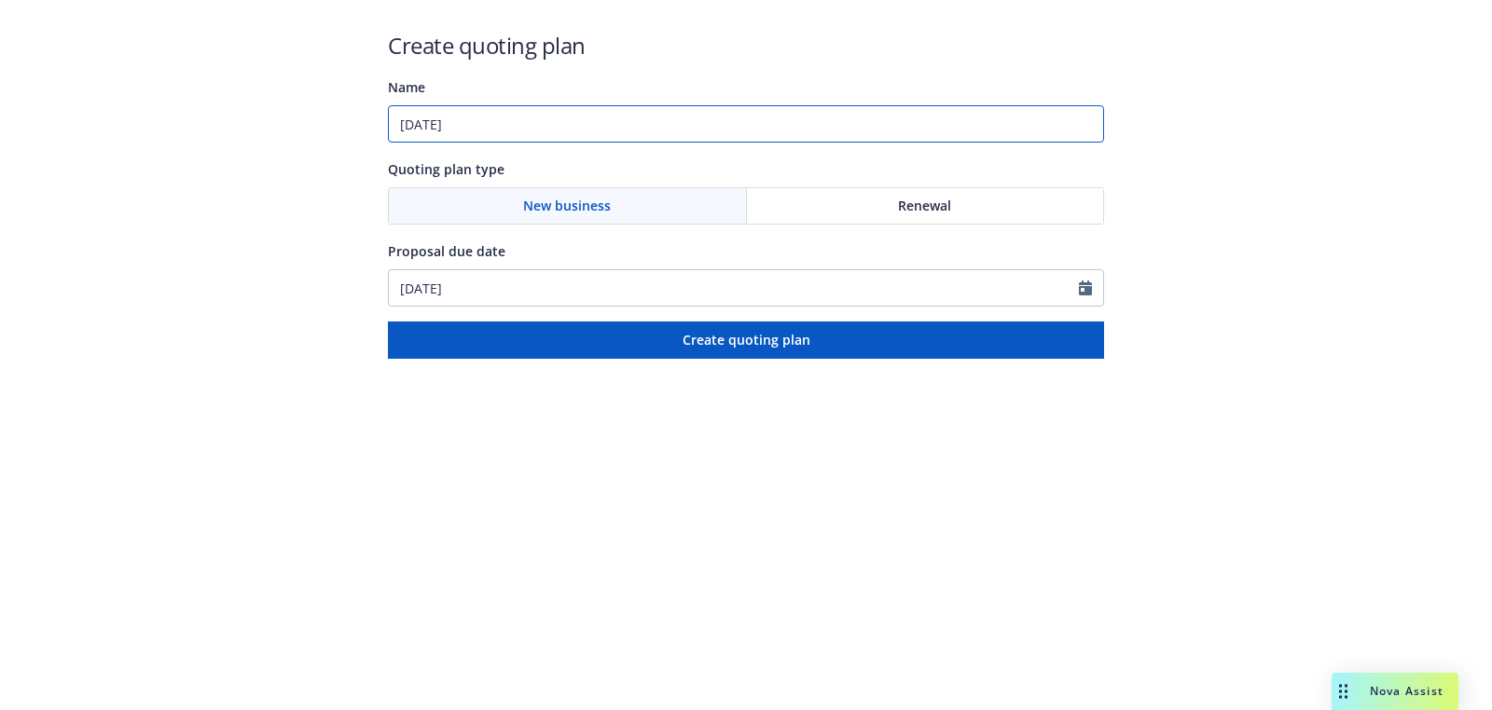
click at [522, 135] on input "10/06/2025" at bounding box center [746, 123] width 716 height 37
paste input "Workers Compensation;General Liability;Excess Liability"
click at [616, 132] on input "10/06/2025: Workers Compensation;General Liability;Excess Liability" at bounding box center [746, 123] width 716 height 37
click at [628, 123] on input "10/06/2025: Workers Compensation;General Liability;Excess Liability" at bounding box center [746, 123] width 716 height 37
click at [730, 123] on input "10/06/2025: Workers Compensation, General Liability;Excess Liability" at bounding box center [746, 123] width 716 height 37
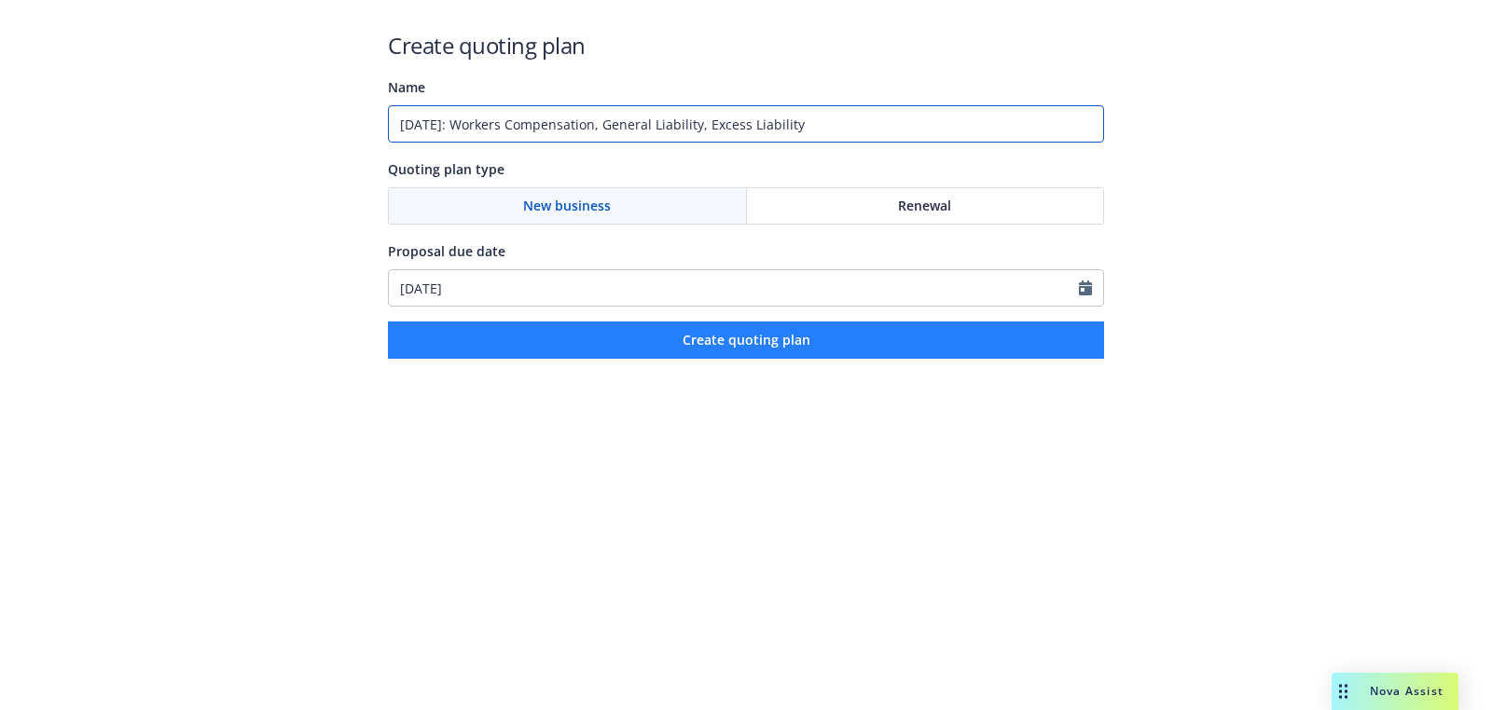
type input "10/06/2025: Workers Compensation, General Liability, Excess Liability"
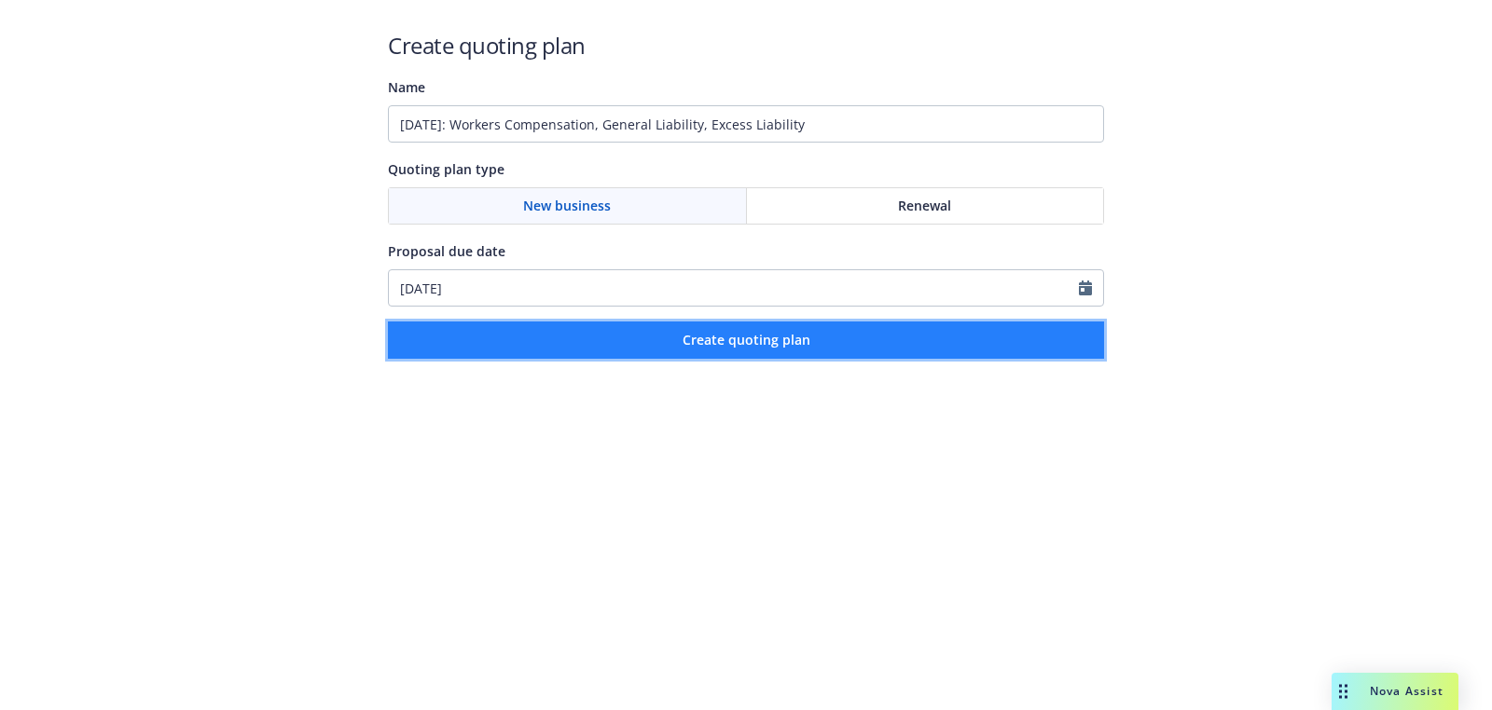
click at [862, 322] on button "Create quoting plan" at bounding box center [746, 340] width 716 height 37
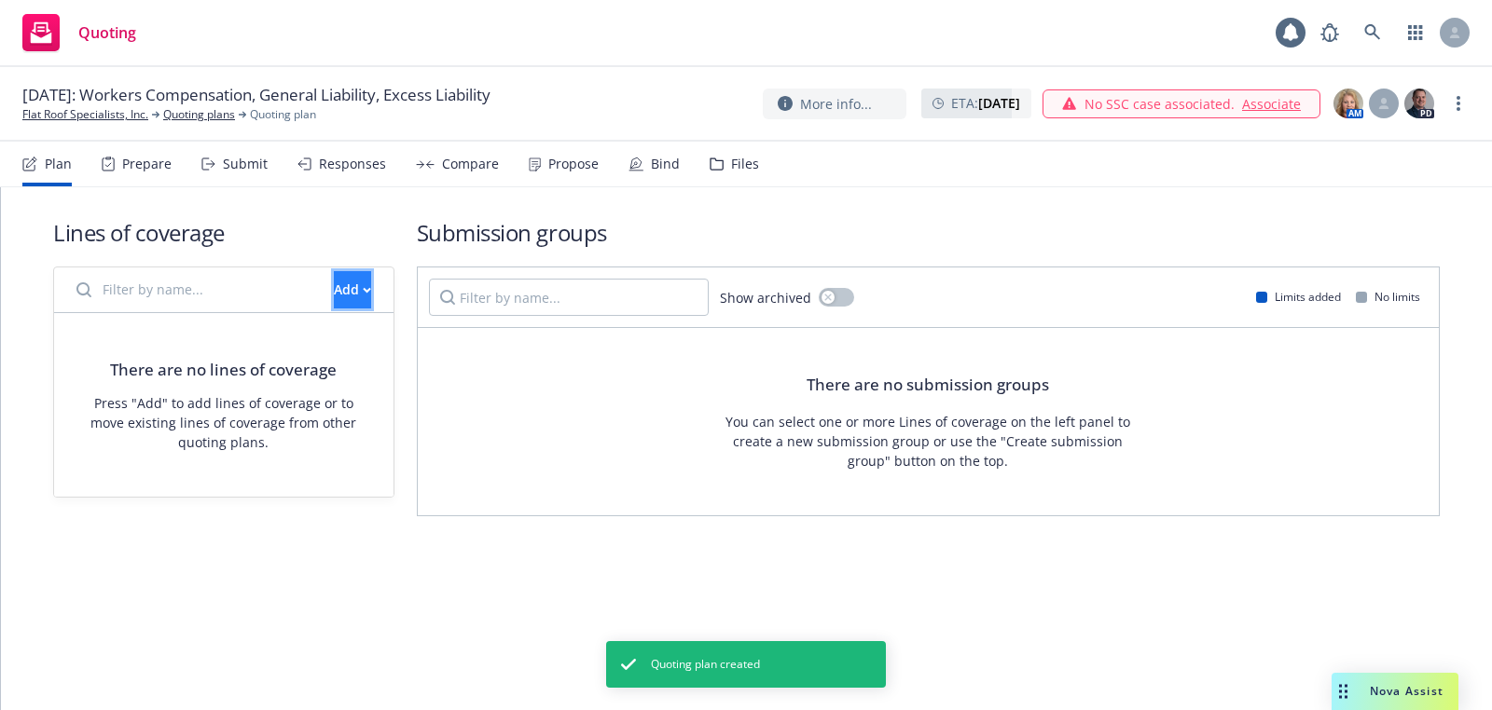
click at [358, 294] on button "Add" at bounding box center [352, 289] width 37 height 37
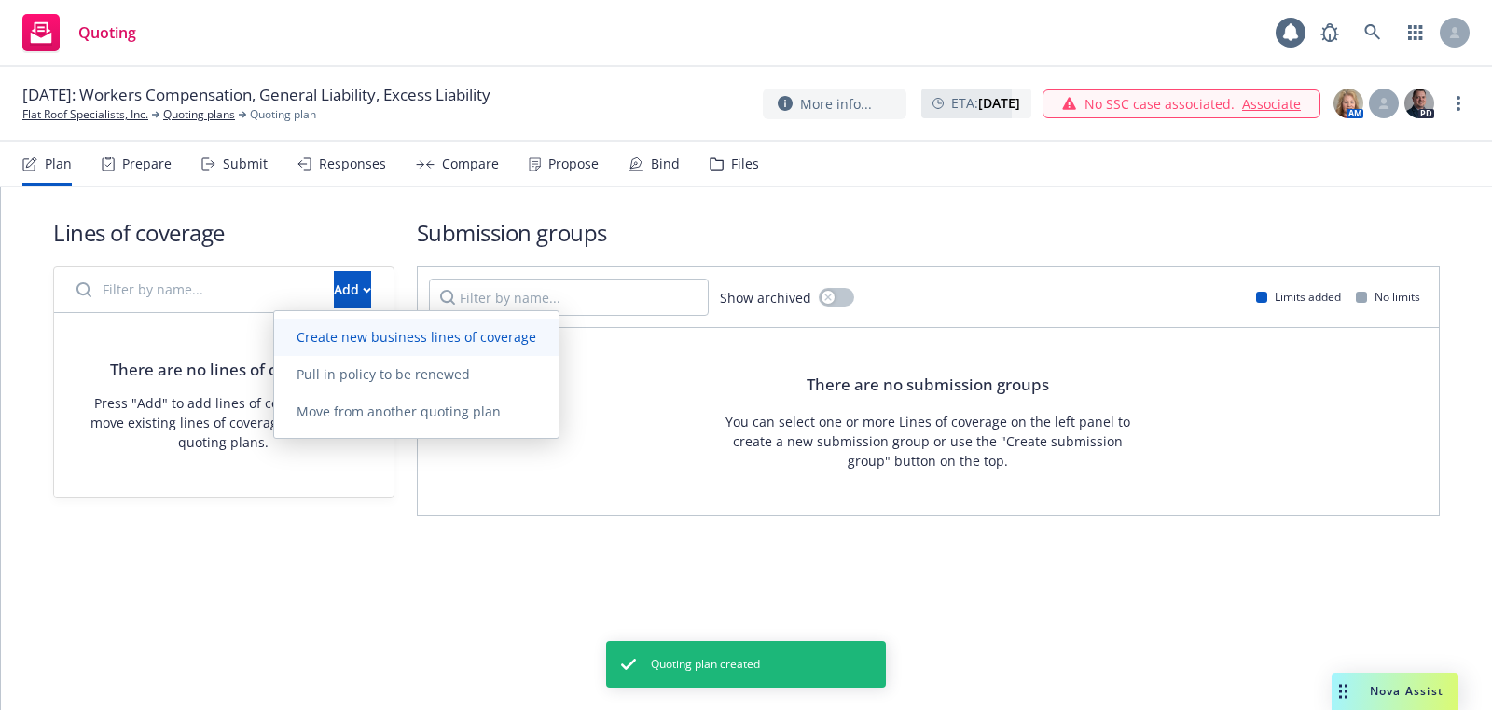
click at [445, 335] on span "Create new business lines of coverage" at bounding box center [416, 337] width 284 height 18
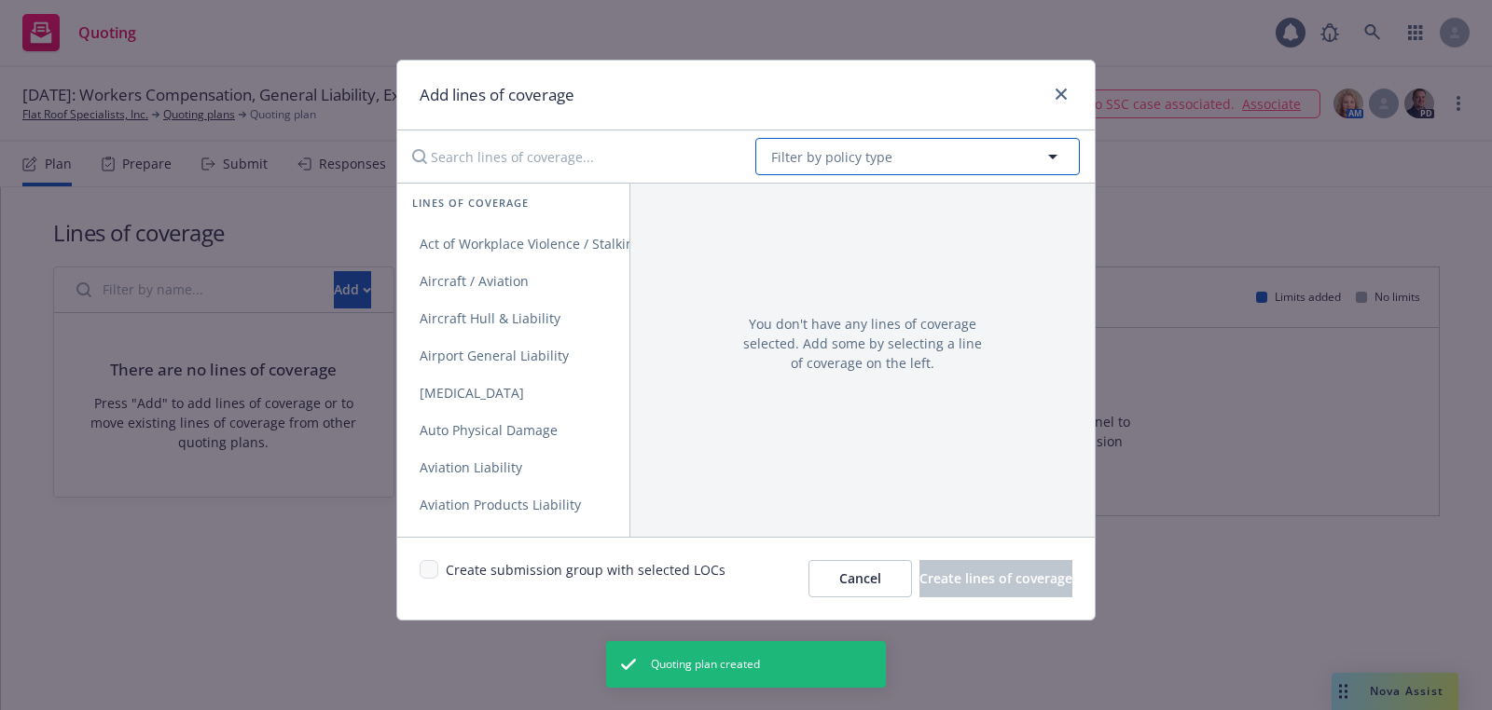
click at [896, 158] on button "Filter by policy type" at bounding box center [917, 156] width 324 height 37
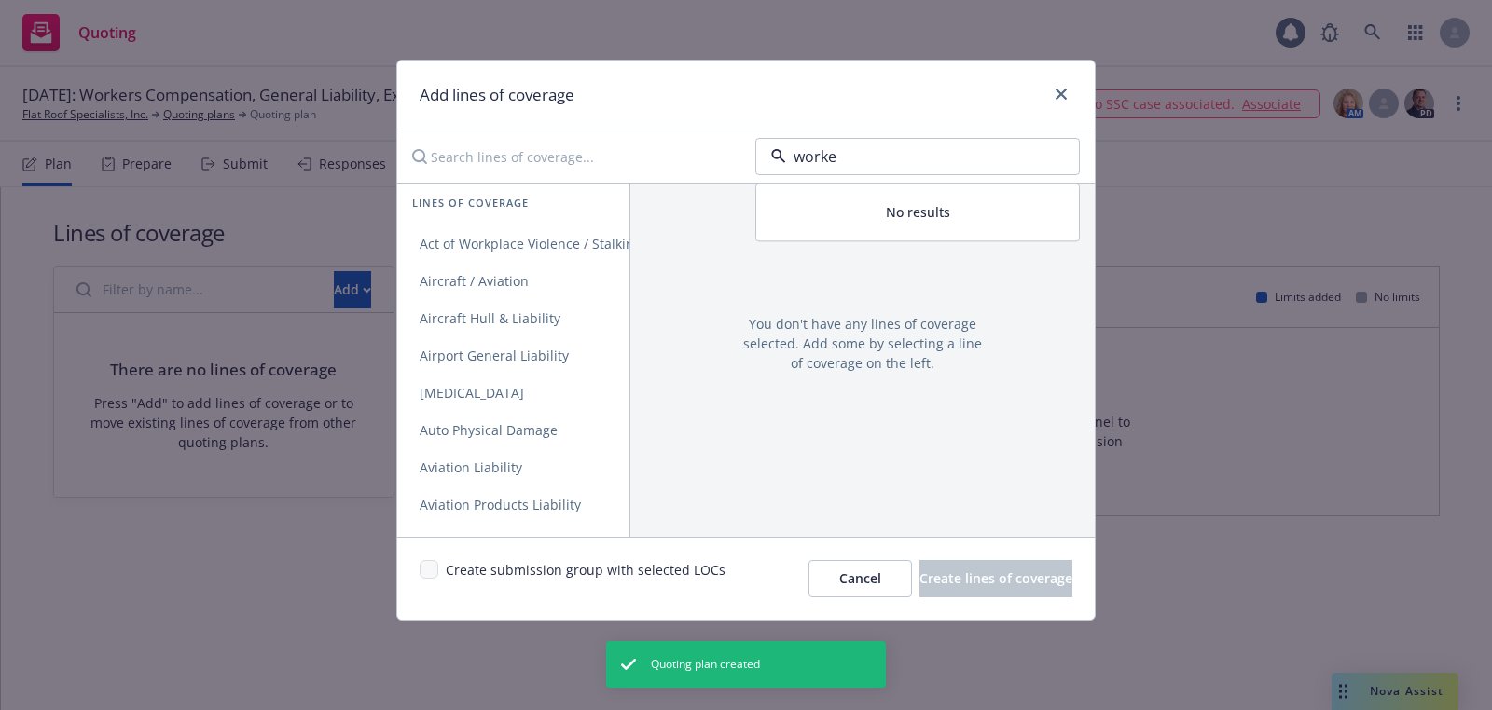
type input "worker"
click at [872, 216] on span "Workers' Compensation" at bounding box center [852, 210] width 153 height 20
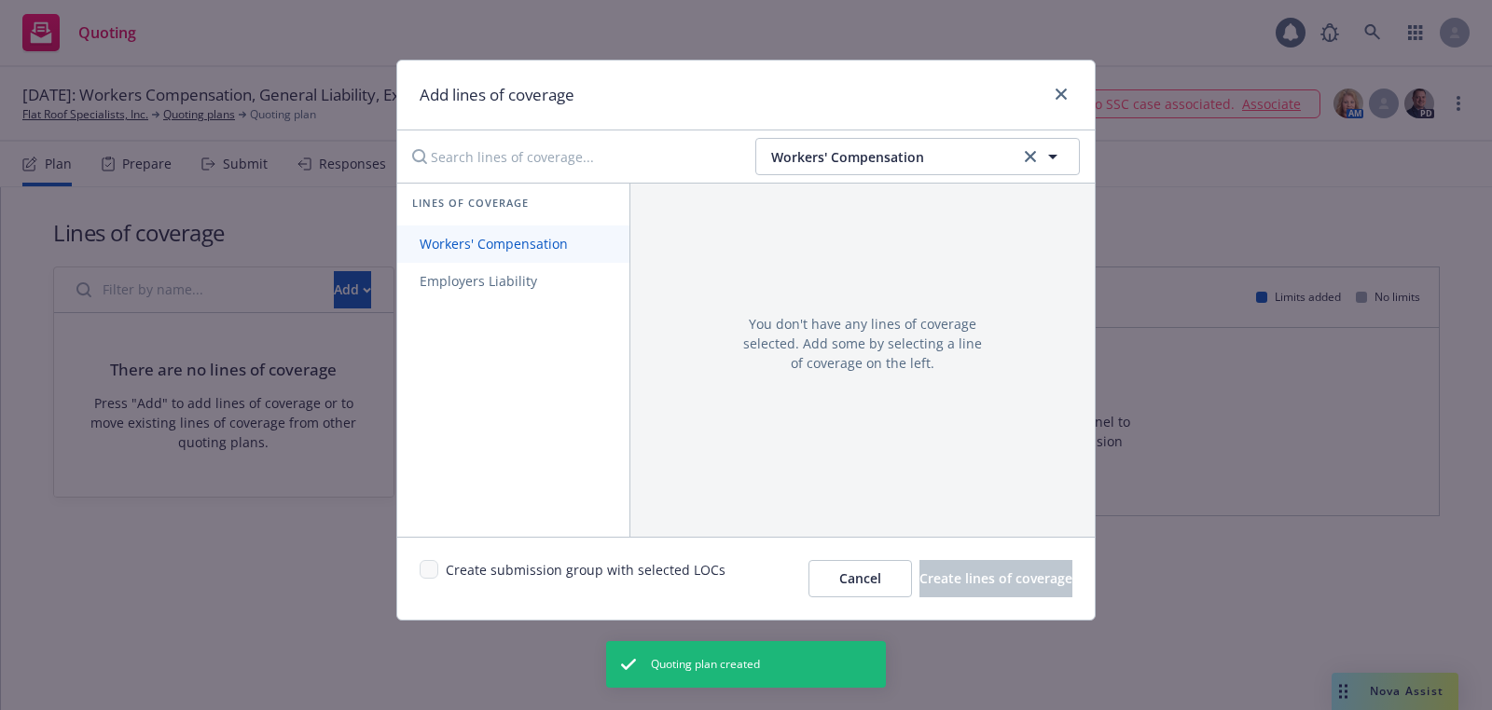
click at [545, 242] on span "Workers' Compensation" at bounding box center [493, 244] width 193 height 18
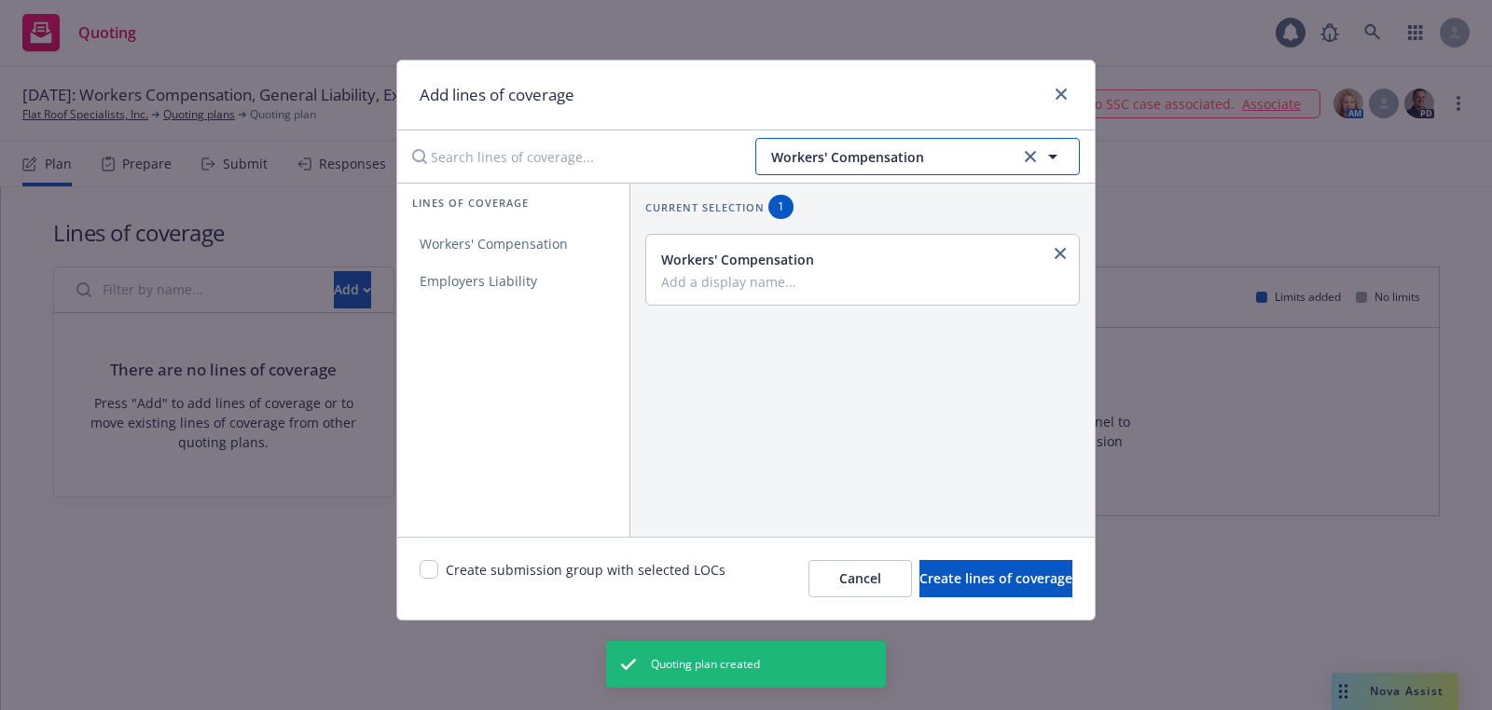
click at [877, 167] on button "Workers' Compensation" at bounding box center [917, 156] width 324 height 37
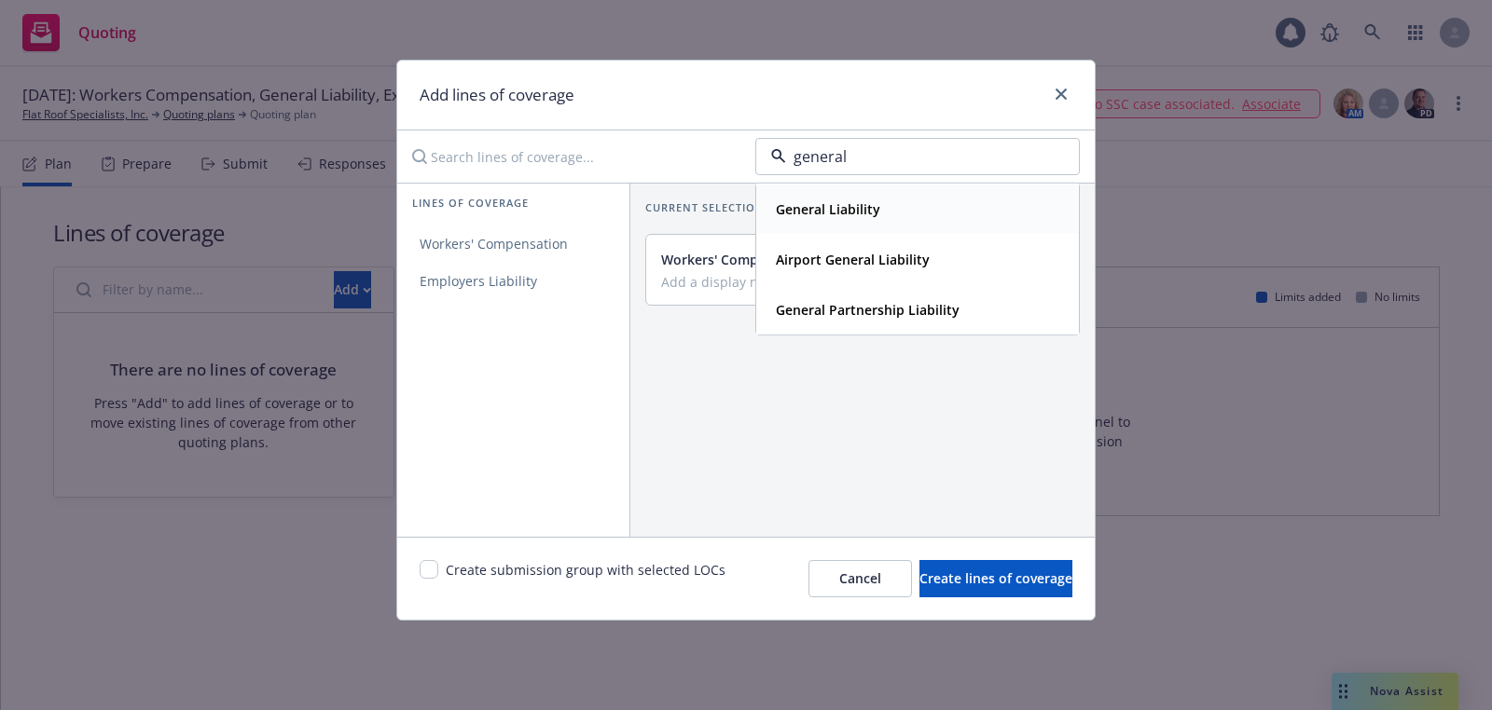
click at [864, 213] on strong "General Liability" at bounding box center [828, 209] width 104 height 18
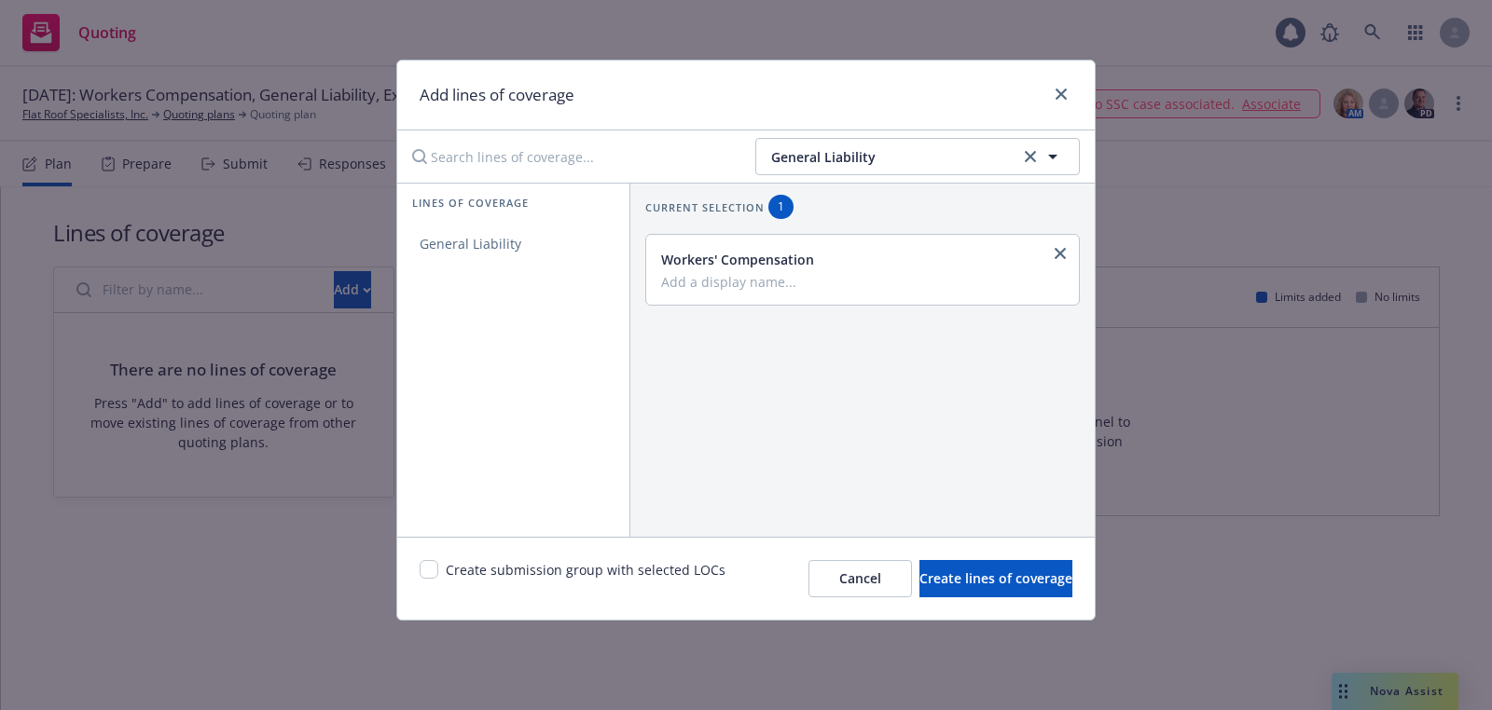
drag, startPoint x: 531, startPoint y: 260, endPoint x: 775, endPoint y: 220, distance: 247.6
click at [531, 260] on link "General Liability" at bounding box center [513, 244] width 232 height 37
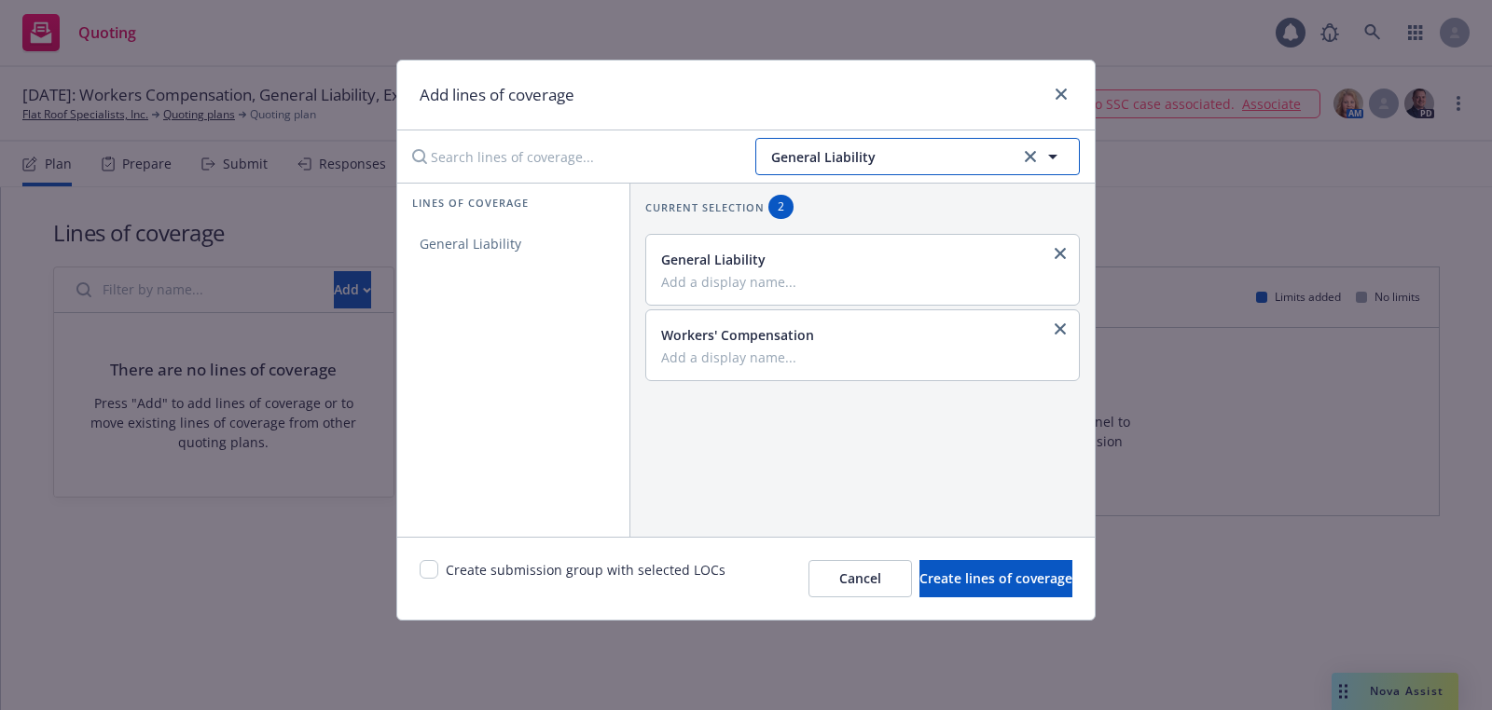
click at [891, 171] on button "General Liability" at bounding box center [917, 156] width 324 height 37
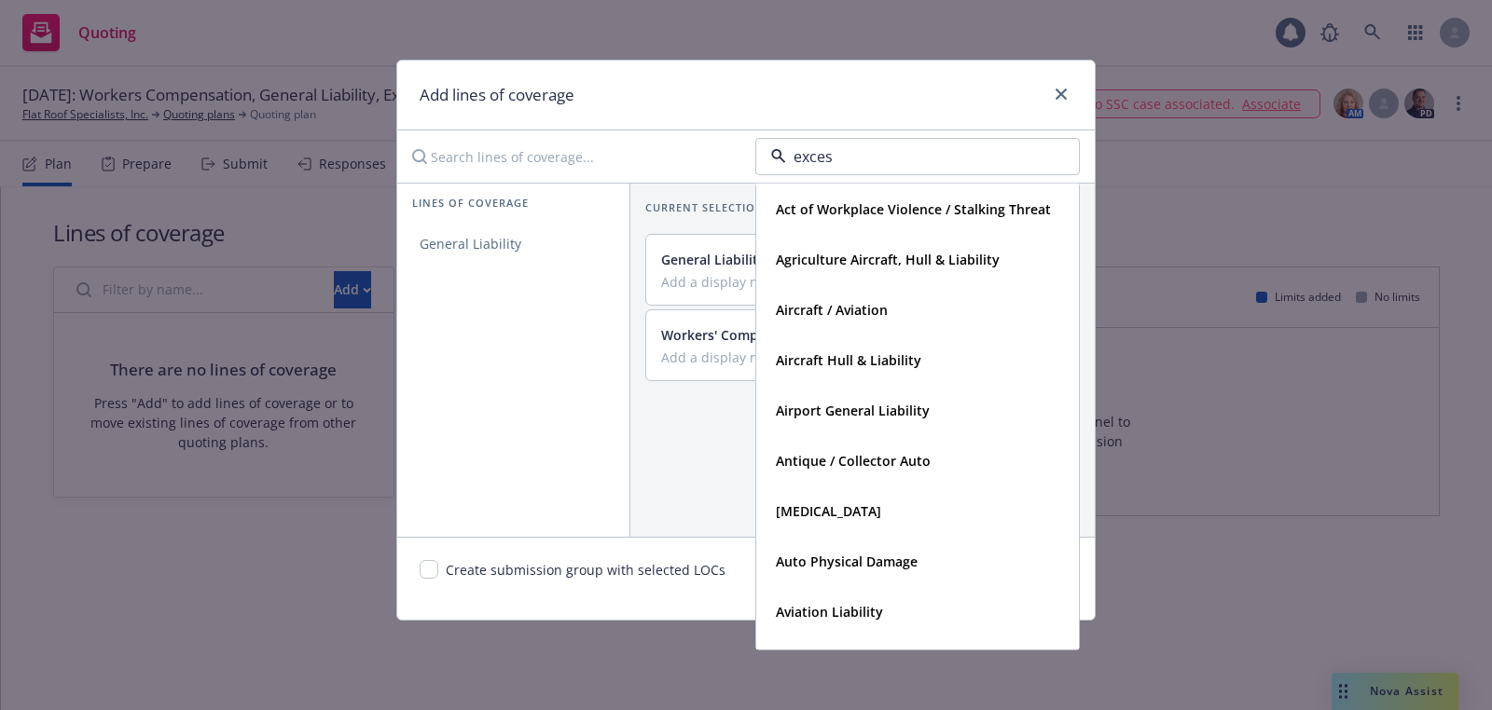
type input "excess"
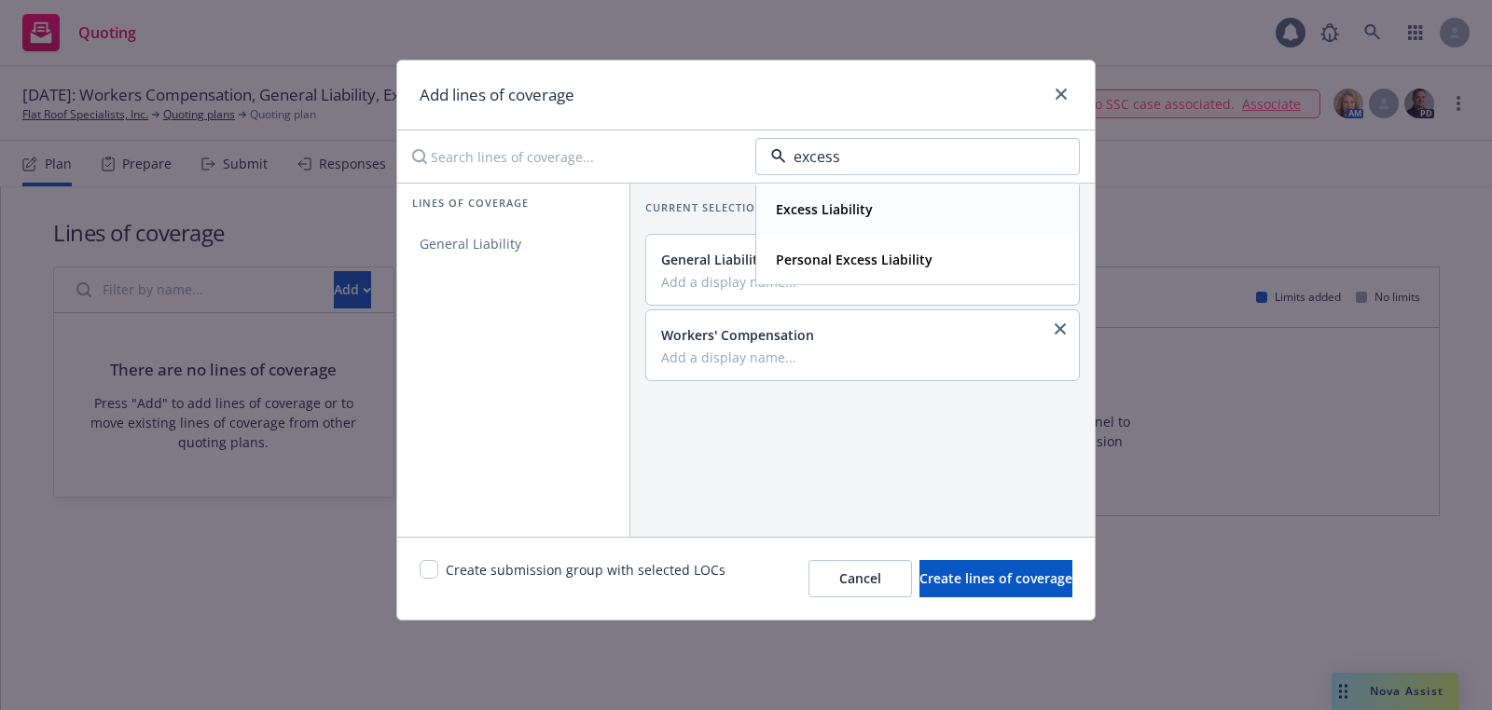
click at [822, 205] on strong "Excess Liability" at bounding box center [824, 209] width 97 height 18
click at [464, 226] on link "Excess" at bounding box center [513, 244] width 232 height 37
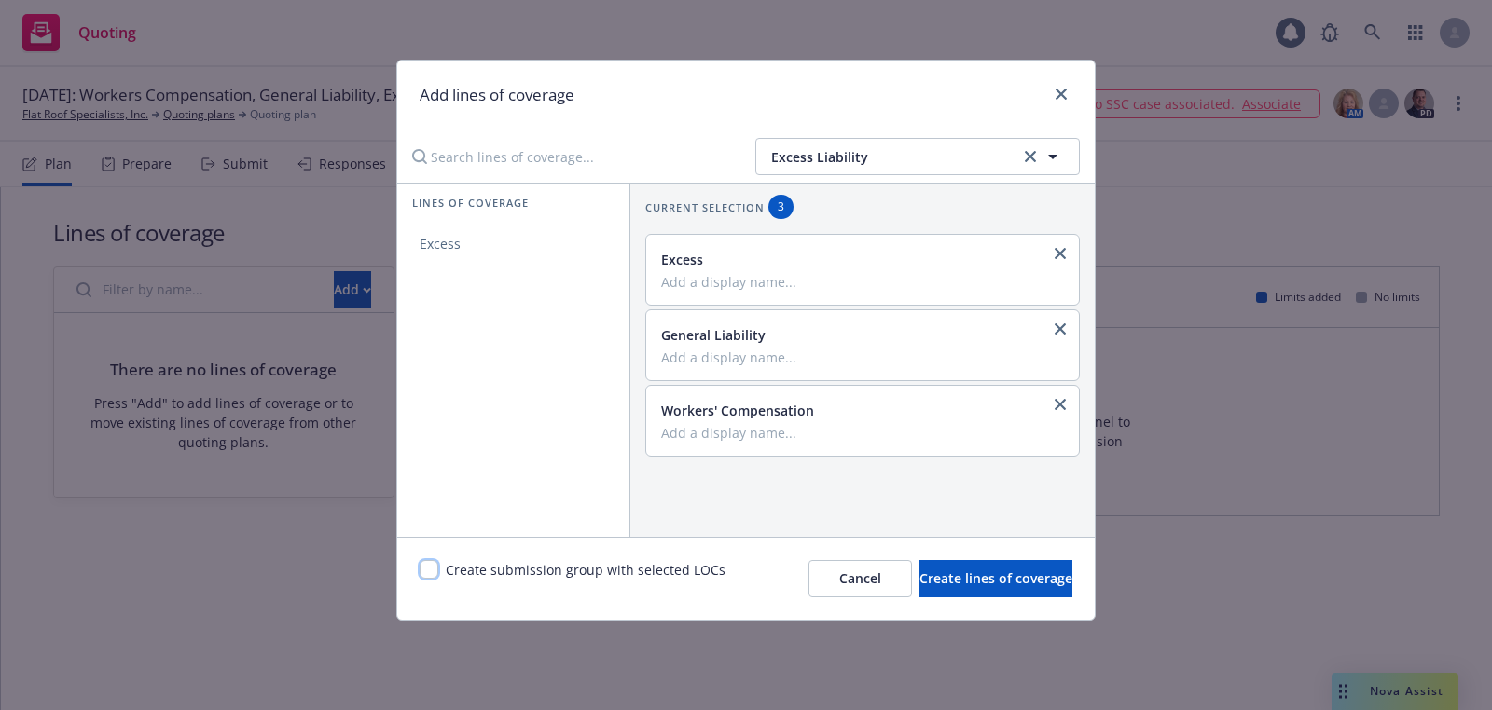
click at [425, 568] on input "checkbox" at bounding box center [429, 569] width 19 height 19
checkbox input "true"
drag, startPoint x: 1079, startPoint y: 605, endPoint x: 1069, endPoint y: 594, distance: 14.6
click at [1077, 604] on div "Create submission group with selected LOCs Cancel Create lines of coverage" at bounding box center [745, 578] width 697 height 83
click at [1069, 594] on button "Create lines of coverage" at bounding box center [995, 578] width 153 height 37
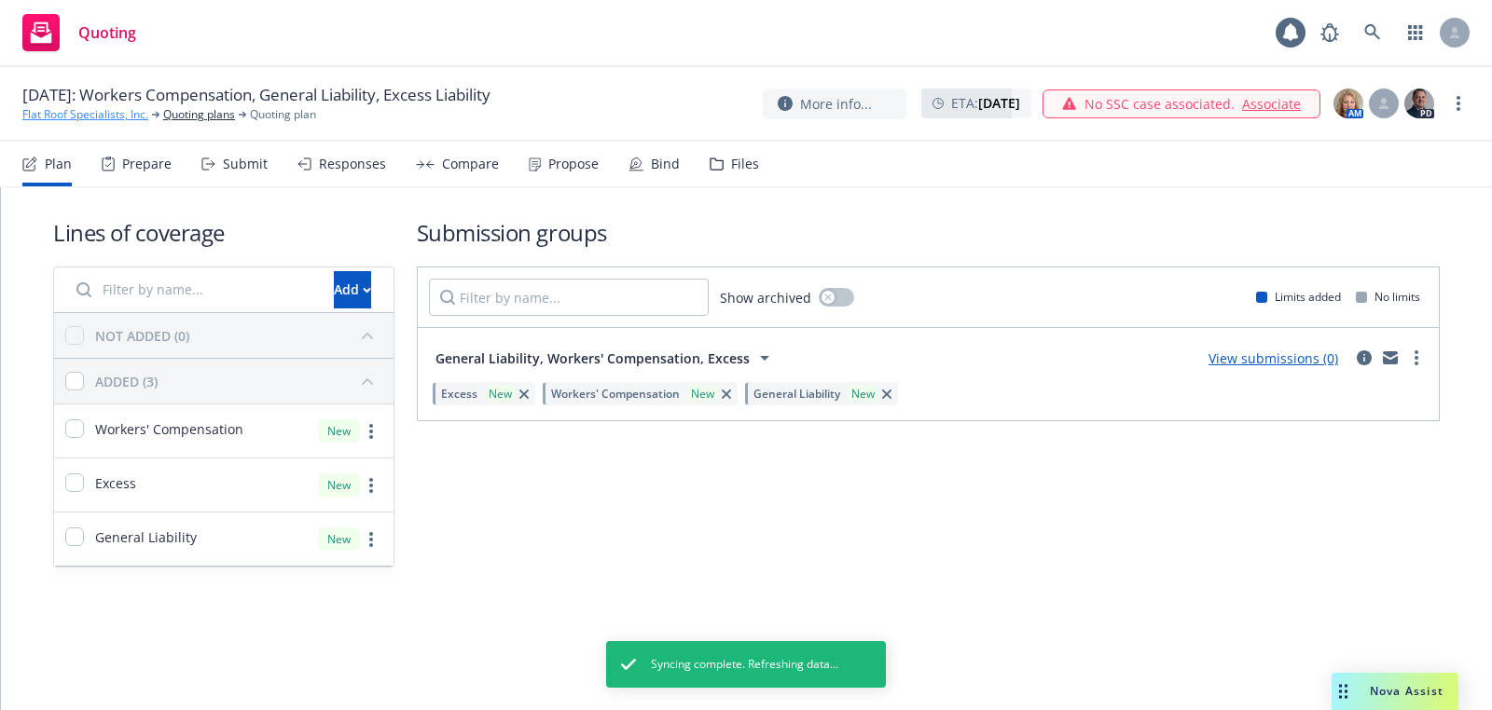
click at [81, 115] on link "Flat Roof Specialists, Inc." at bounding box center [85, 114] width 126 height 17
